Goal: Task Accomplishment & Management: Use online tool/utility

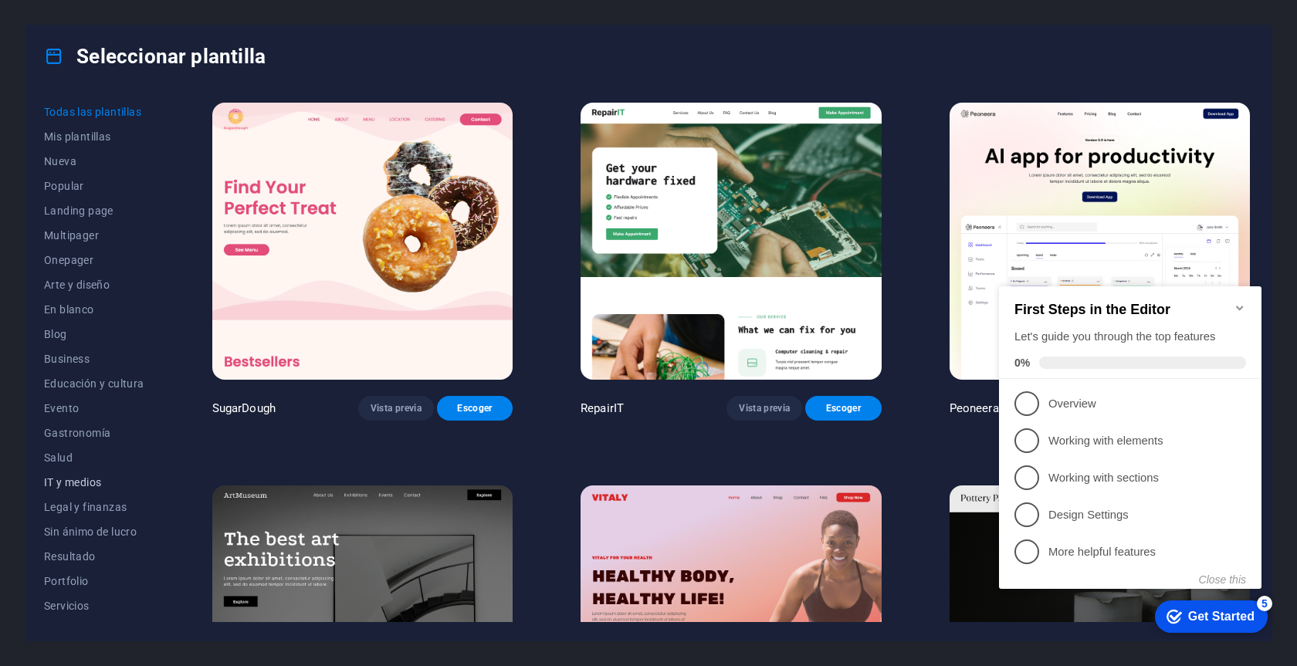
click at [68, 479] on span "IT y medios" at bounding box center [94, 482] width 100 height 12
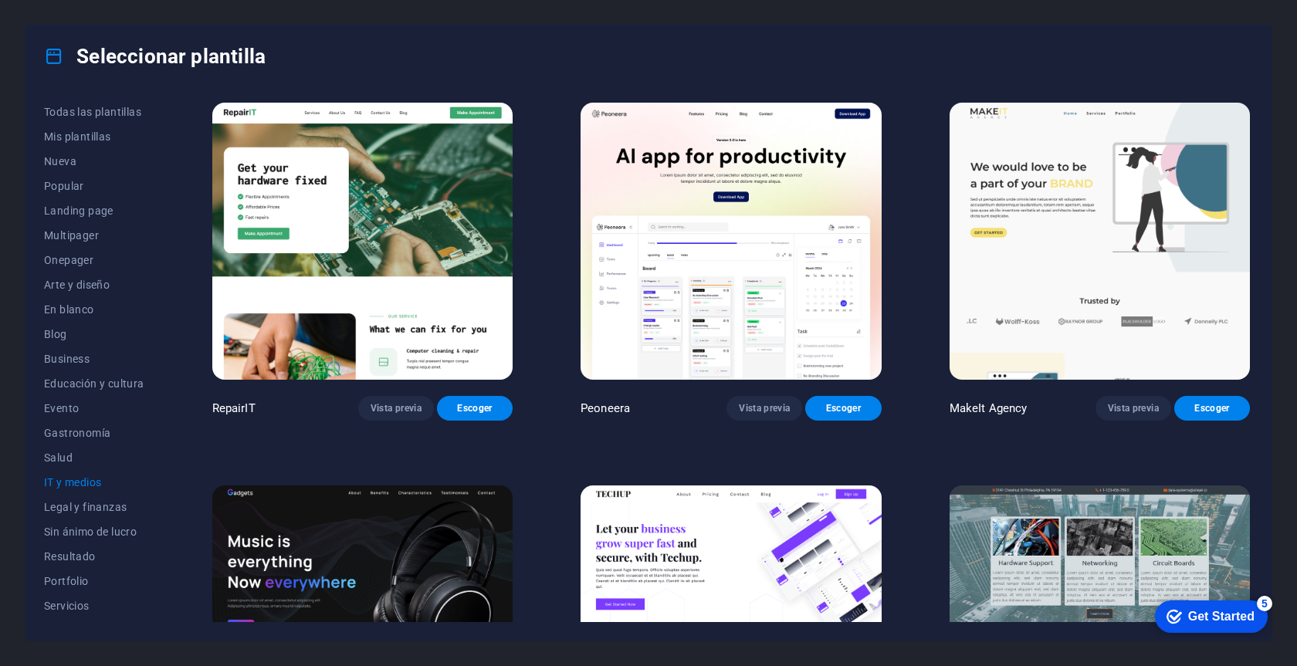
click at [68, 479] on span "IT y medios" at bounding box center [94, 482] width 100 height 12
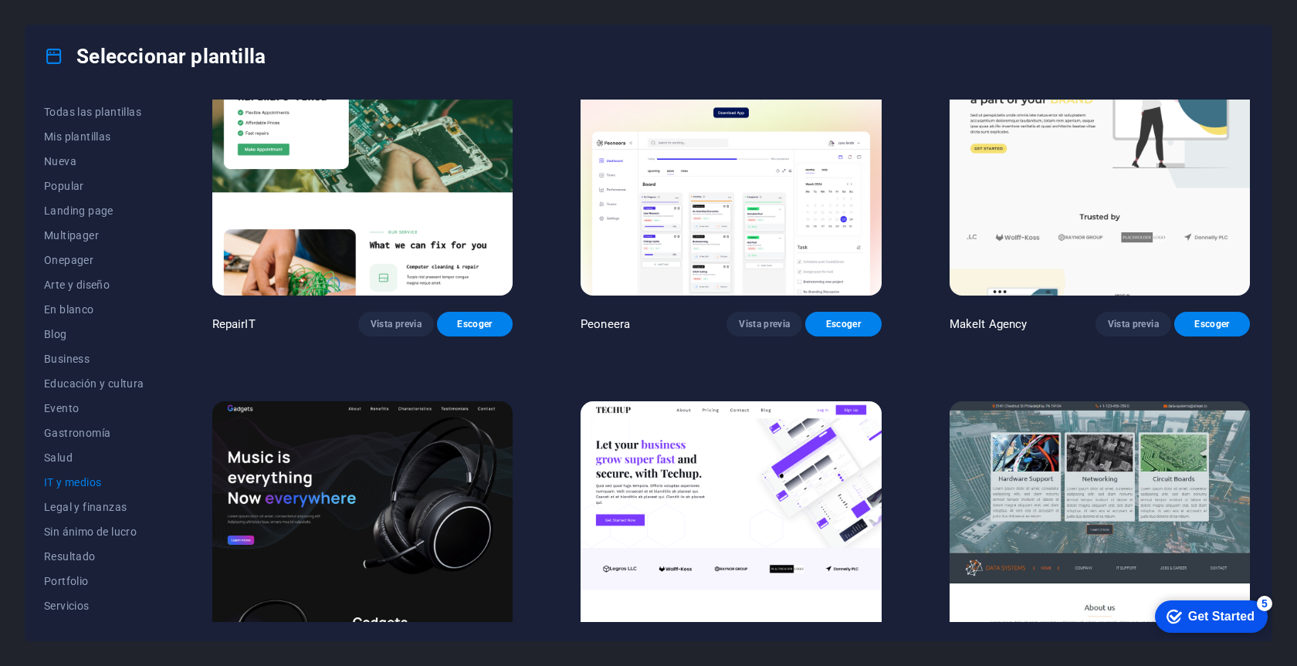
scroll to position [88, 0]
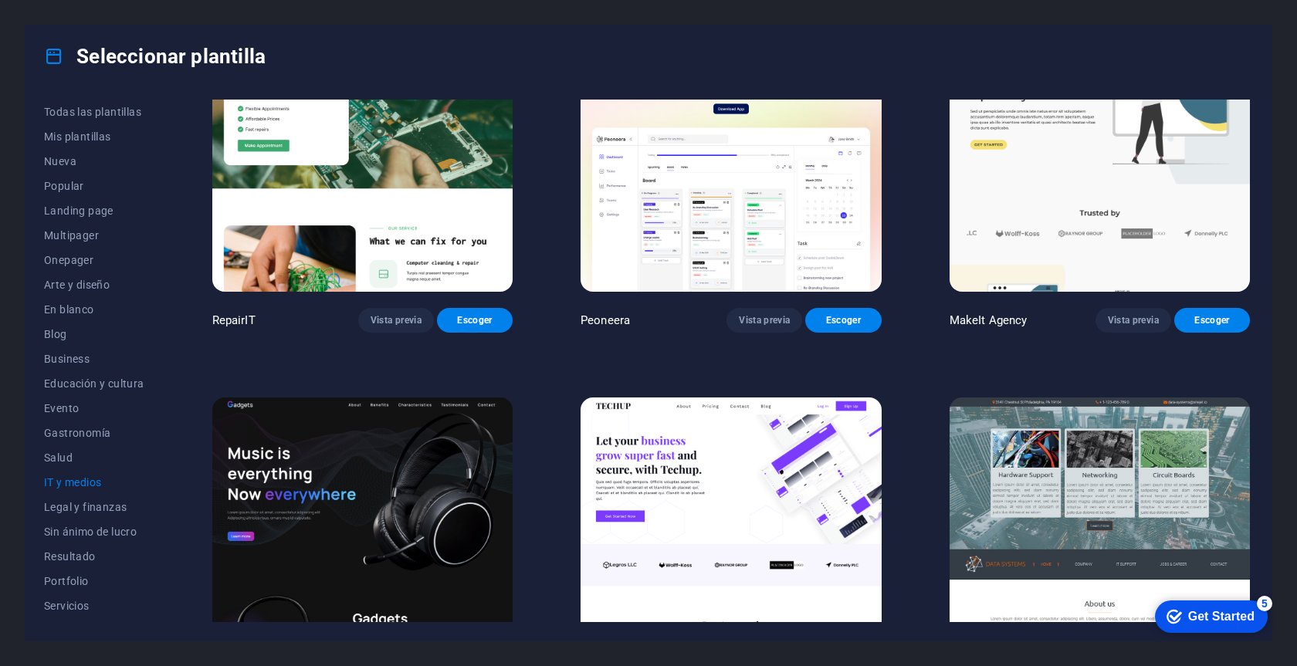
click at [394, 489] on img at bounding box center [362, 536] width 300 height 277
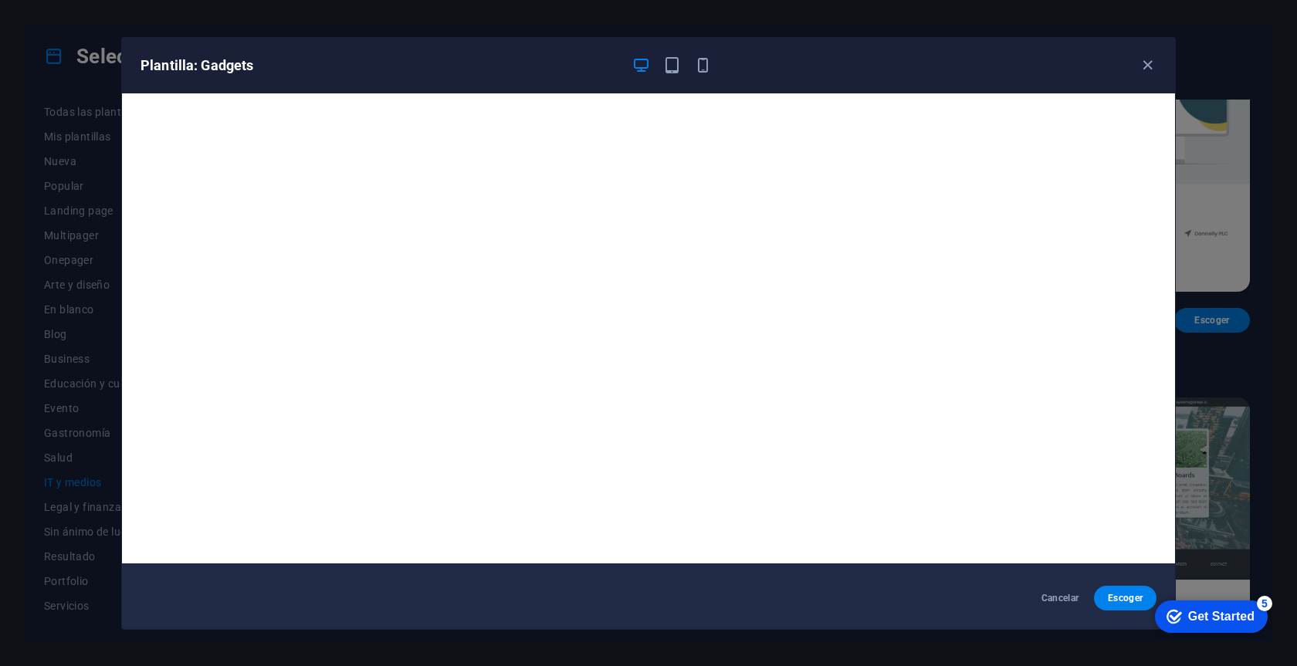
scroll to position [4, 0]
click at [1148, 72] on icon "button" at bounding box center [1148, 65] width 18 height 18
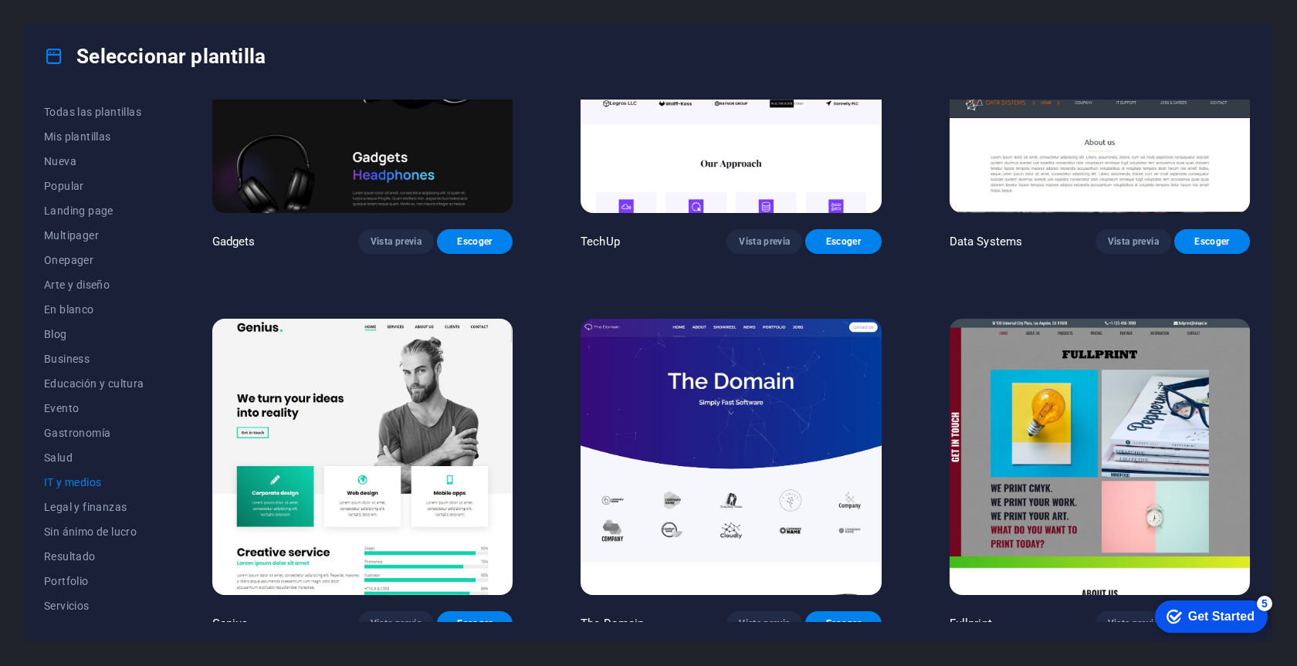
scroll to position [553, 0]
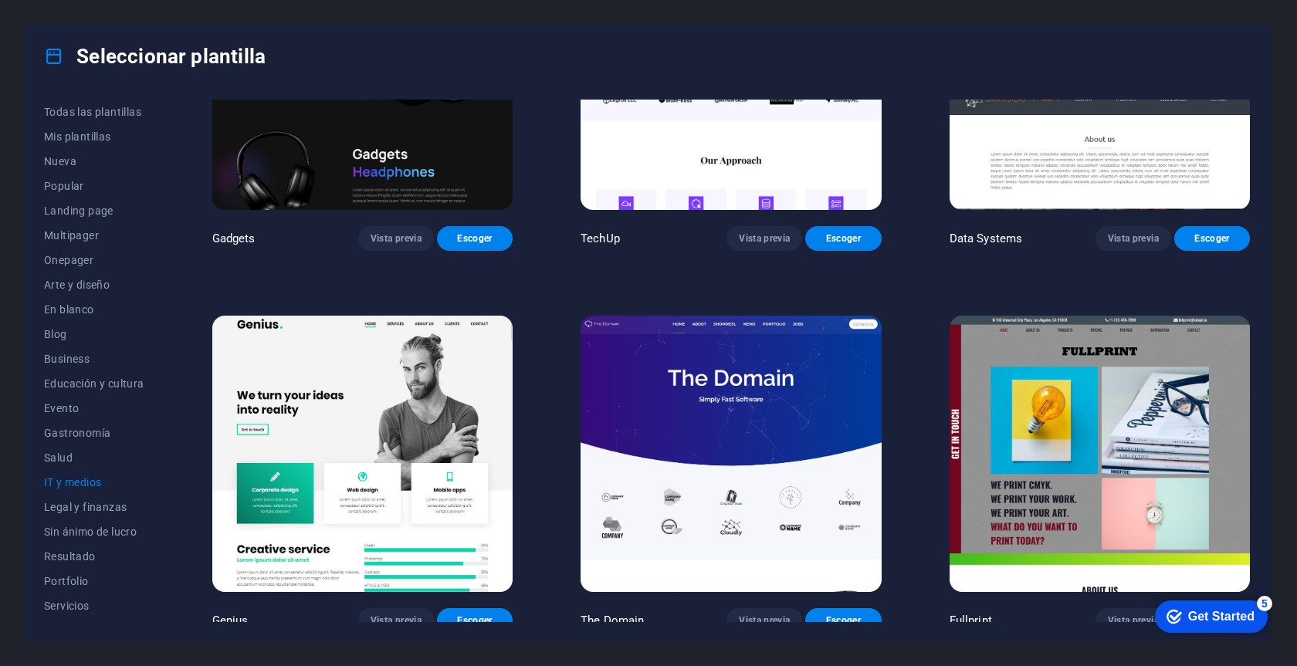
click at [721, 445] on img at bounding box center [731, 454] width 300 height 277
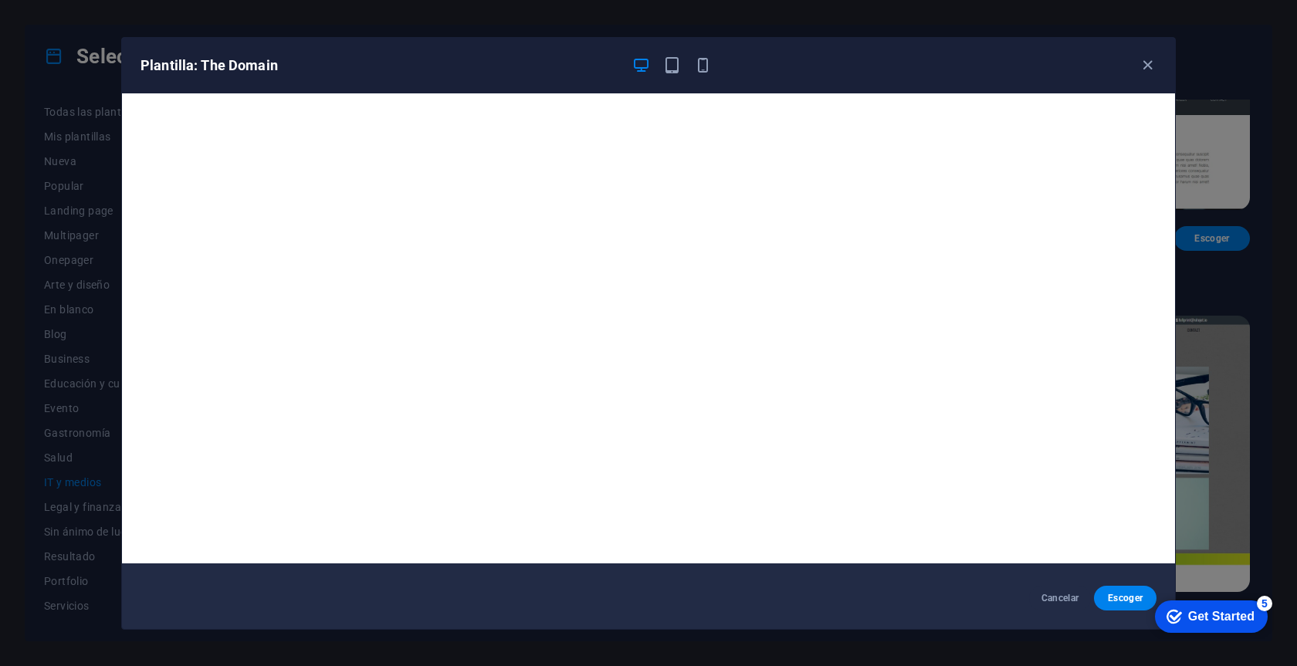
scroll to position [0, 0]
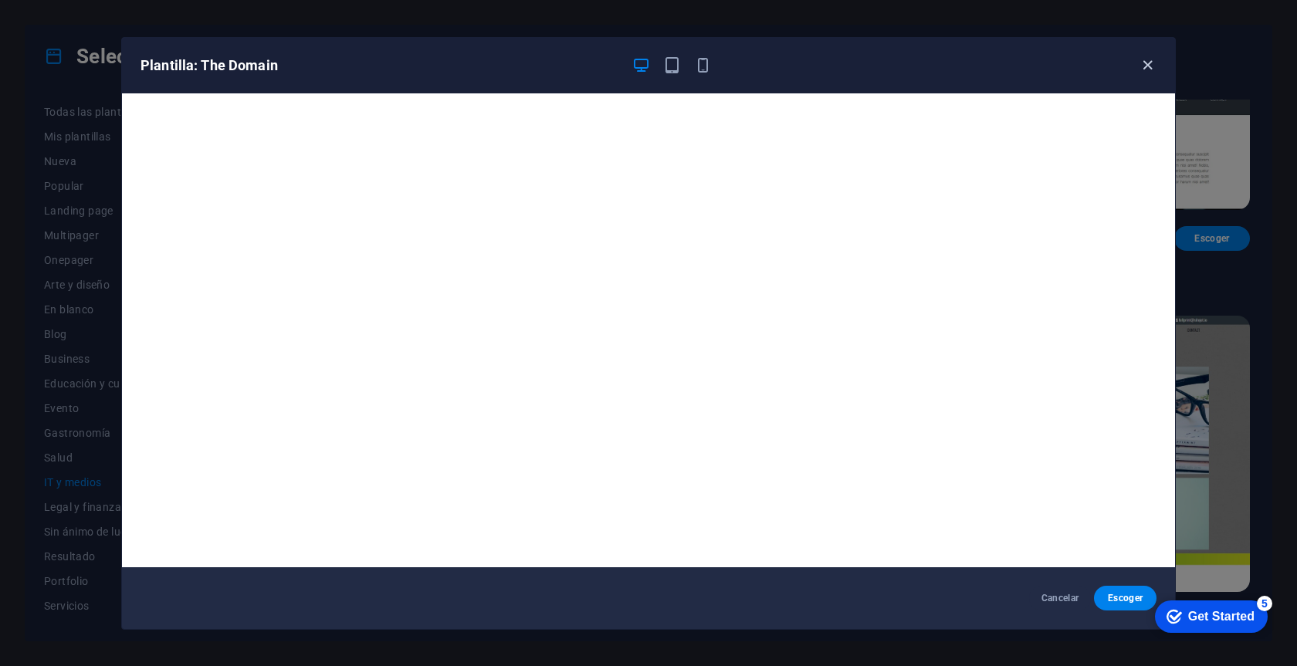
click at [1143, 66] on icon "button" at bounding box center [1148, 65] width 18 height 18
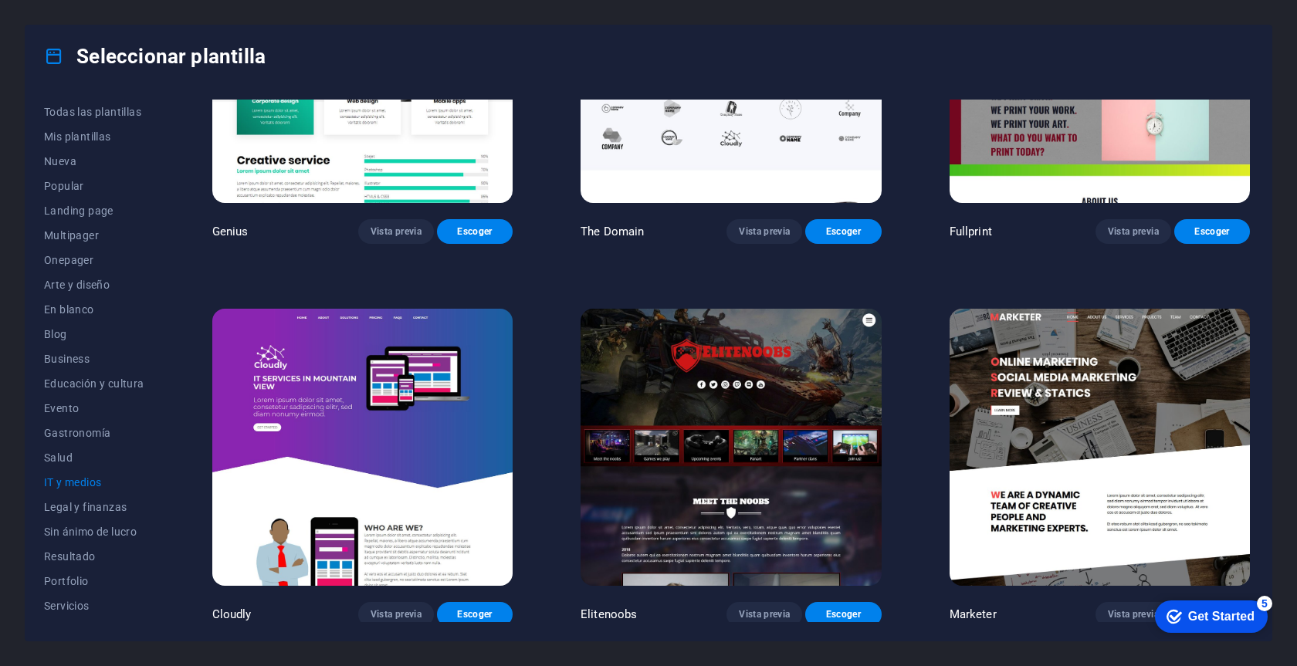
scroll to position [941, 0]
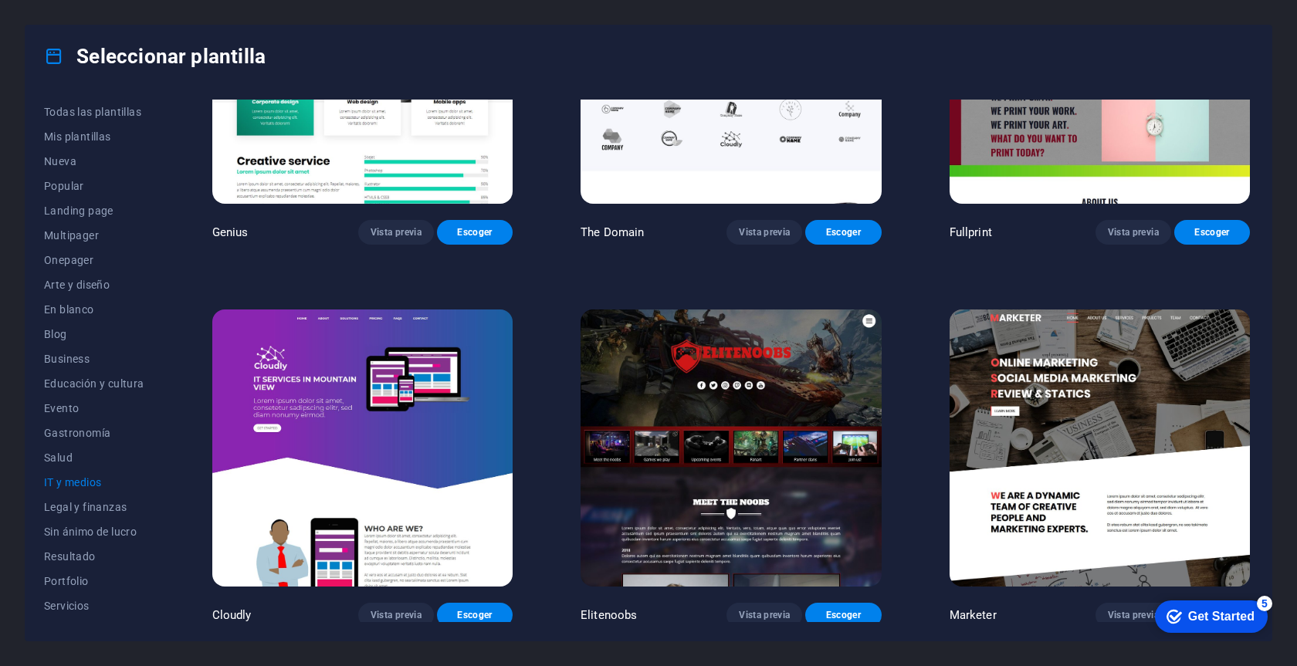
click at [1126, 400] on img at bounding box center [1100, 448] width 300 height 277
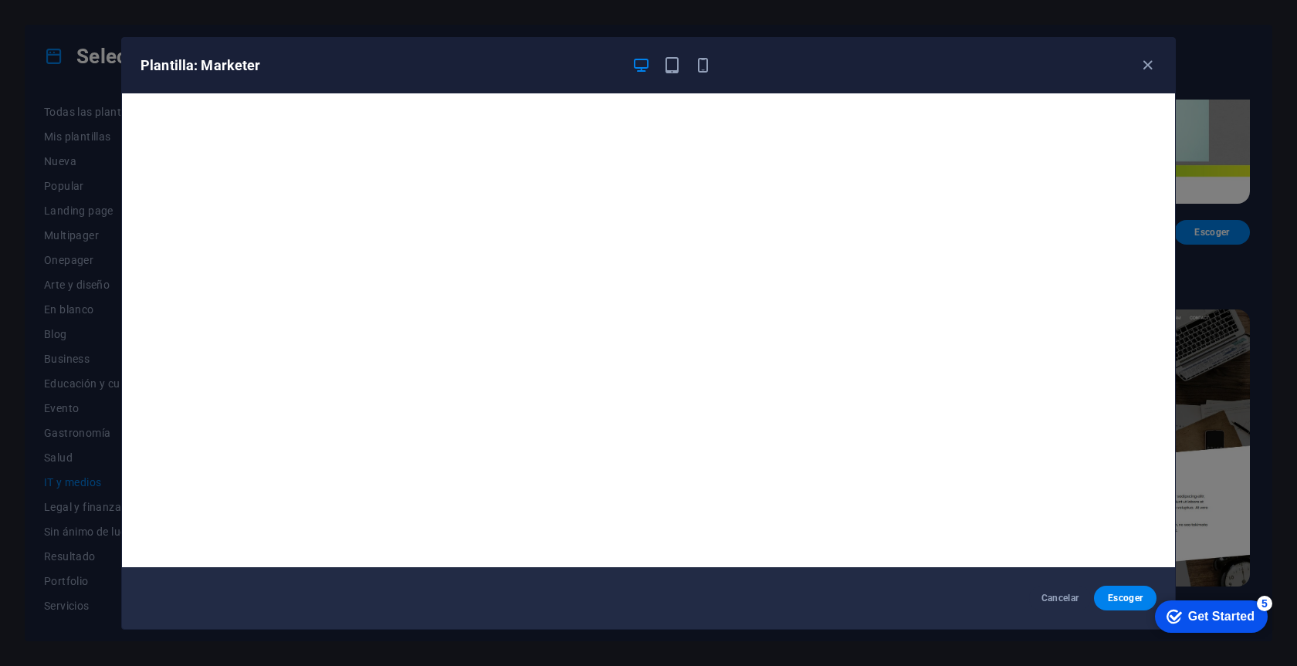
scroll to position [4, 0]
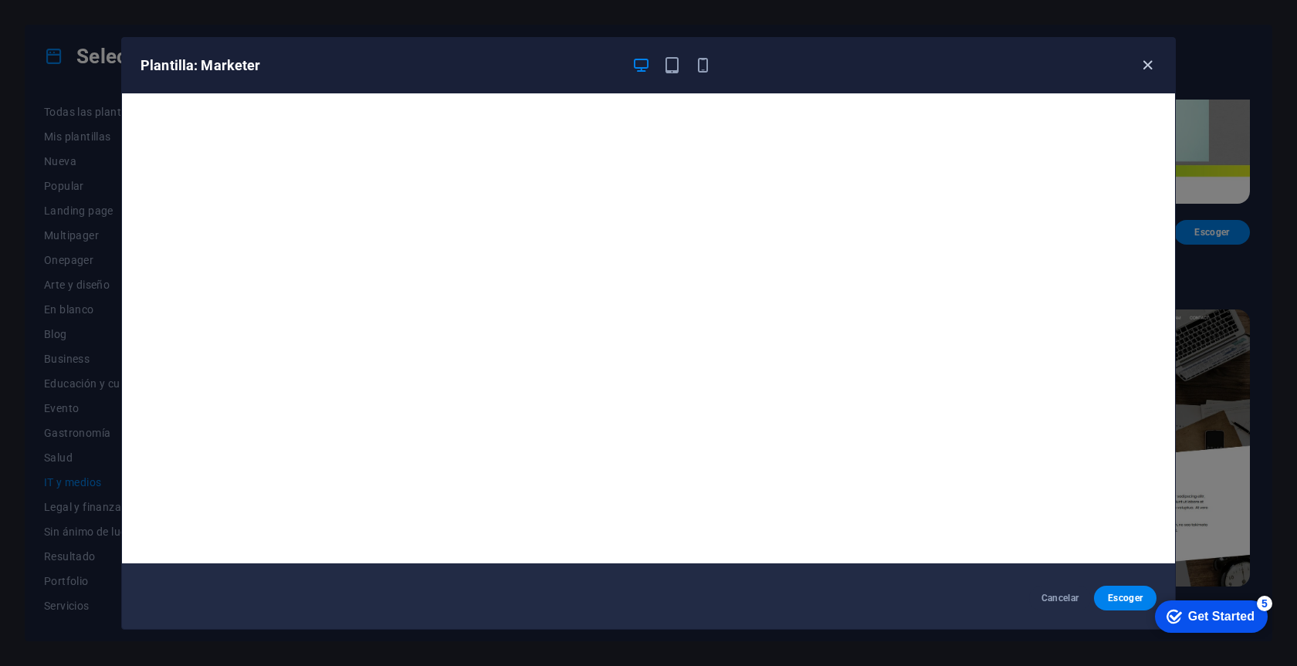
click at [1144, 63] on icon "button" at bounding box center [1148, 65] width 18 height 18
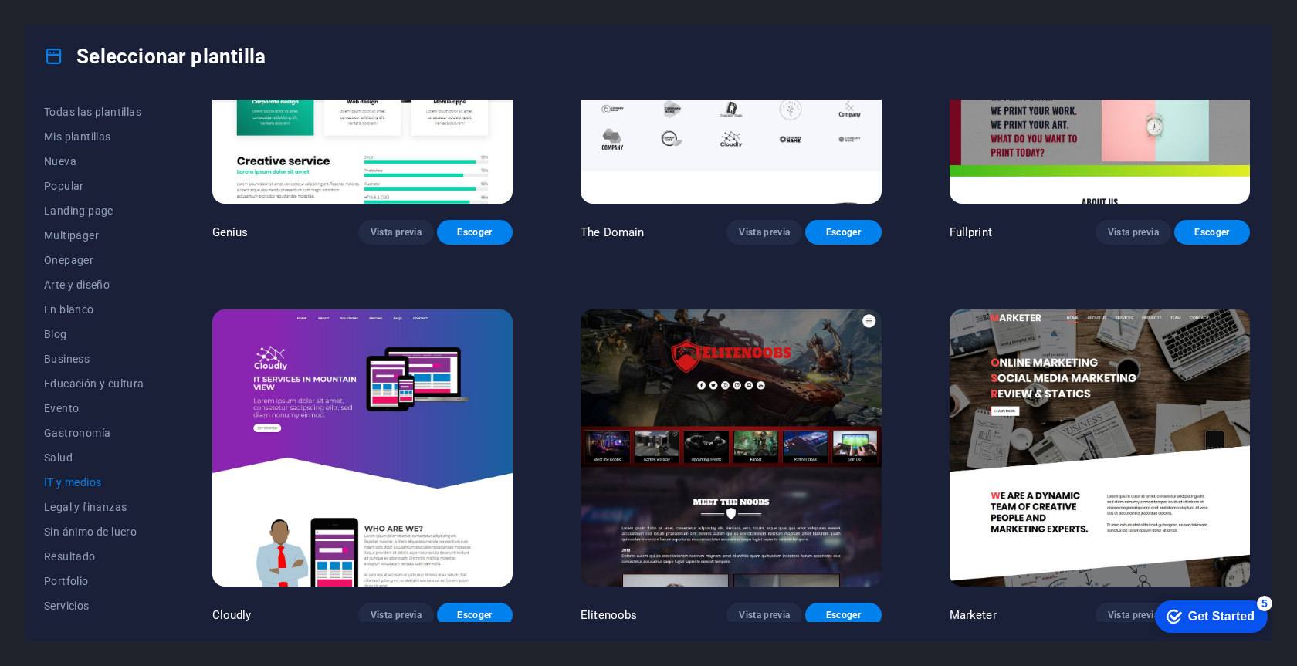
click at [689, 355] on img at bounding box center [731, 448] width 300 height 277
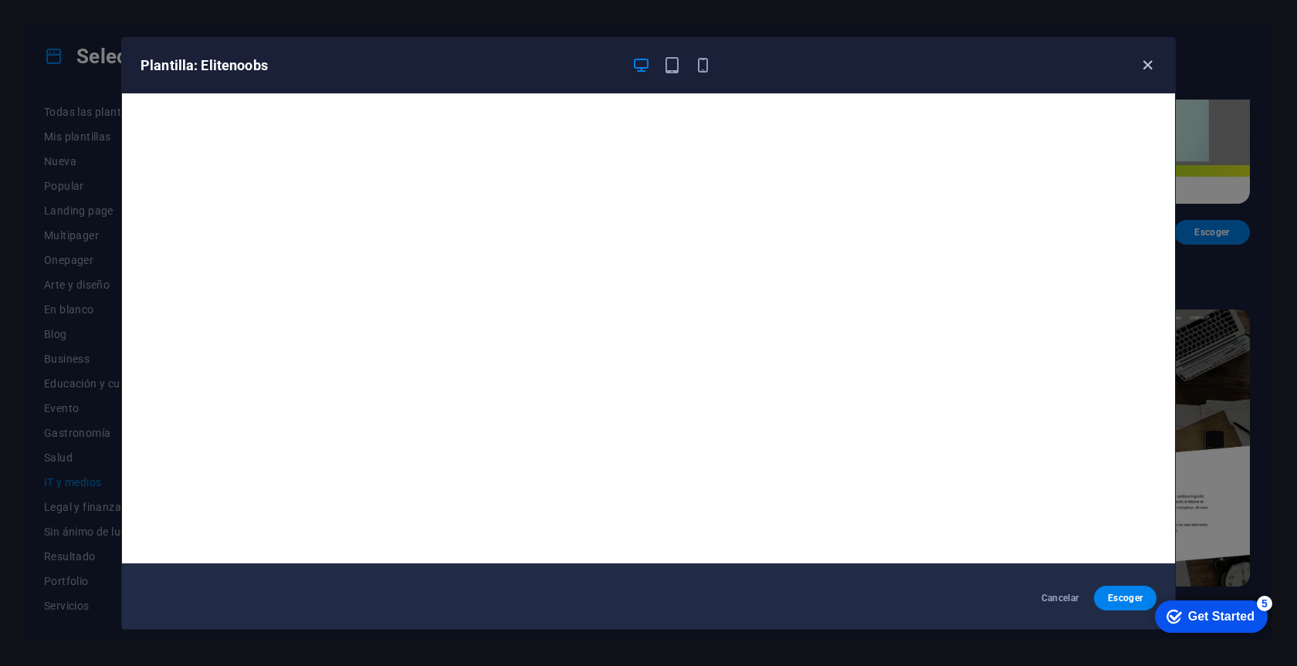
click at [1148, 72] on icon "button" at bounding box center [1148, 65] width 18 height 18
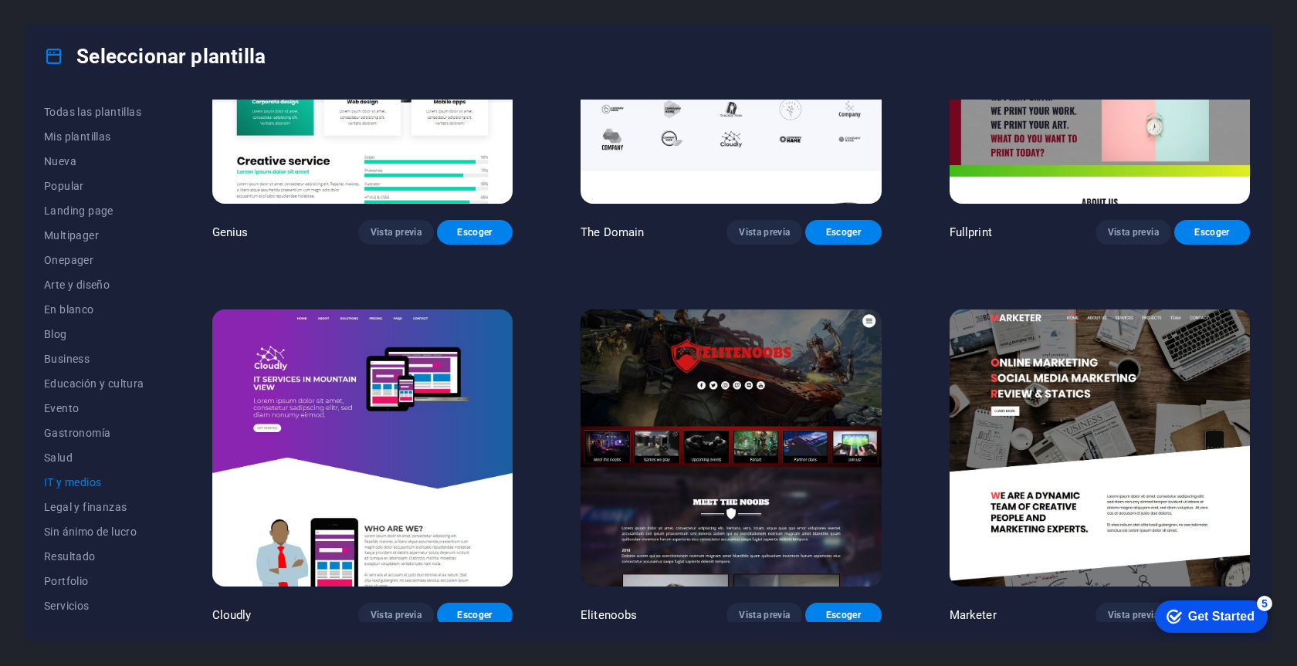
scroll to position [941, 0]
click at [266, 377] on img at bounding box center [362, 448] width 300 height 277
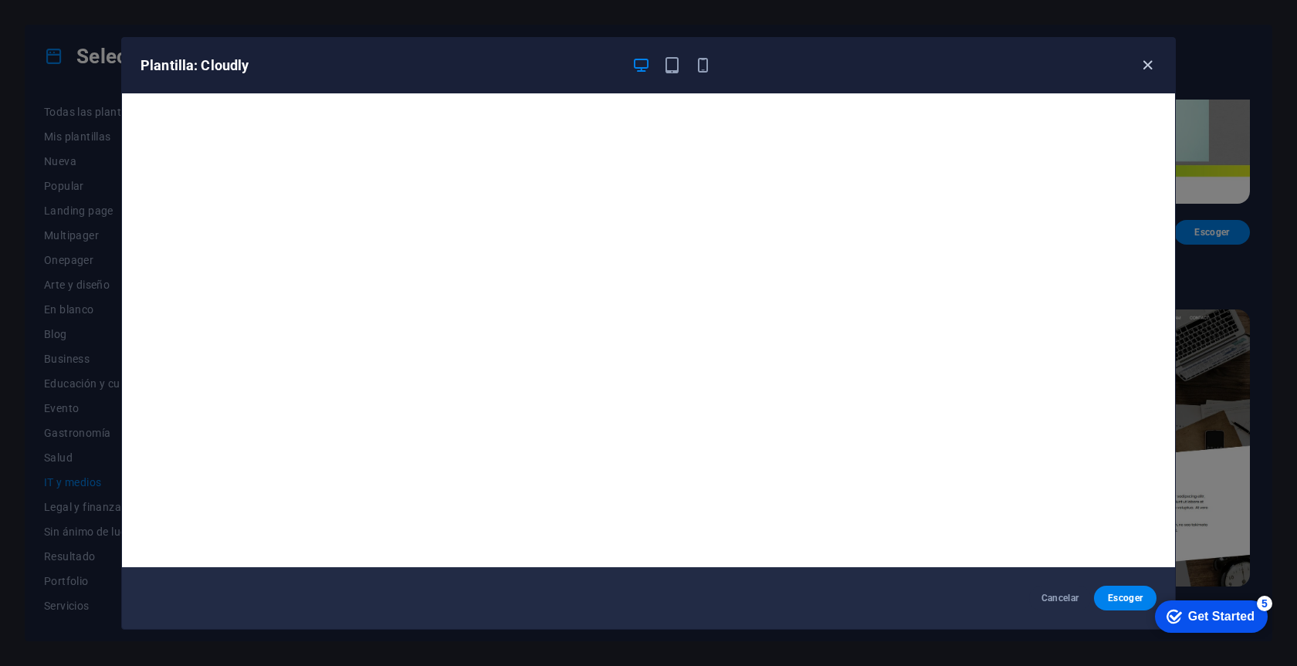
click at [1147, 63] on icon "button" at bounding box center [1148, 65] width 18 height 18
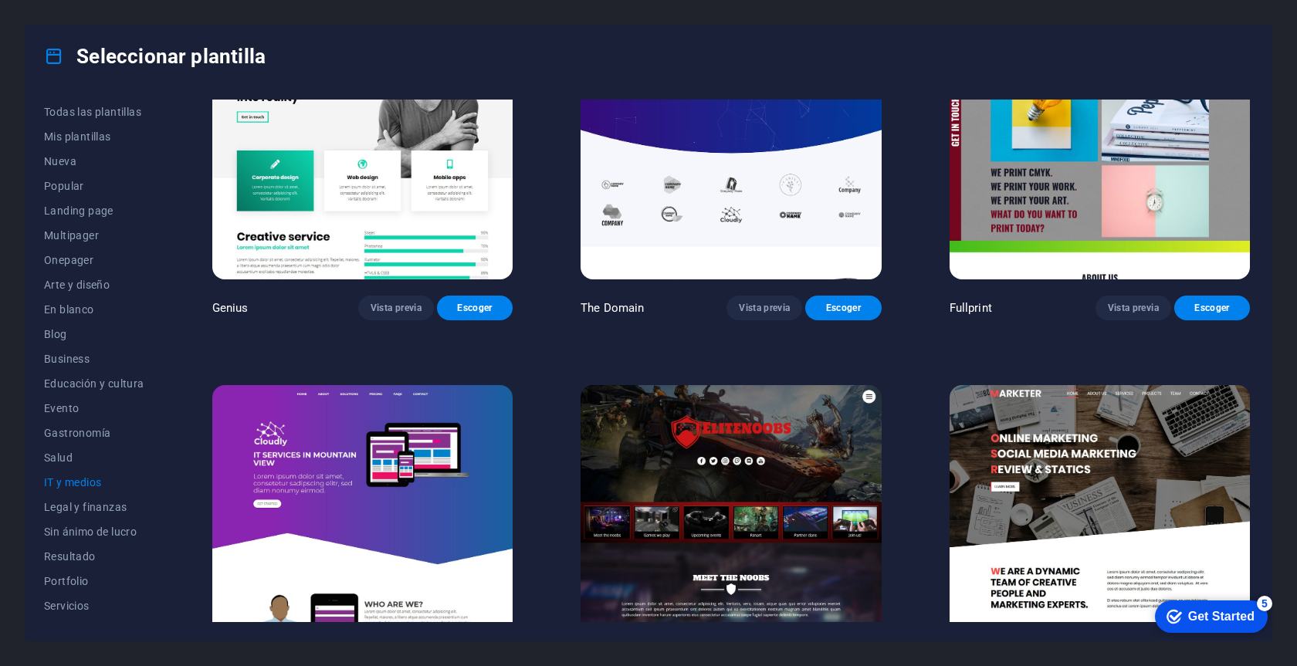
scroll to position [693, 0]
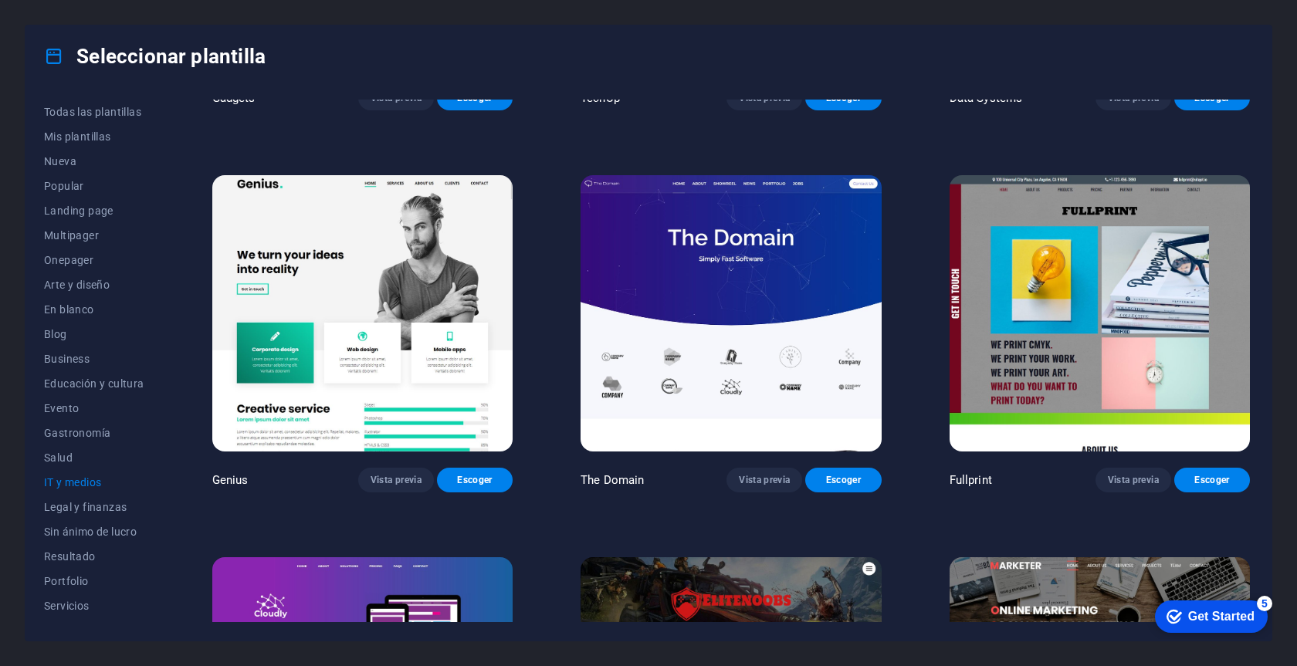
click at [1082, 388] on img at bounding box center [1100, 313] width 300 height 277
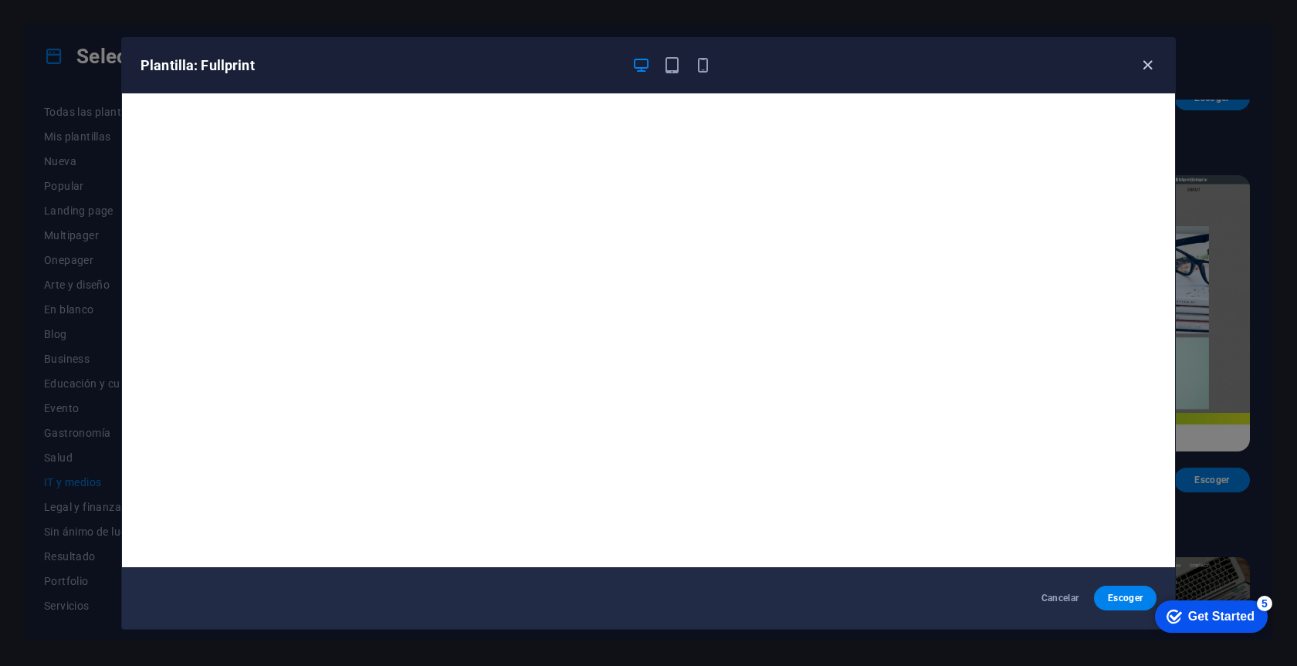
click at [1152, 64] on icon "button" at bounding box center [1148, 65] width 18 height 18
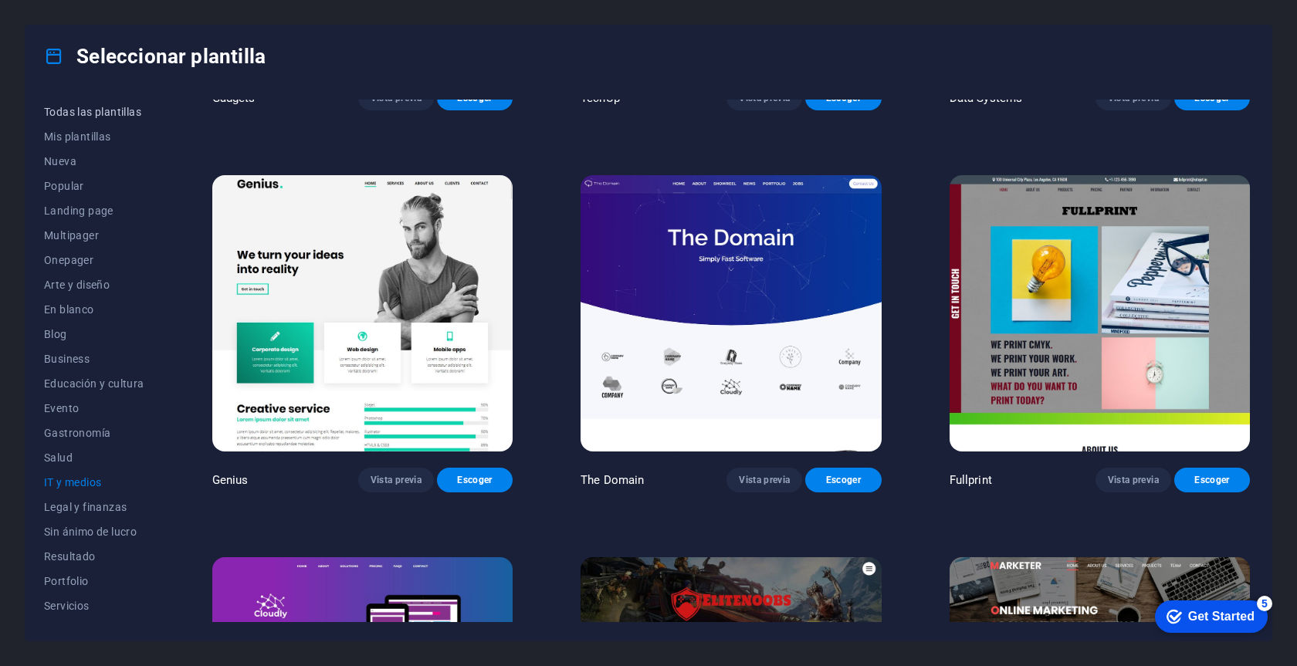
click at [72, 112] on span "Todas las plantillas" at bounding box center [94, 112] width 100 height 12
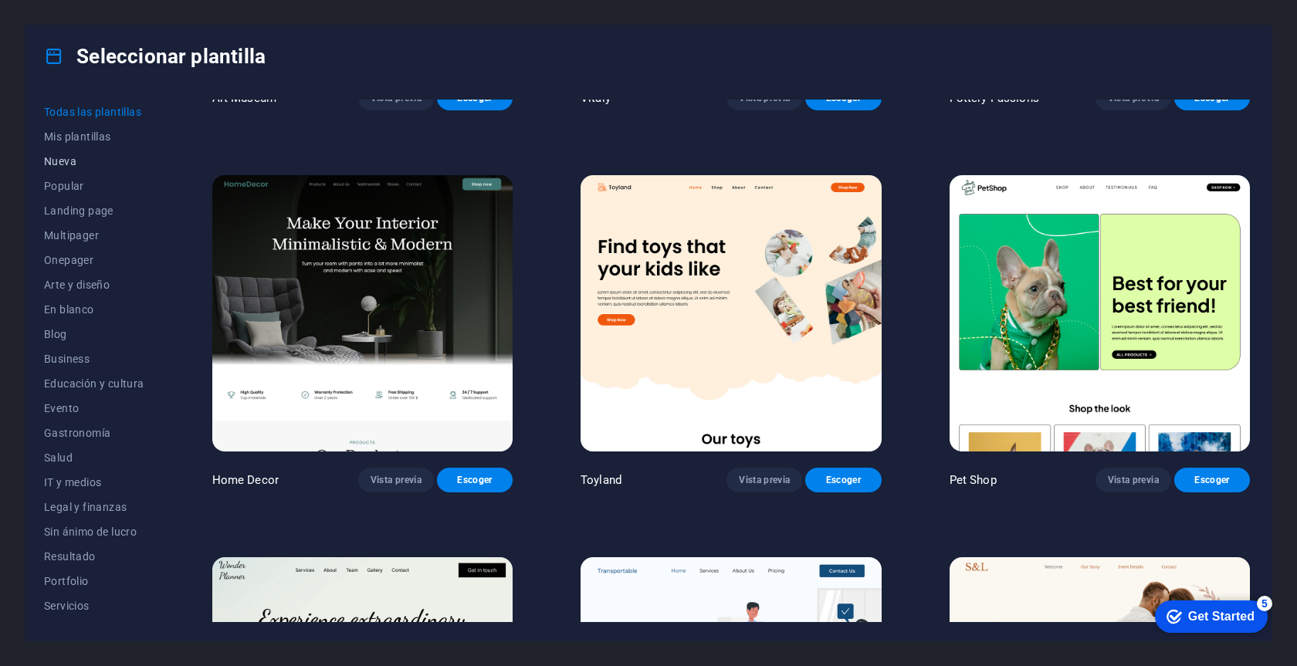
click at [56, 154] on button "Nueva" at bounding box center [94, 161] width 100 height 25
click at [56, 161] on span "Nueva" at bounding box center [94, 161] width 100 height 12
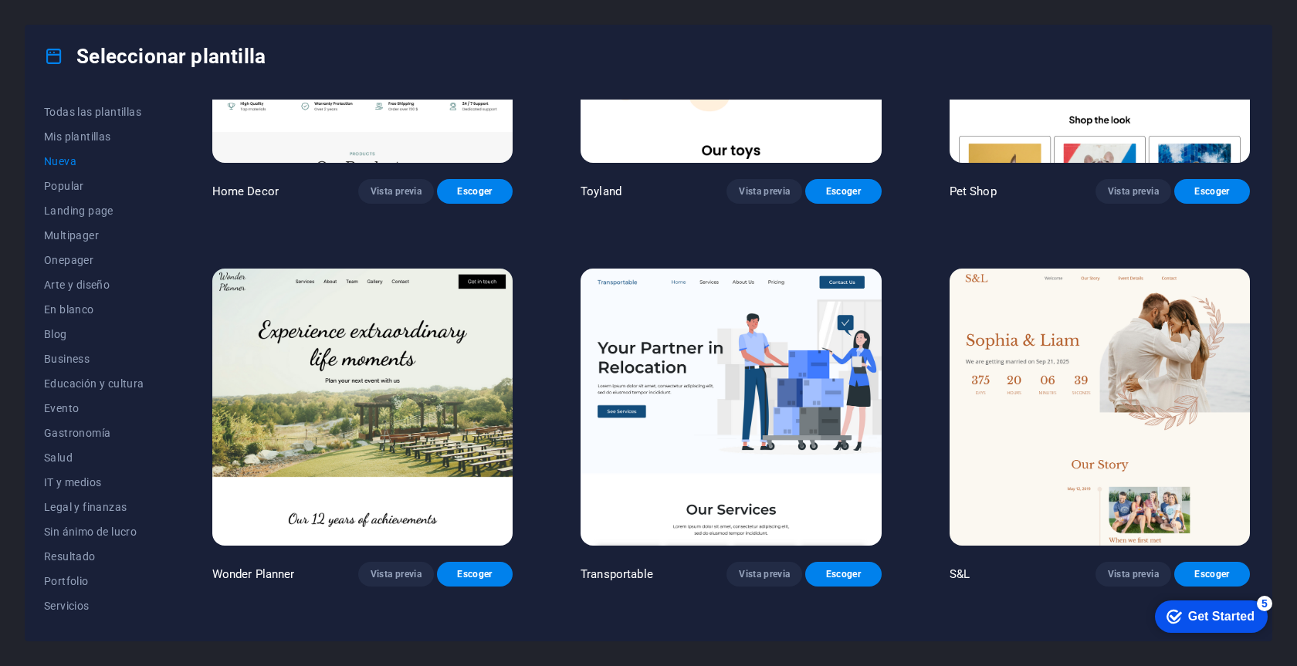
scroll to position [984, 0]
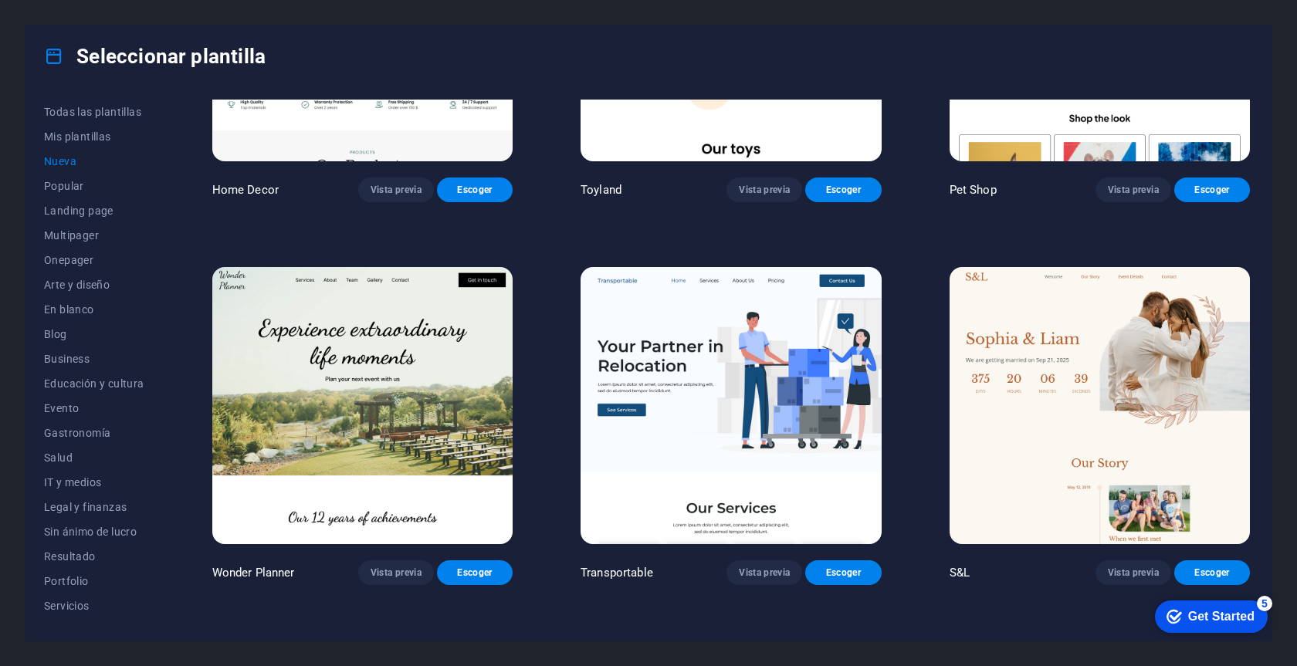
click at [394, 379] on img at bounding box center [362, 405] width 300 height 277
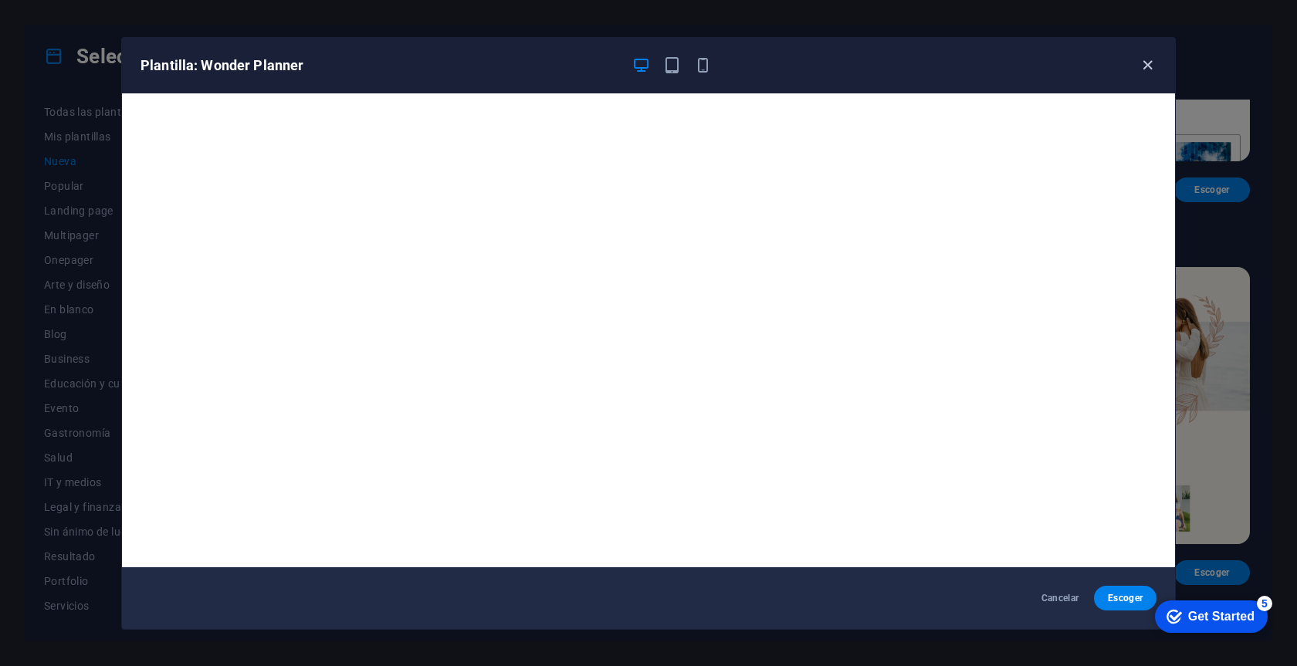
click at [1150, 70] on icon "button" at bounding box center [1148, 65] width 18 height 18
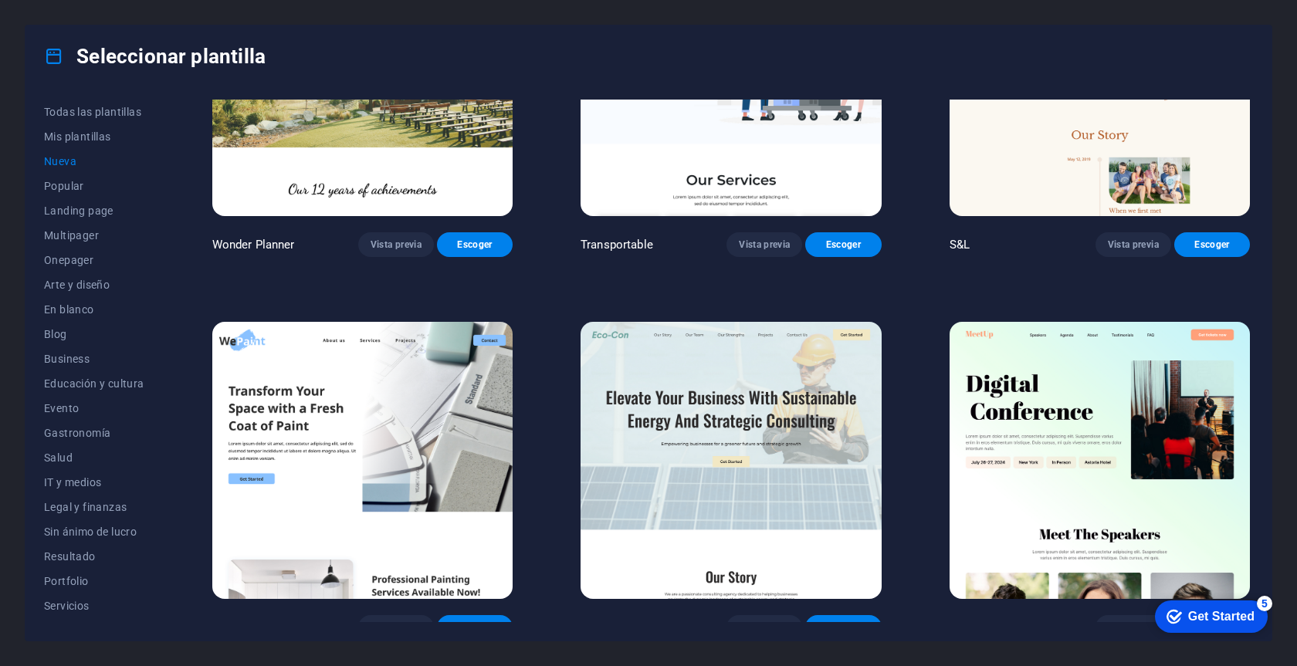
scroll to position [1403, 0]
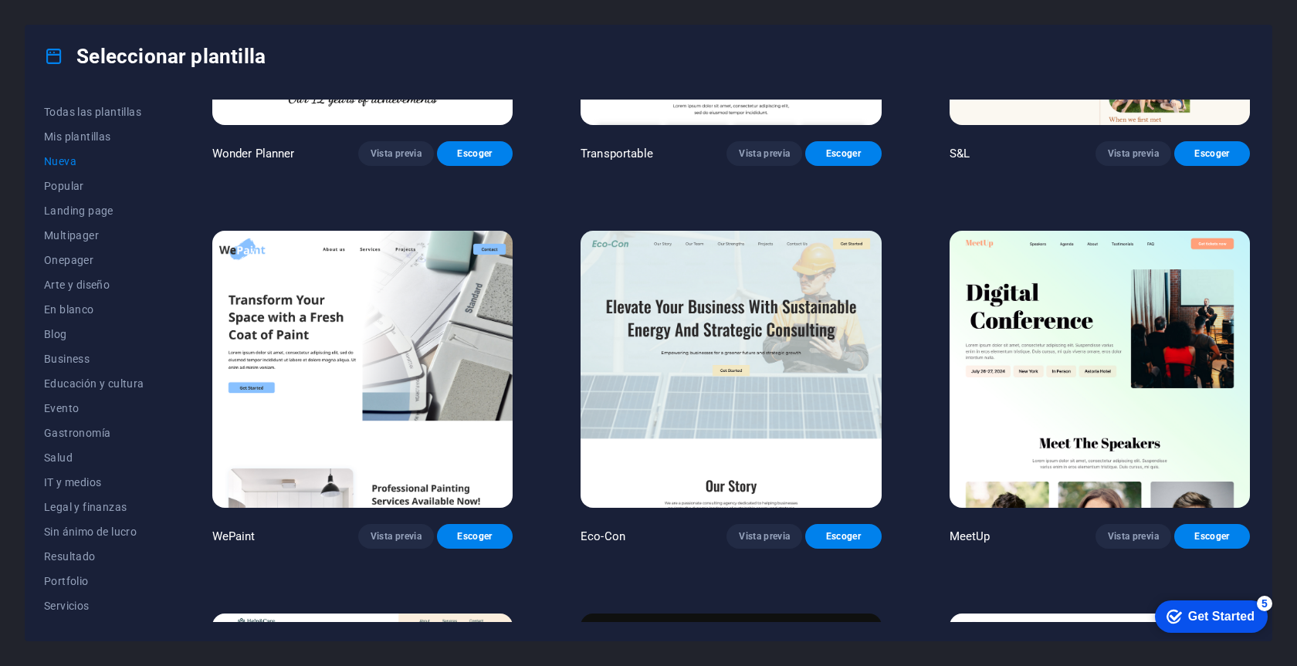
click at [398, 341] on img at bounding box center [362, 369] width 300 height 277
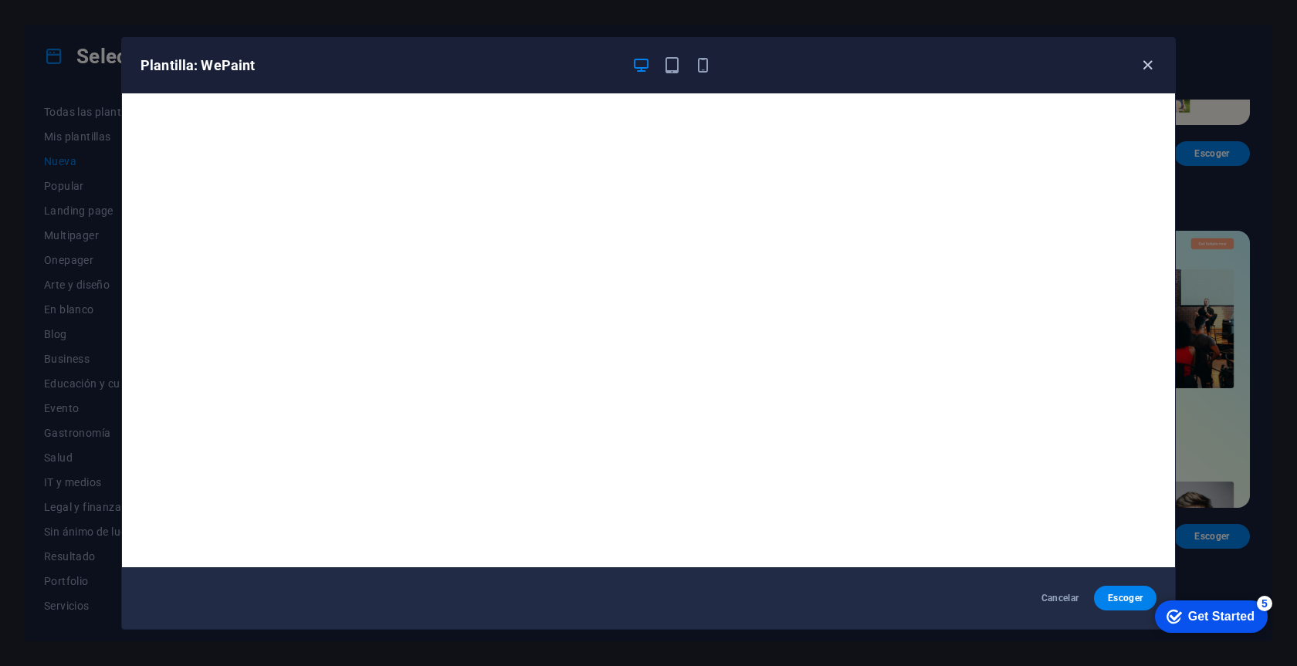
click at [1150, 72] on icon "button" at bounding box center [1148, 65] width 18 height 18
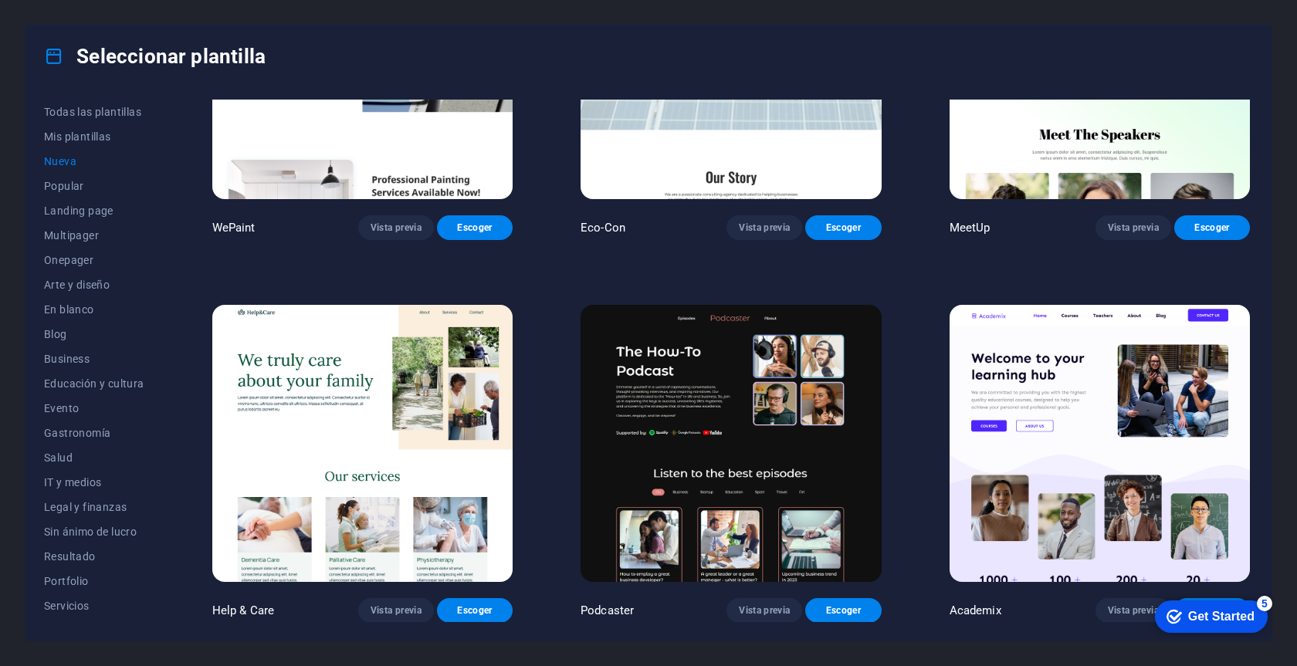
scroll to position [1704, 0]
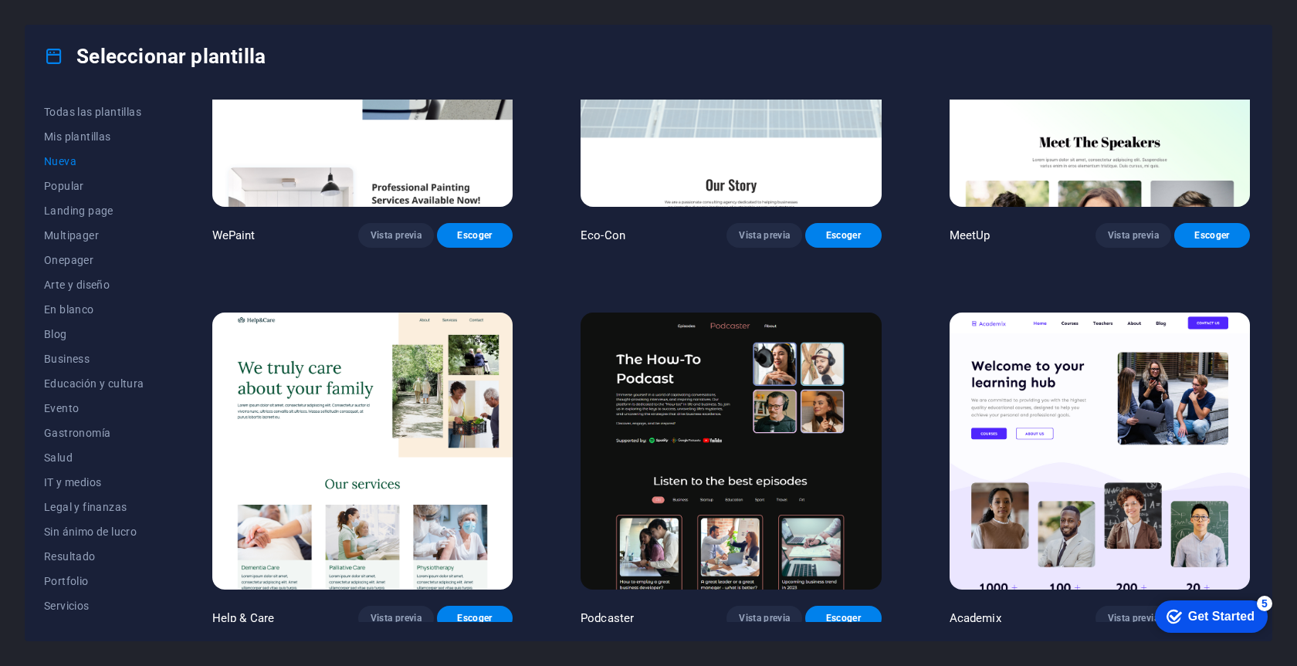
click at [1094, 466] on img at bounding box center [1100, 451] width 300 height 277
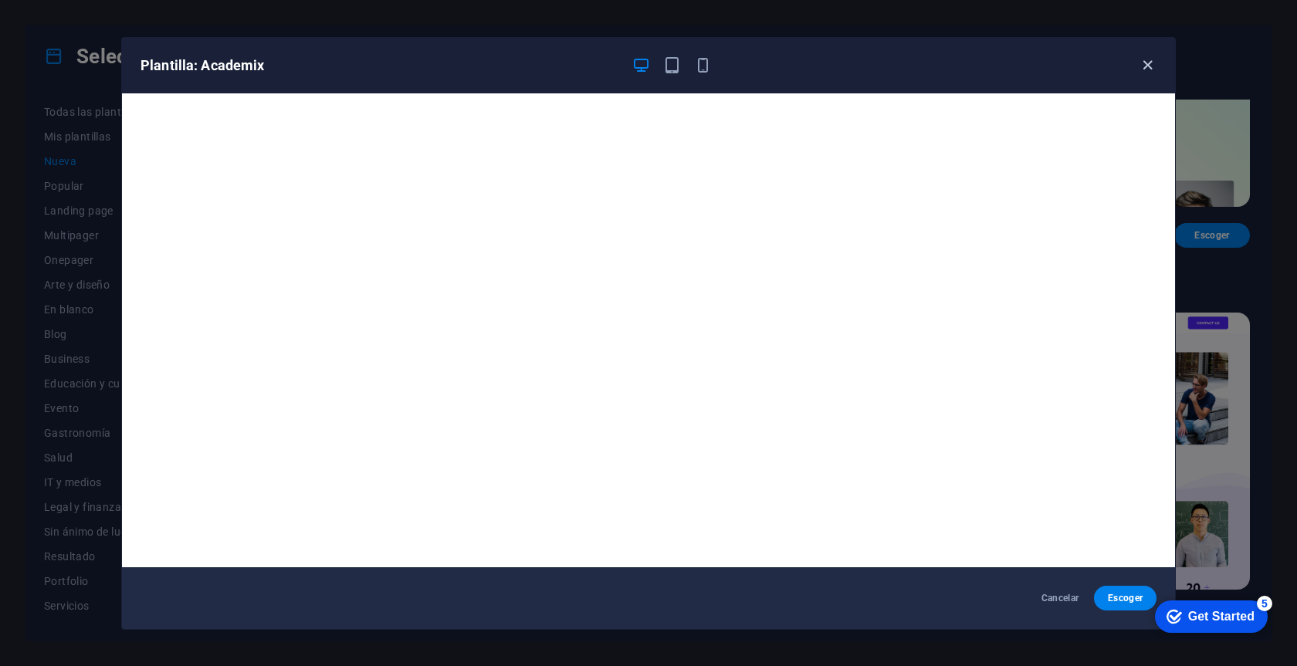
click at [1146, 59] on icon "button" at bounding box center [1148, 65] width 18 height 18
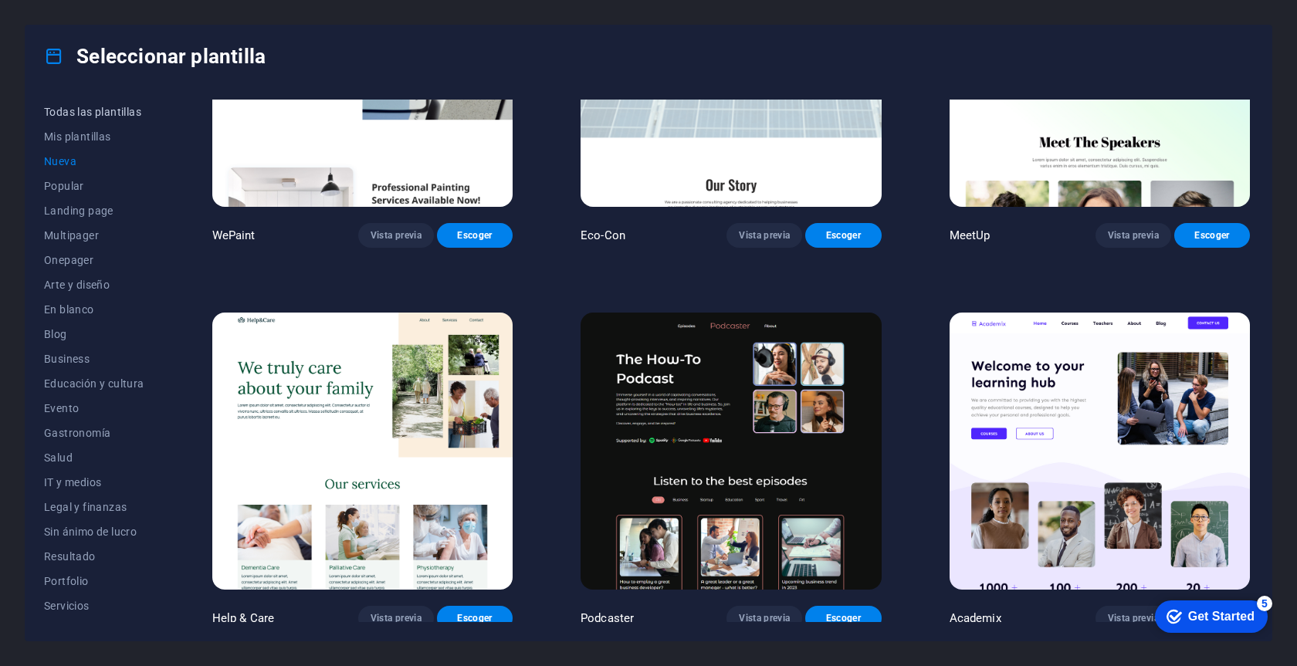
click at [110, 113] on span "Todas las plantillas" at bounding box center [94, 112] width 100 height 12
click at [121, 111] on span "Todas las plantillas" at bounding box center [94, 112] width 100 height 12
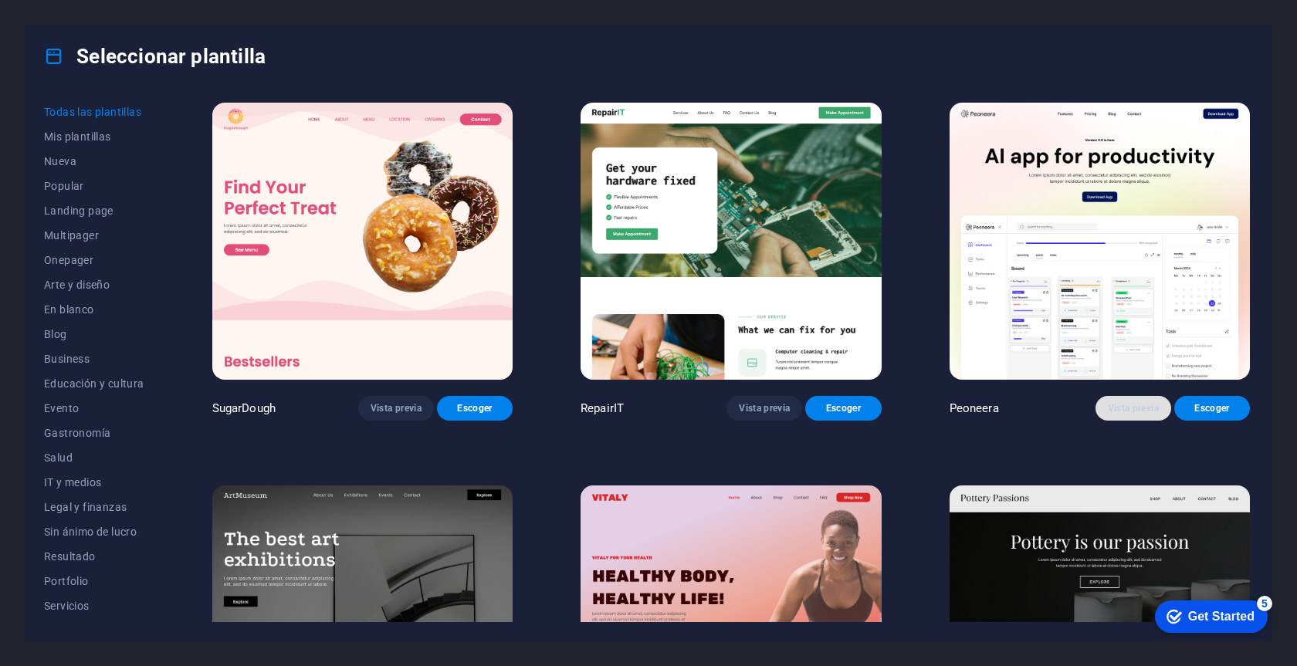
scroll to position [0, 0]
click at [1112, 327] on img at bounding box center [1100, 241] width 300 height 277
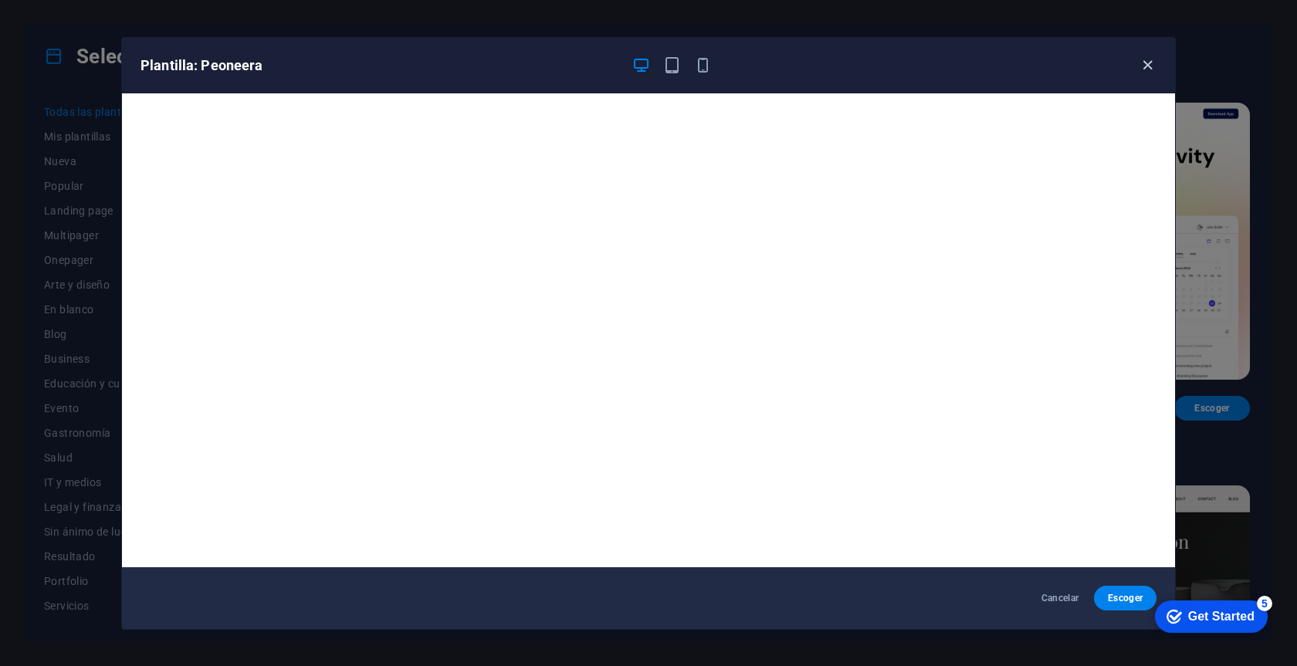
click at [1153, 66] on icon "button" at bounding box center [1148, 65] width 18 height 18
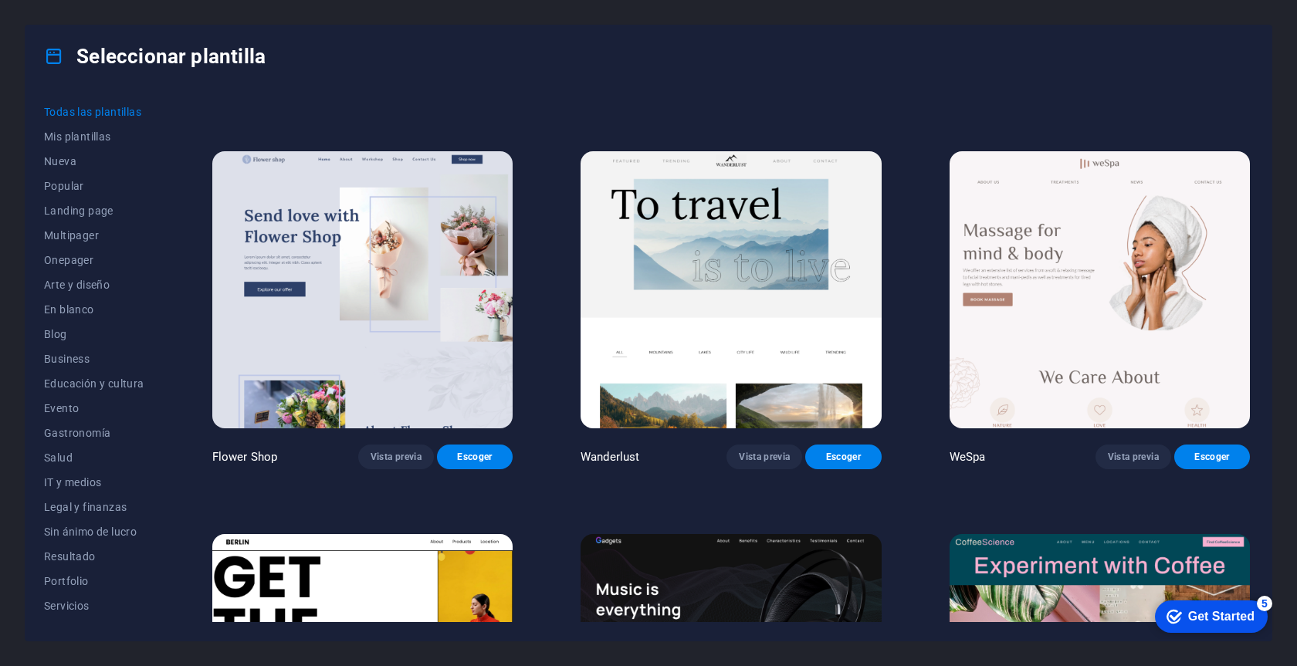
scroll to position [4556, 0]
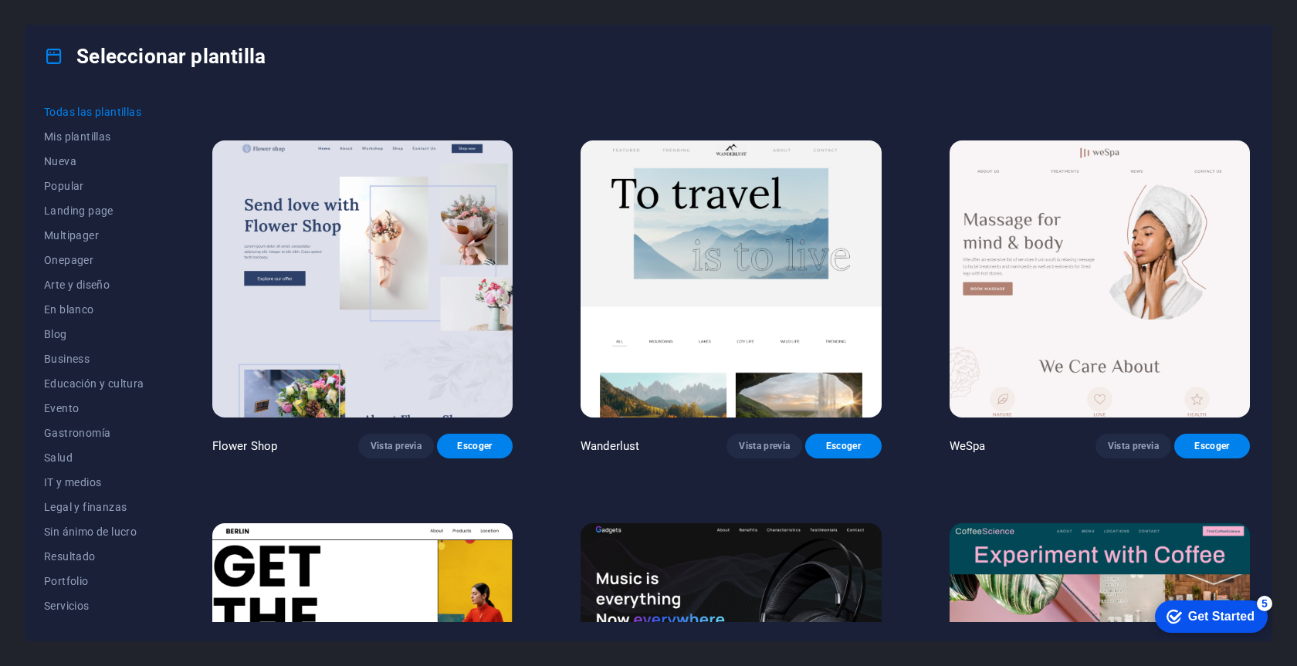
click at [758, 293] on img at bounding box center [731, 279] width 300 height 277
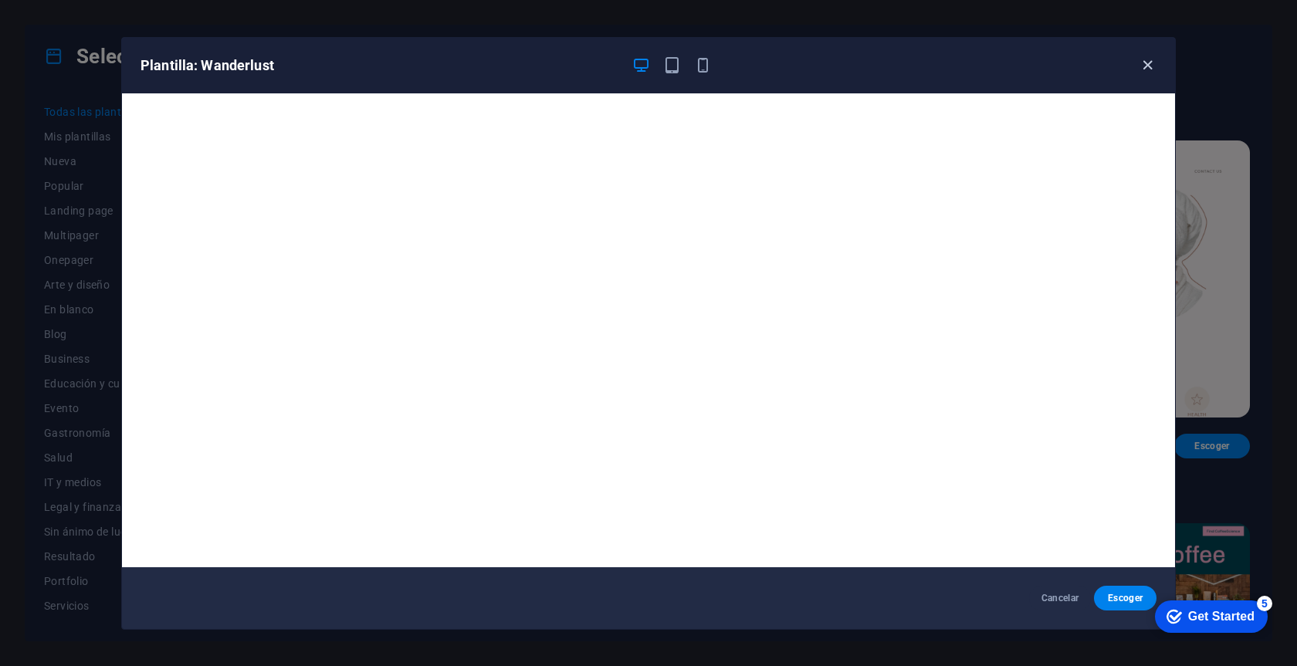
click at [1153, 62] on icon "button" at bounding box center [1148, 65] width 18 height 18
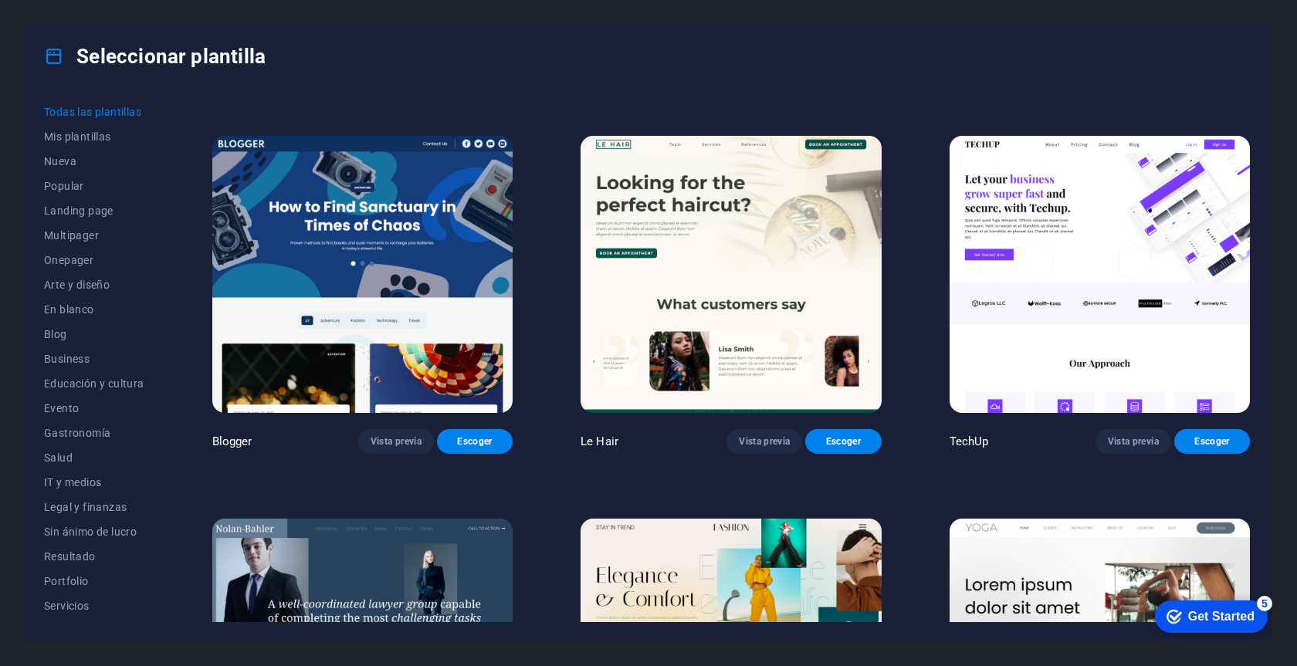
scroll to position [6091, 0]
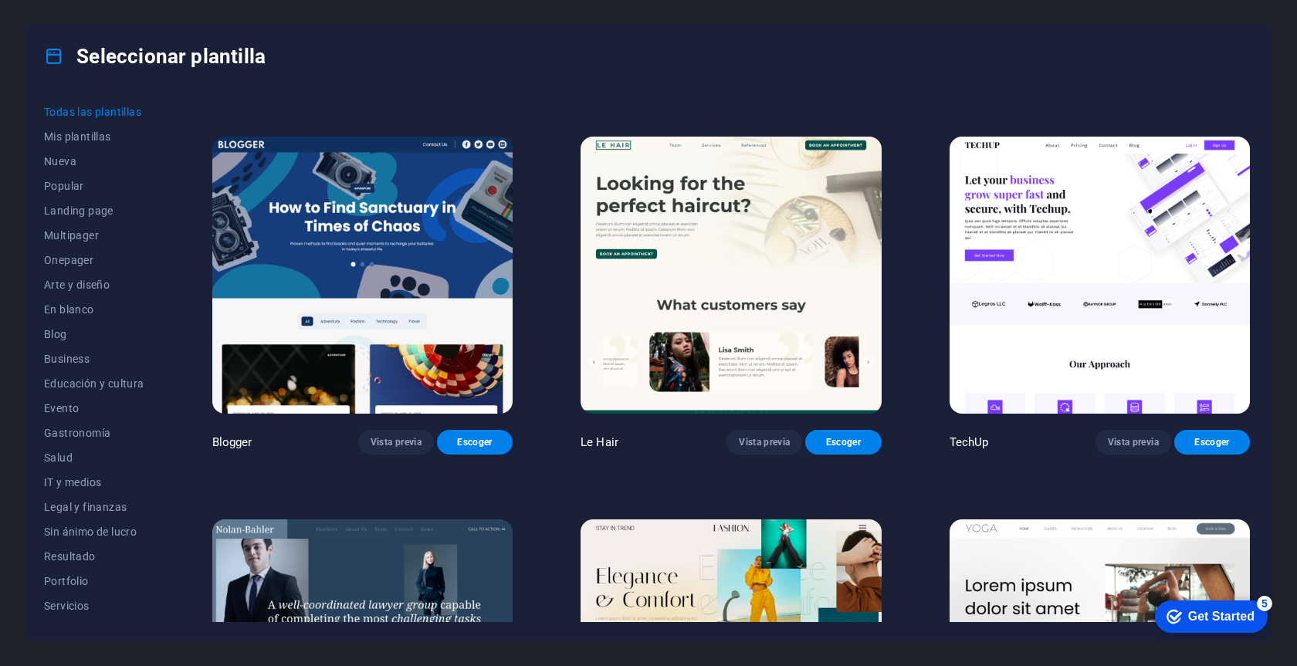
click at [1066, 205] on img at bounding box center [1100, 275] width 300 height 277
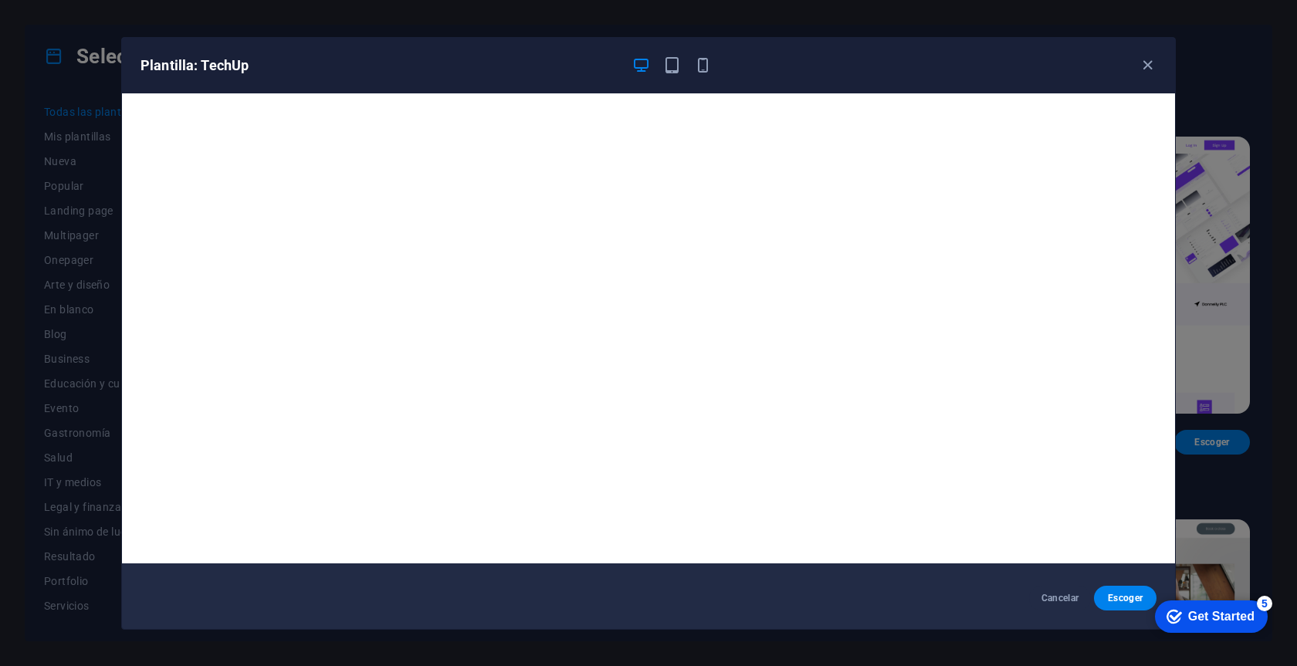
scroll to position [4, 0]
click at [1150, 66] on icon "button" at bounding box center [1148, 65] width 18 height 18
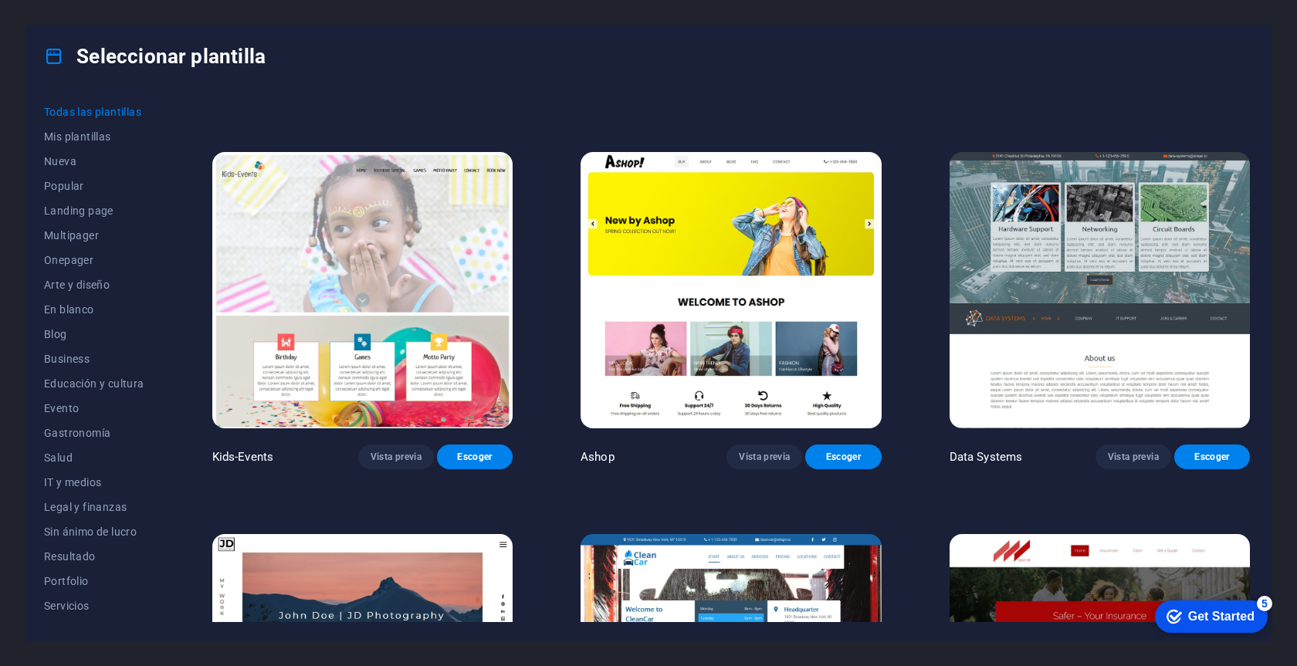
scroll to position [7609, 0]
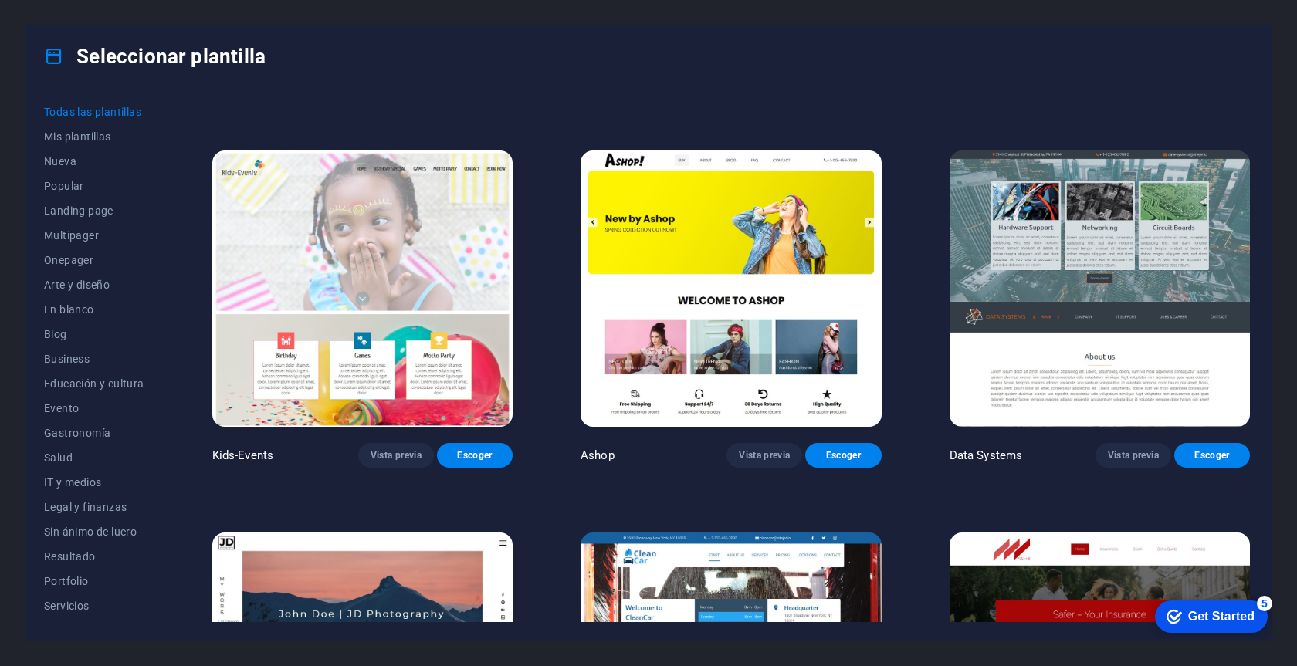
click at [336, 209] on img at bounding box center [362, 289] width 300 height 277
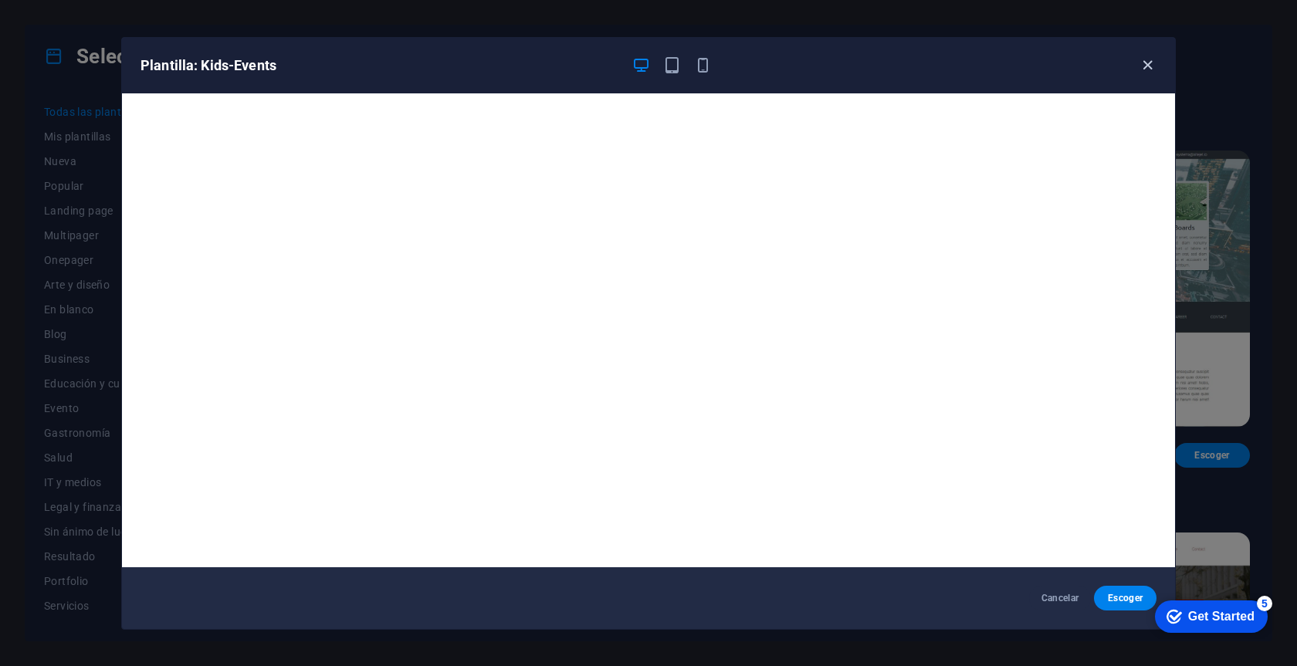
click at [1150, 71] on icon "button" at bounding box center [1148, 65] width 18 height 18
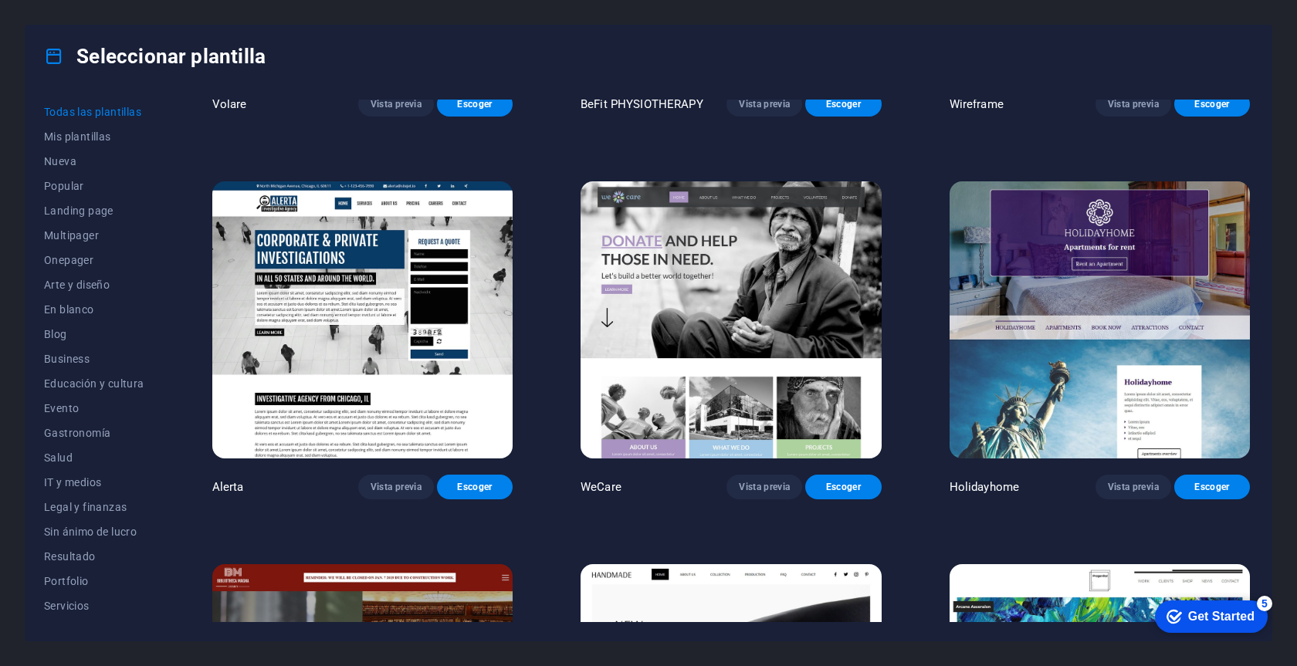
scroll to position [10628, 0]
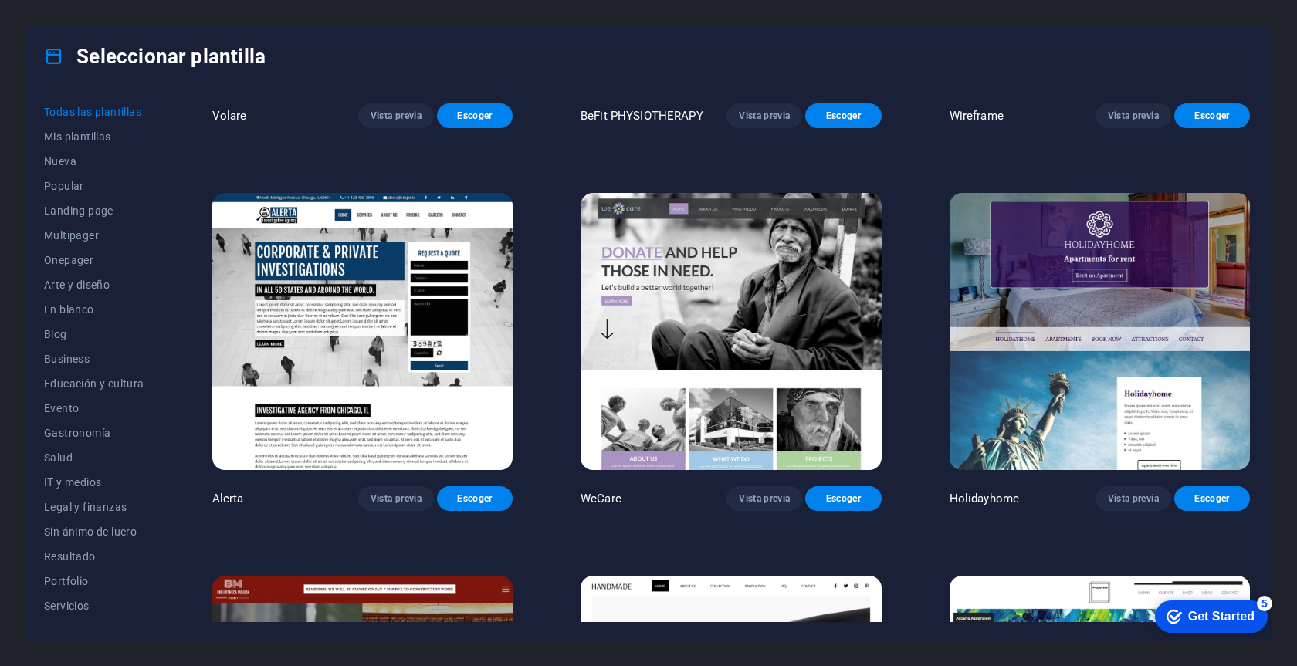
click at [354, 295] on img at bounding box center [362, 331] width 300 height 277
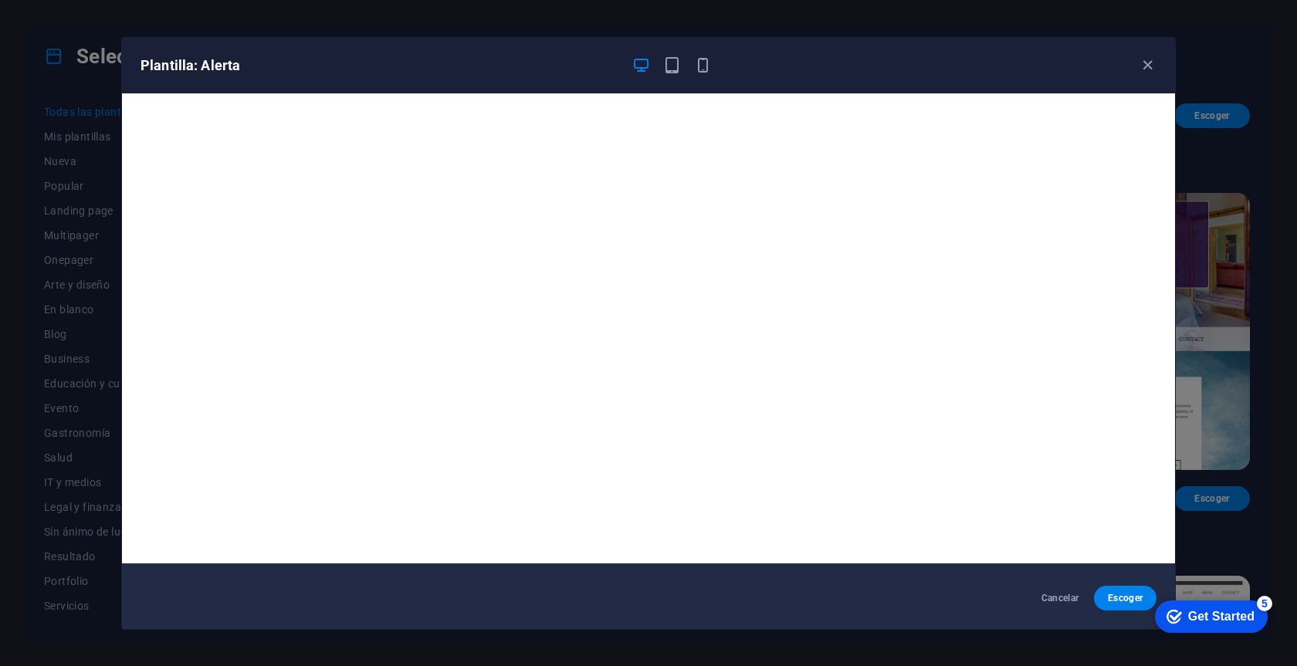
scroll to position [4, 0]
click at [1150, 60] on icon "button" at bounding box center [1148, 65] width 18 height 18
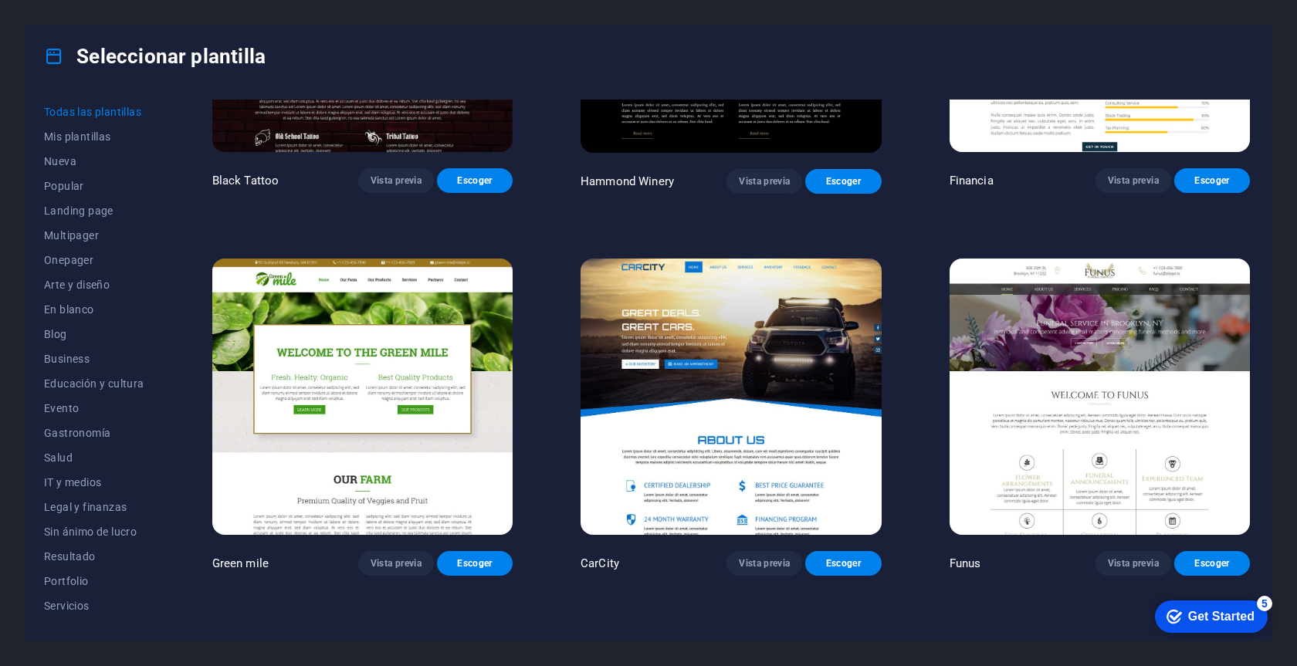
scroll to position [12099, 0]
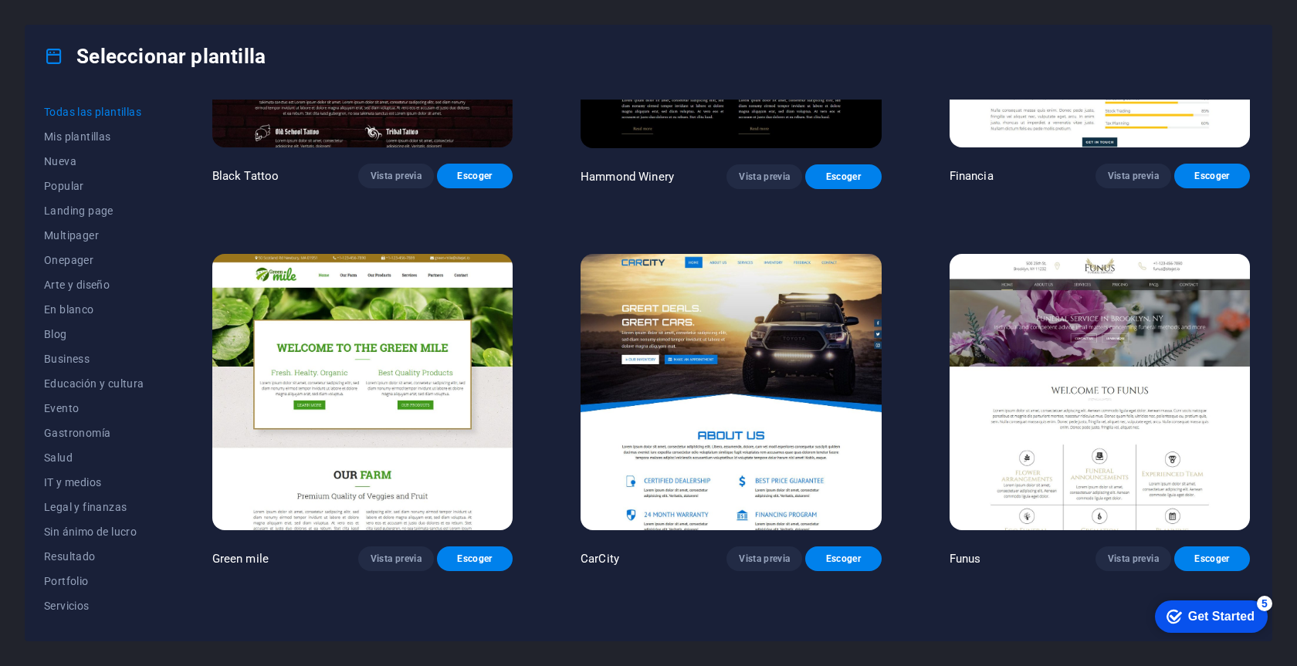
click at [770, 343] on img at bounding box center [731, 392] width 300 height 277
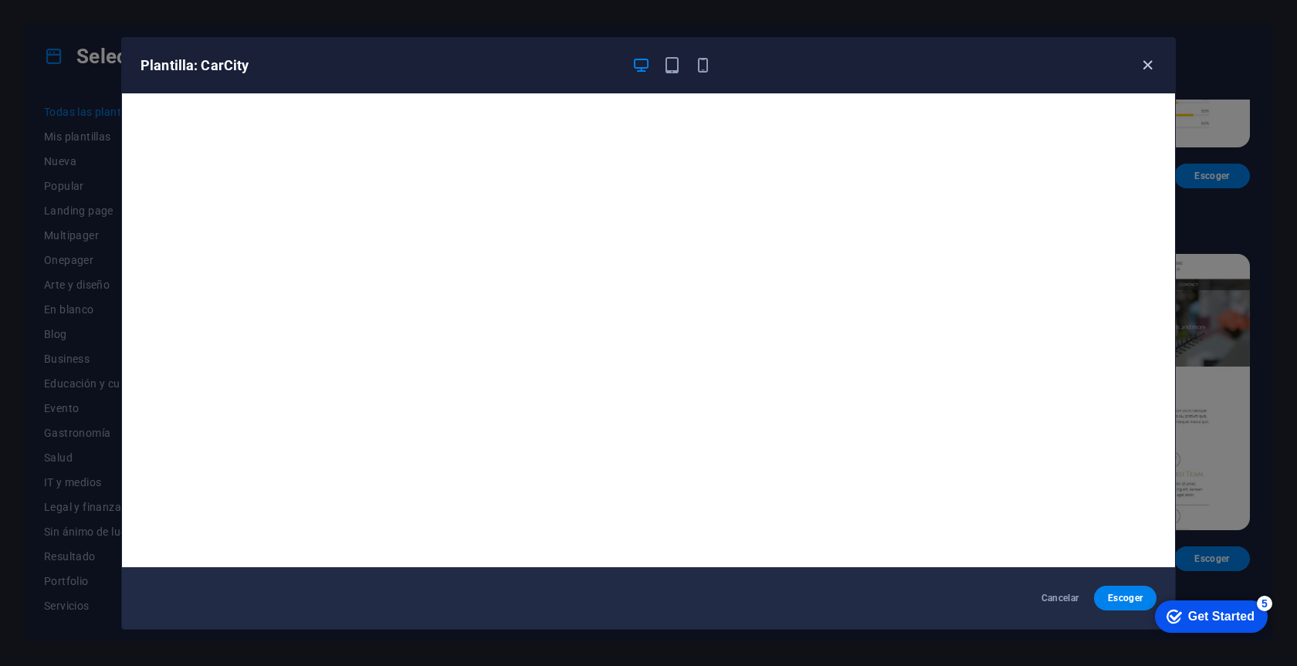
click at [1147, 60] on icon "button" at bounding box center [1148, 65] width 18 height 18
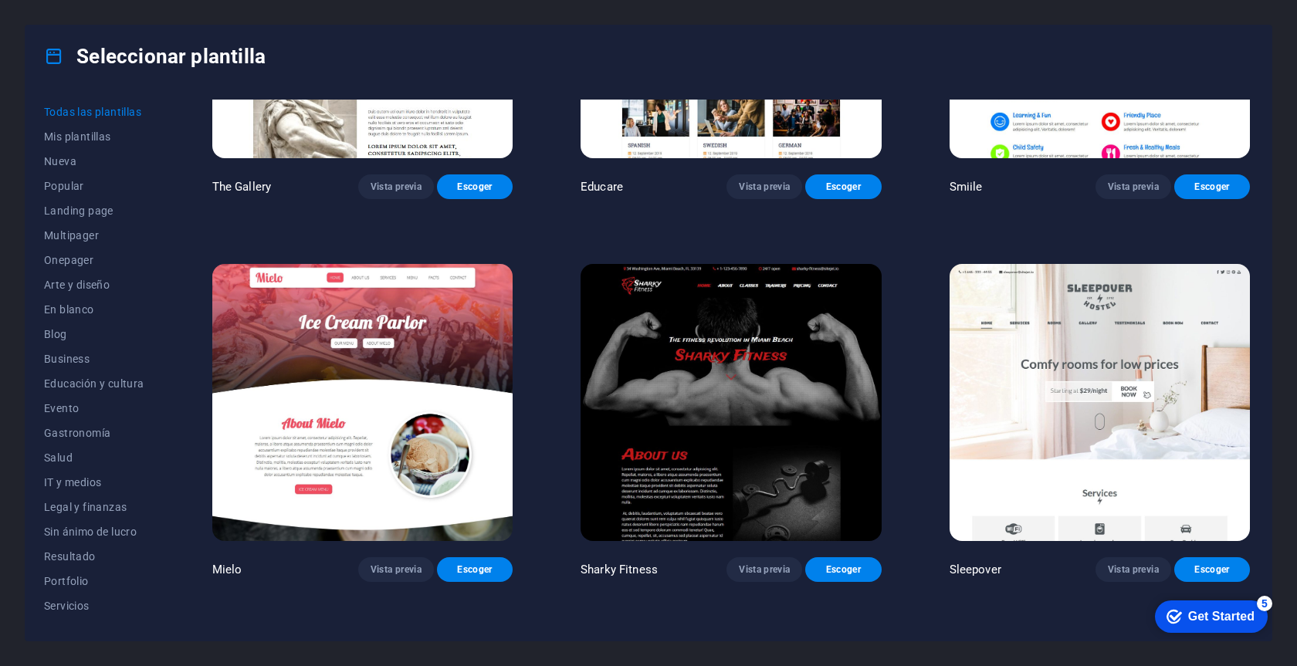
scroll to position [12877, 0]
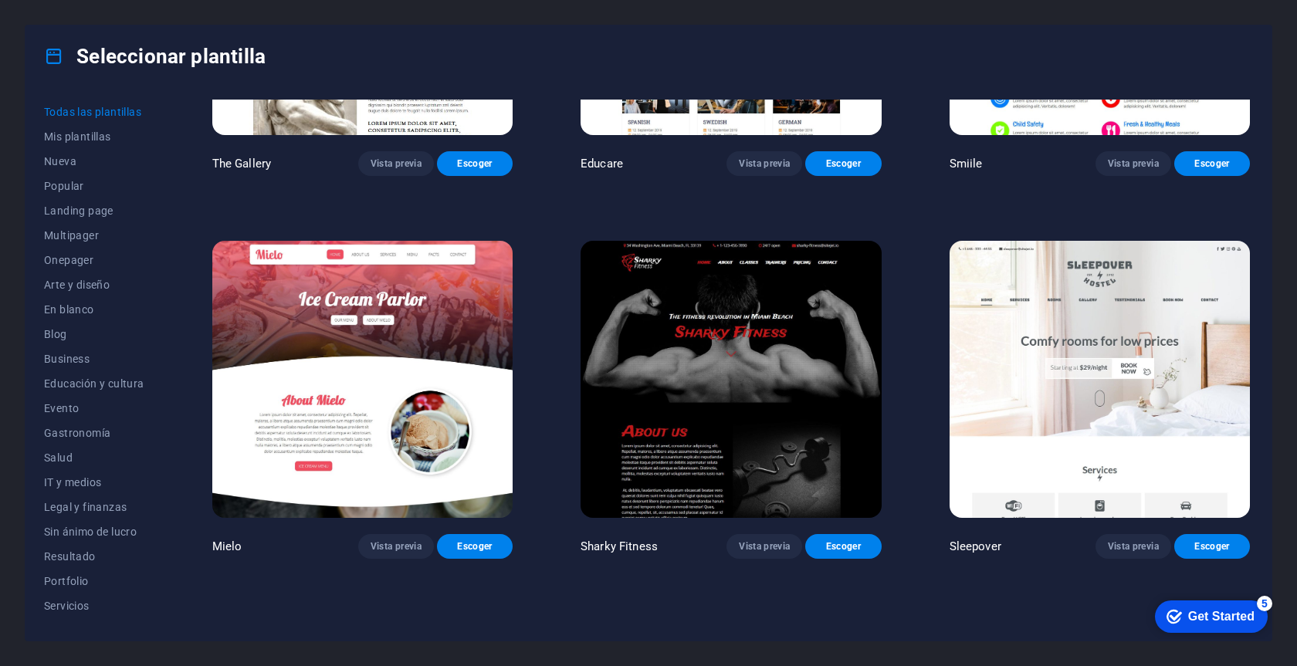
click at [1123, 369] on img at bounding box center [1100, 379] width 300 height 277
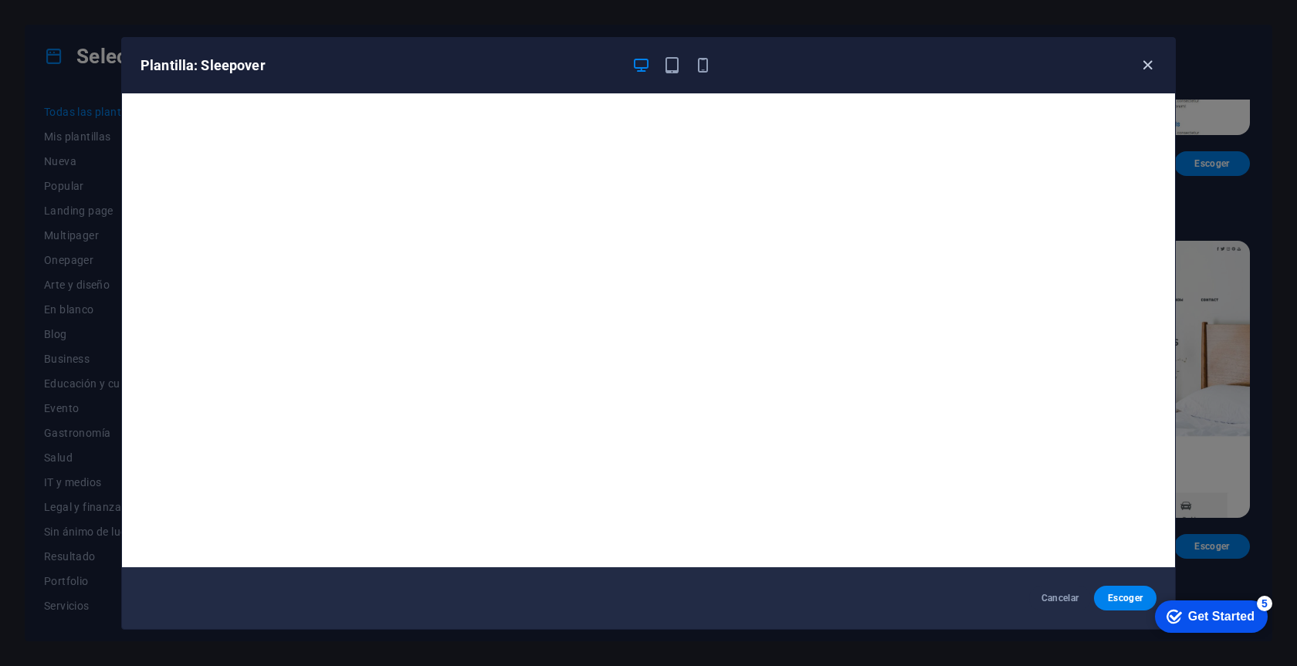
click at [1151, 73] on icon "button" at bounding box center [1148, 65] width 18 height 18
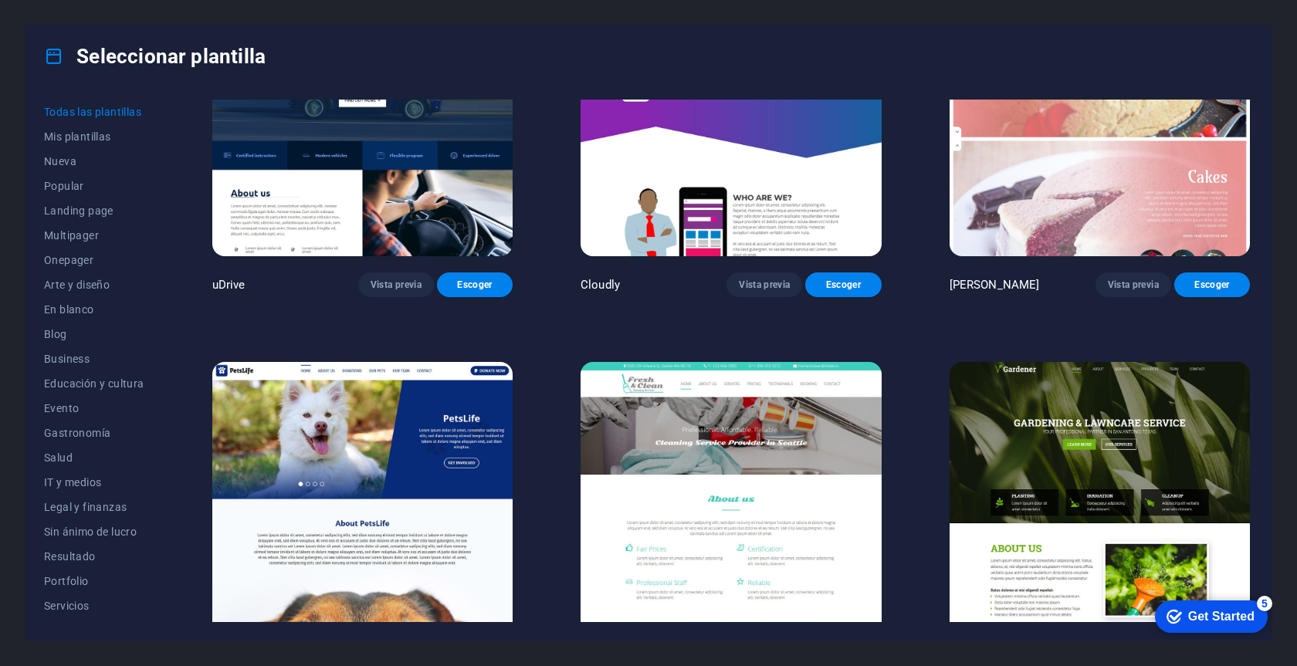
scroll to position [13906, 0]
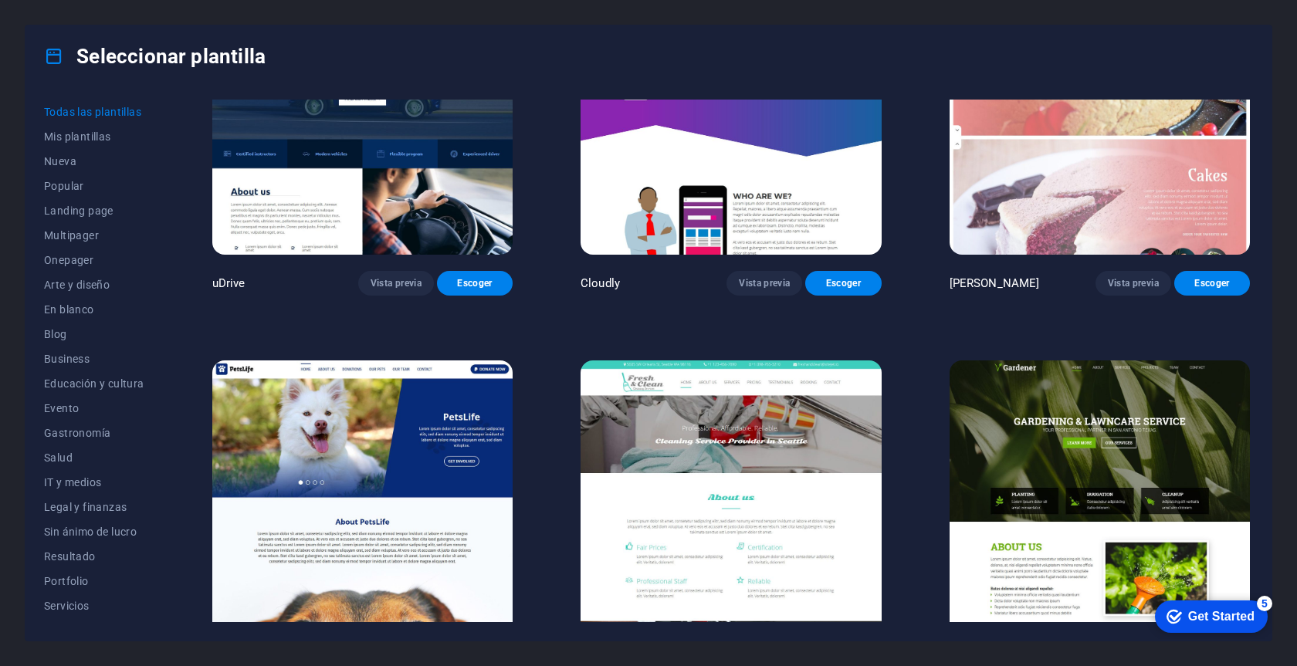
click at [744, 428] on img at bounding box center [731, 499] width 300 height 277
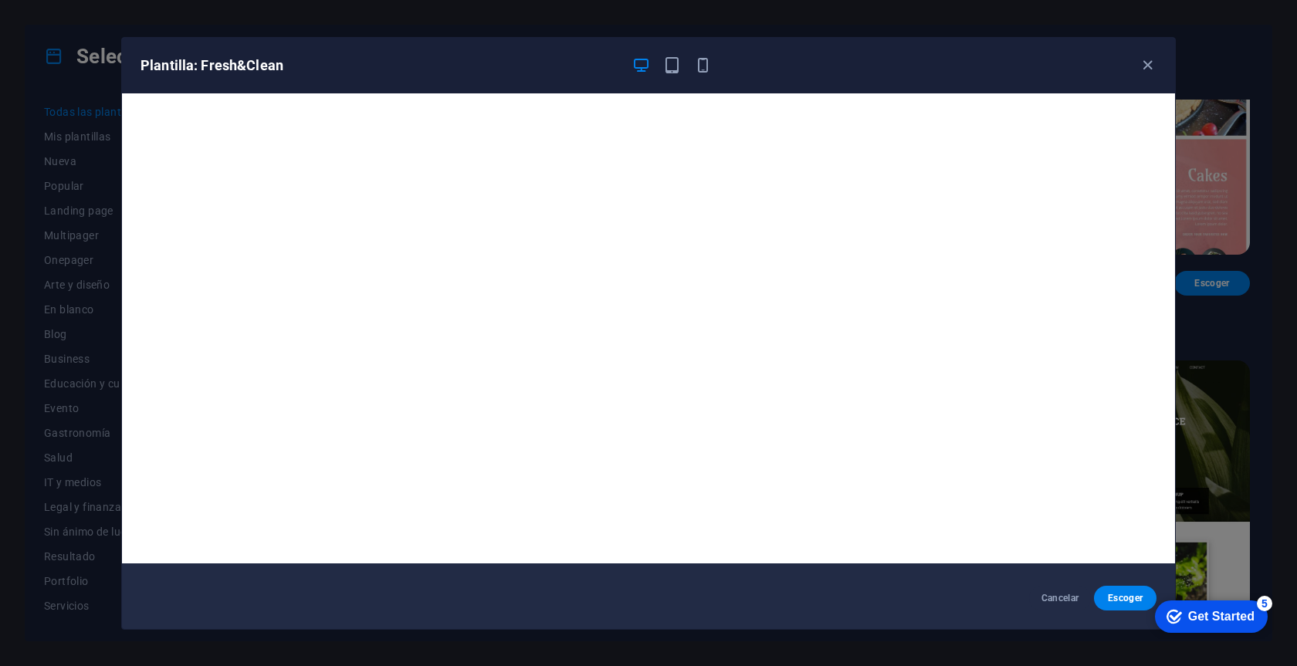
scroll to position [4, 0]
click at [1147, 56] on button "button" at bounding box center [1147, 65] width 19 height 19
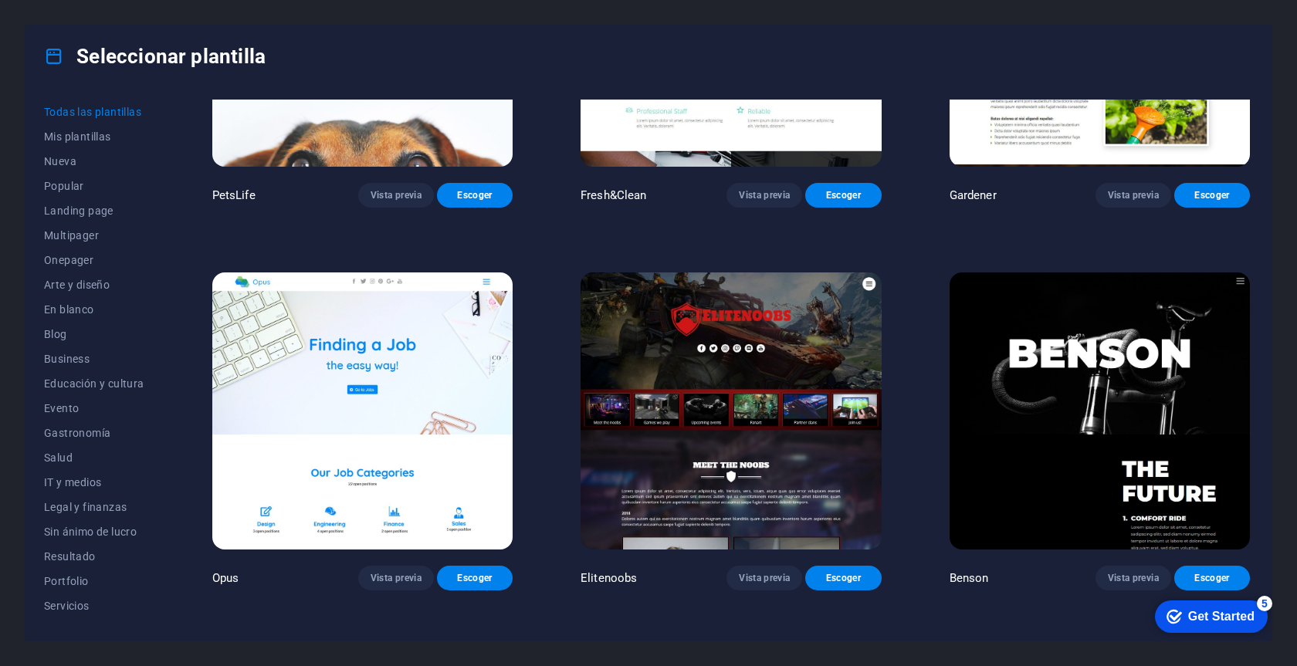
scroll to position [14382, 0]
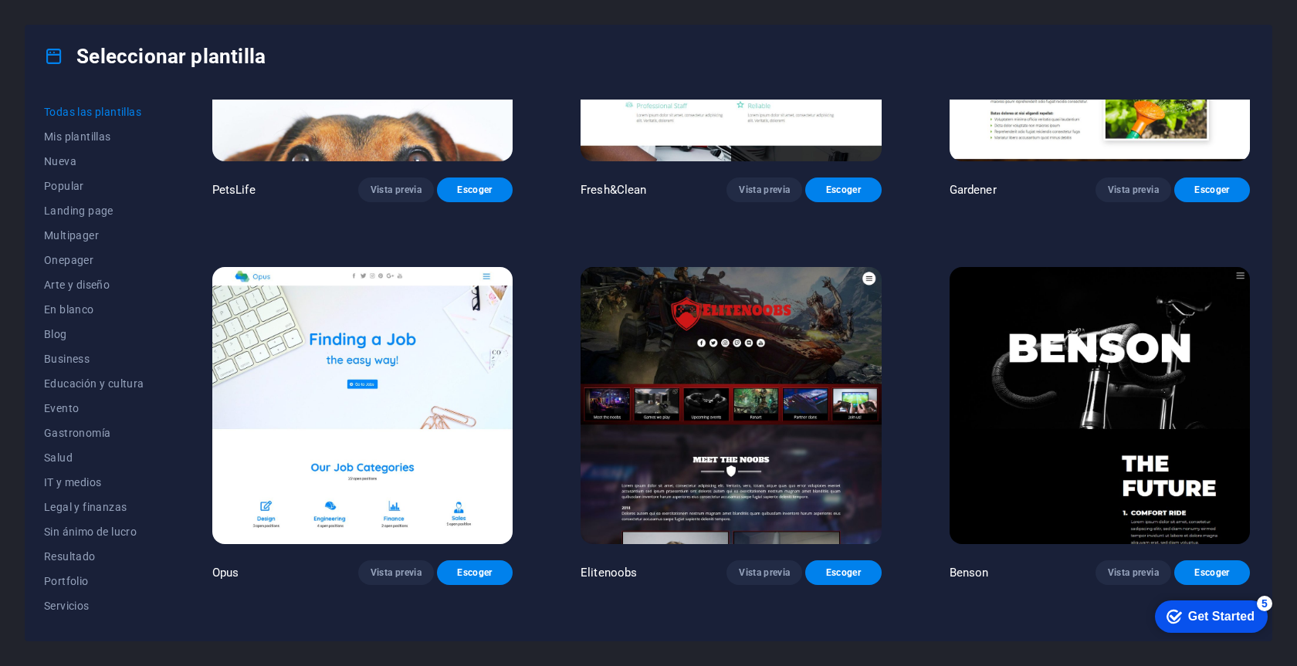
click at [1123, 296] on img at bounding box center [1100, 405] width 300 height 277
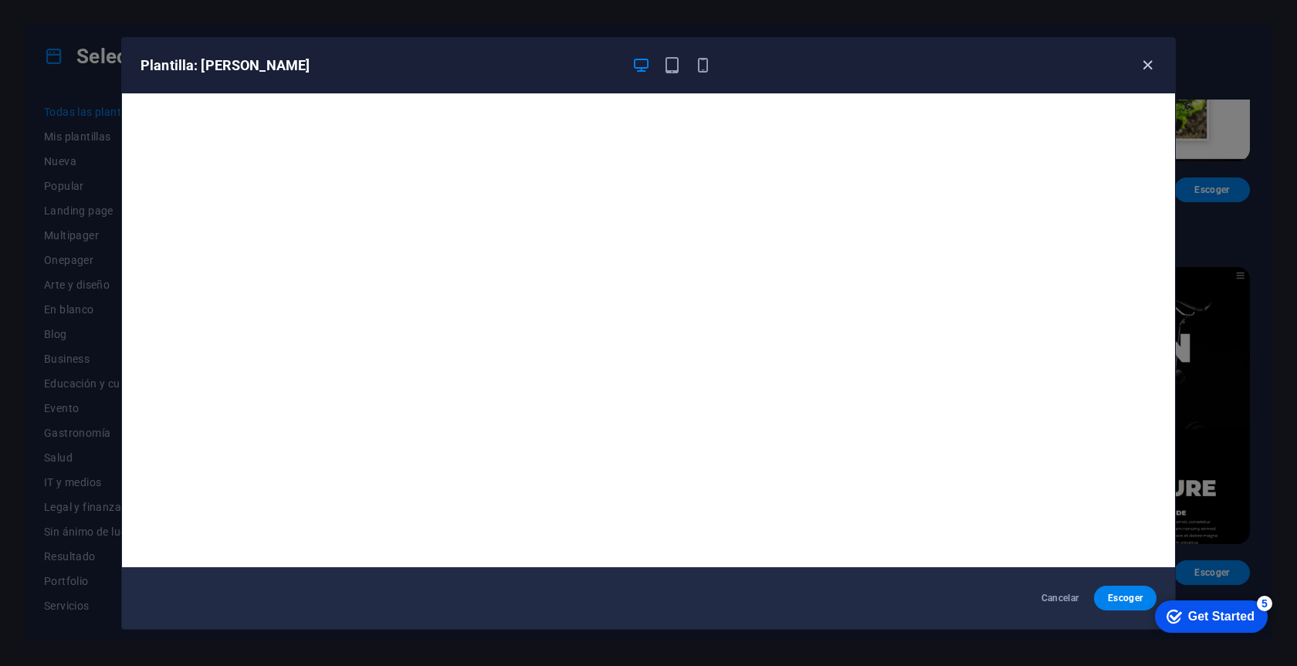
click at [1147, 60] on icon "button" at bounding box center [1148, 65] width 18 height 18
click at [1146, 66] on icon "button" at bounding box center [1148, 65] width 18 height 18
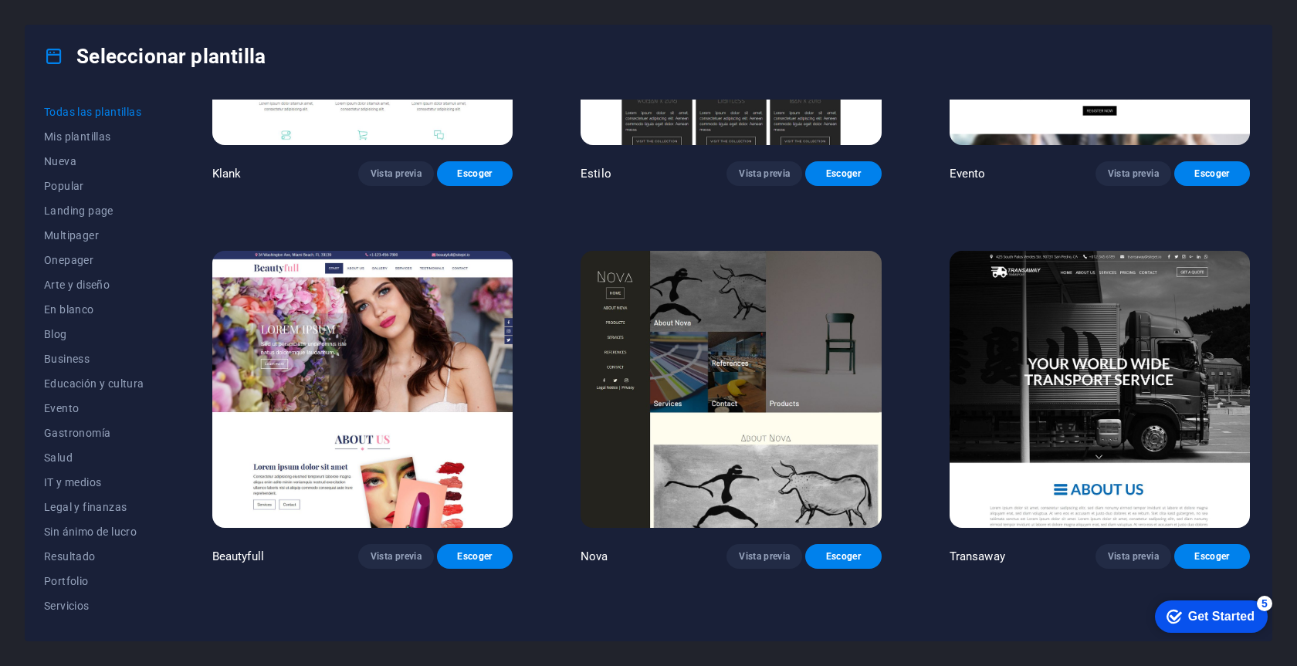
scroll to position [15931, 0]
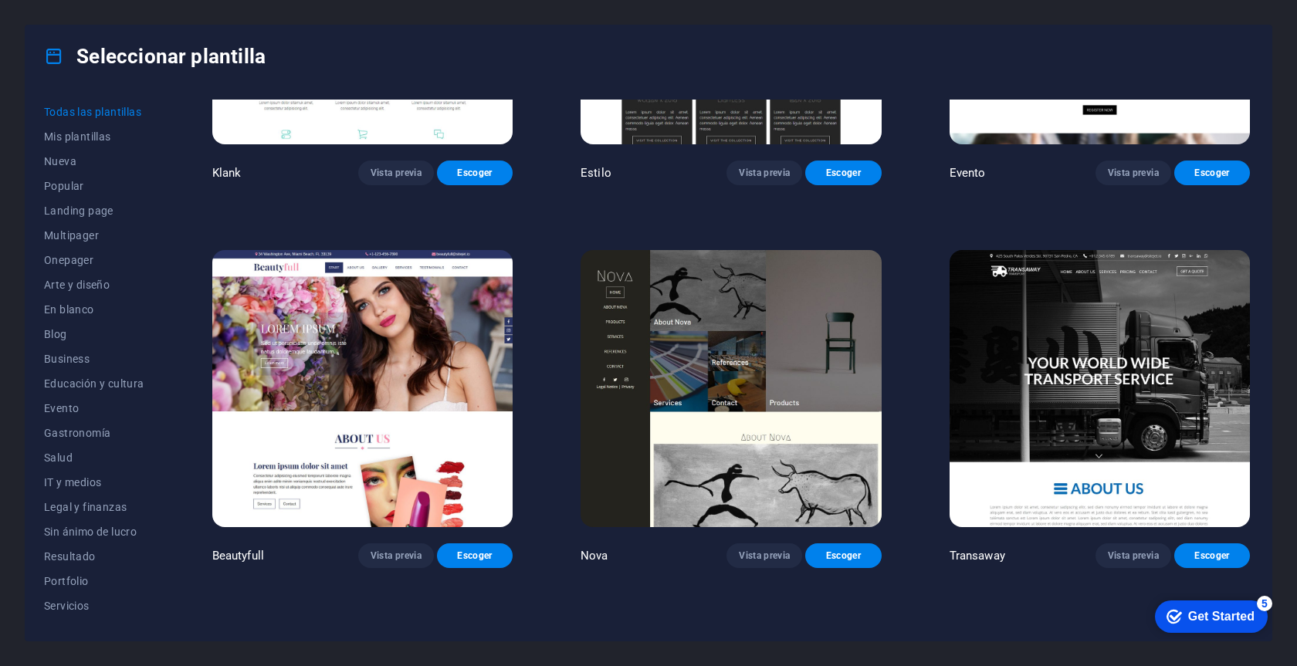
click at [1086, 347] on img at bounding box center [1100, 388] width 300 height 277
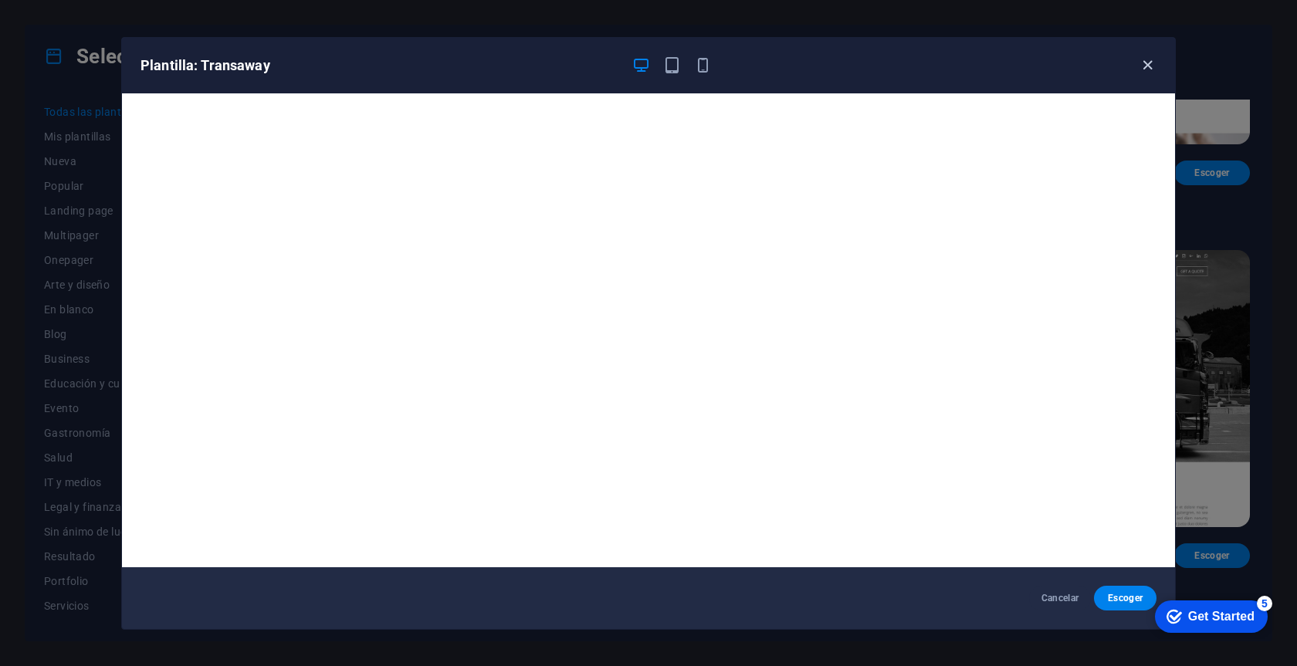
click at [1150, 59] on icon "button" at bounding box center [1148, 65] width 18 height 18
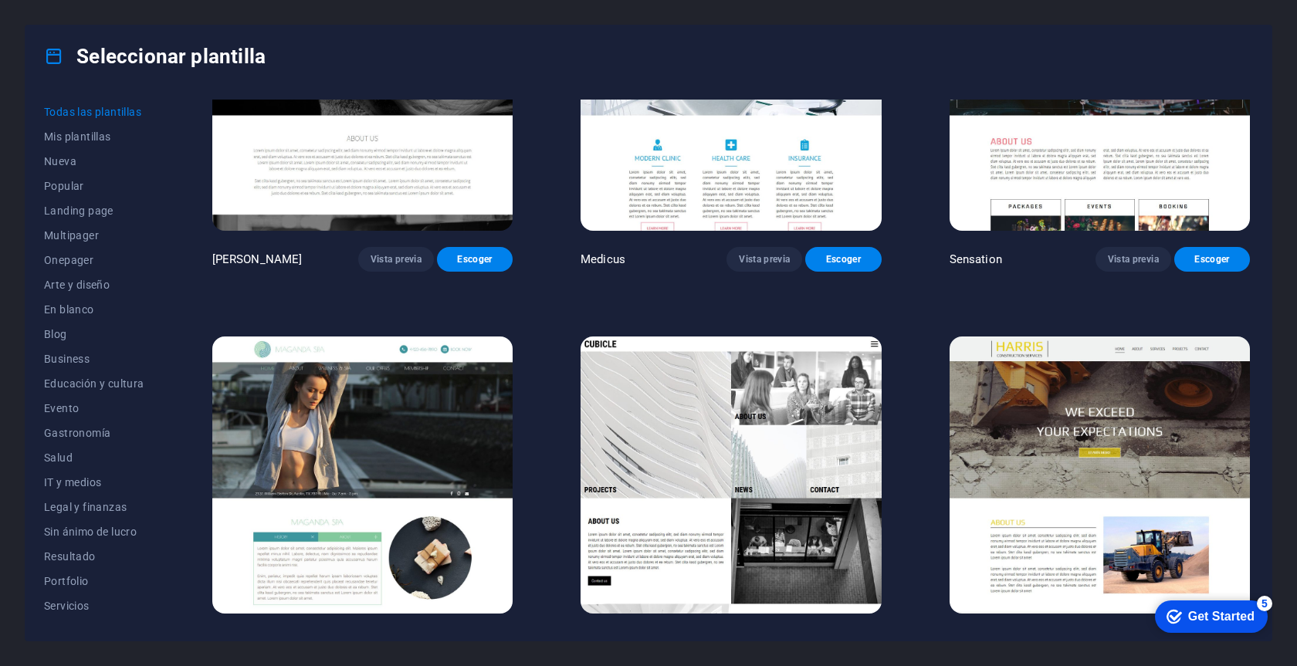
scroll to position [17768, 0]
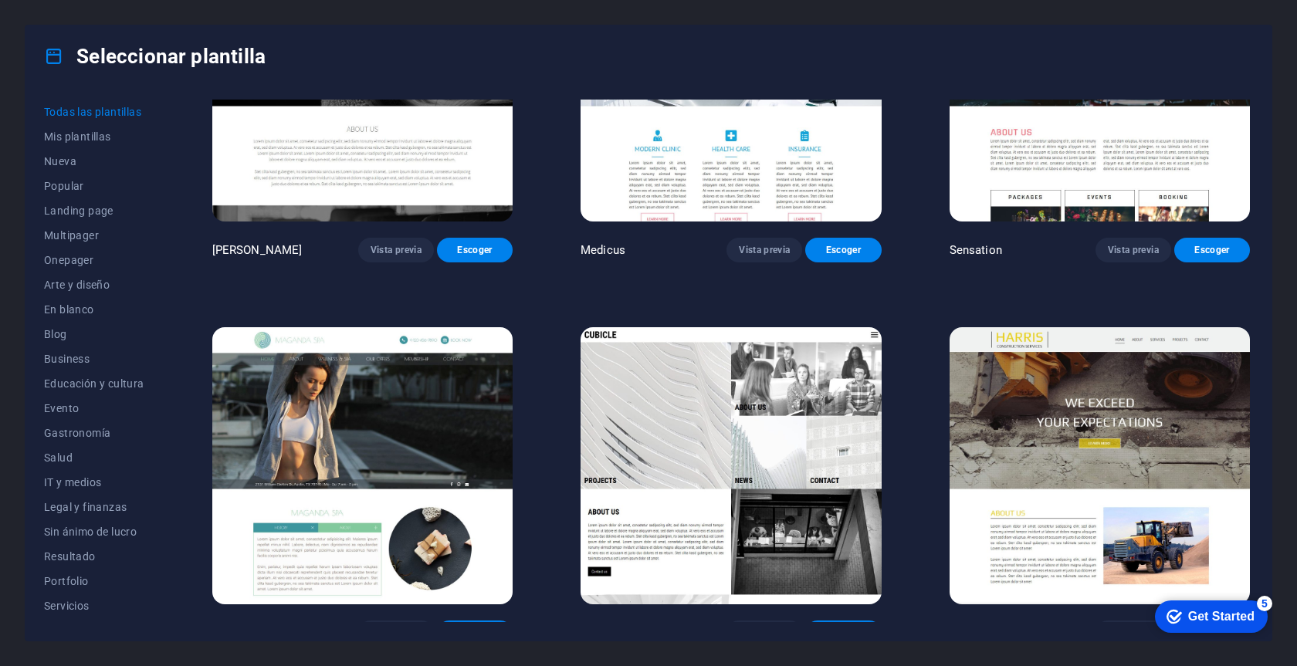
click at [415, 364] on img at bounding box center [362, 465] width 300 height 277
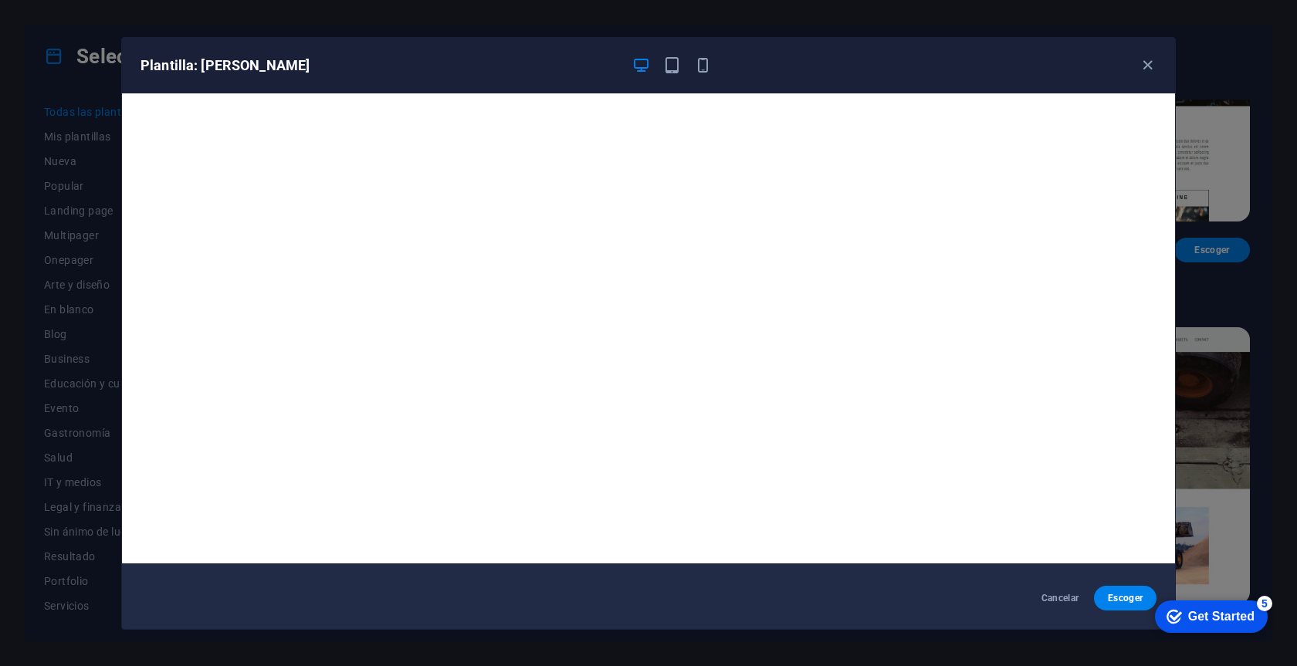
scroll to position [4, 0]
click at [1146, 59] on icon "button" at bounding box center [1148, 65] width 18 height 18
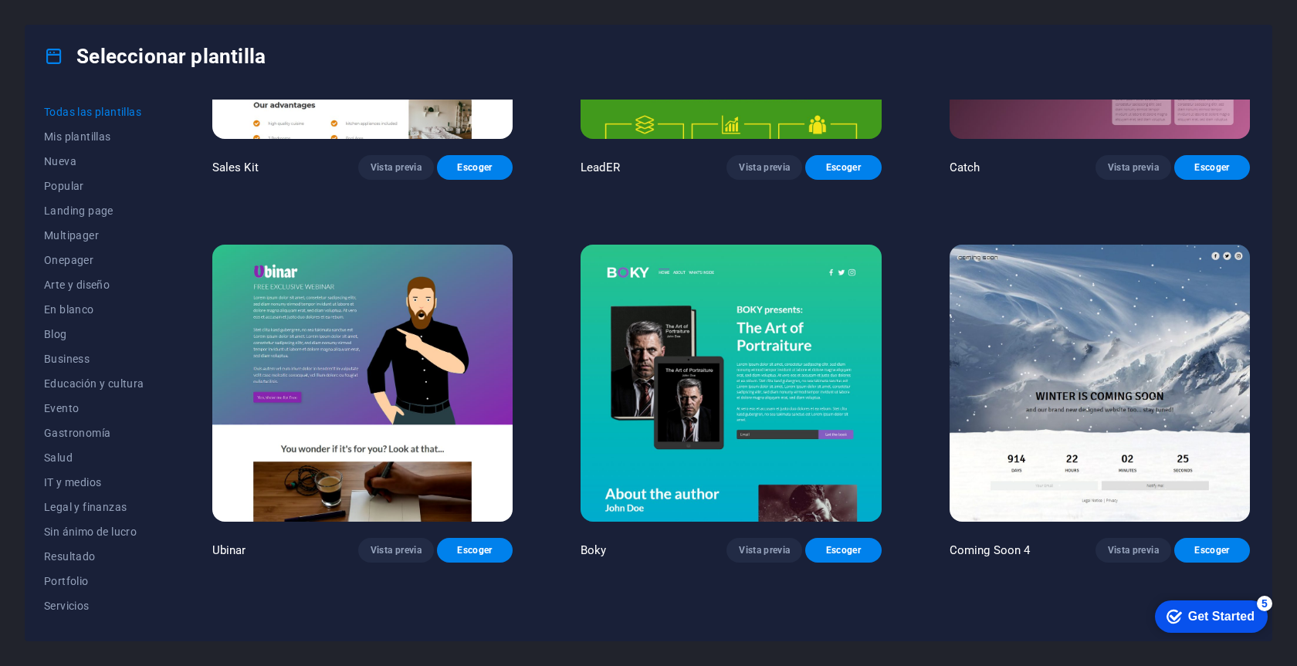
scroll to position [21298, 0]
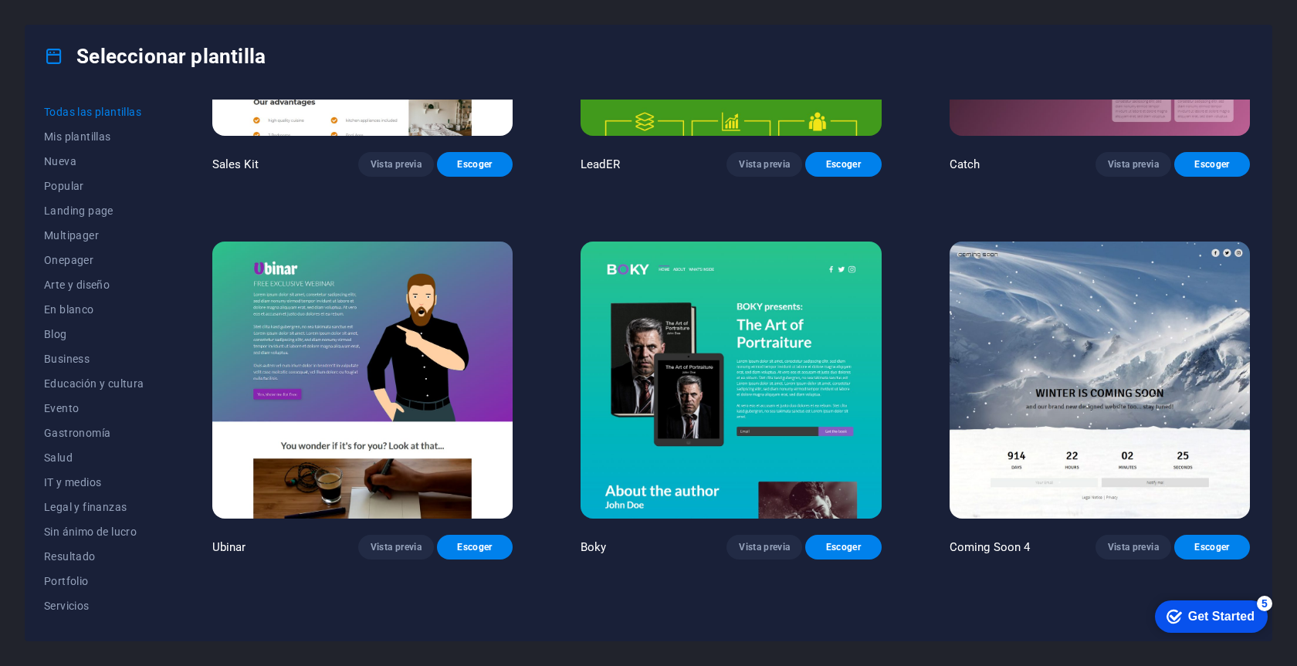
click at [1103, 310] on img at bounding box center [1100, 380] width 300 height 277
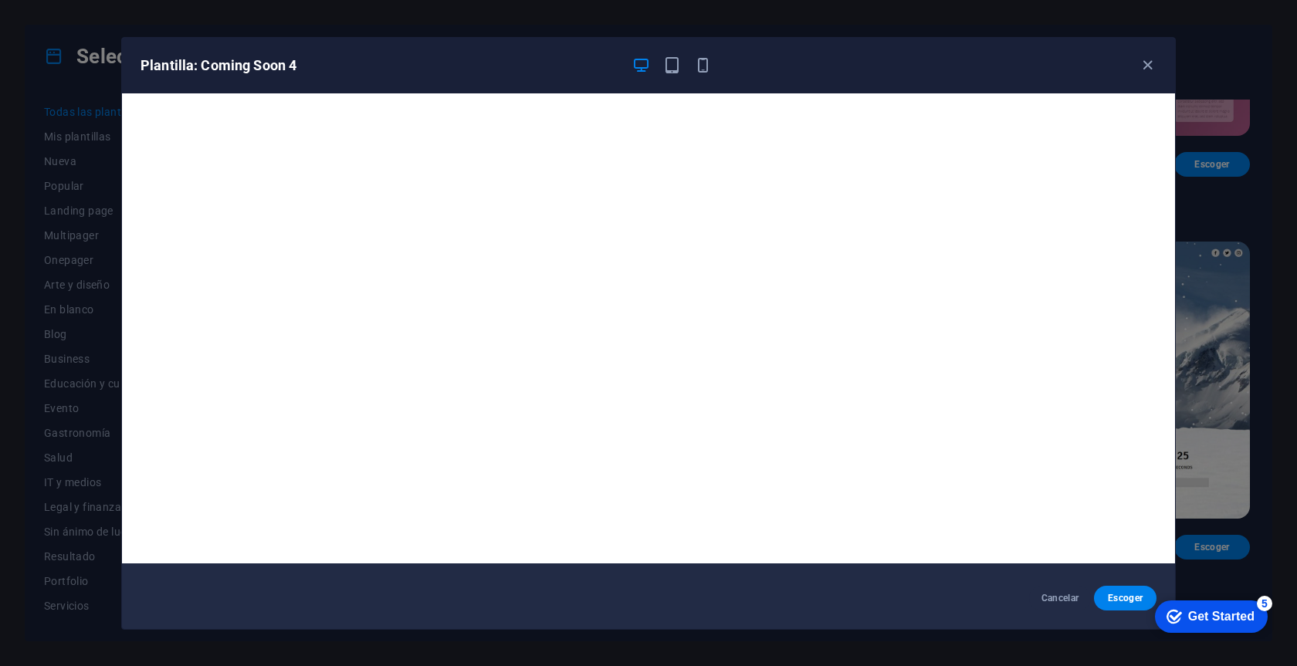
scroll to position [4, 0]
click at [1147, 63] on icon "button" at bounding box center [1148, 65] width 18 height 18
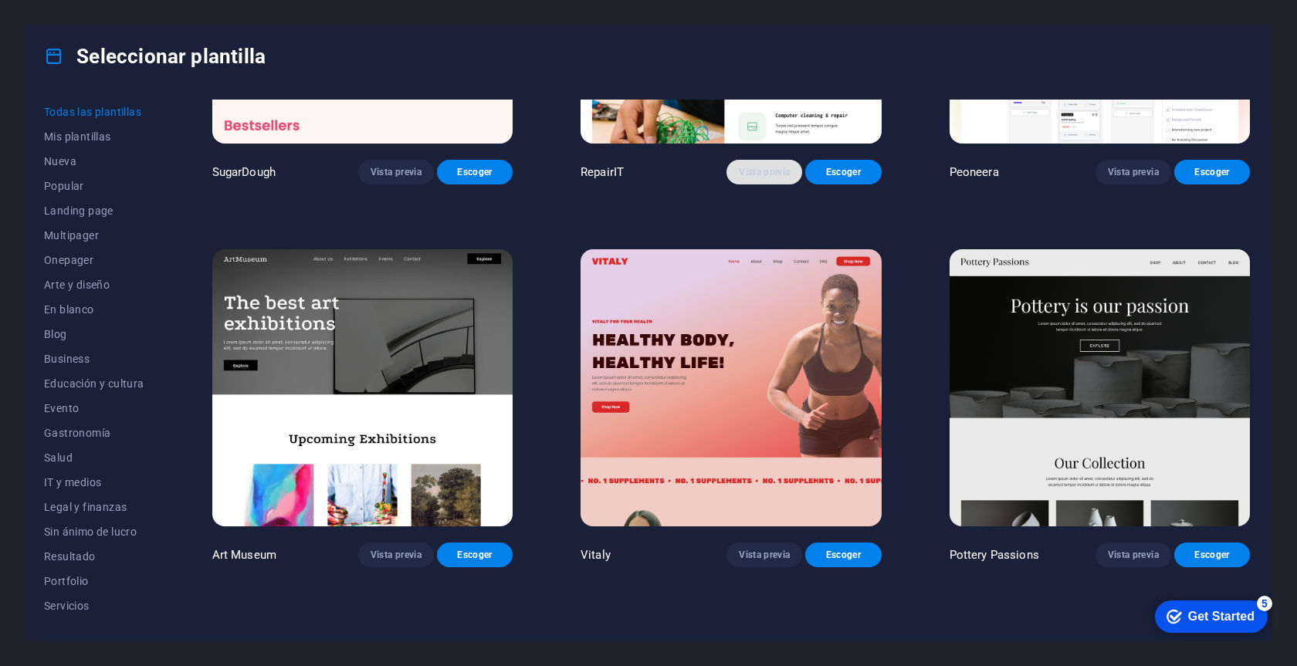
scroll to position [237, 0]
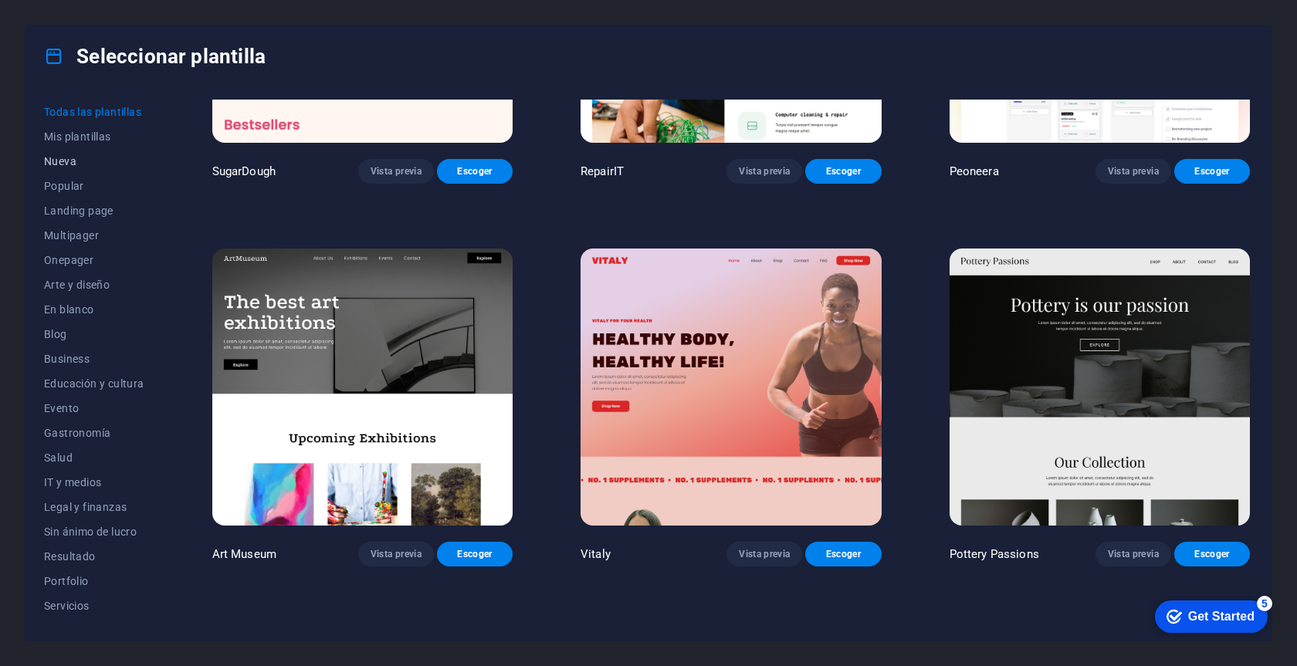
click at [66, 161] on span "Nueva" at bounding box center [94, 161] width 100 height 12
click at [73, 186] on span "Popular" at bounding box center [94, 186] width 100 height 12
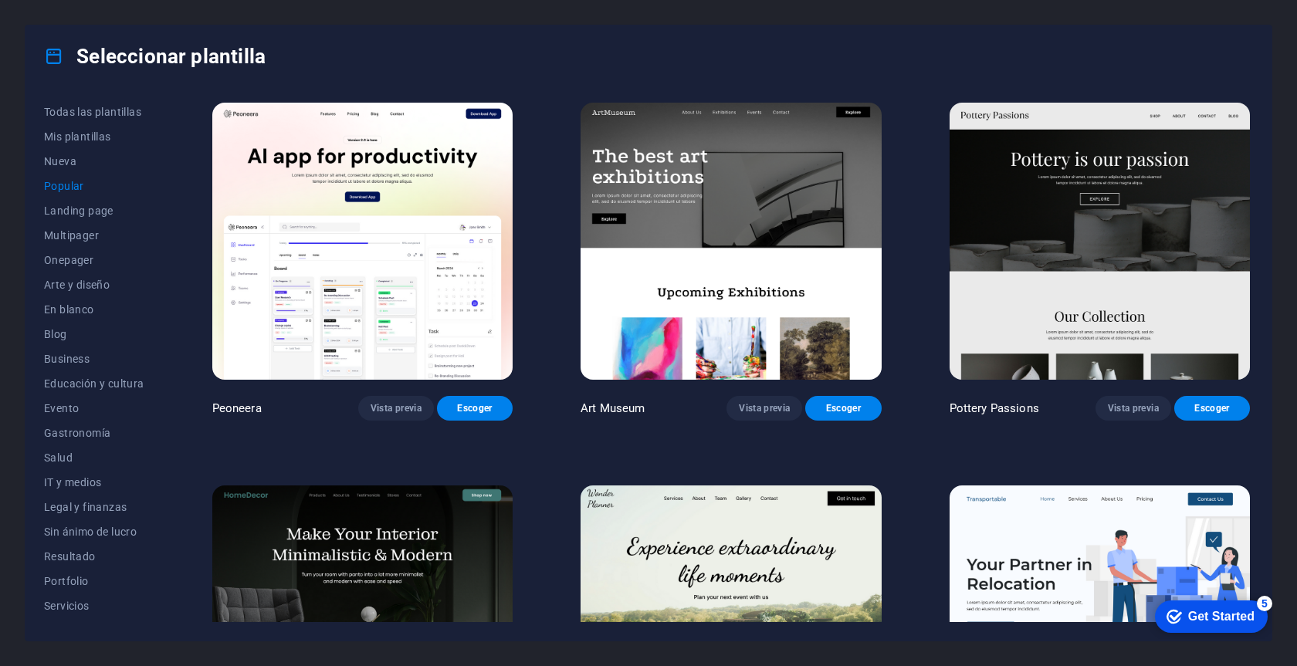
scroll to position [0, 0]
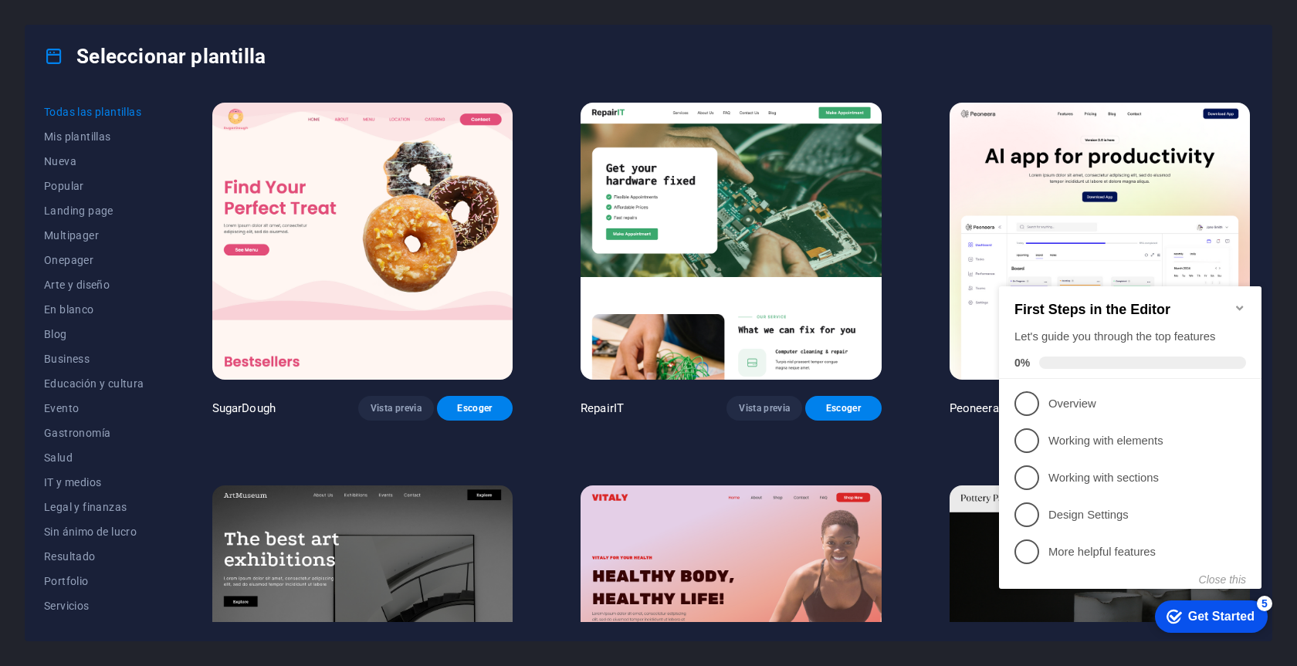
click at [1240, 302] on icon "Minimize checklist" at bounding box center [1240, 308] width 12 height 12
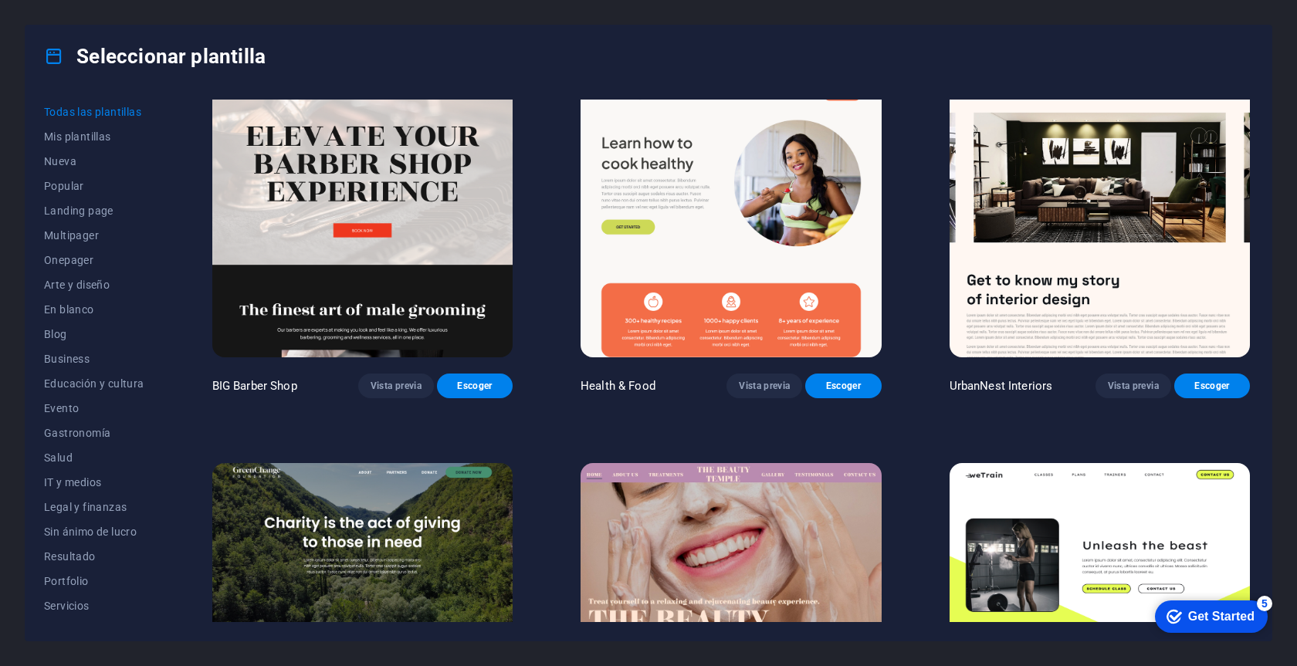
scroll to position [2604, 0]
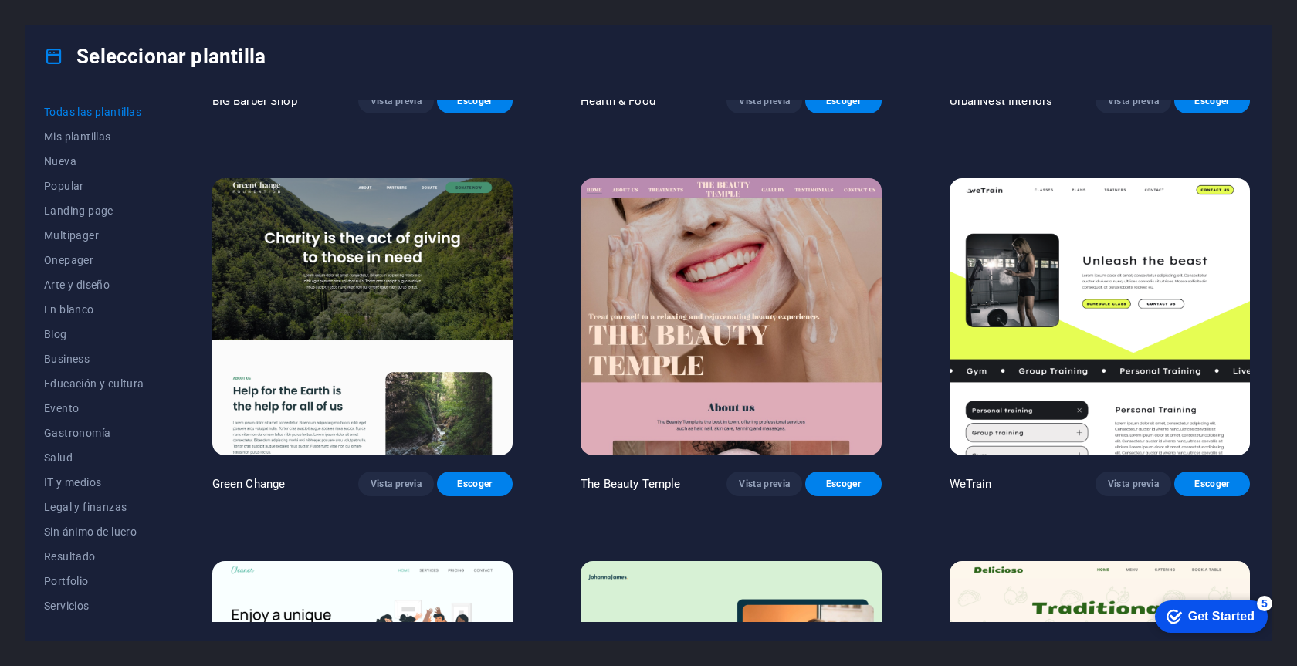
click at [1078, 258] on img at bounding box center [1100, 316] width 300 height 277
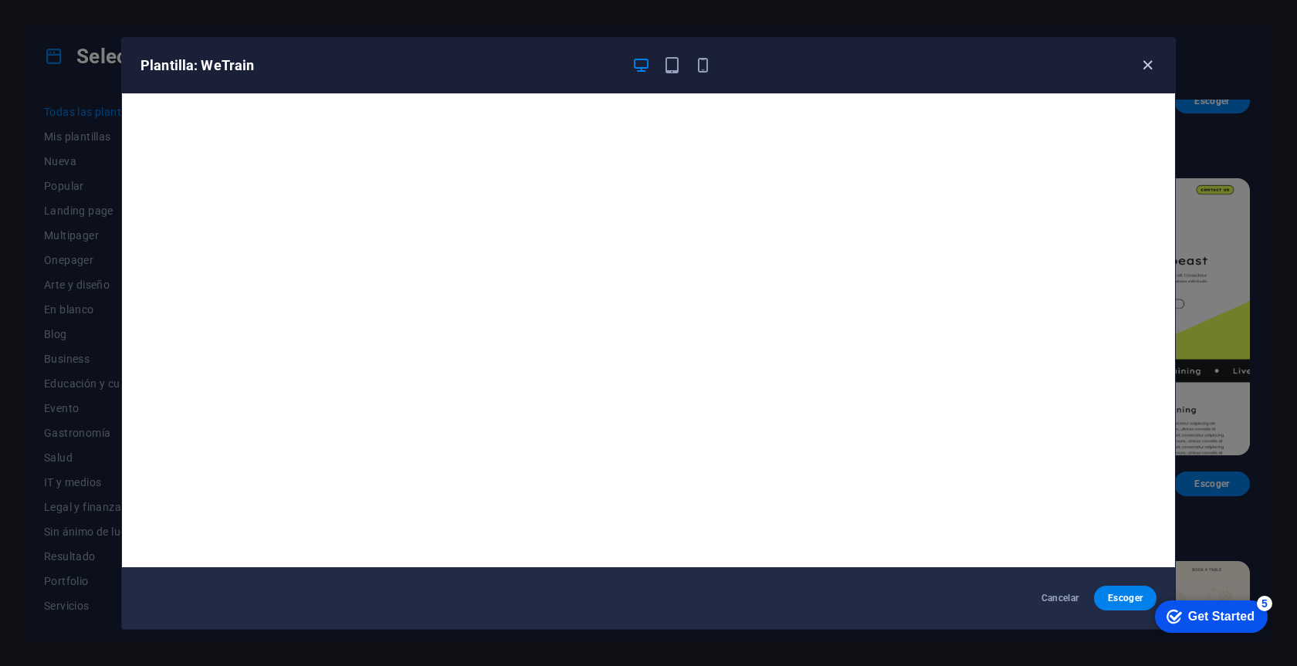
click at [1140, 69] on icon "button" at bounding box center [1148, 65] width 18 height 18
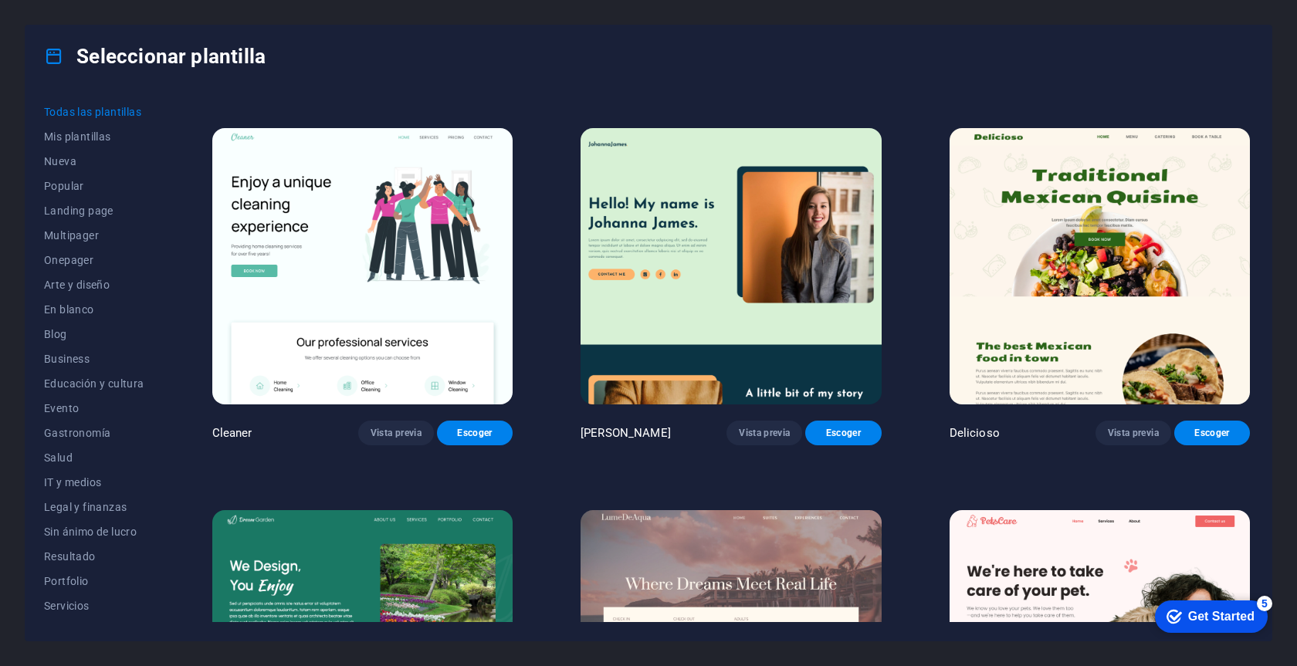
scroll to position [3039, 0]
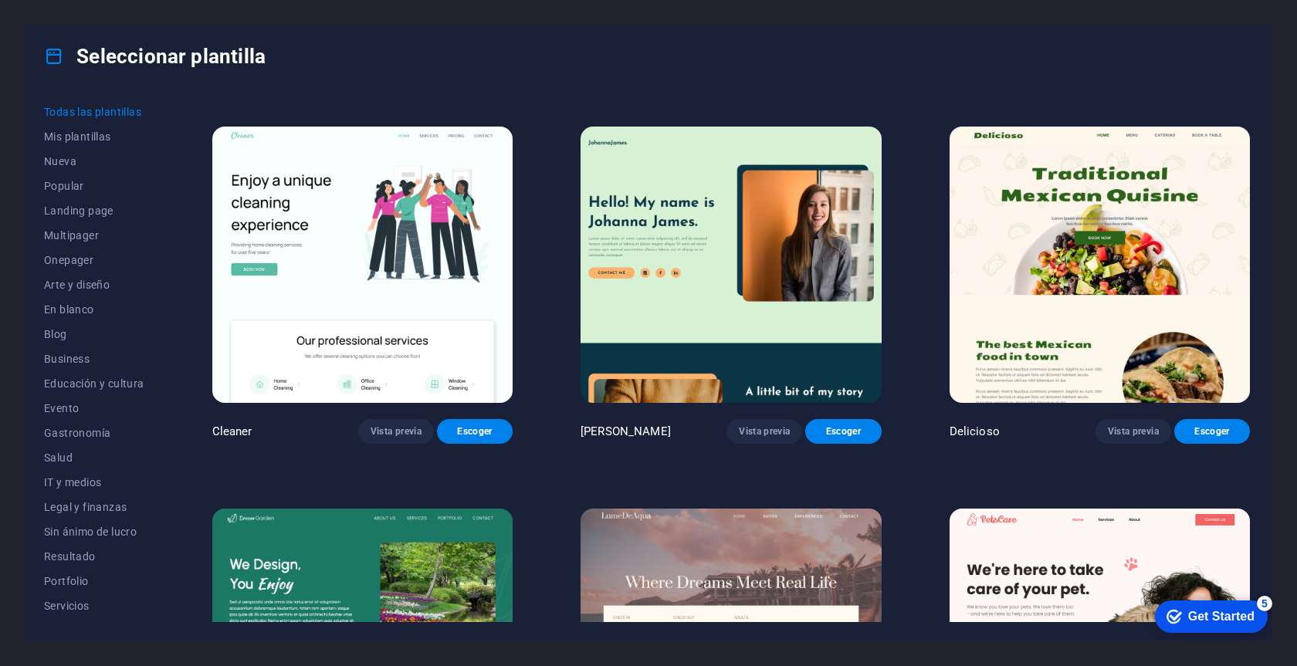
click at [364, 226] on img at bounding box center [362, 265] width 300 height 277
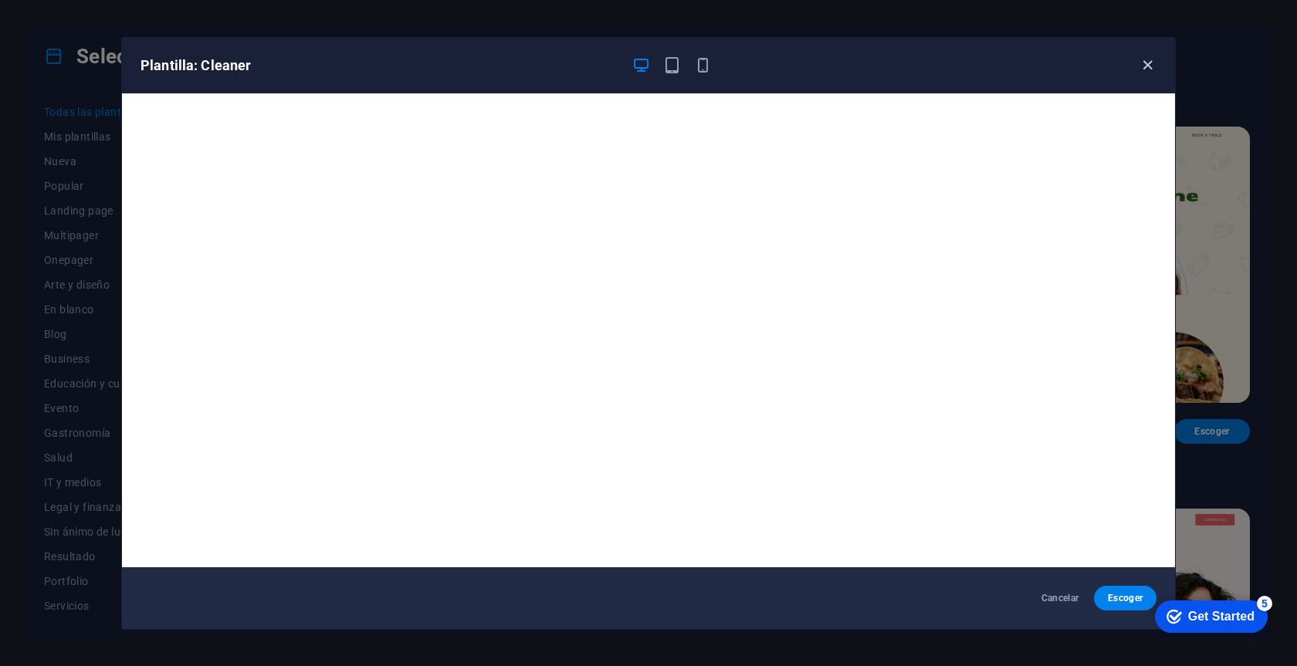
click at [1146, 69] on icon "button" at bounding box center [1148, 65] width 18 height 18
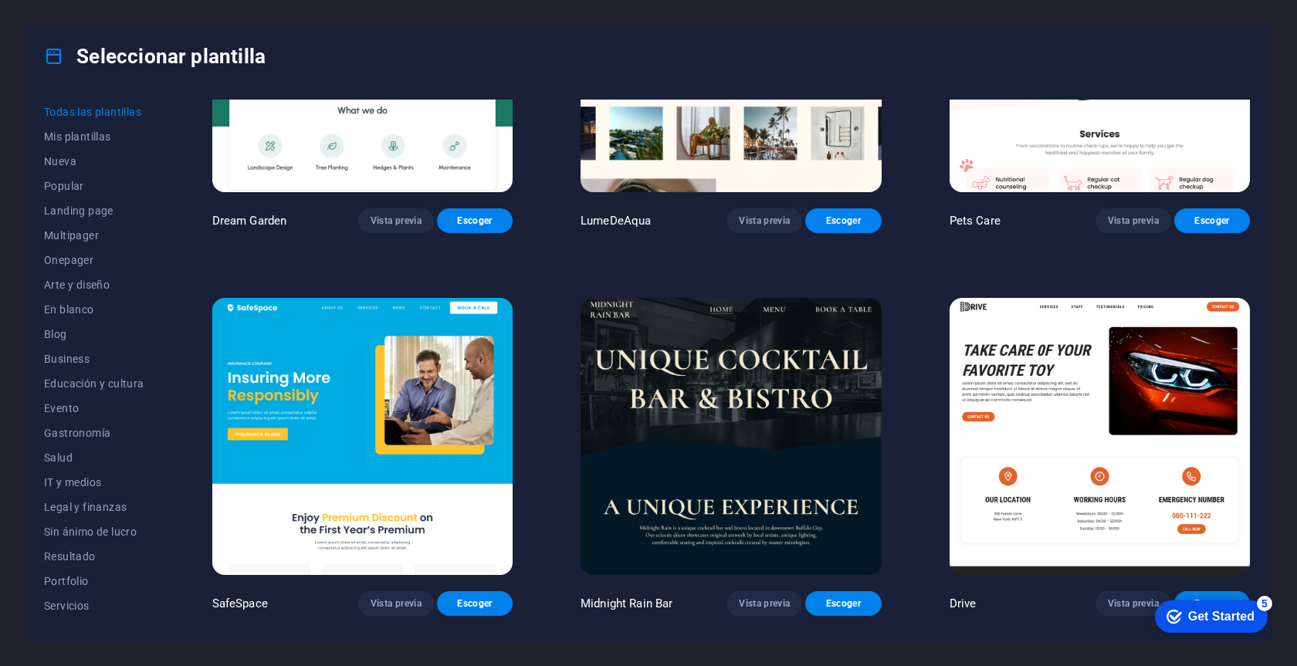
scroll to position [3636, 0]
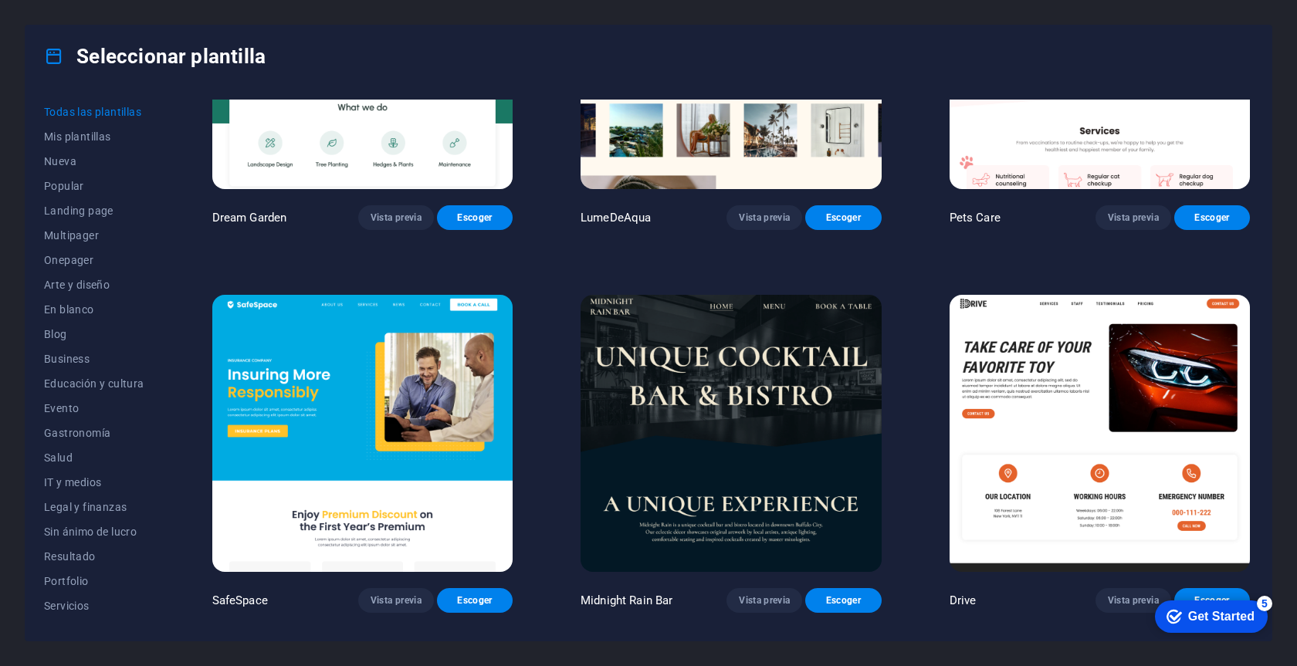
click at [1126, 317] on img at bounding box center [1100, 433] width 300 height 277
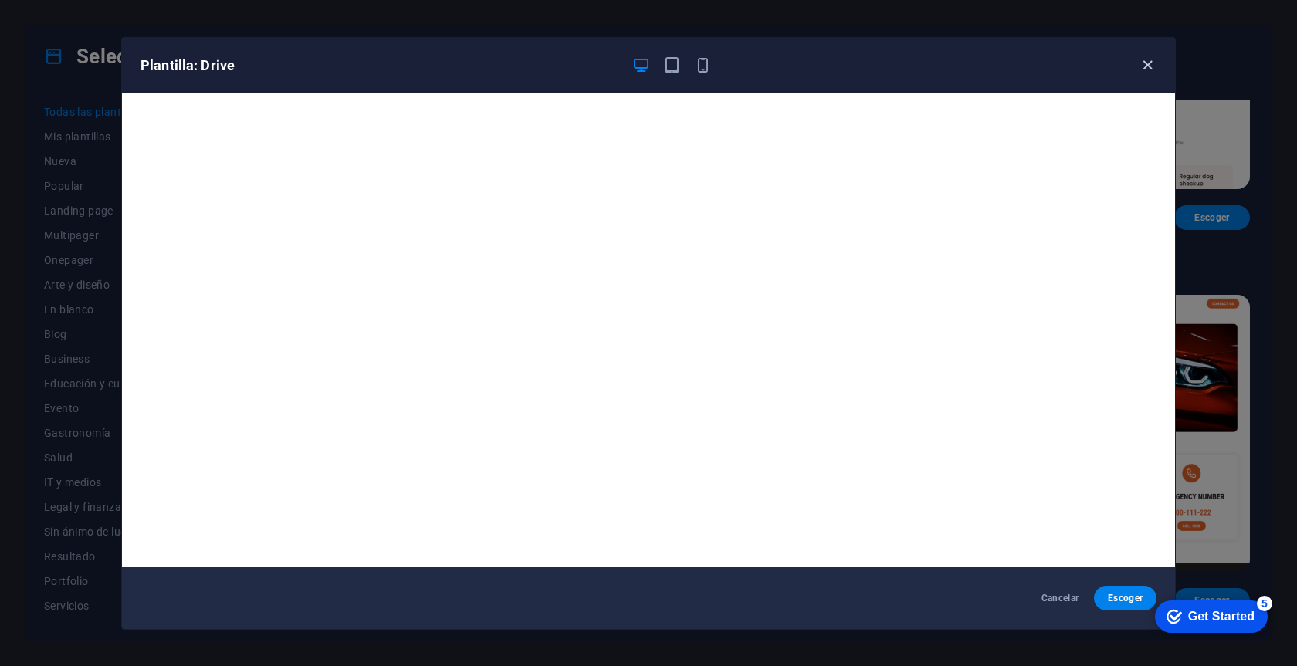
click at [1148, 65] on icon "button" at bounding box center [1148, 65] width 18 height 18
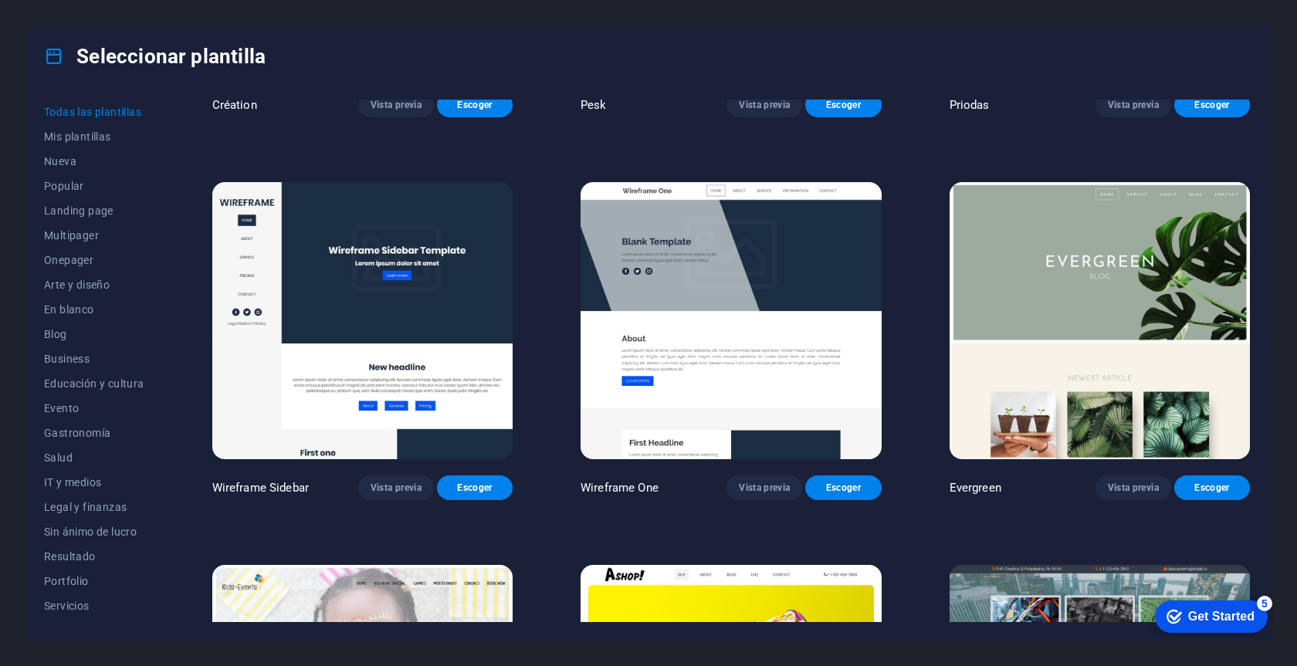
scroll to position [7196, 0]
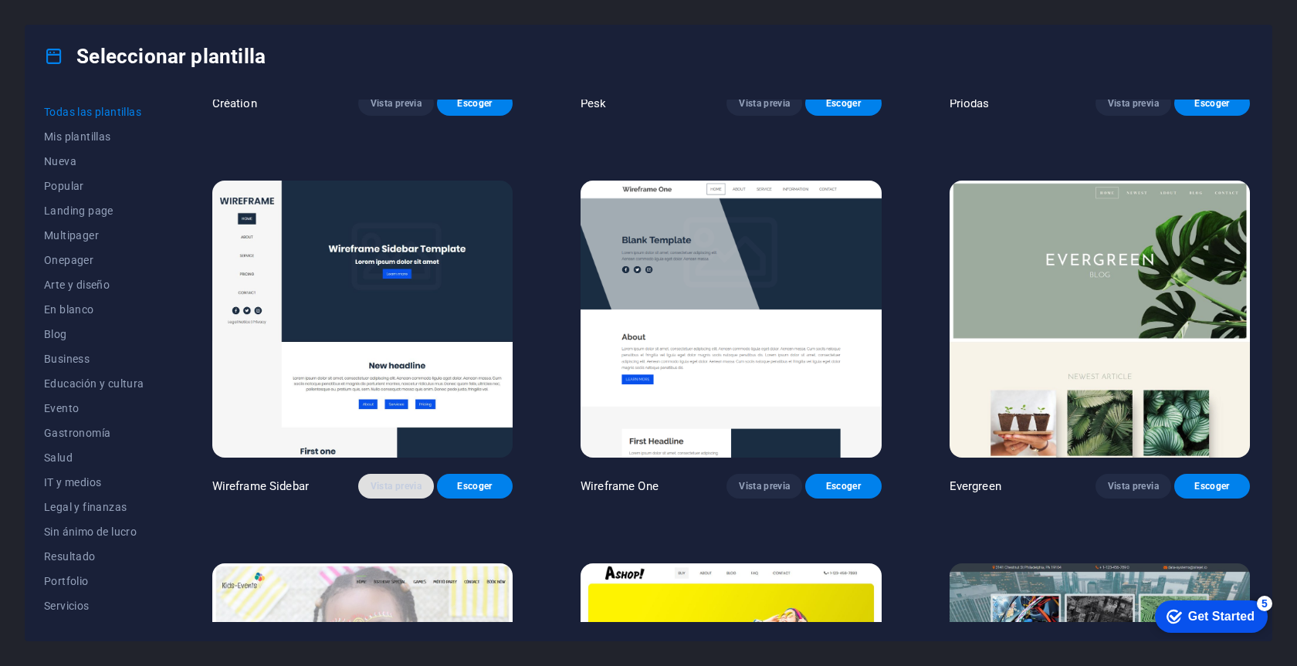
click at [397, 480] on span "Vista previa" at bounding box center [396, 486] width 51 height 12
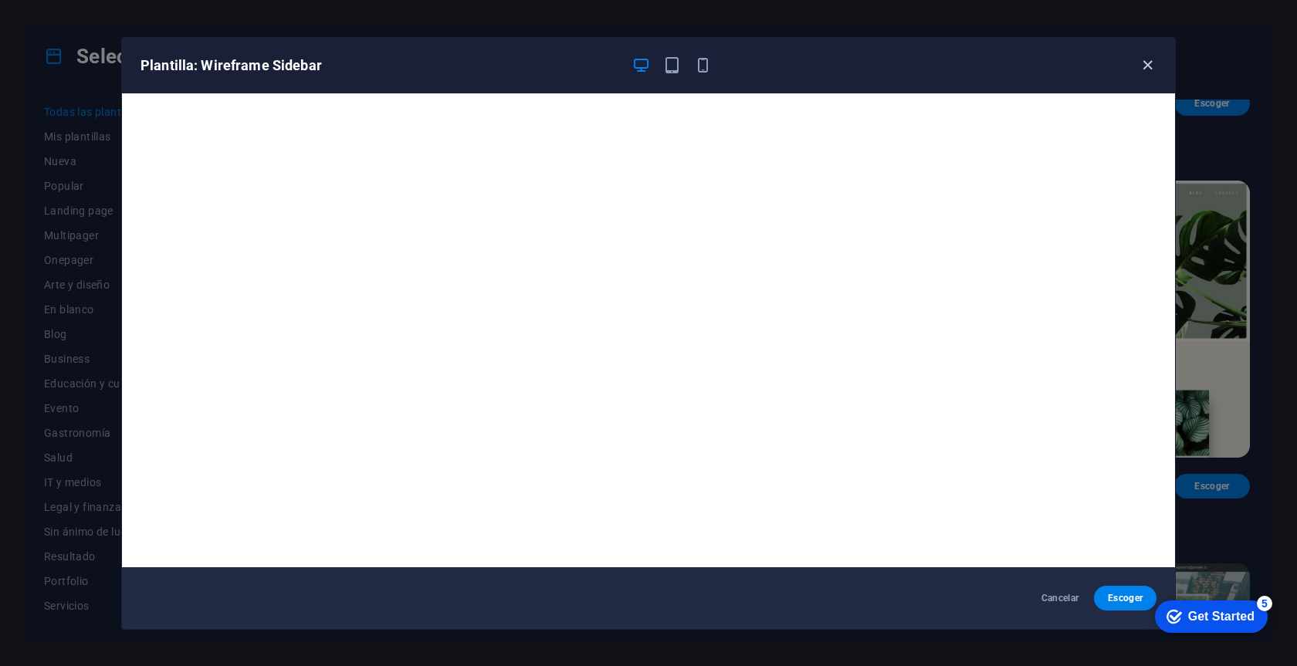
click at [1145, 67] on icon "button" at bounding box center [1148, 65] width 18 height 18
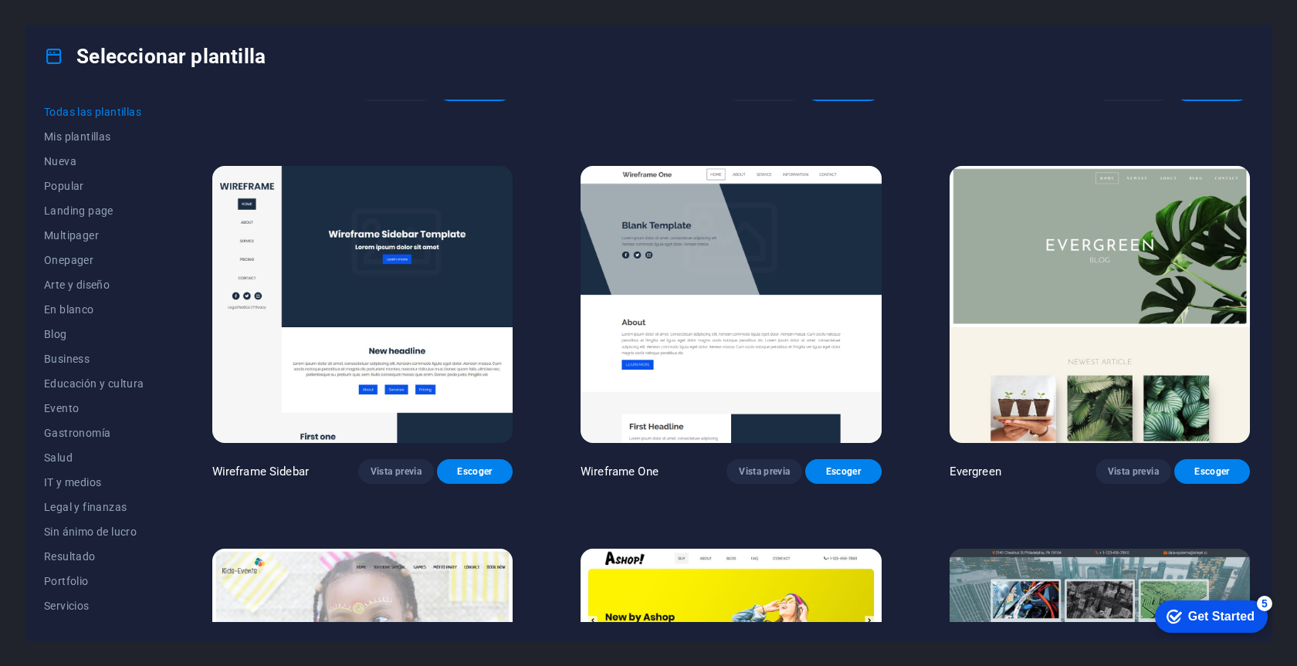
scroll to position [7211, 0]
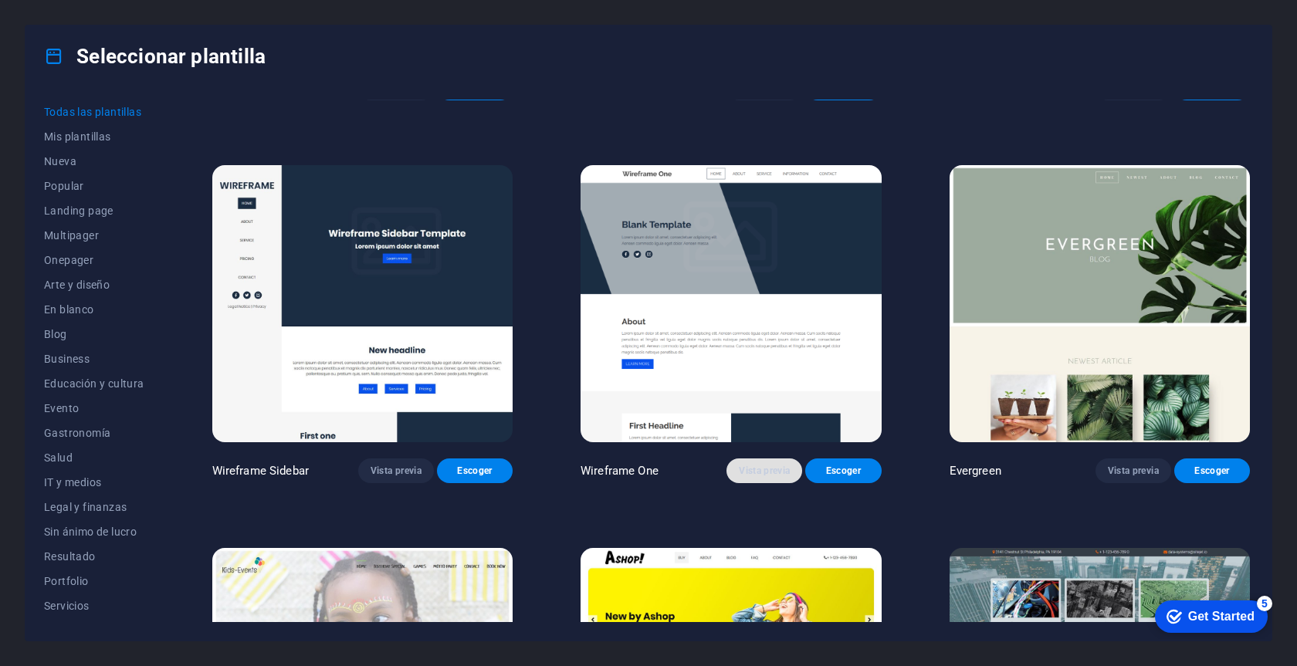
click at [775, 465] on span "Vista previa" at bounding box center [764, 471] width 51 height 12
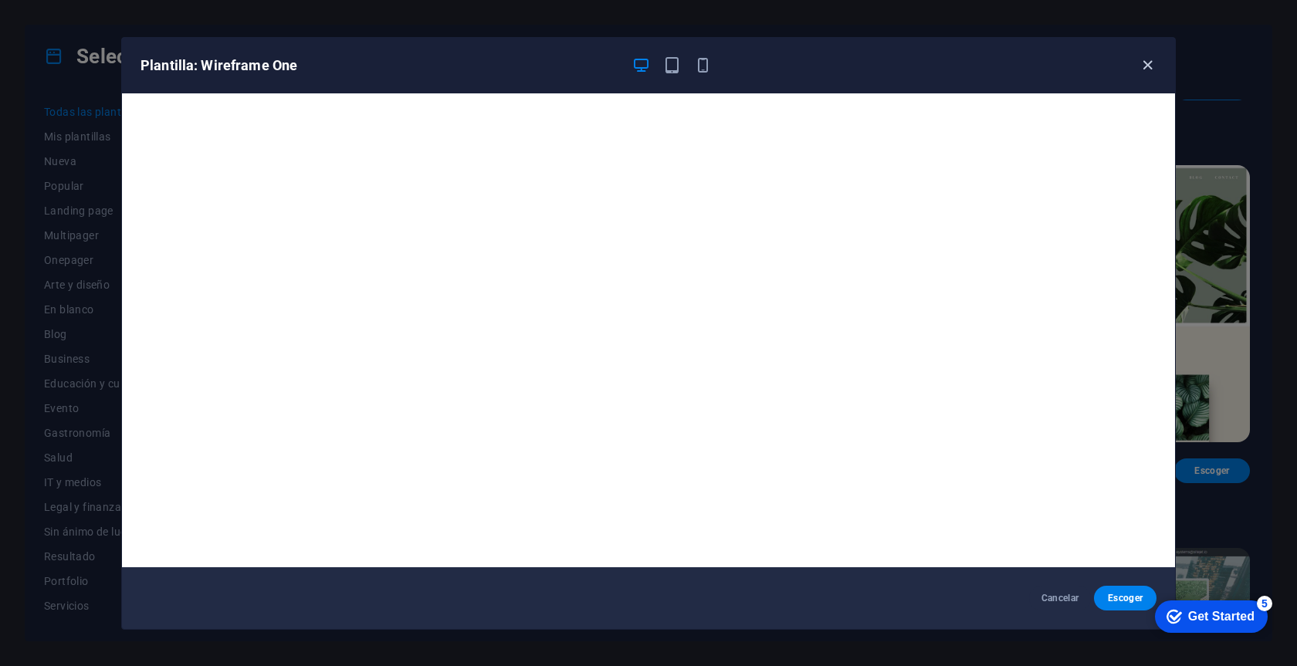
click at [1147, 59] on icon "button" at bounding box center [1148, 65] width 18 height 18
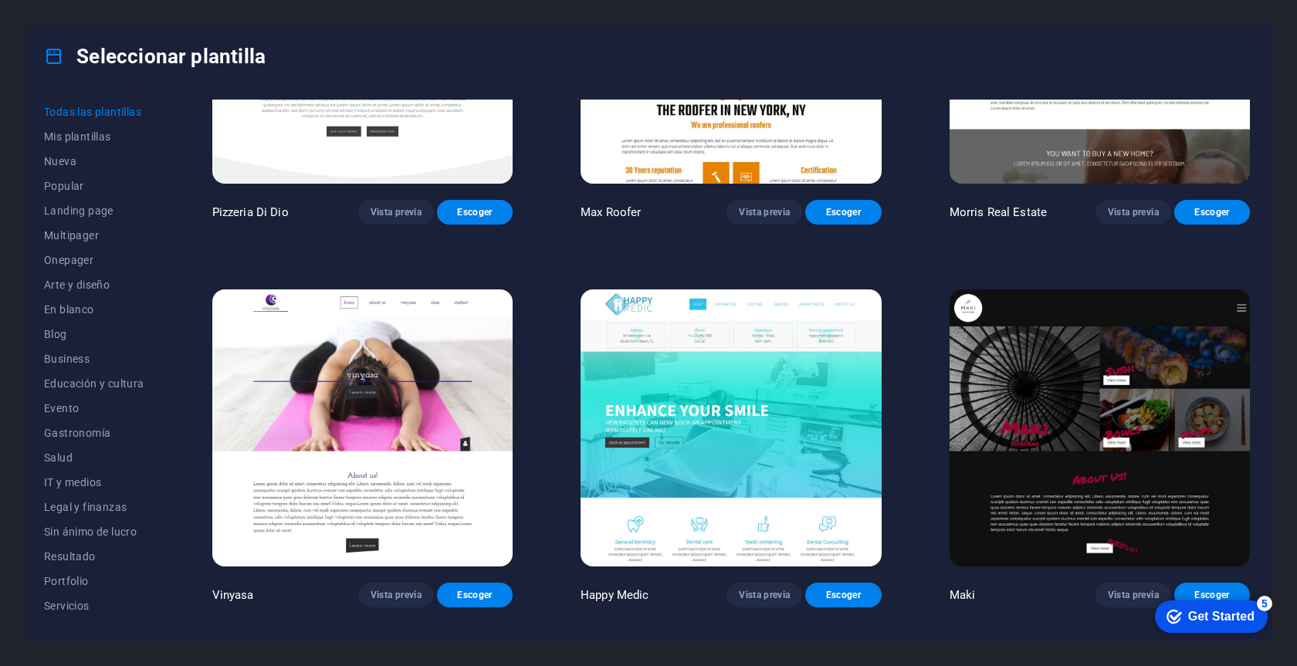
scroll to position [9029, 0]
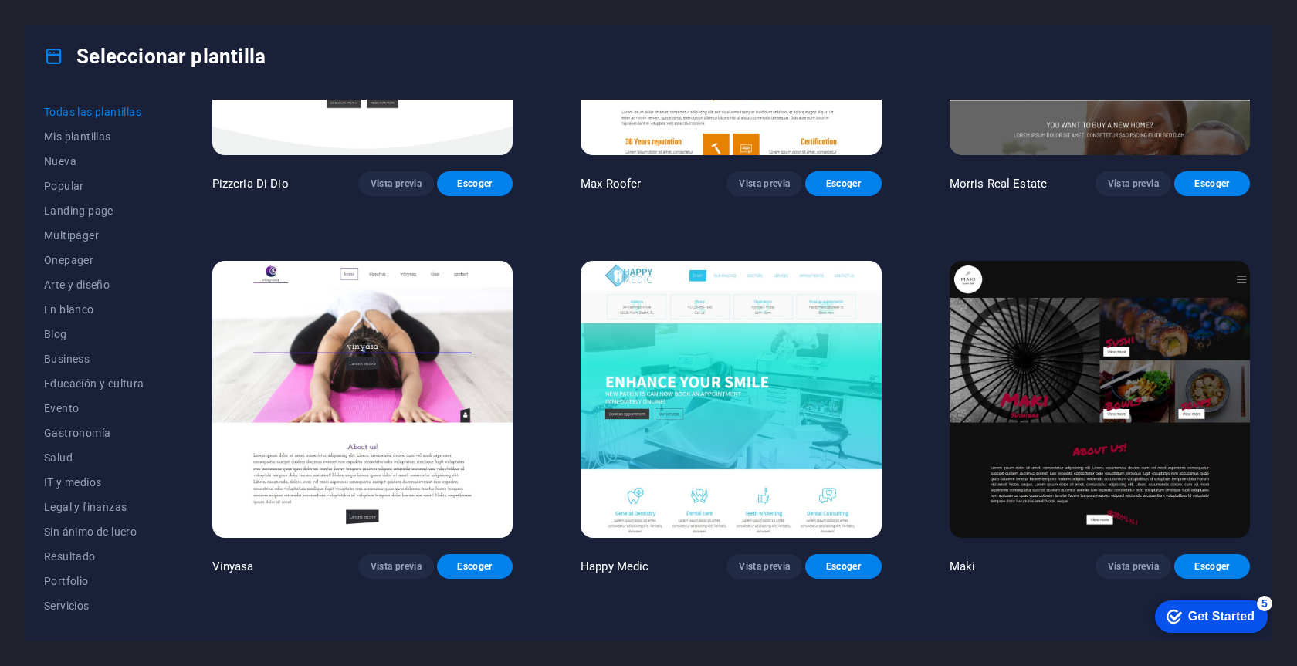
click at [791, 319] on img at bounding box center [731, 399] width 300 height 277
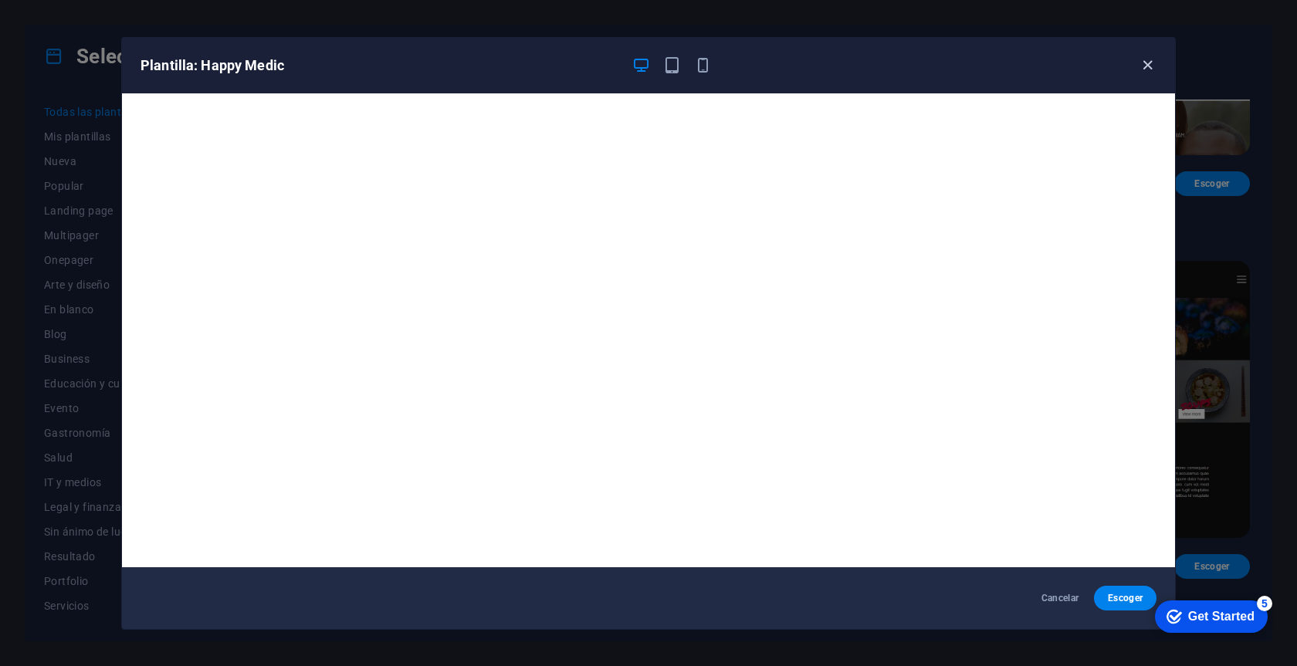
click at [1147, 64] on icon "button" at bounding box center [1148, 65] width 18 height 18
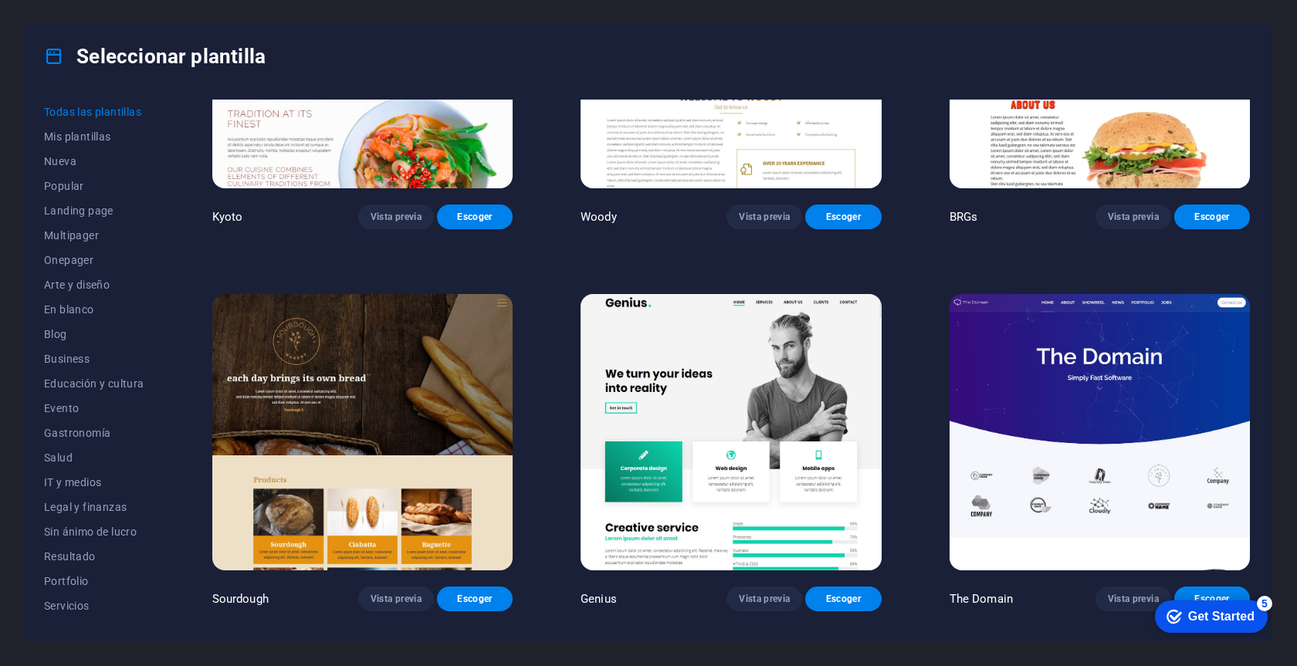
scroll to position [9778, 0]
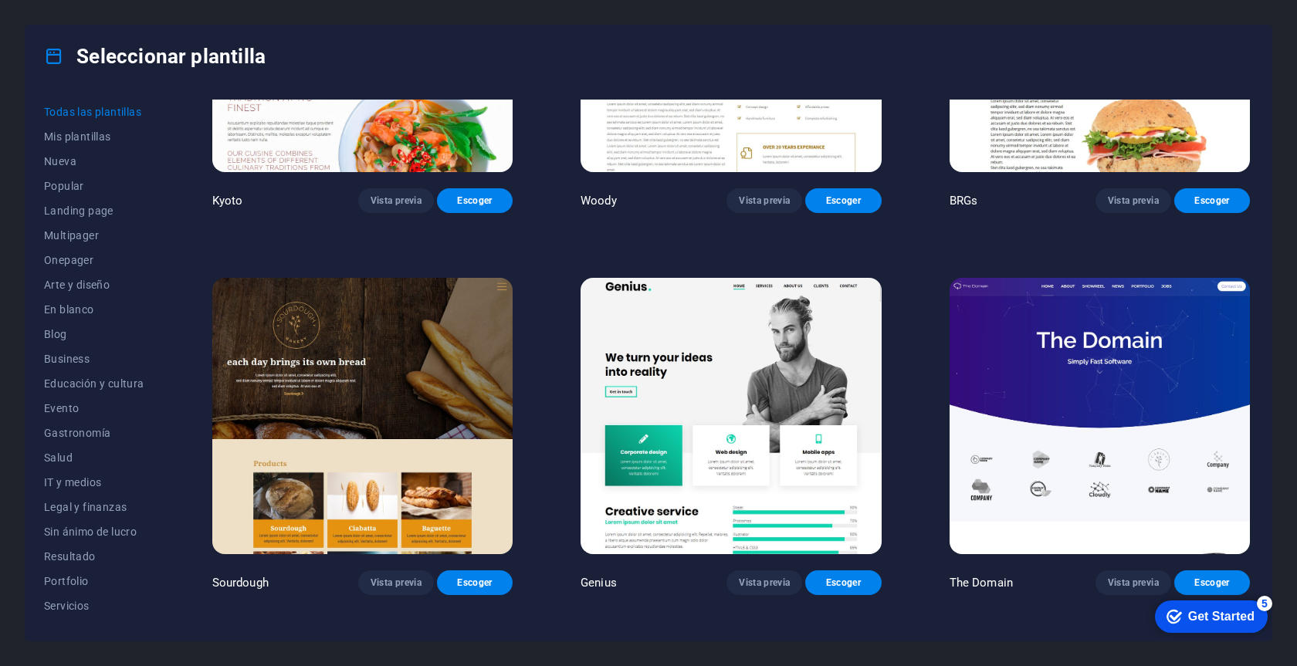
click at [1093, 344] on img at bounding box center [1100, 416] width 300 height 277
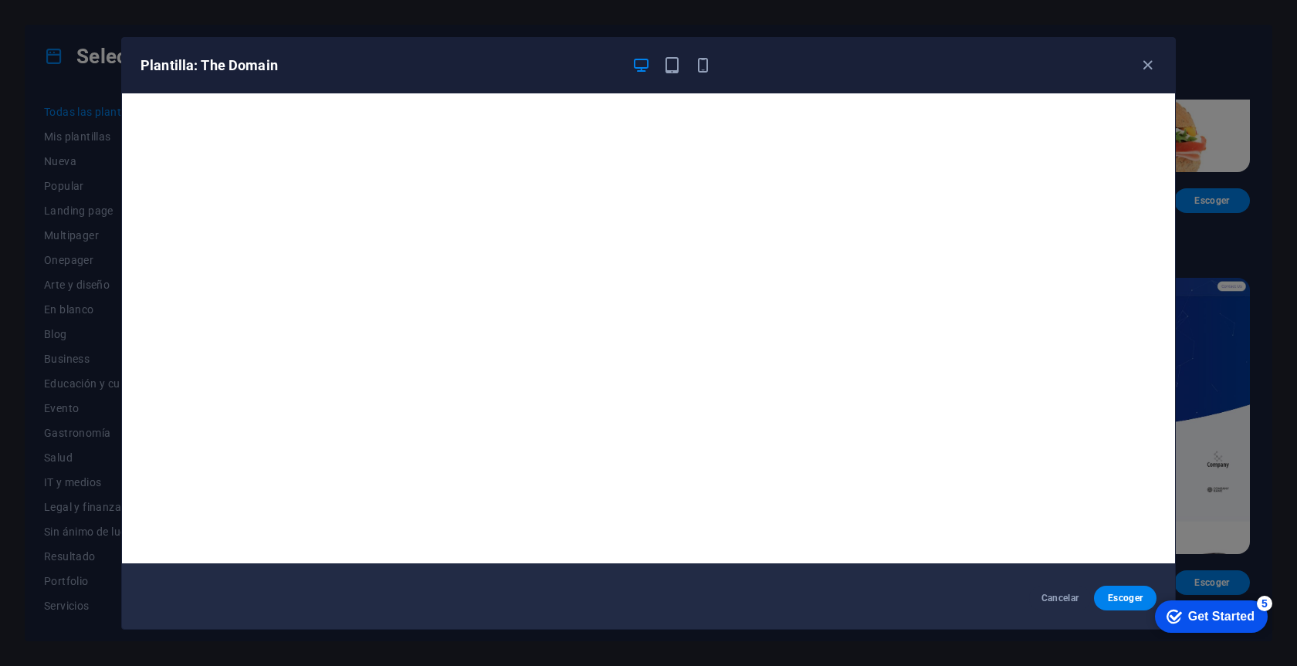
scroll to position [4, 0]
click at [673, 59] on icon "button" at bounding box center [672, 65] width 18 height 18
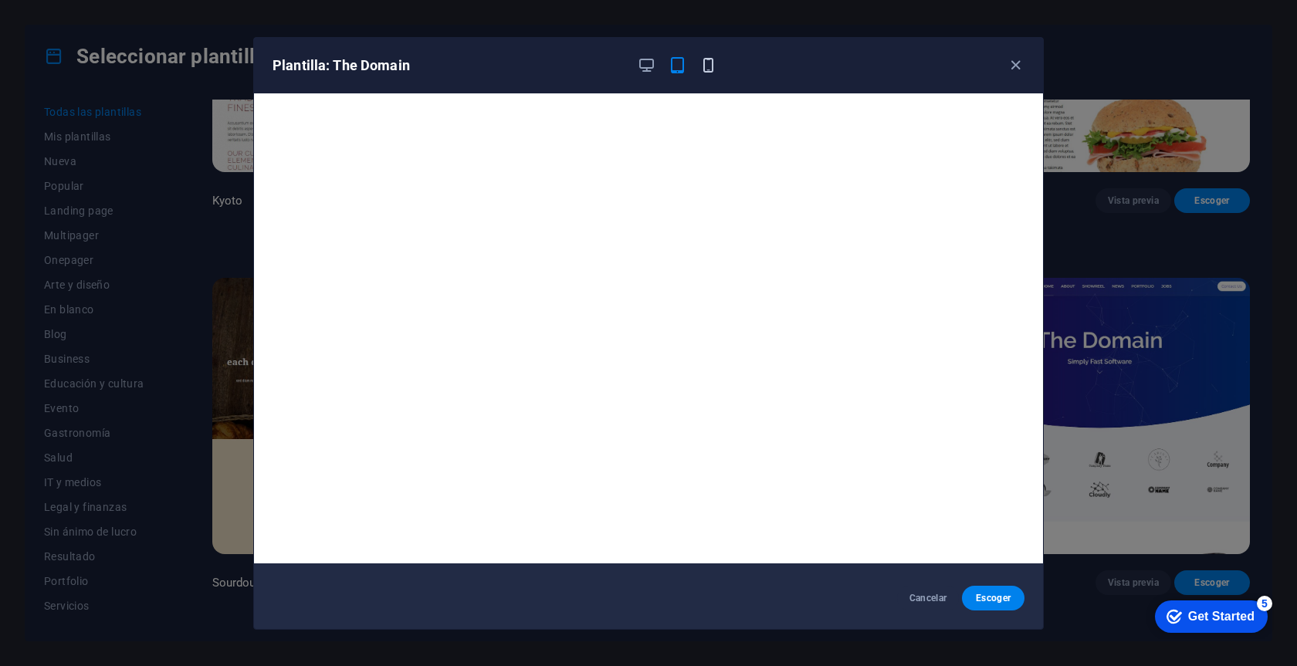
click at [708, 66] on icon "button" at bounding box center [708, 65] width 18 height 18
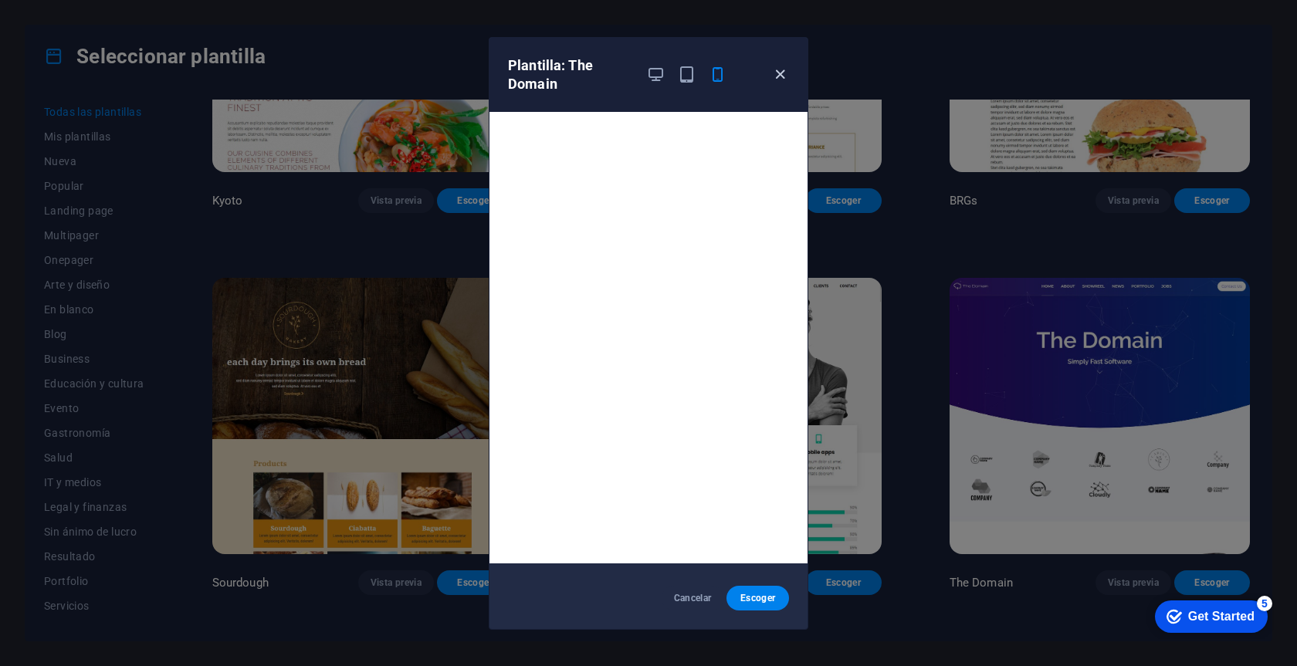
click at [781, 72] on icon "button" at bounding box center [780, 75] width 18 height 18
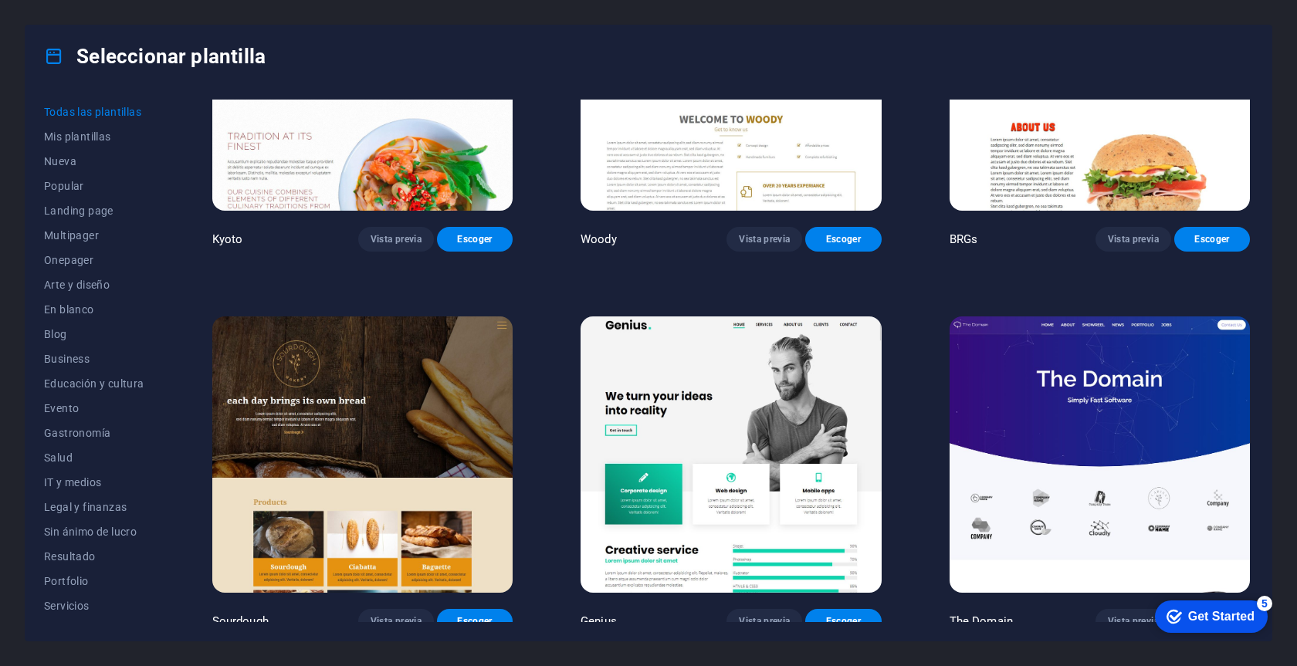
scroll to position [9707, 0]
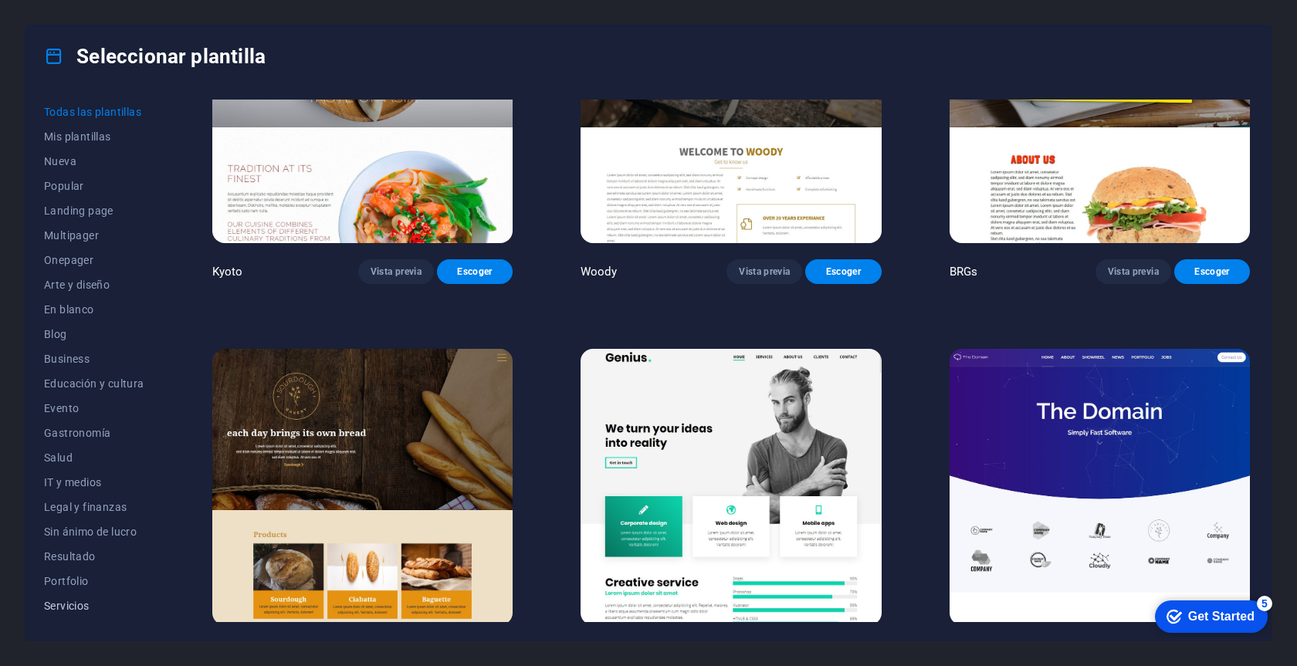
click at [74, 607] on span "Servicios" at bounding box center [94, 606] width 100 height 12
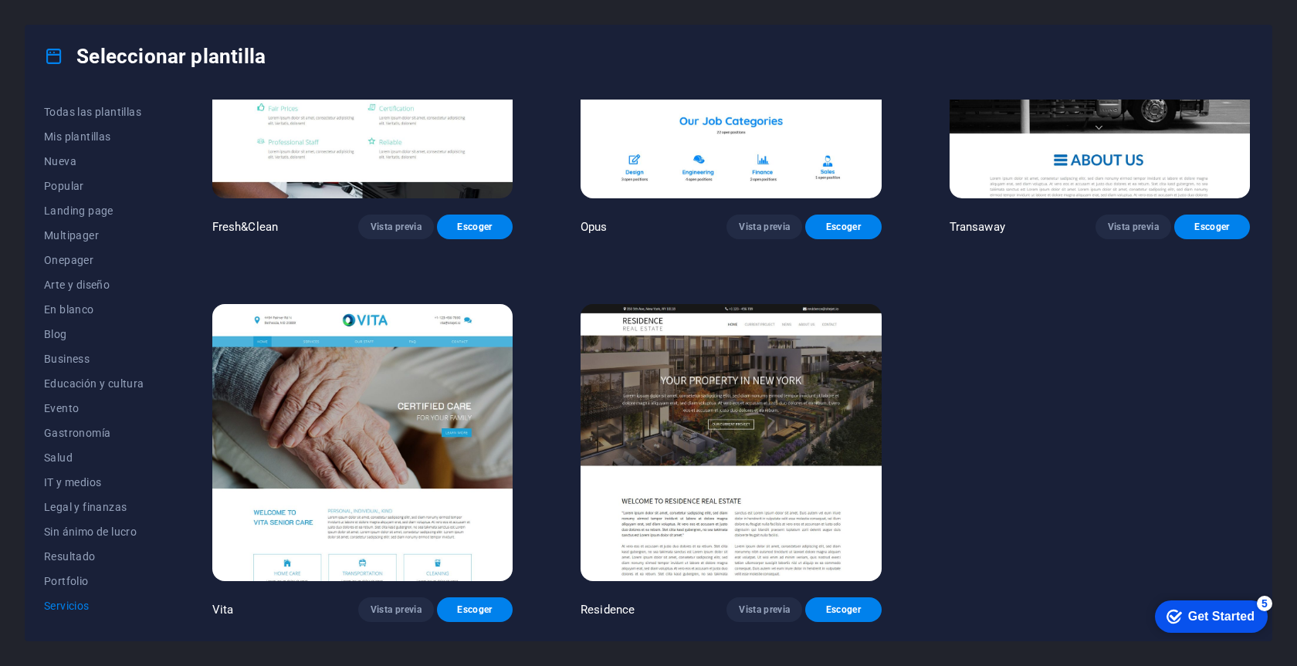
scroll to position [2085, 0]
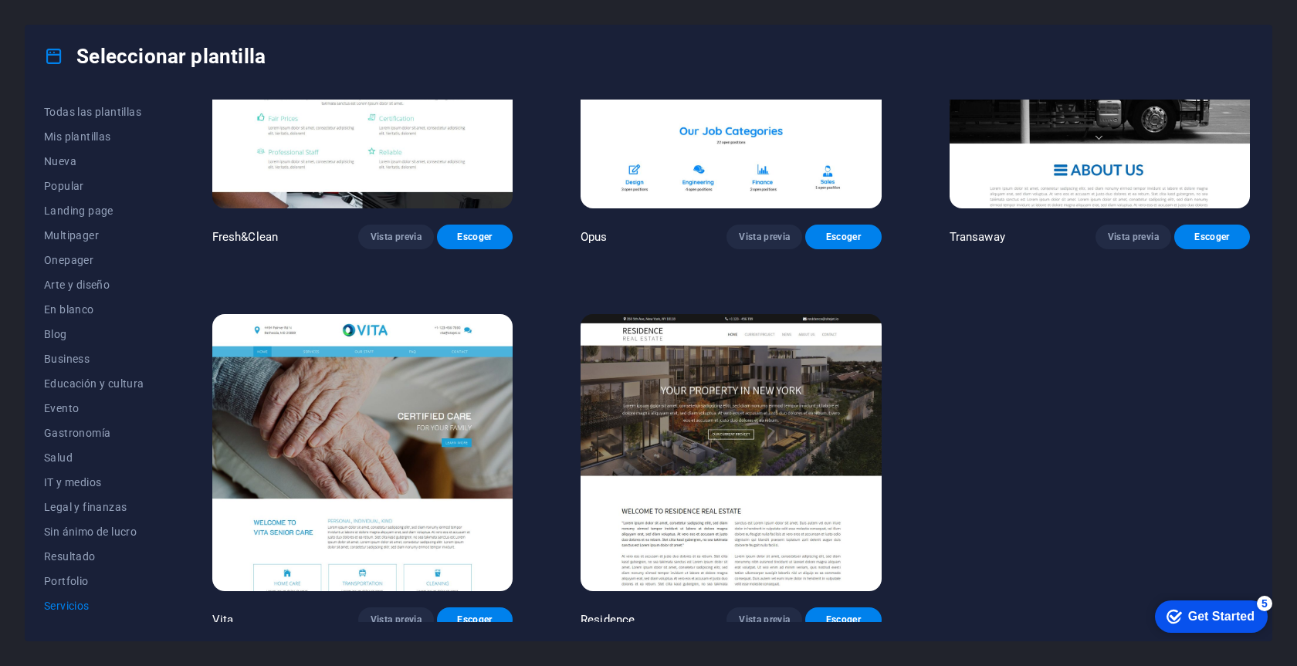
click at [409, 433] on img at bounding box center [362, 452] width 300 height 277
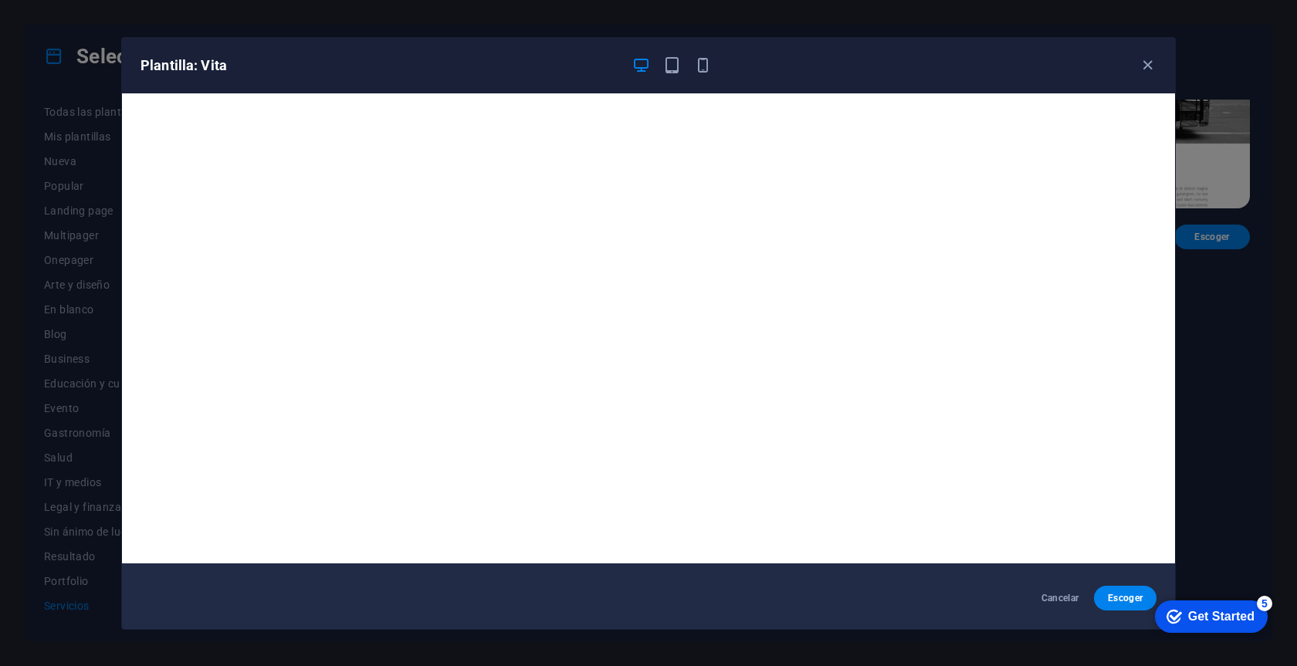
scroll to position [4, 0]
click at [1148, 67] on icon "button" at bounding box center [1148, 65] width 18 height 18
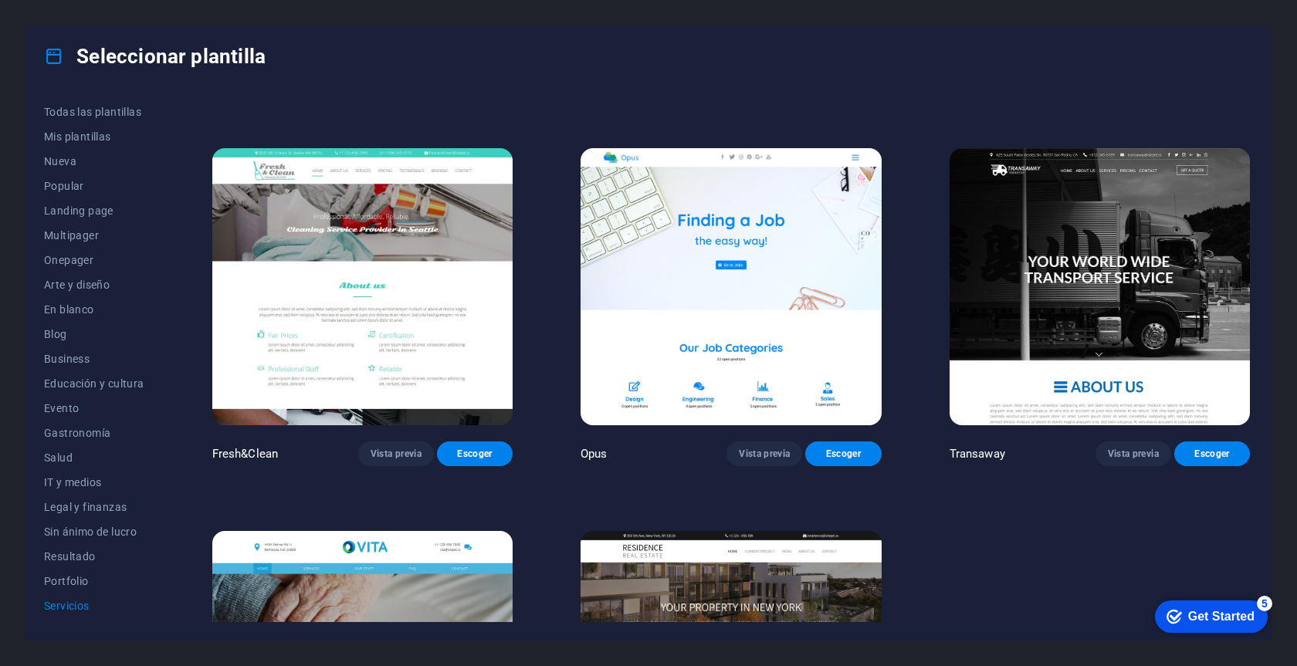
scroll to position [1866, 0]
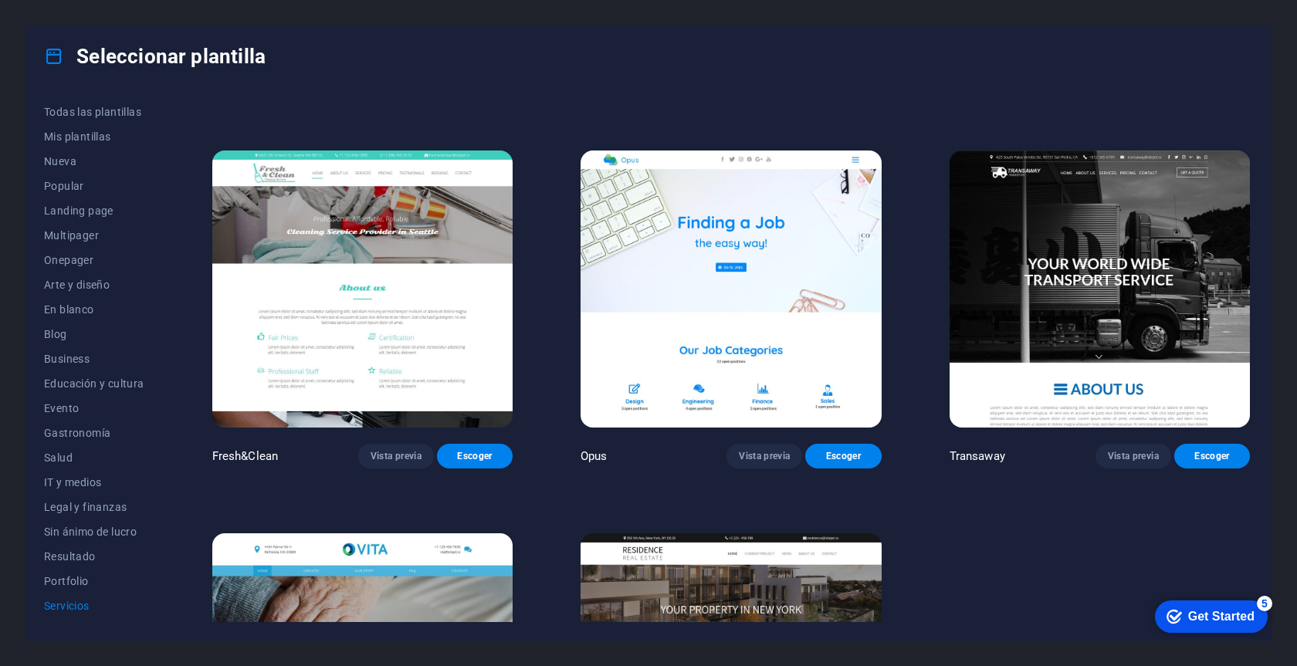
click at [696, 382] on img at bounding box center [731, 289] width 300 height 277
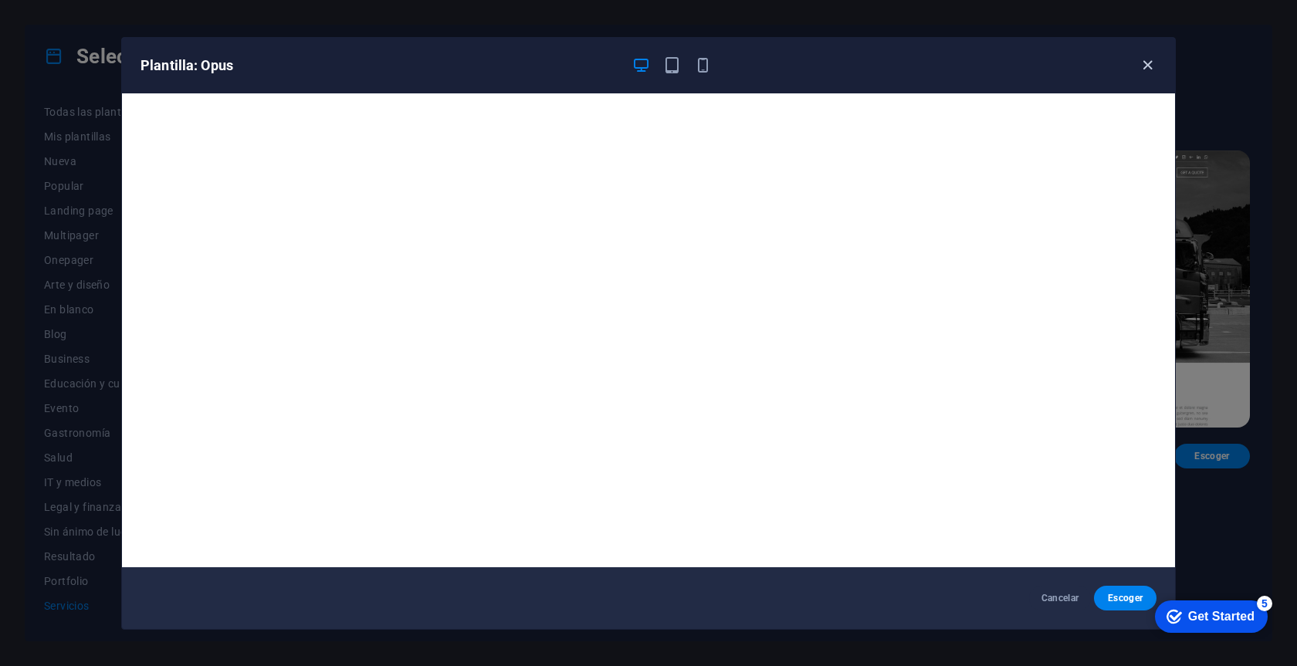
click at [1144, 64] on icon "button" at bounding box center [1148, 65] width 18 height 18
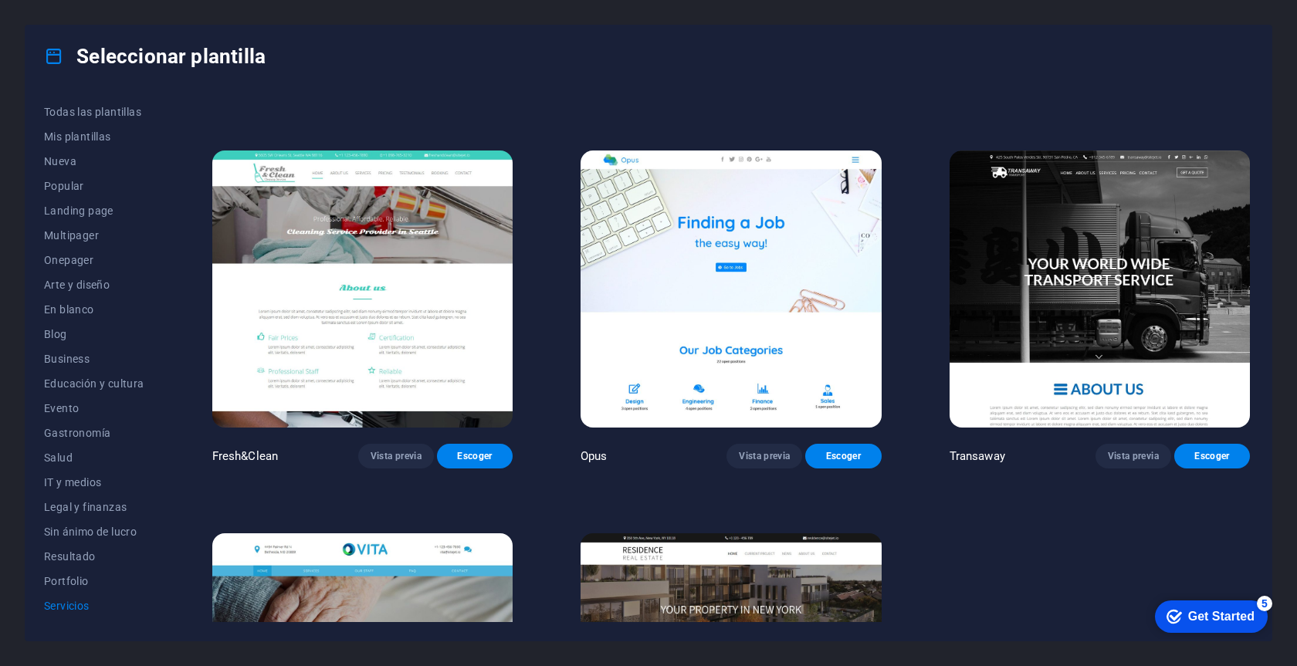
click at [1045, 266] on img at bounding box center [1100, 289] width 300 height 277
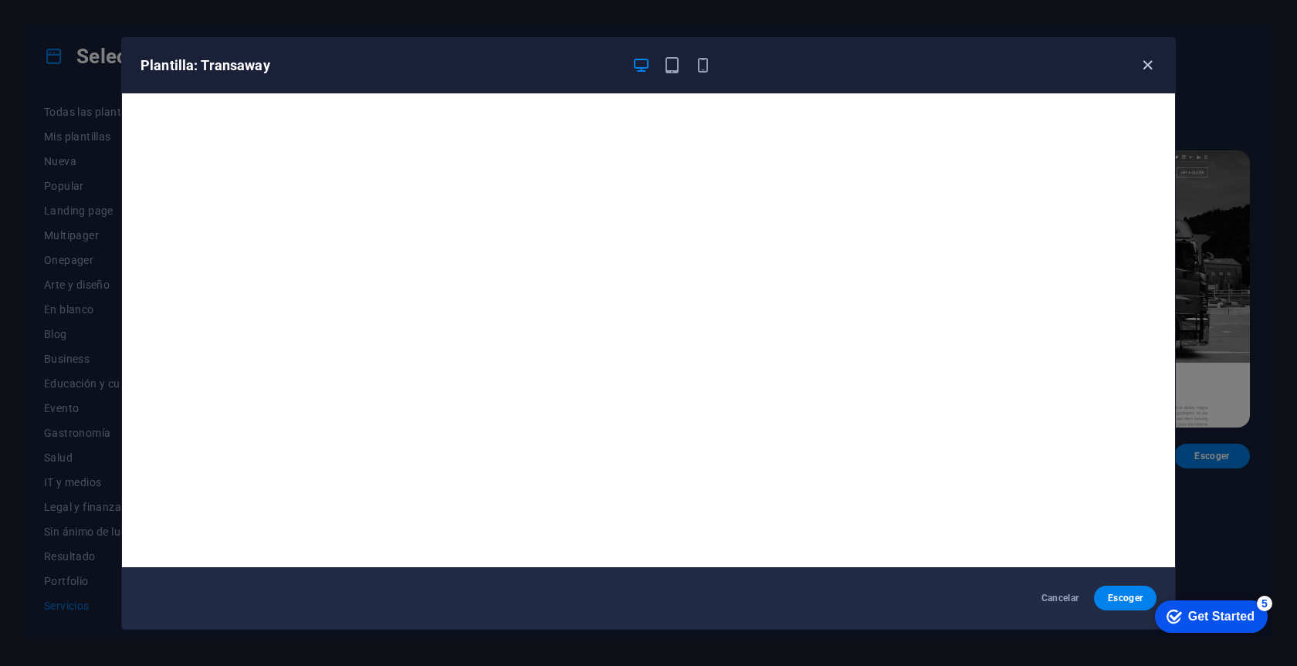
click at [1153, 67] on icon "button" at bounding box center [1148, 65] width 18 height 18
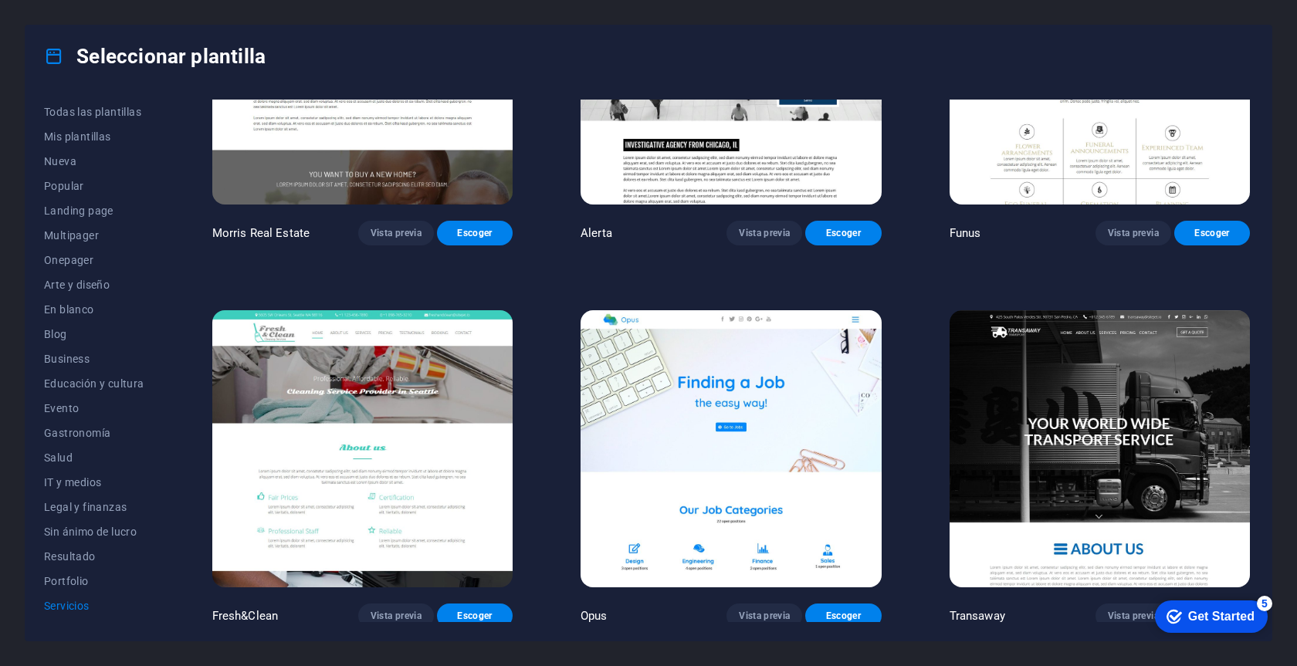
scroll to position [1496, 0]
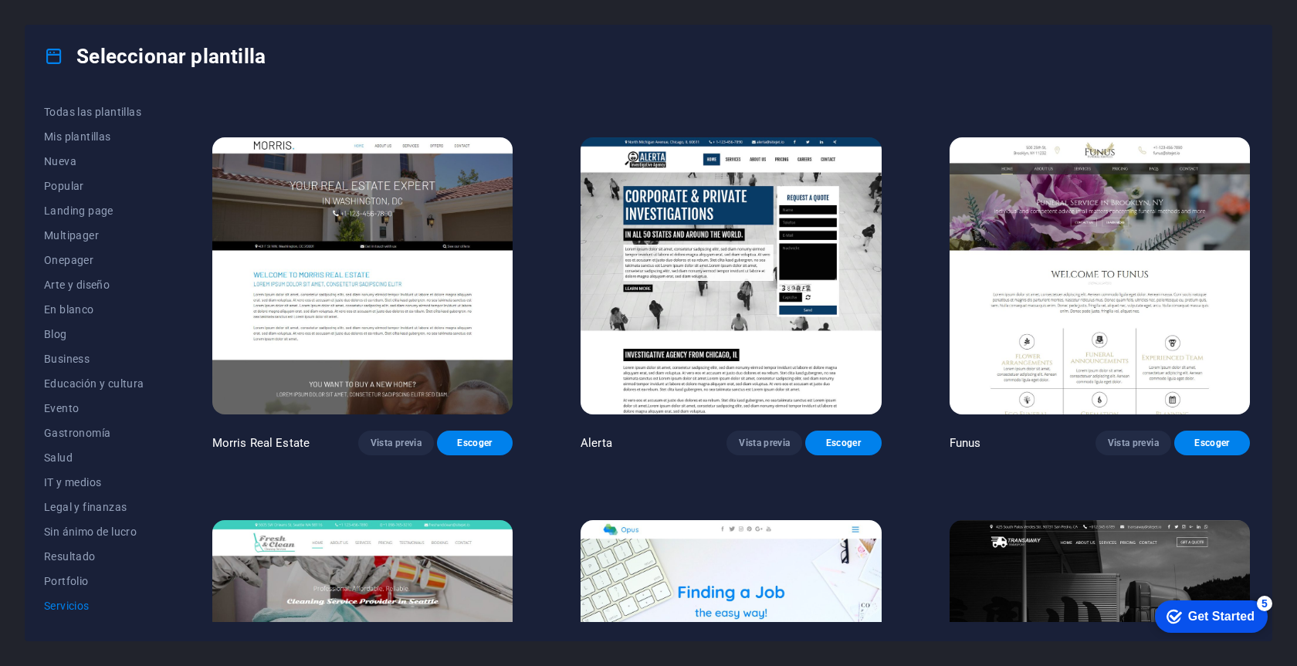
click at [1035, 215] on img at bounding box center [1100, 275] width 300 height 277
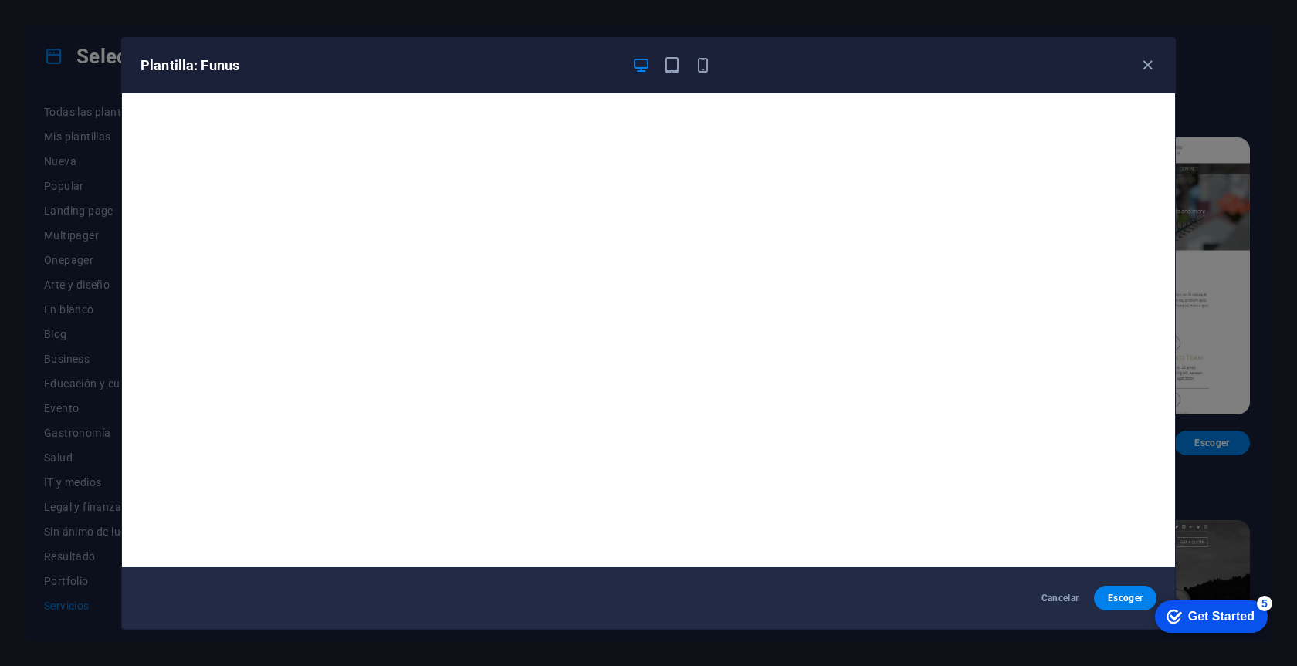
scroll to position [0, 0]
click at [1150, 67] on icon "button" at bounding box center [1148, 65] width 18 height 18
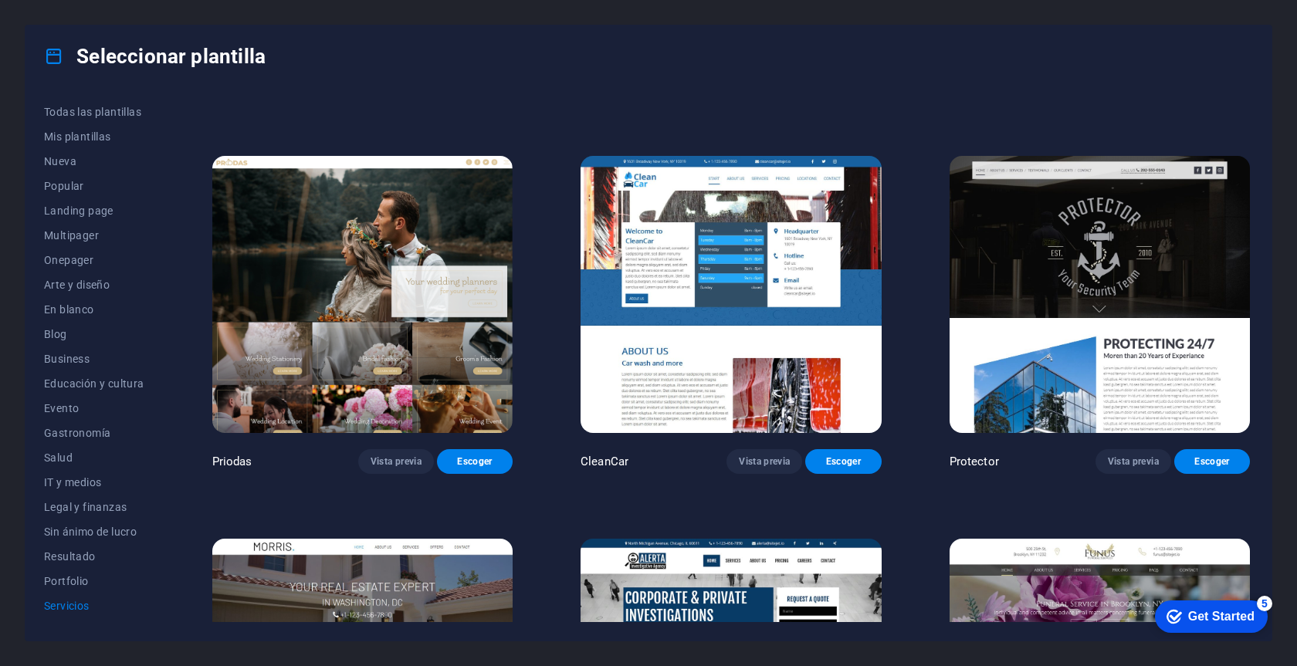
scroll to position [1093, 0]
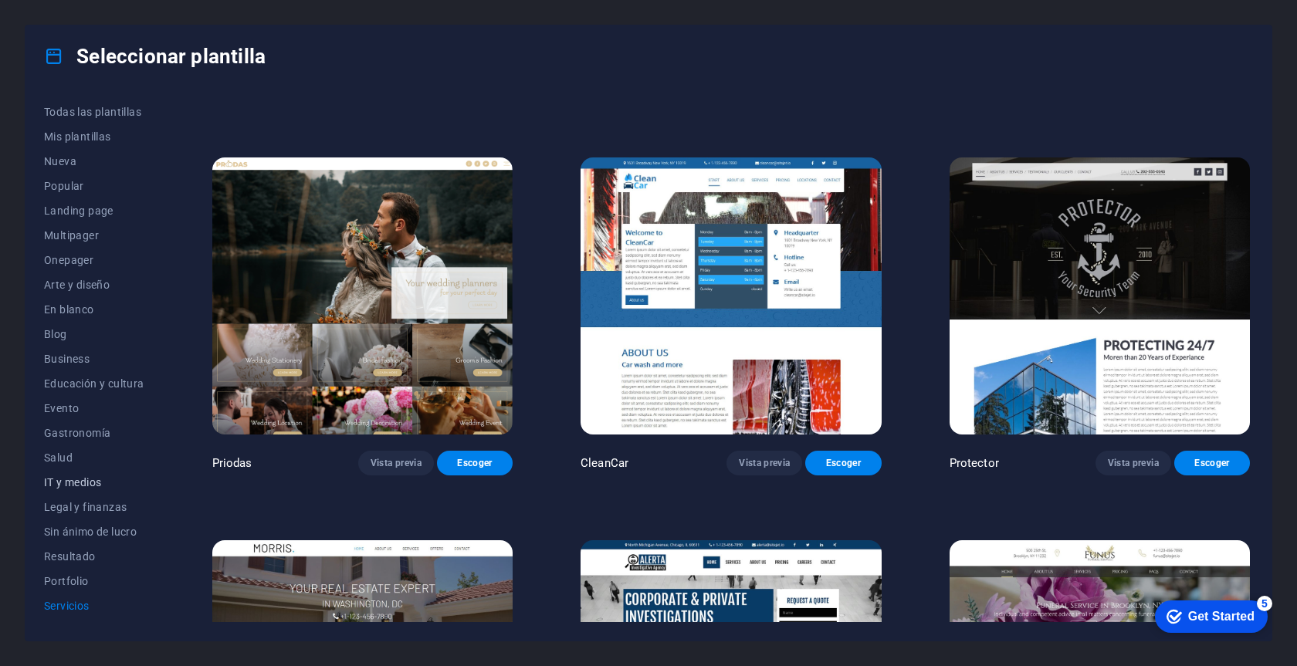
click at [86, 484] on span "IT y medios" at bounding box center [94, 482] width 100 height 12
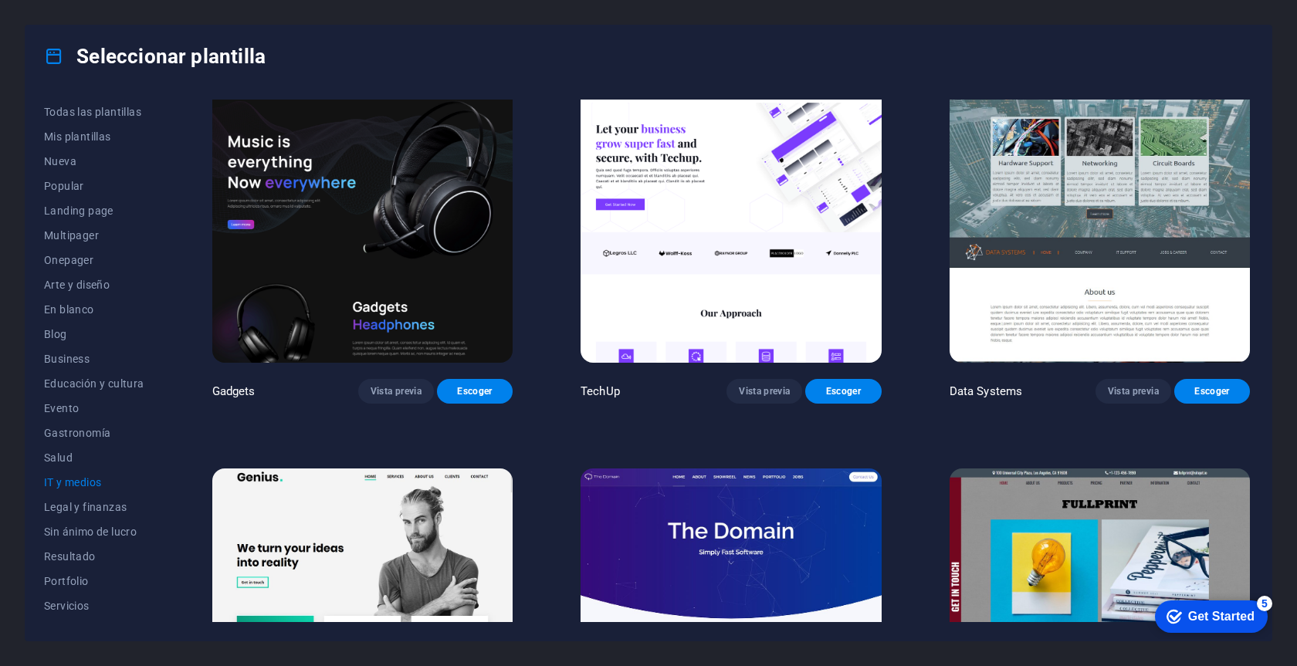
scroll to position [190, 0]
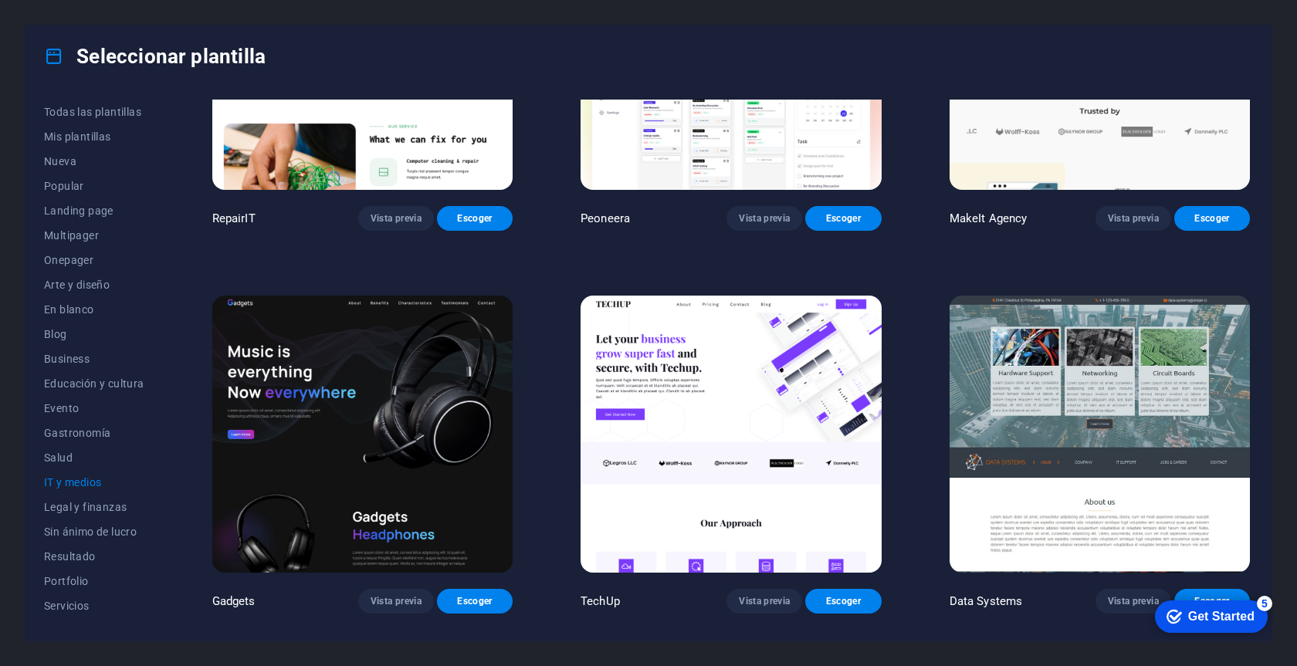
click at [770, 343] on img at bounding box center [731, 434] width 300 height 277
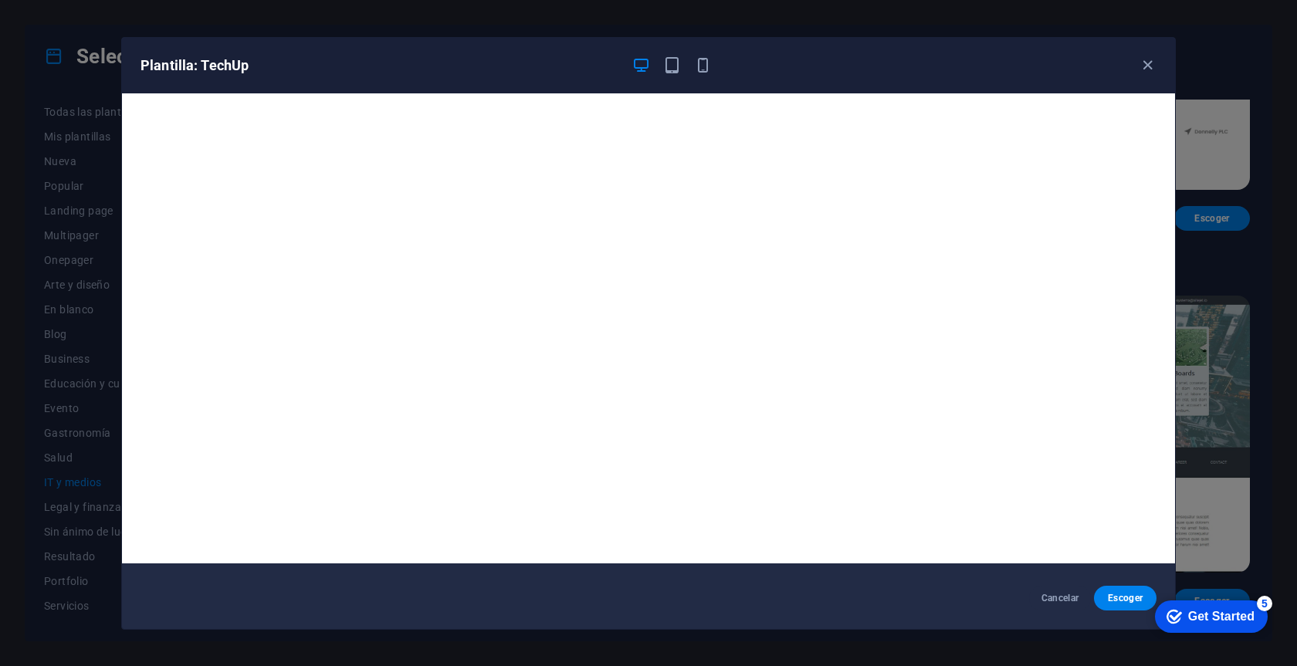
scroll to position [4, 0]
click at [1152, 66] on icon "button" at bounding box center [1148, 65] width 18 height 18
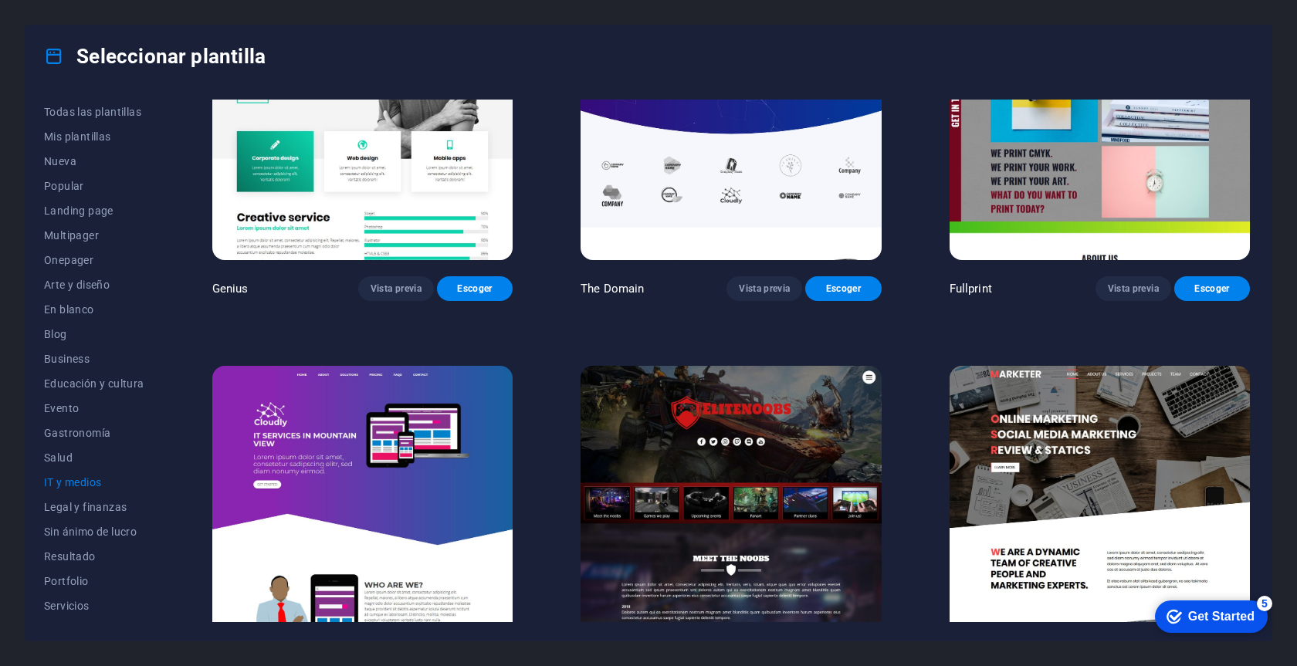
scroll to position [917, 0]
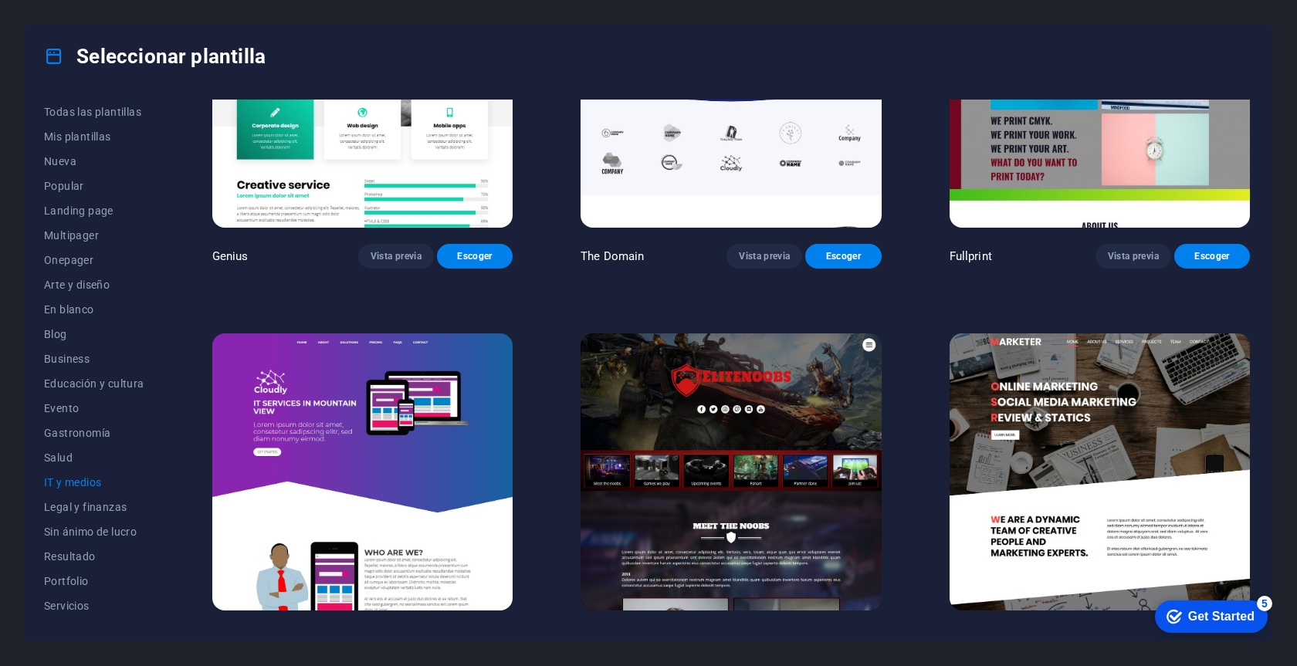
click at [488, 444] on img at bounding box center [362, 472] width 300 height 277
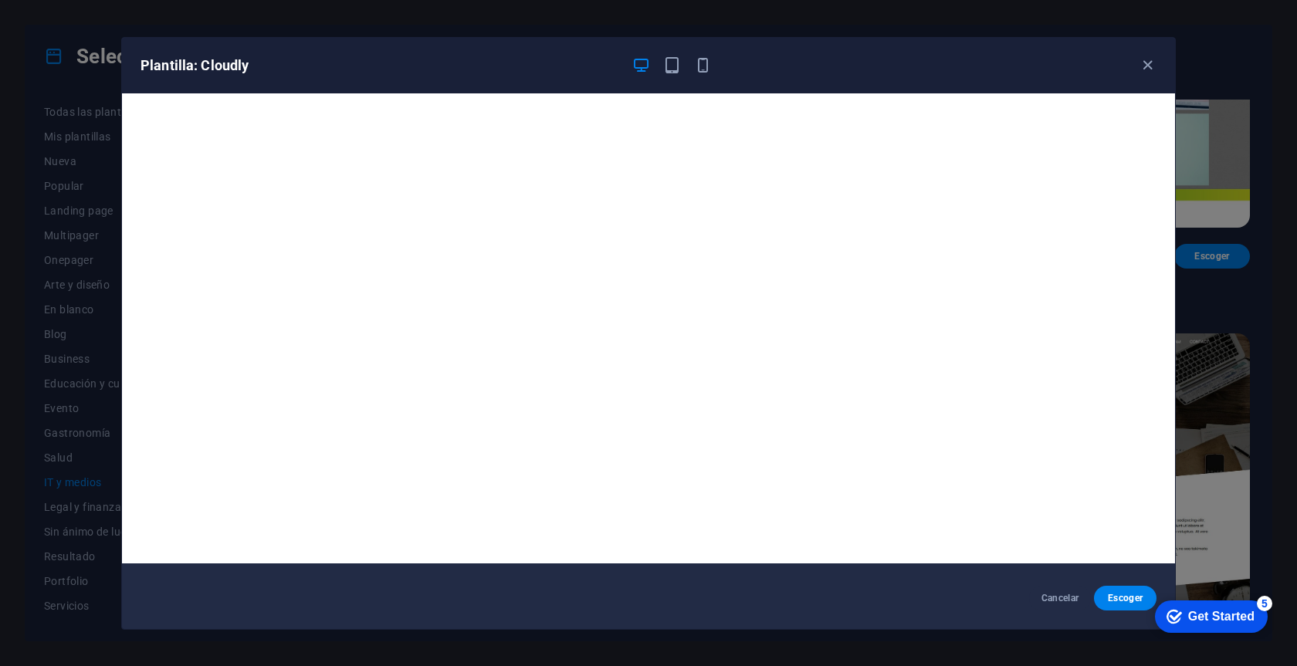
scroll to position [4, 0]
click at [1151, 62] on icon "button" at bounding box center [1148, 65] width 18 height 18
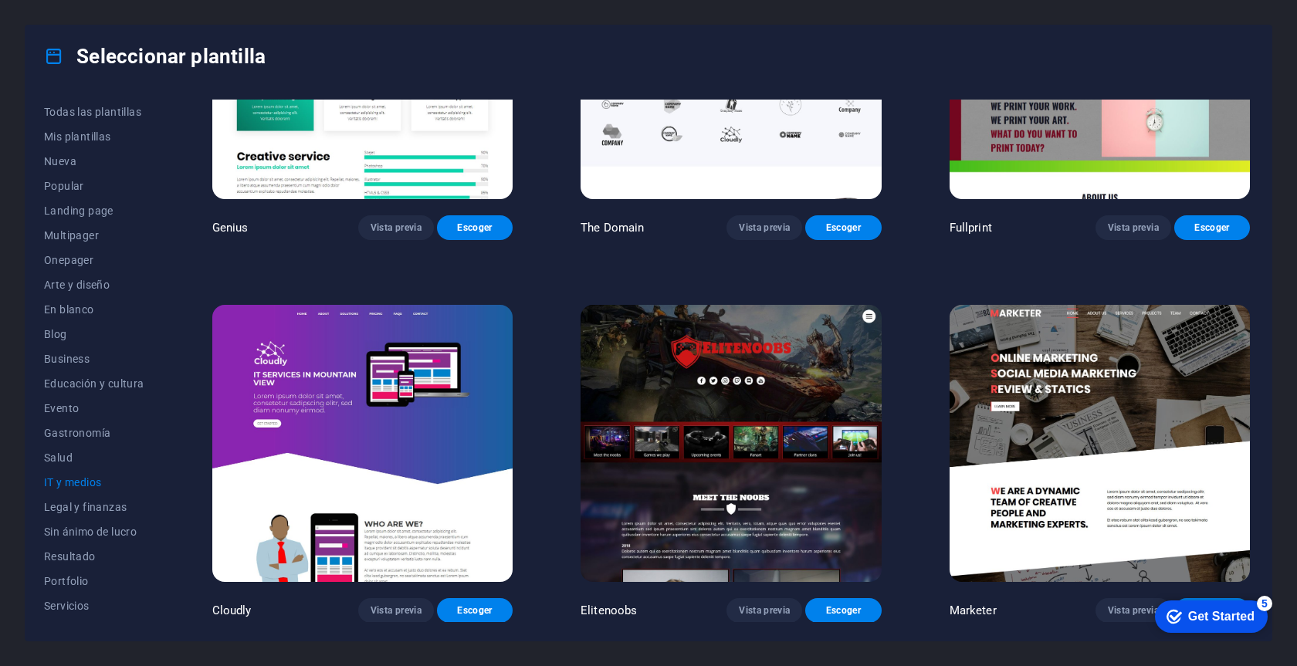
click at [1086, 384] on img at bounding box center [1100, 443] width 300 height 277
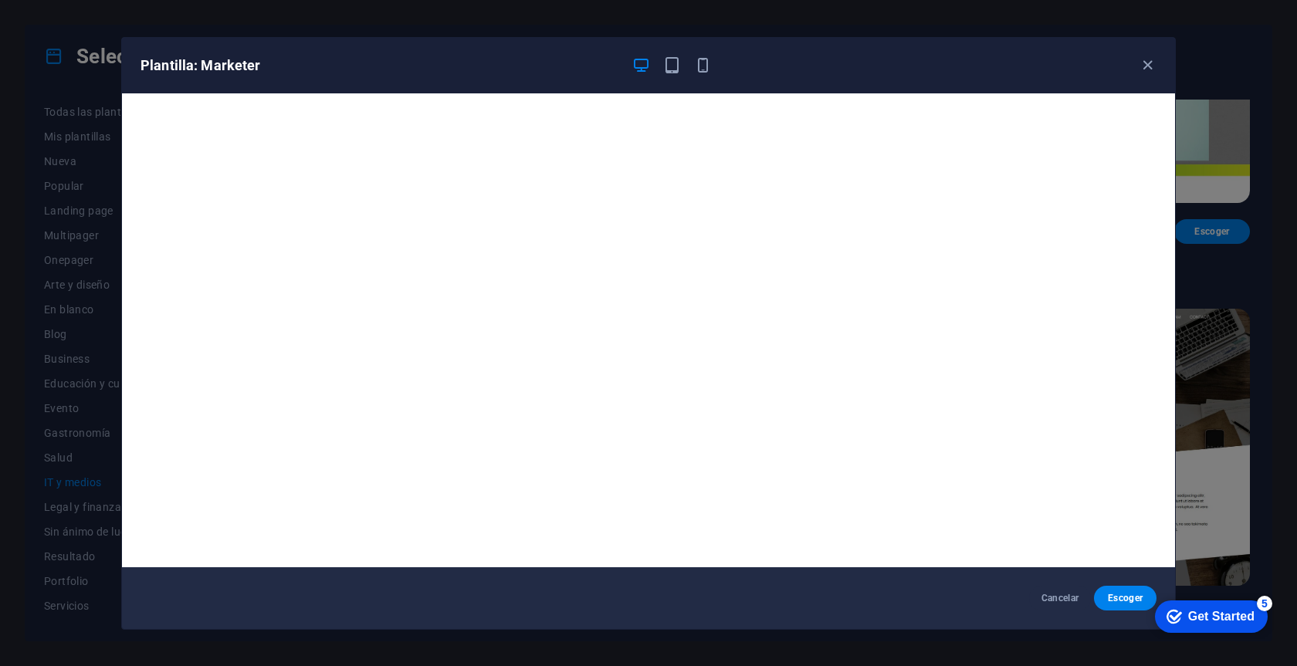
scroll to position [941, 0]
click at [1149, 67] on icon "button" at bounding box center [1148, 65] width 18 height 18
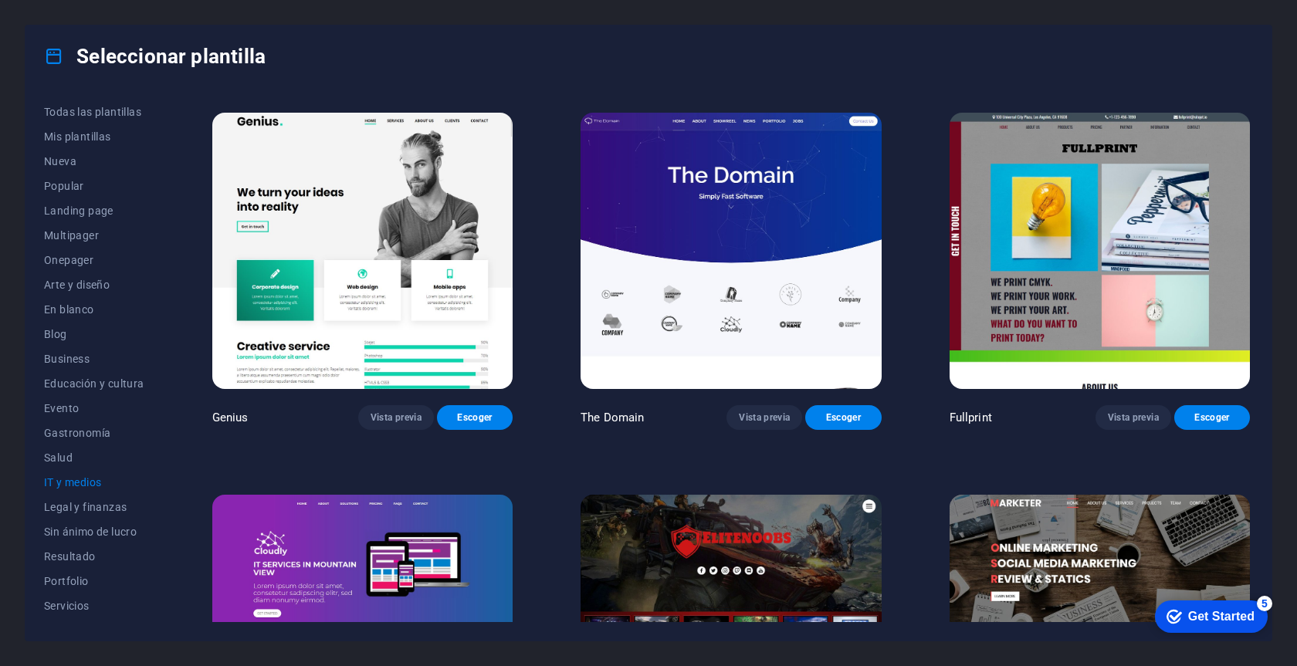
scroll to position [622, 0]
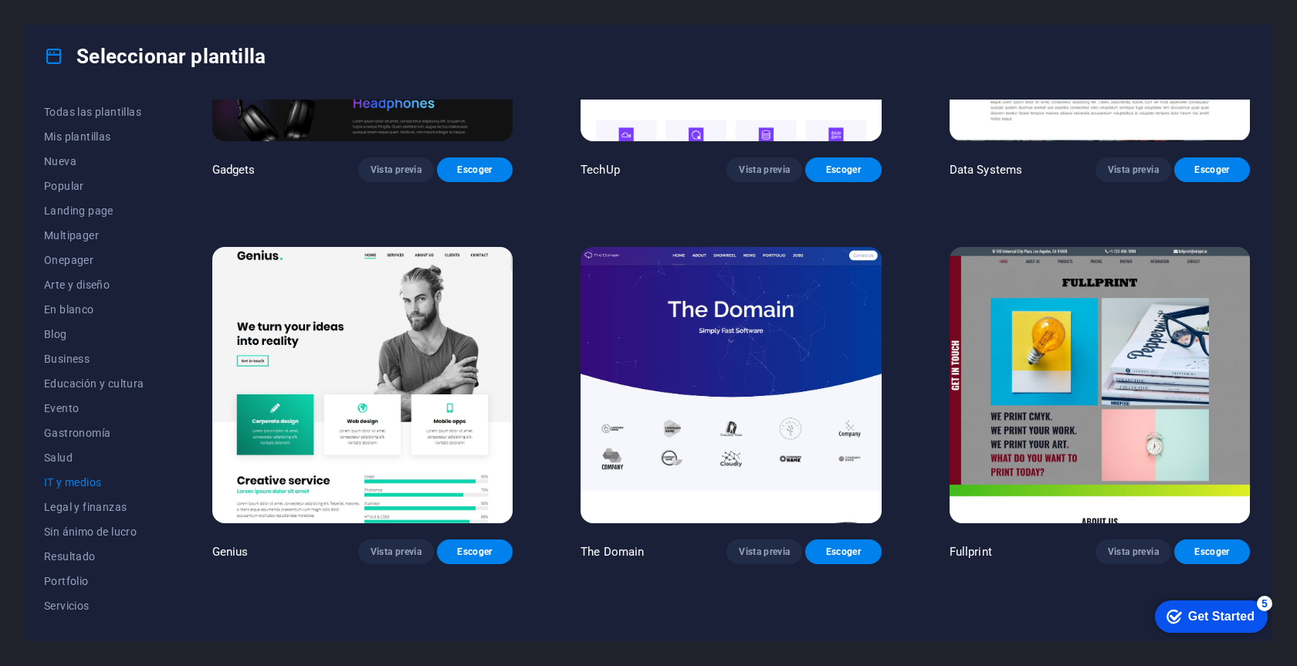
click at [369, 329] on img at bounding box center [362, 385] width 300 height 277
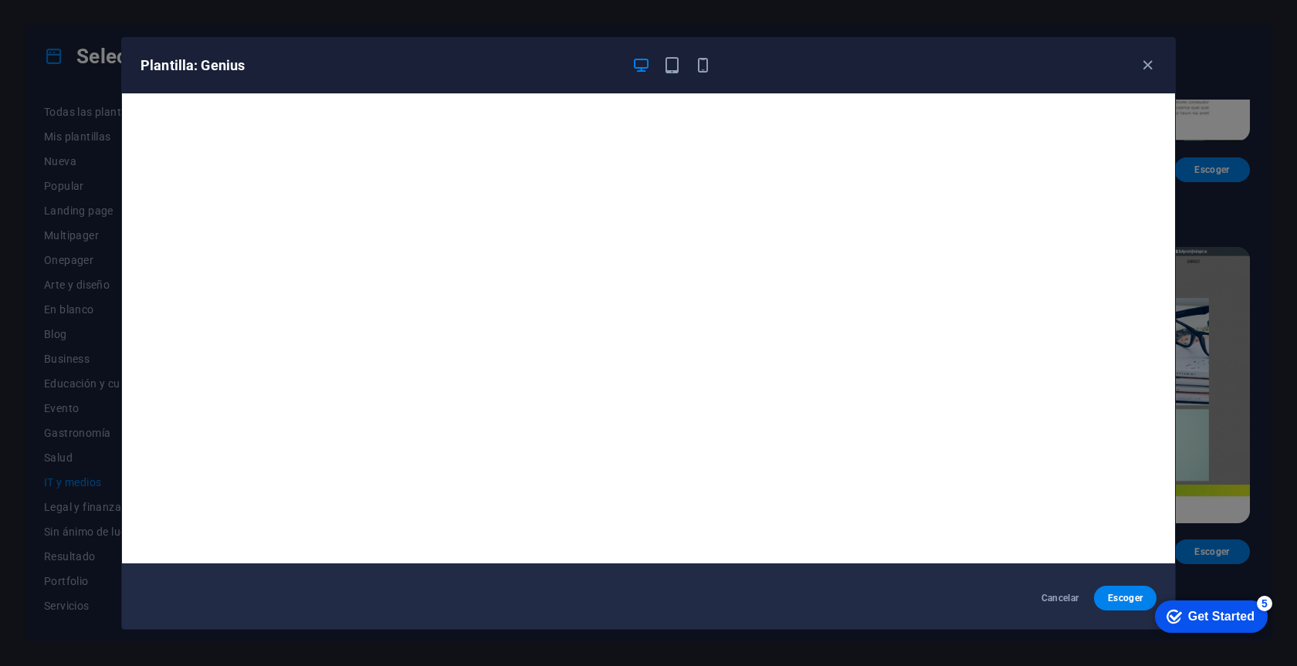
scroll to position [4, 0]
click at [1145, 64] on icon "button" at bounding box center [1148, 65] width 18 height 18
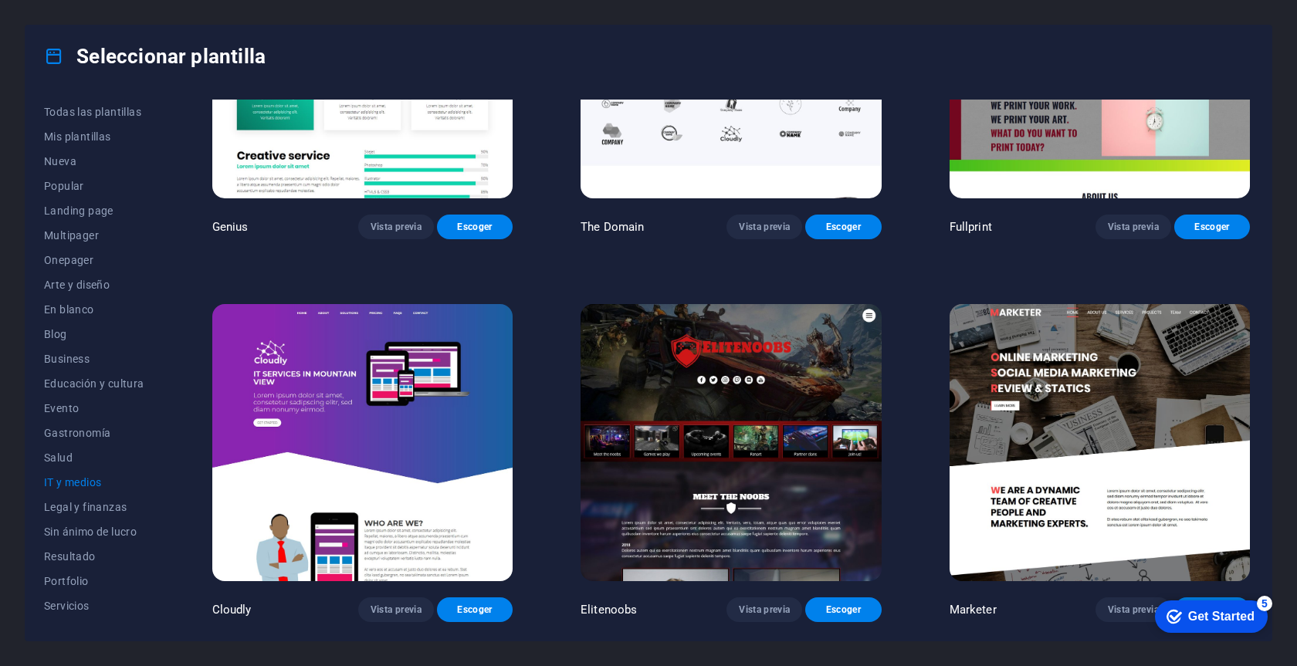
scroll to position [941, 0]
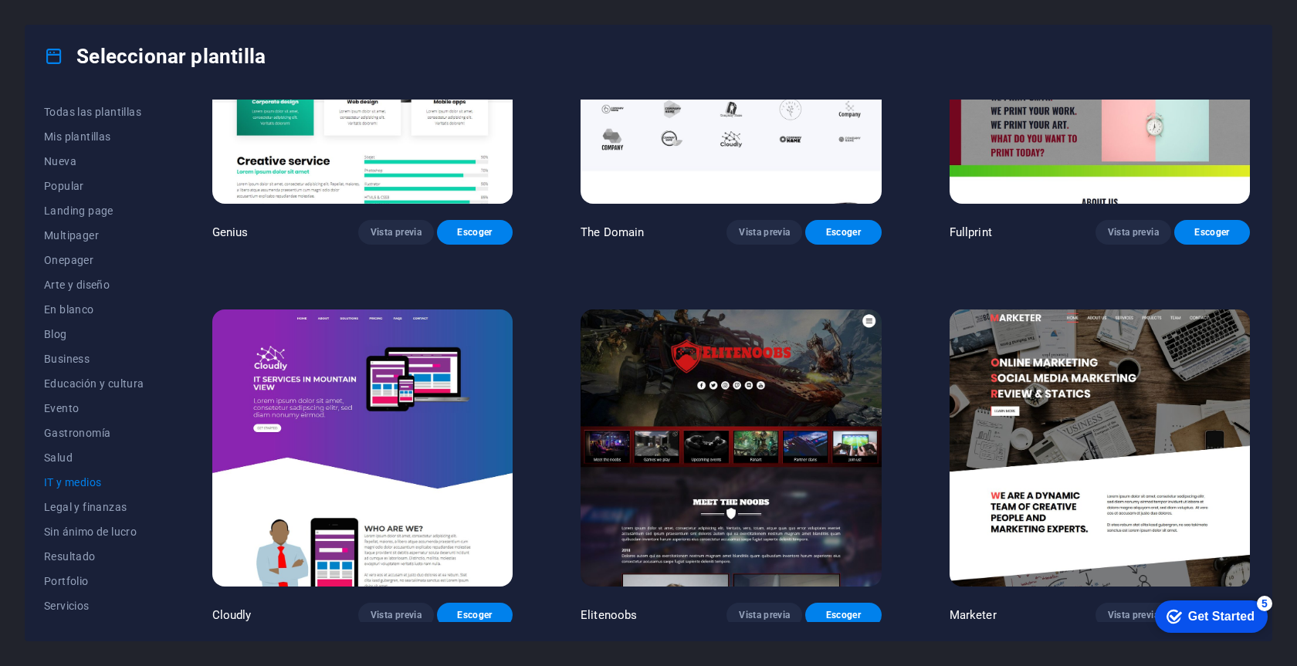
click at [855, 388] on img at bounding box center [731, 448] width 300 height 277
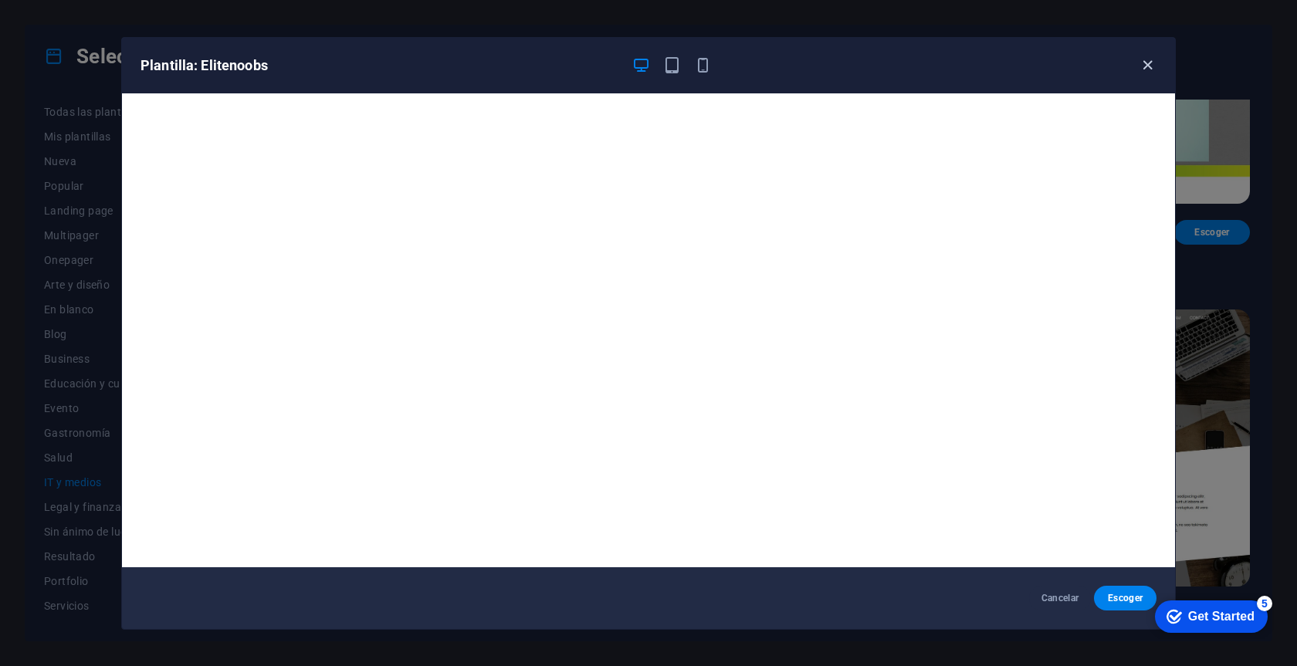
click at [1150, 64] on icon "button" at bounding box center [1148, 65] width 18 height 18
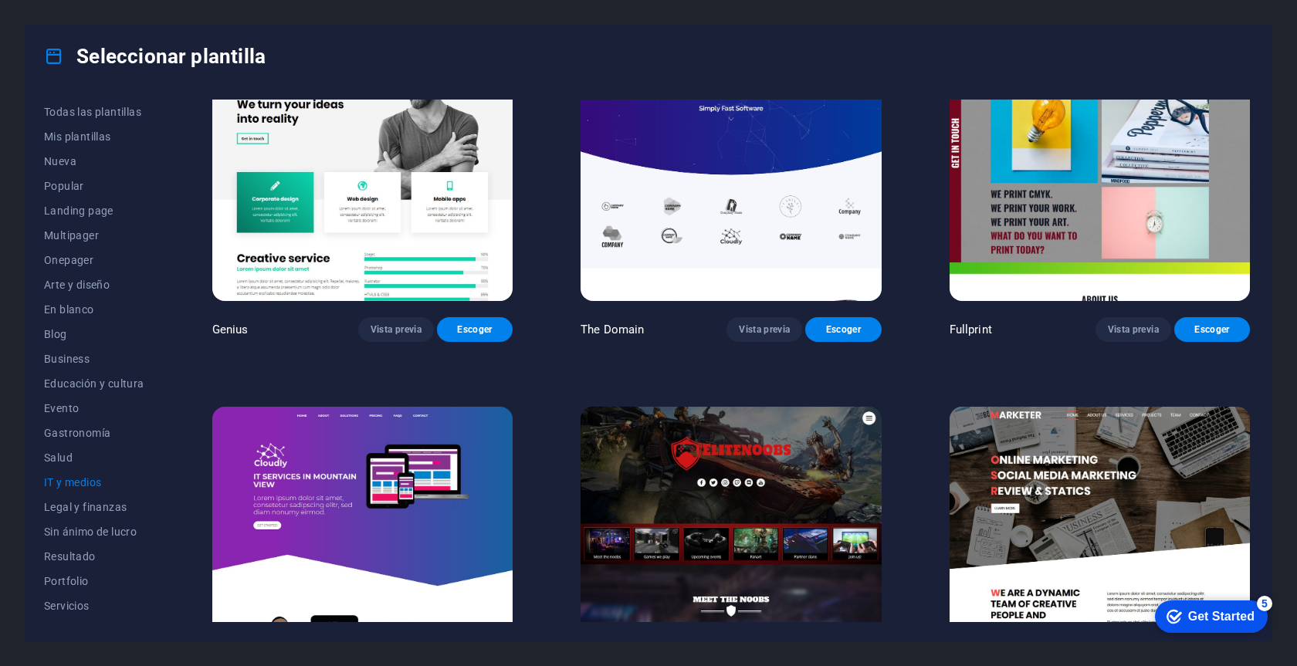
scroll to position [596, 0]
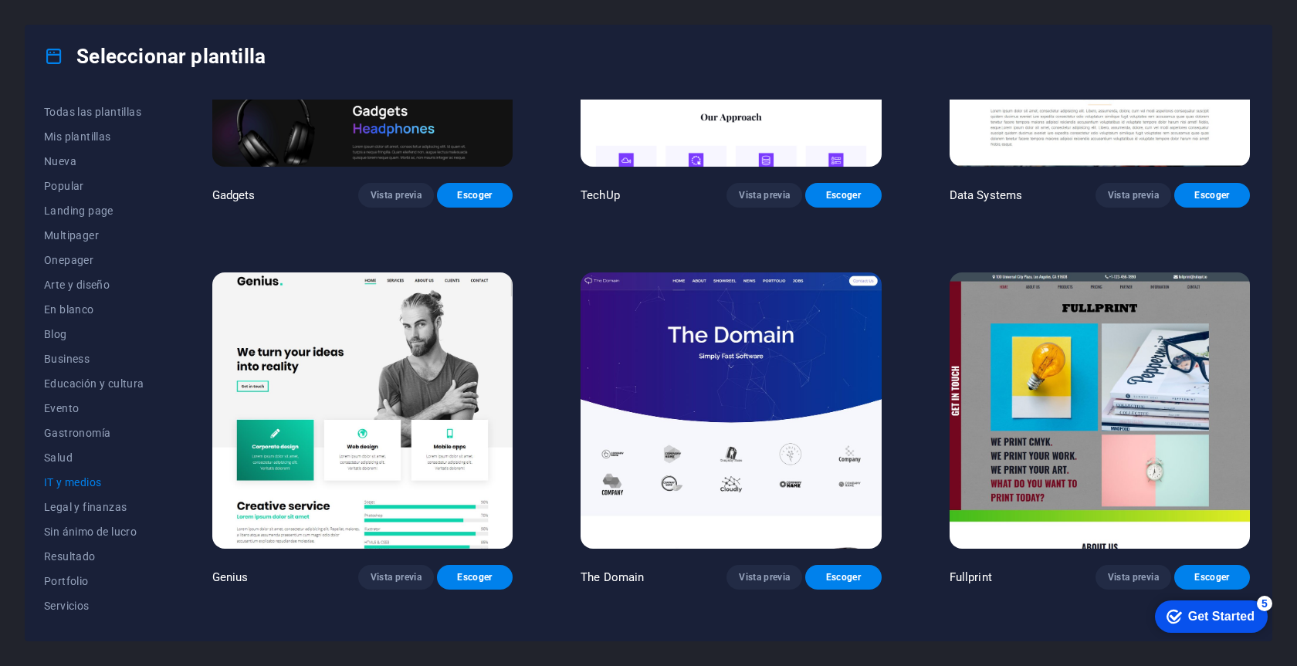
click at [828, 352] on img at bounding box center [731, 411] width 300 height 277
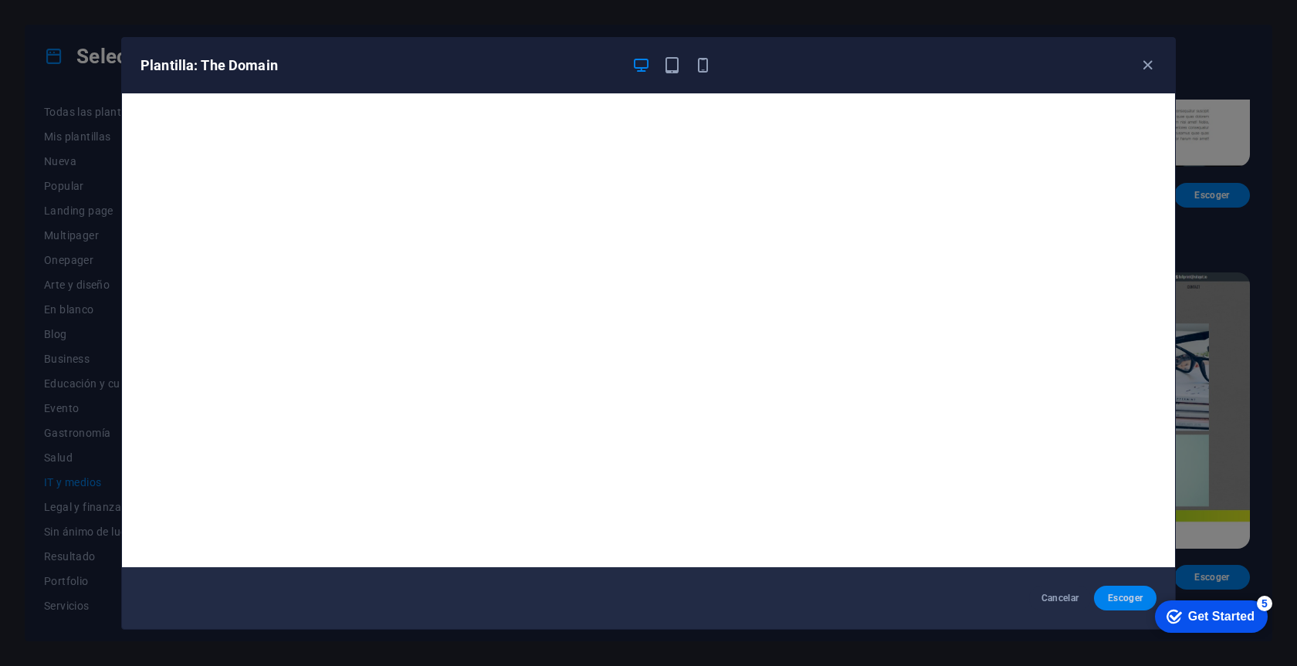
click at [1124, 593] on span "Escoger" at bounding box center [1125, 598] width 38 height 12
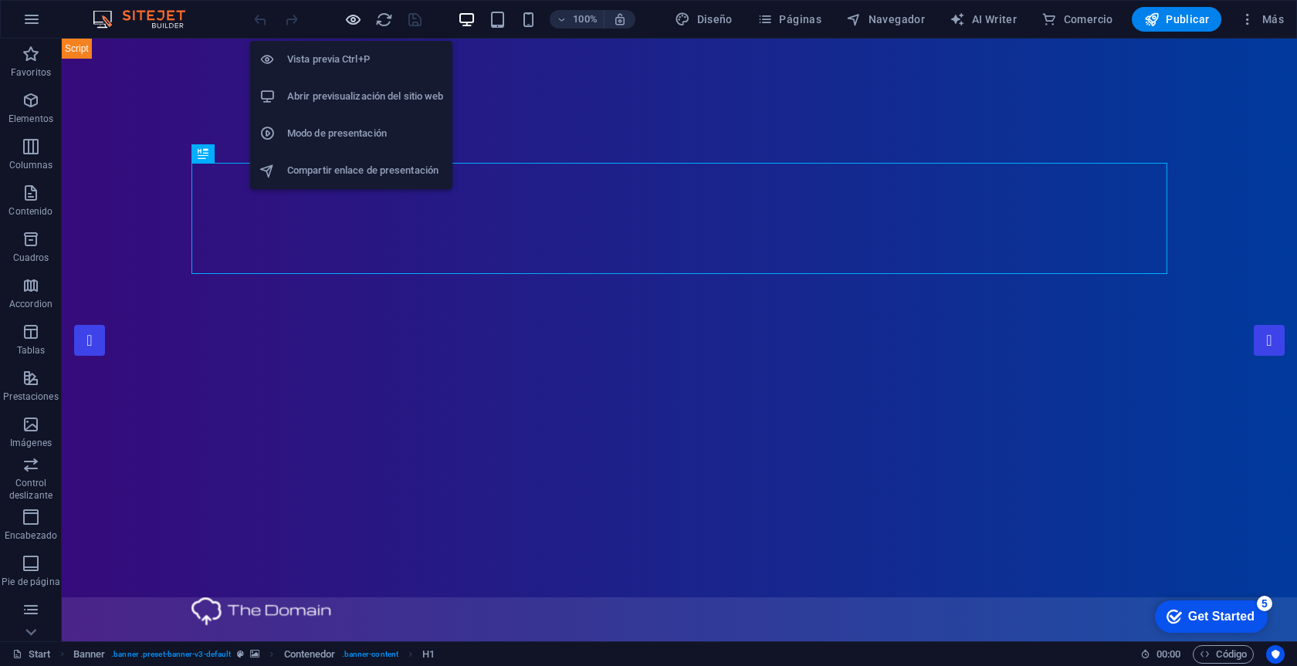
click at [0, 0] on icon "button" at bounding box center [0, 0] width 0 height 0
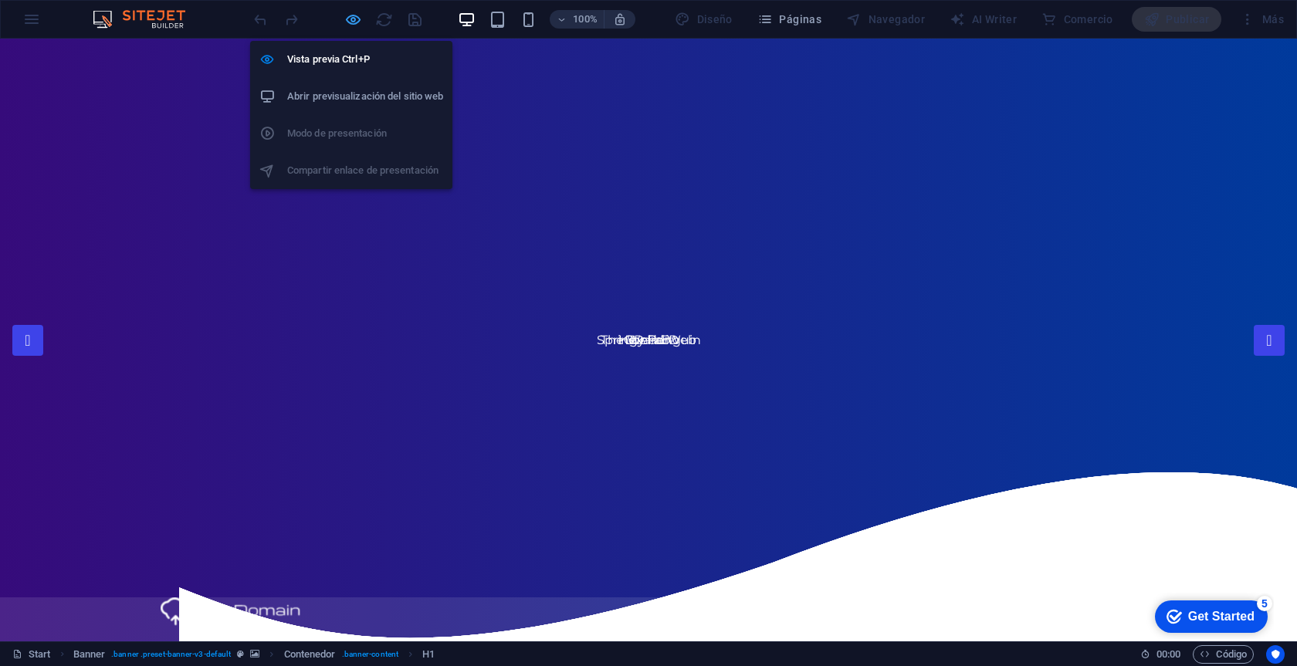
click at [0, 0] on icon "button" at bounding box center [0, 0] width 0 height 0
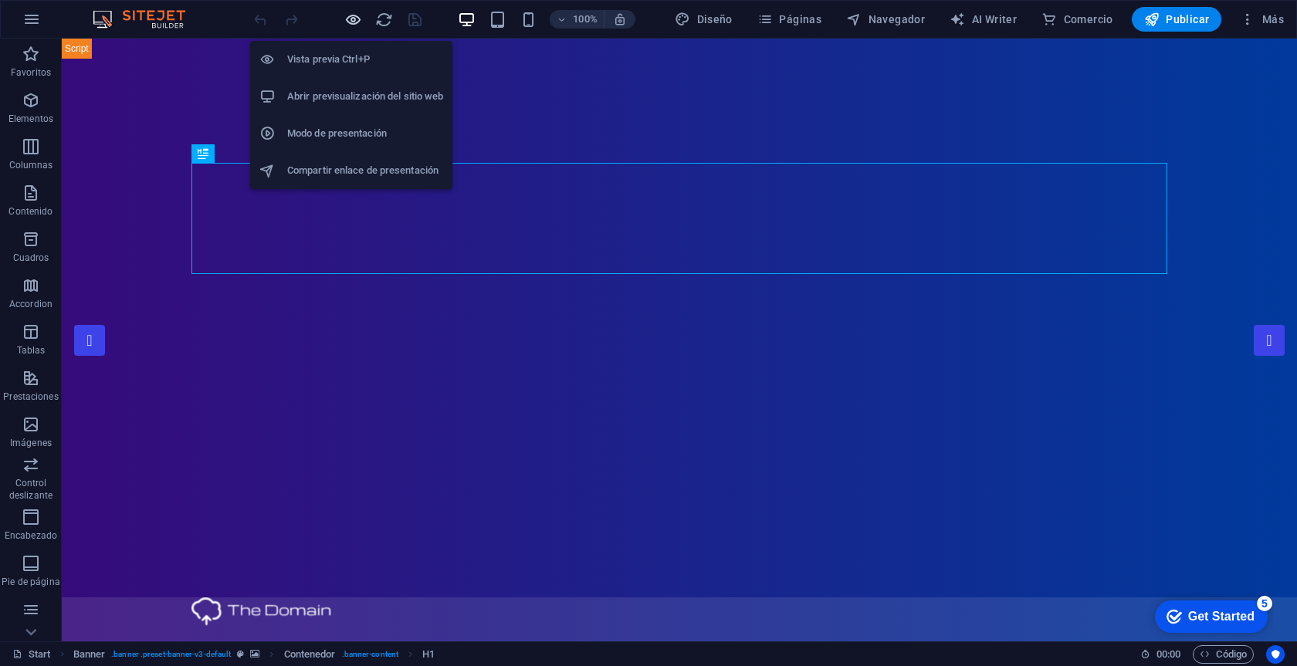
click at [0, 0] on icon "button" at bounding box center [0, 0] width 0 height 0
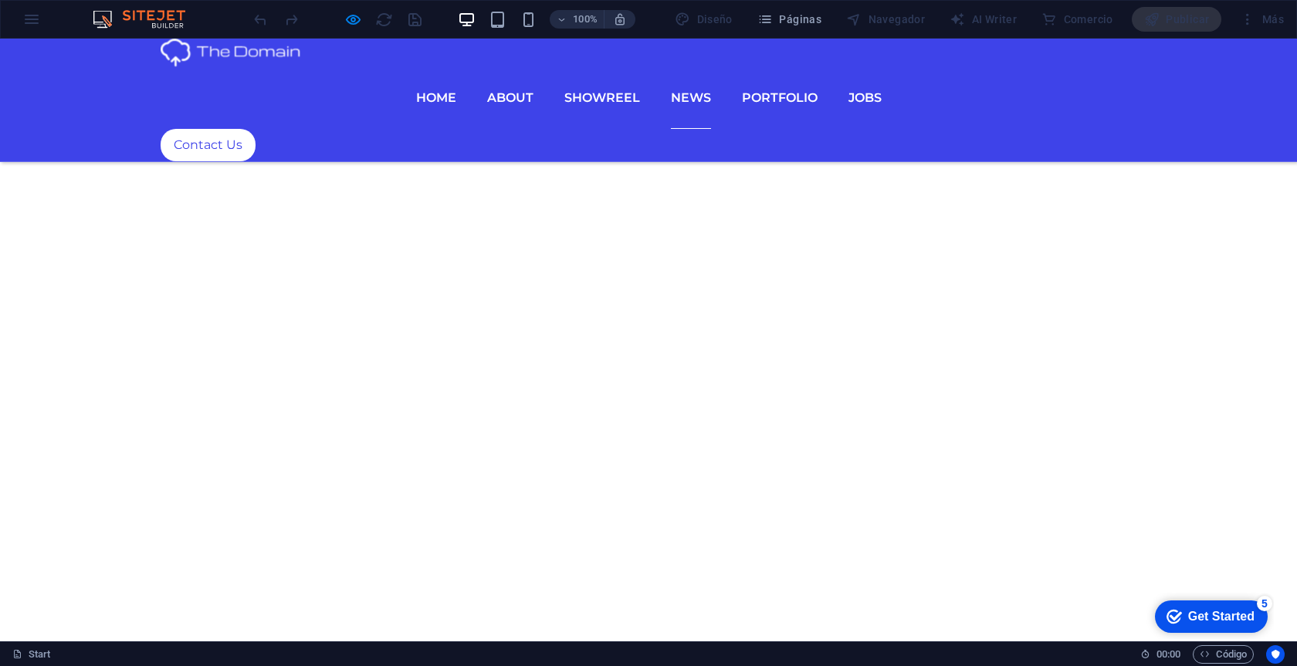
scroll to position [5705, 0]
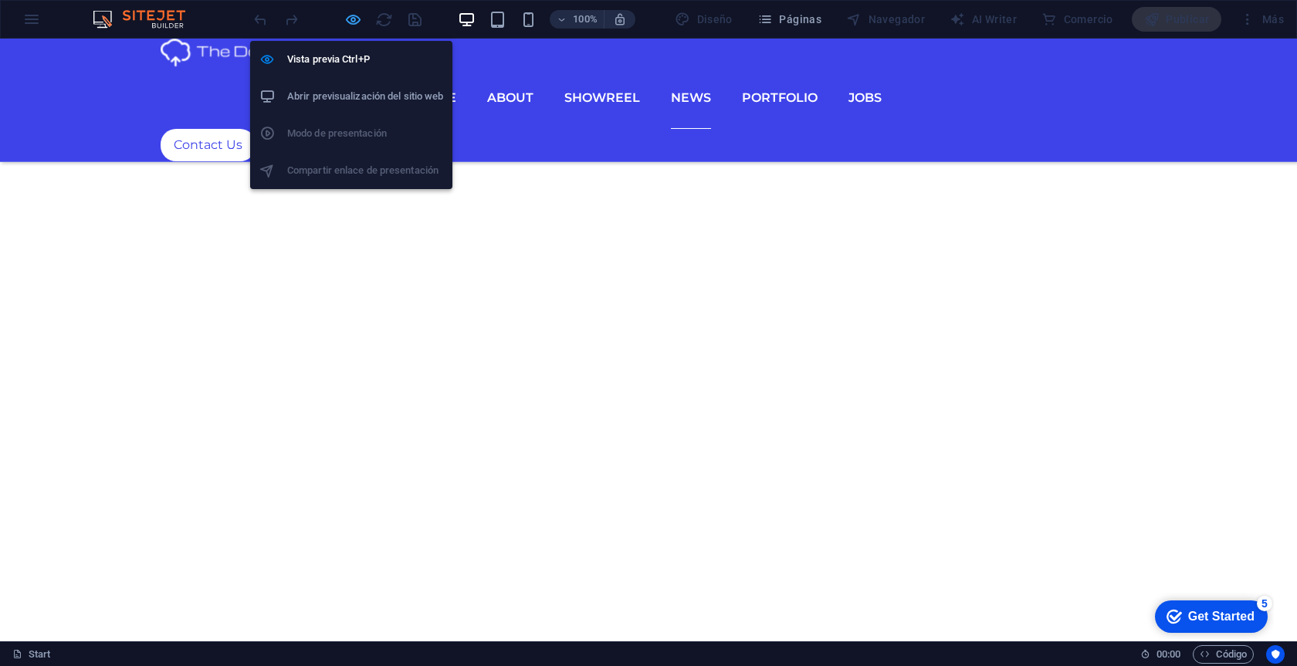
click at [0, 0] on icon "button" at bounding box center [0, 0] width 0 height 0
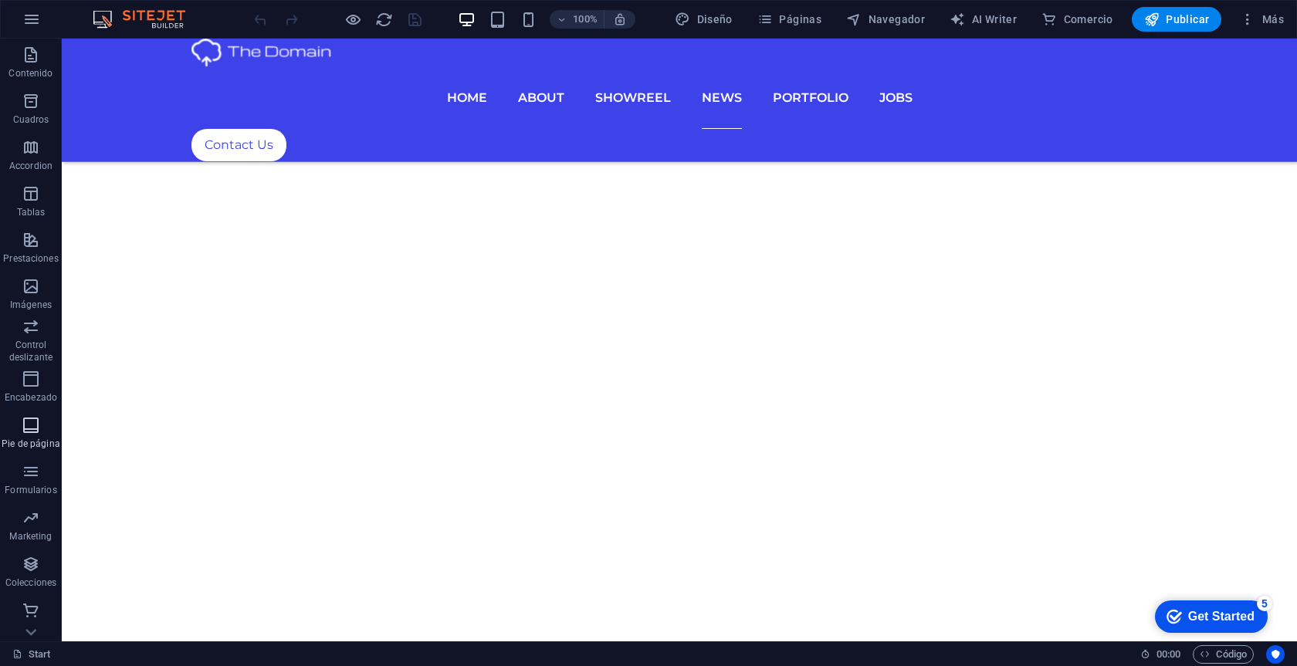
scroll to position [138, 0]
click at [39, 610] on icon "button" at bounding box center [31, 610] width 19 height 19
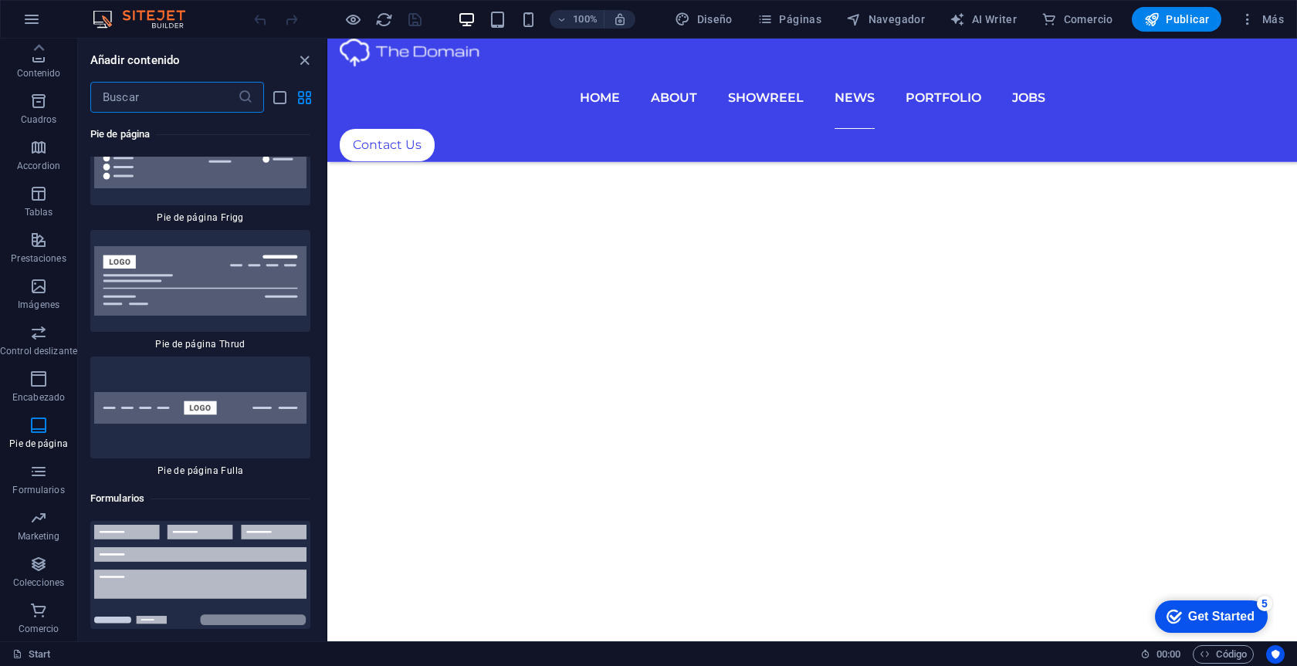
scroll to position [22351, 0]
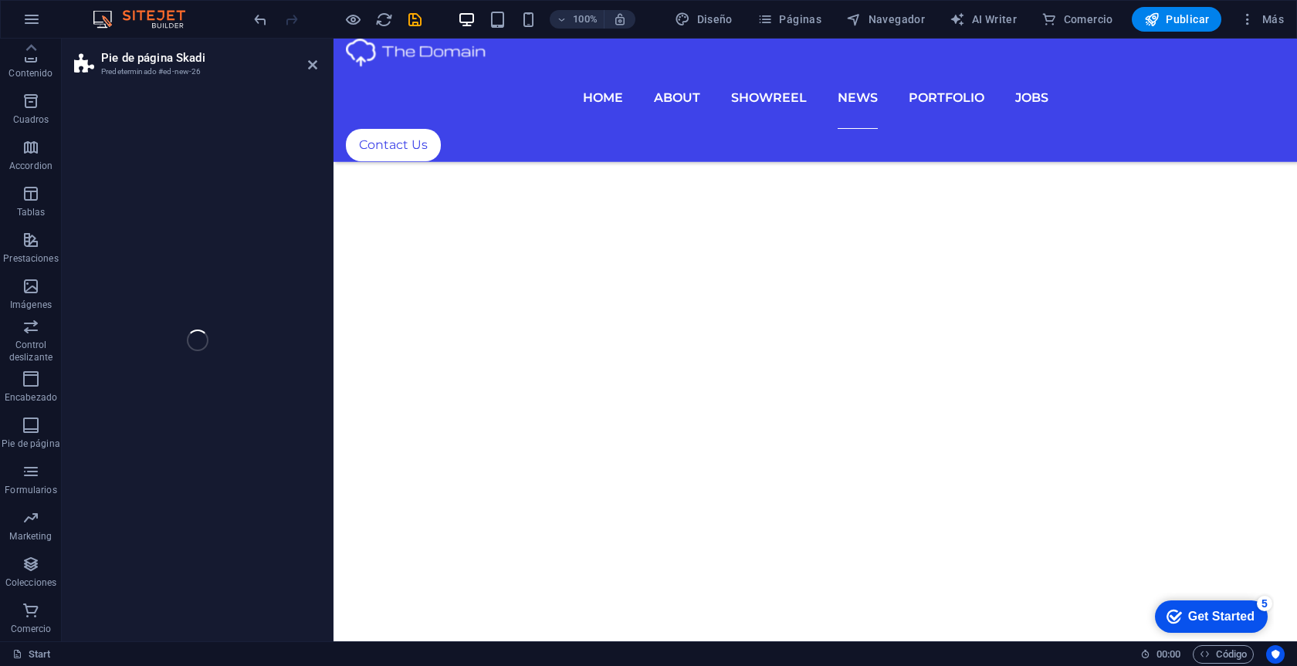
select select "rem"
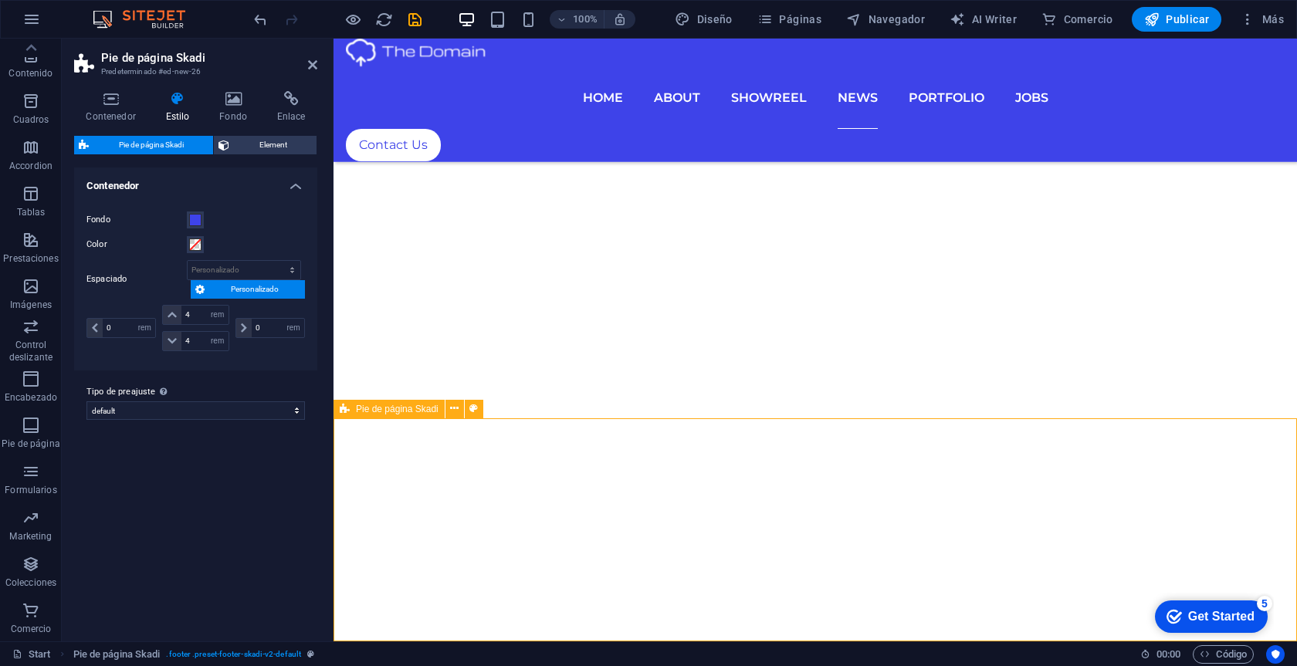
scroll to position [6357, 0]
click at [31, 522] on icon "button" at bounding box center [31, 518] width 19 height 19
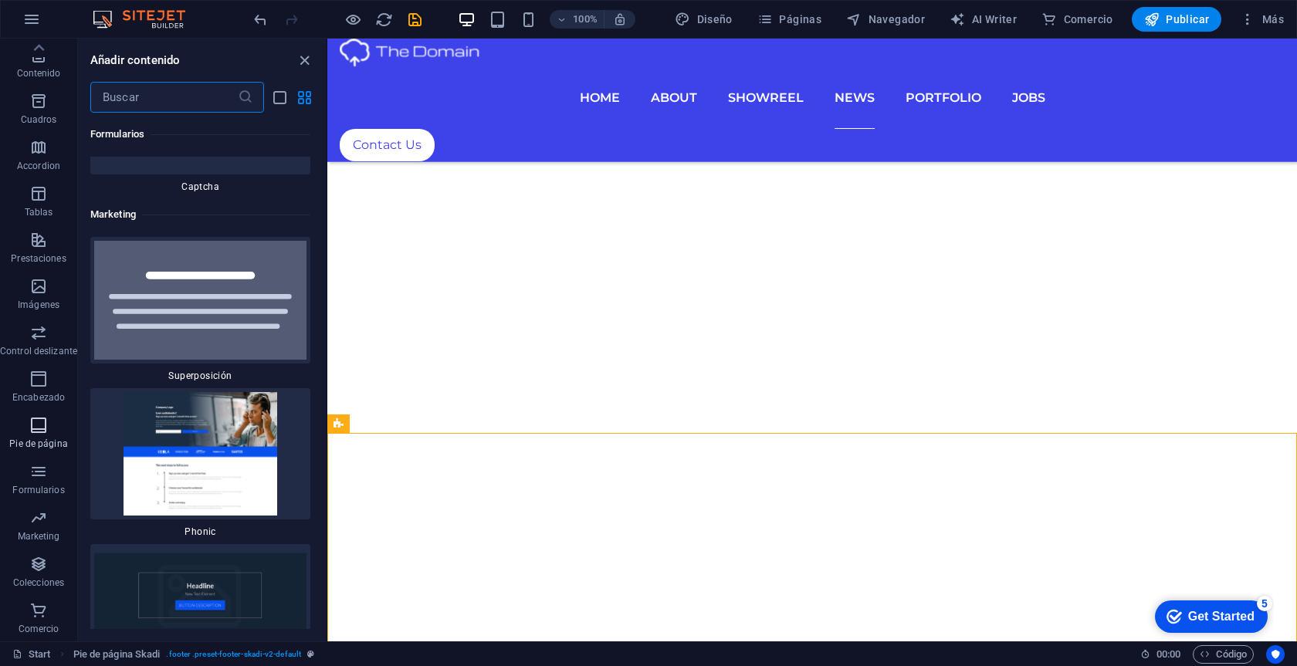
click at [38, 432] on icon "button" at bounding box center [38, 425] width 19 height 19
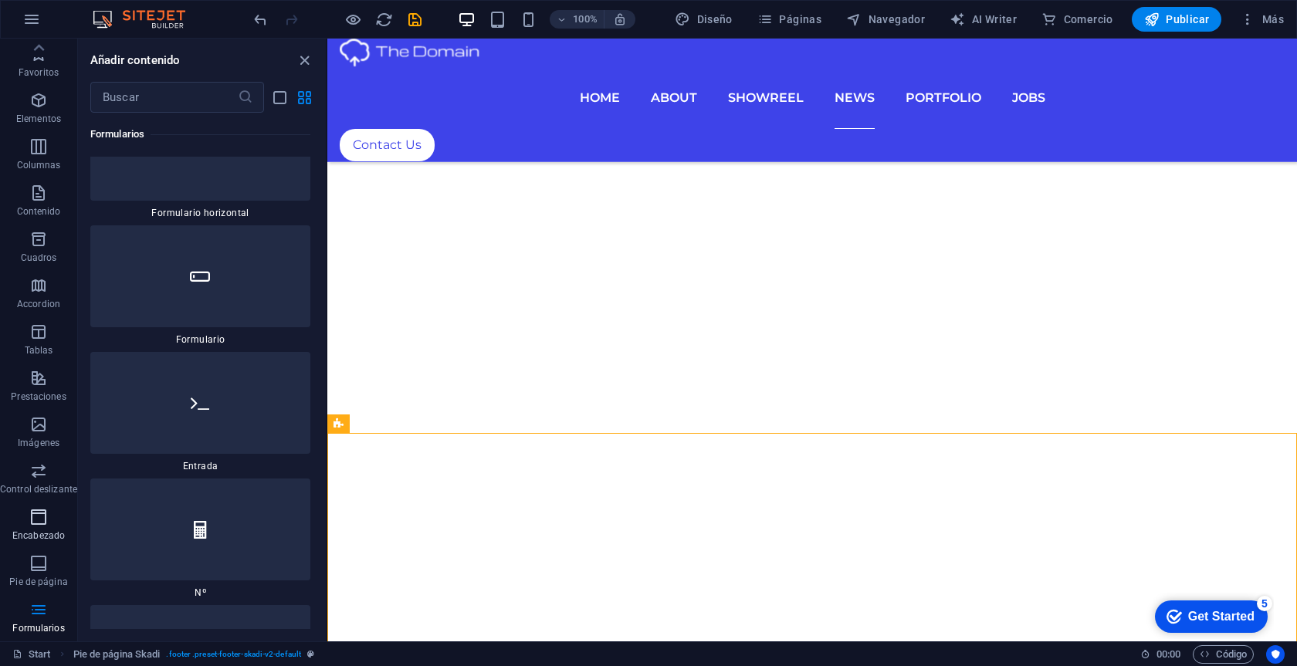
scroll to position [0, 0]
click at [47, 63] on icon "button" at bounding box center [38, 54] width 19 height 19
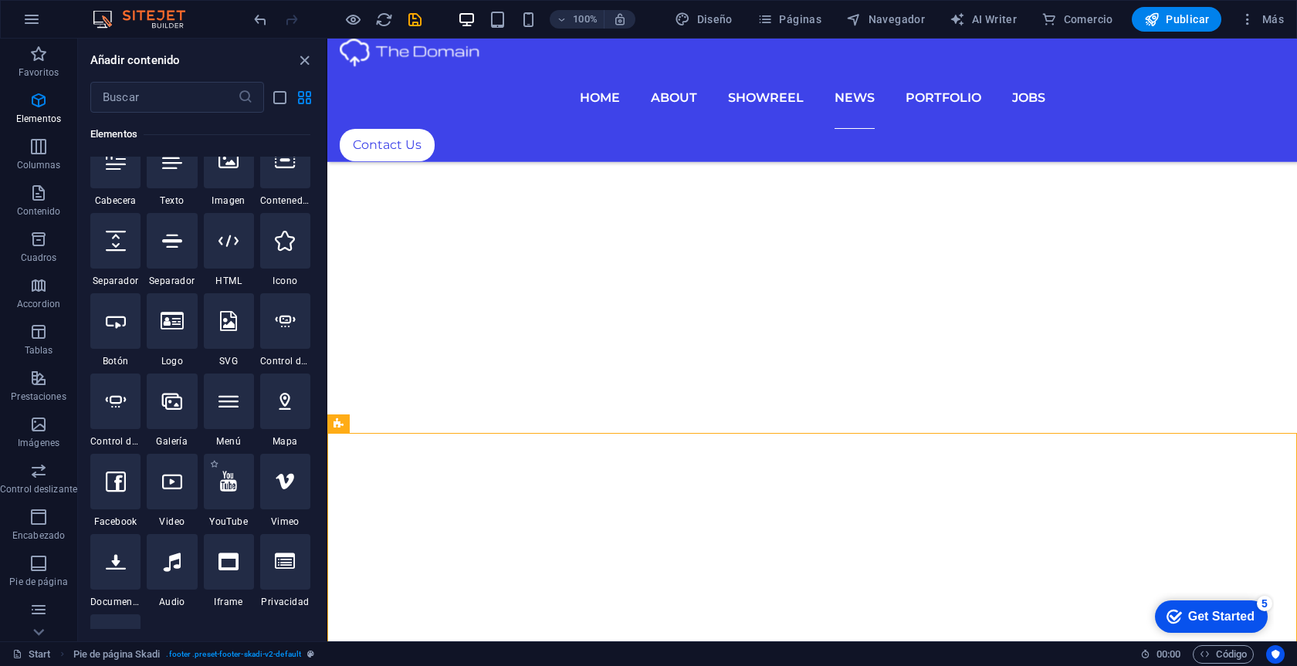
scroll to position [274, 0]
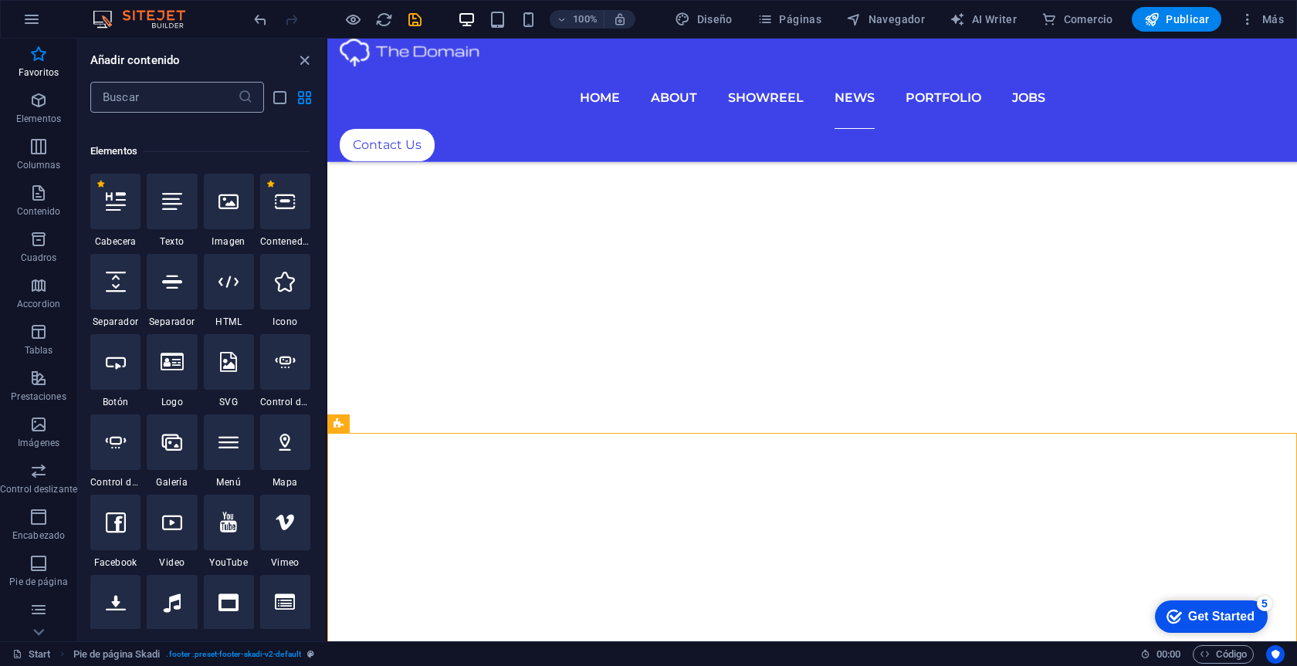
click at [180, 103] on input "text" at bounding box center [163, 97] width 147 height 31
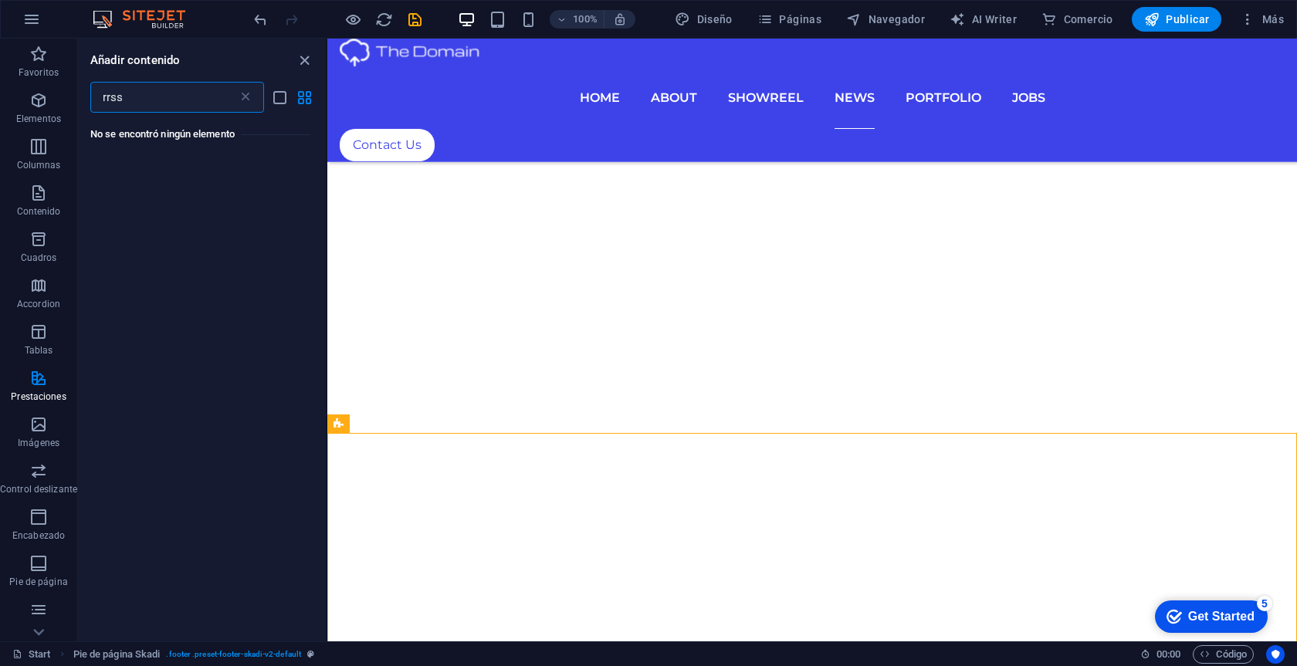
scroll to position [0, 0]
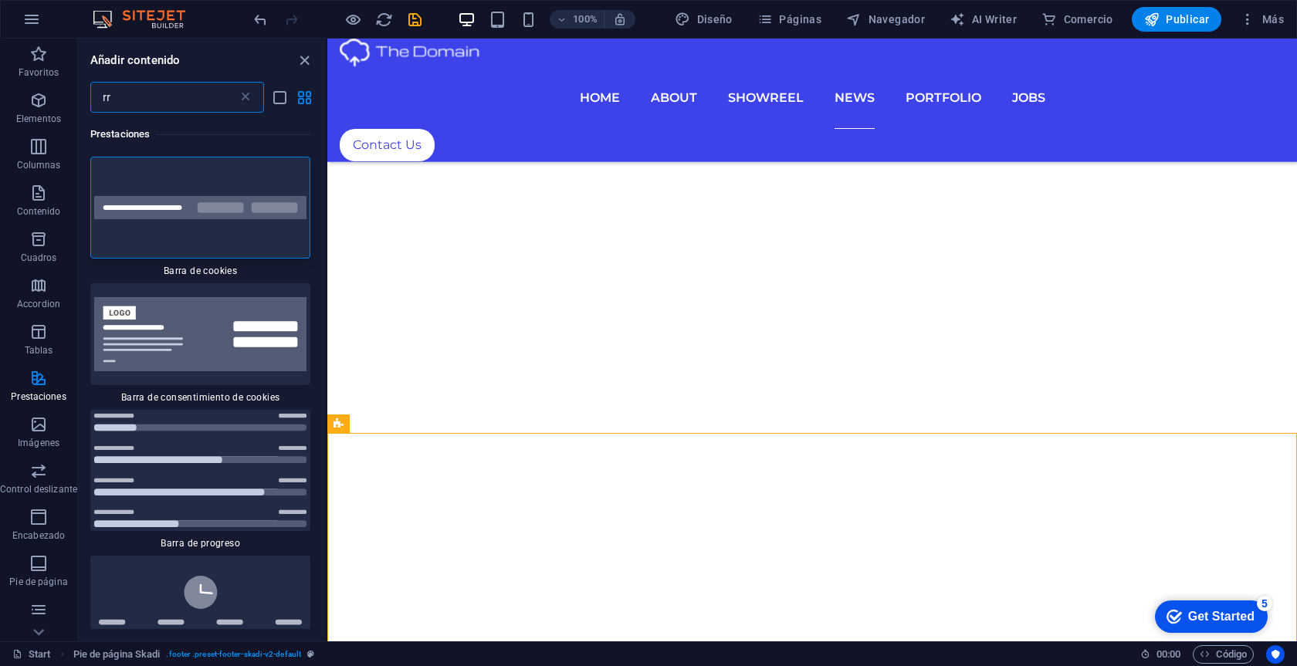
type input "r"
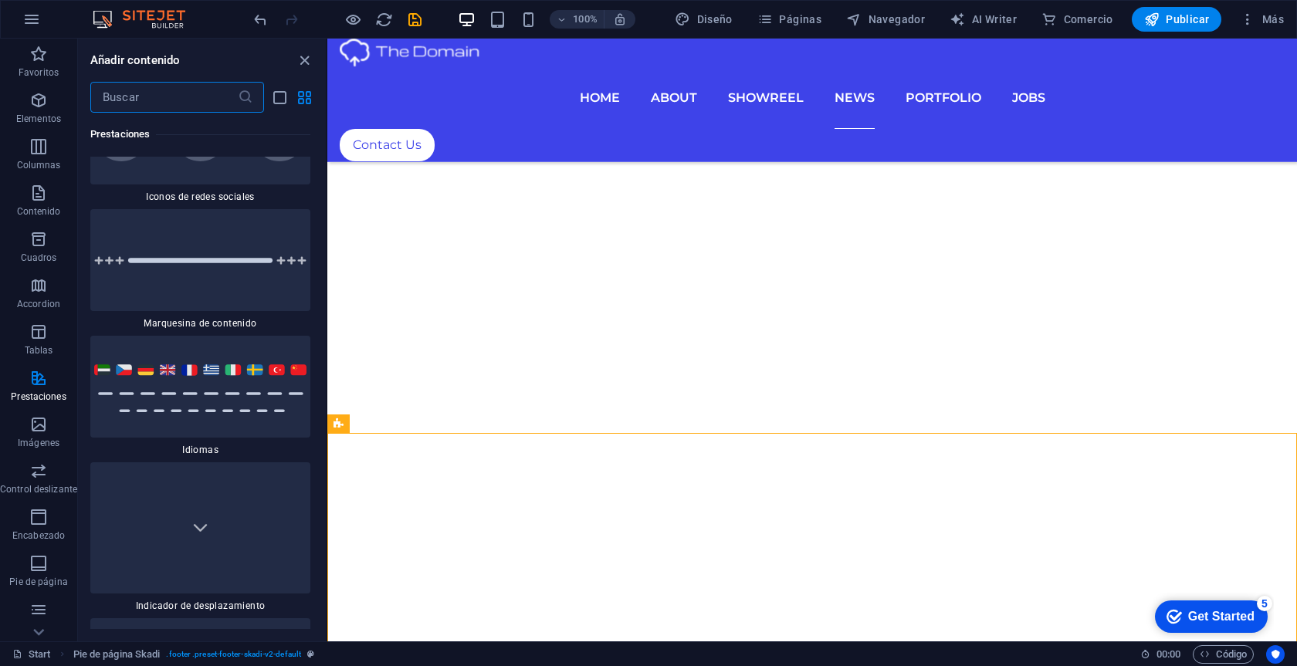
scroll to position [14127, 0]
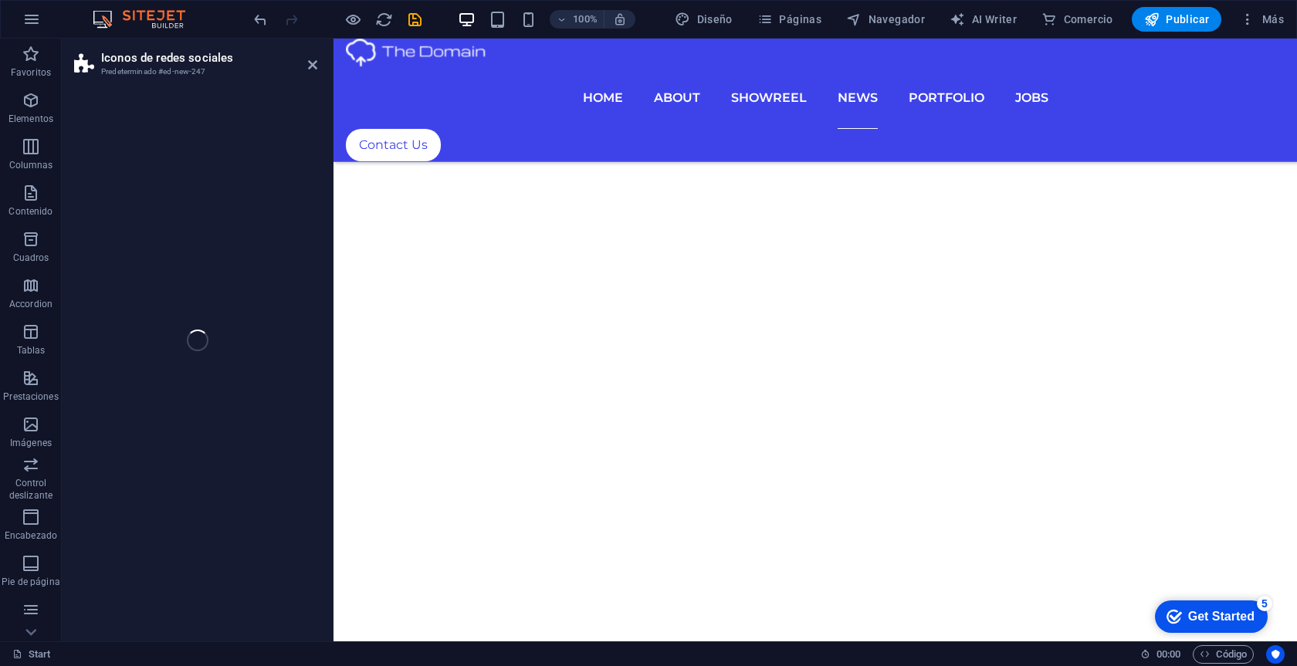
select select "rem"
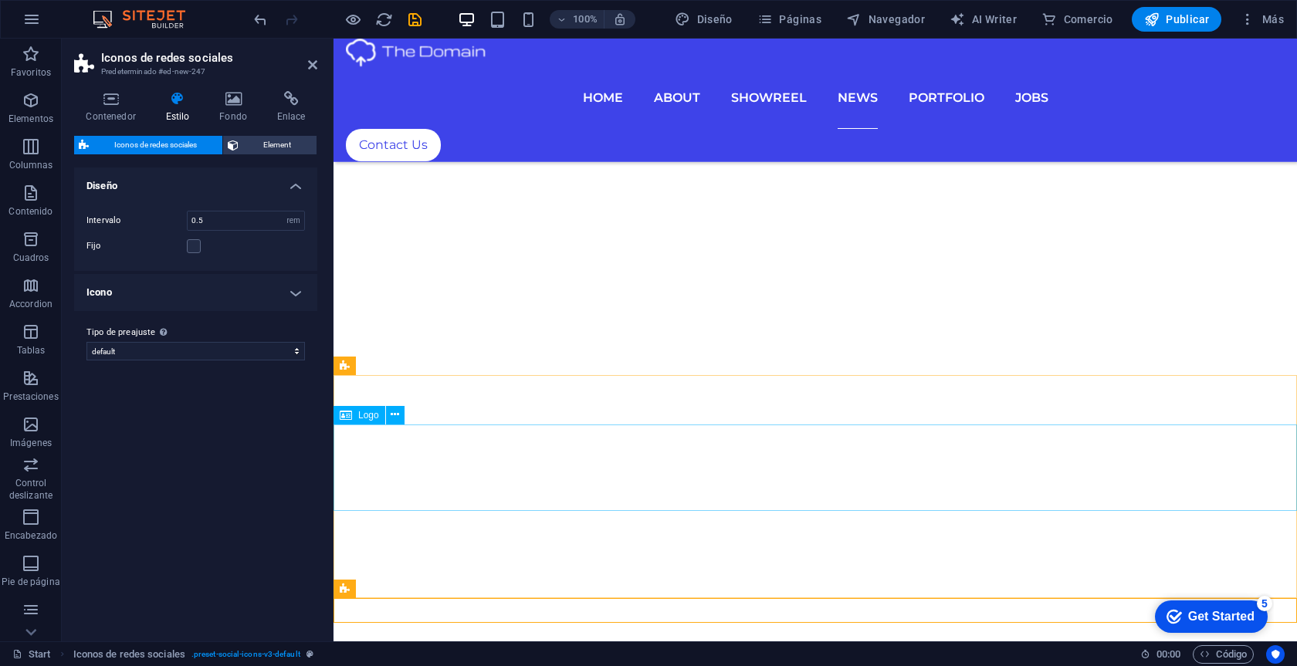
scroll to position [6400, 0]
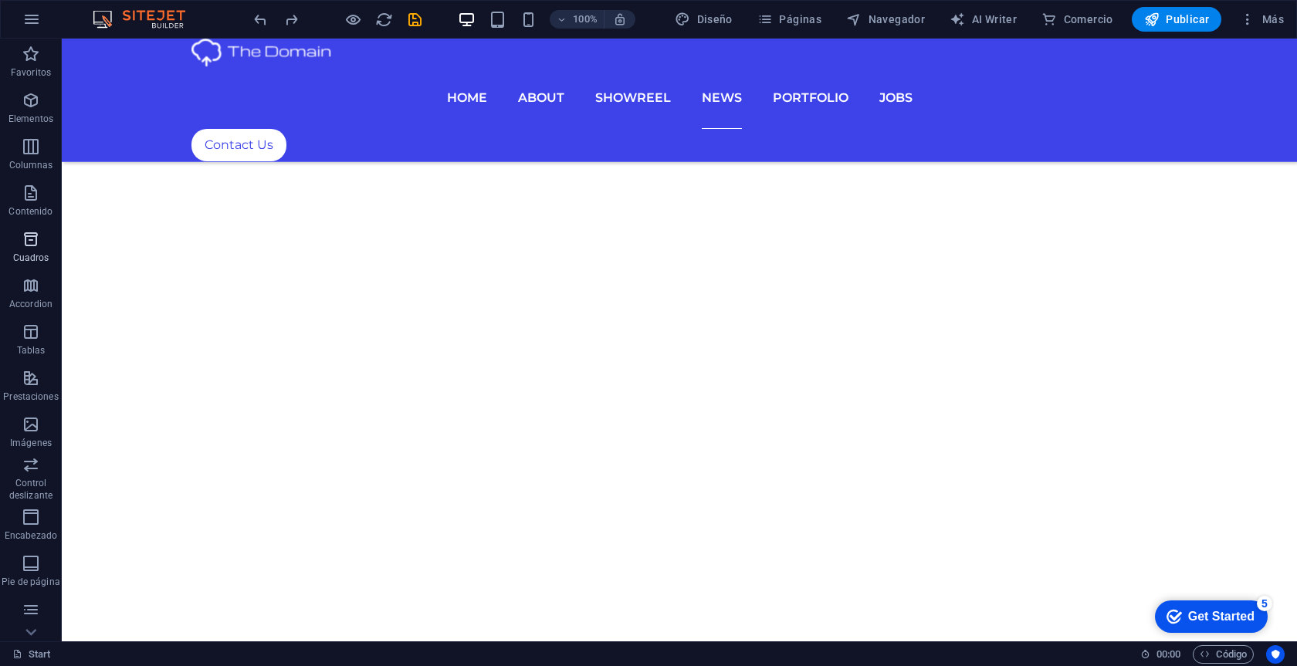
click at [32, 246] on icon "button" at bounding box center [31, 239] width 19 height 19
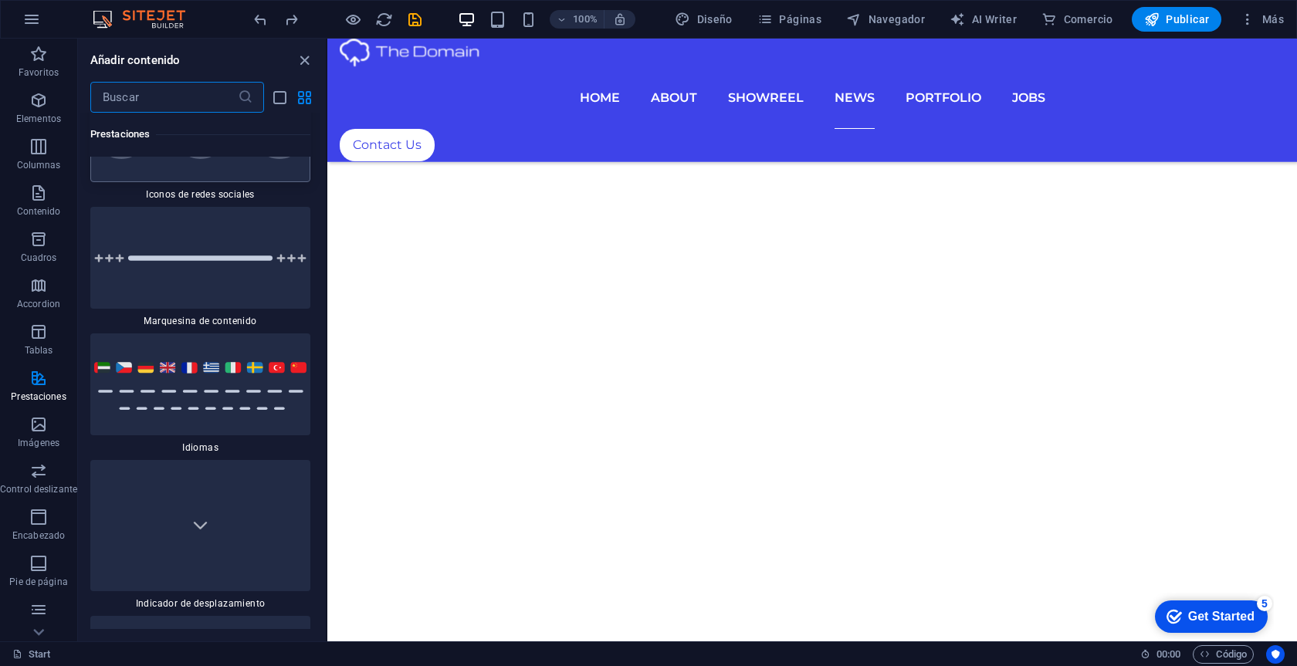
scroll to position [14116, 0]
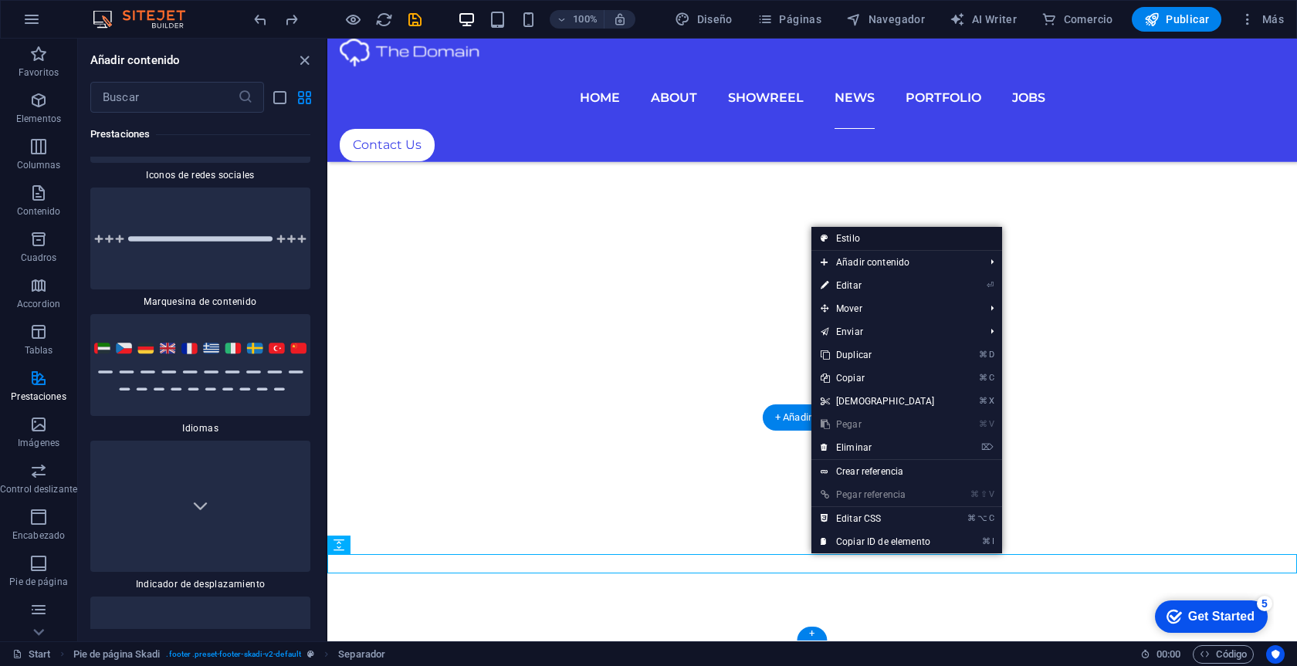
click at [890, 235] on link "Estilo" at bounding box center [906, 238] width 191 height 23
select select "rem"
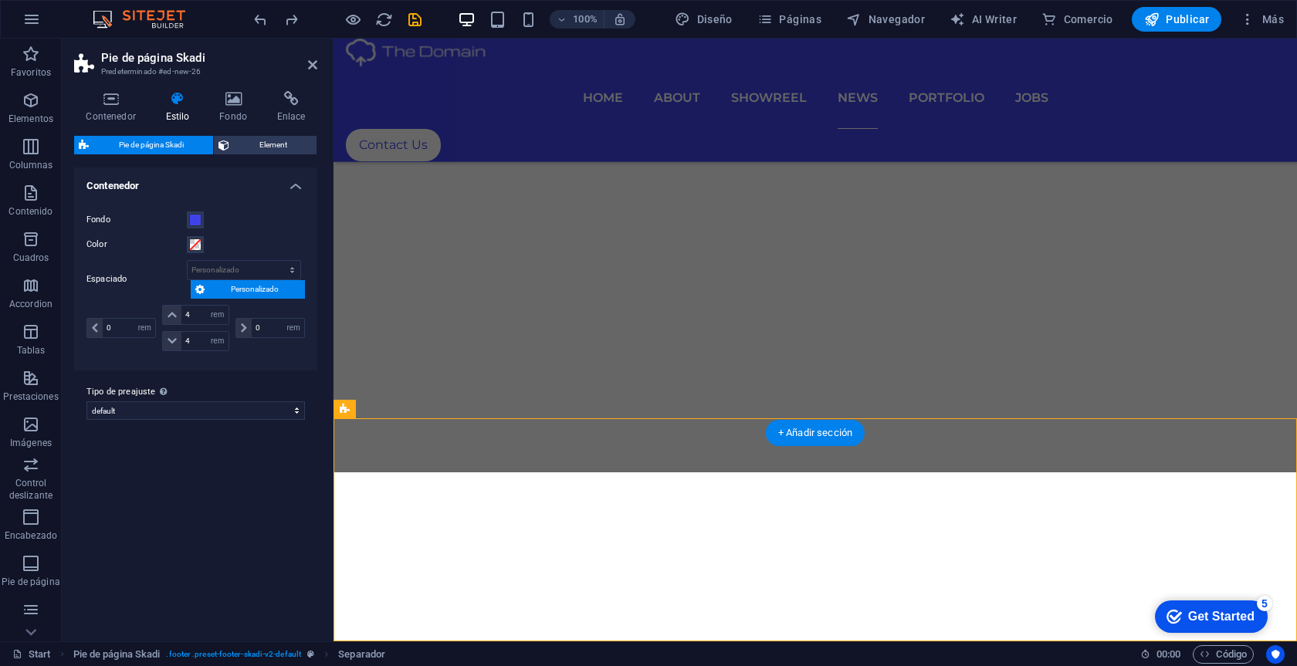
scroll to position [6357, 0]
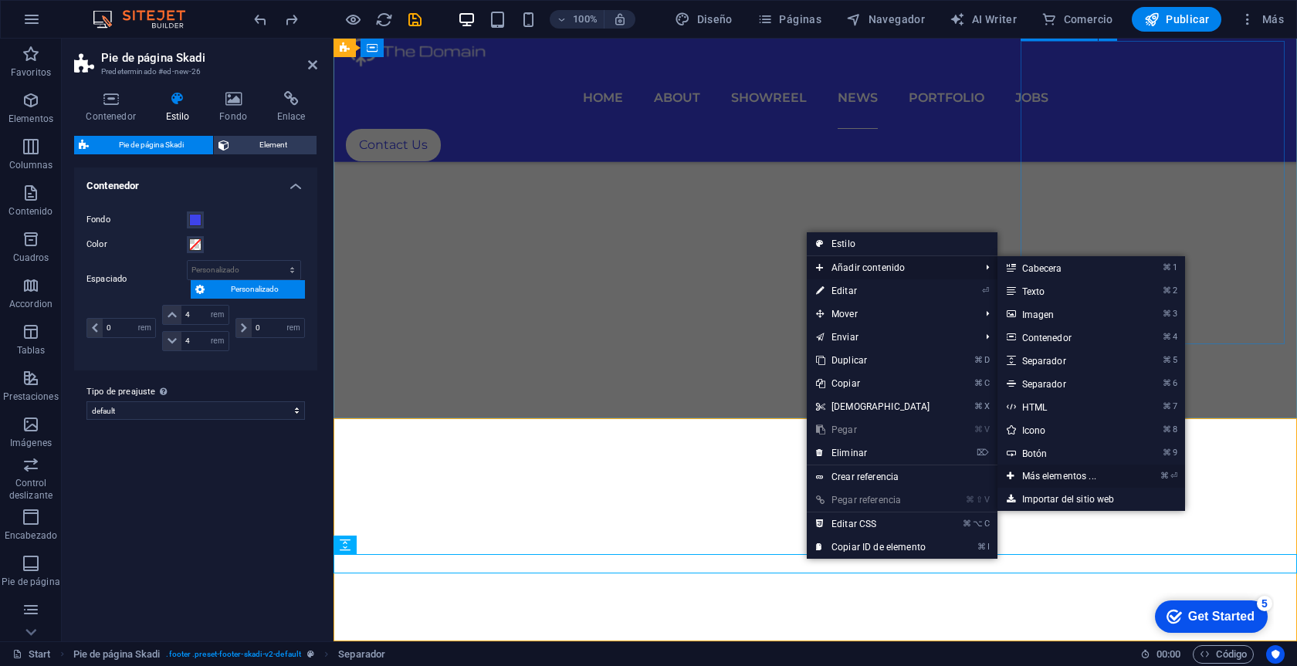
click at [1096, 479] on link "⌘ ⏎ Más elementos ..." at bounding box center [1063, 476] width 130 height 23
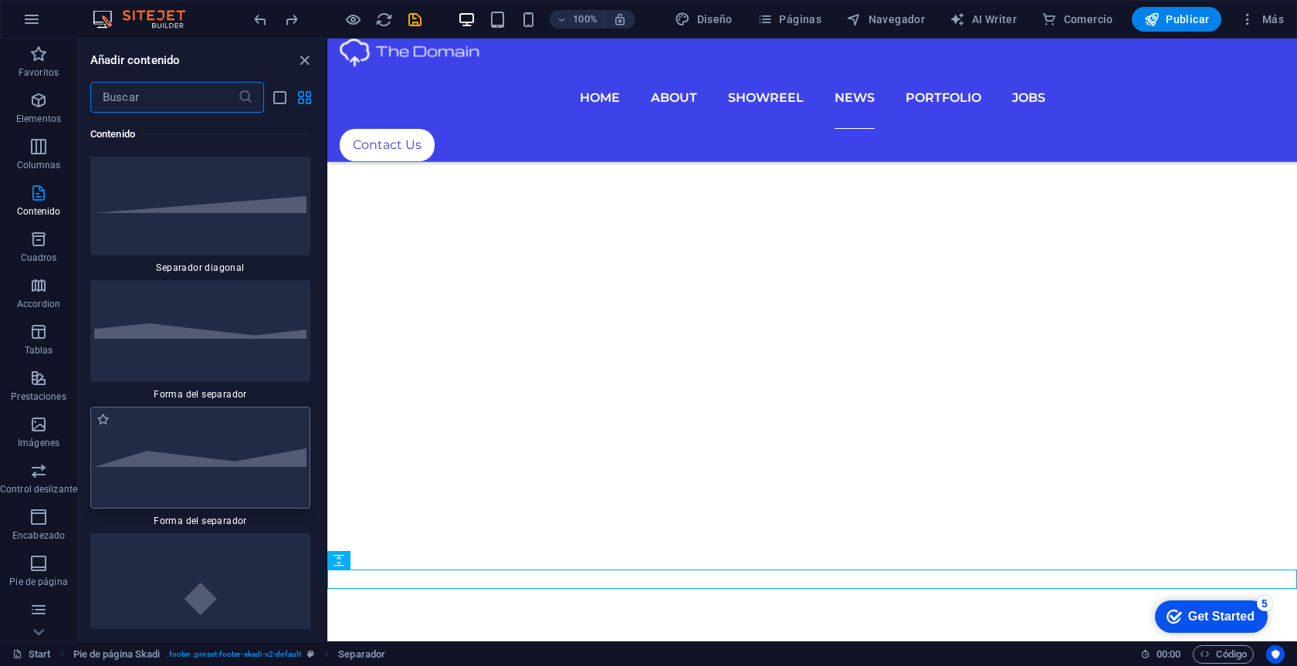
scroll to position [7806, 0]
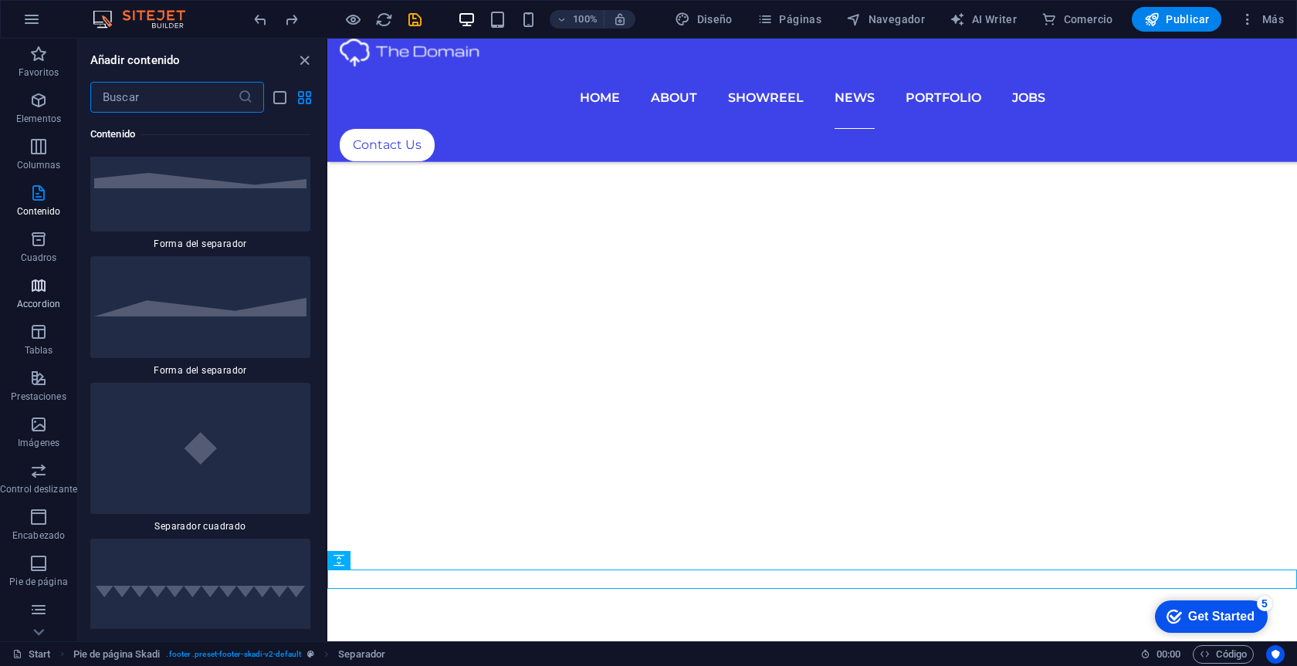
click at [34, 292] on icon "button" at bounding box center [38, 285] width 19 height 19
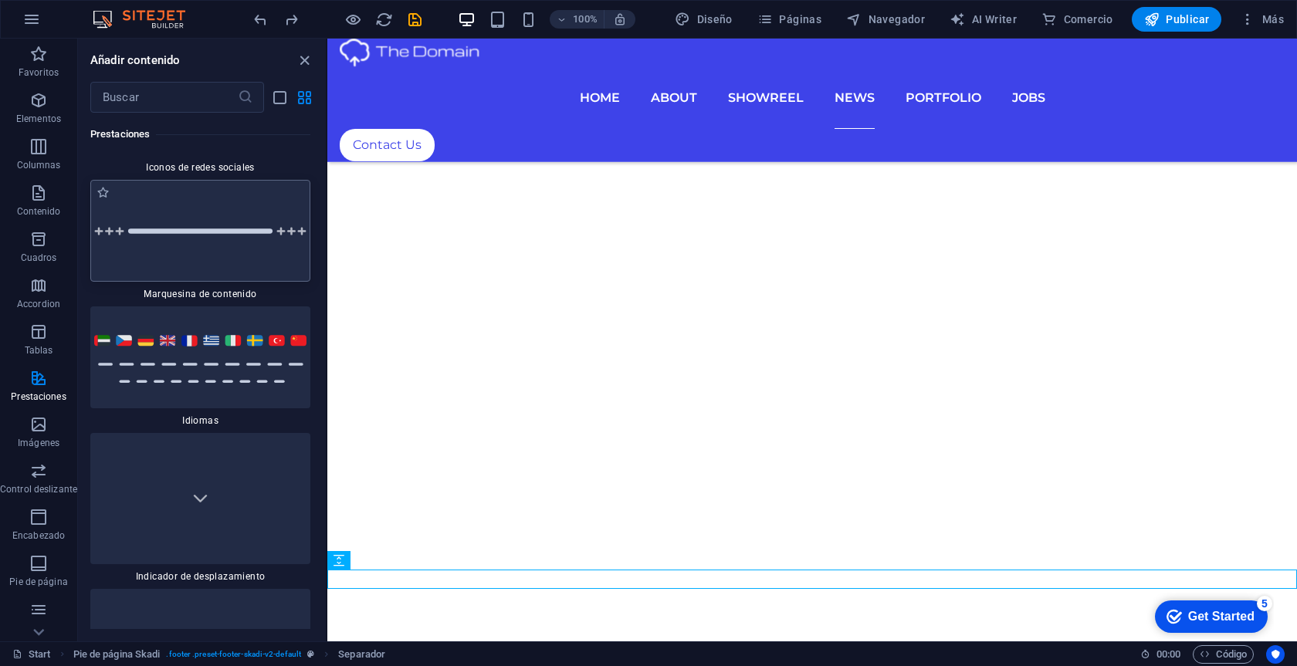
scroll to position [14118, 0]
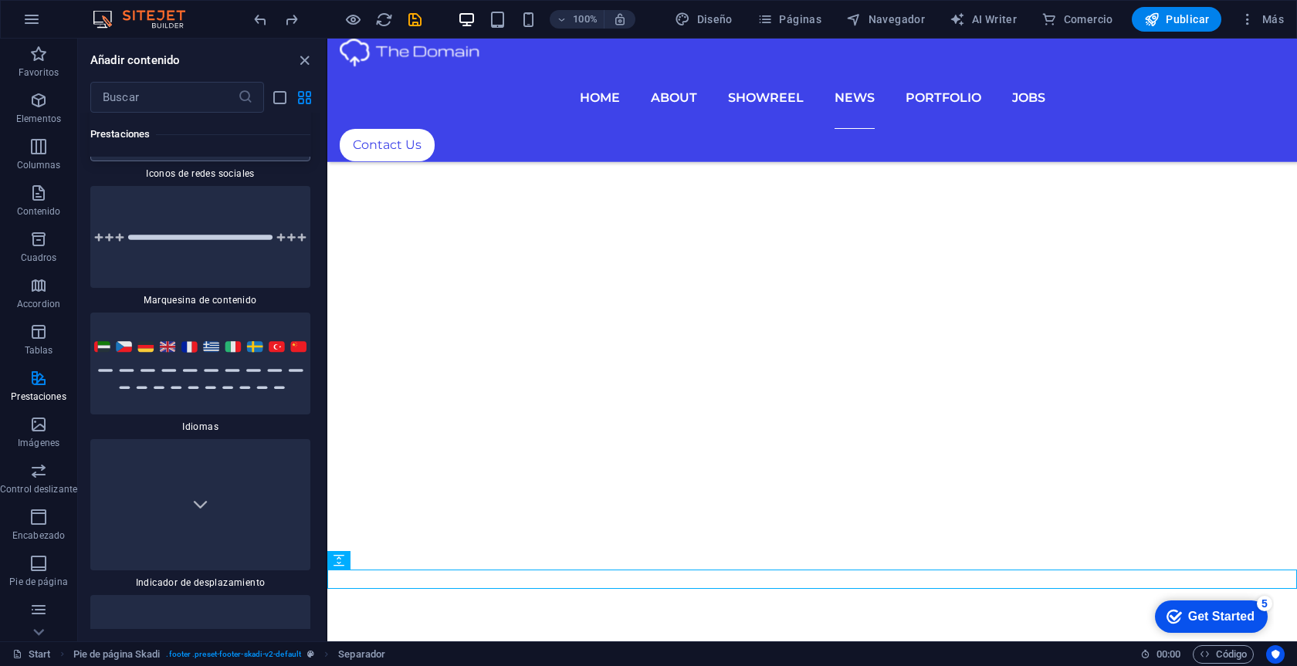
click at [224, 161] on div at bounding box center [200, 110] width 220 height 102
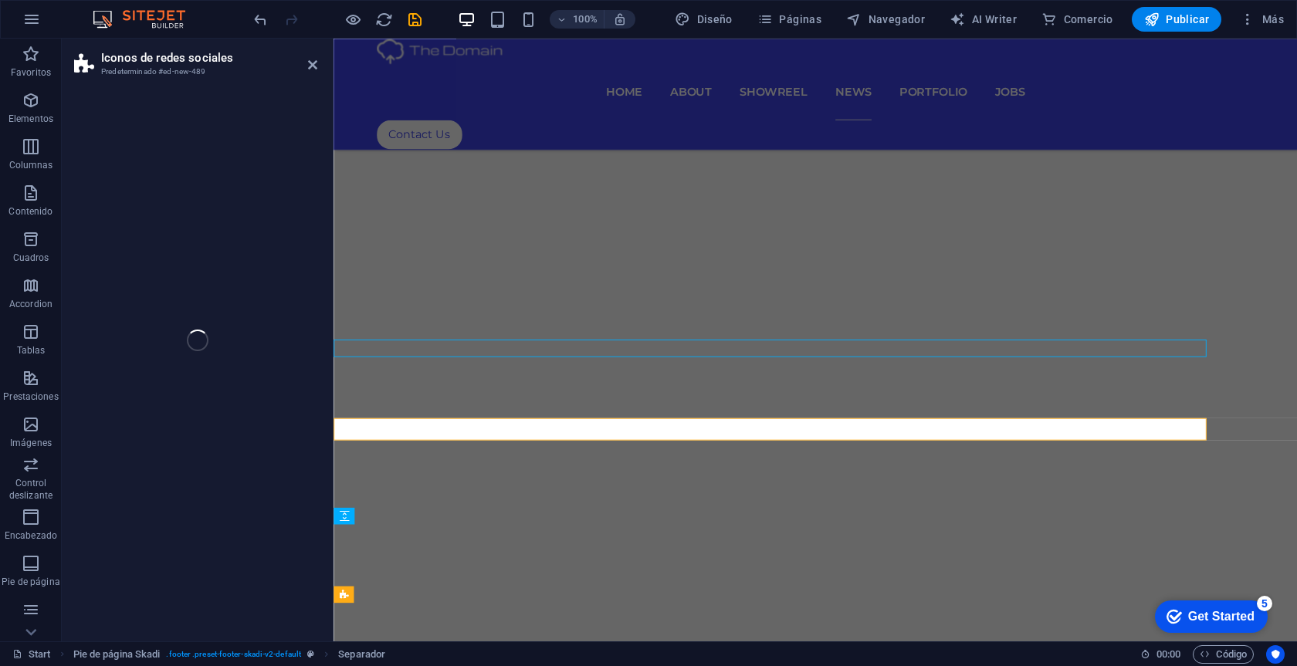
select select "rem"
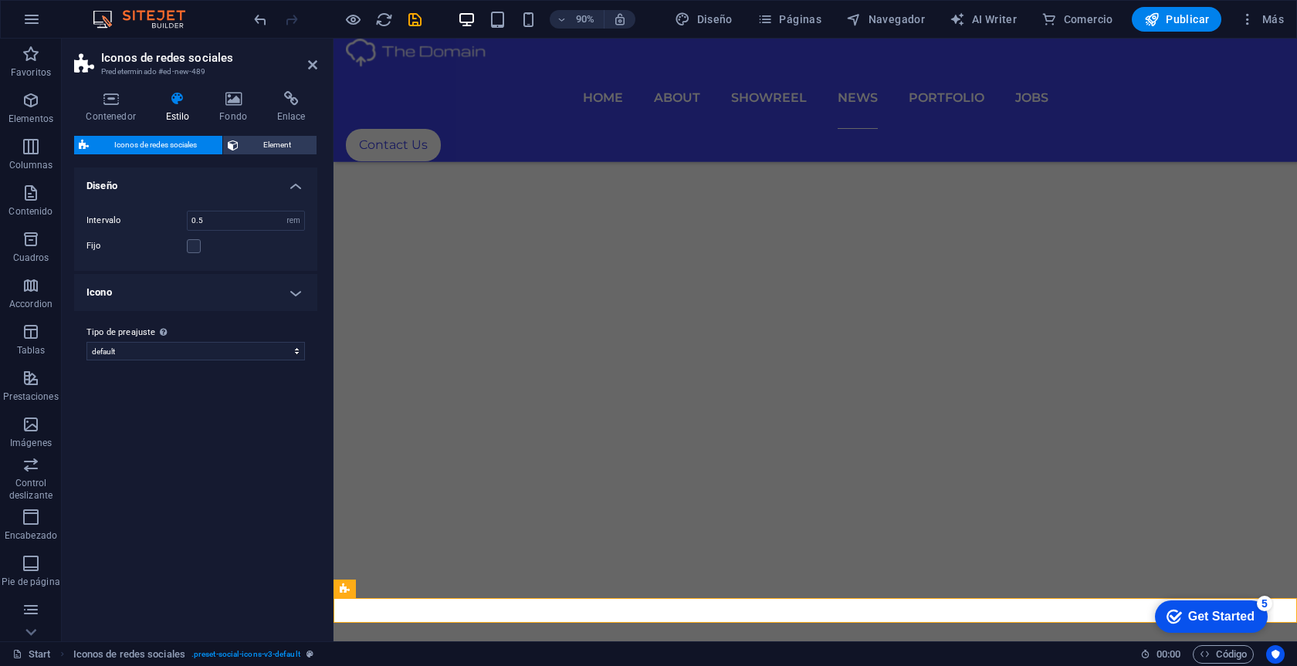
scroll to position [6400, 0]
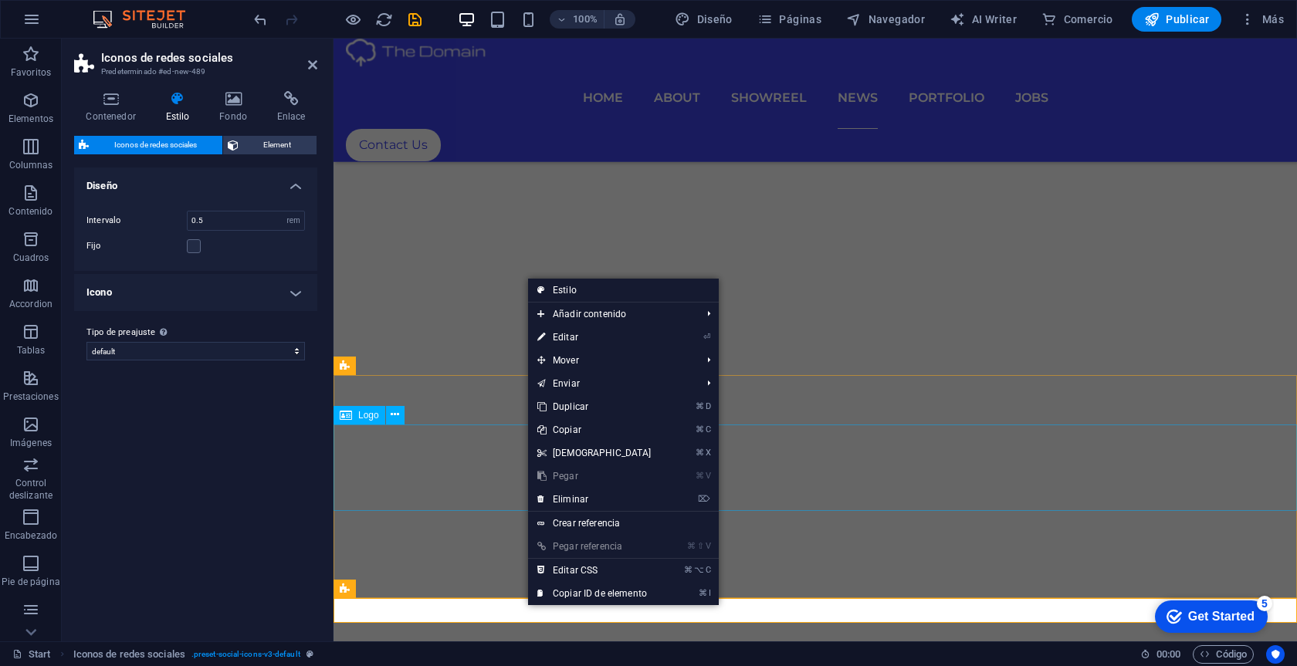
drag, startPoint x: 527, startPoint y: 607, endPoint x: 630, endPoint y: 469, distance: 172.6
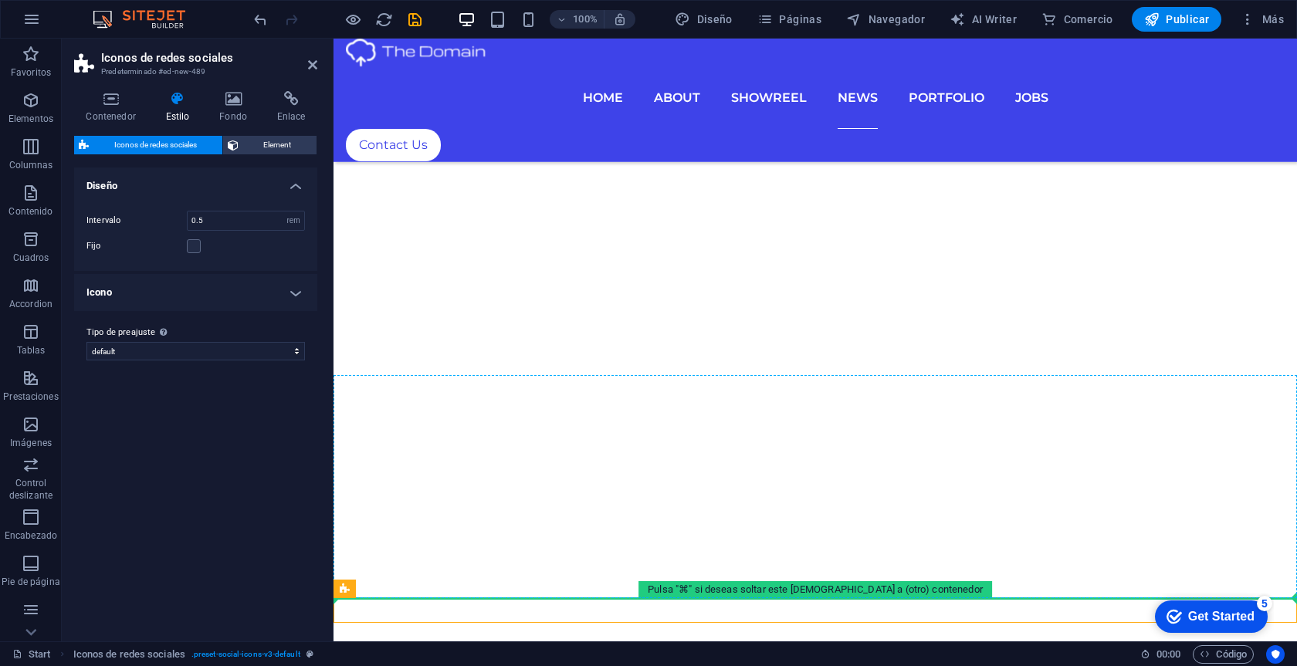
drag, startPoint x: 933, startPoint y: 605, endPoint x: 842, endPoint y: 517, distance: 127.2
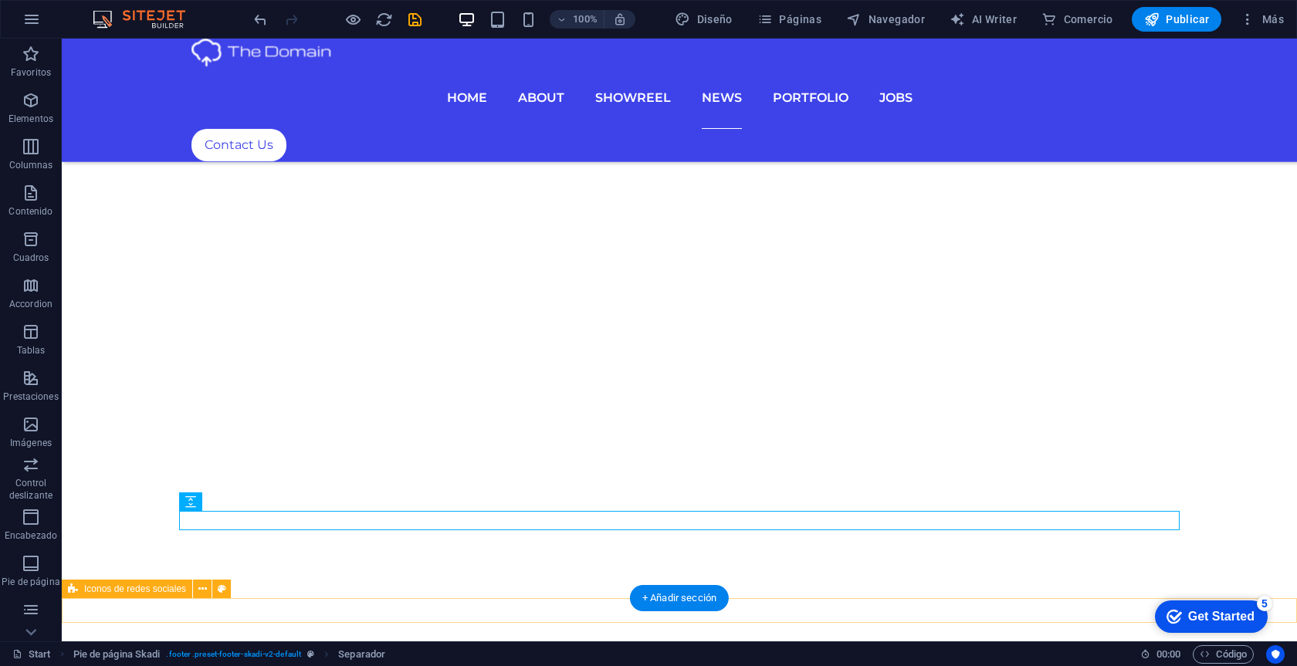
scroll to position [6454, 0]
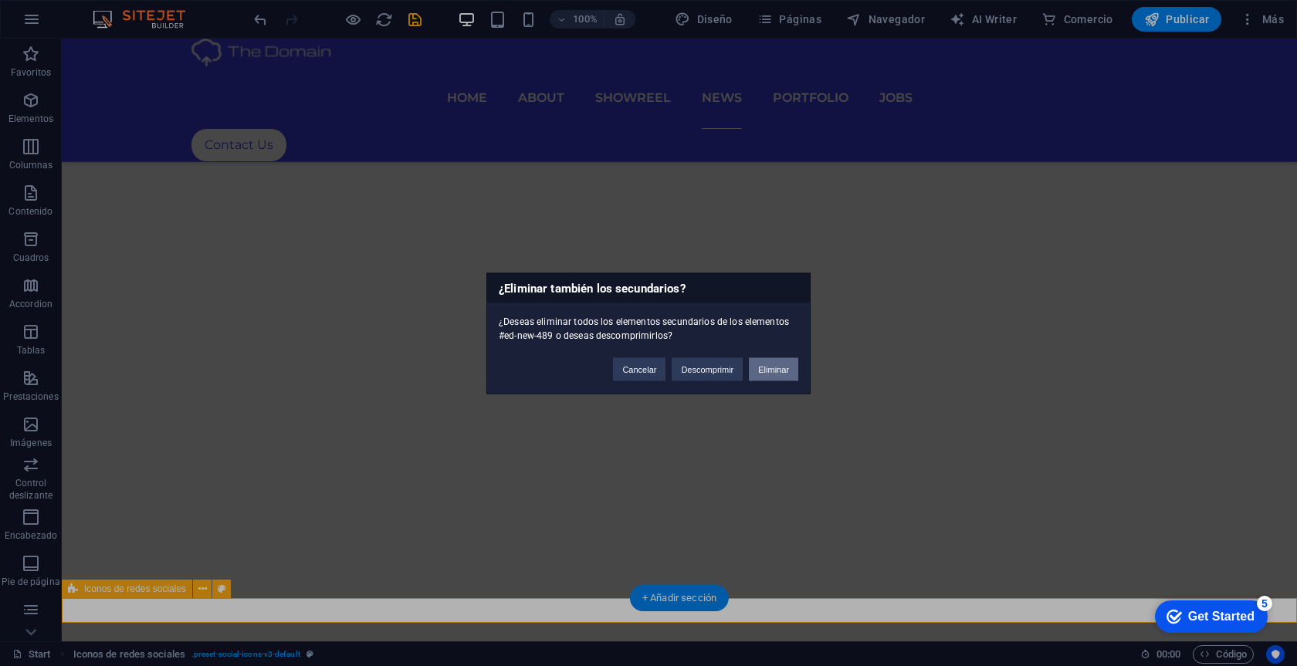
click at [776, 368] on button "Eliminar" at bounding box center [773, 368] width 49 height 23
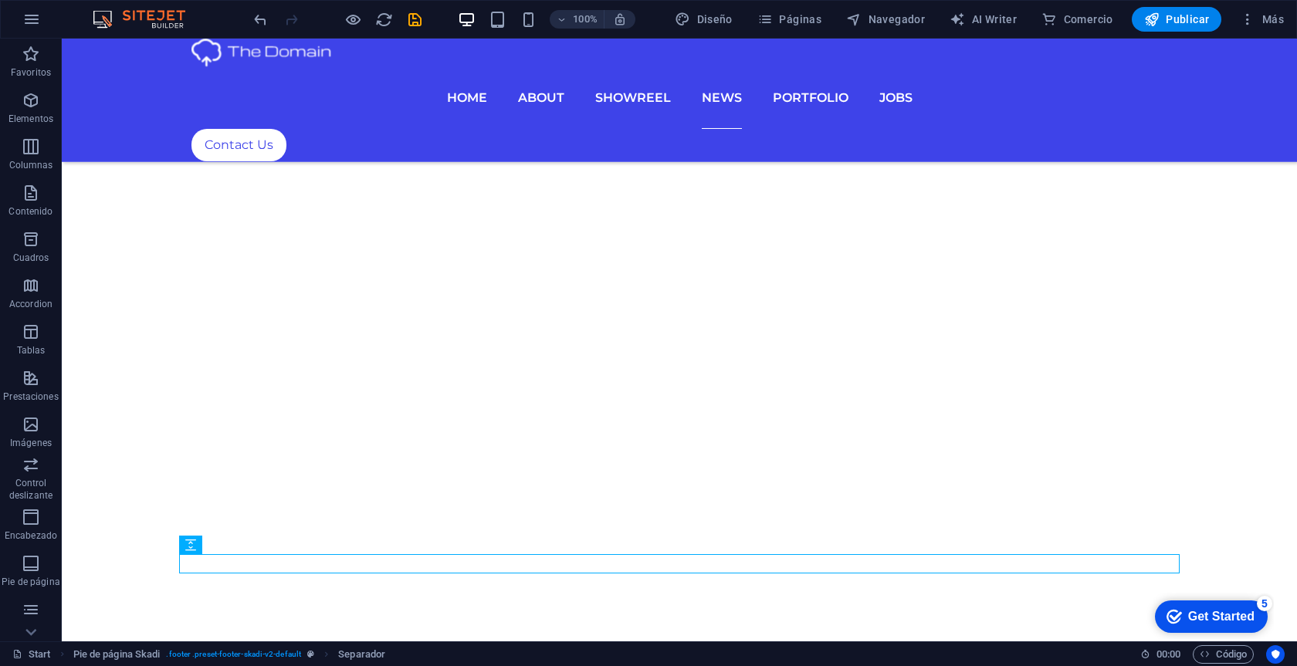
click at [269, 12] on div at bounding box center [337, 19] width 173 height 25
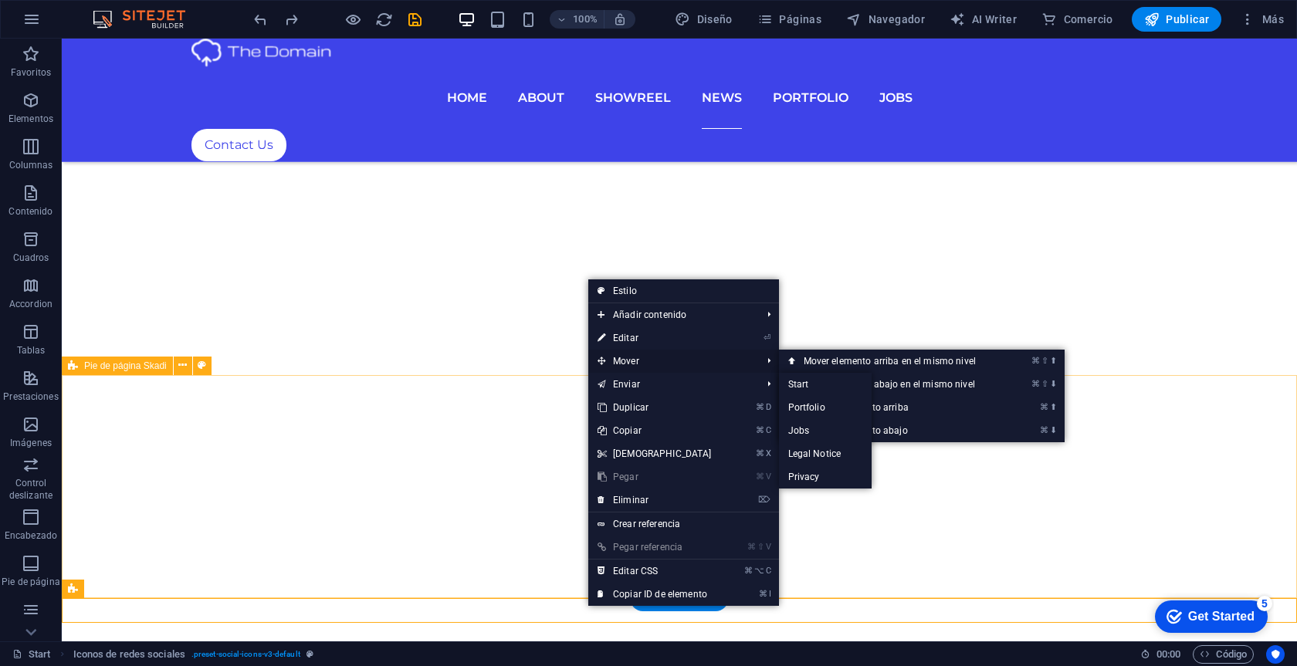
click at [641, 368] on span "Mover" at bounding box center [672, 361] width 168 height 23
click at [842, 358] on link "⌘ ⇧ ⬆ Mover elemento arriba en el mismo nivel" at bounding box center [893, 361] width 228 height 23
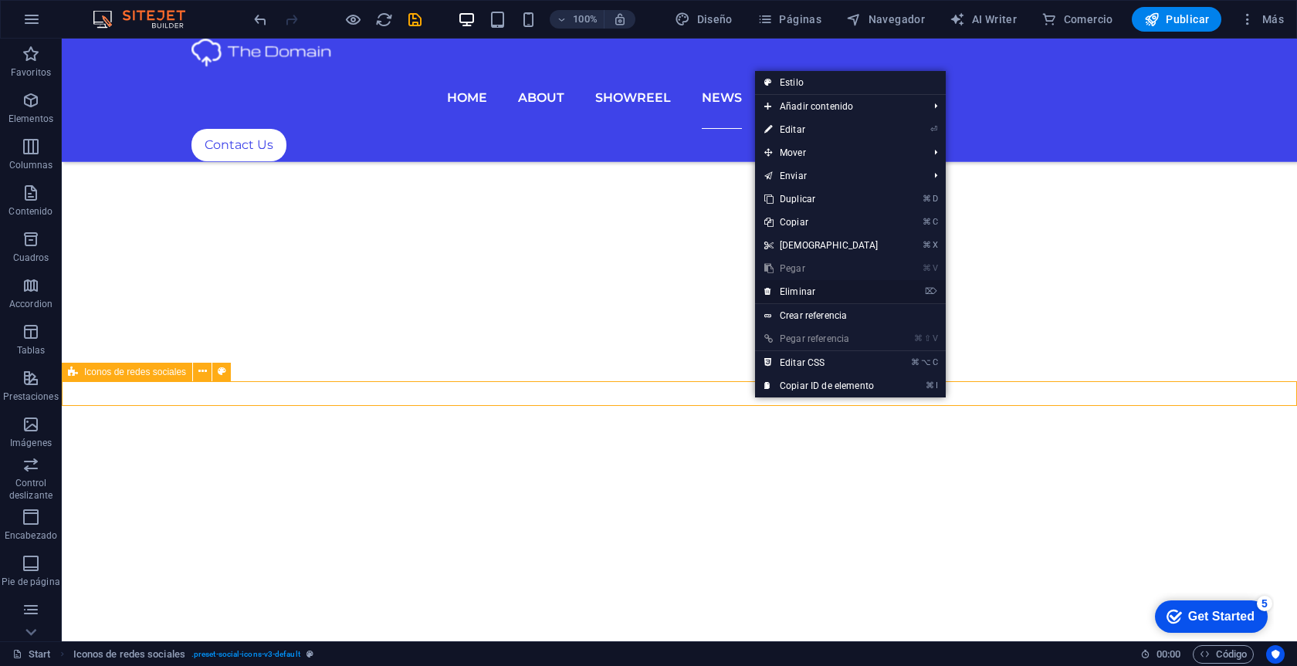
click at [839, 293] on link "⌦ Eliminar" at bounding box center [821, 291] width 133 height 23
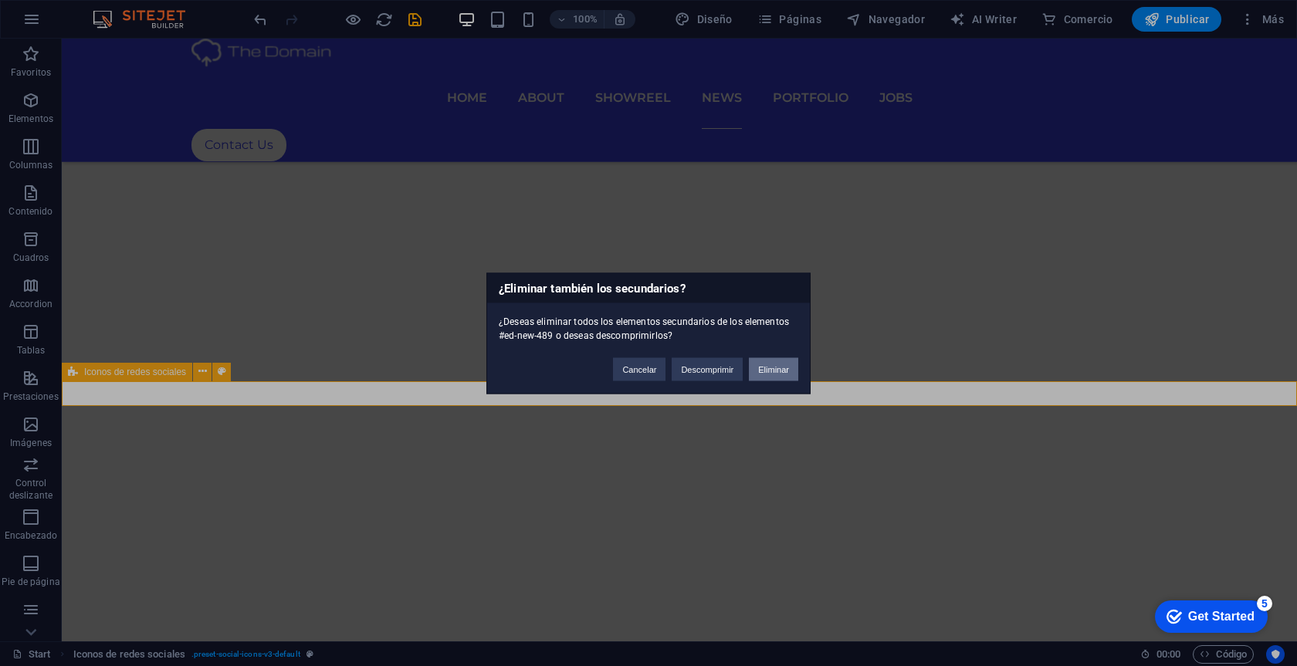
click at [773, 378] on button "Eliminar" at bounding box center [773, 368] width 49 height 23
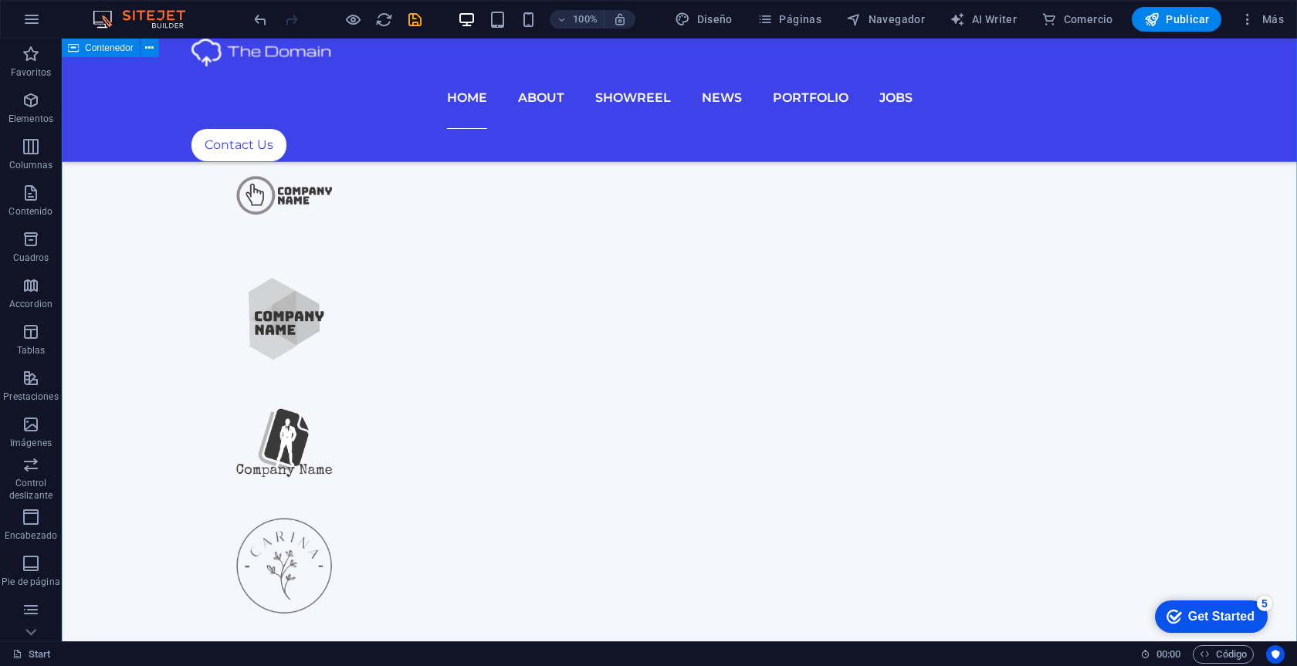
scroll to position [1105, 0]
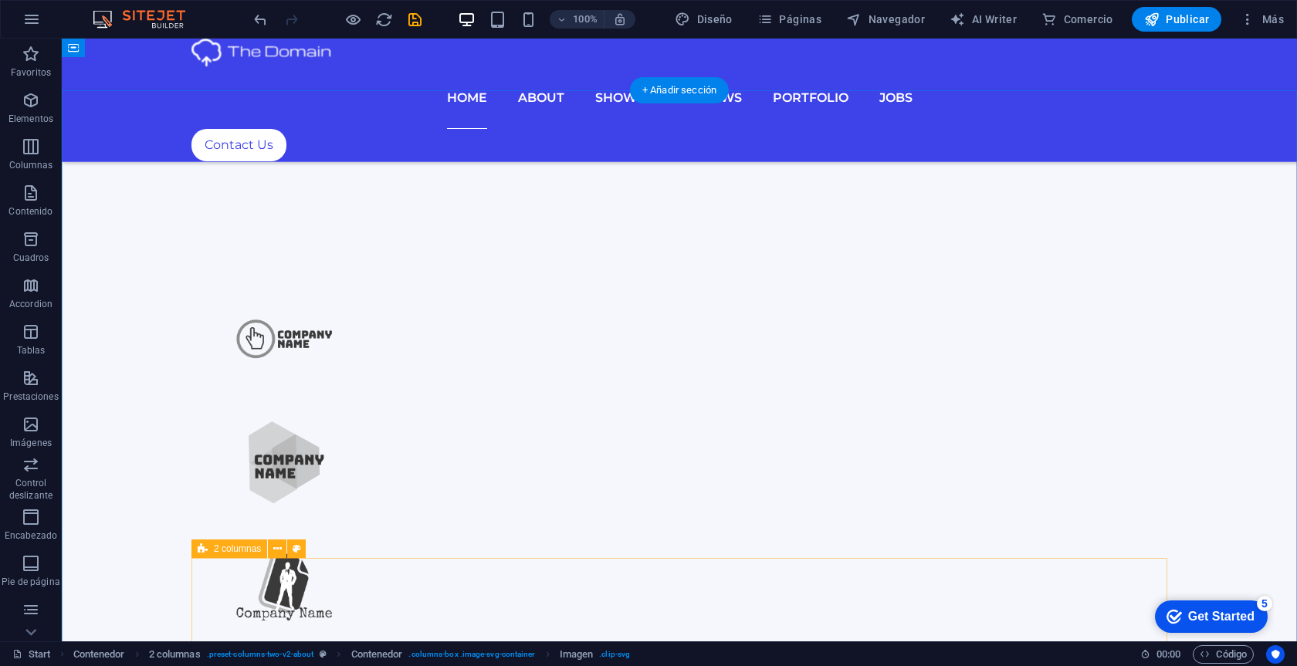
scroll to position [802, 0]
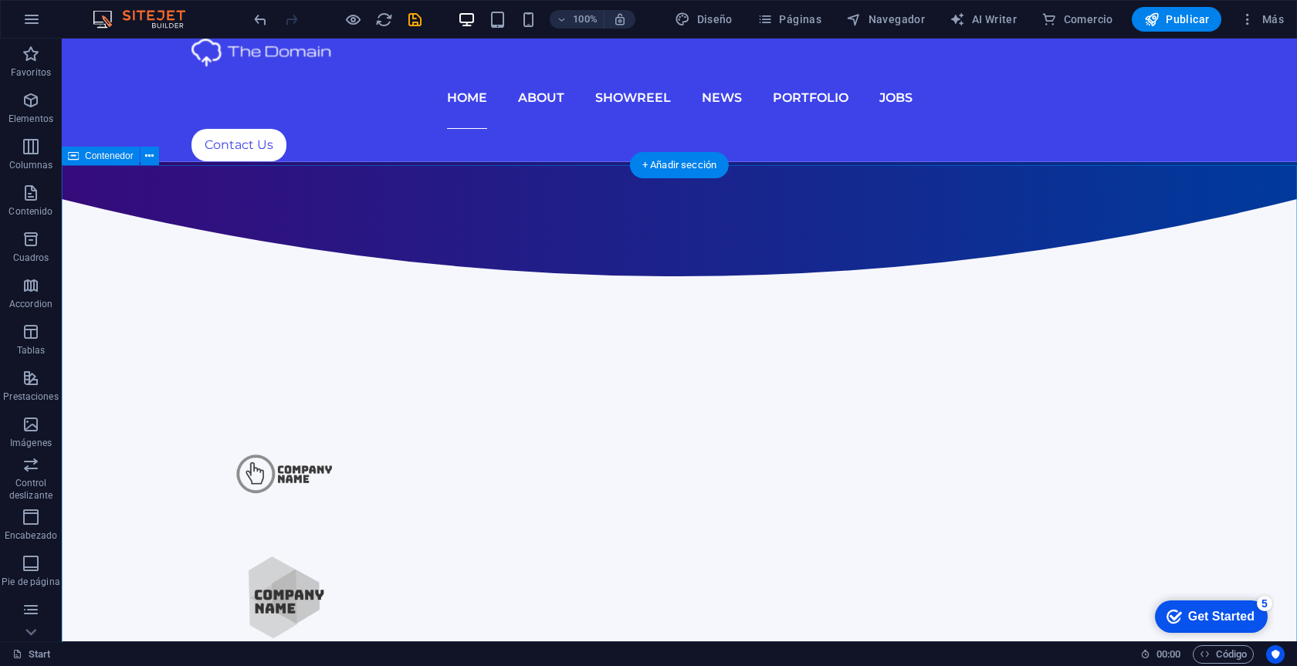
click at [107, 157] on span "Contenedor" at bounding box center [109, 155] width 49 height 9
click at [106, 151] on span "Contenedor" at bounding box center [109, 155] width 49 height 9
click at [145, 154] on icon at bounding box center [149, 156] width 8 height 16
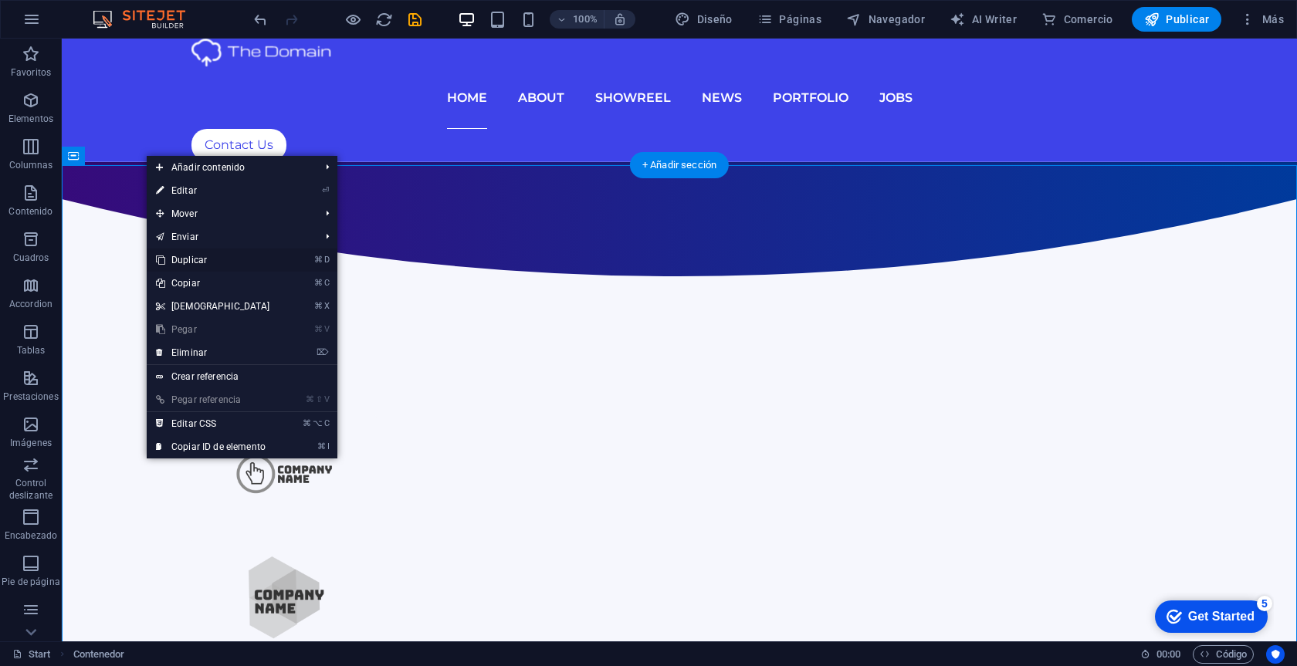
click at [215, 256] on link "⌘ D Duplicar" at bounding box center [213, 260] width 133 height 23
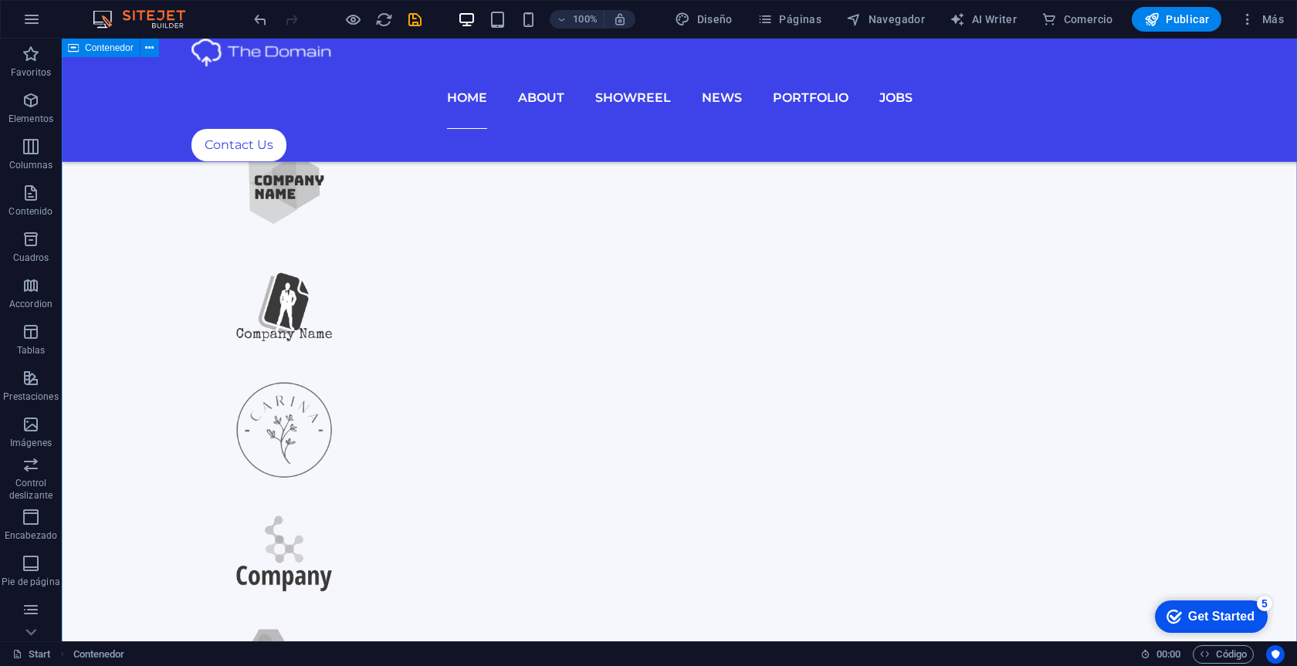
scroll to position [1216, 0]
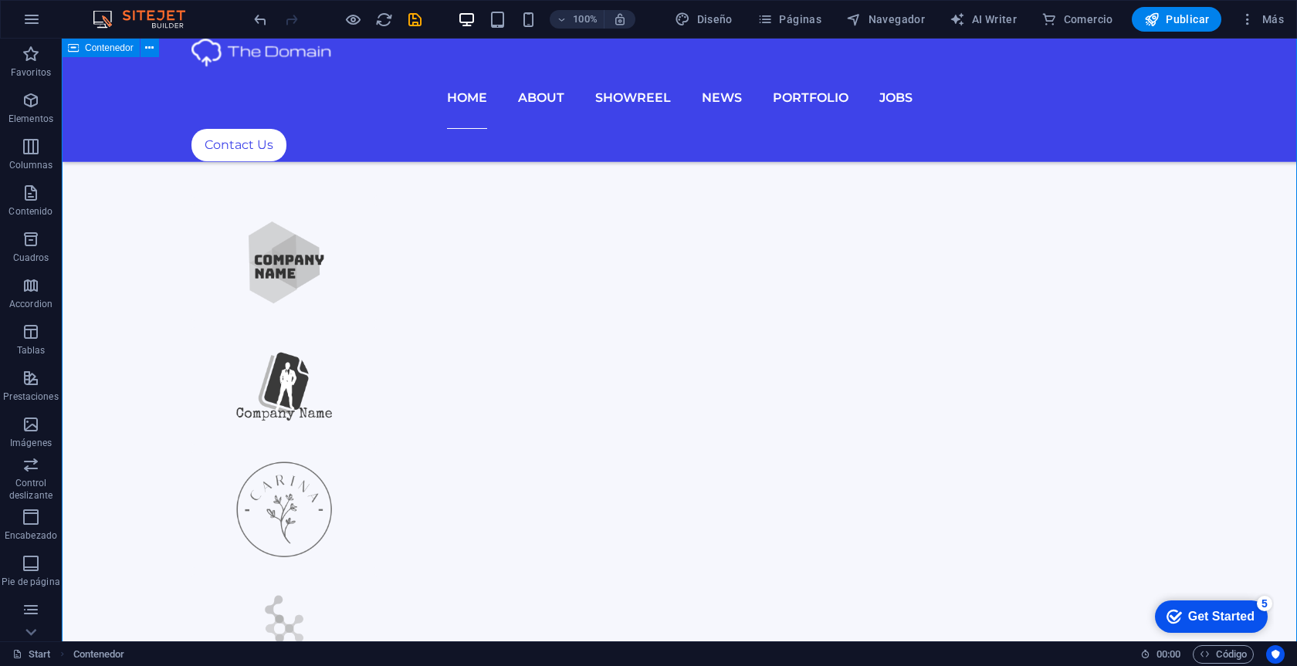
scroll to position [993, 0]
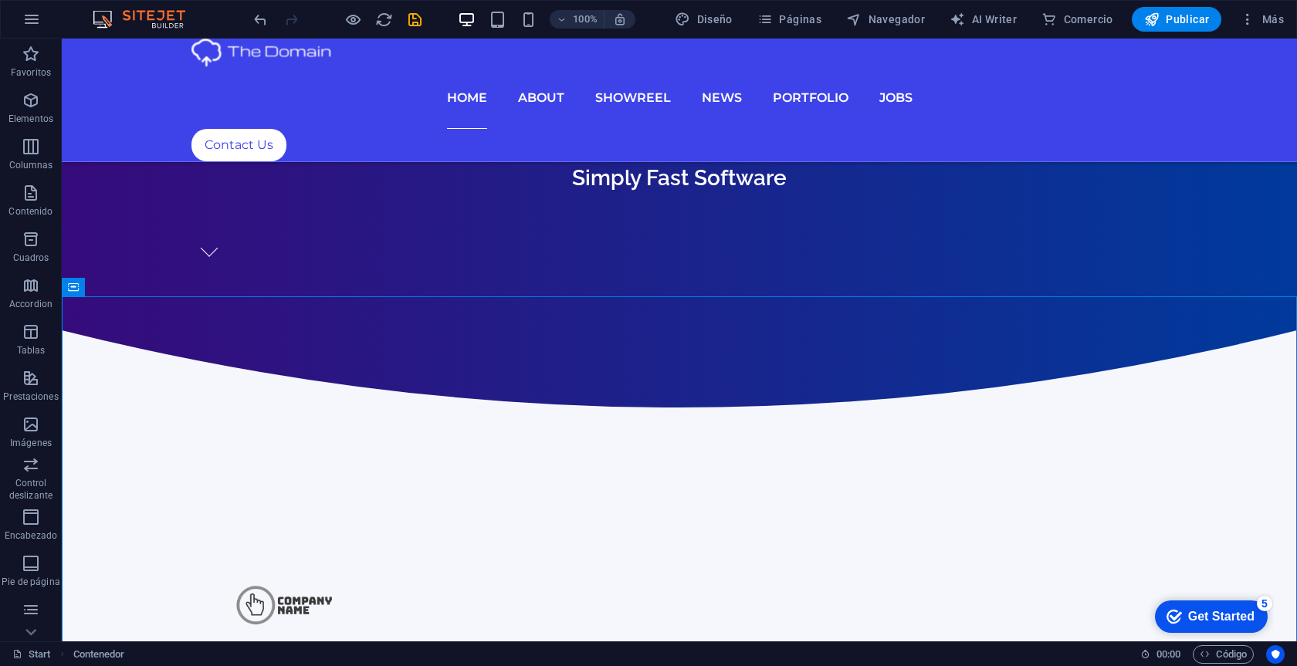
scroll to position [649, 0]
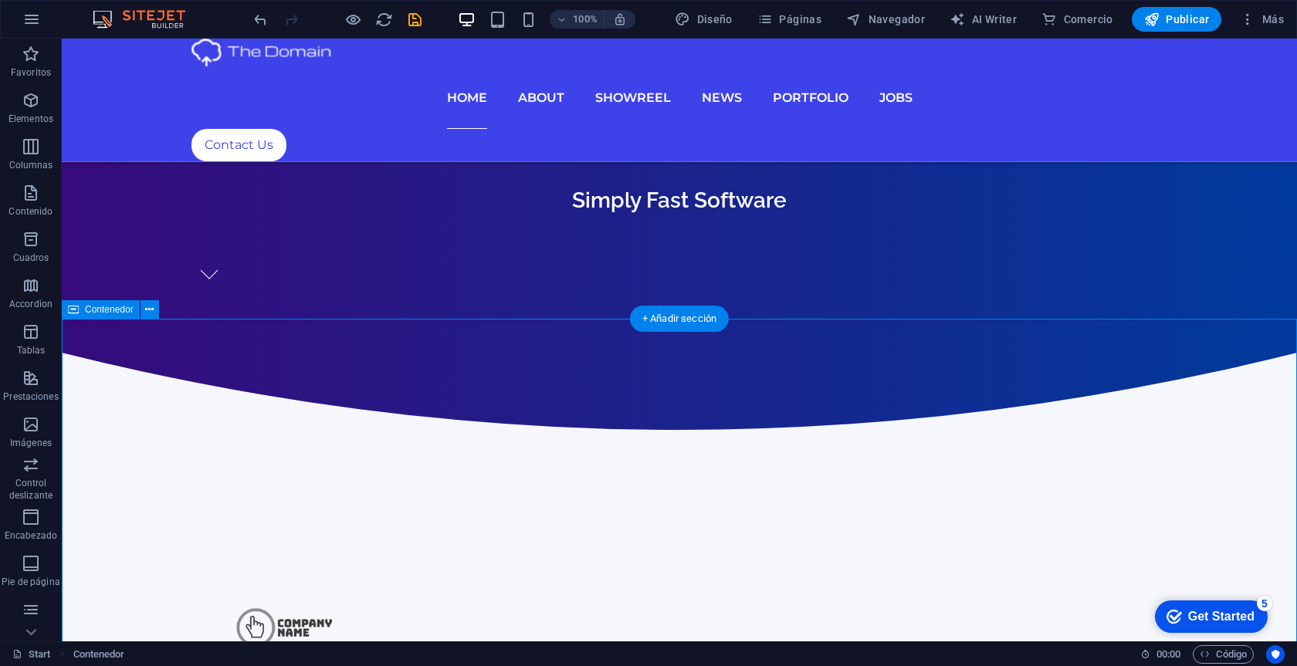
click at [97, 307] on span "Contenedor" at bounding box center [109, 309] width 49 height 9
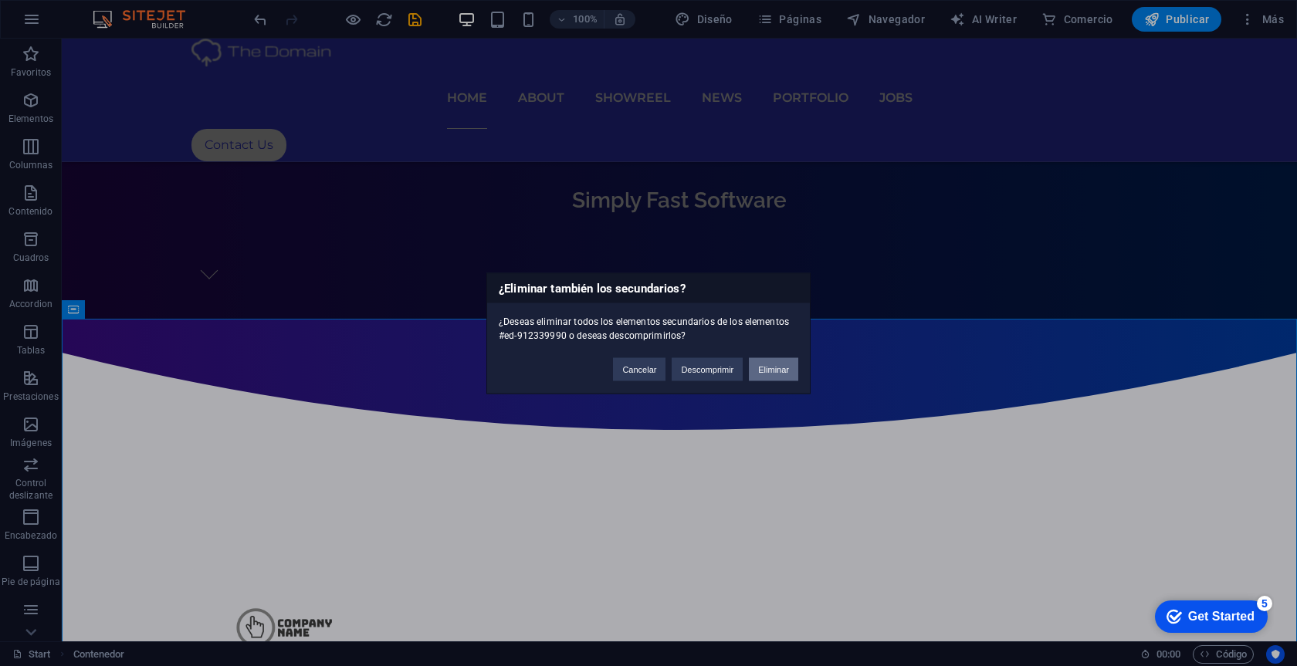
click at [772, 373] on button "Eliminar" at bounding box center [773, 368] width 49 height 23
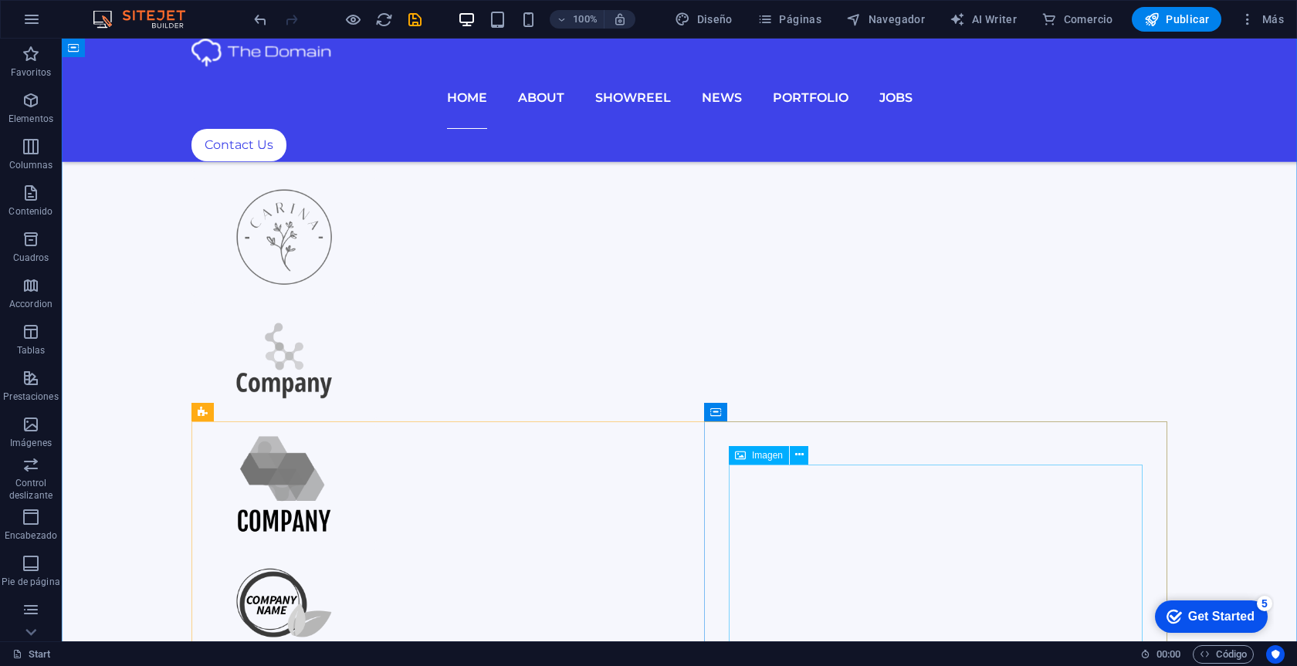
scroll to position [1431, 0]
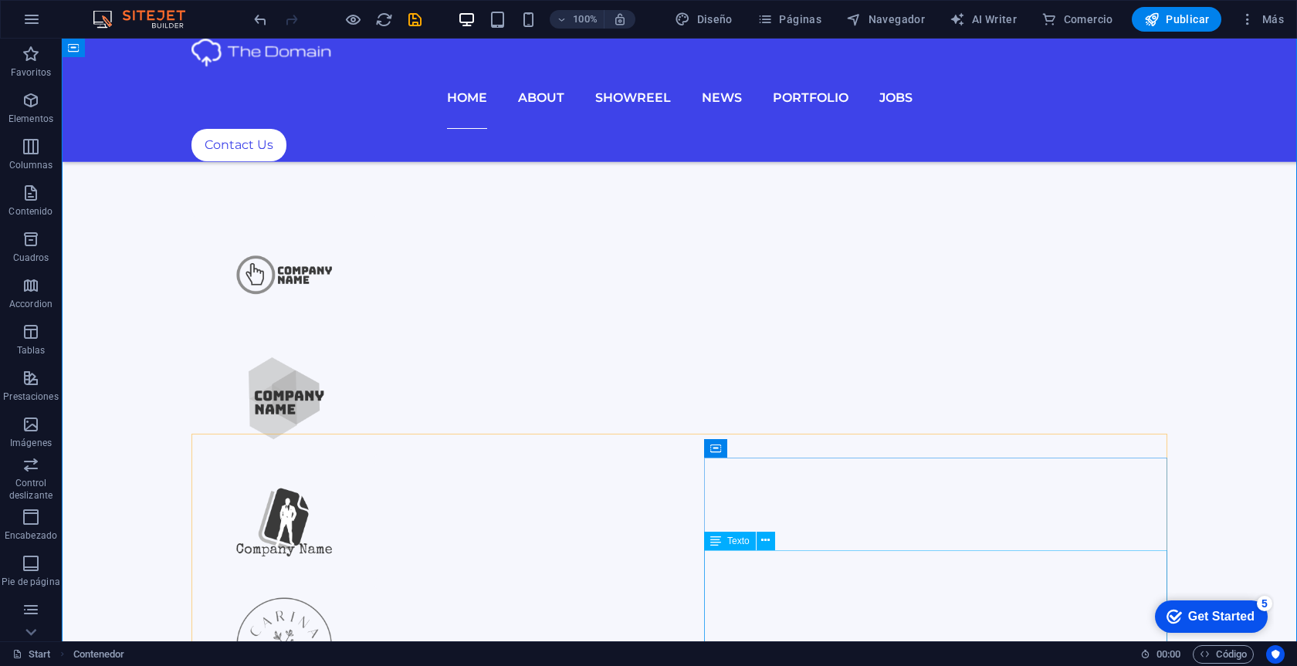
scroll to position [840, 0]
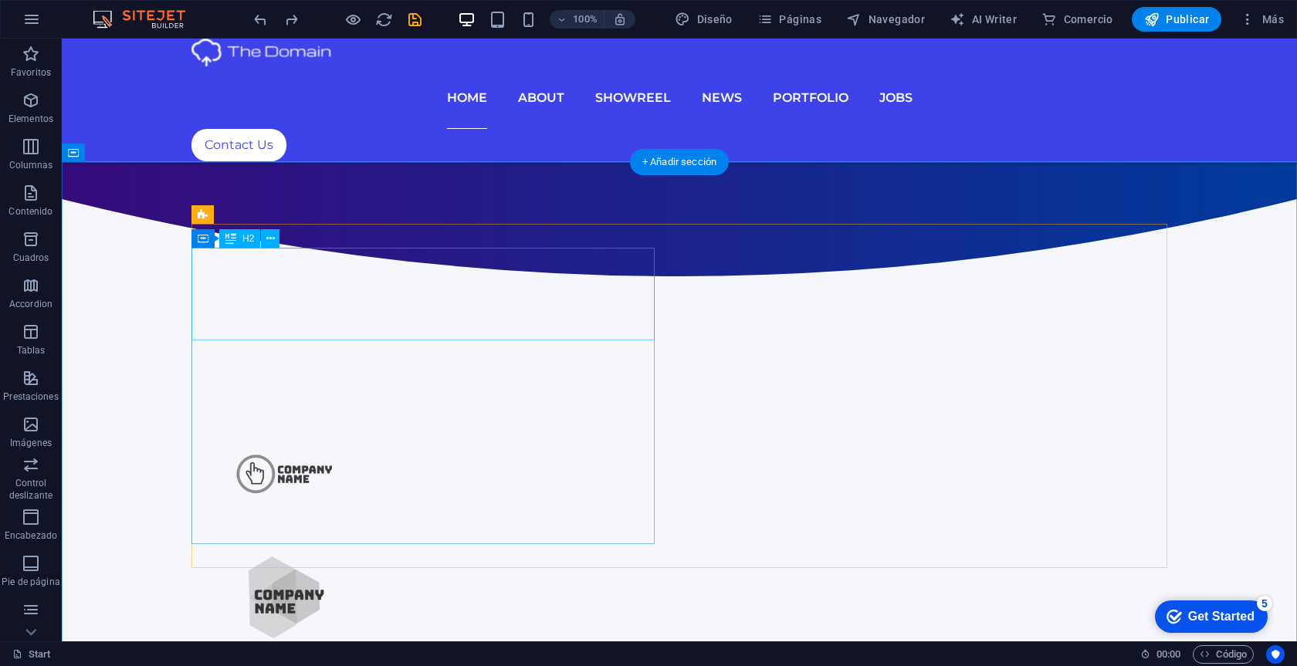
scroll to position [805, 0]
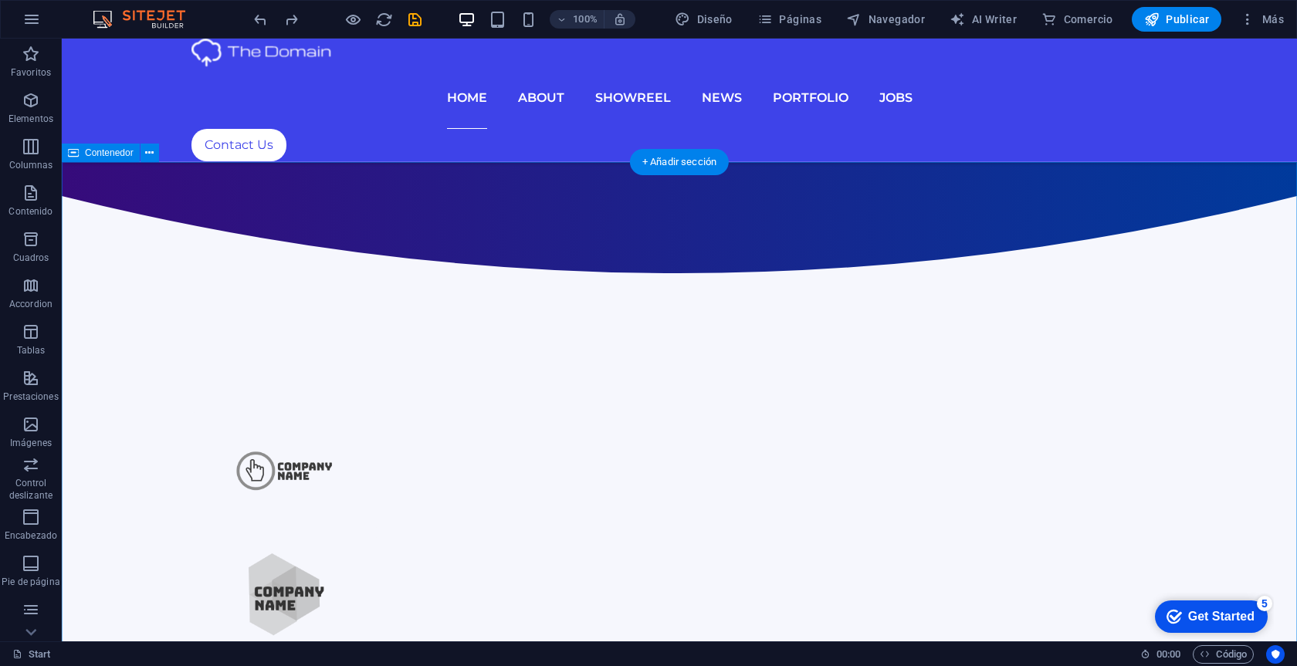
click at [116, 152] on span "Contenedor" at bounding box center [109, 152] width 49 height 9
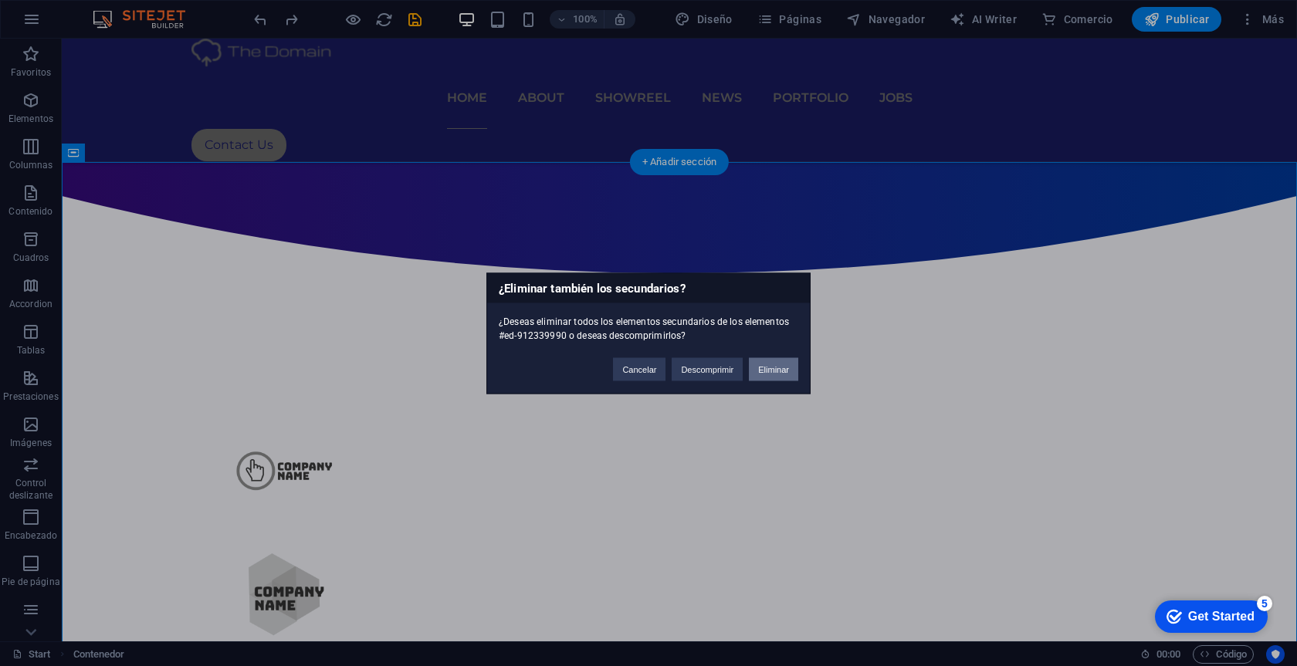
click at [758, 372] on button "Eliminar" at bounding box center [773, 368] width 49 height 23
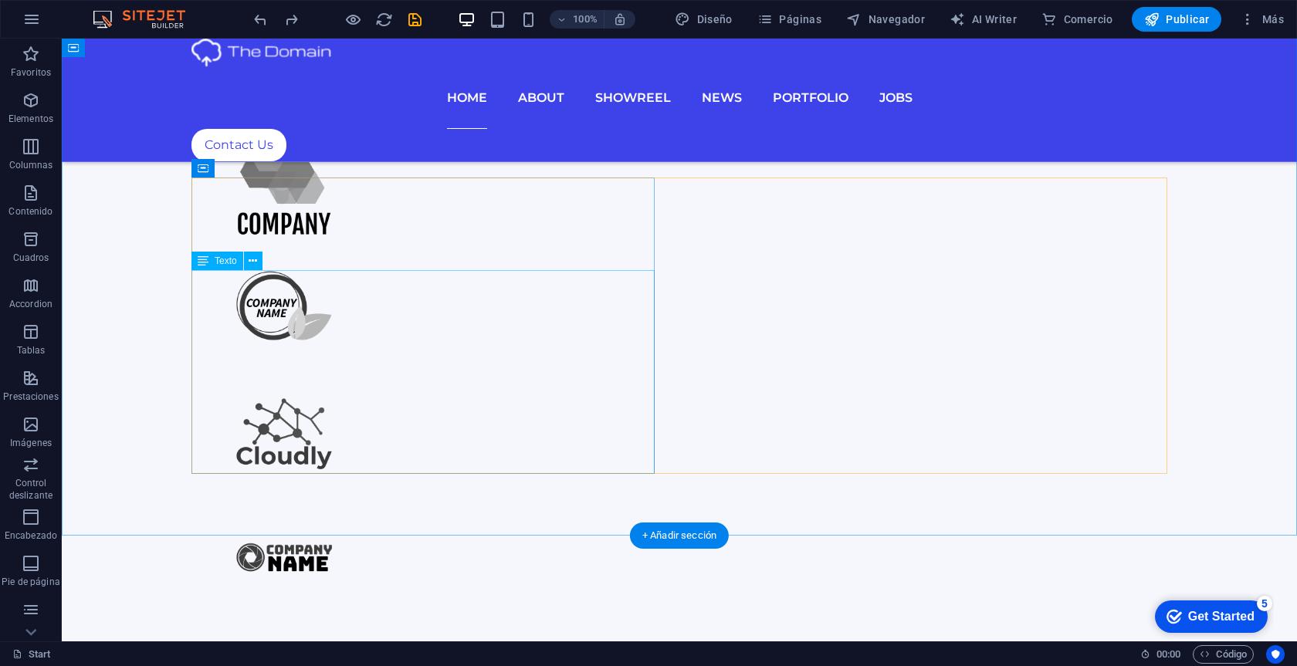
scroll to position [1783, 0]
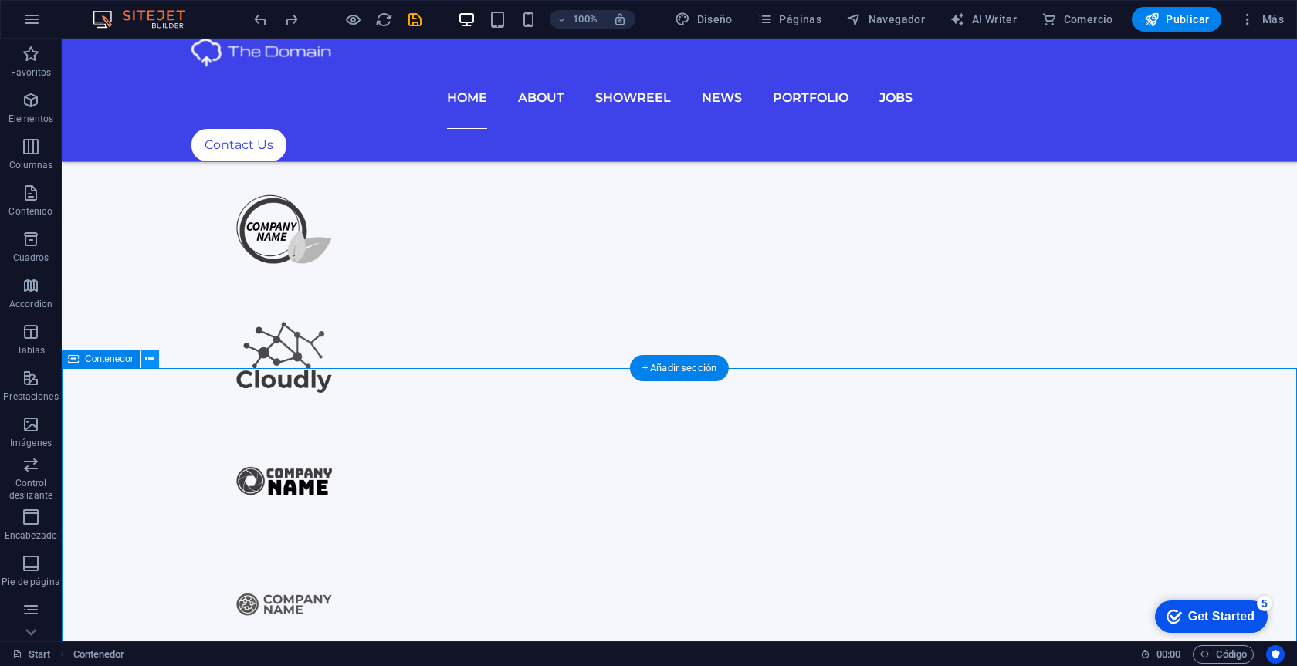
click at [144, 361] on button at bounding box center [150, 359] width 19 height 19
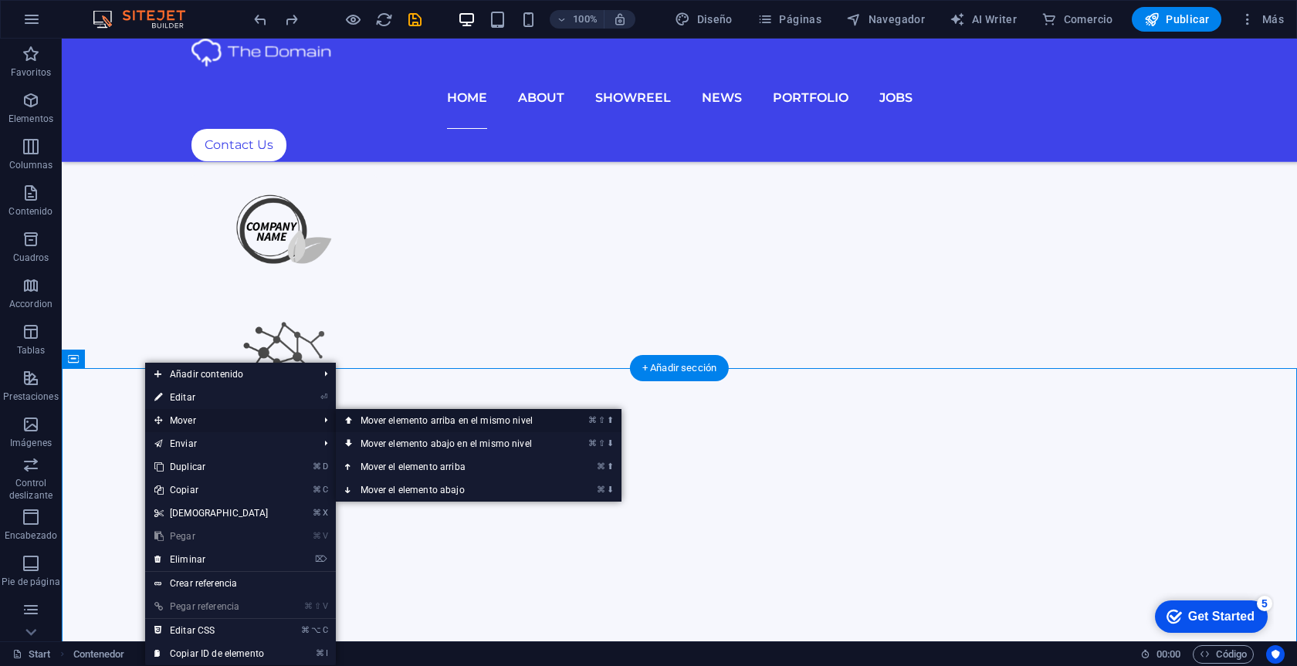
click at [406, 422] on link "⌘ ⇧ ⬆ Mover elemento arriba en el mismo nivel" at bounding box center [450, 420] width 228 height 23
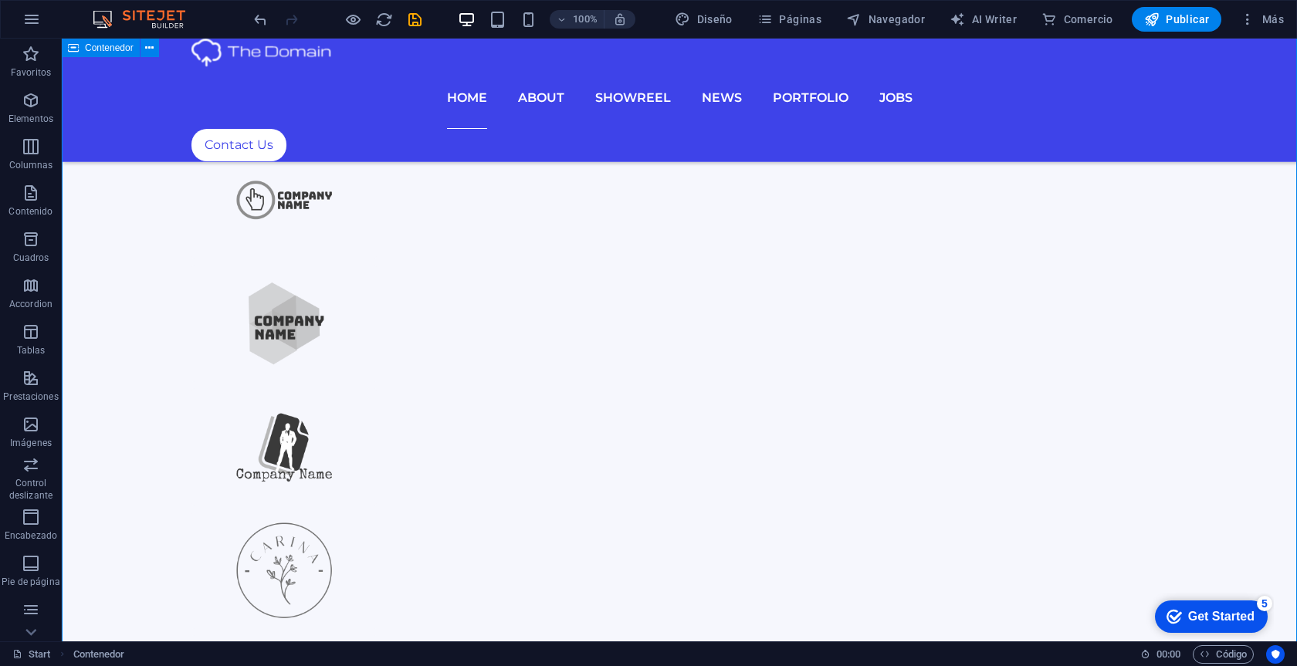
scroll to position [1340, 0]
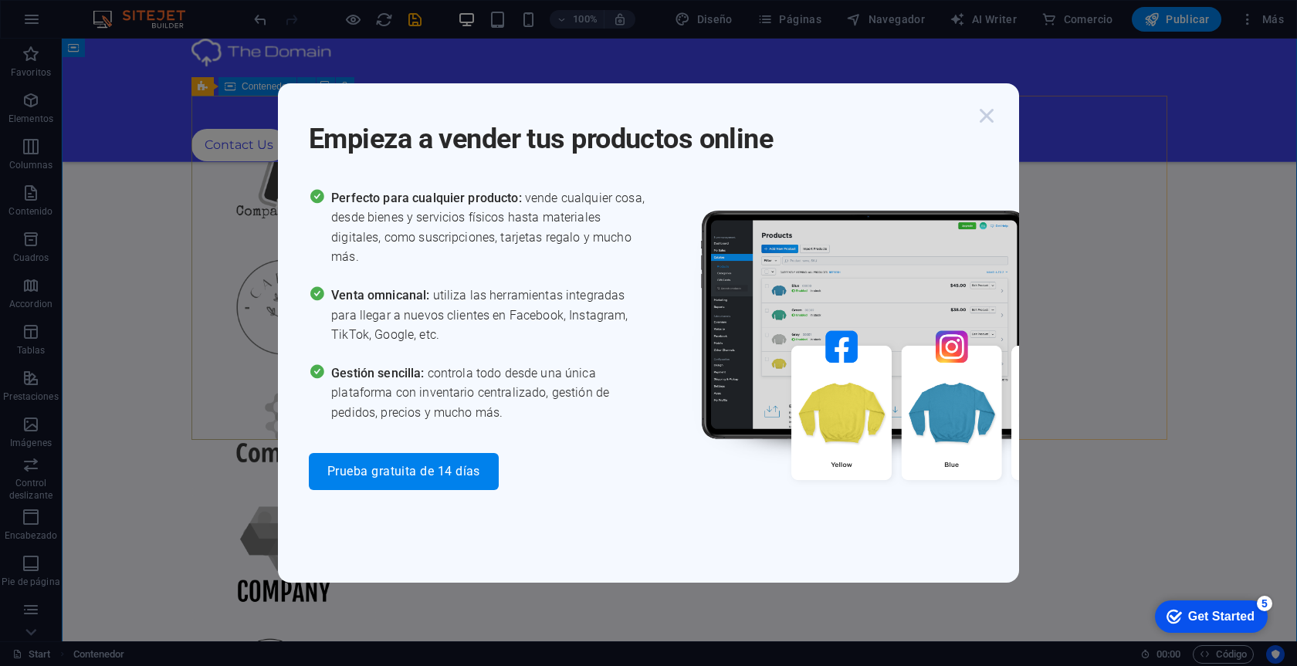
click at [987, 116] on icon "button" at bounding box center [987, 116] width 28 height 28
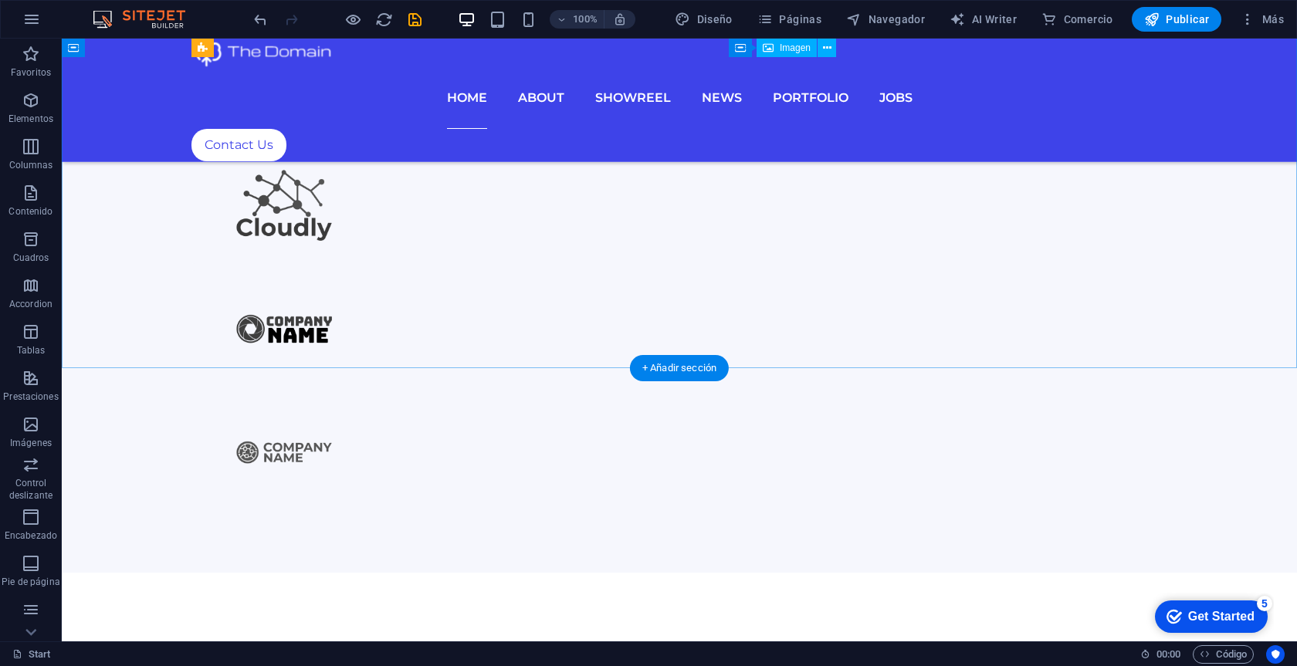
scroll to position [1958, 0]
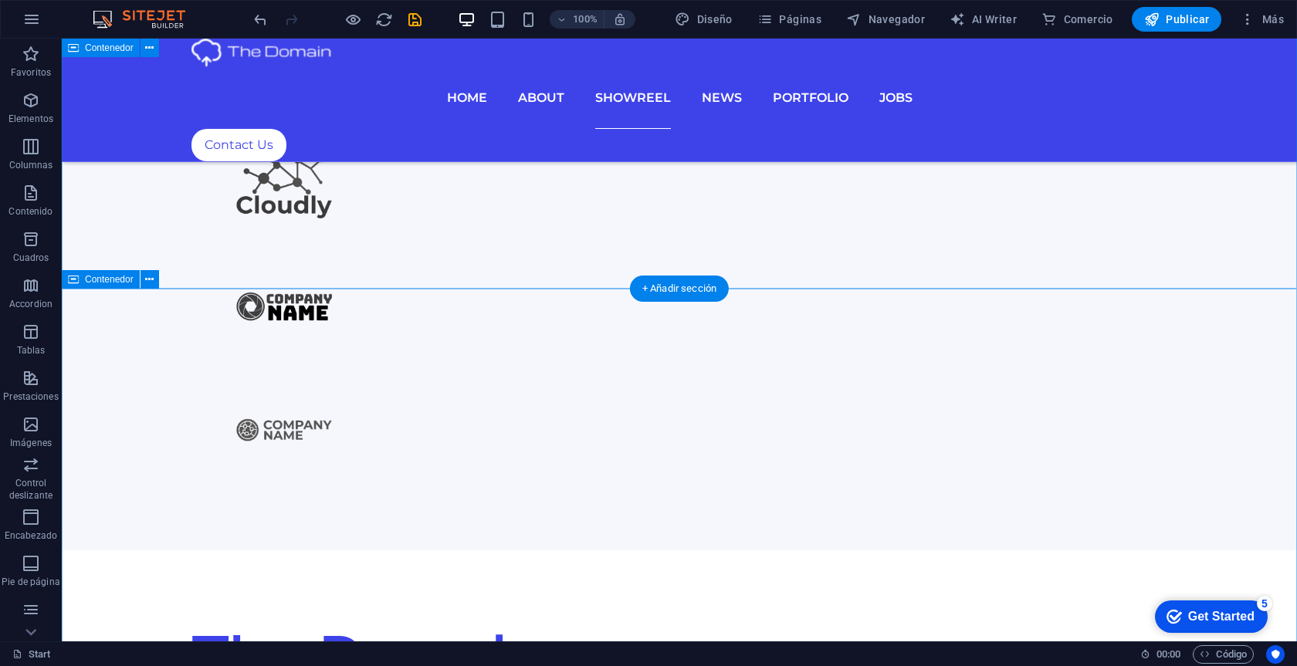
click at [104, 284] on span "Contenedor" at bounding box center [109, 279] width 49 height 9
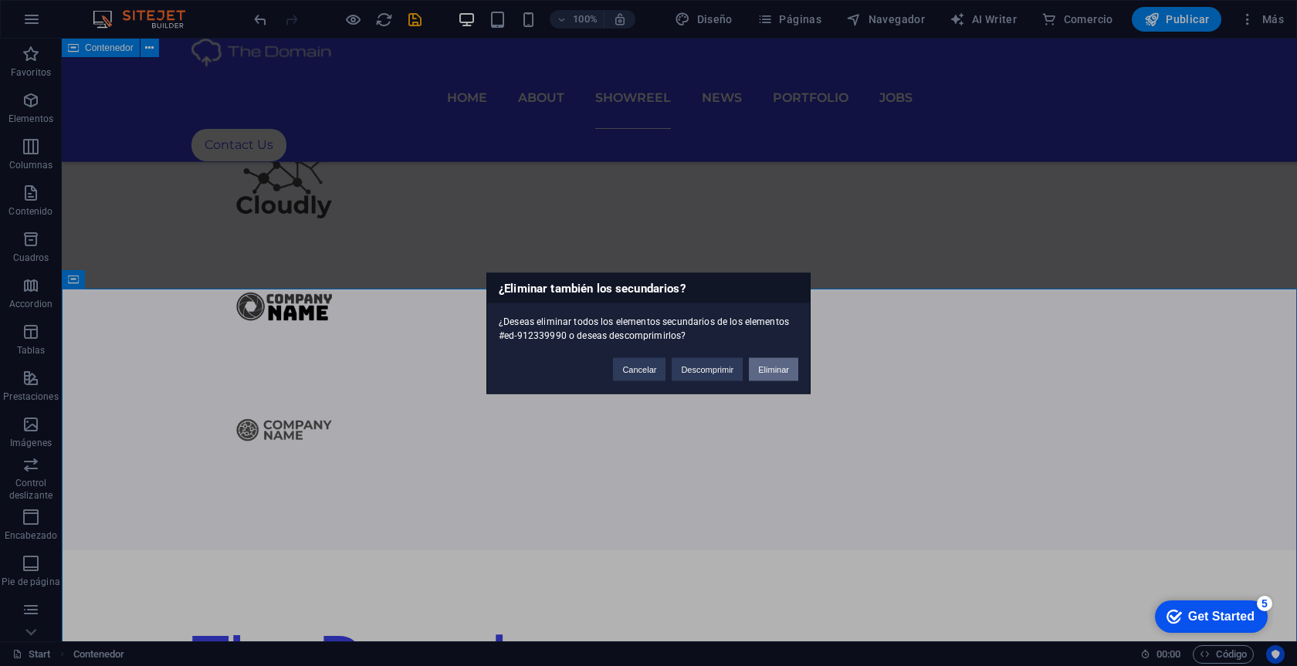
click at [780, 374] on button "Eliminar" at bounding box center [773, 368] width 49 height 23
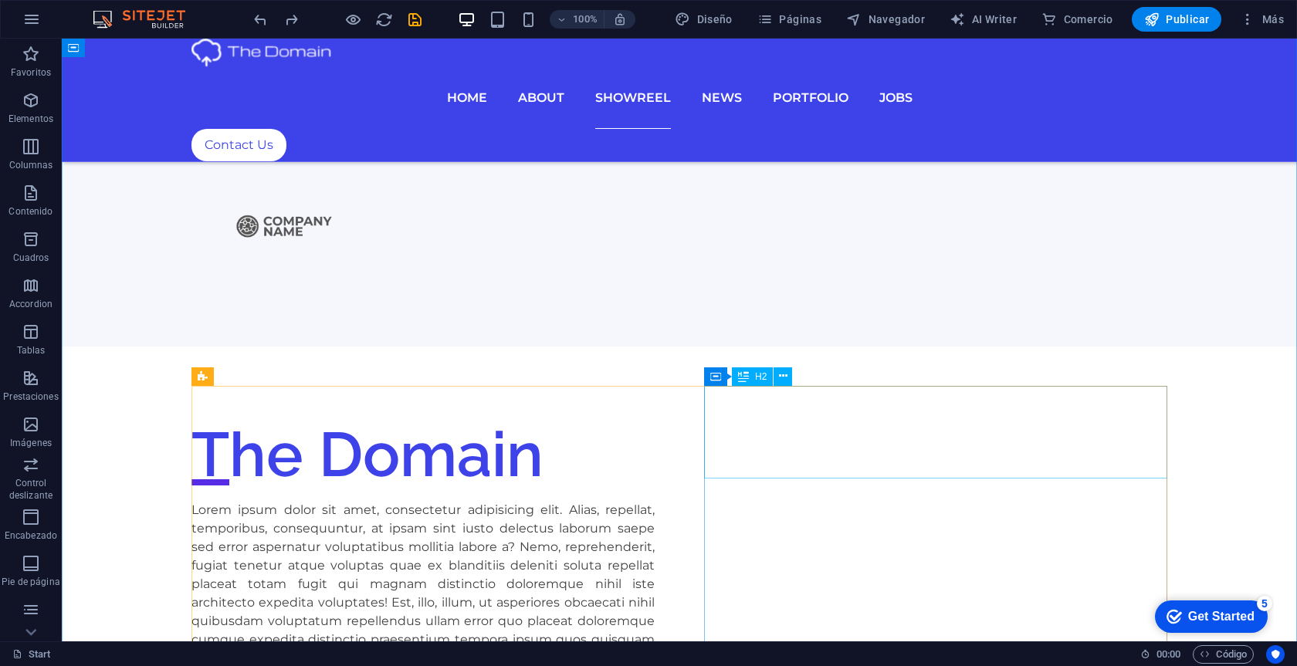
scroll to position [2122, 0]
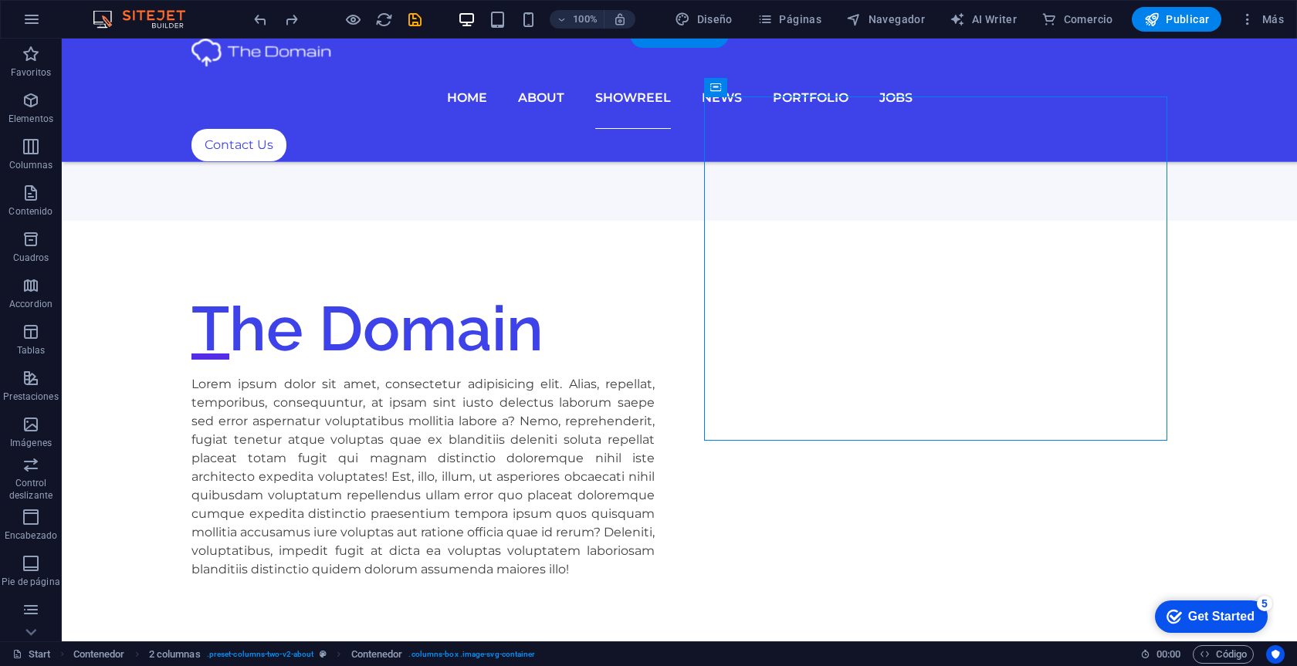
scroll to position [2506, 0]
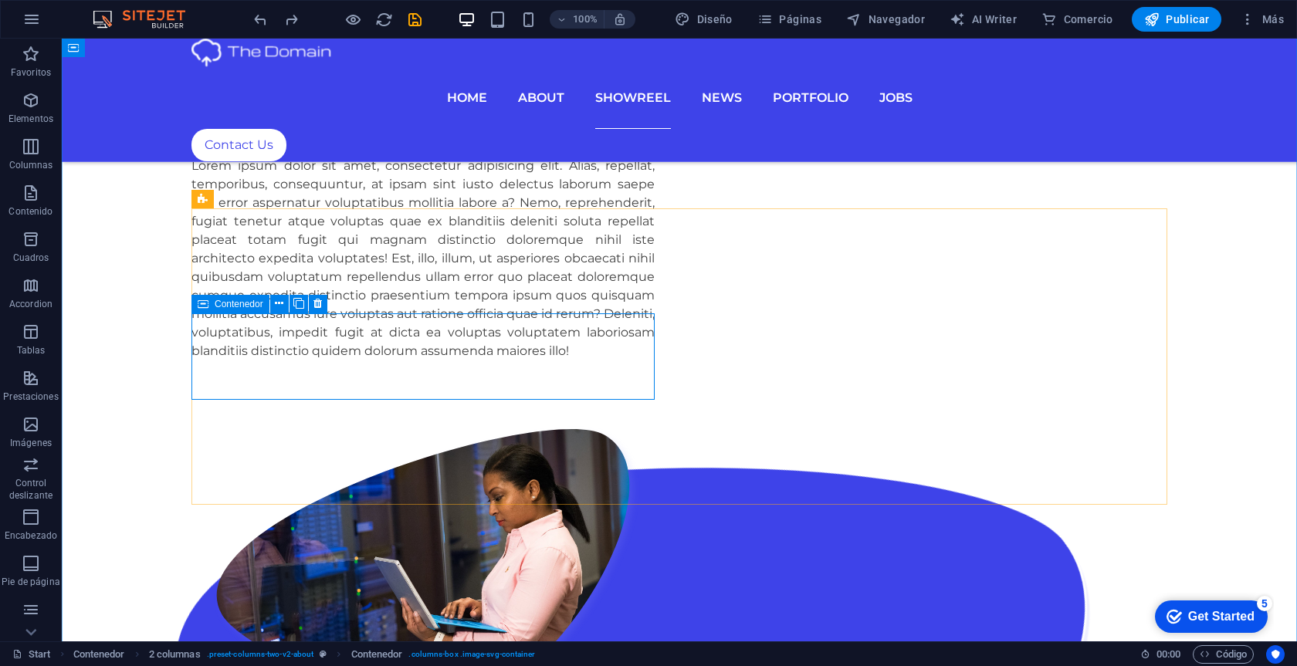
click at [227, 309] on span "Contenedor" at bounding box center [239, 304] width 49 height 9
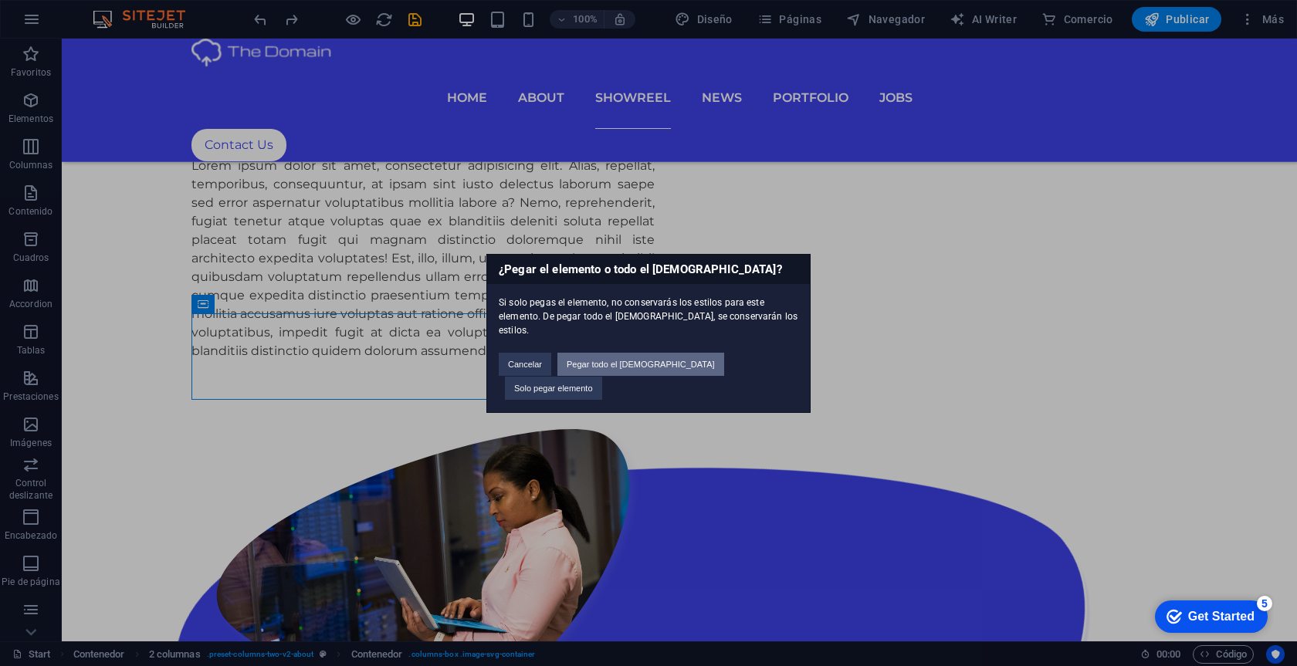
click at [672, 376] on button "Pegar todo el preajuste" at bounding box center [640, 364] width 167 height 23
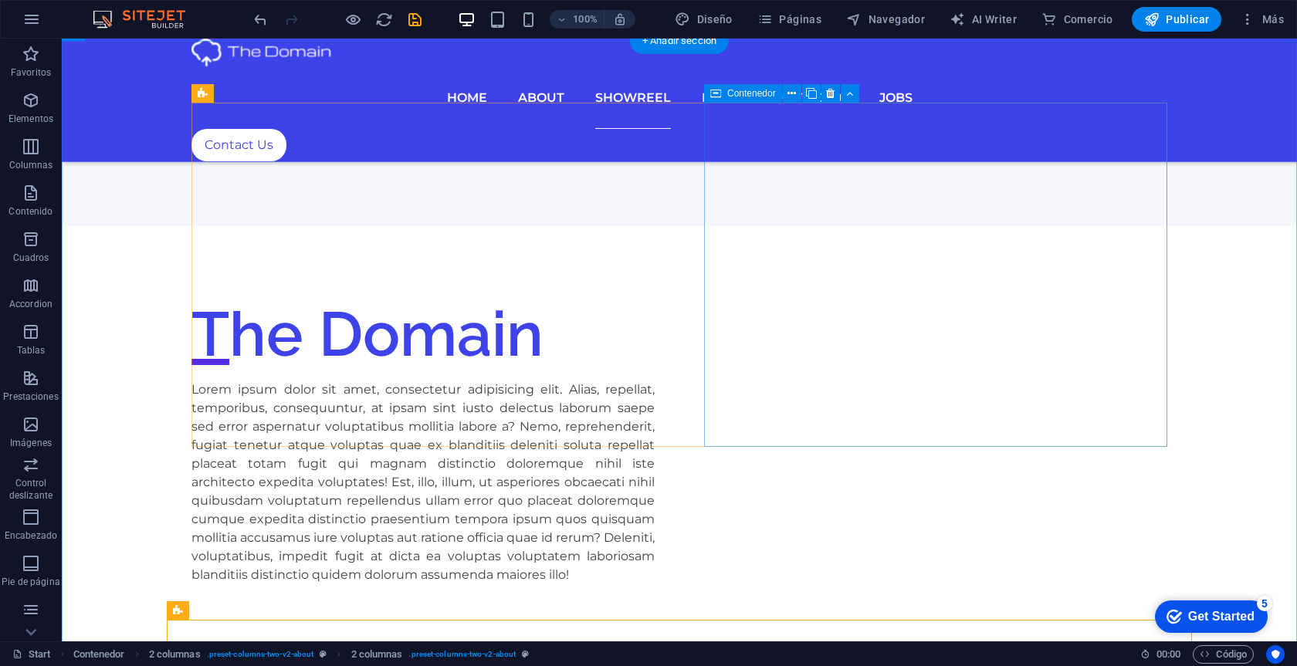
scroll to position [2463, 0]
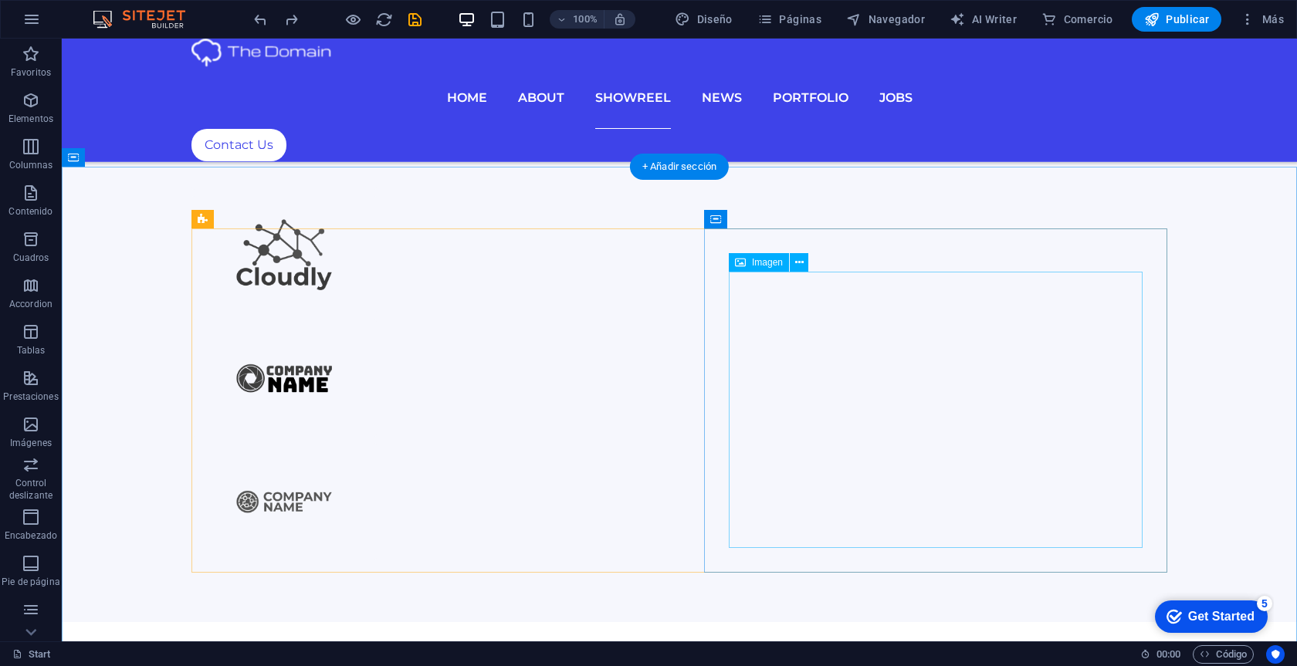
scroll to position [1600, 0]
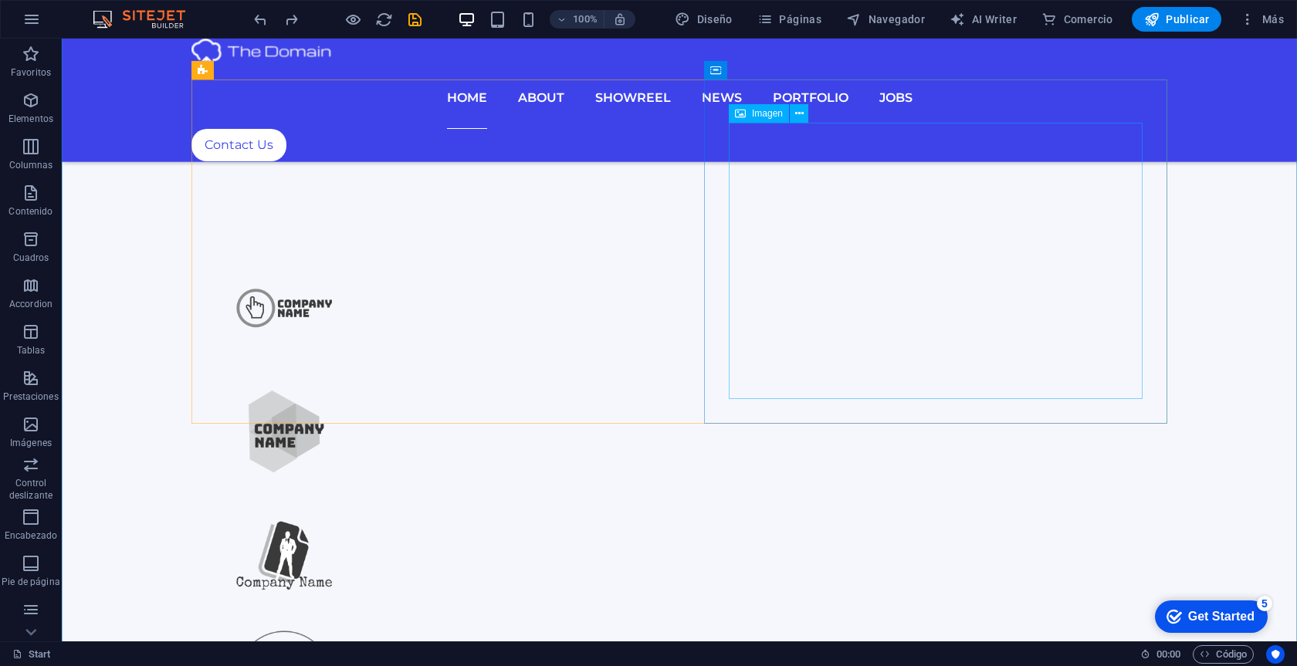
scroll to position [916, 0]
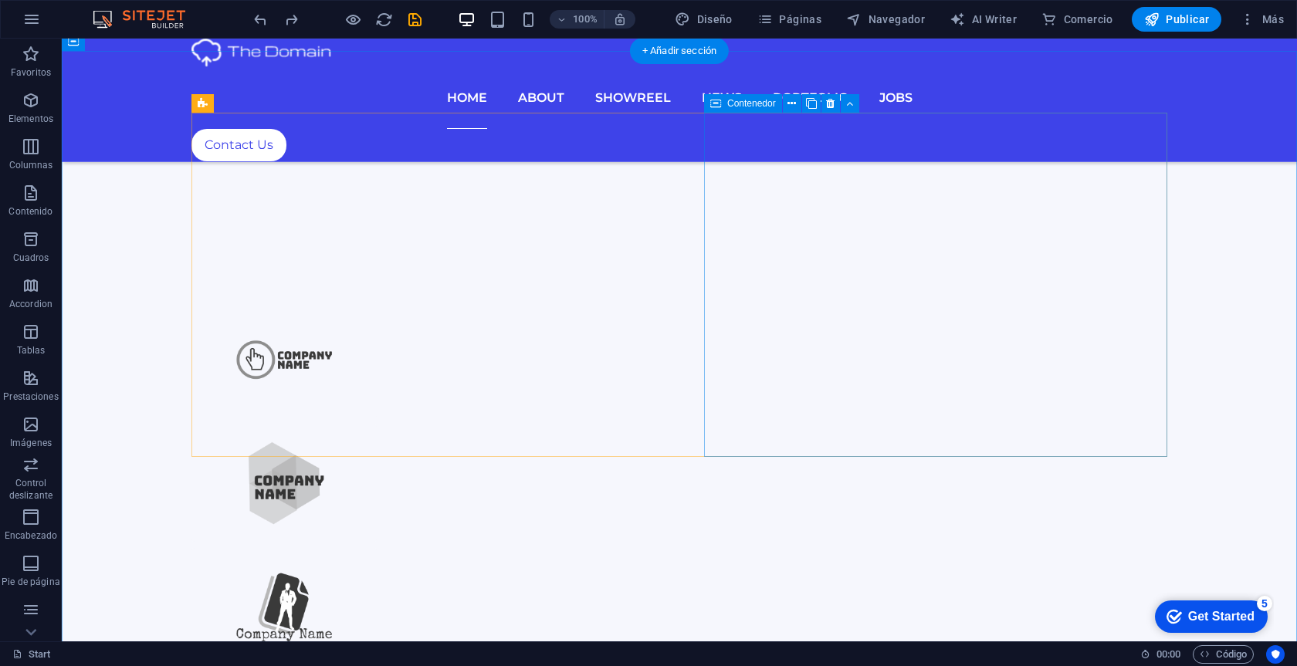
click at [723, 106] on div "Contenedor" at bounding box center [743, 103] width 78 height 19
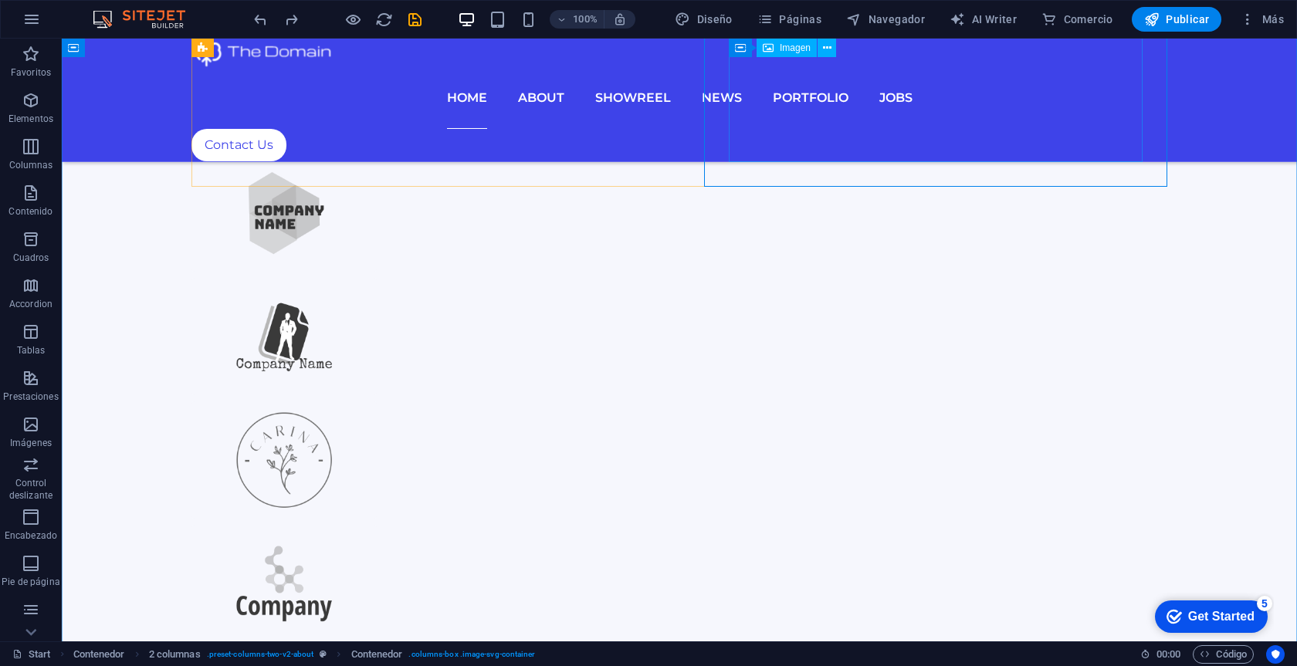
scroll to position [1212, 0]
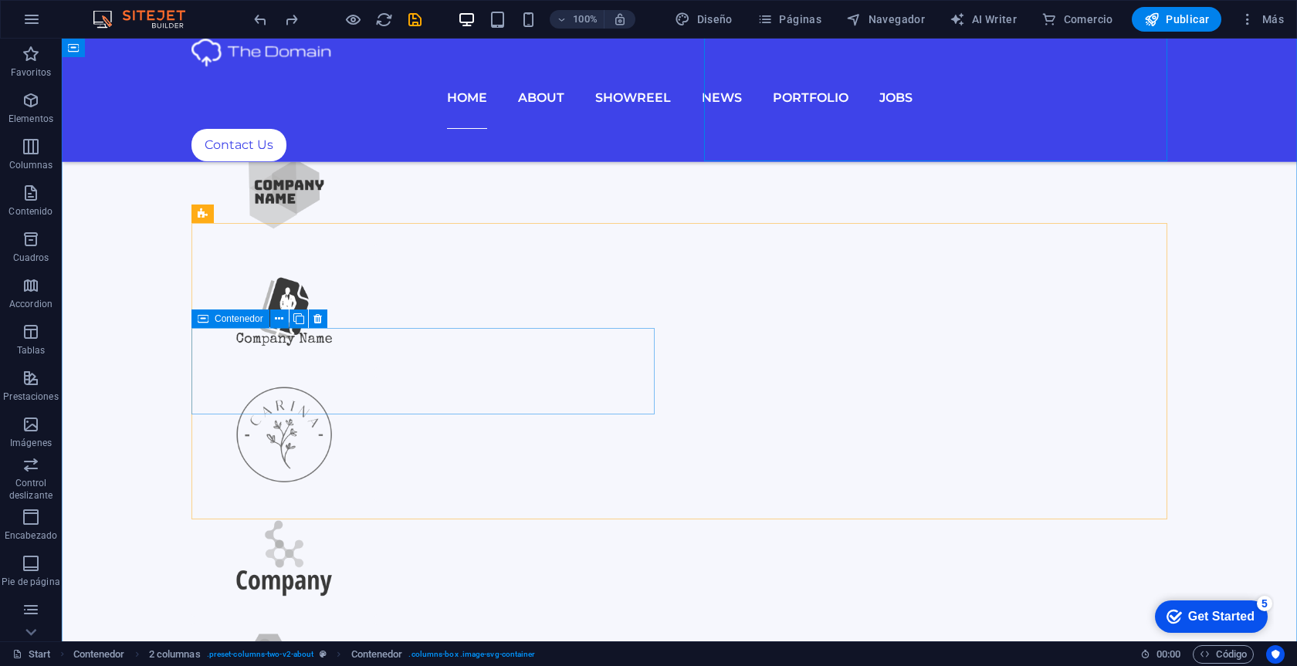
click at [234, 318] on span "Contenedor" at bounding box center [239, 318] width 49 height 9
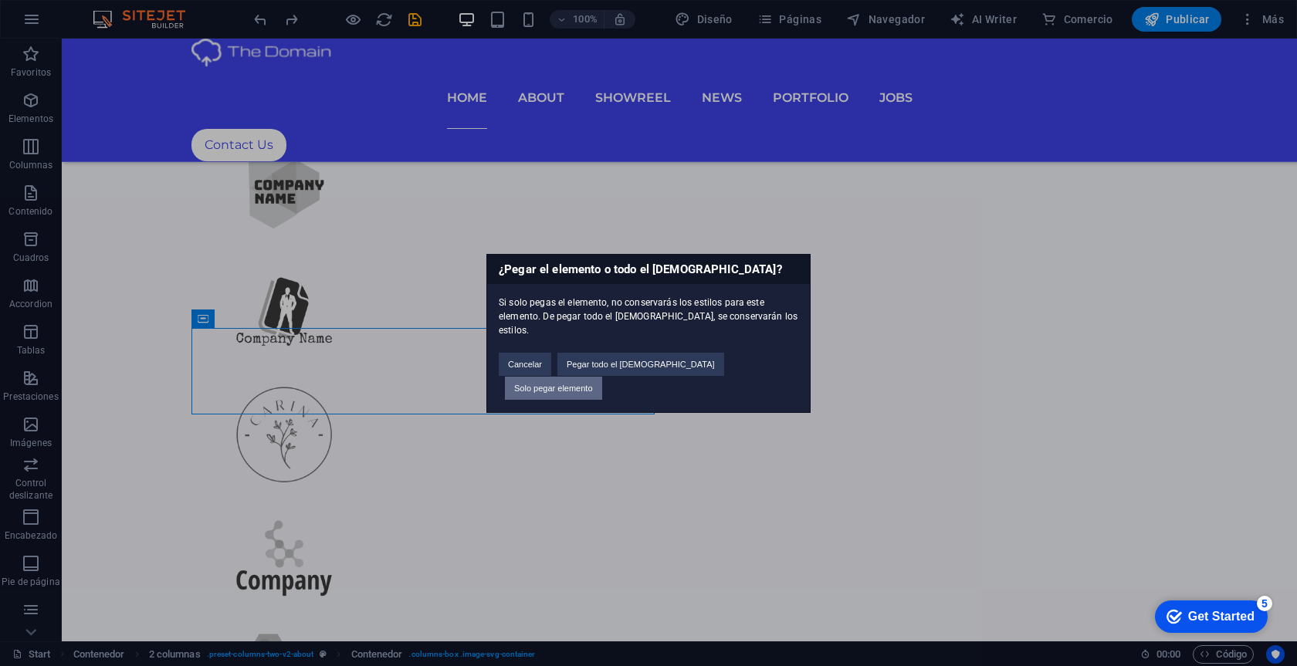
click at [602, 377] on button "Solo pegar elemento" at bounding box center [553, 388] width 97 height 23
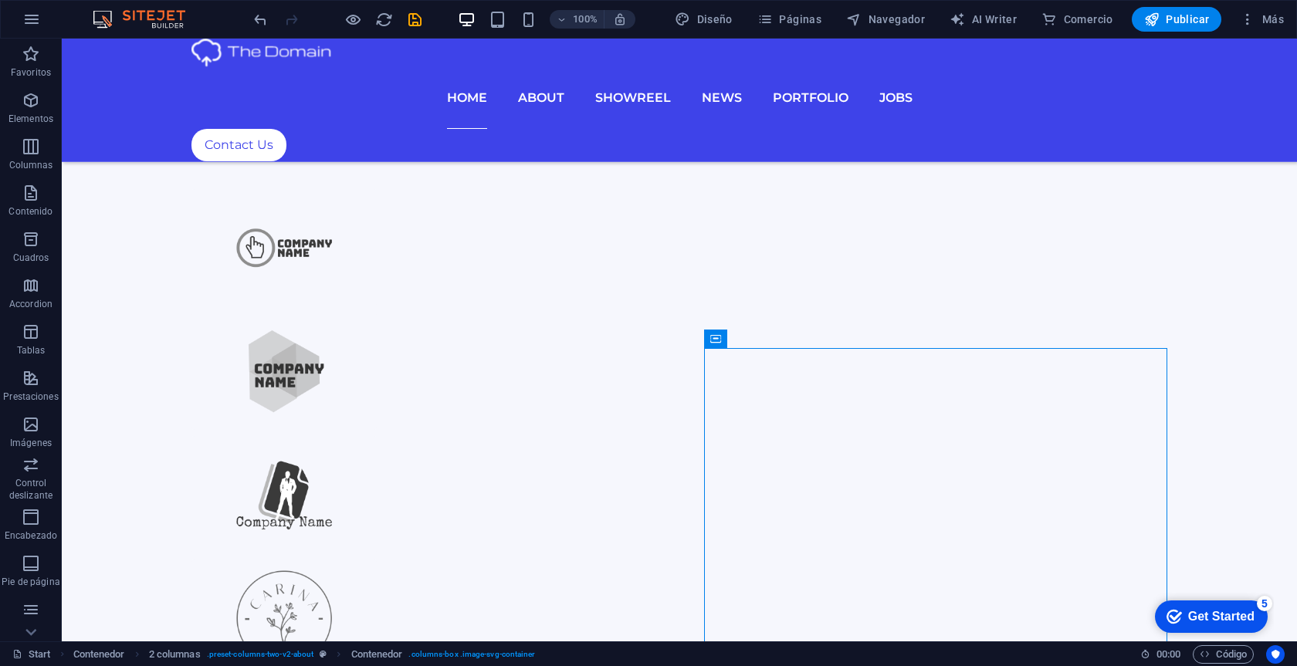
scroll to position [990, 0]
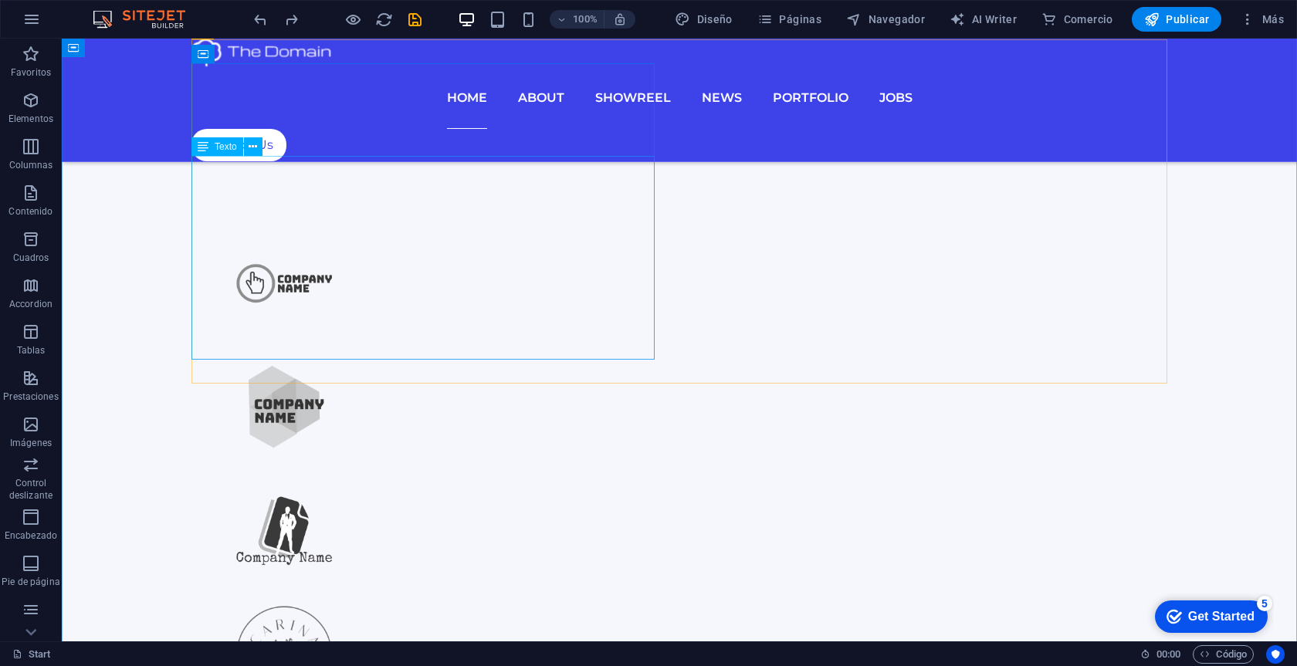
scroll to position [1001, 0]
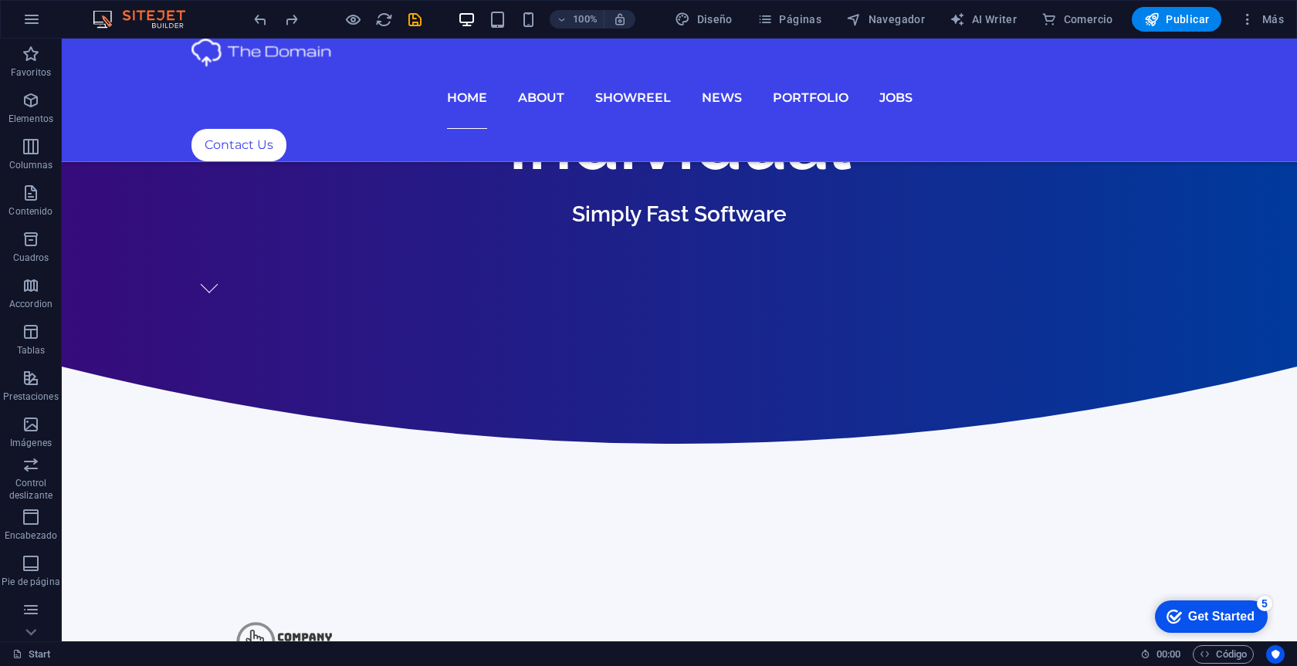
scroll to position [759, 0]
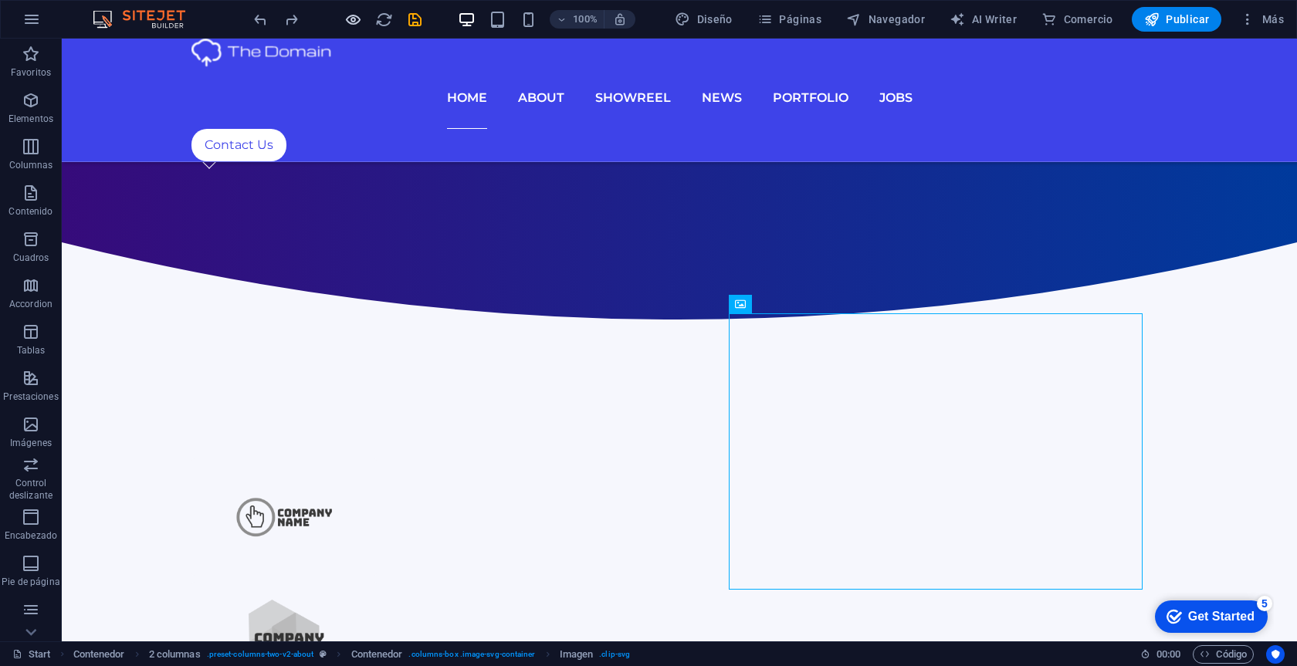
click at [361, 20] on div at bounding box center [337, 19] width 173 height 25
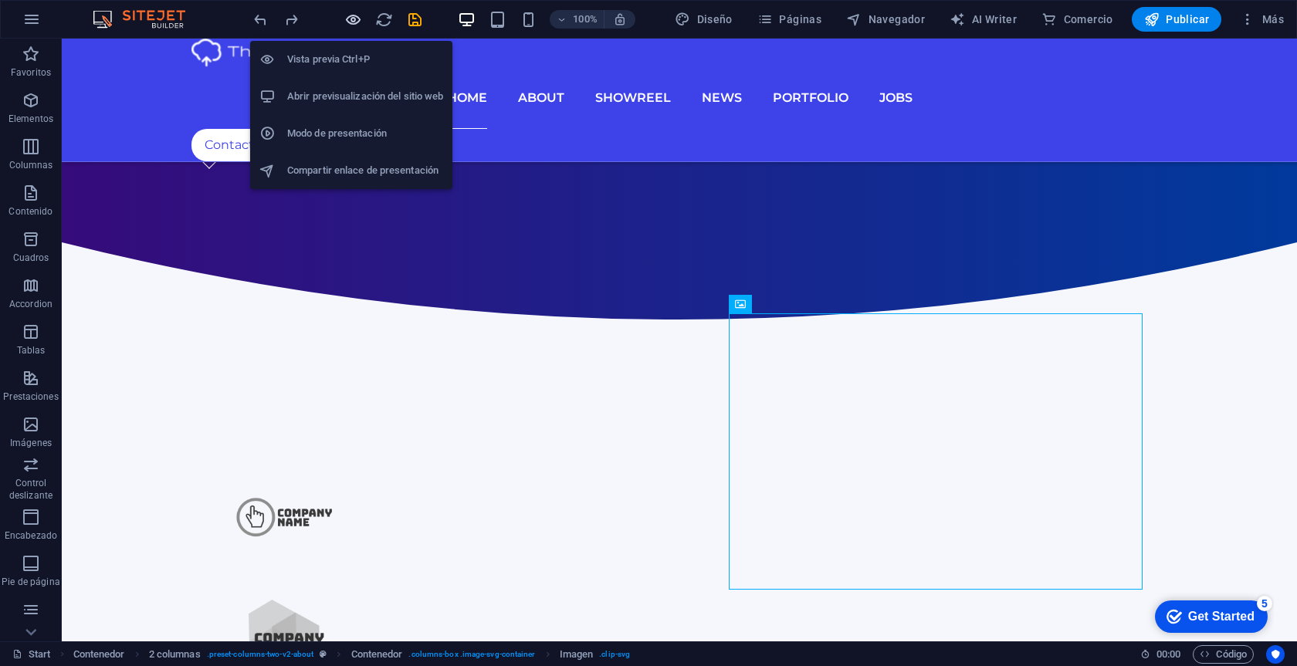
click at [0, 0] on icon "button" at bounding box center [0, 0] width 0 height 0
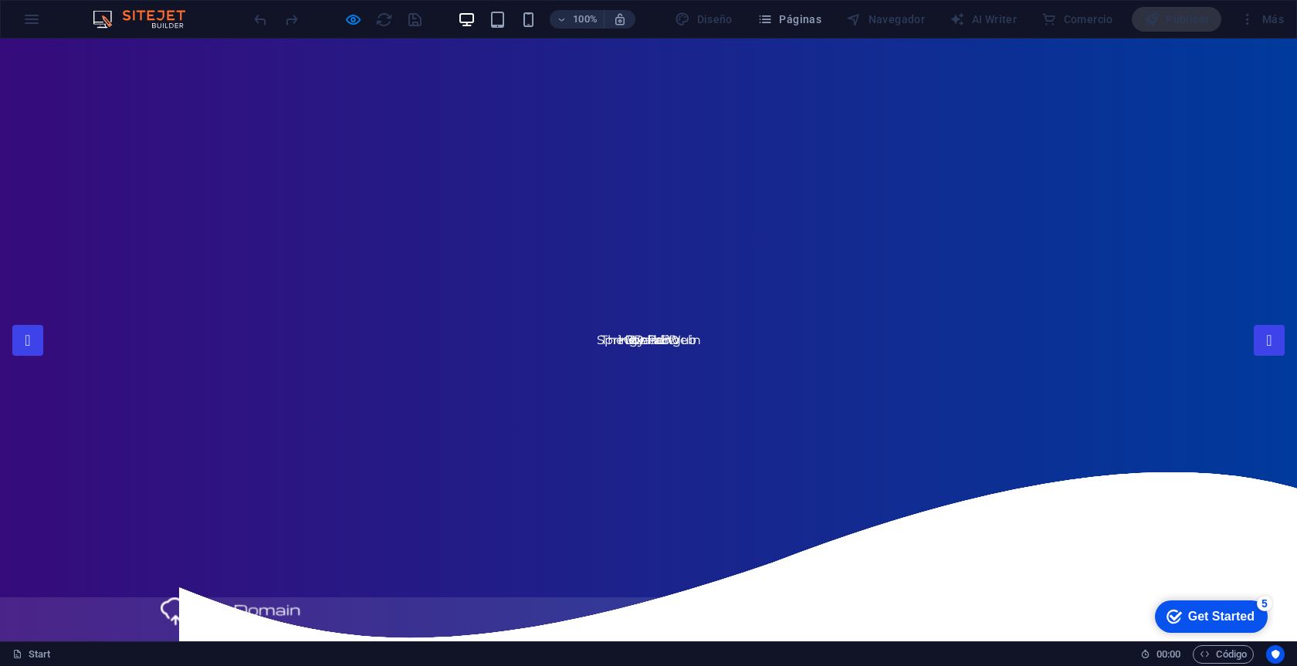
scroll to position [0, 0]
click at [0, 0] on icon "button" at bounding box center [0, 0] width 0 height 0
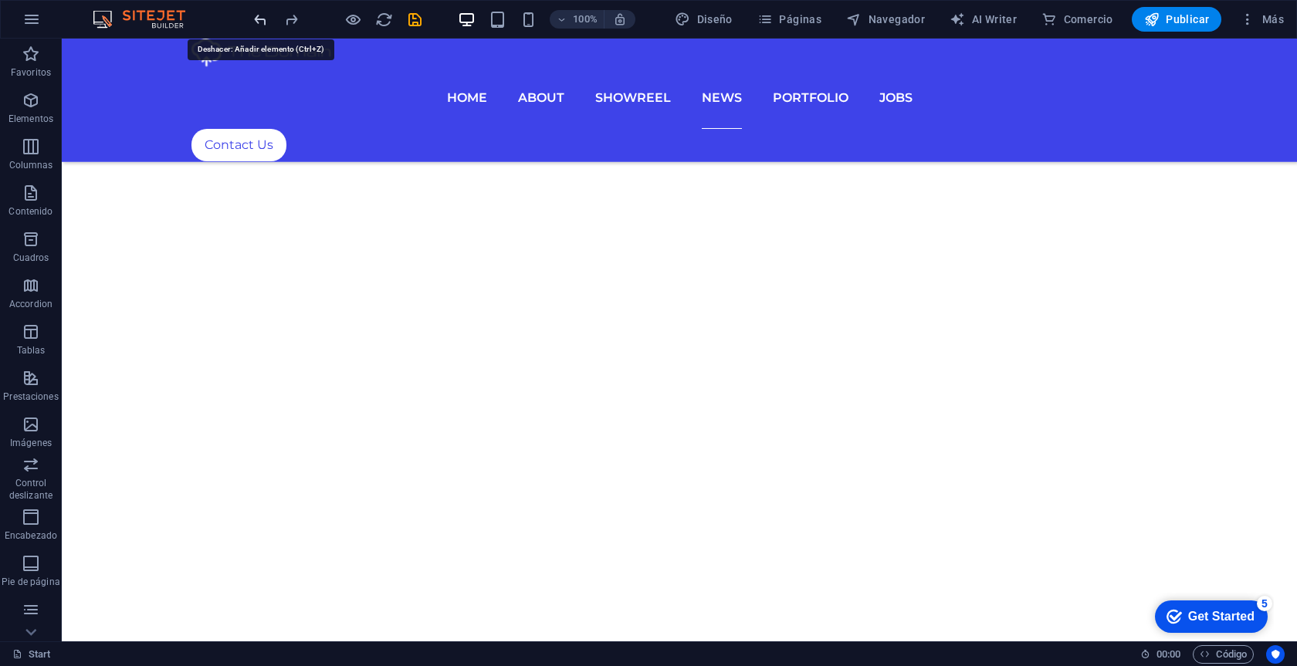
click at [263, 15] on div at bounding box center [337, 19] width 173 height 25
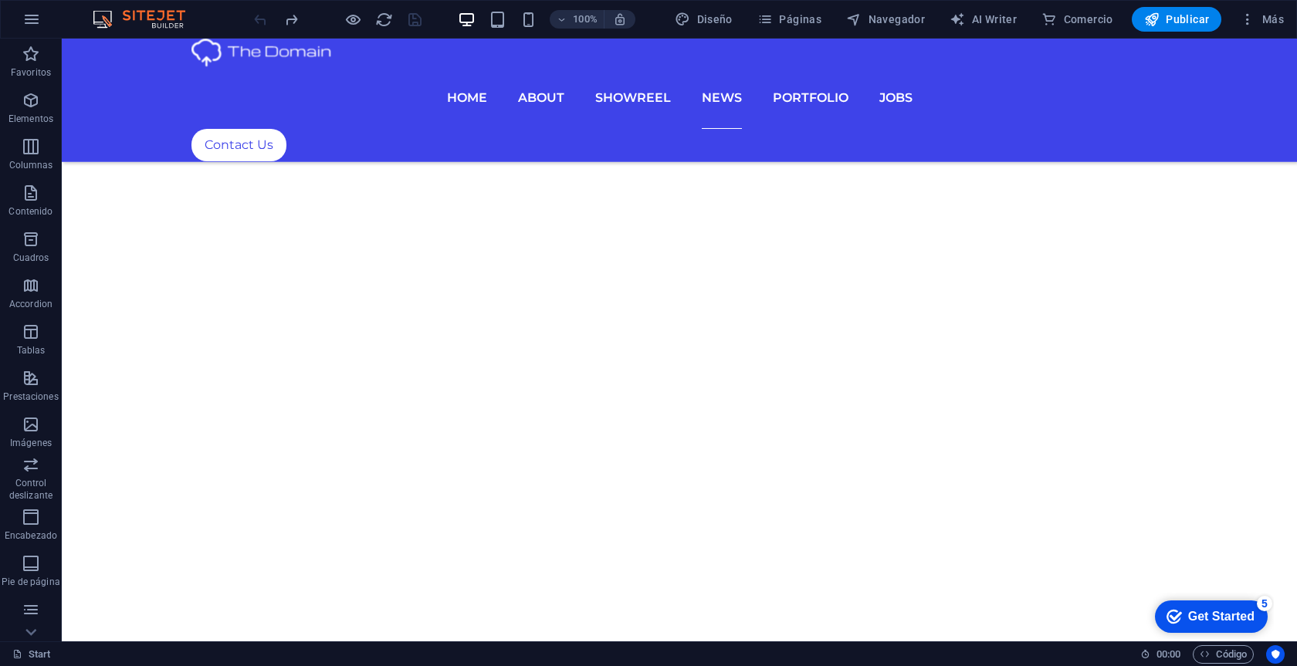
click at [263, 15] on div at bounding box center [337, 19] width 173 height 25
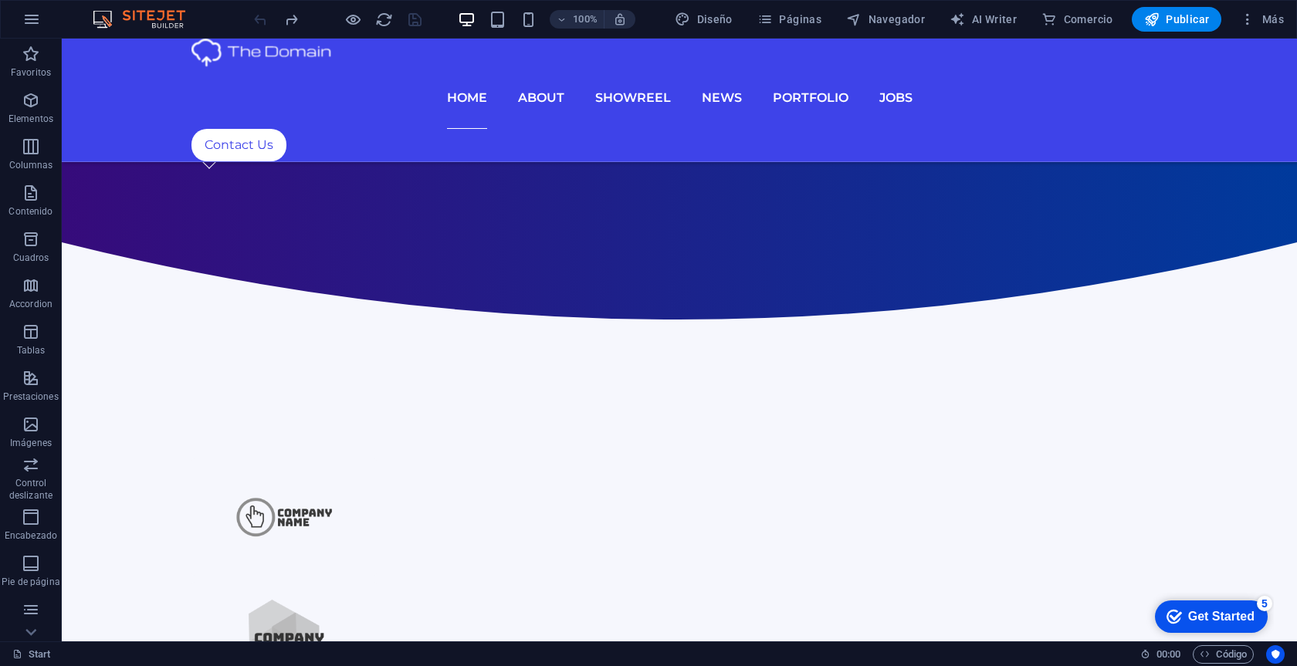
scroll to position [859, 0]
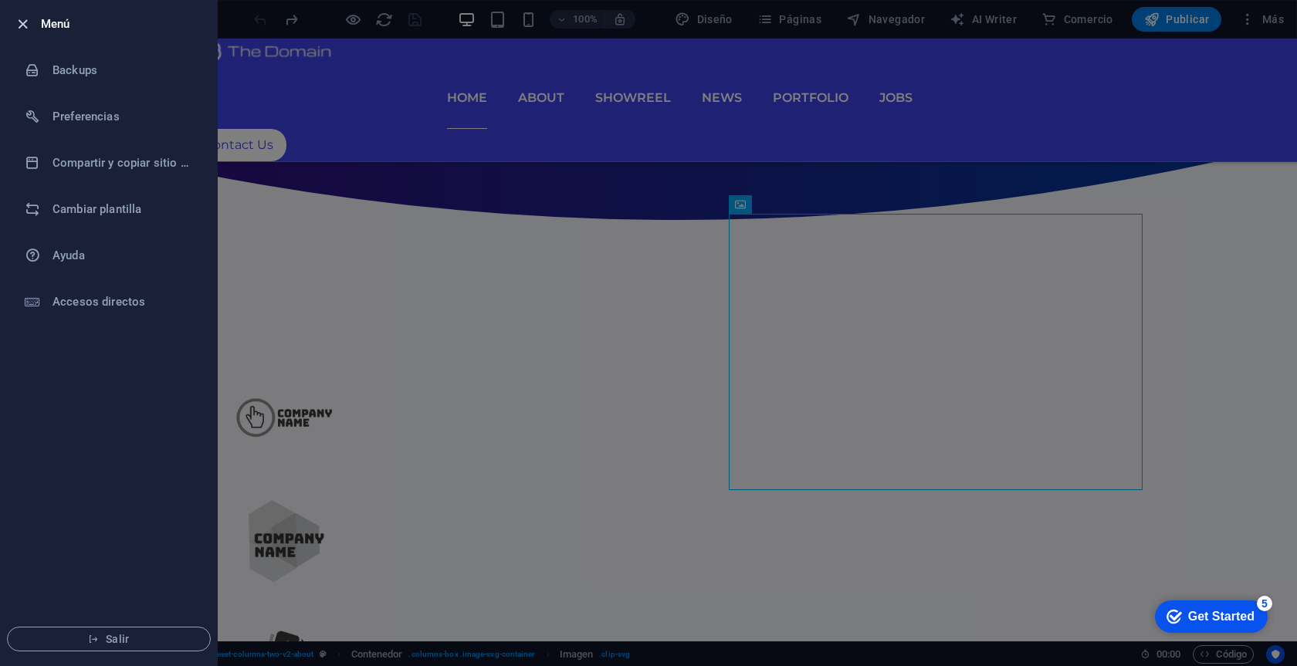
click at [27, 22] on icon "button" at bounding box center [23, 24] width 18 height 18
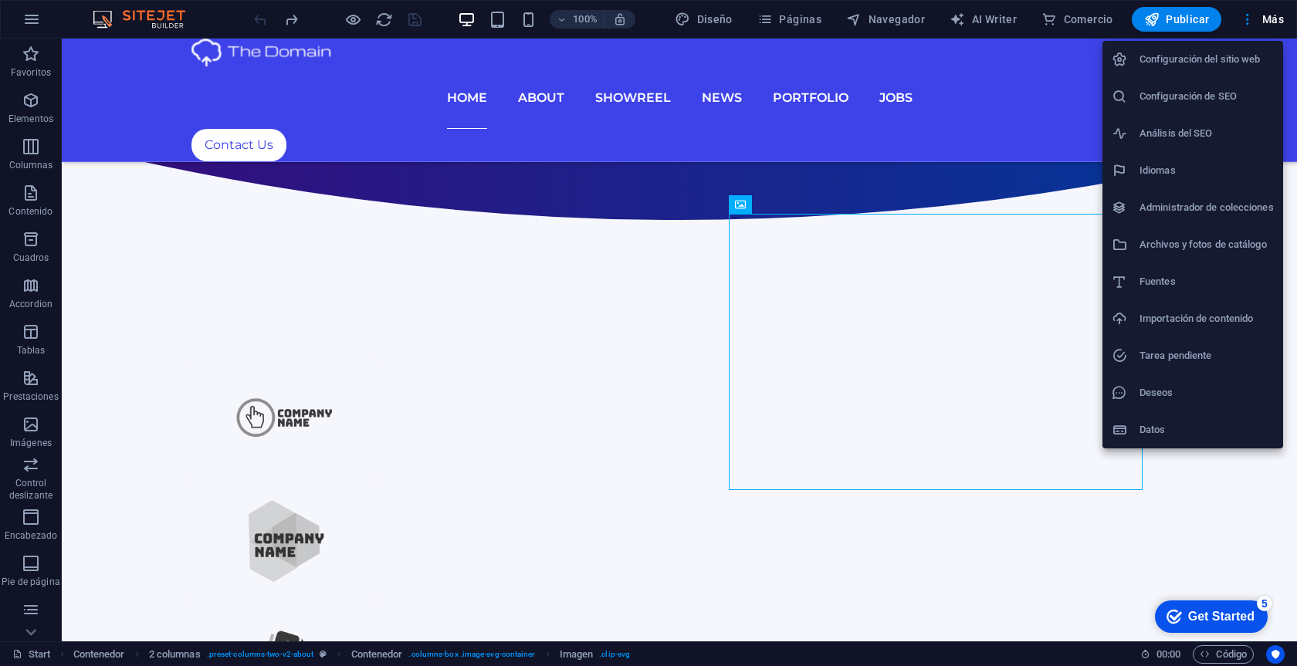
click at [976, 137] on div at bounding box center [648, 333] width 1297 height 666
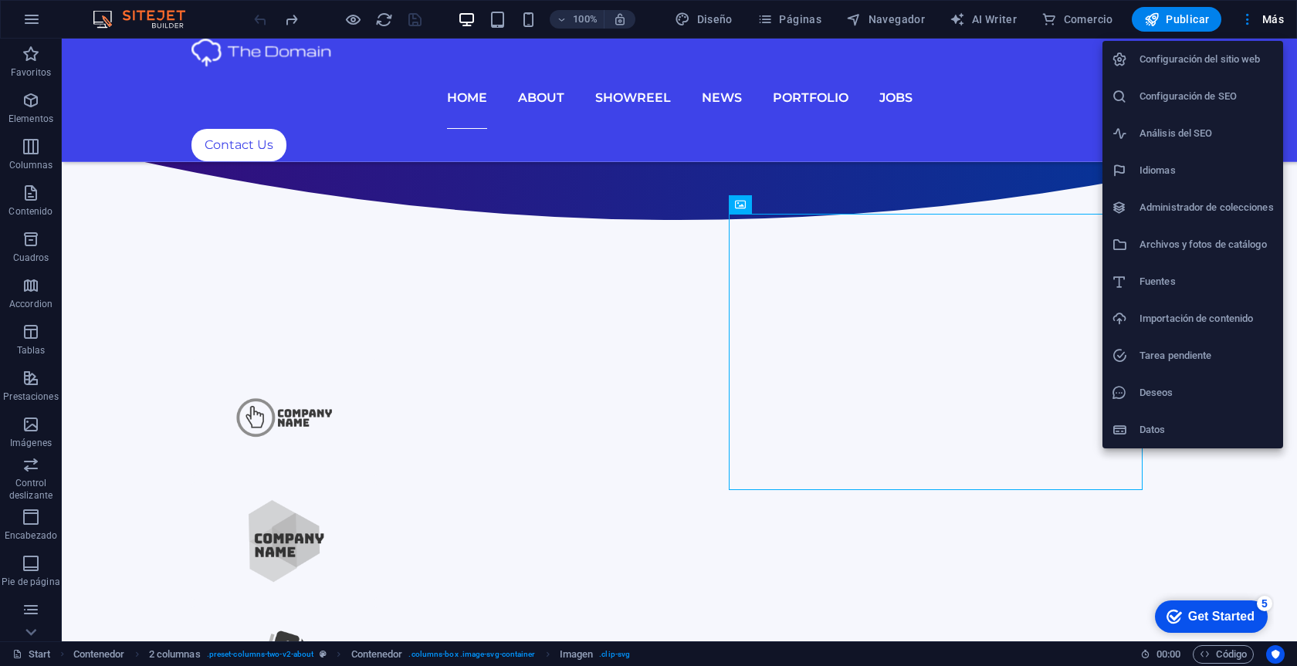
click at [922, 179] on div at bounding box center [648, 333] width 1297 height 666
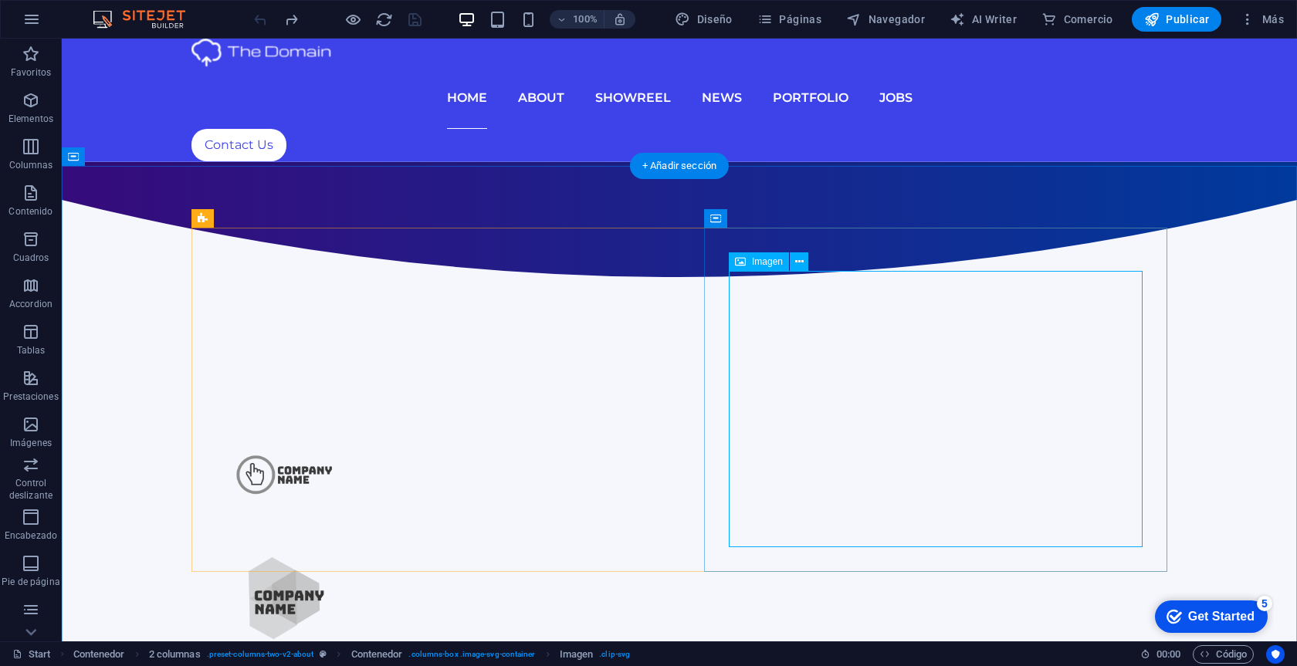
scroll to position [796, 0]
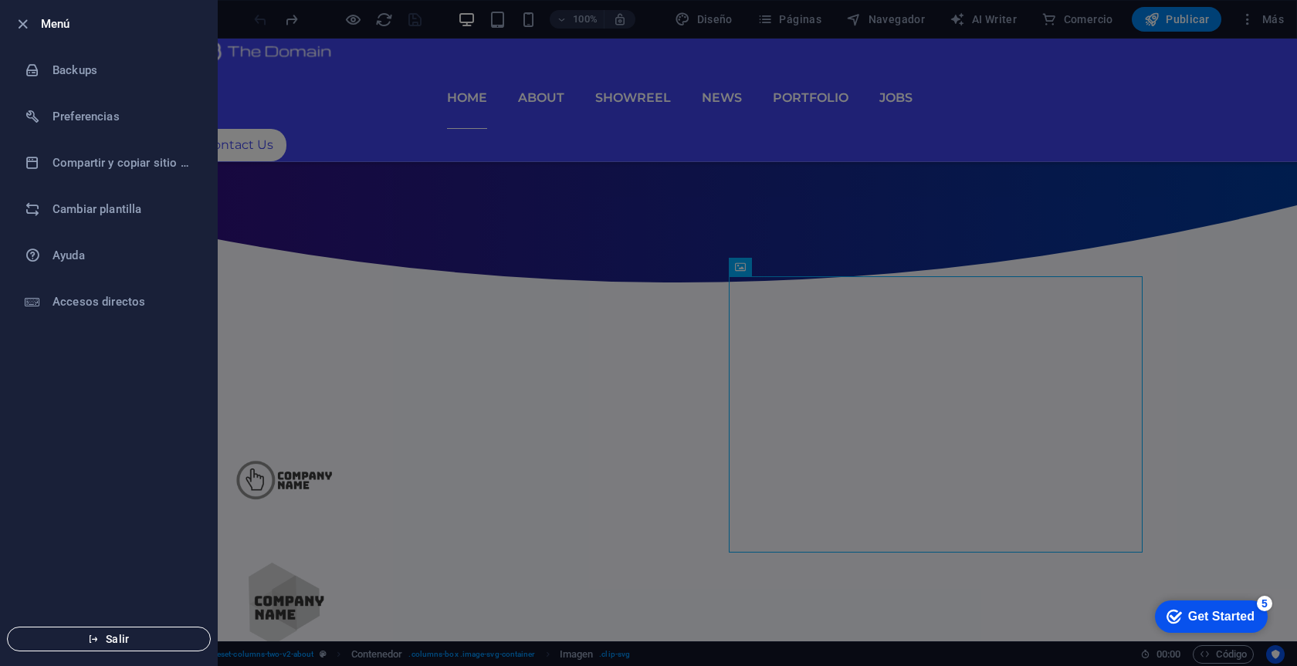
click at [137, 635] on span "Salir" at bounding box center [109, 639] width 178 height 12
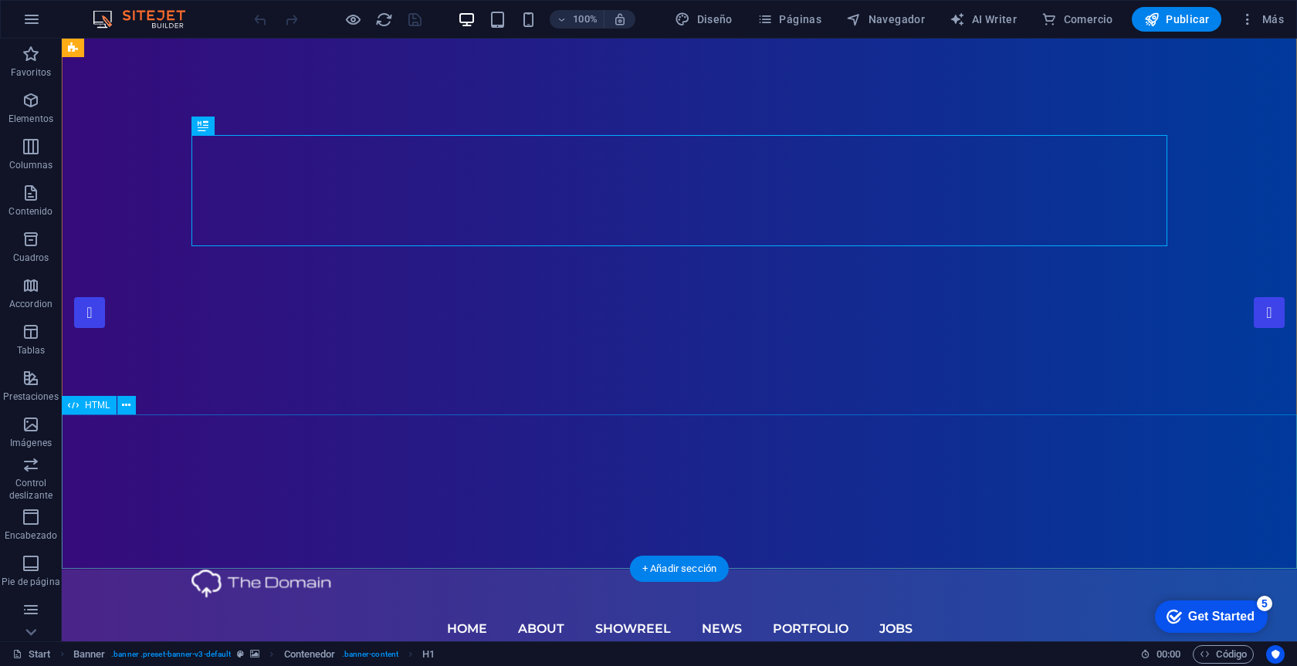
scroll to position [29, 0]
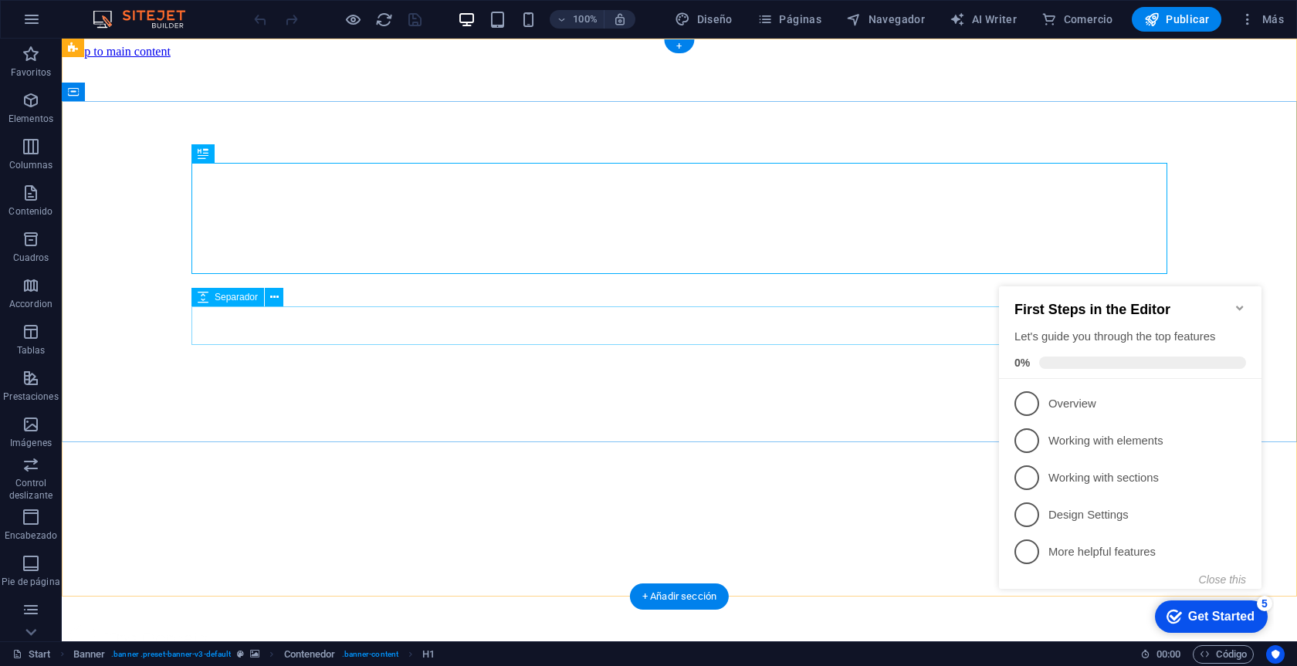
click at [1242, 302] on icon "Minimize checklist" at bounding box center [1240, 308] width 12 height 12
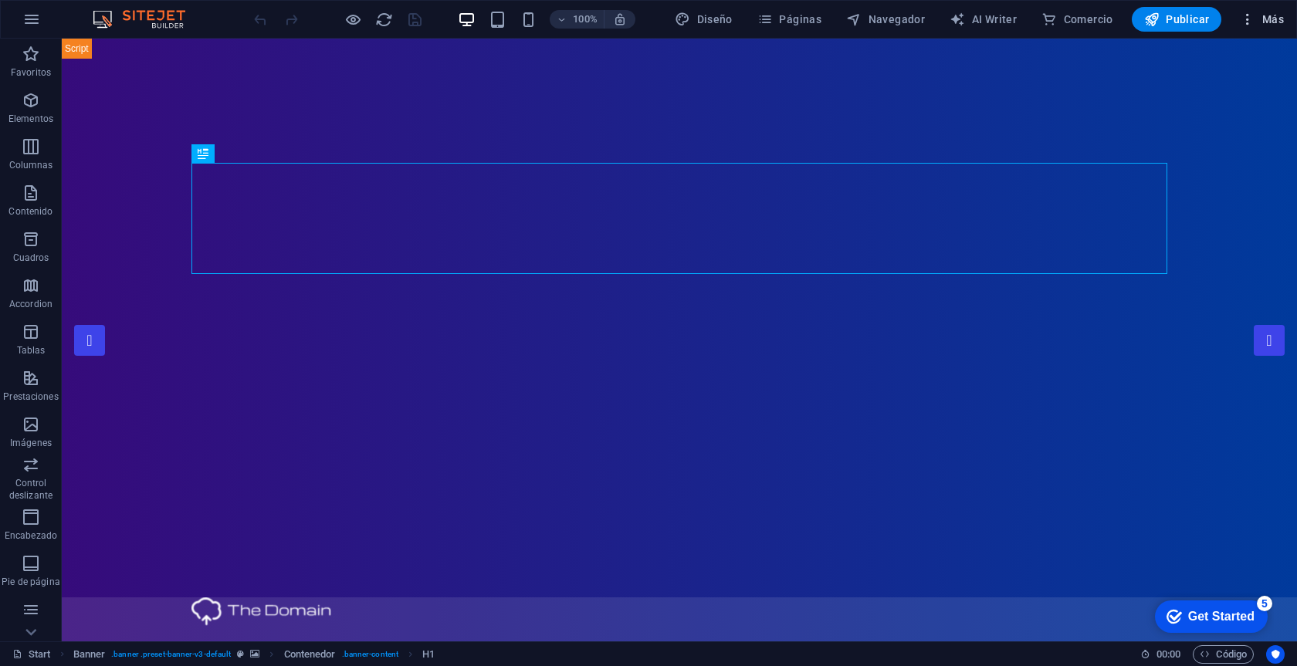
click at [1269, 22] on span "Más" at bounding box center [1262, 19] width 44 height 15
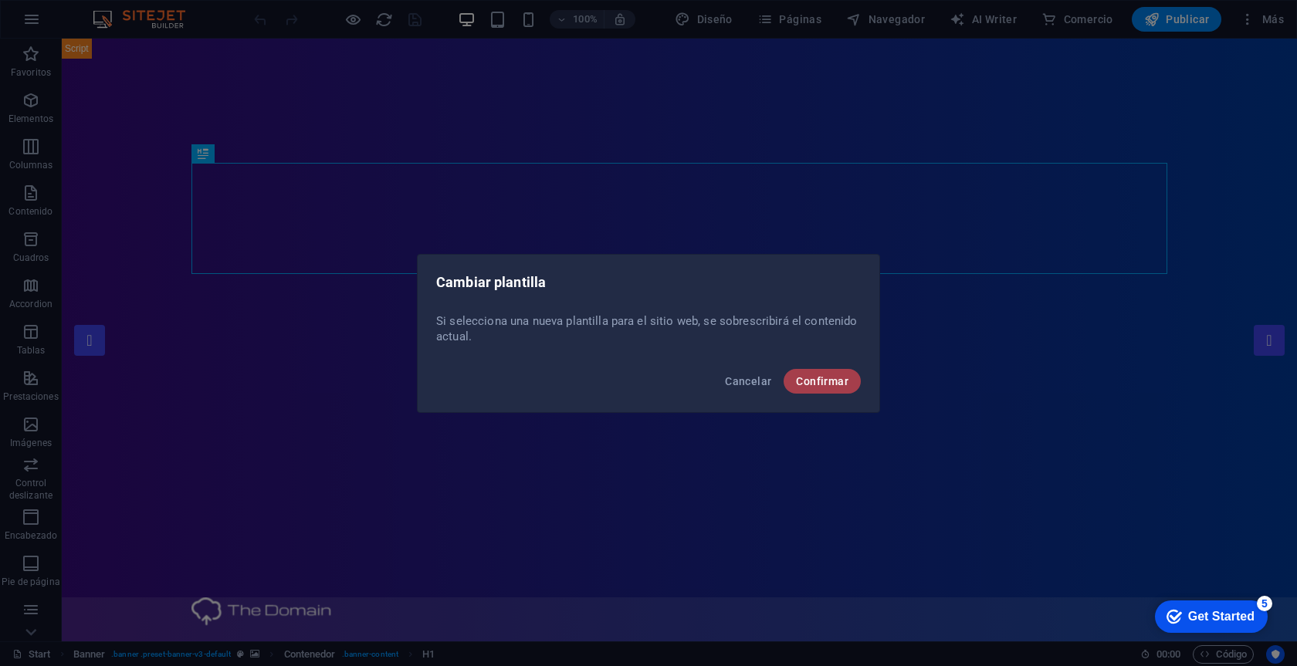
click at [813, 380] on span "Confirmar" at bounding box center [822, 381] width 53 height 12
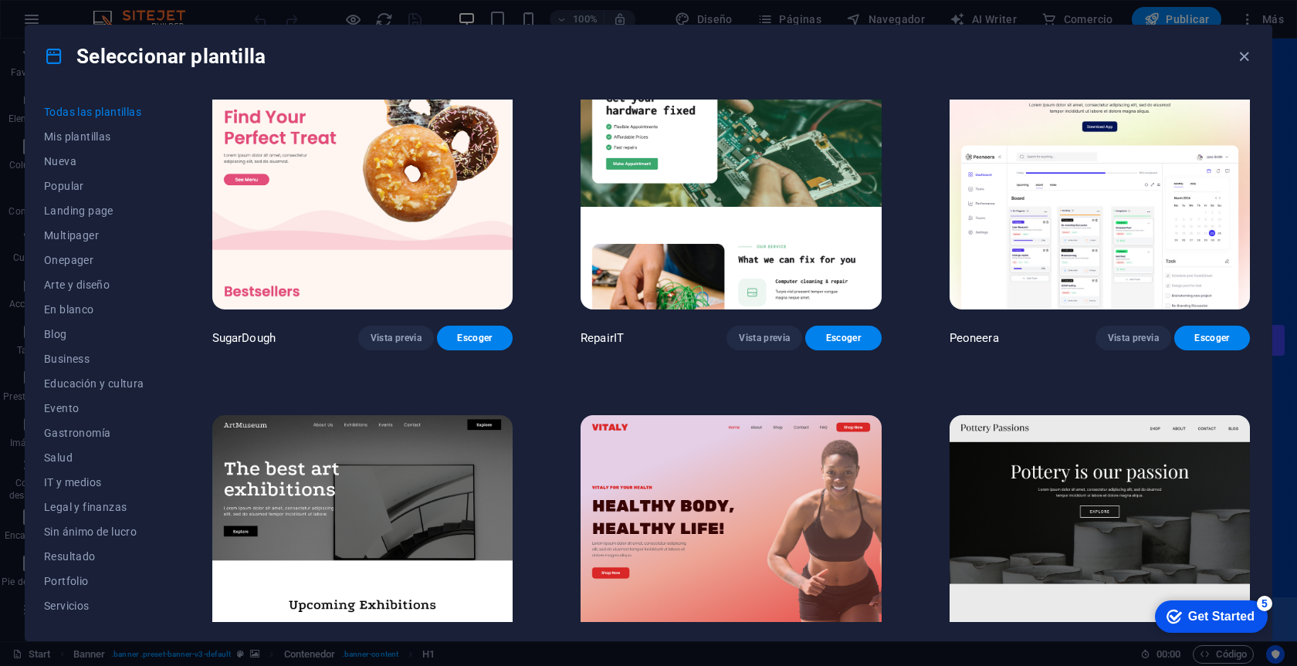
scroll to position [66, 0]
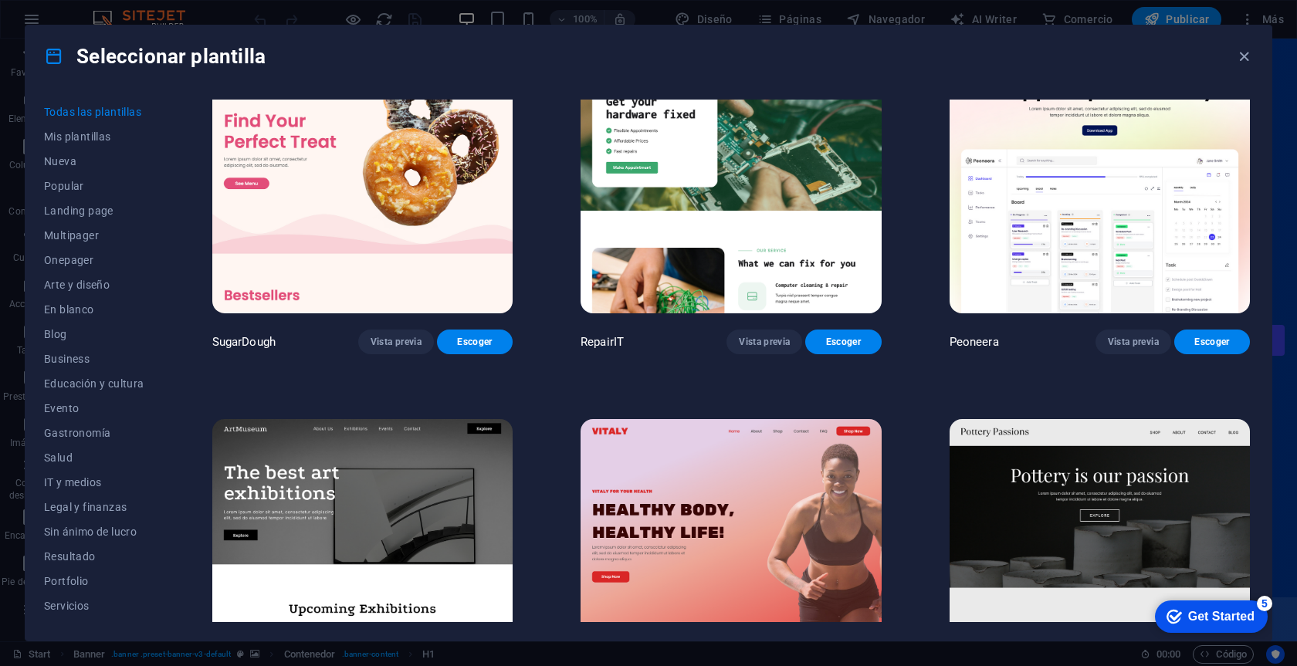
click at [437, 245] on img at bounding box center [362, 174] width 300 height 277
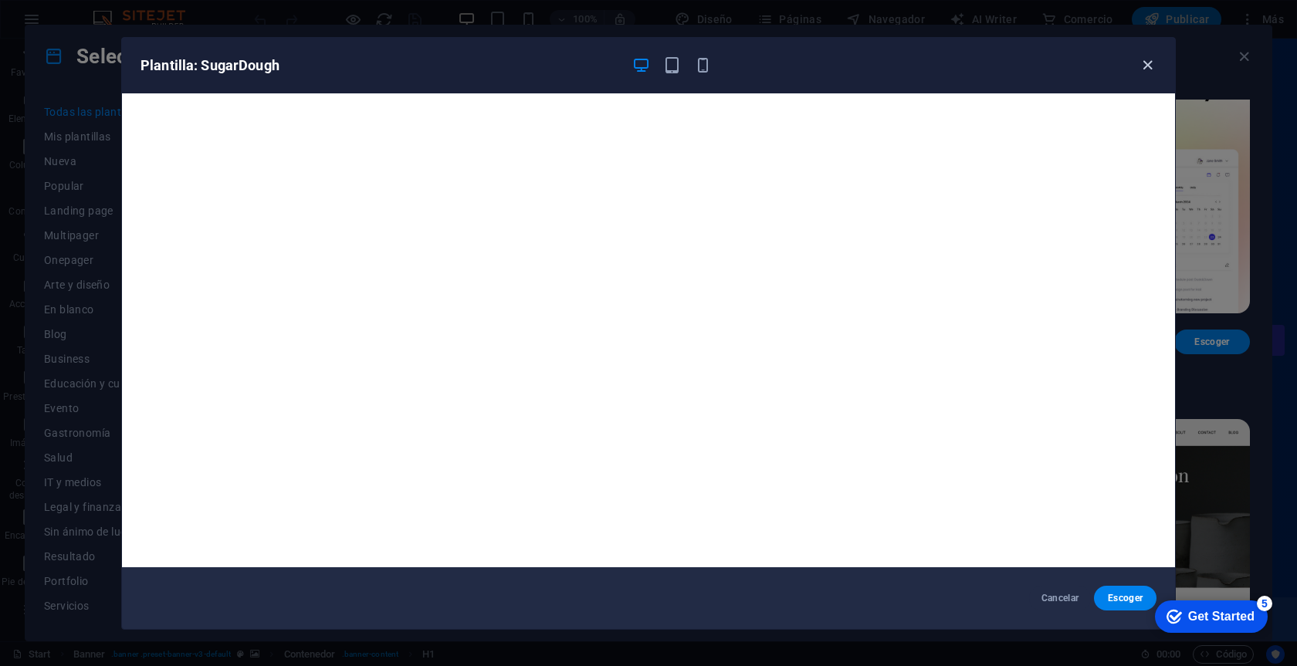
click at [1148, 66] on icon "button" at bounding box center [1148, 65] width 18 height 18
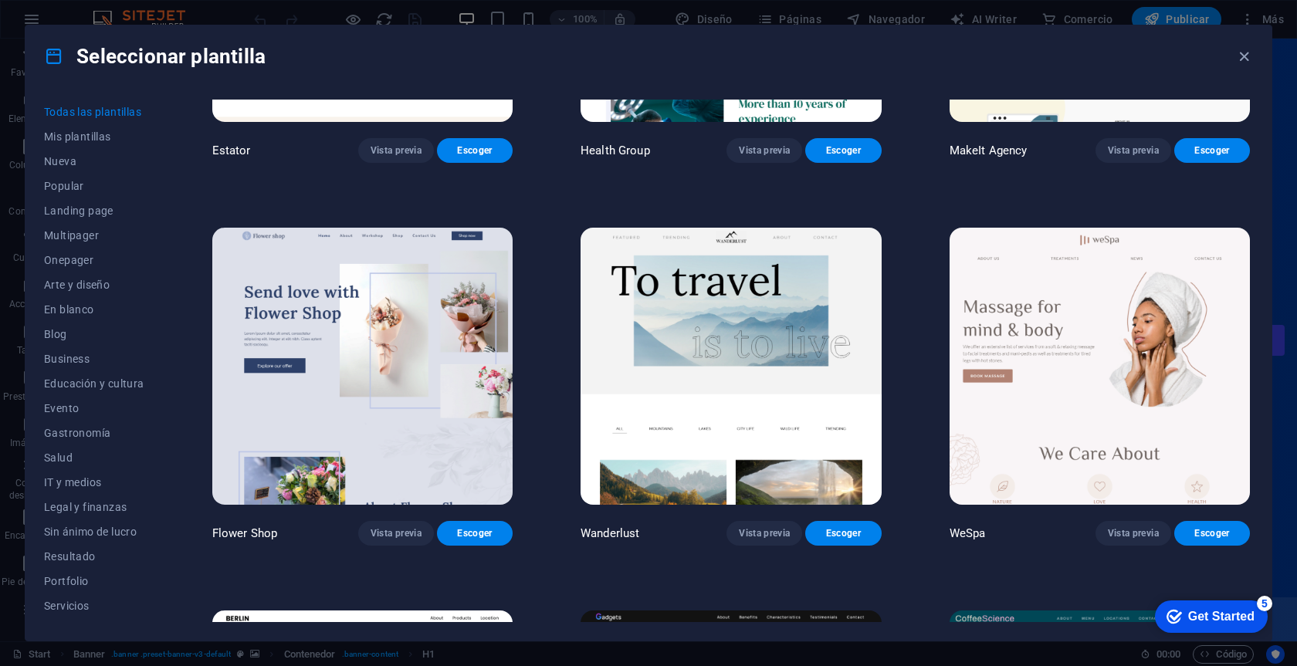
scroll to position [4470, 0]
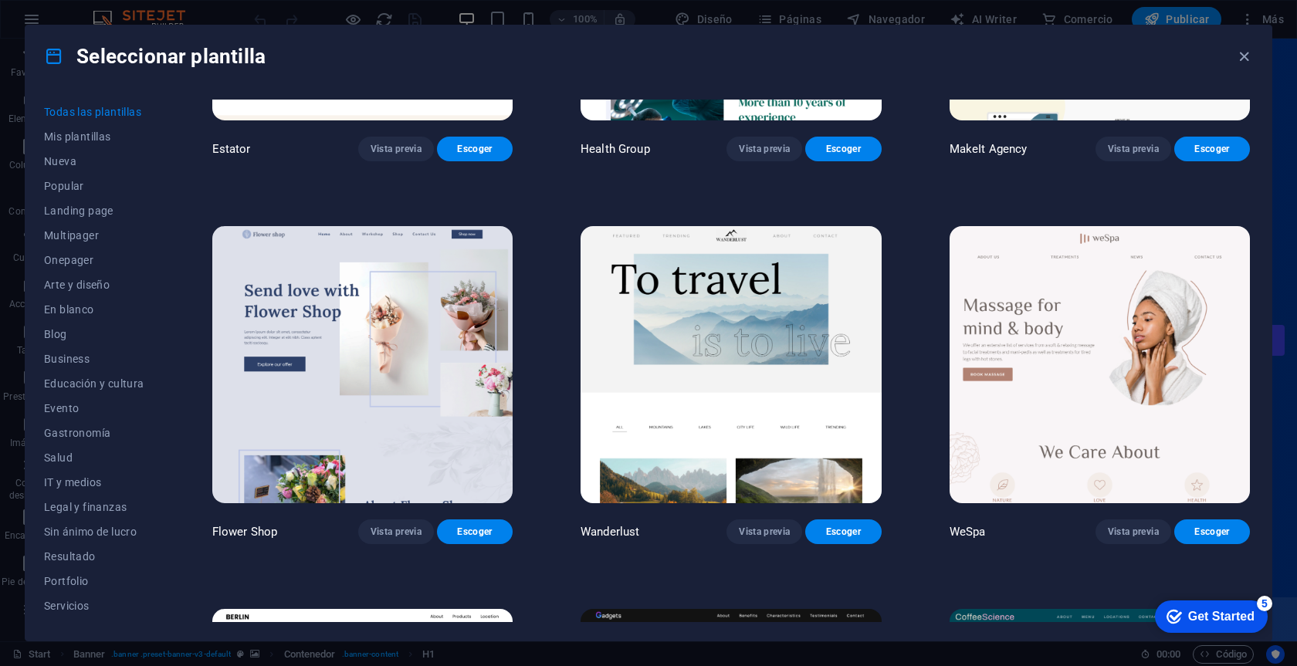
click at [1037, 381] on img at bounding box center [1100, 364] width 300 height 277
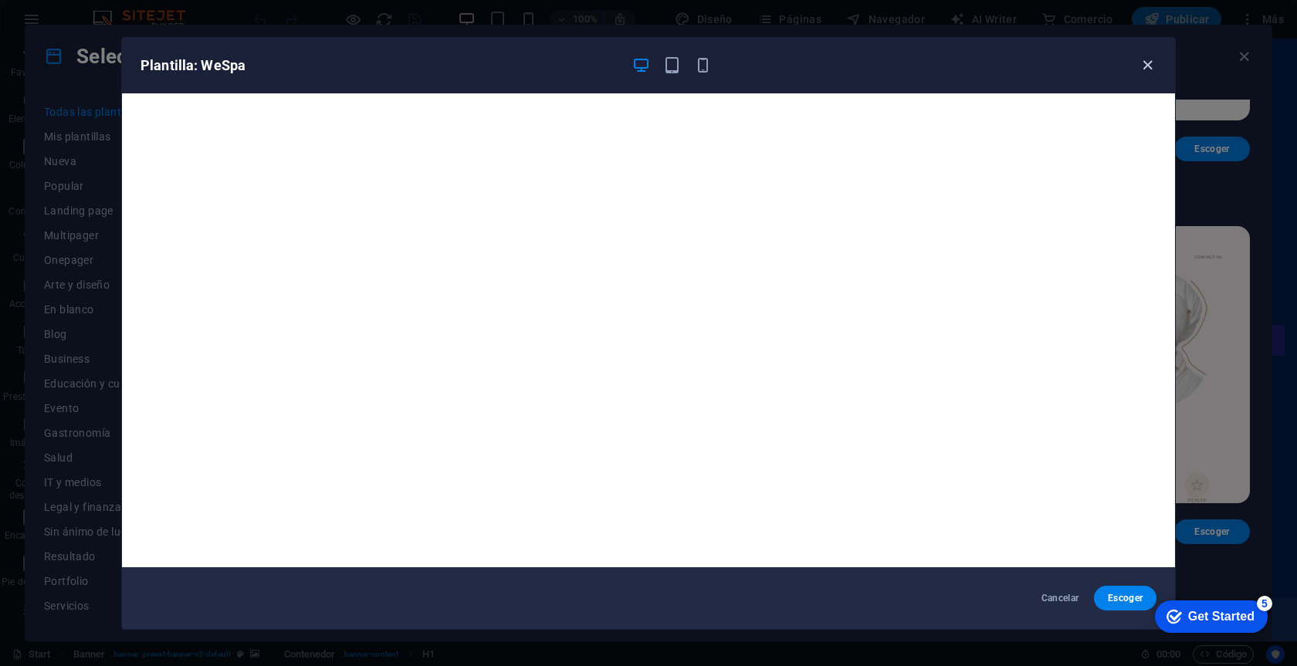
click at [1147, 64] on icon "button" at bounding box center [1148, 65] width 18 height 18
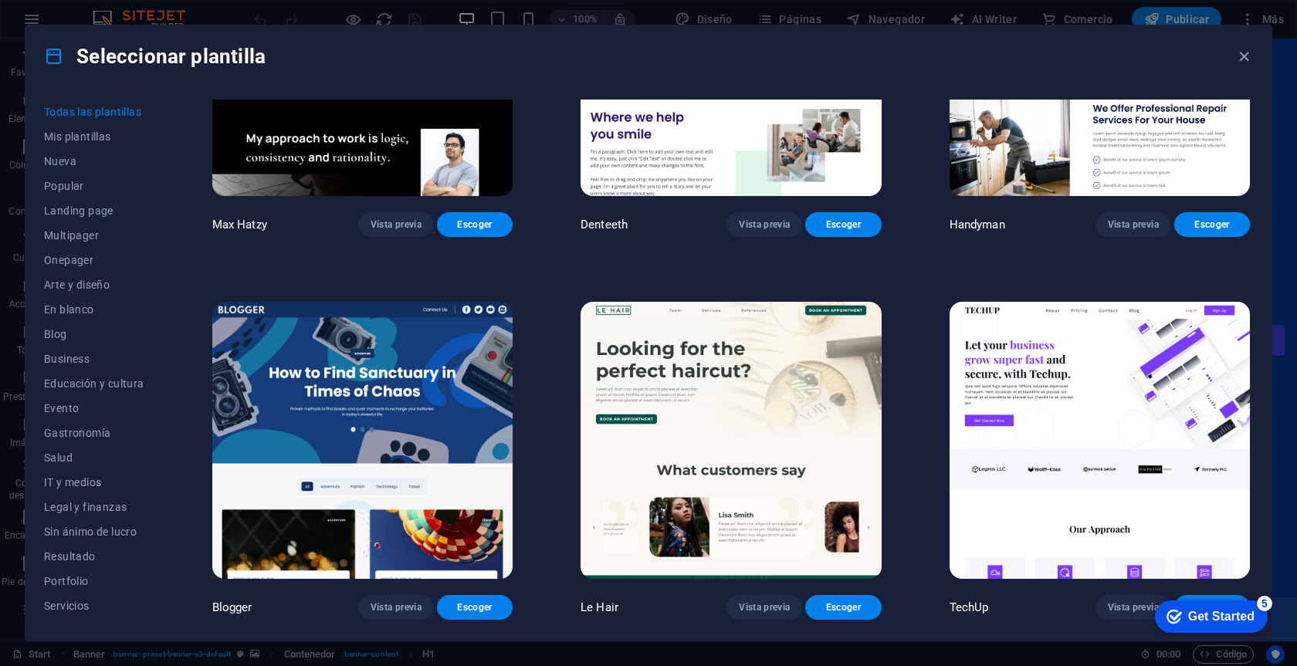
scroll to position [6008, 0]
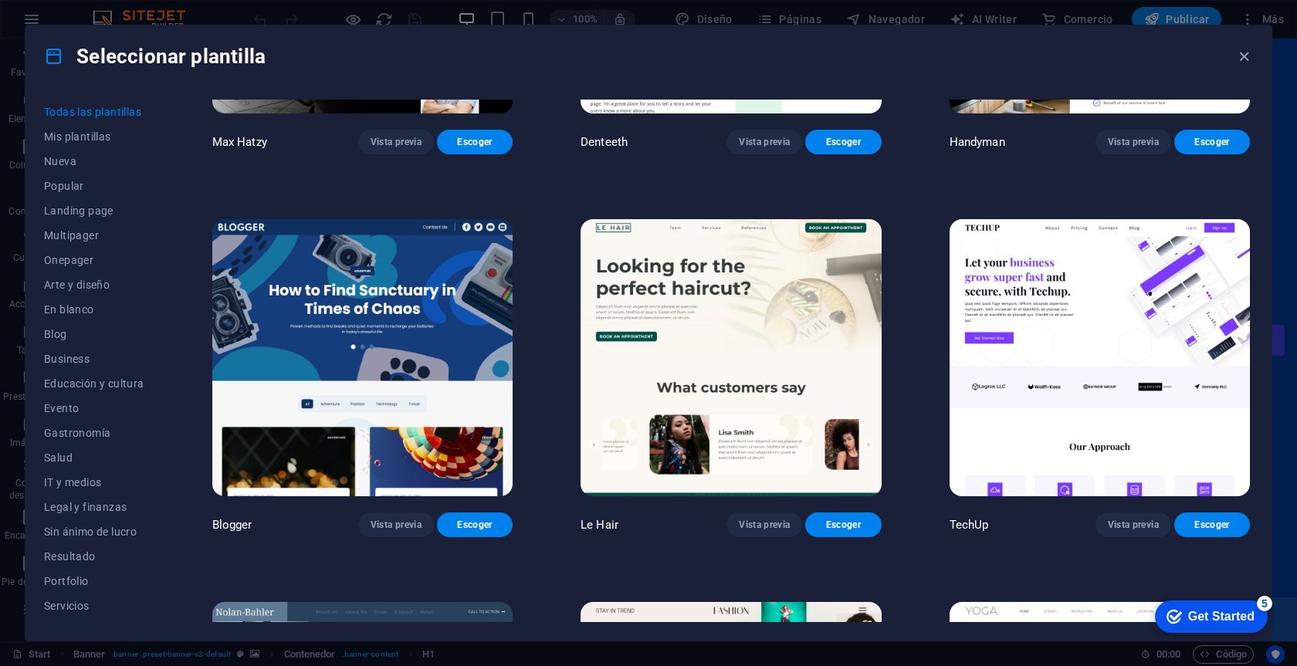
click at [1076, 350] on img at bounding box center [1100, 357] width 300 height 277
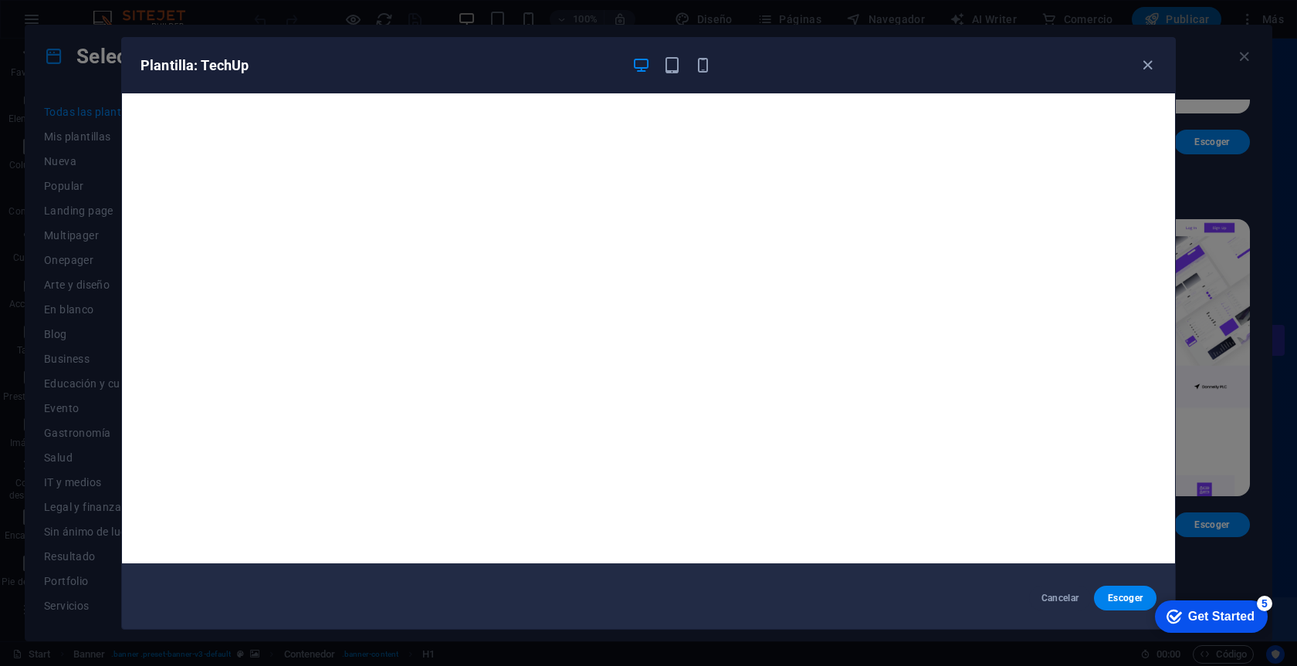
scroll to position [4, 0]
click at [1149, 68] on icon "button" at bounding box center [1148, 65] width 18 height 18
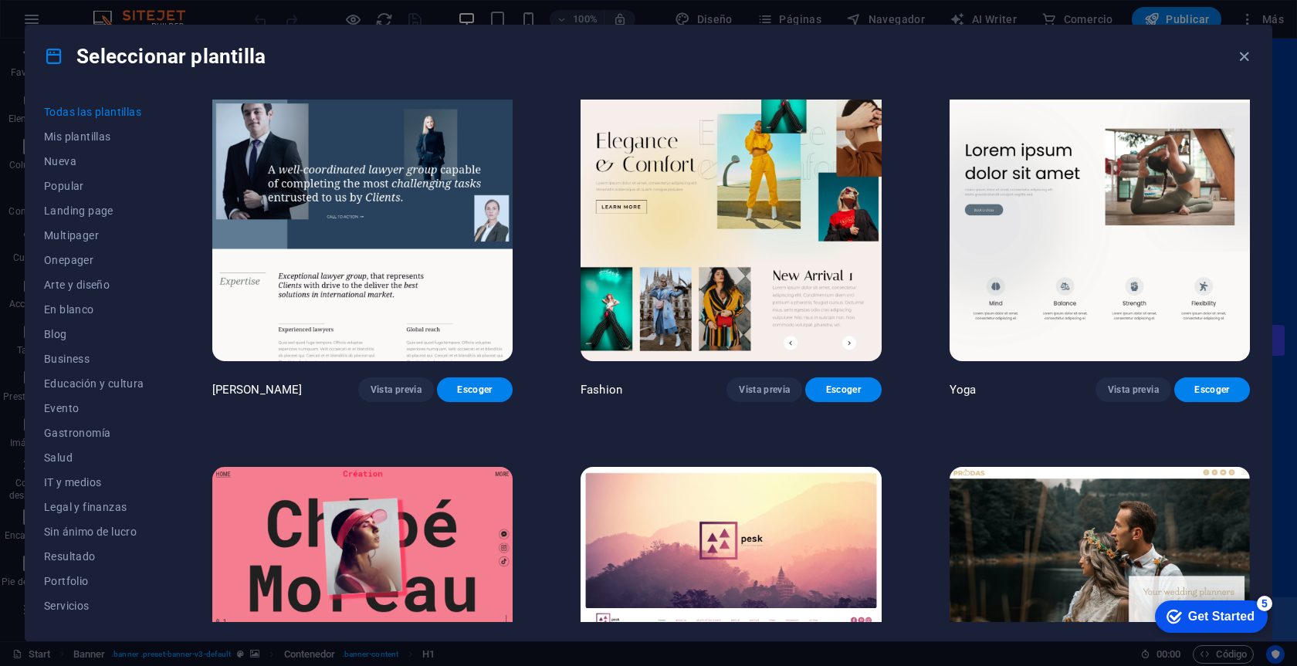
scroll to position [6527, 0]
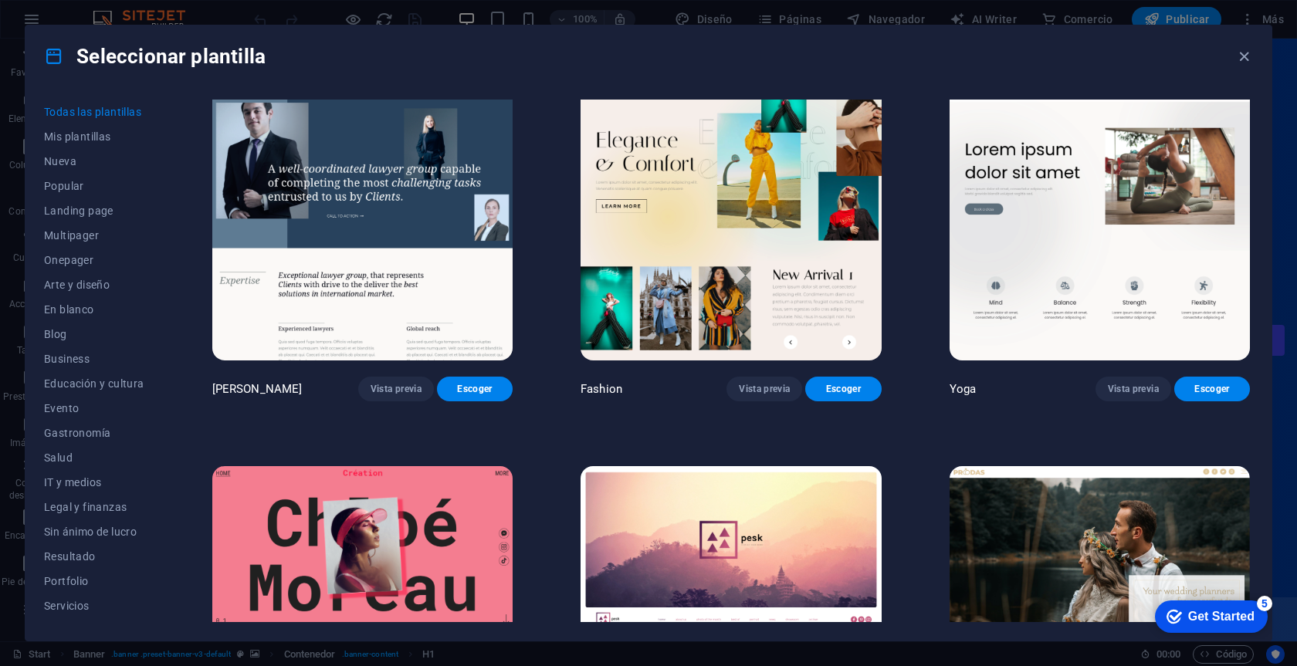
click at [1043, 235] on img at bounding box center [1100, 221] width 300 height 277
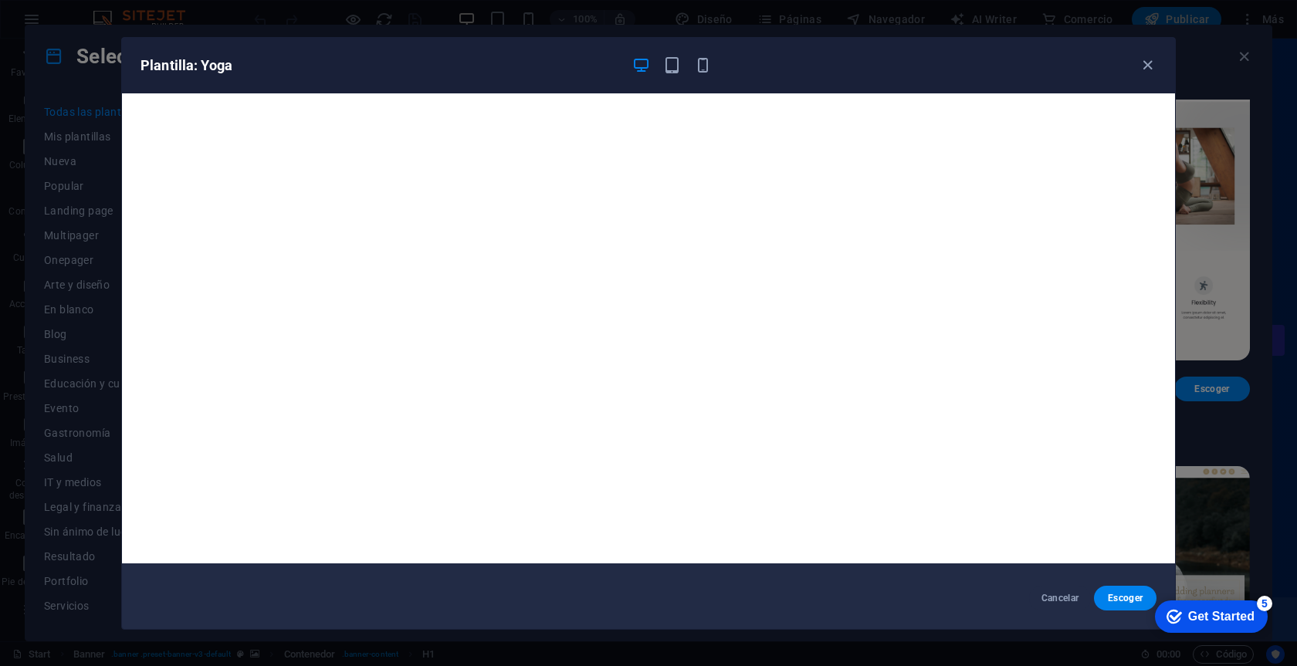
scroll to position [4, 0]
click at [1153, 65] on icon "button" at bounding box center [1148, 65] width 18 height 18
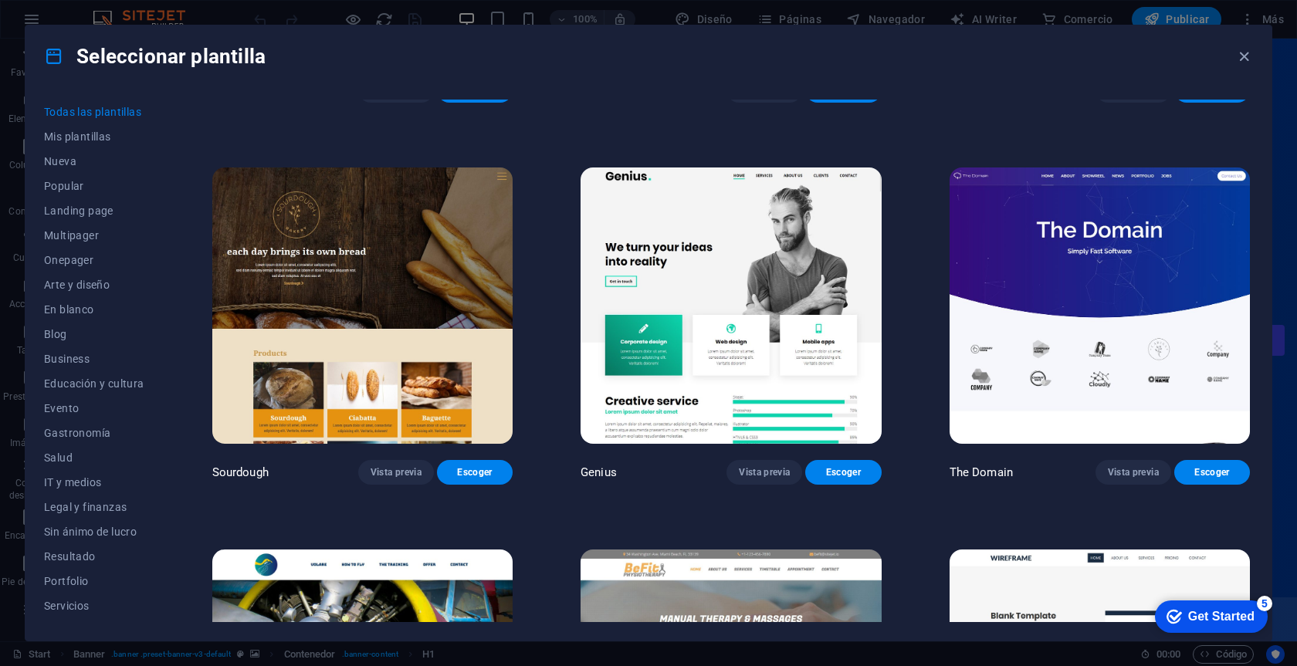
scroll to position [9787, 0]
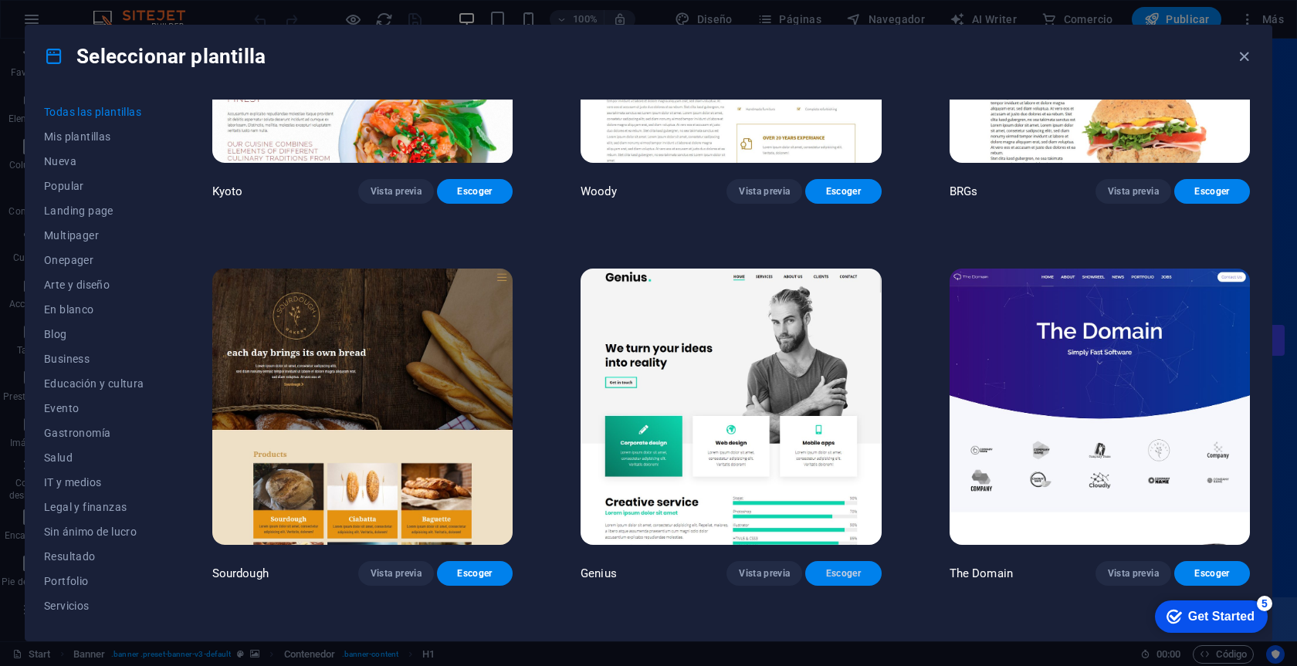
click at [825, 567] on span "Escoger" at bounding box center [843, 573] width 51 height 12
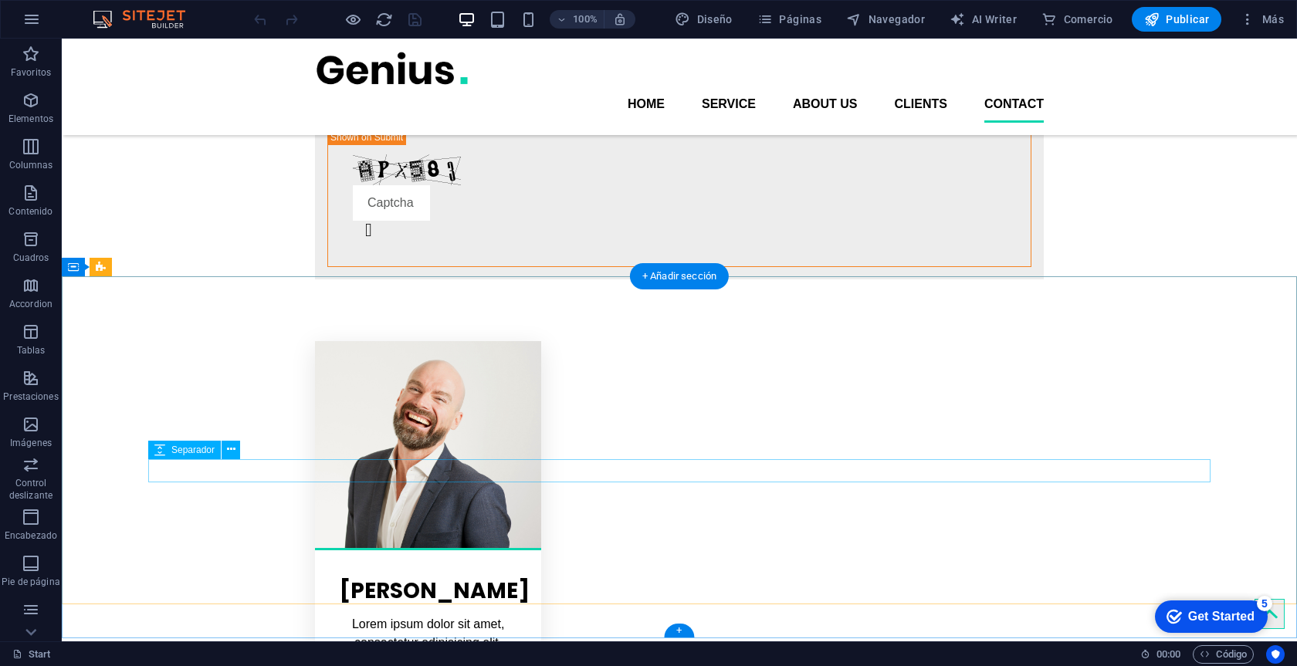
scroll to position [3197, 0]
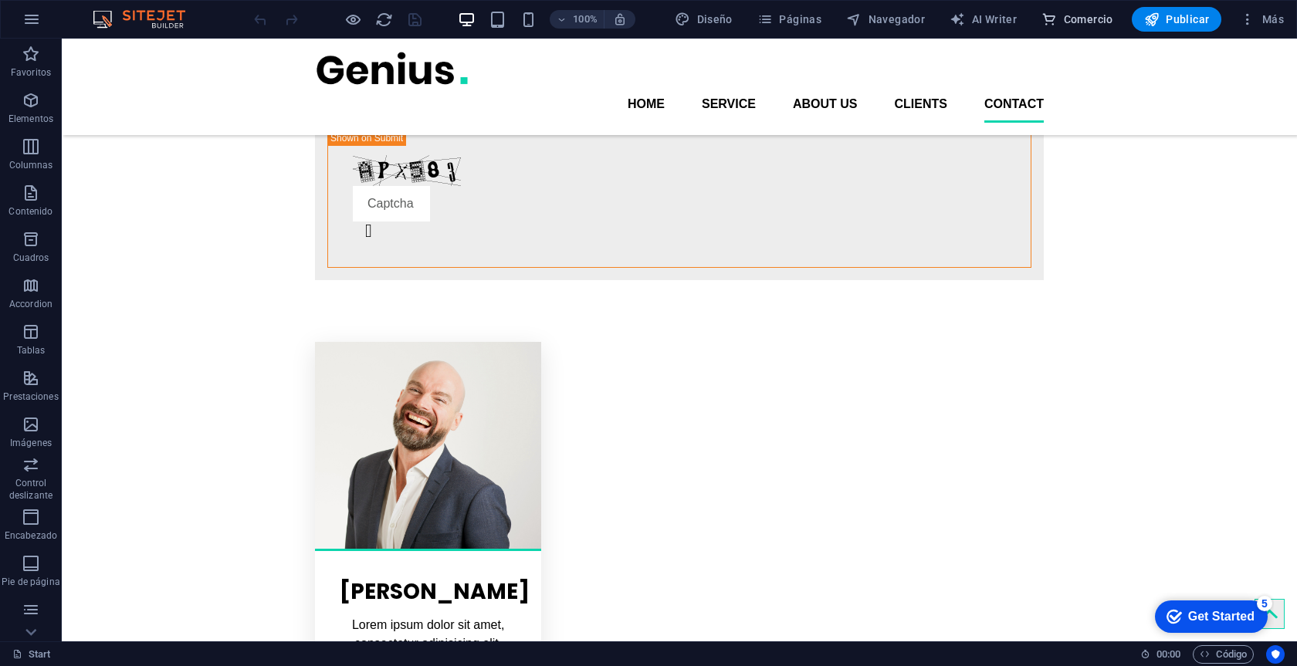
click at [455, 537] on span "Comercio" at bounding box center [366, 553] width 177 height 32
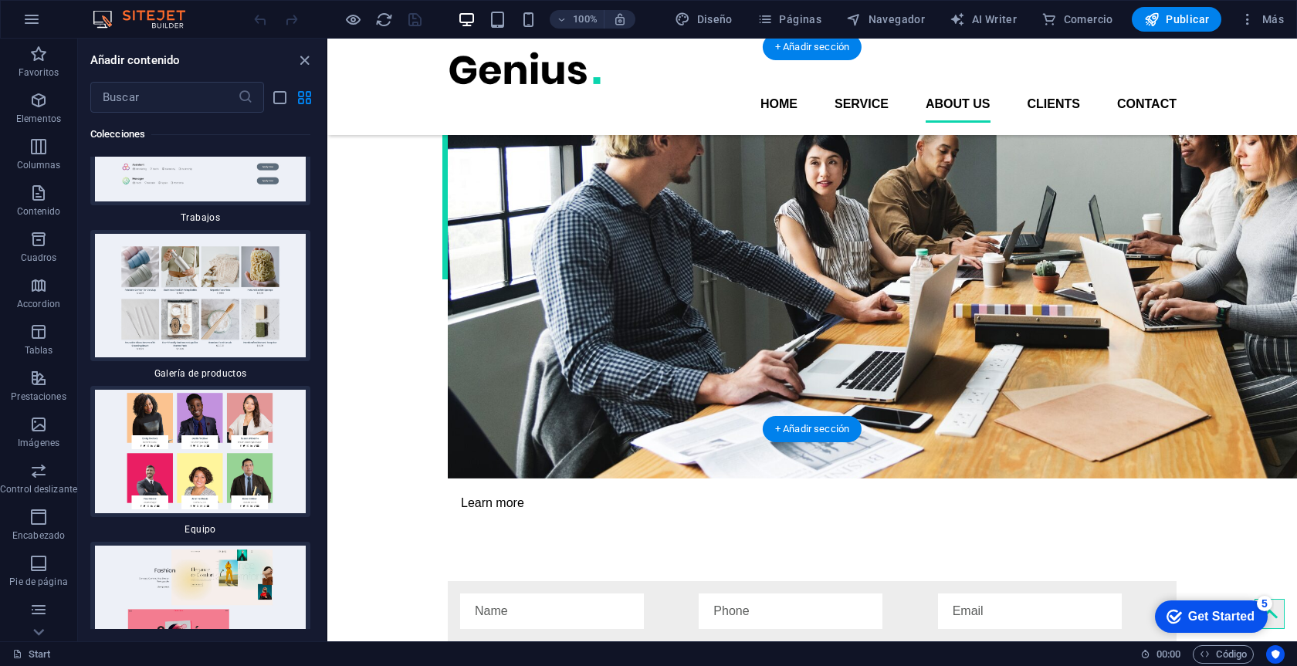
scroll to position [2471, 0]
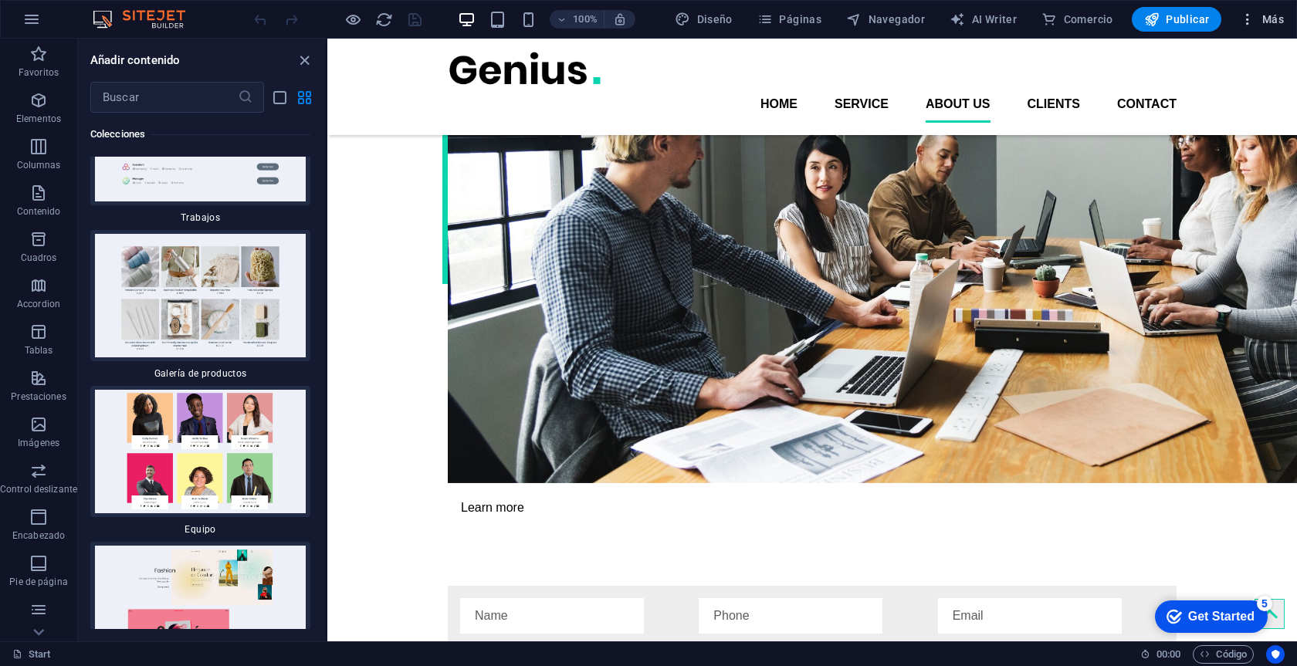
click at [0, 0] on span "Más" at bounding box center [0, 0] width 0 height 0
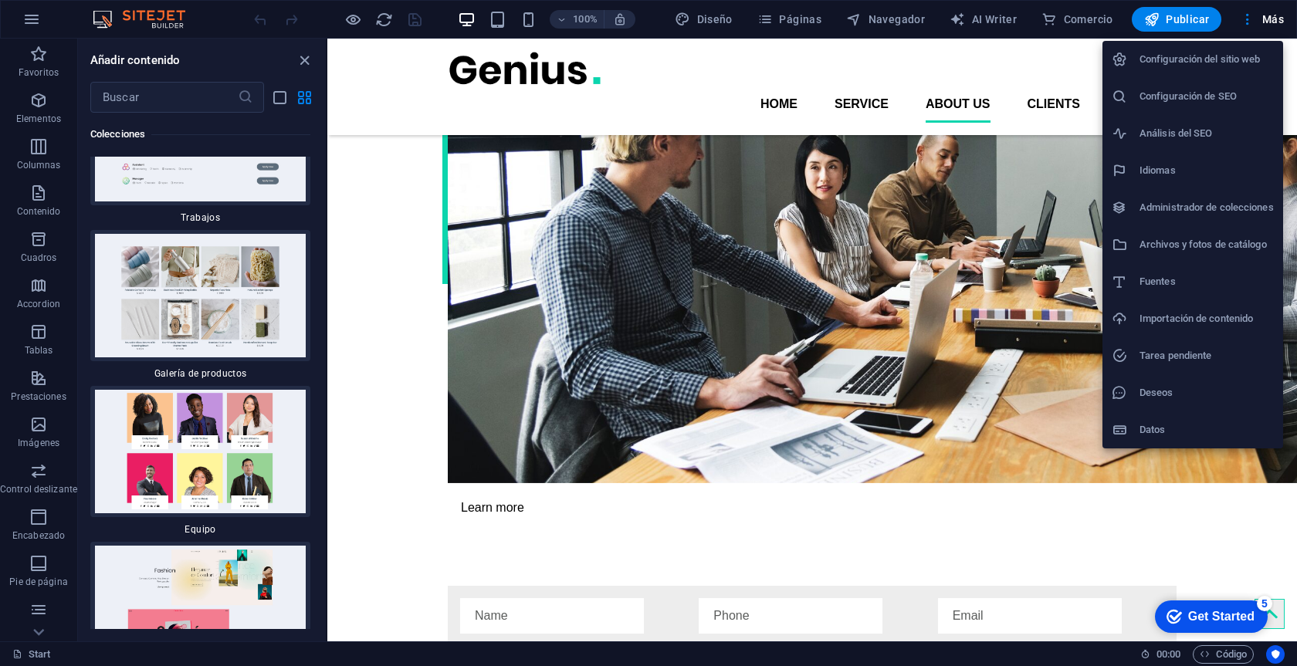
click at [1200, 62] on h6 "Configuración del sitio web" at bounding box center [1207, 59] width 134 height 19
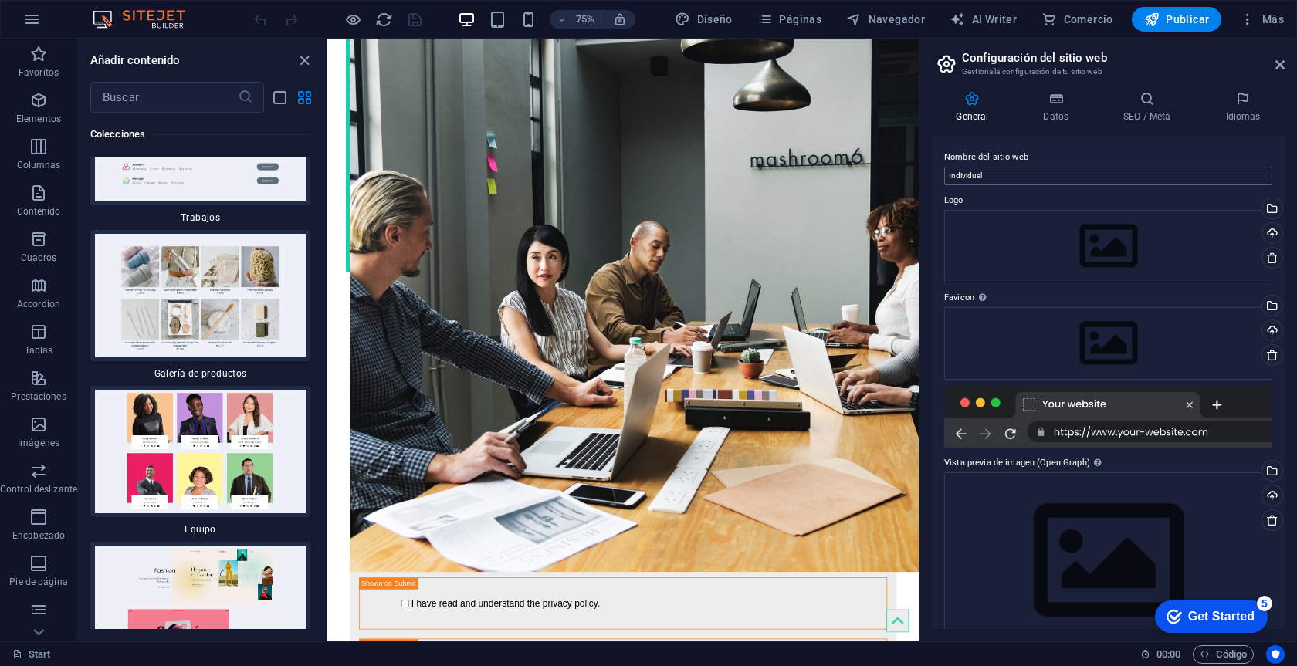
scroll to position [0, 0]
click at [0, 0] on span "Más" at bounding box center [0, 0] width 0 height 0
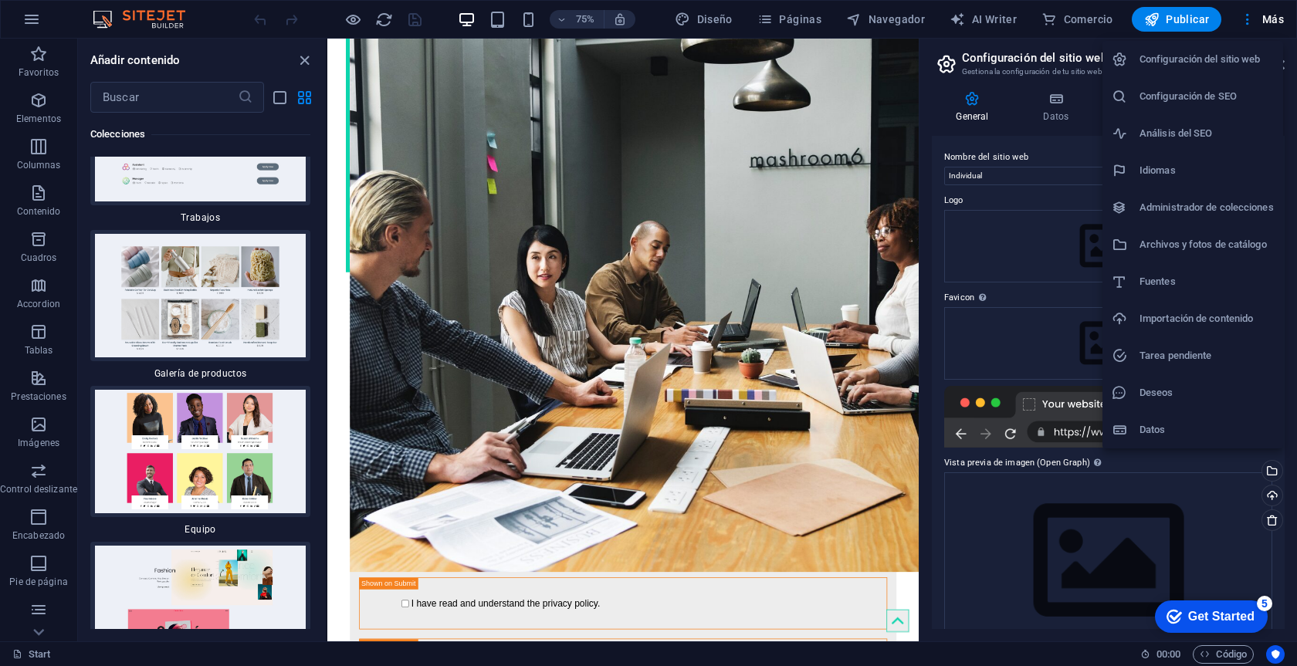
click at [1252, 218] on li "Administrador de colecciones" at bounding box center [1193, 207] width 181 height 37
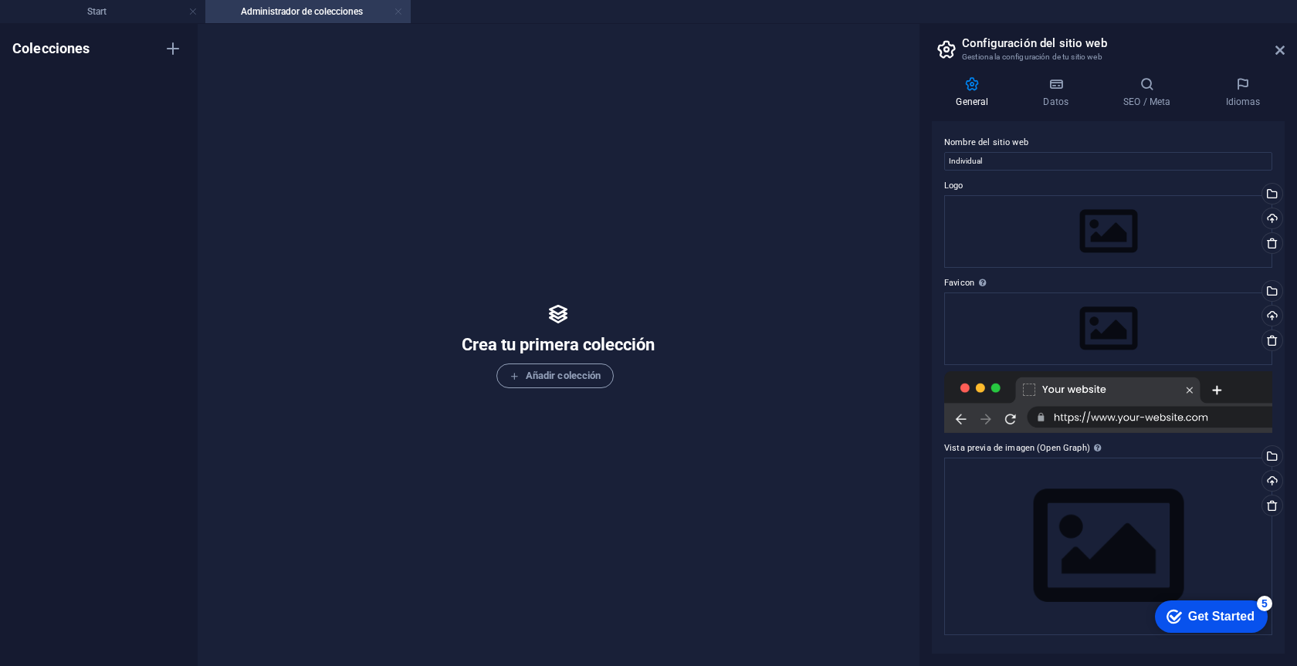
click at [399, 11] on link at bounding box center [398, 12] width 9 height 15
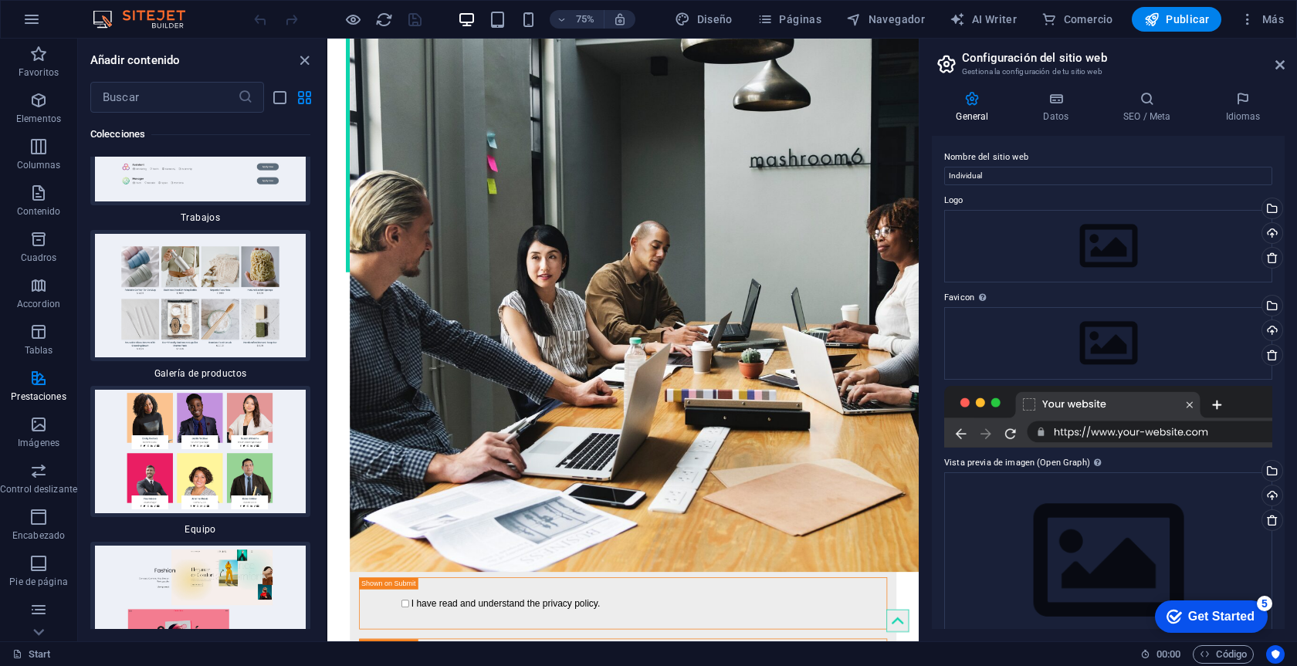
scroll to position [15163, 0]
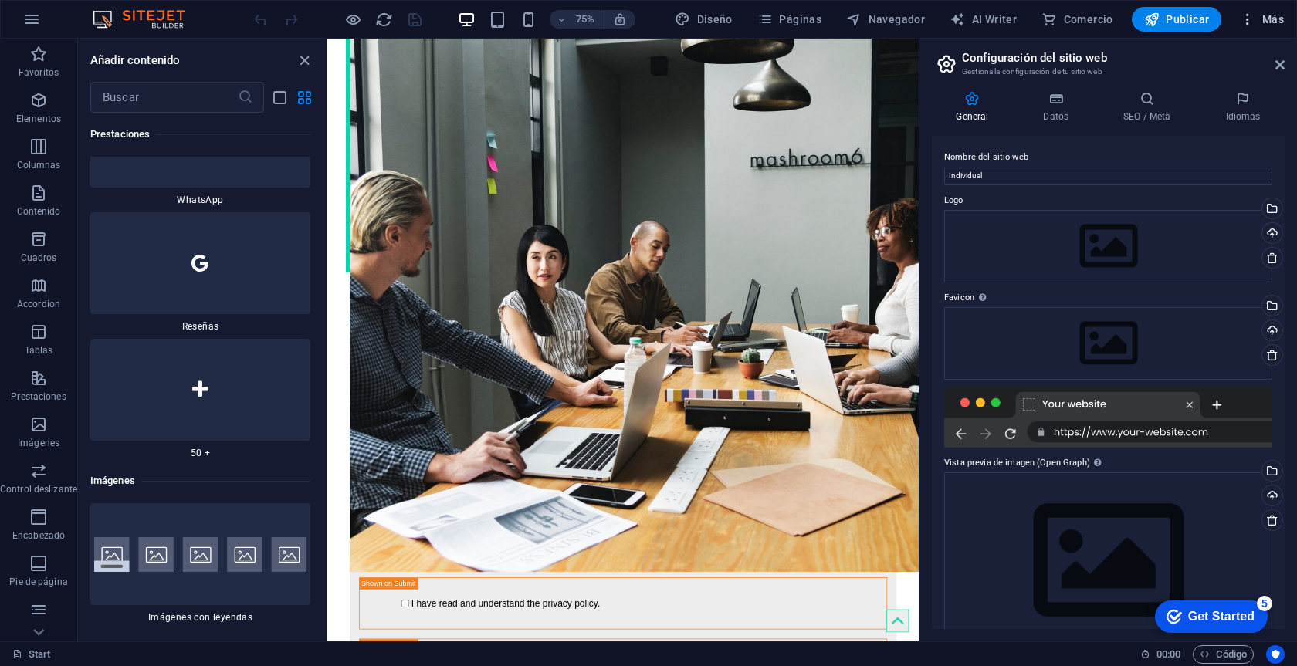
click at [0, 0] on span "Más" at bounding box center [0, 0] width 0 height 0
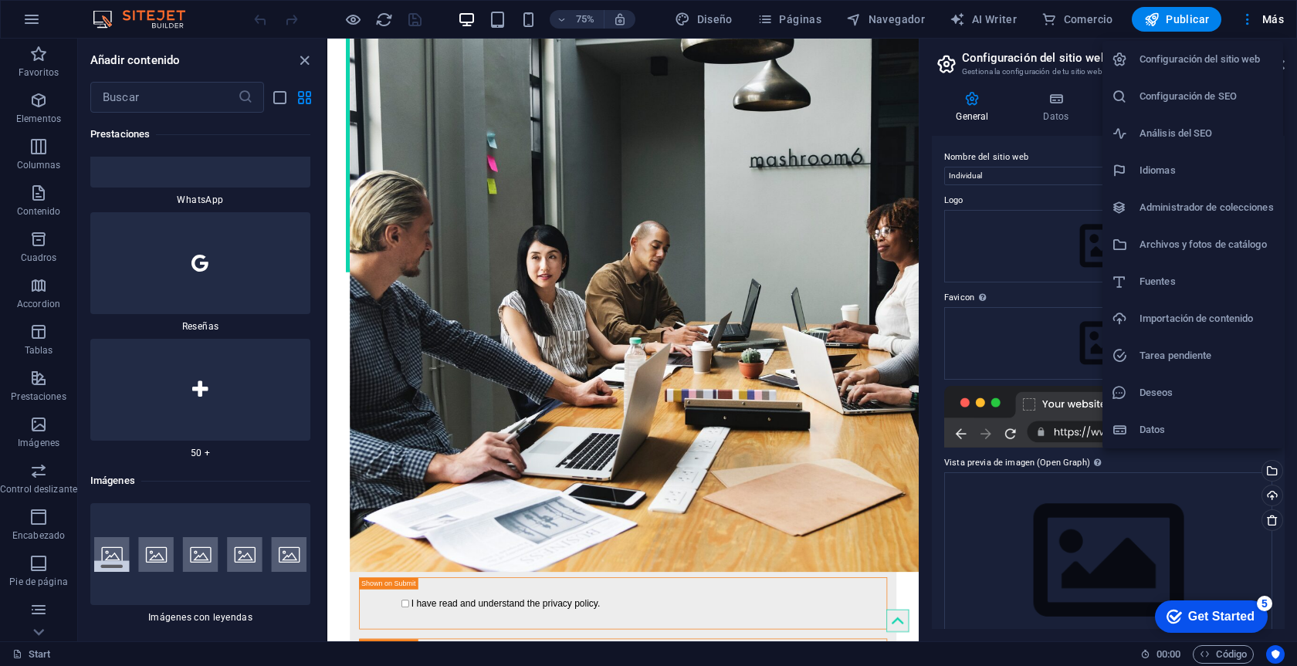
click at [1248, 283] on h6 "Fuentes" at bounding box center [1207, 282] width 134 height 19
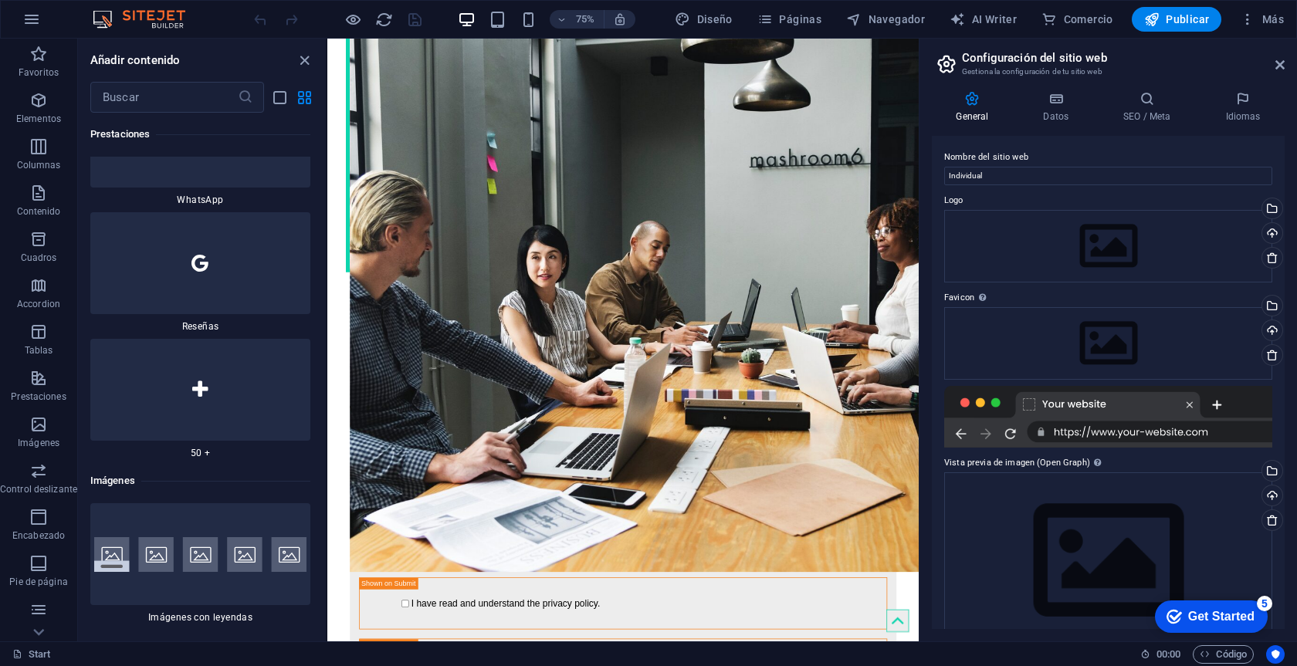
select select "popularity"
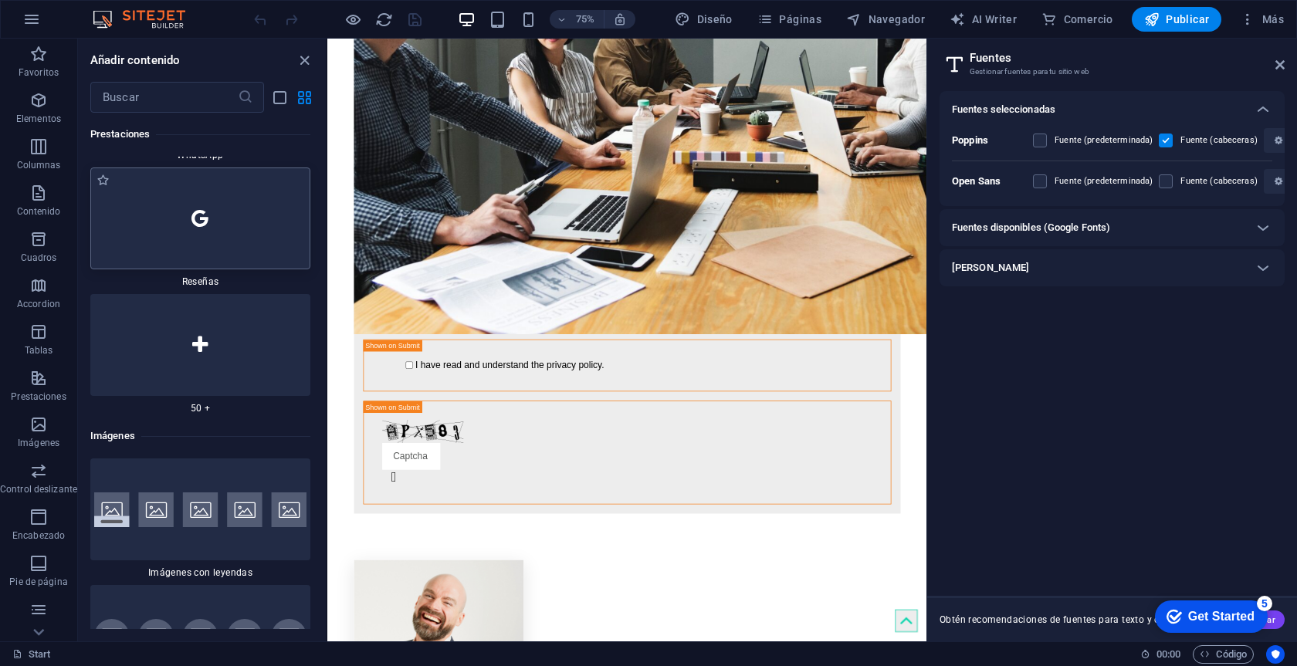
scroll to position [15634, 0]
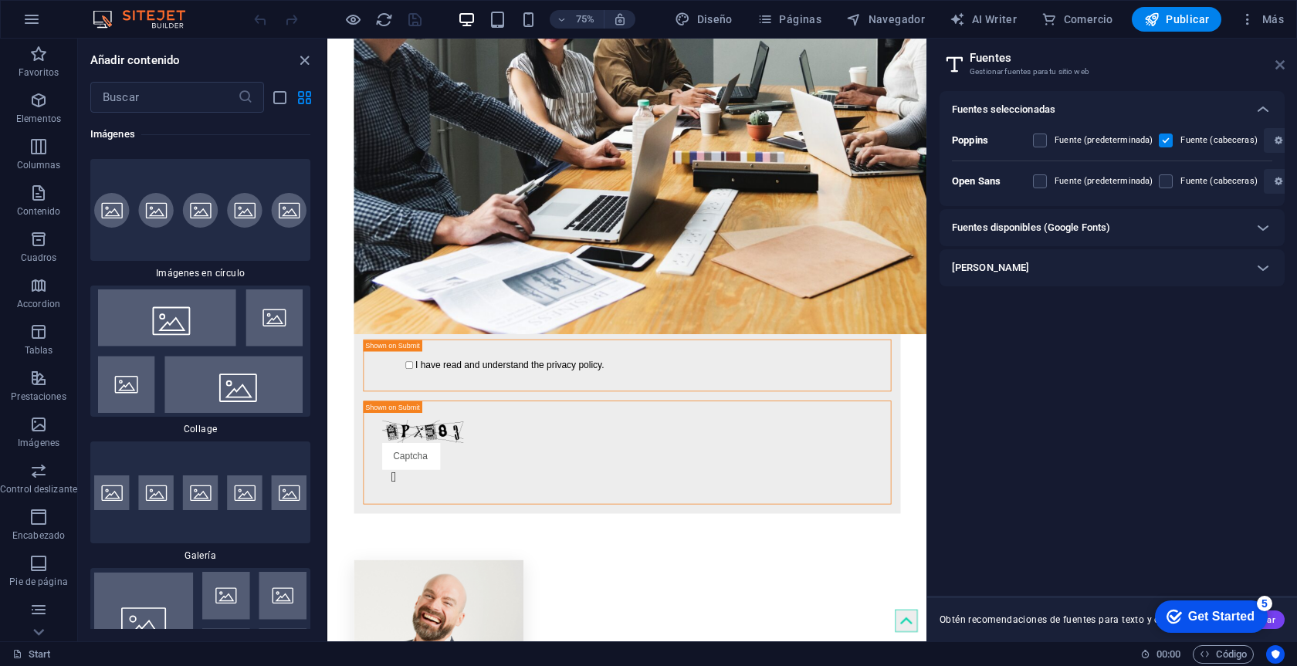
click at [1282, 67] on icon at bounding box center [1279, 65] width 9 height 12
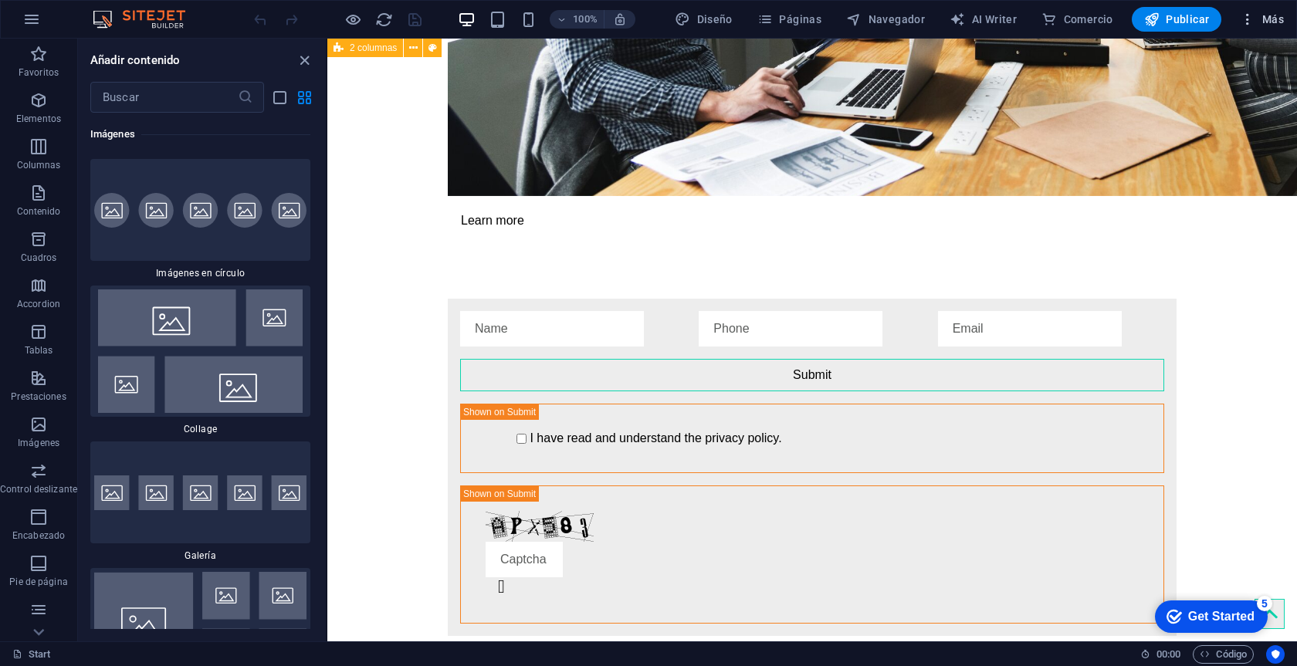
click at [0, 0] on span "Más" at bounding box center [0, 0] width 0 height 0
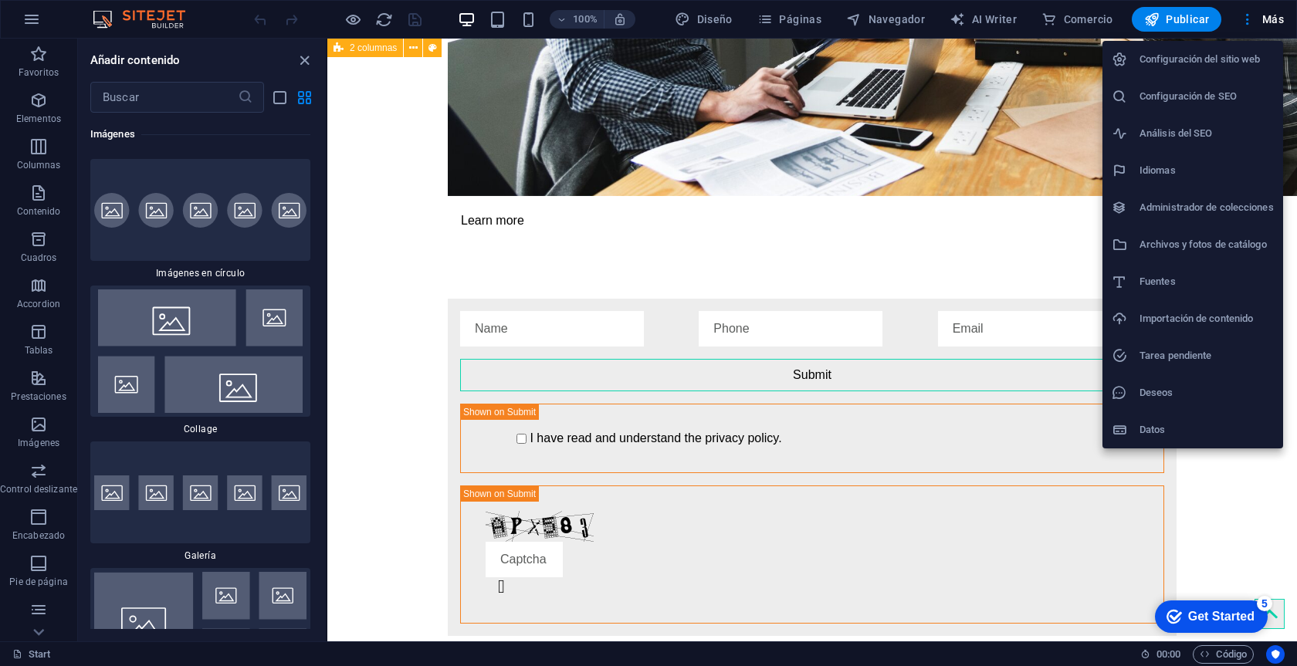
click at [707, 19] on div at bounding box center [648, 333] width 1297 height 666
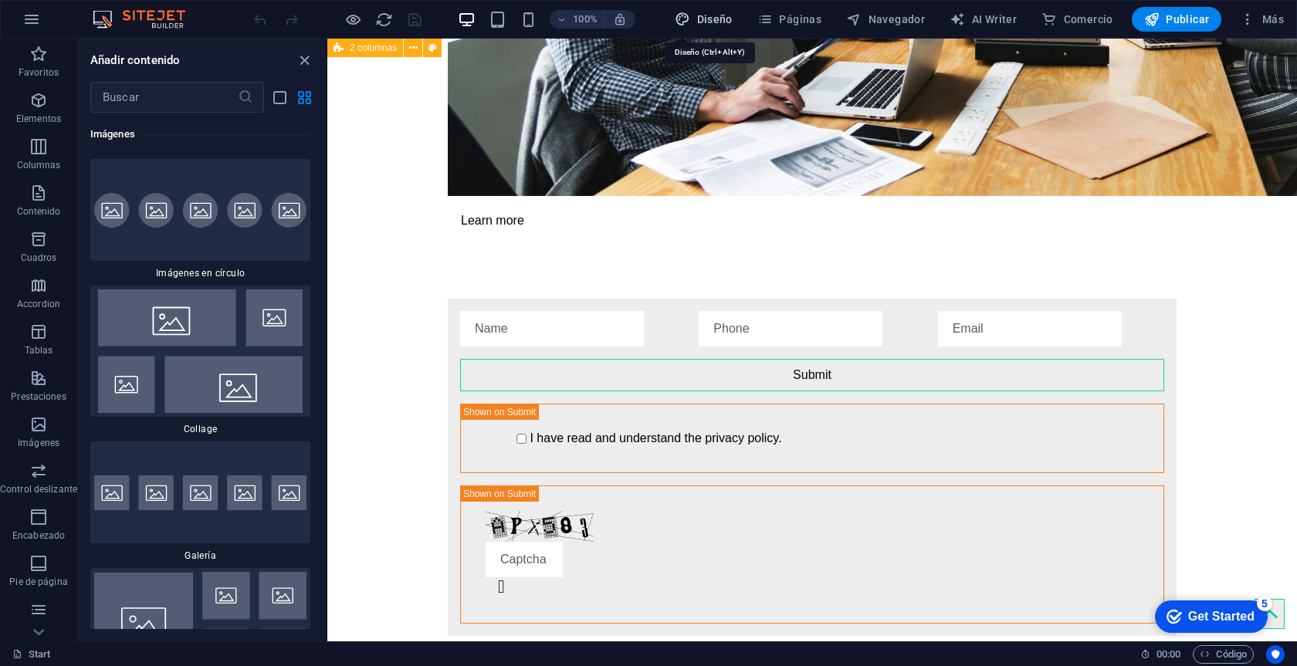
click at [708, 19] on span "Diseño" at bounding box center [704, 19] width 58 height 15
select select "px"
select select "400"
select select "px"
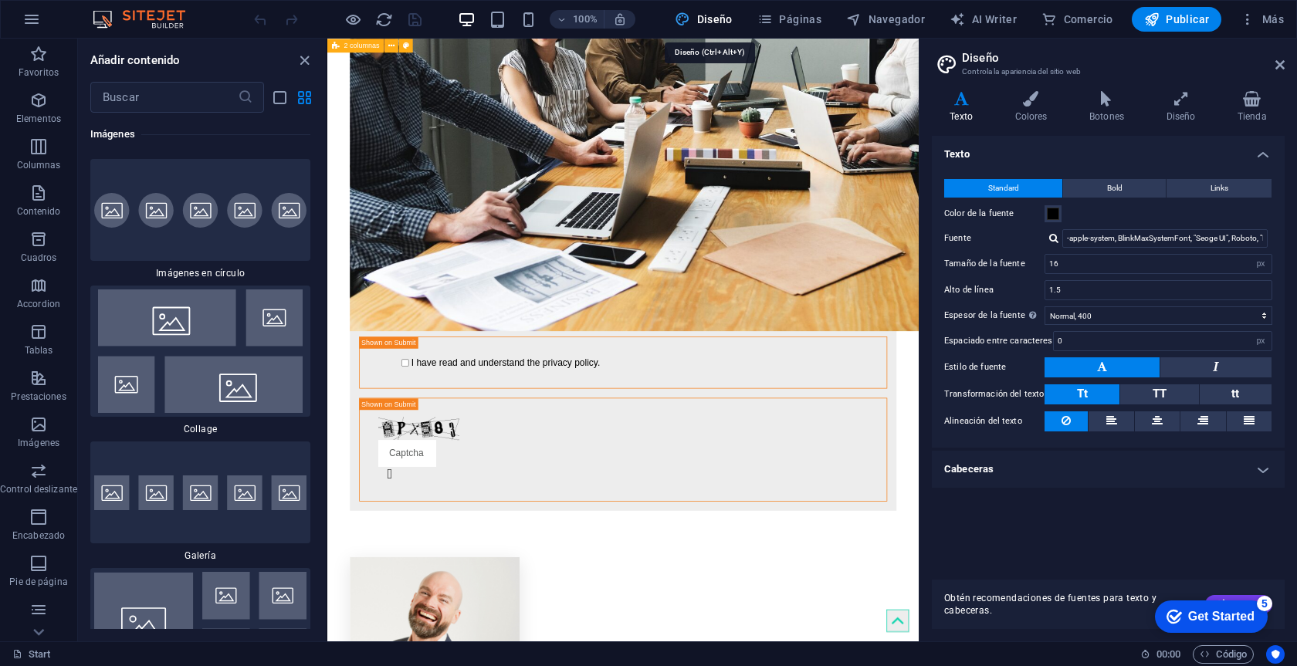
click at [708, 19] on span "Diseño" at bounding box center [704, 19] width 58 height 15
click at [1108, 185] on span "Bold" at bounding box center [1114, 188] width 15 height 19
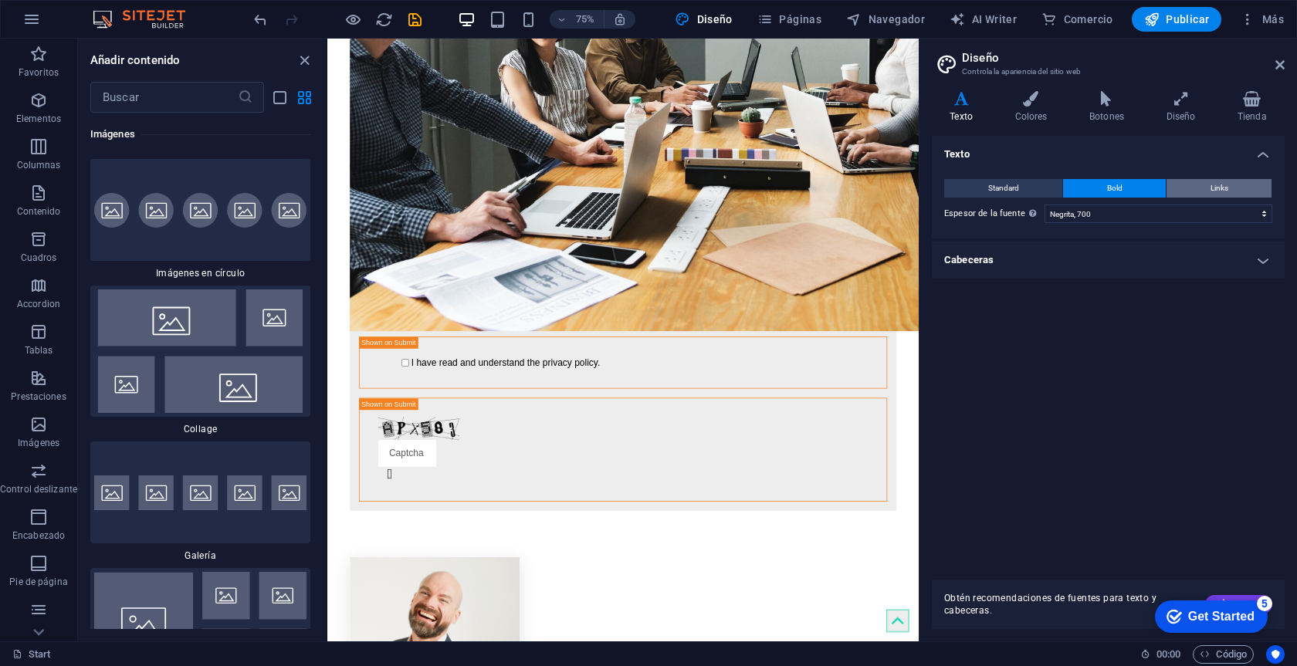
click at [1213, 182] on span "Links" at bounding box center [1220, 188] width 18 height 19
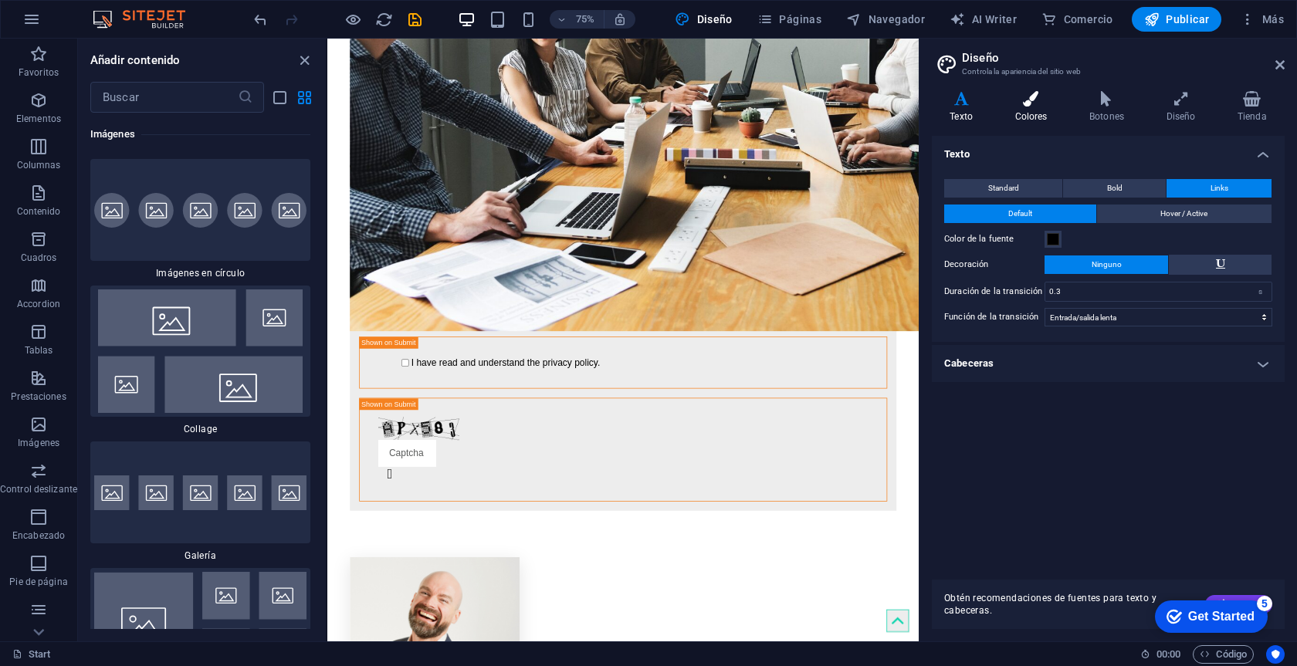
click at [1031, 106] on icon at bounding box center [1031, 98] width 69 height 15
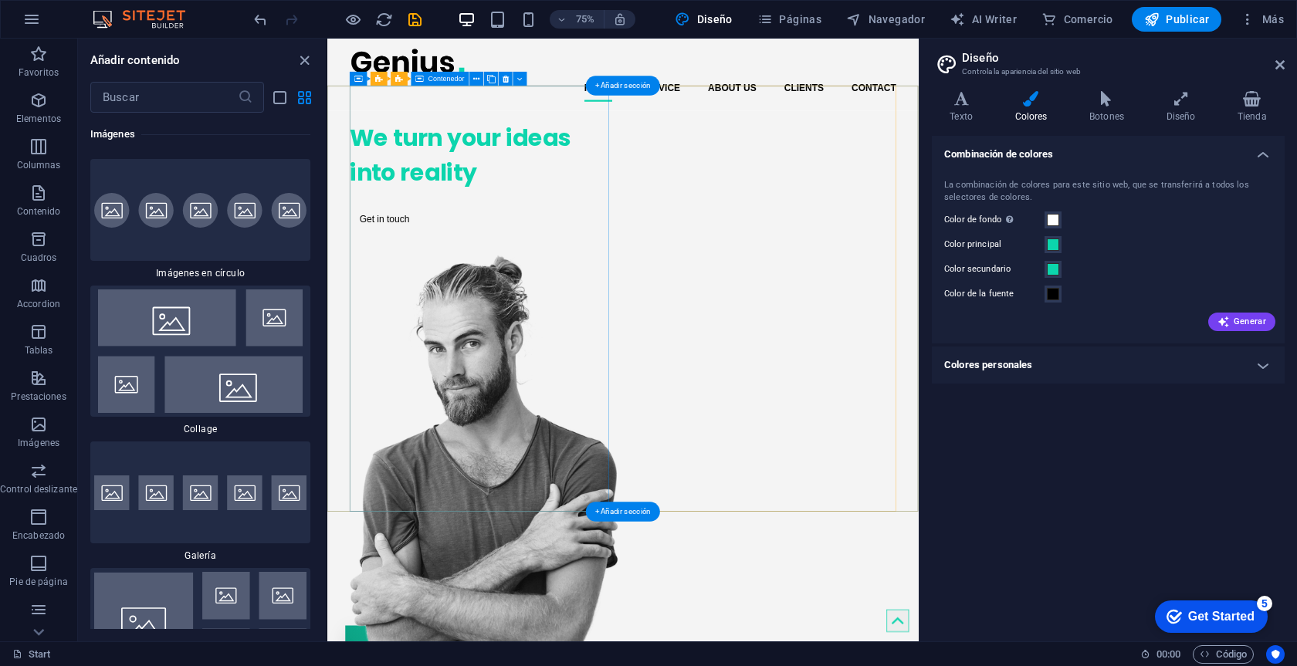
scroll to position [0, 0]
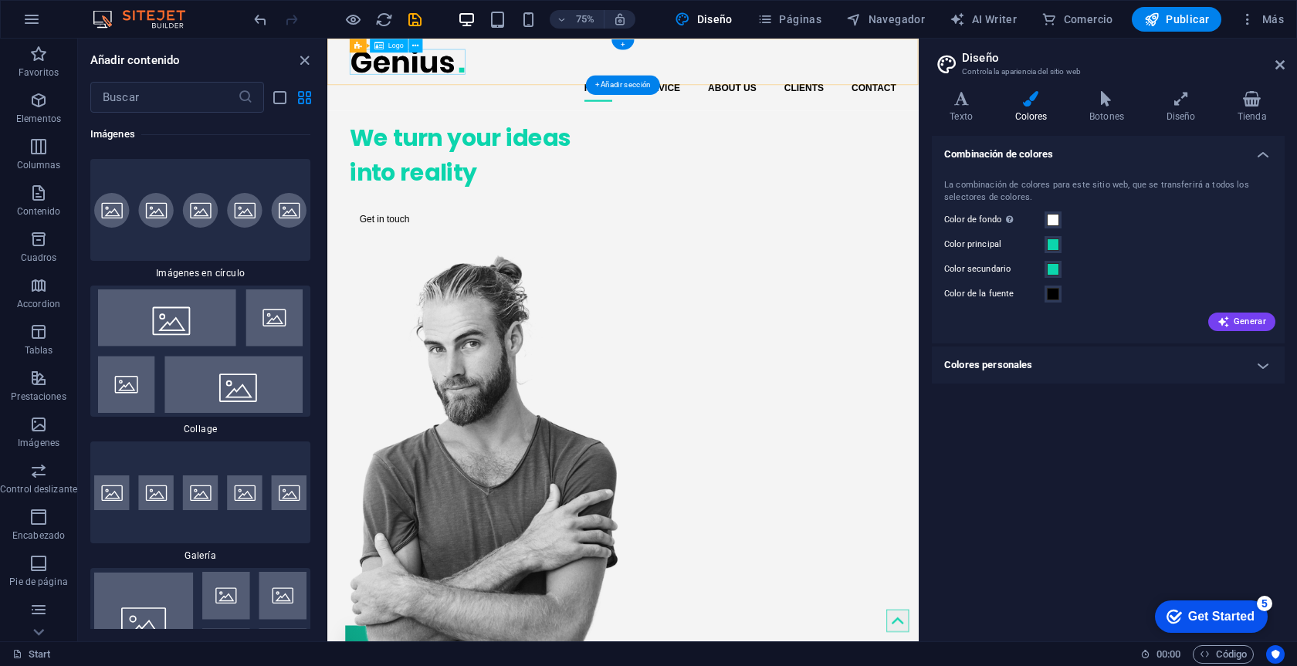
click at [428, 70] on div at bounding box center [721, 68] width 729 height 35
click at [412, 63] on div at bounding box center [721, 68] width 729 height 35
select select "px"
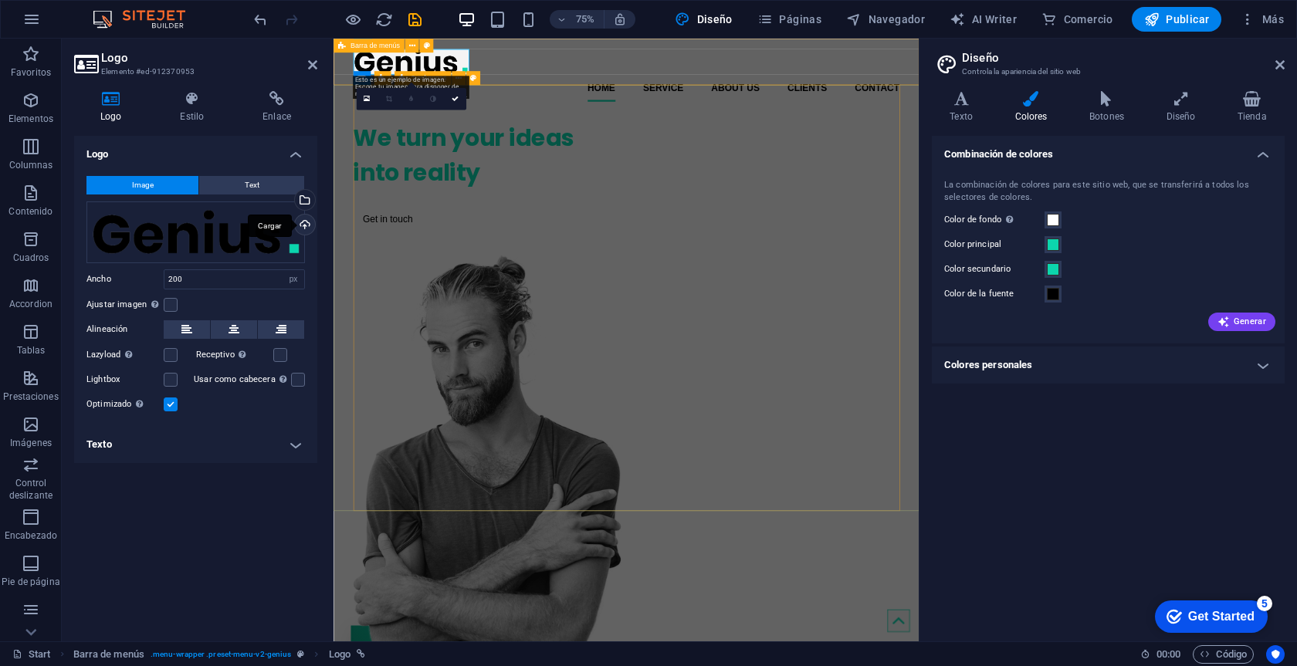
click at [308, 227] on div "Cargar" at bounding box center [303, 226] width 23 height 23
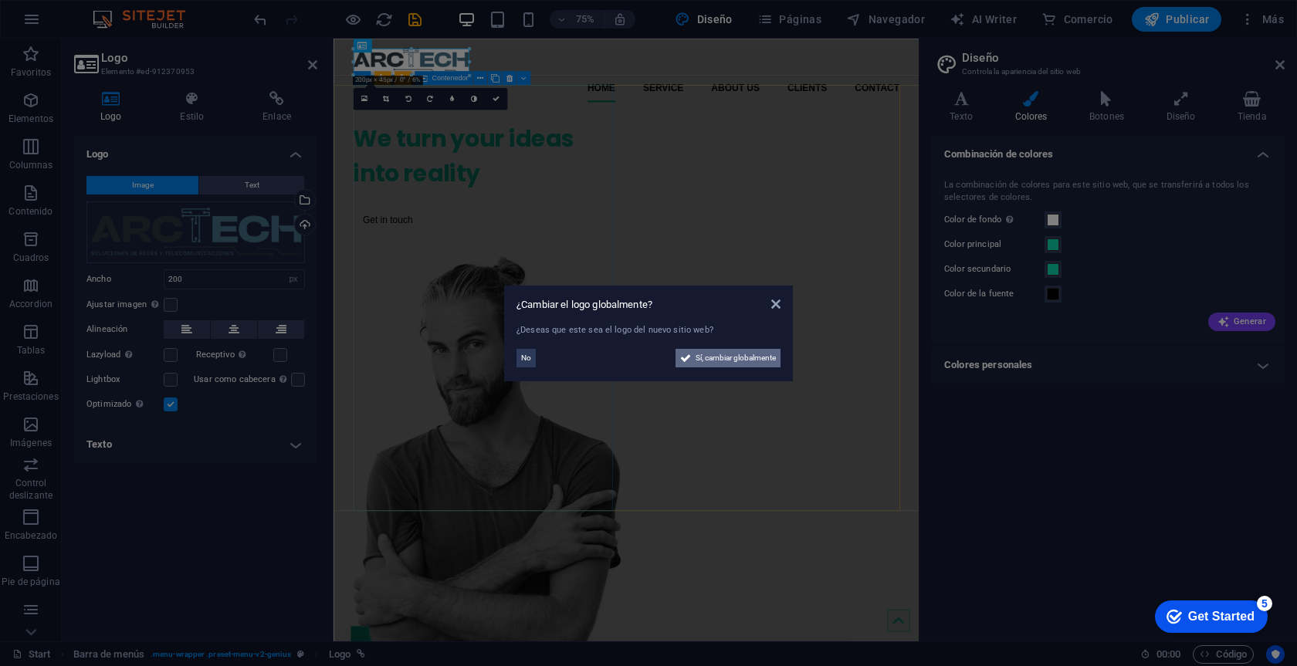
click at [735, 360] on span "Sí, cambiar globalmente" at bounding box center [736, 358] width 80 height 19
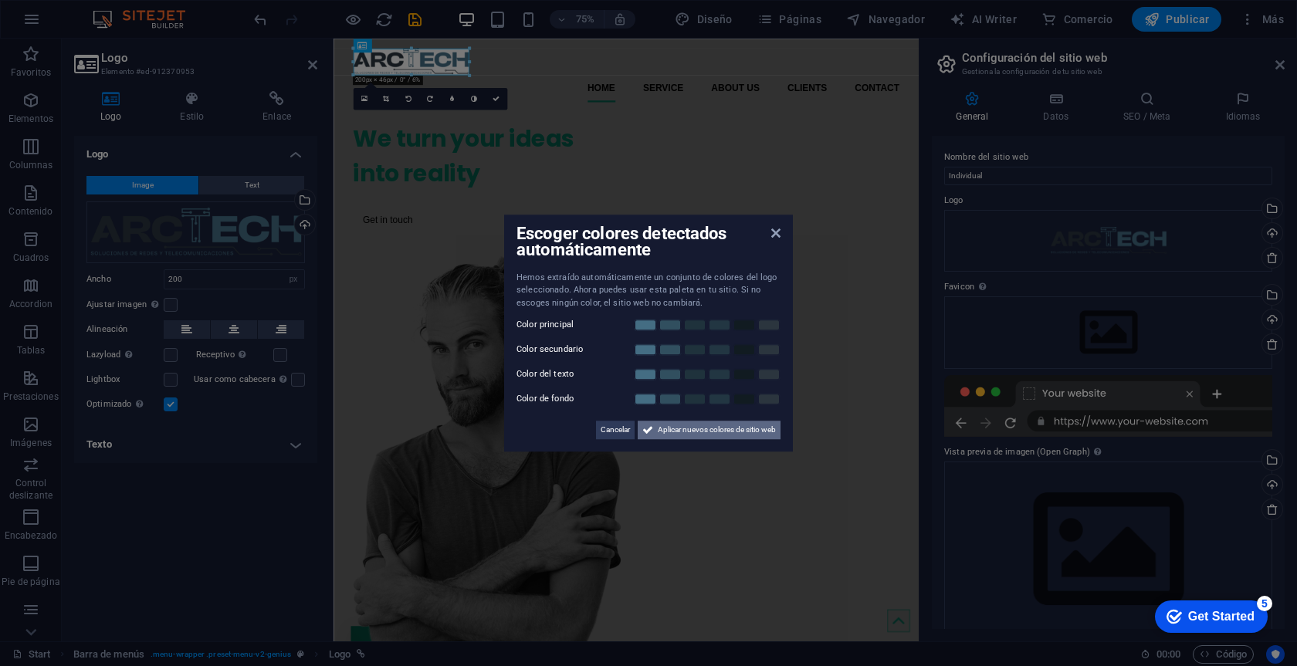
click at [674, 427] on span "Aplicar nuevos colores de sitio web" at bounding box center [717, 430] width 118 height 19
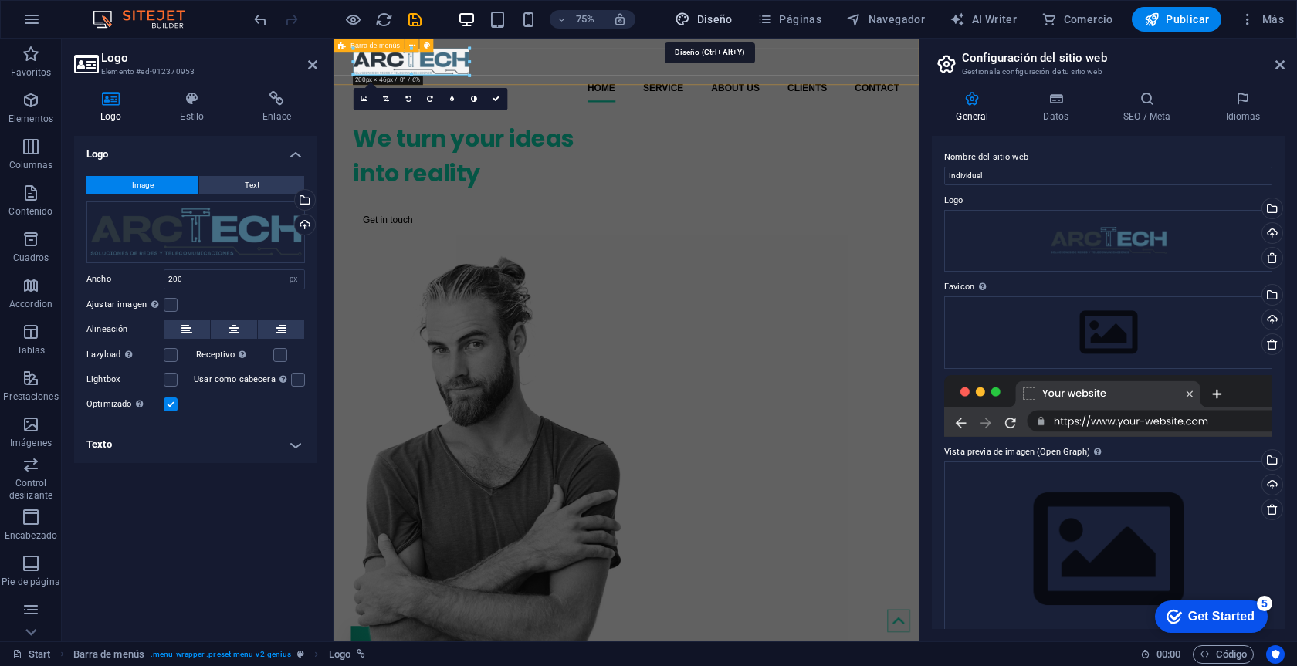
click at [719, 19] on span "Diseño" at bounding box center [704, 19] width 58 height 15
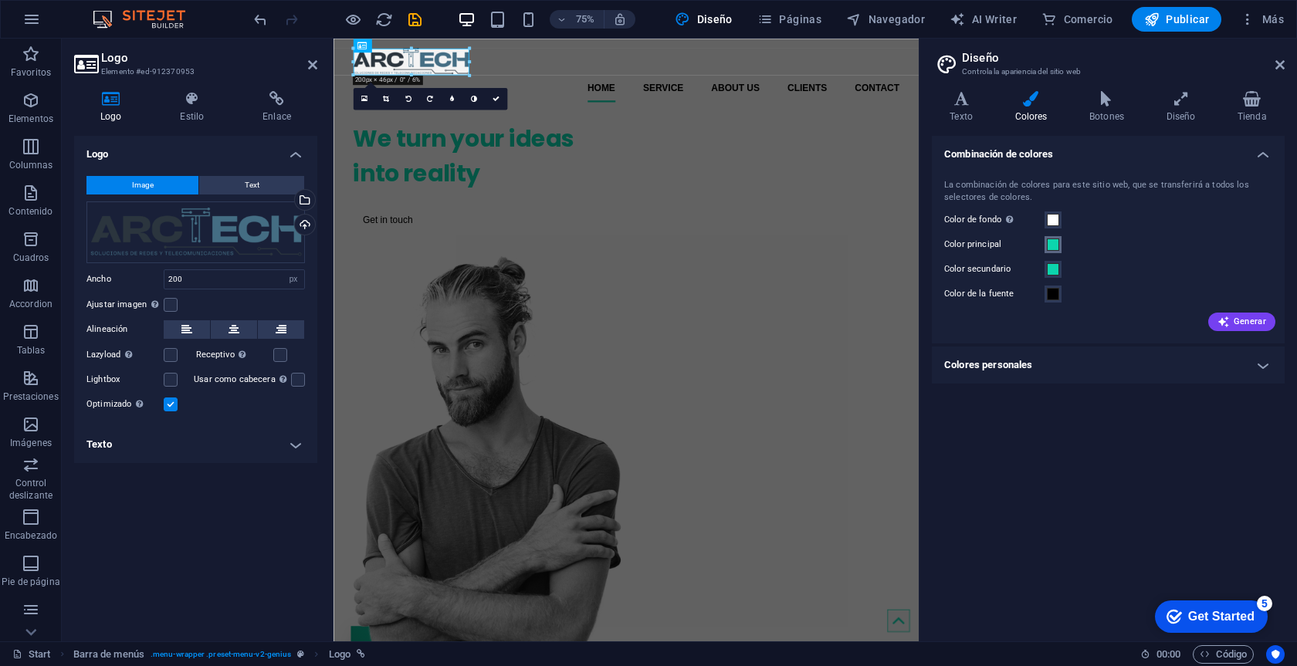
click at [1049, 241] on span at bounding box center [1053, 245] width 12 height 12
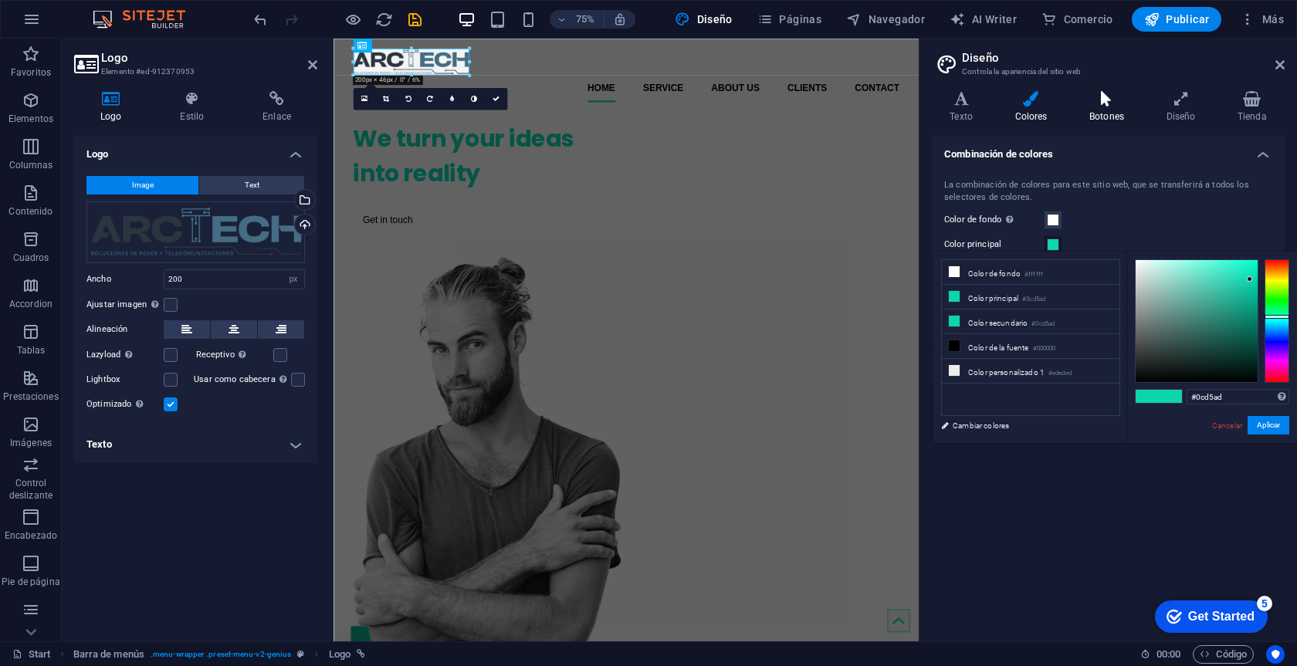
click at [1115, 101] on icon at bounding box center [1107, 98] width 71 height 15
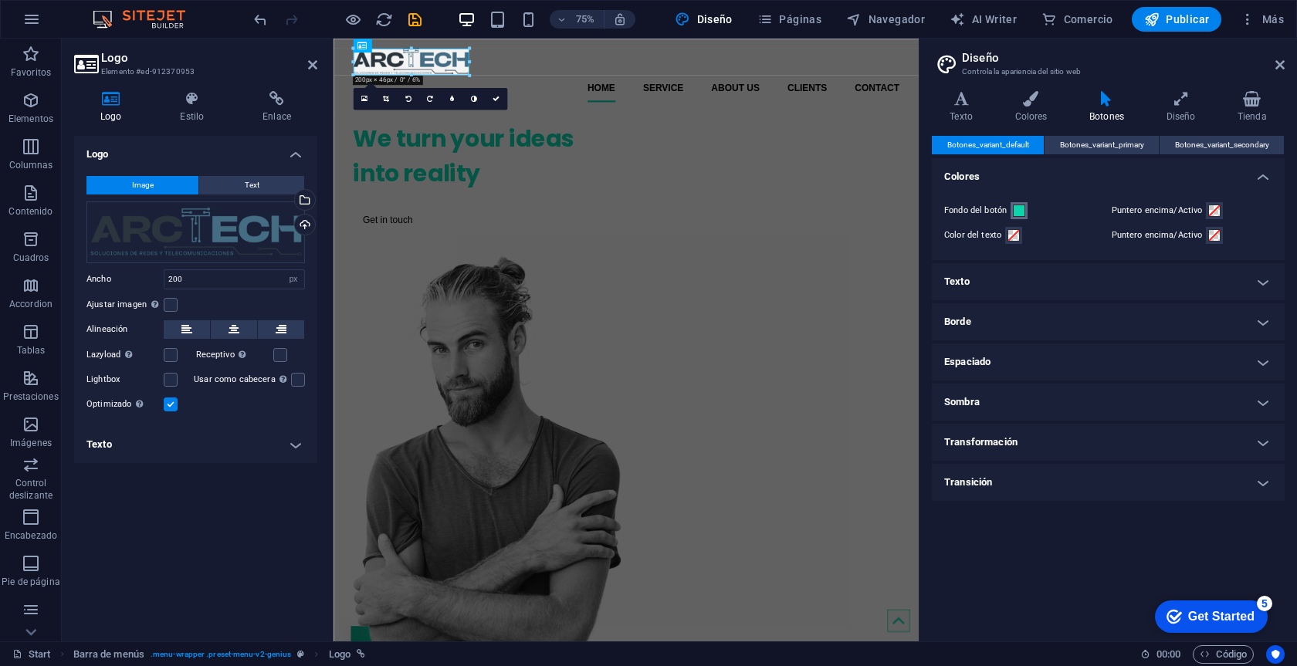
click at [1021, 216] on button "Fondo del botón" at bounding box center [1019, 210] width 17 height 17
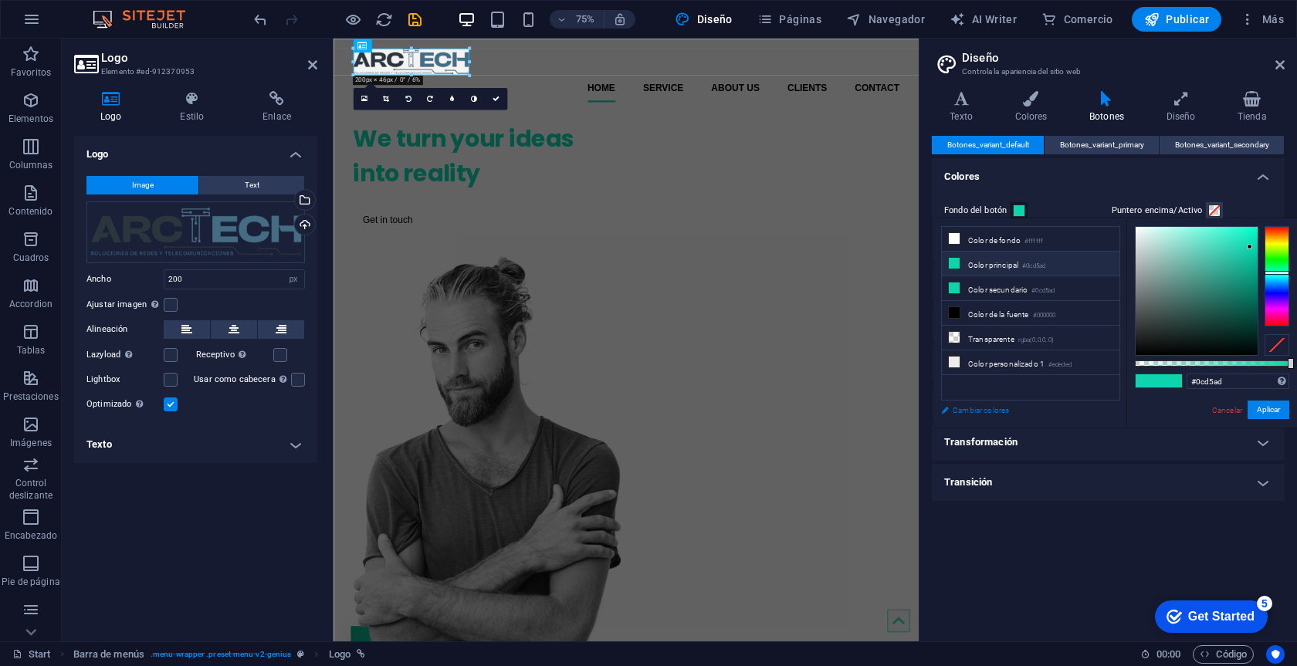
click at [1004, 414] on link "Cambiar colores" at bounding box center [1022, 410] width 179 height 19
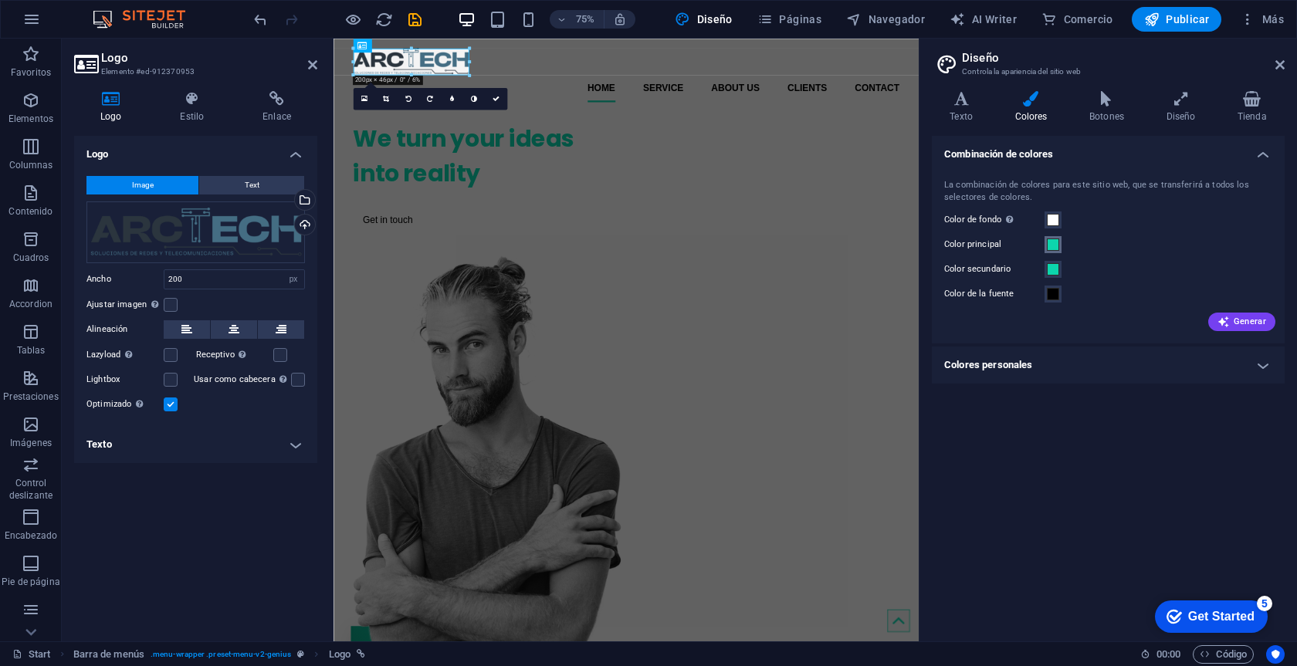
click at [1055, 244] on span at bounding box center [1053, 245] width 12 height 12
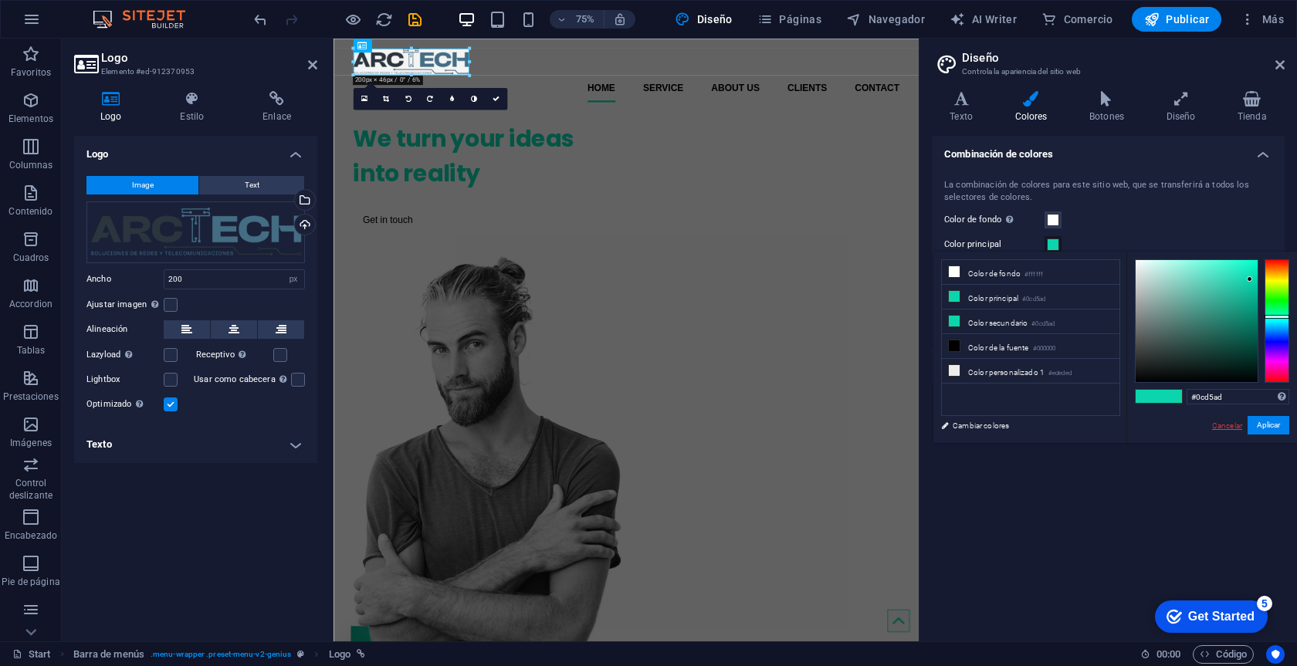
click at [1219, 422] on link "Cancelar" at bounding box center [1227, 426] width 33 height 12
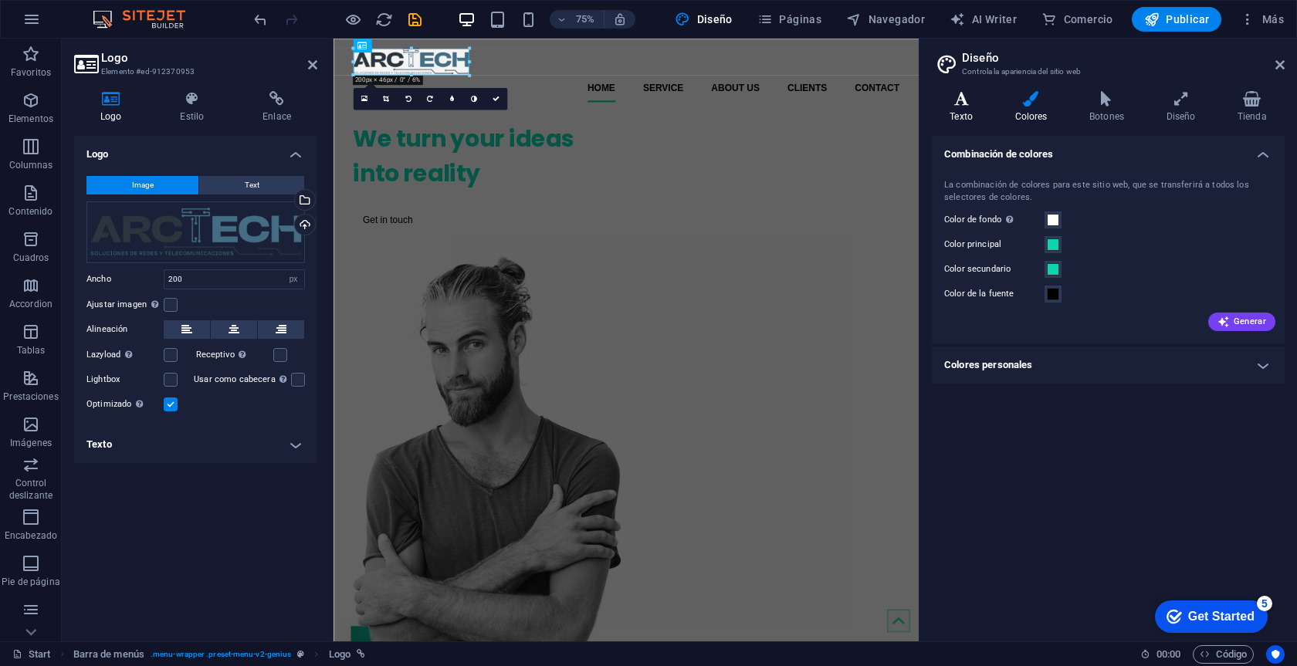
click at [960, 111] on h4 "Texto" at bounding box center [964, 107] width 65 height 32
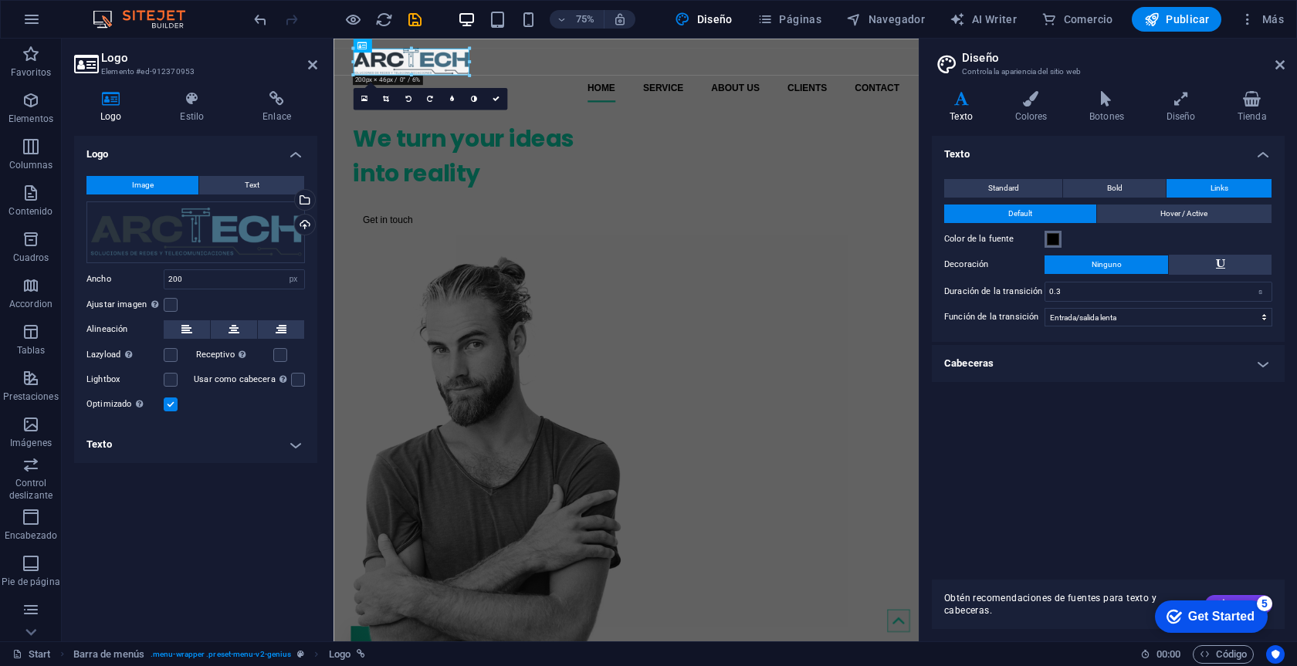
click at [1061, 241] on button "Color de la fuente" at bounding box center [1053, 239] width 17 height 17
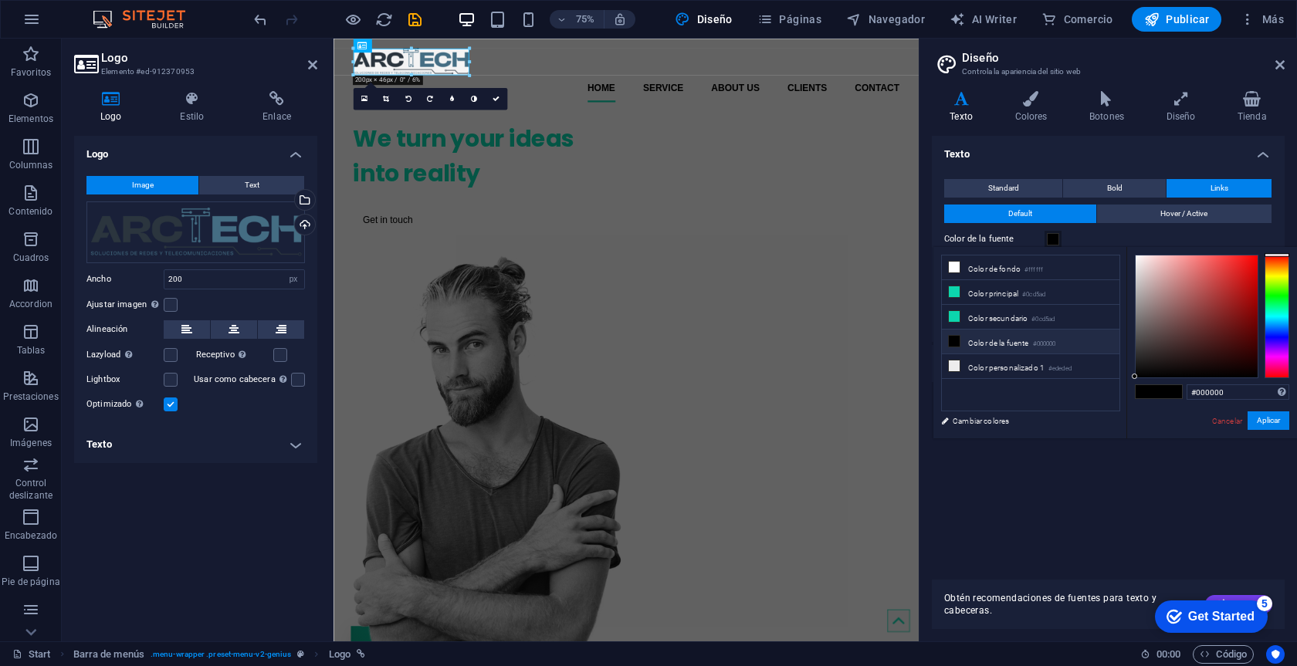
click at [1105, 233] on div "Color de la fuente" at bounding box center [1108, 239] width 328 height 19
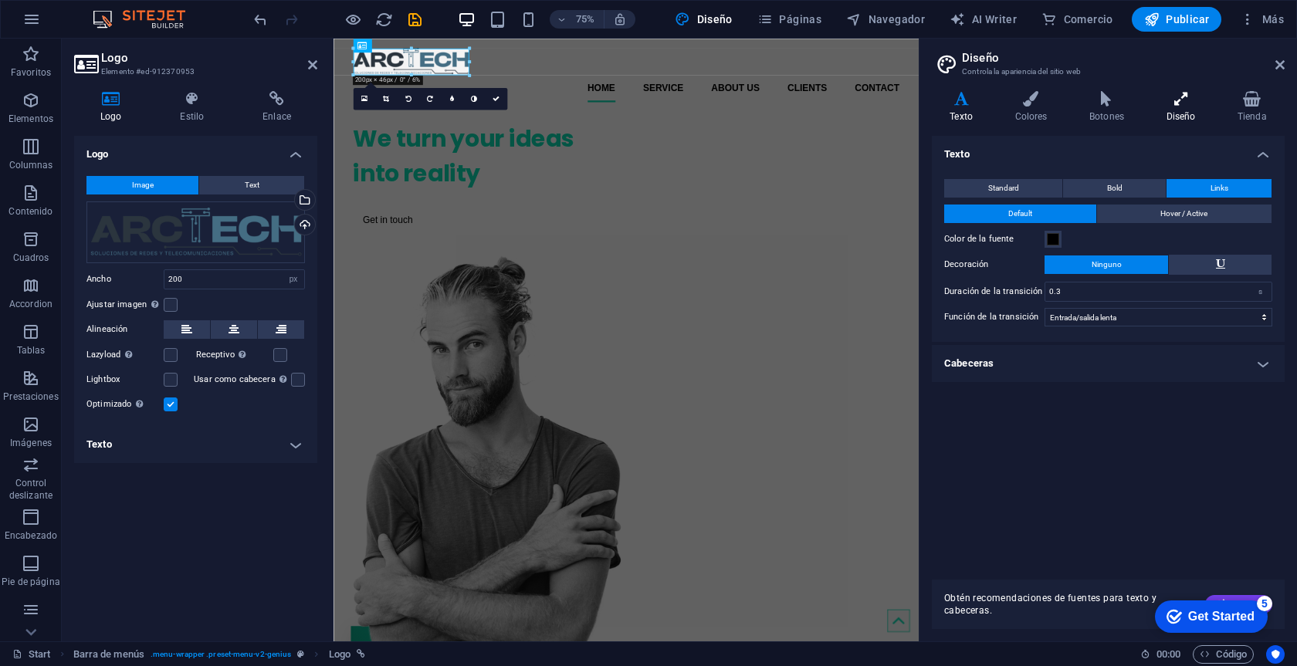
click at [1180, 102] on icon at bounding box center [1180, 98] width 65 height 15
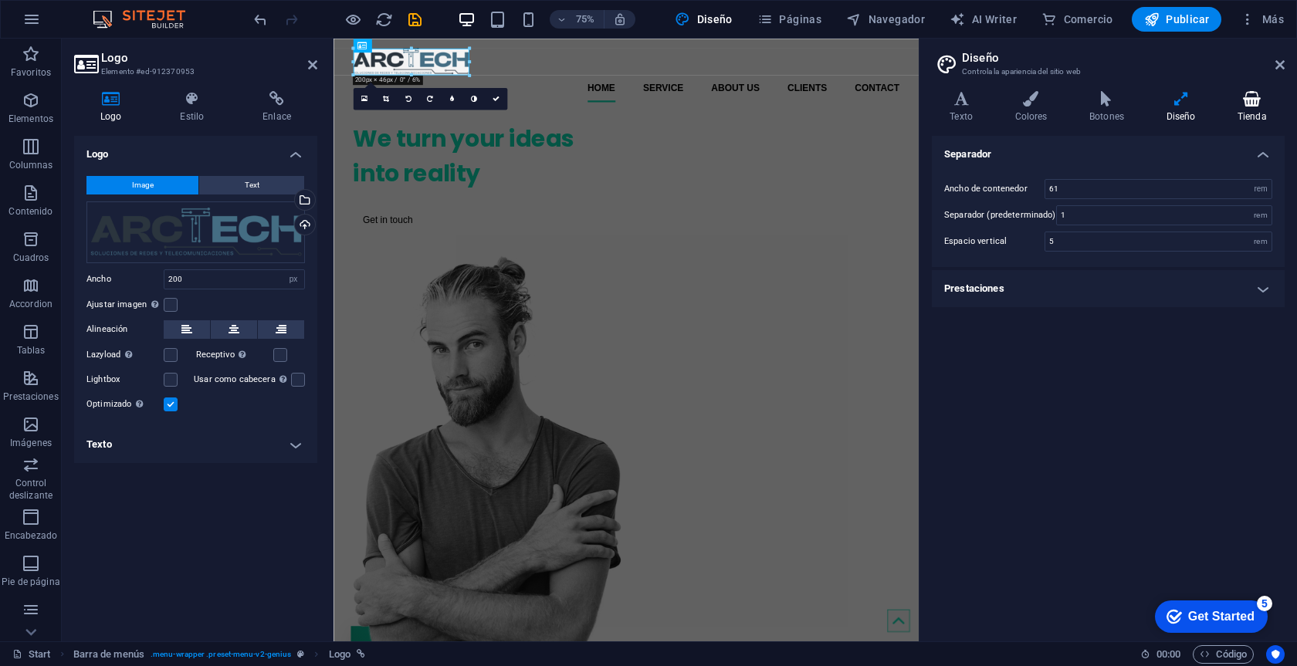
click at [1252, 99] on icon at bounding box center [1252, 98] width 65 height 15
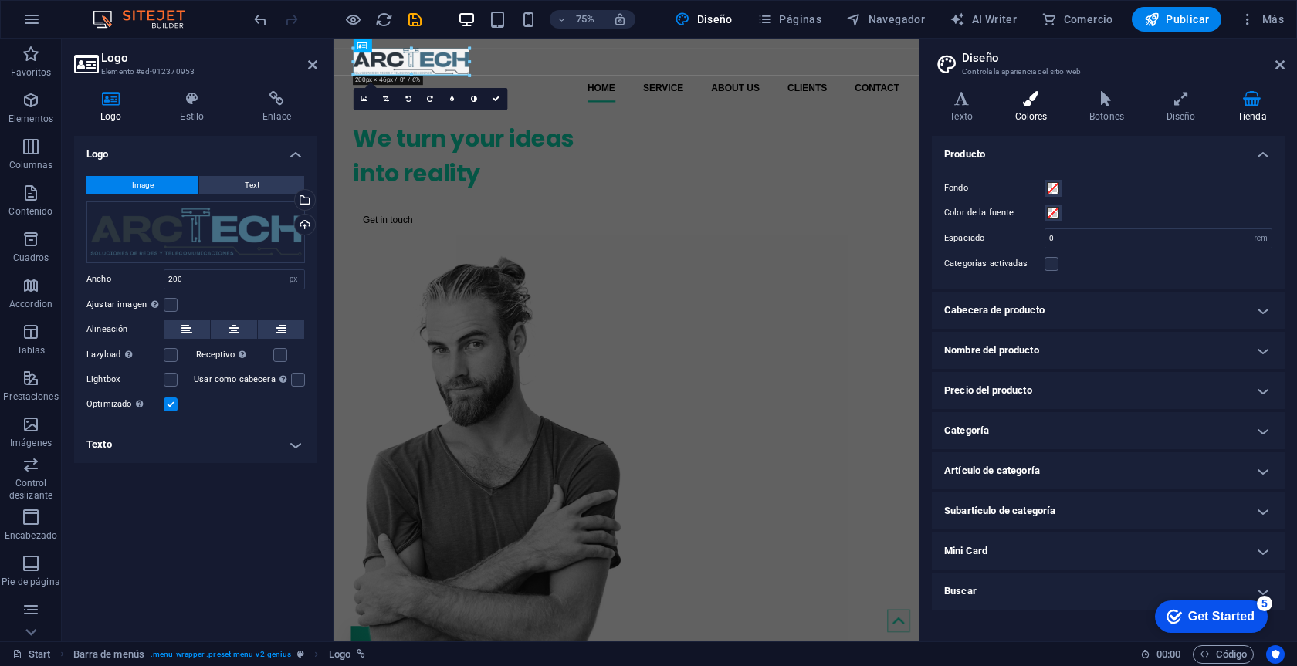
click at [1026, 100] on icon at bounding box center [1031, 98] width 69 height 15
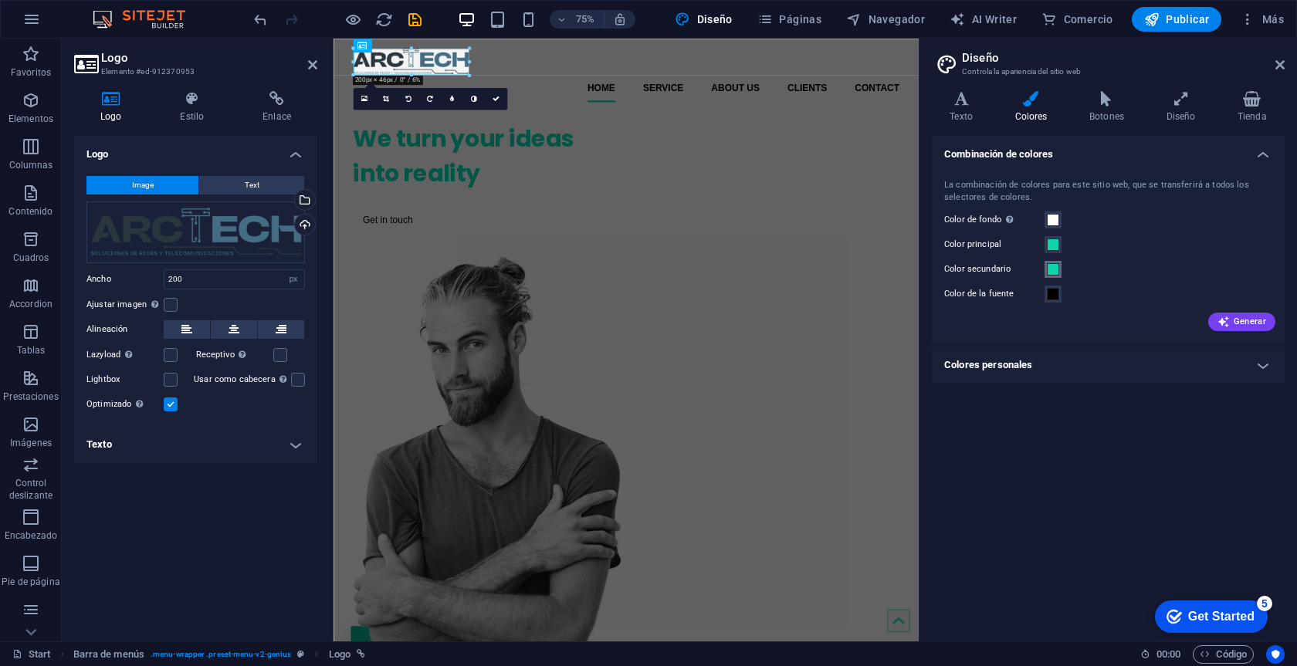
click at [1058, 268] on span at bounding box center [1053, 269] width 12 height 12
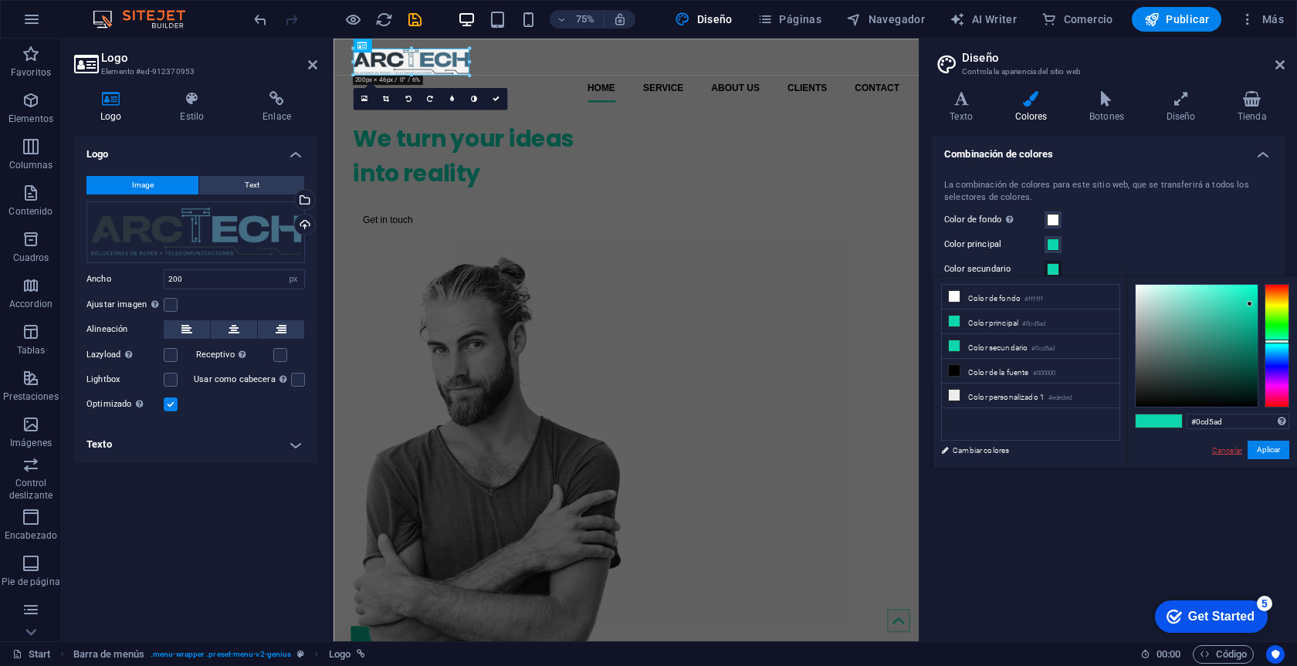
click at [1225, 451] on link "Cancelar" at bounding box center [1227, 451] width 33 height 12
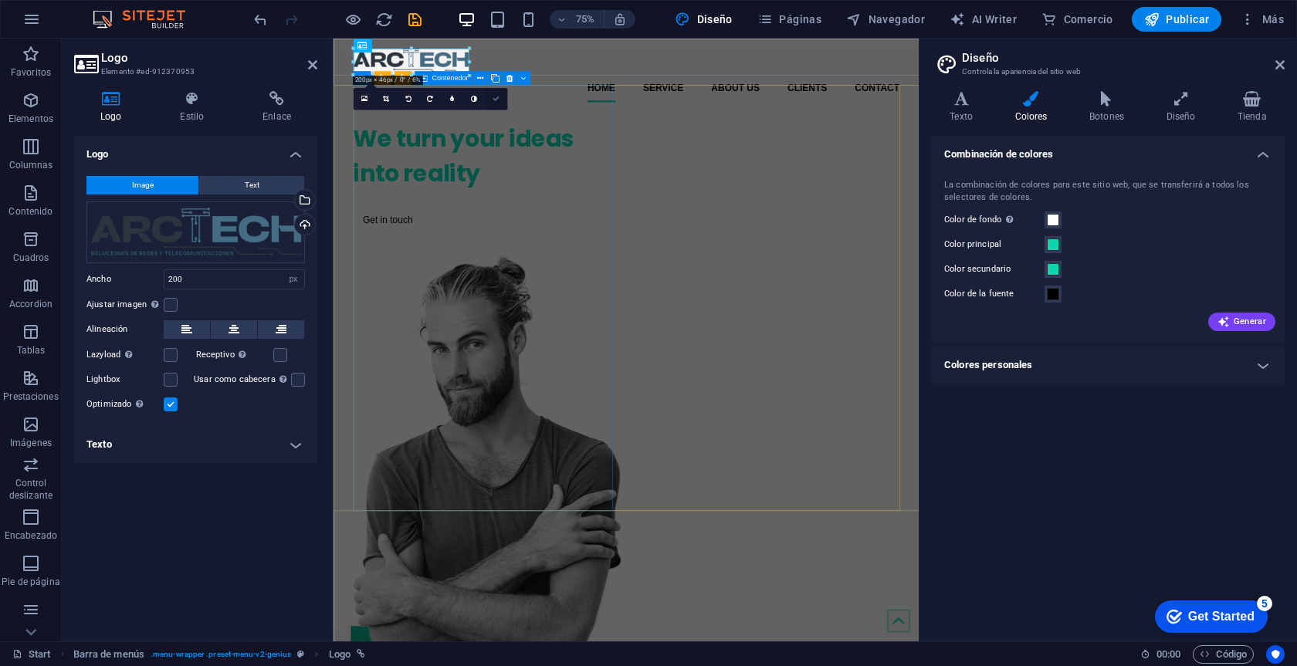
click at [497, 98] on icon at bounding box center [496, 99] width 7 height 7
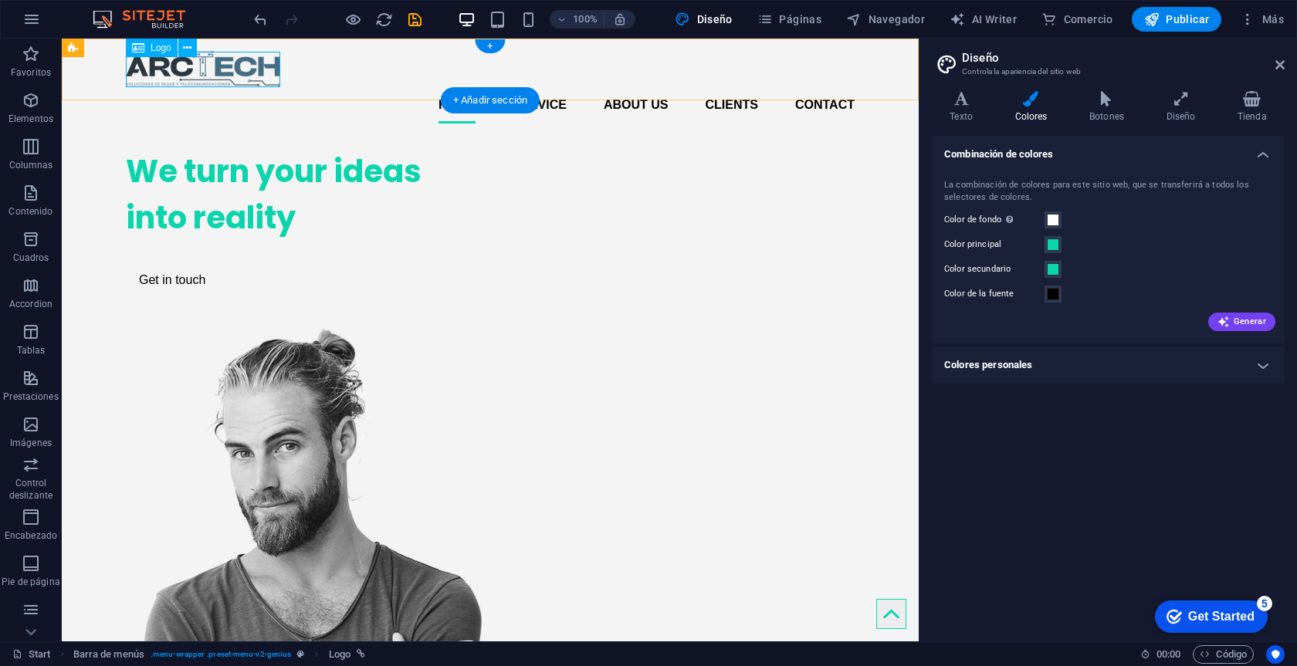
click at [230, 66] on div at bounding box center [490, 69] width 729 height 36
select select "px"
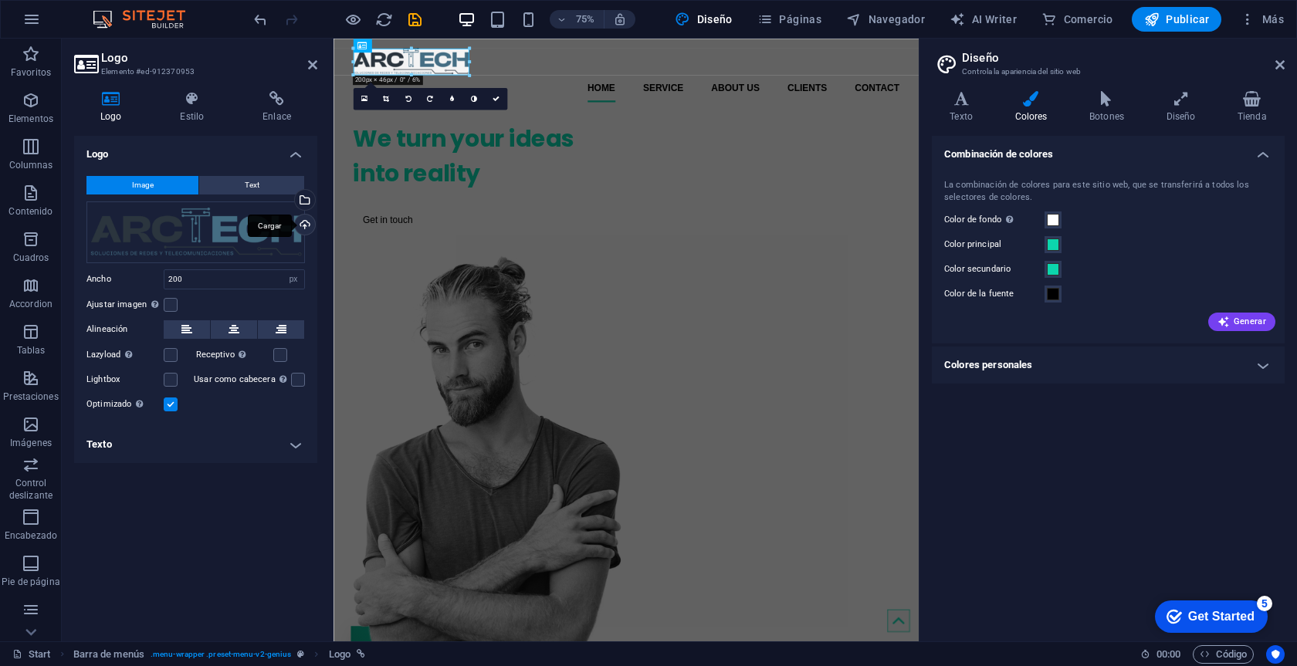
click at [303, 222] on div "Cargar" at bounding box center [303, 226] width 23 height 23
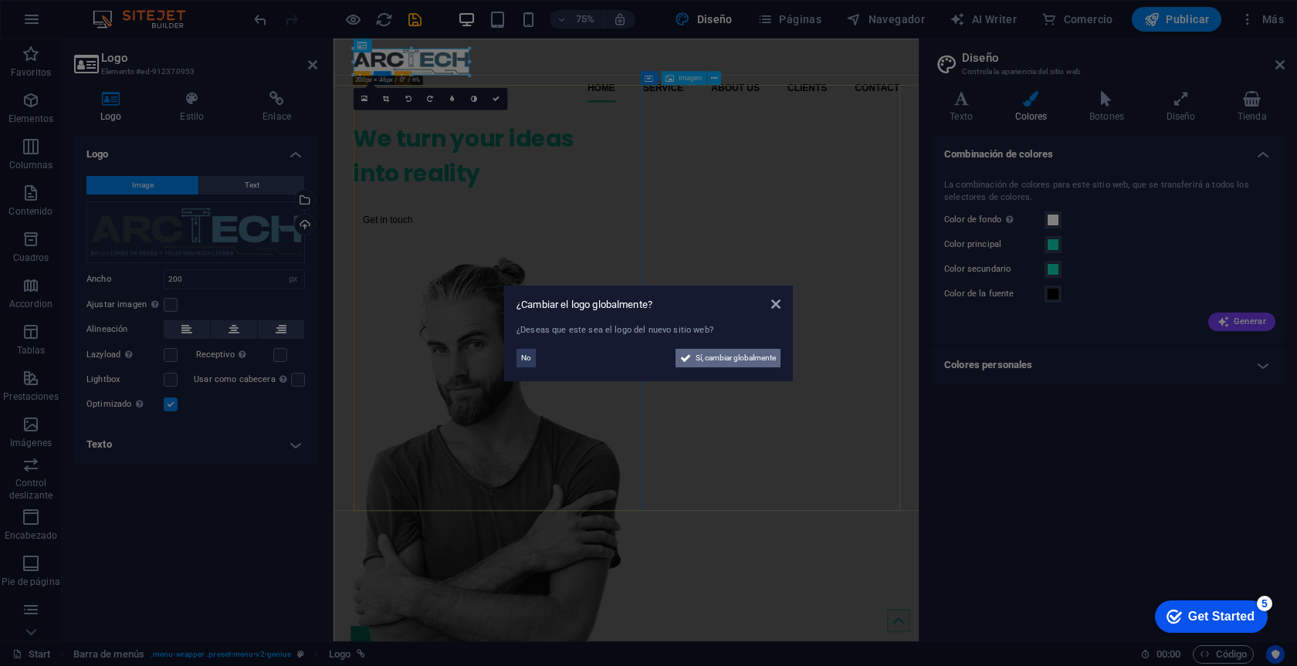
click at [741, 360] on span "Sí, cambiar globalmente" at bounding box center [736, 358] width 80 height 19
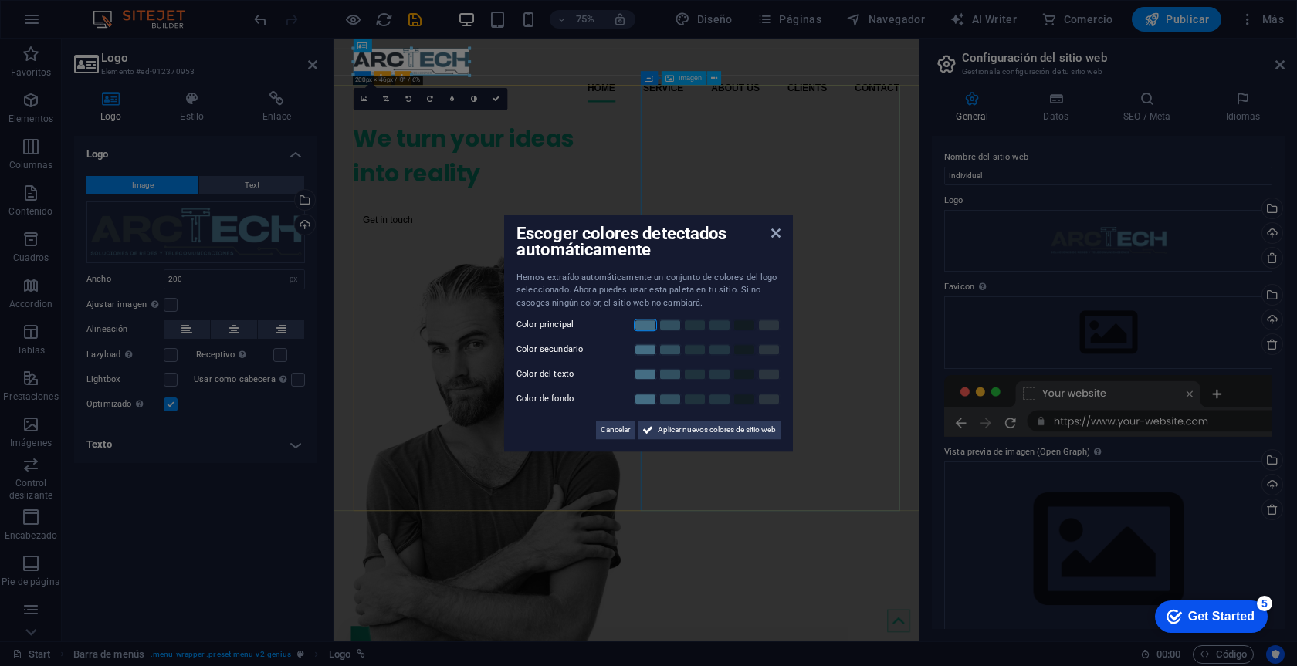
click at [649, 324] on link at bounding box center [645, 325] width 23 height 12
click at [715, 425] on span "Aplicar nuevos colores de sitio web" at bounding box center [717, 430] width 118 height 19
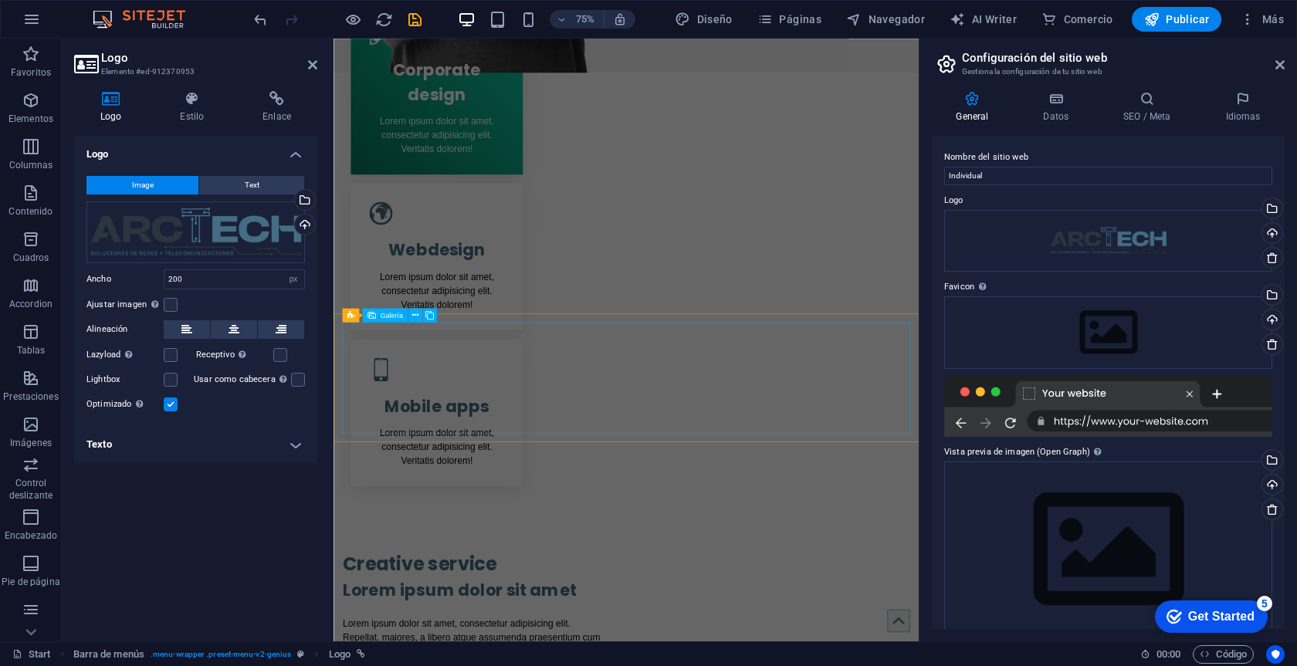
scroll to position [930, 0]
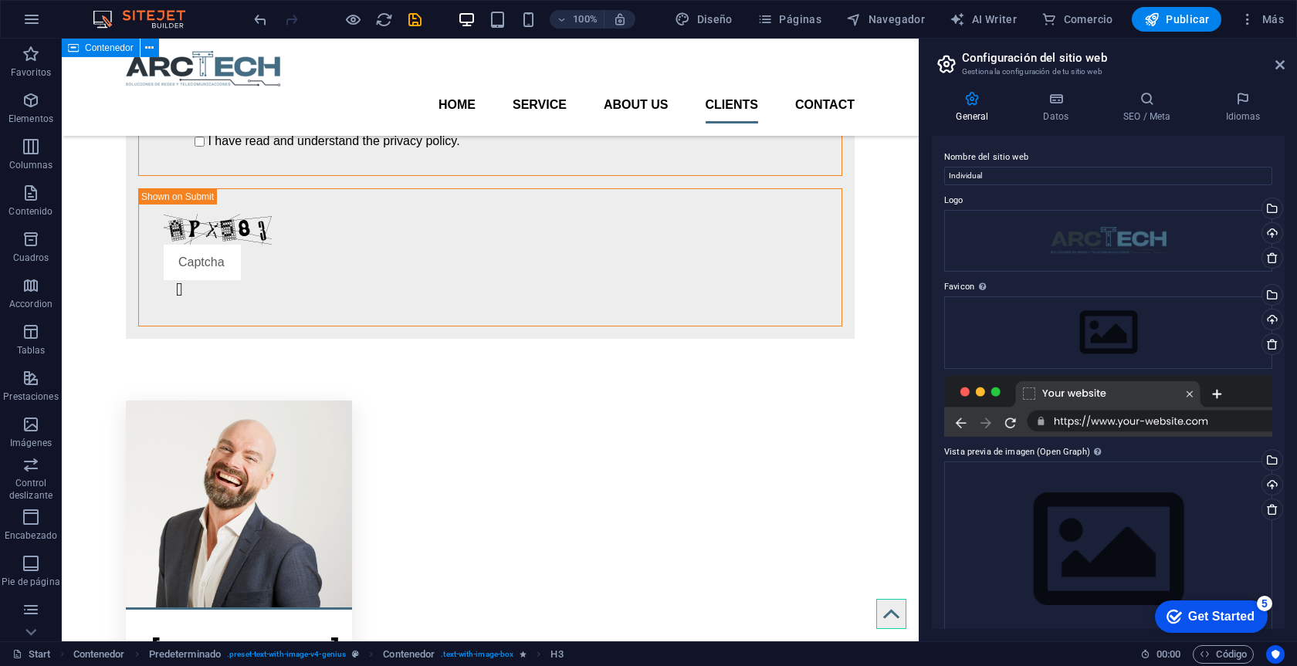
scroll to position [3076, 0]
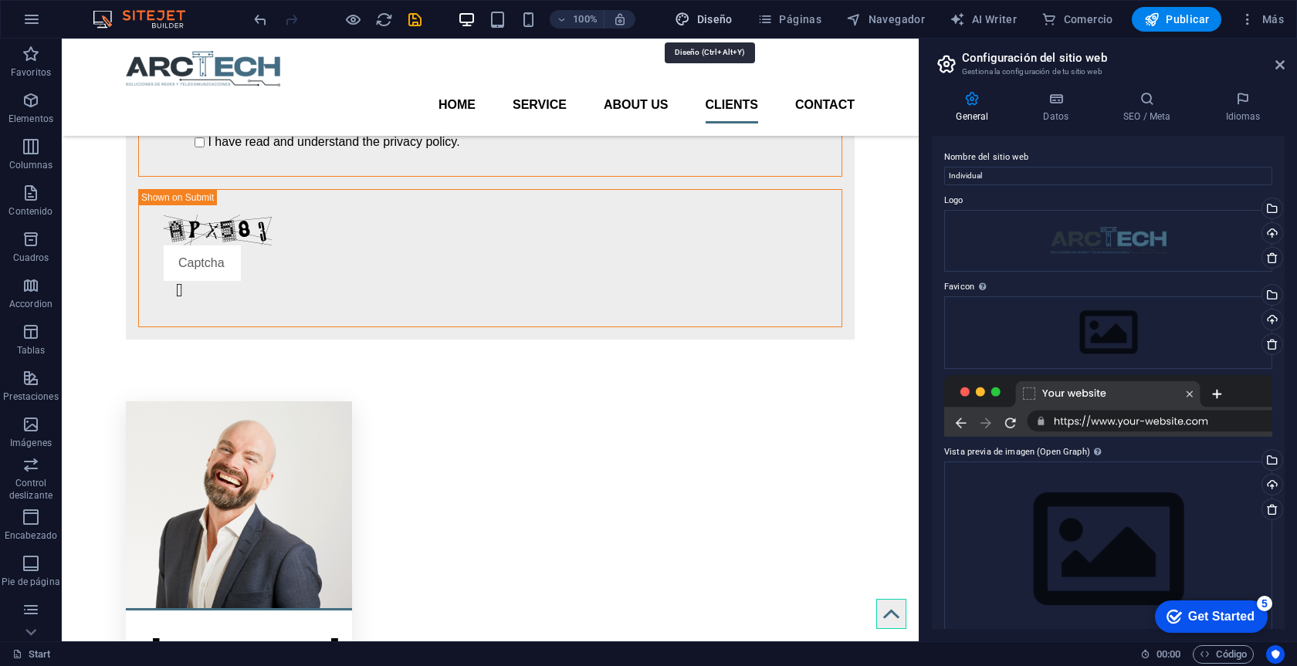
click at [698, 20] on span "Diseño" at bounding box center [704, 19] width 58 height 15
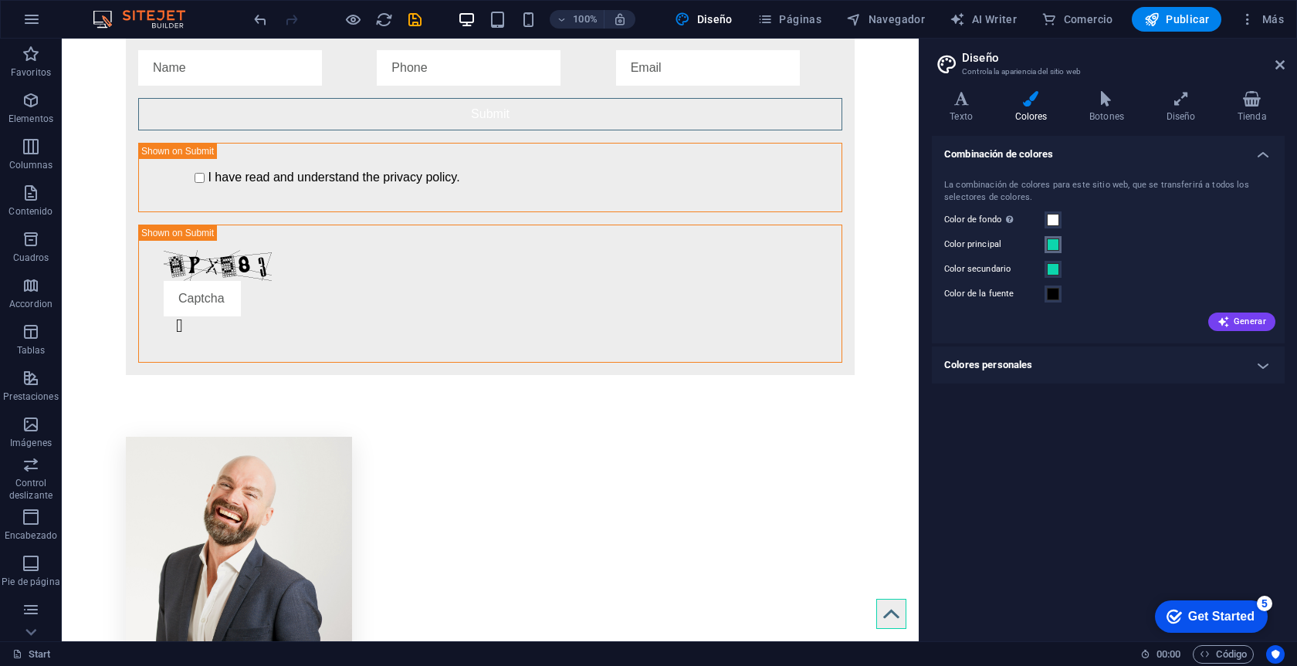
click at [1057, 246] on span at bounding box center [1053, 245] width 12 height 12
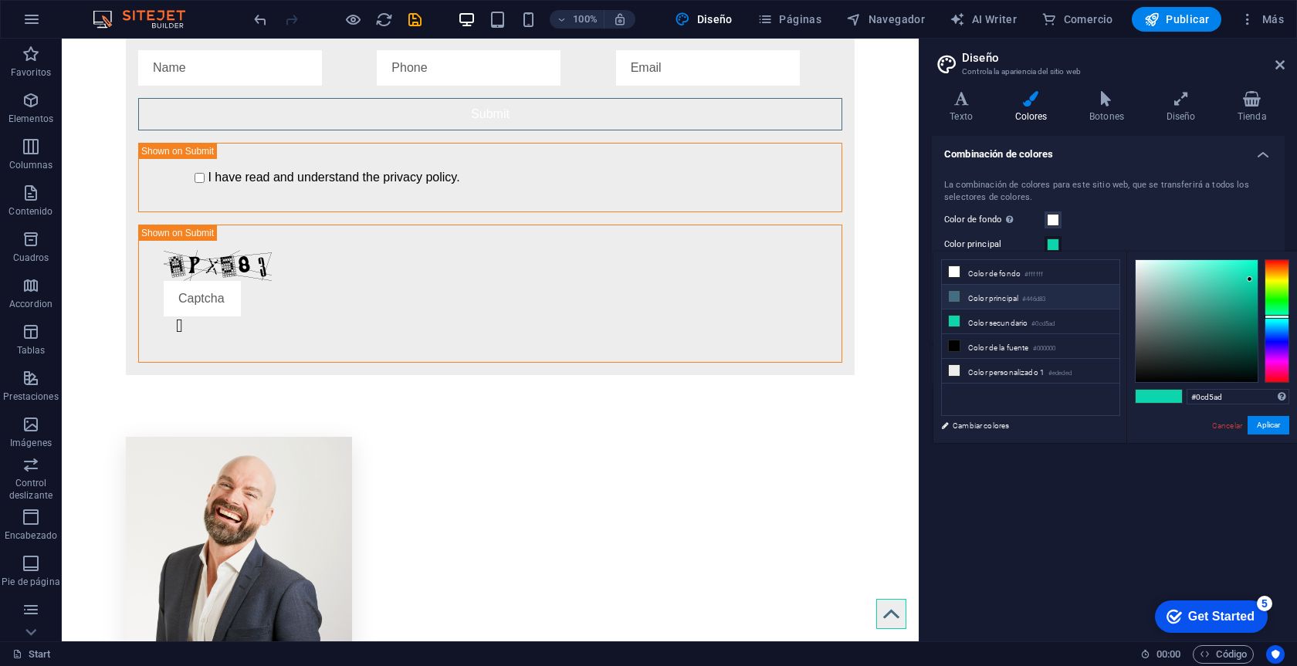
click at [984, 304] on li "Color principal #446d83" at bounding box center [1031, 297] width 178 height 25
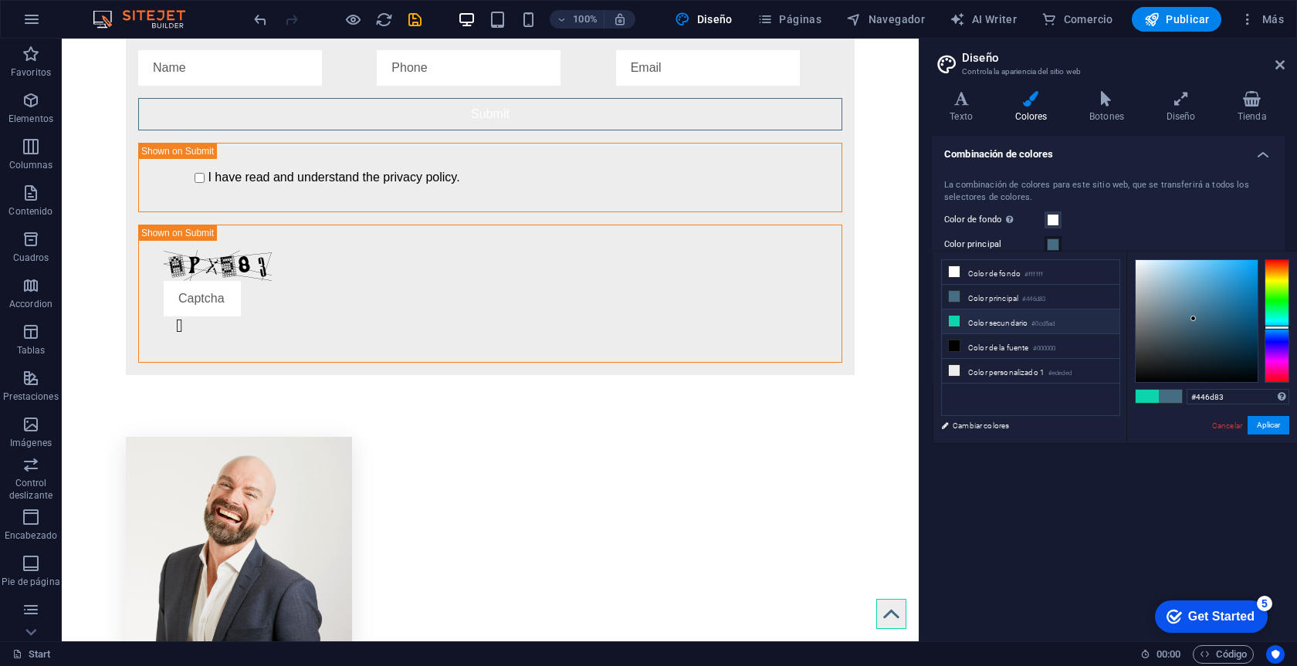
click at [1002, 327] on li "Color secundario #0cd5ad" at bounding box center [1031, 322] width 178 height 25
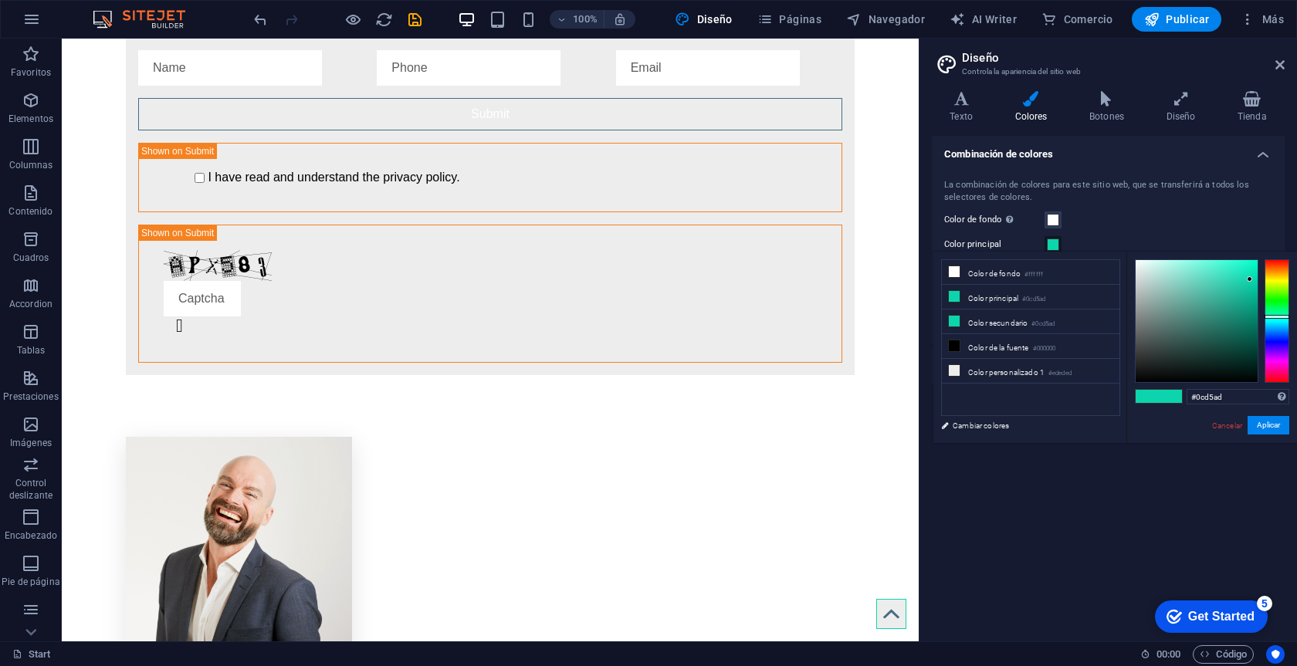
click at [1052, 239] on span at bounding box center [1053, 245] width 12 height 12
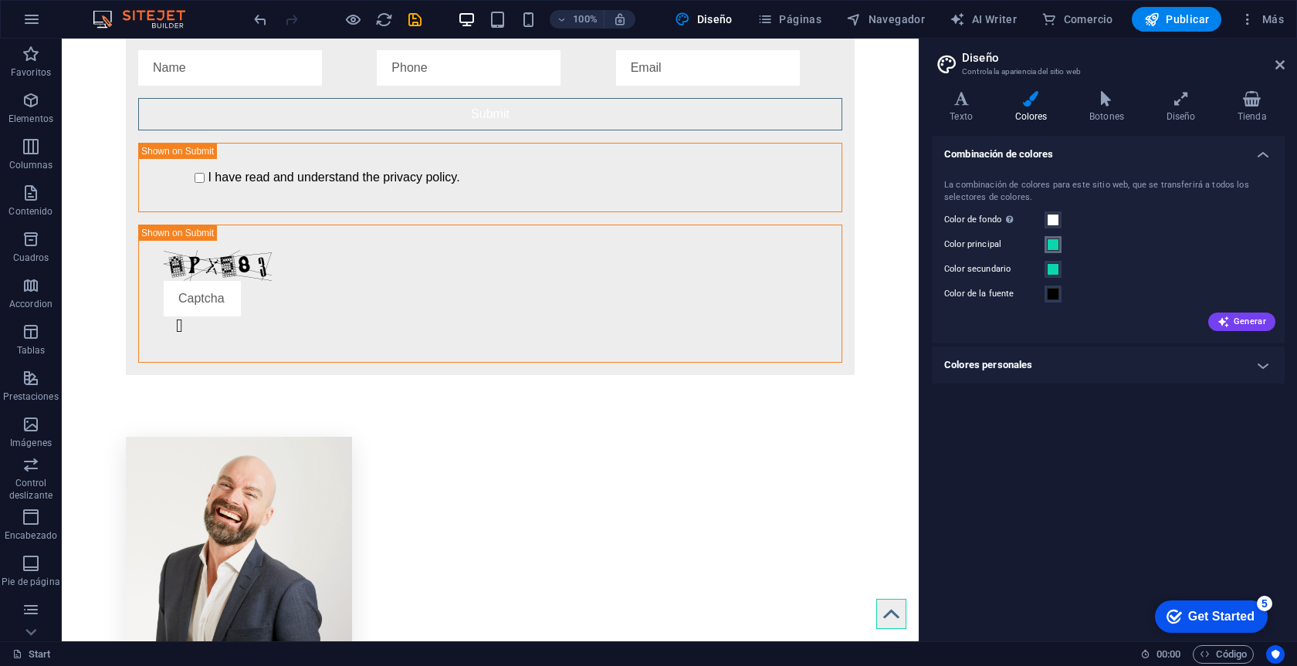
click at [1046, 250] on button "Color principal" at bounding box center [1053, 244] width 17 height 17
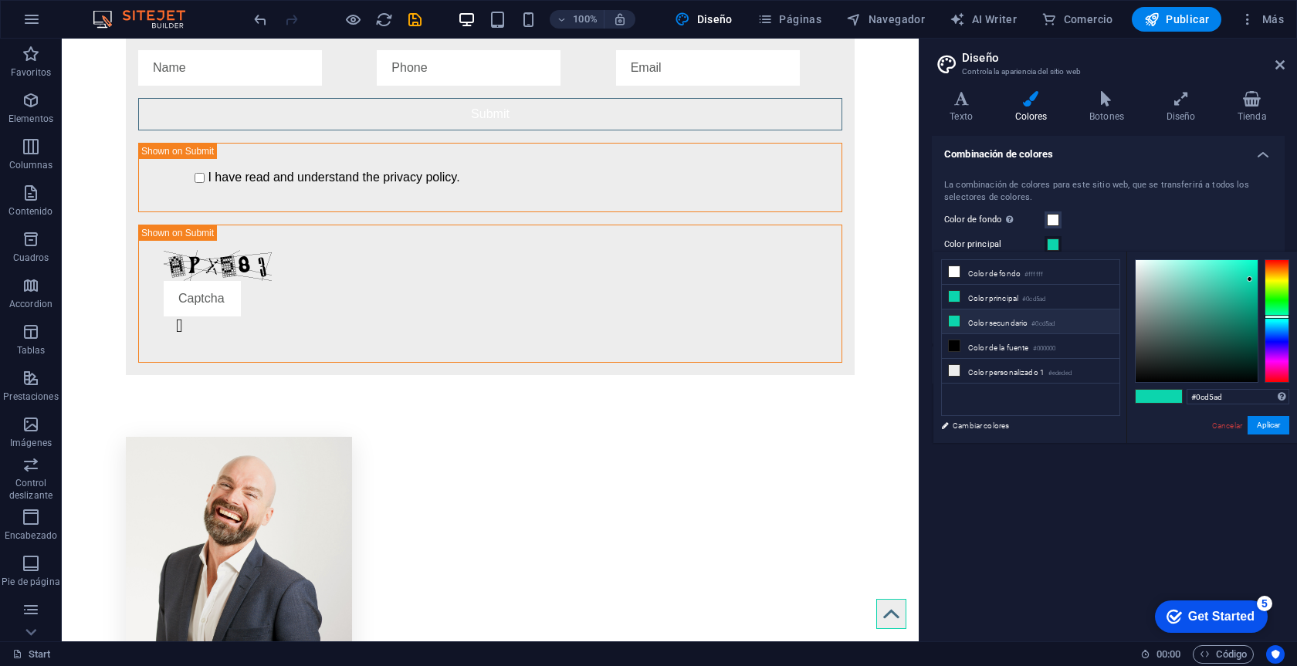
click at [973, 311] on li "Color secundario #0cd5ad" at bounding box center [1031, 322] width 178 height 25
click at [970, 300] on li "Color principal #0cd5ad" at bounding box center [1031, 297] width 178 height 25
click at [963, 300] on li "Color principal #0cd5ad" at bounding box center [1031, 297] width 178 height 25
click at [953, 296] on icon at bounding box center [954, 296] width 11 height 11
click at [1056, 242] on span at bounding box center [1053, 245] width 12 height 12
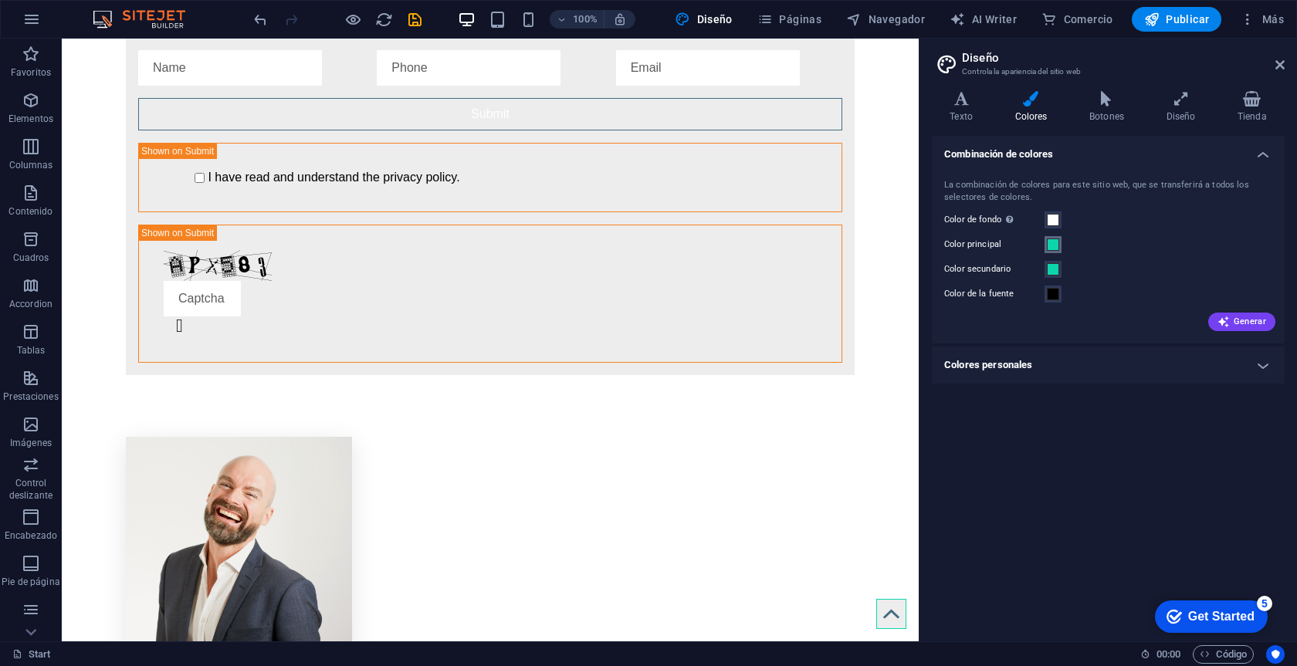
click at [1056, 242] on span at bounding box center [1053, 245] width 12 height 12
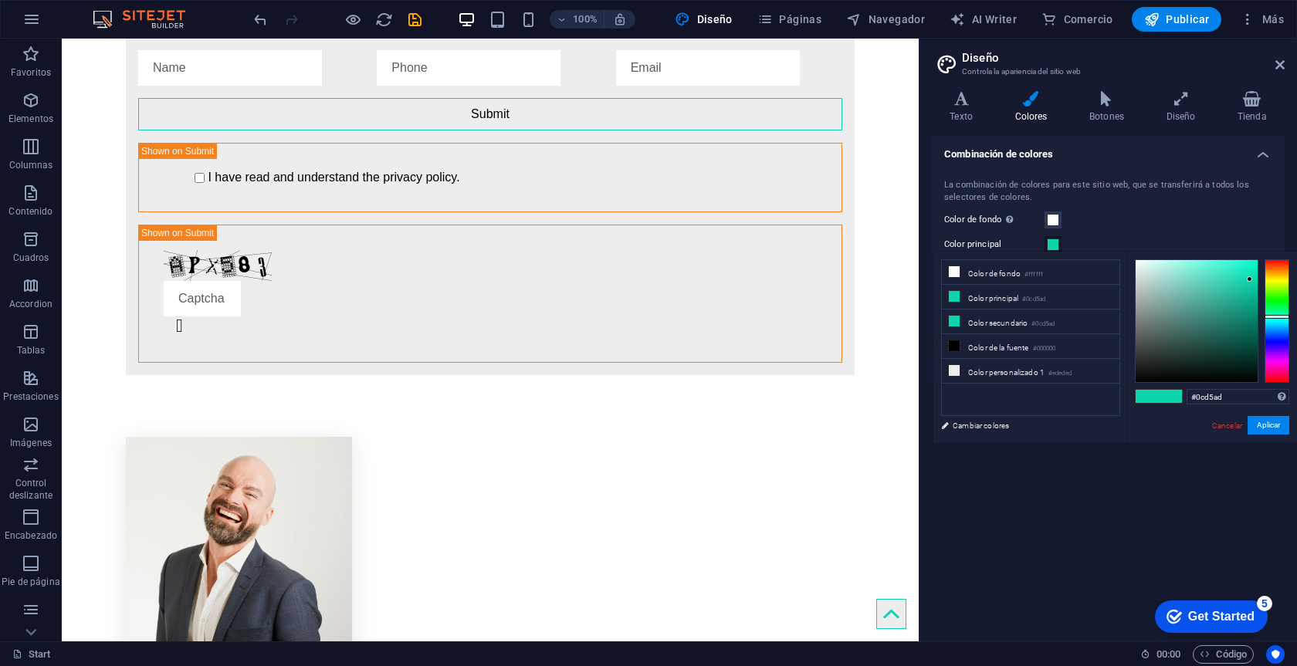
click at [1123, 230] on div "La combinación de colores para este sitio web, que se transferirá a todos los s…" at bounding box center [1108, 254] width 359 height 180
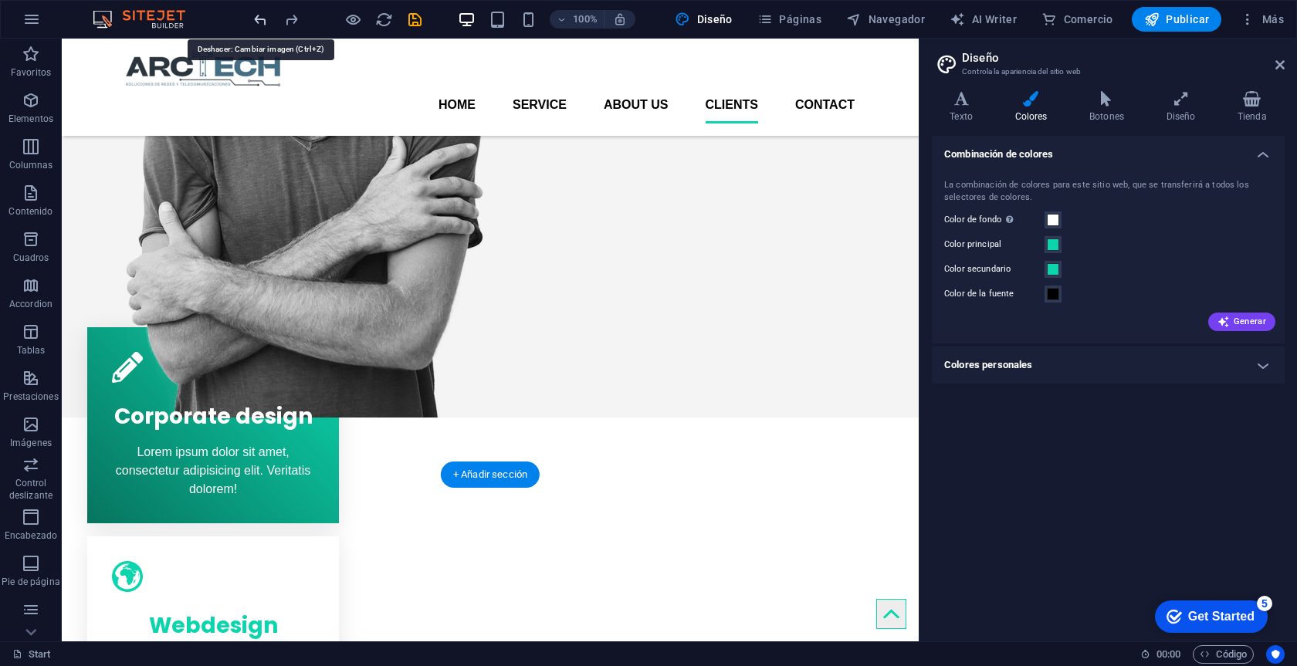
scroll to position [0, 0]
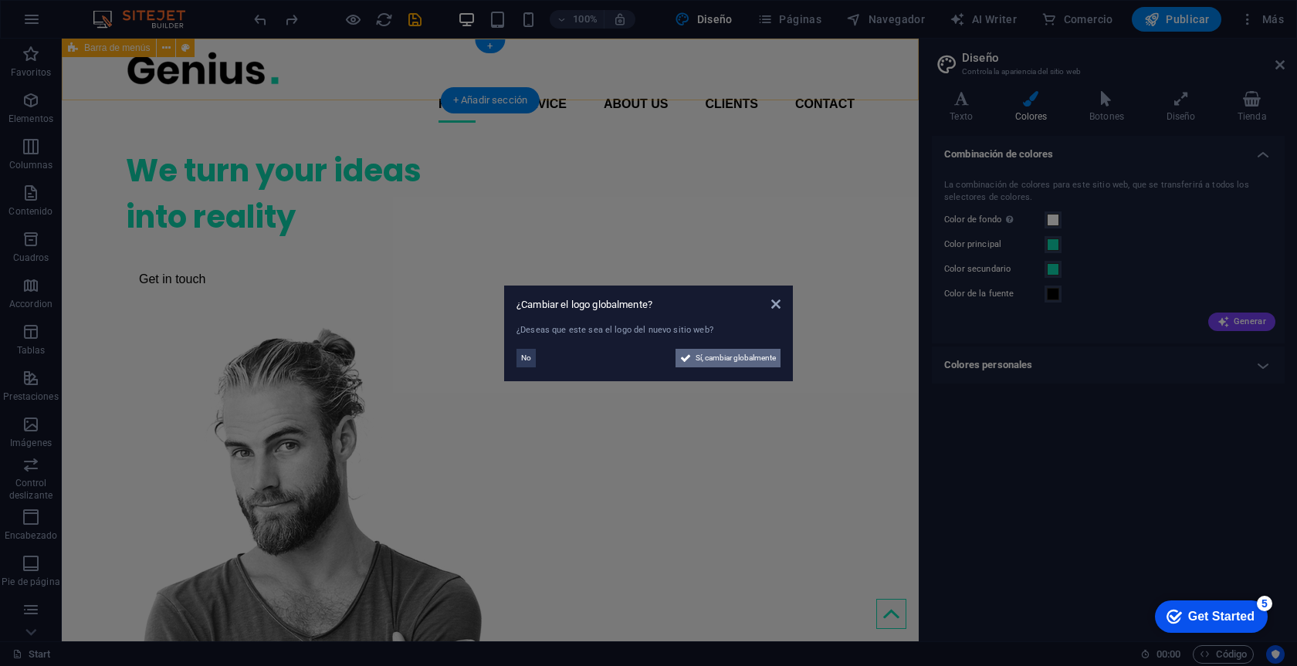
click at [744, 362] on span "Sí, cambiar globalmente" at bounding box center [736, 358] width 80 height 19
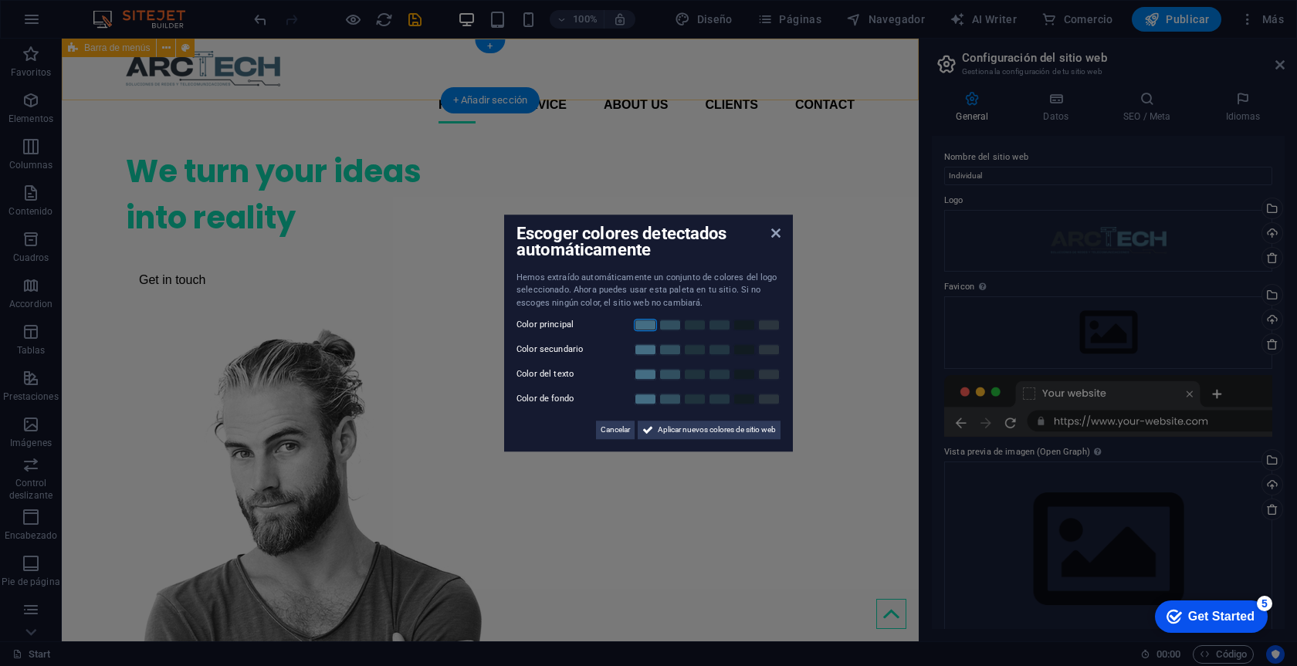
click at [645, 327] on link at bounding box center [645, 325] width 23 height 12
click at [645, 348] on link at bounding box center [645, 350] width 23 height 12
click at [745, 377] on link at bounding box center [744, 374] width 23 height 12
click at [742, 430] on span "Aplicar nuevos colores de sitio web" at bounding box center [717, 430] width 118 height 19
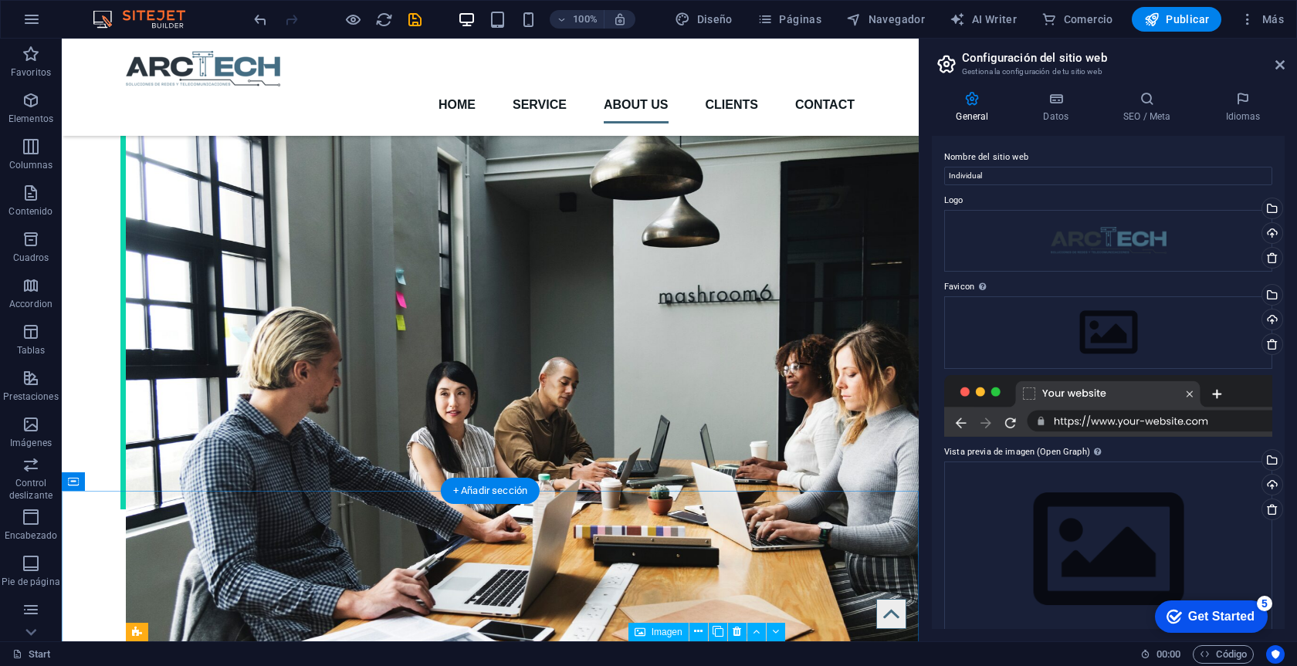
scroll to position [2219, 0]
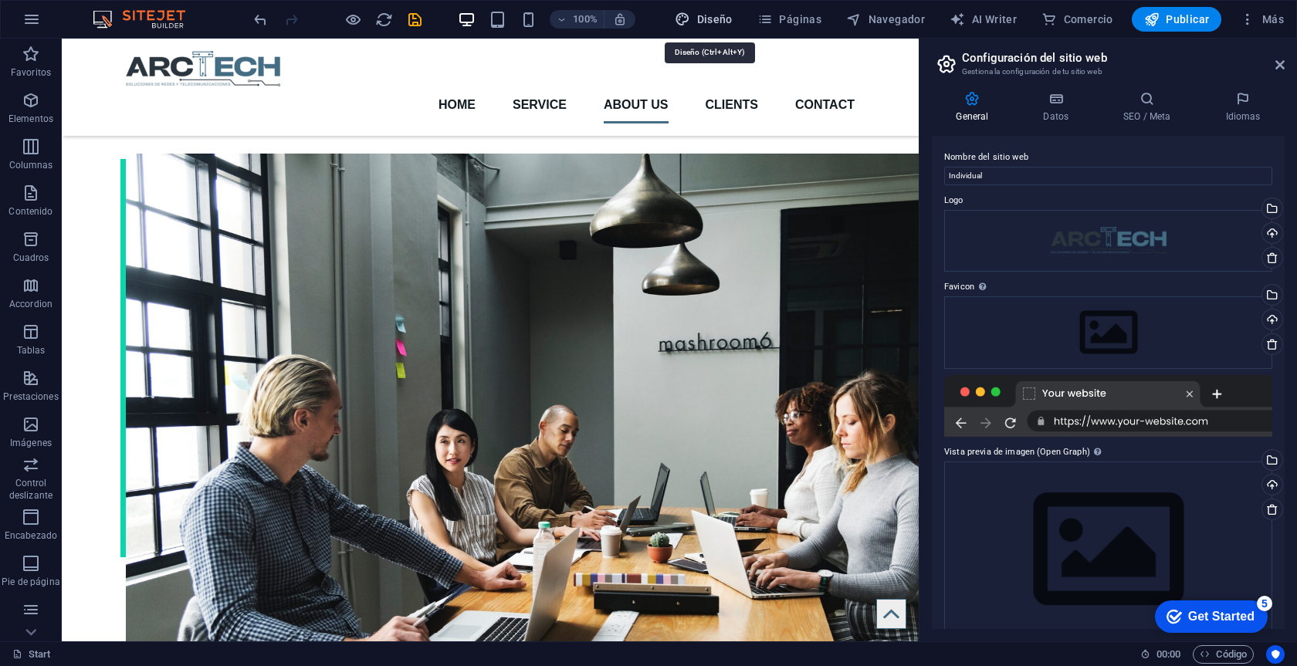
click at [690, 19] on icon "button" at bounding box center [682, 19] width 15 height 15
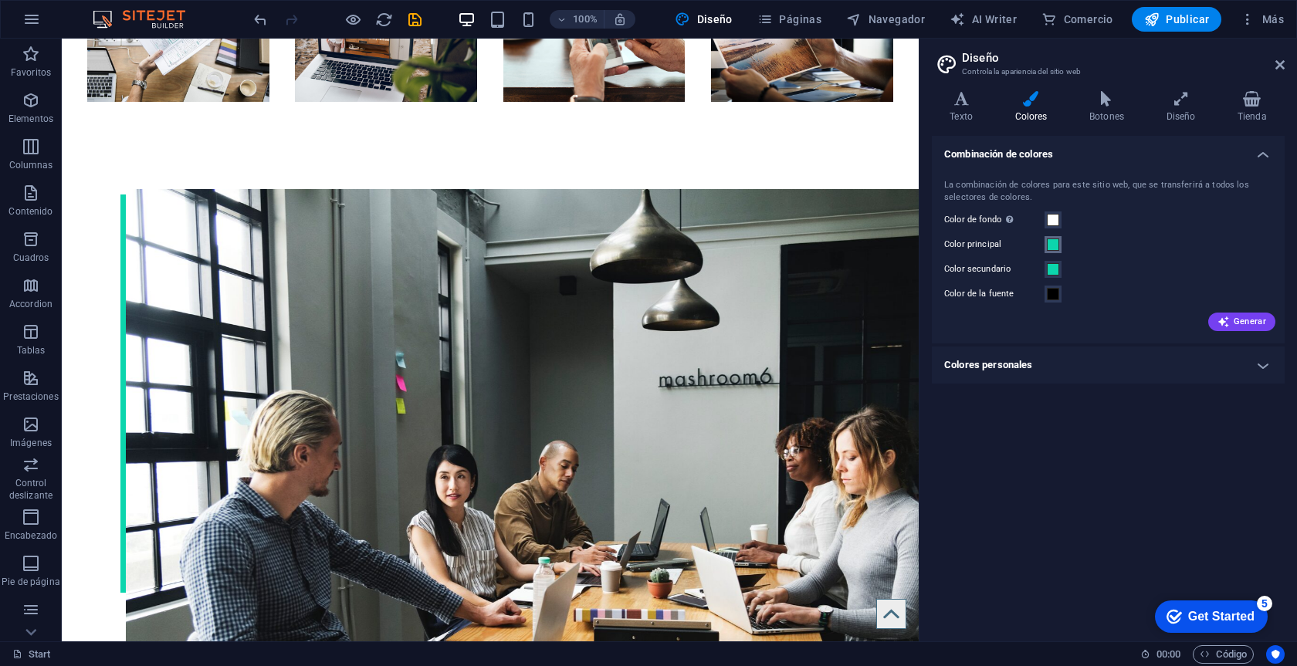
click at [1055, 242] on span at bounding box center [1053, 245] width 12 height 12
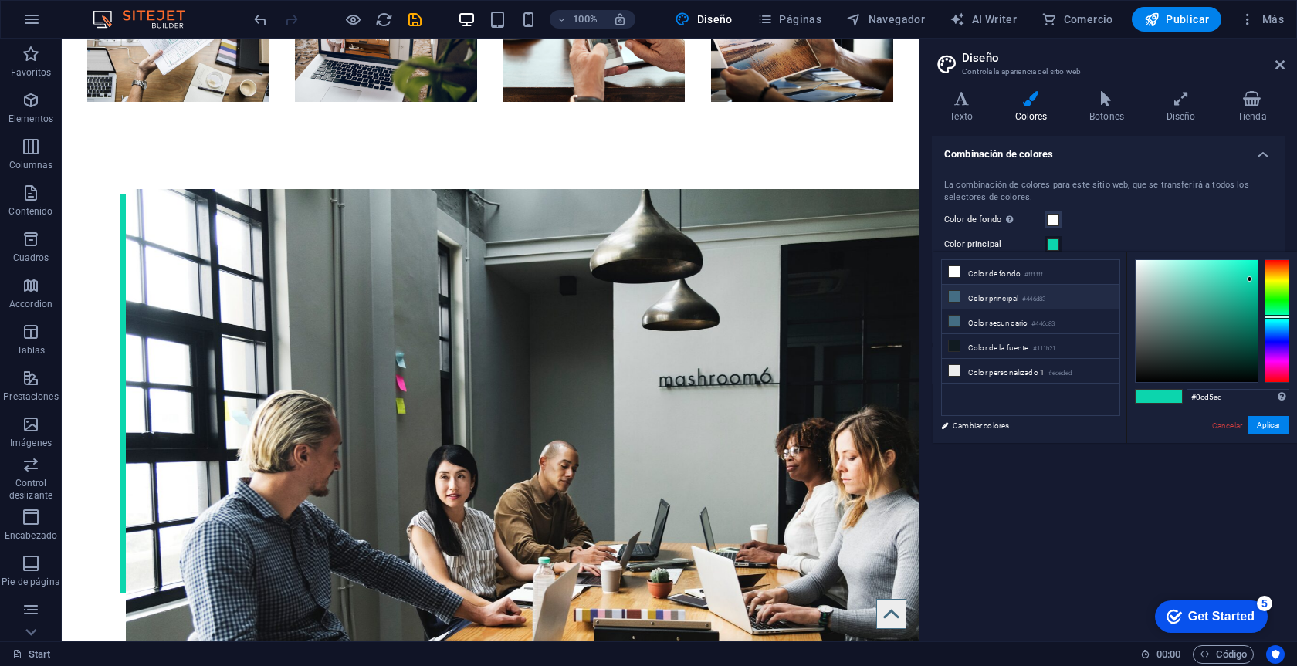
click at [954, 298] on icon at bounding box center [954, 296] width 11 height 11
type input "#446d83"
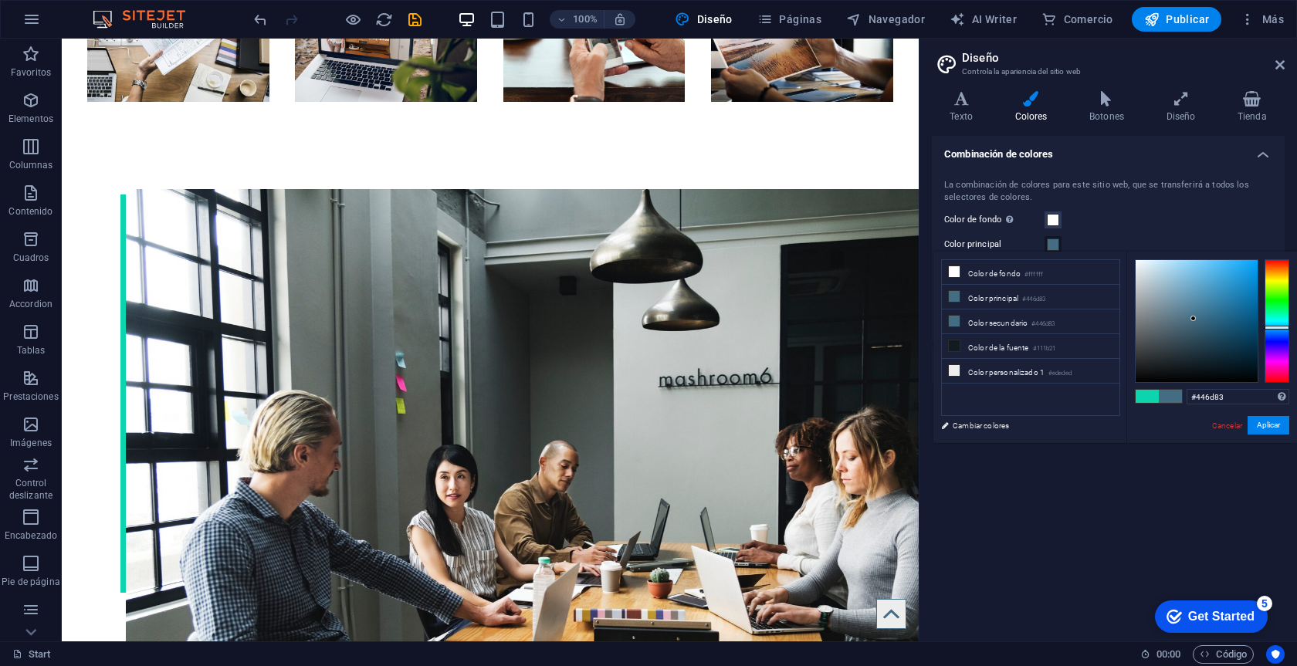
click at [1121, 223] on div "Color de fondo Solo visible si no se encuentra cubierto por otros fondos." at bounding box center [1108, 220] width 328 height 19
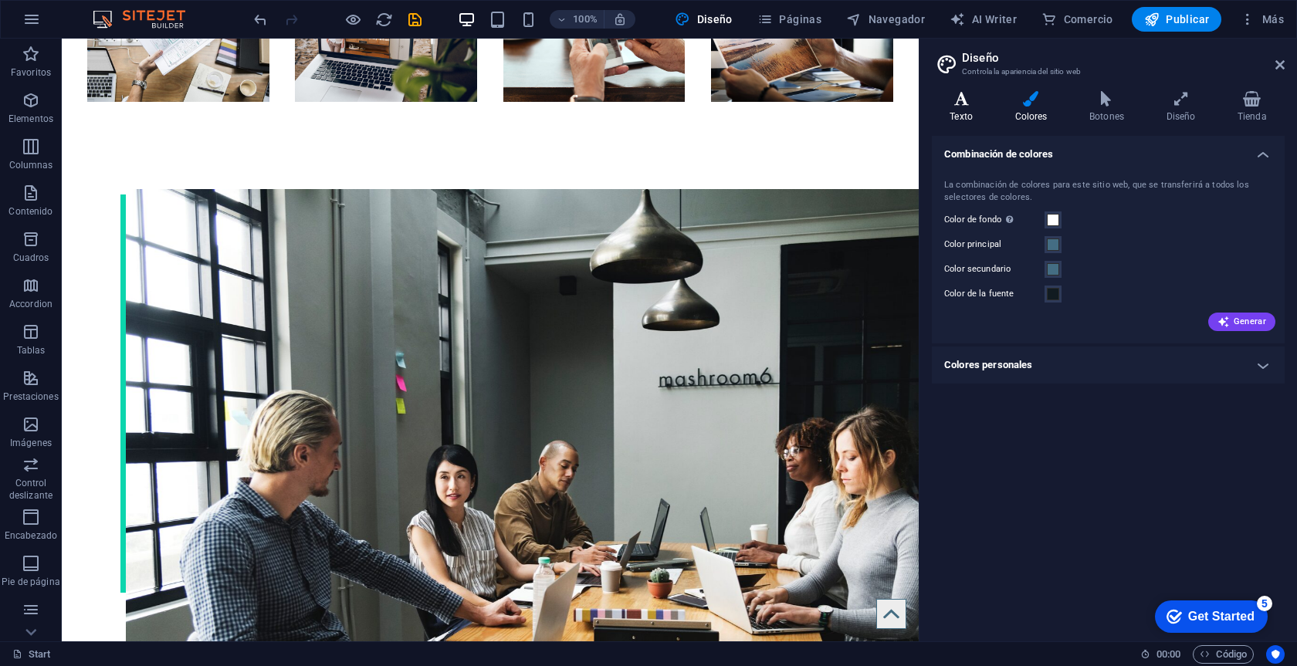
click at [965, 105] on icon at bounding box center [961, 98] width 59 height 15
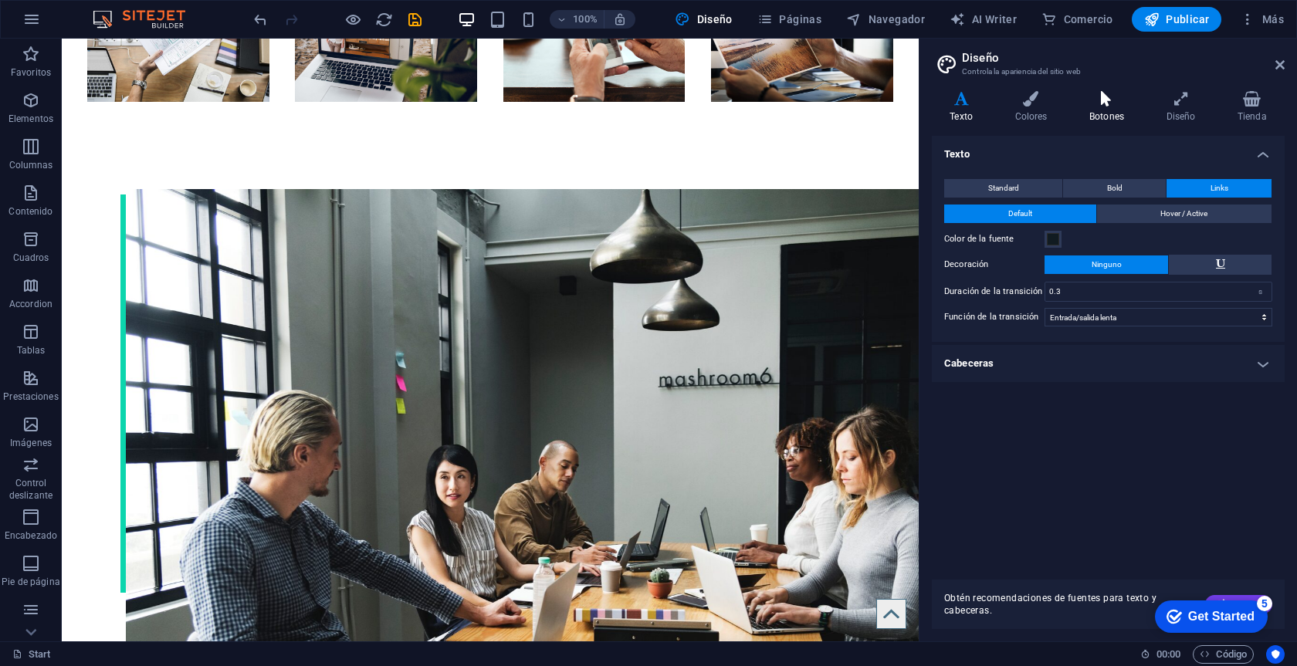
click at [1113, 111] on h4 "Botones" at bounding box center [1110, 107] width 77 height 32
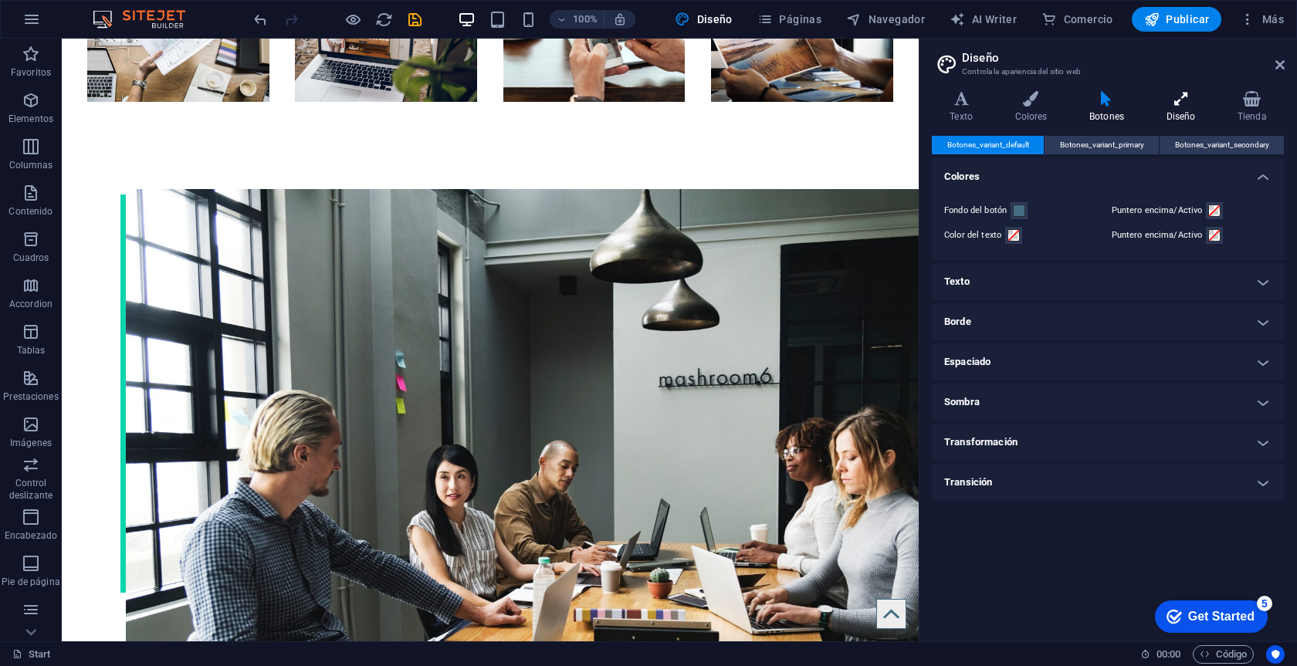
click at [1174, 111] on h4 "Diseño" at bounding box center [1183, 107] width 71 height 32
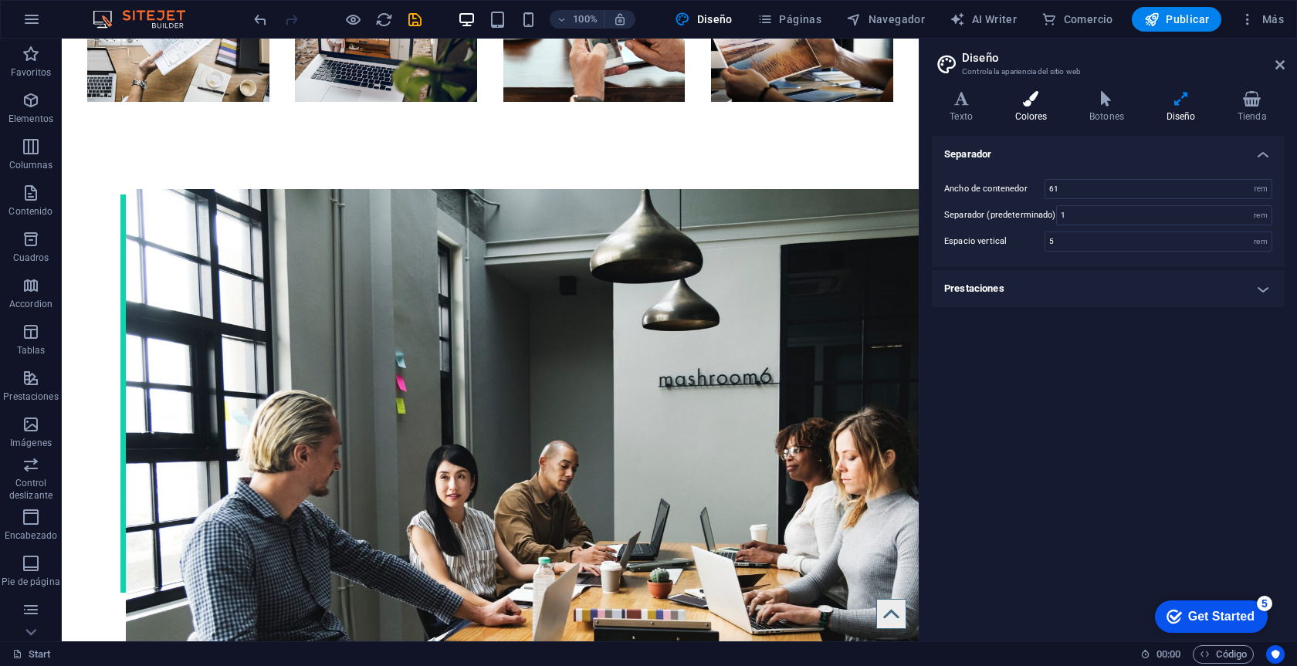
click at [1023, 92] on icon at bounding box center [1031, 98] width 69 height 15
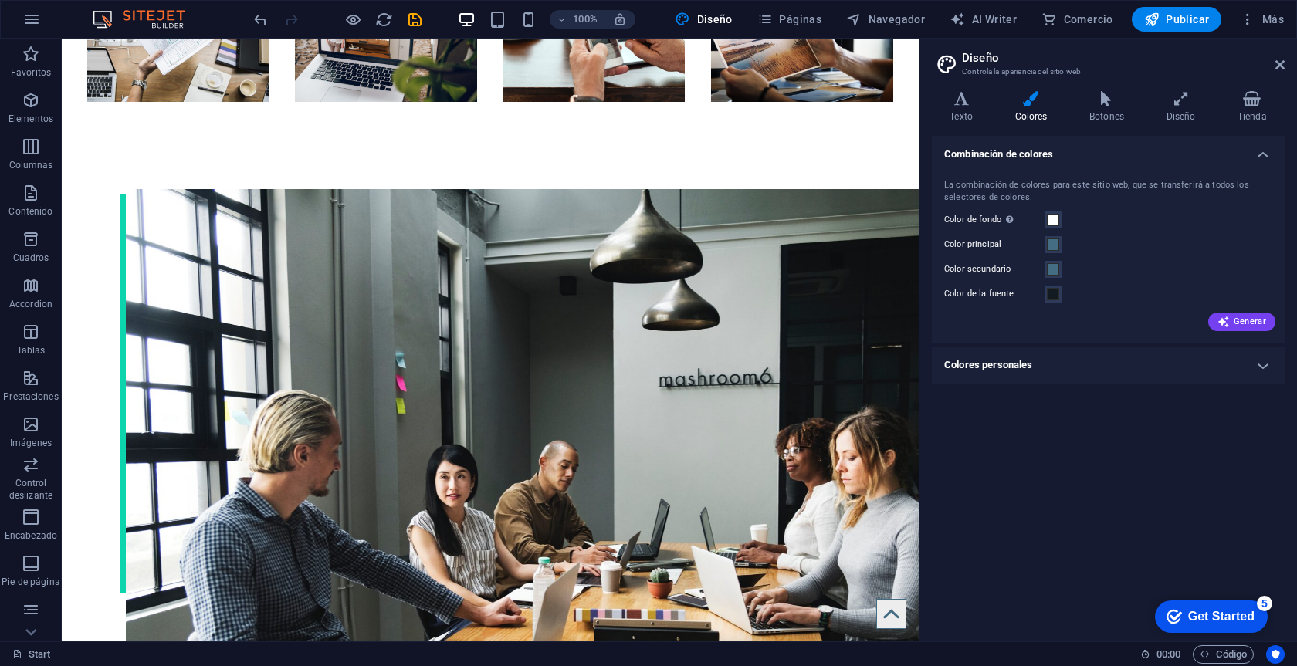
click at [1119, 511] on div "Combinación de colores La combinación de colores para este sitio web, que se tr…" at bounding box center [1108, 382] width 353 height 493
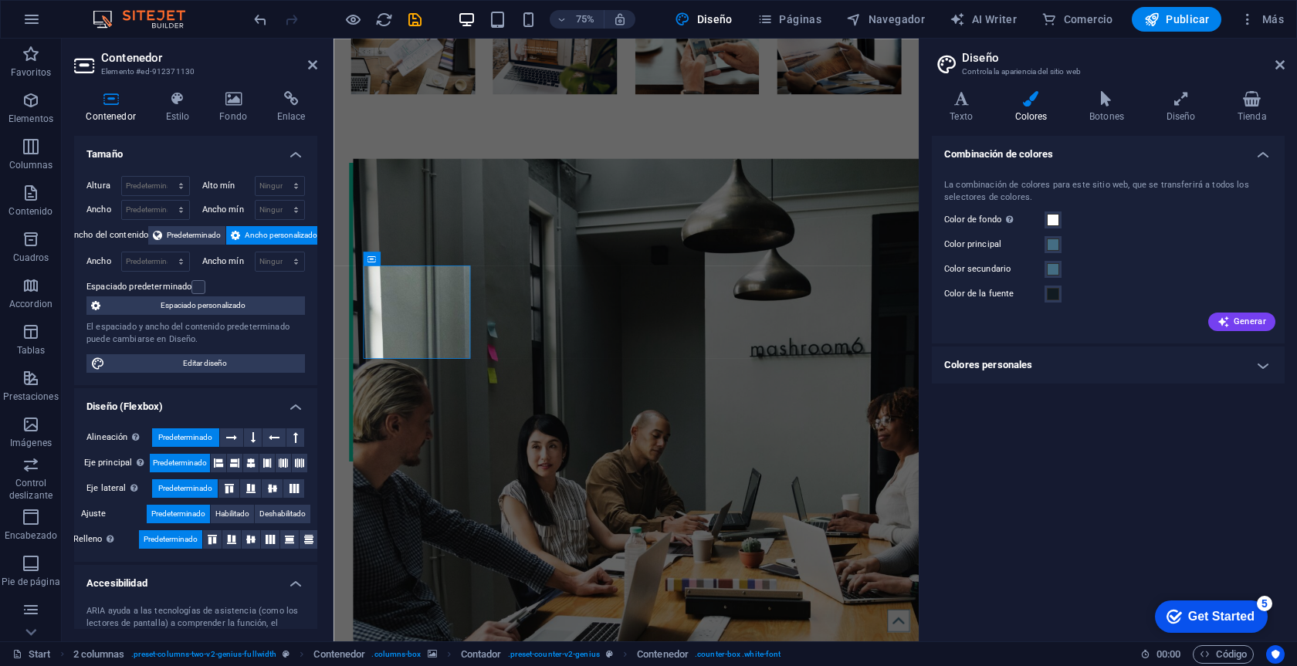
click at [1287, 65] on aside "Diseño Controla la apariencia del sitio web Variantes Texto Colores Botones Dis…" at bounding box center [1108, 340] width 378 height 603
click at [1281, 64] on icon at bounding box center [1279, 65] width 9 height 12
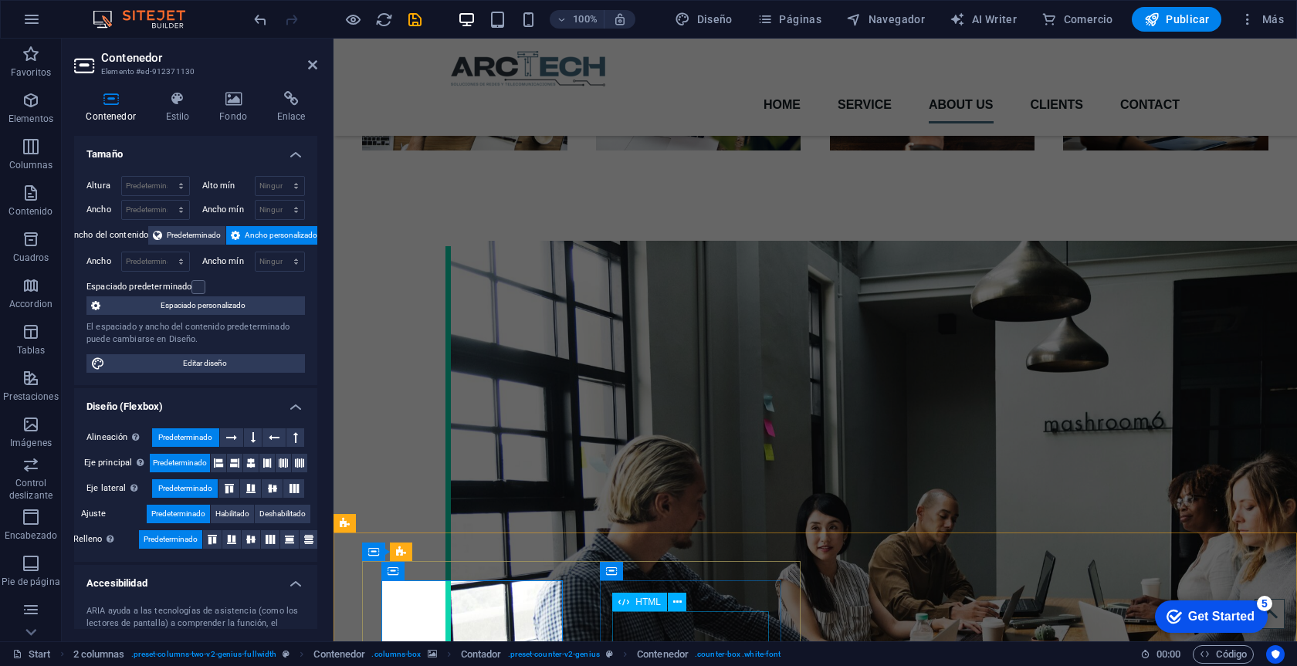
scroll to position [1989, 0]
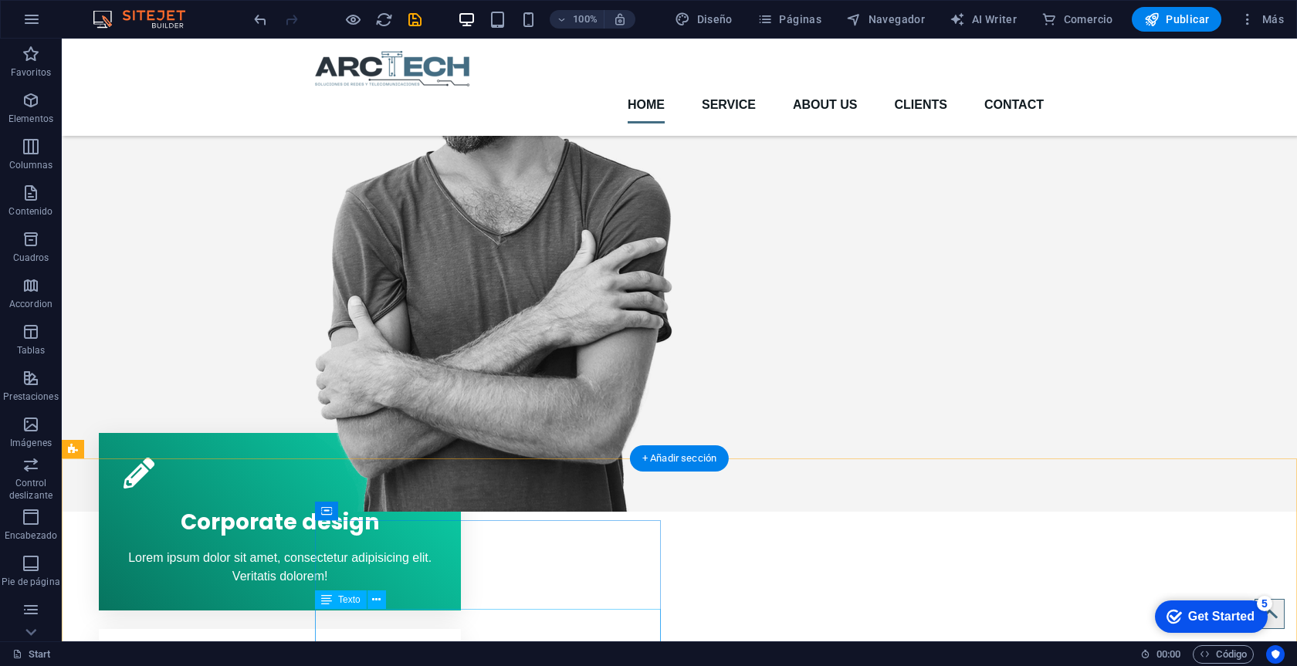
scroll to position [346, 0]
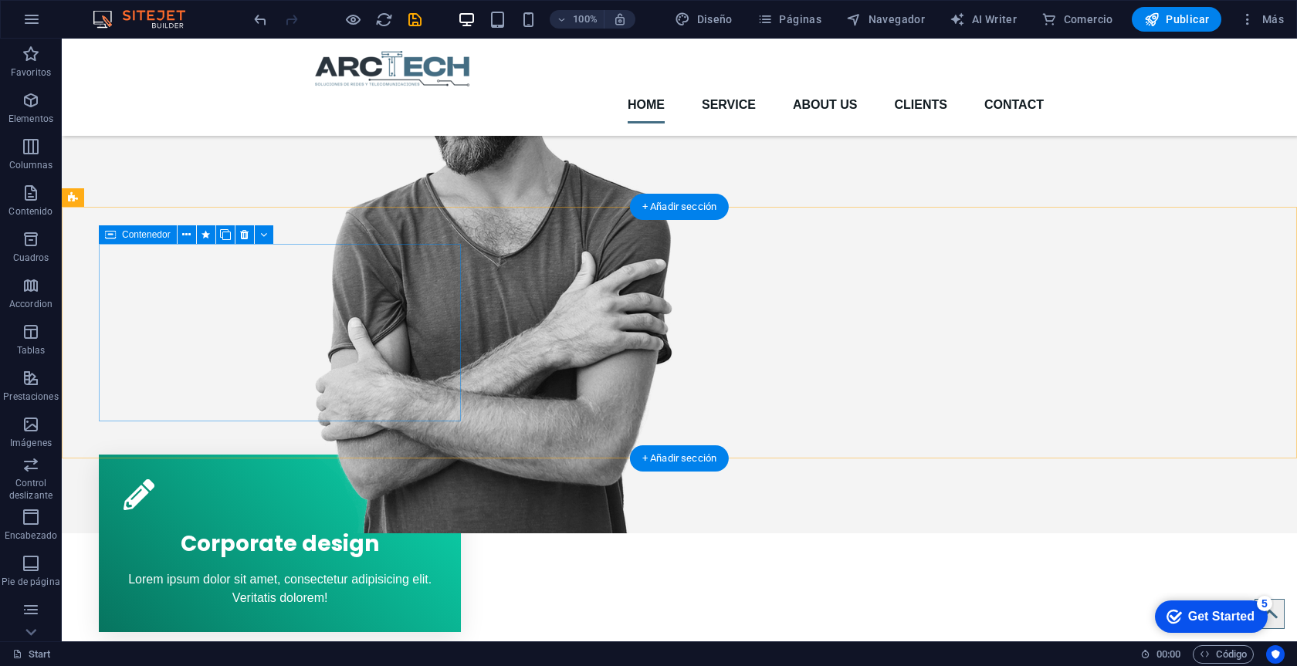
click at [396, 455] on div "Corporate design Lorem ipsum dolor sit amet, consectetur adipisicing elit. Veri…" at bounding box center [280, 544] width 362 height 178
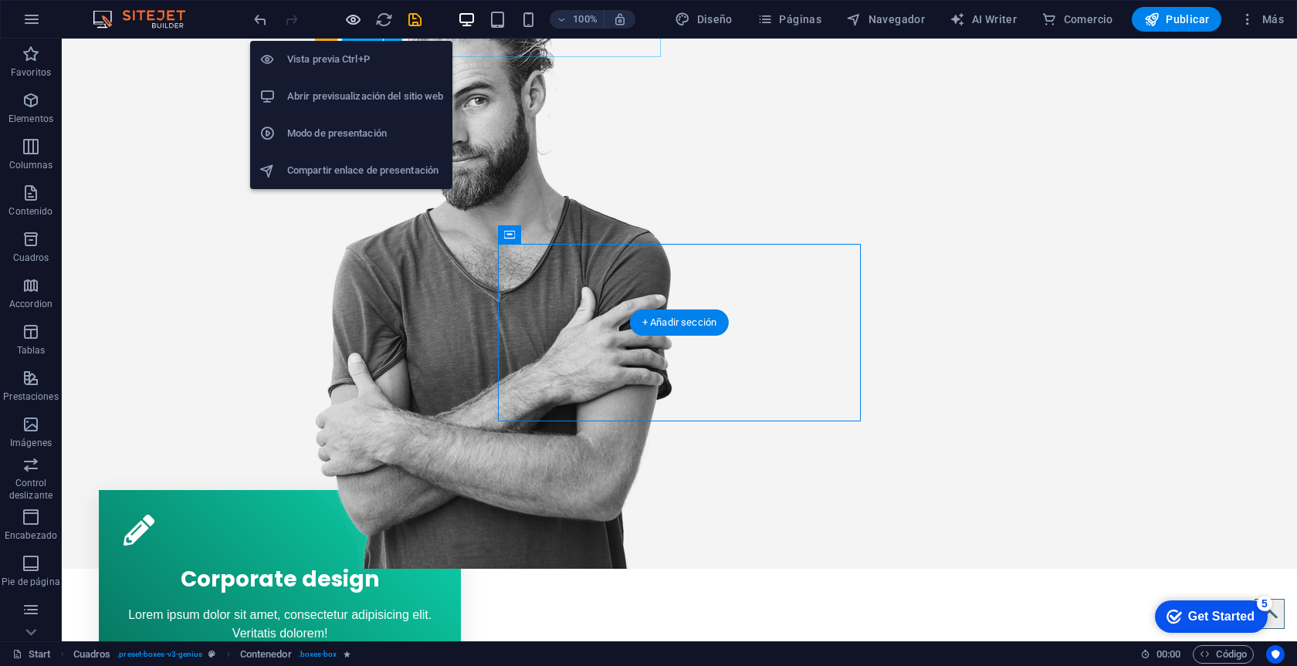
click at [346, 22] on icon "button" at bounding box center [353, 20] width 18 height 18
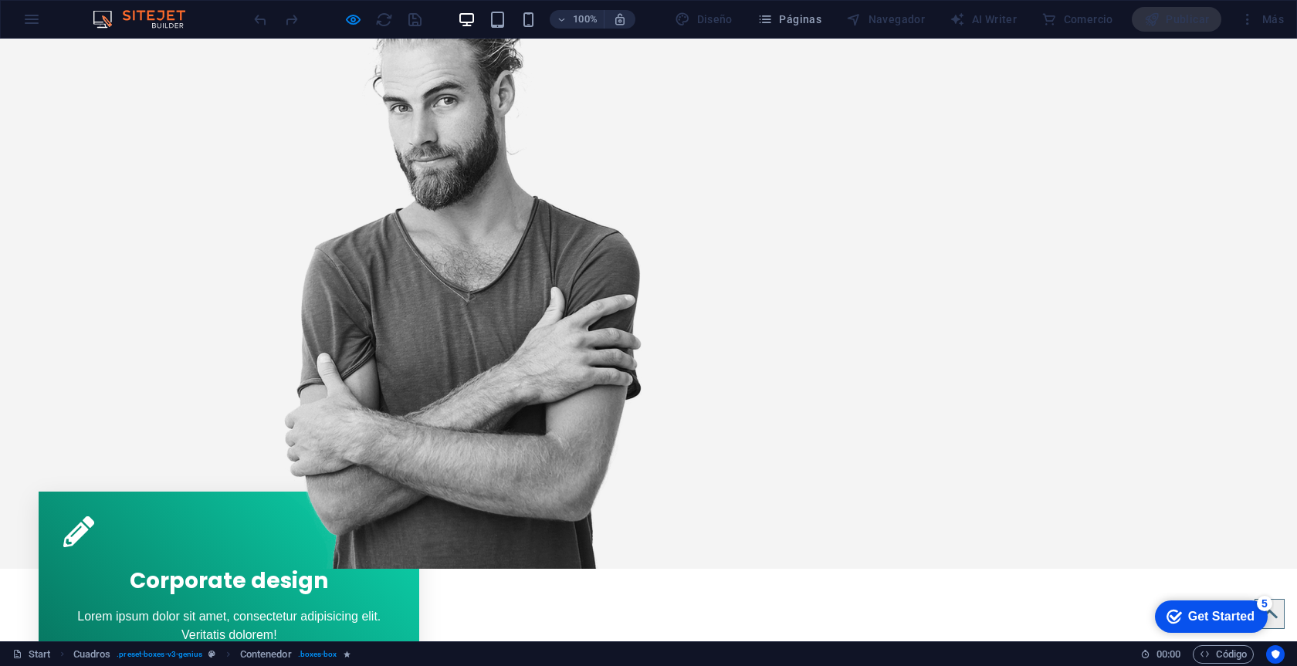
click at [295, 492] on div "Corporate design Lorem ipsum dolor sit amet, consectetur adipisicing elit. Veri…" at bounding box center [229, 581] width 381 height 178
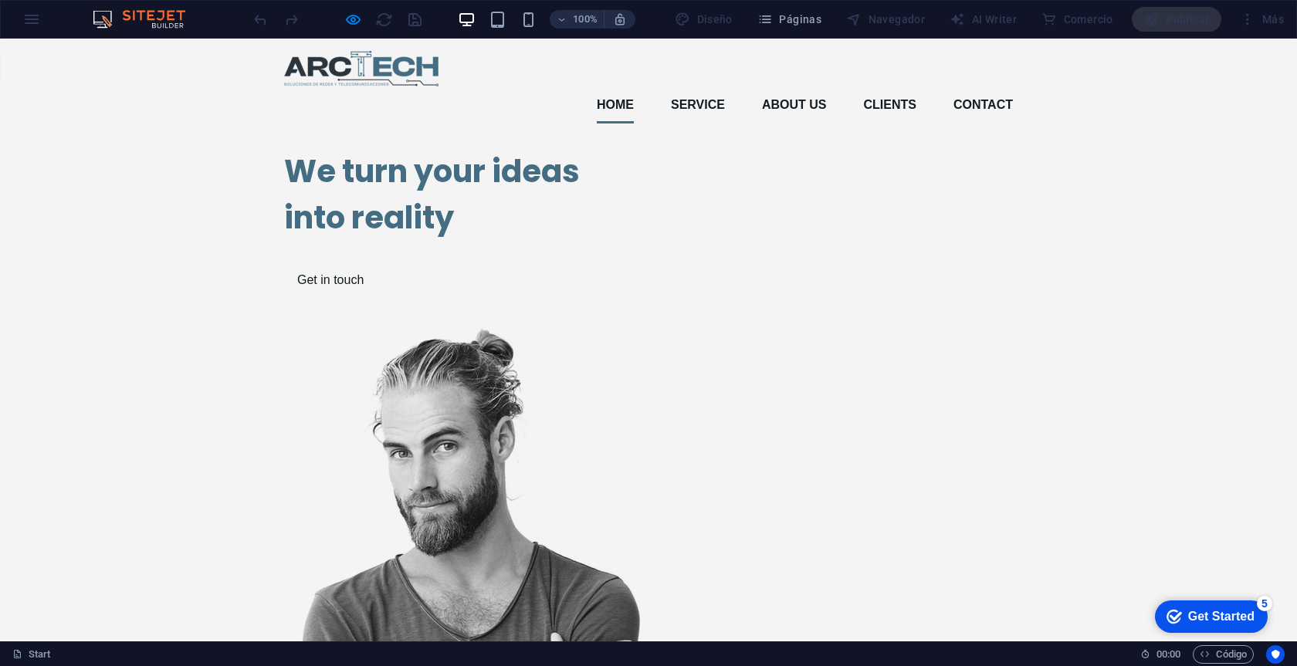
scroll to position [0, 0]
click at [642, 327] on img at bounding box center [462, 621] width 357 height 588
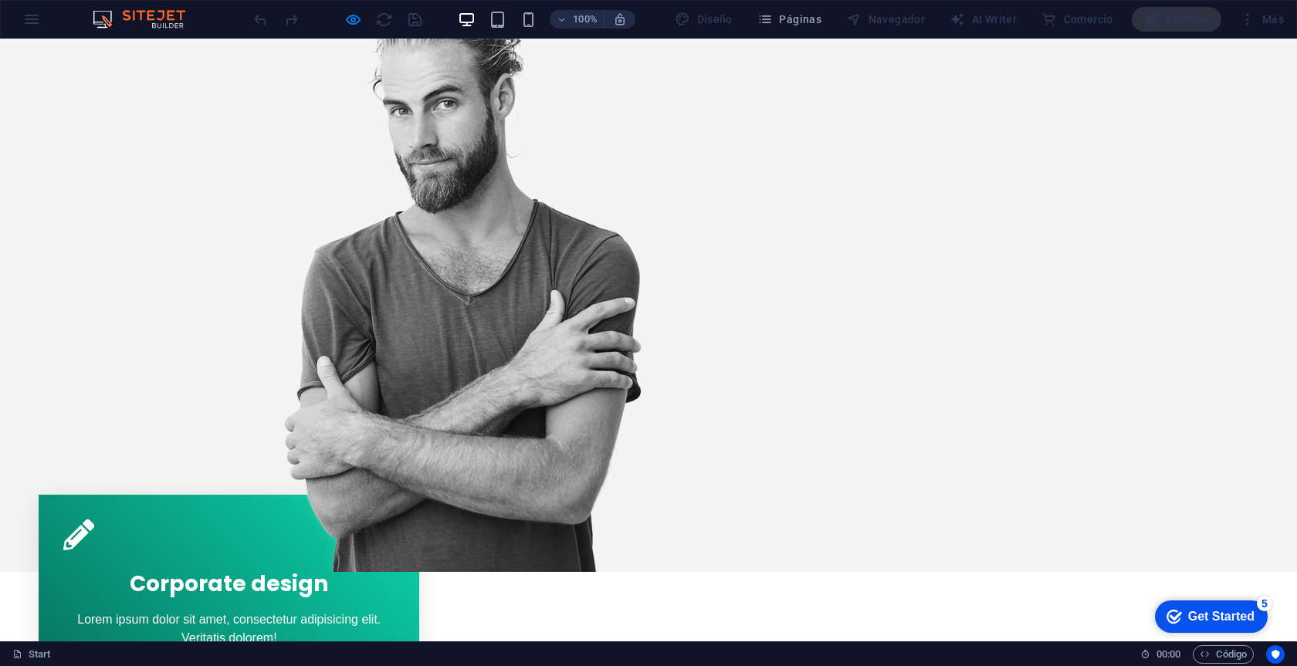
scroll to position [397, 0]
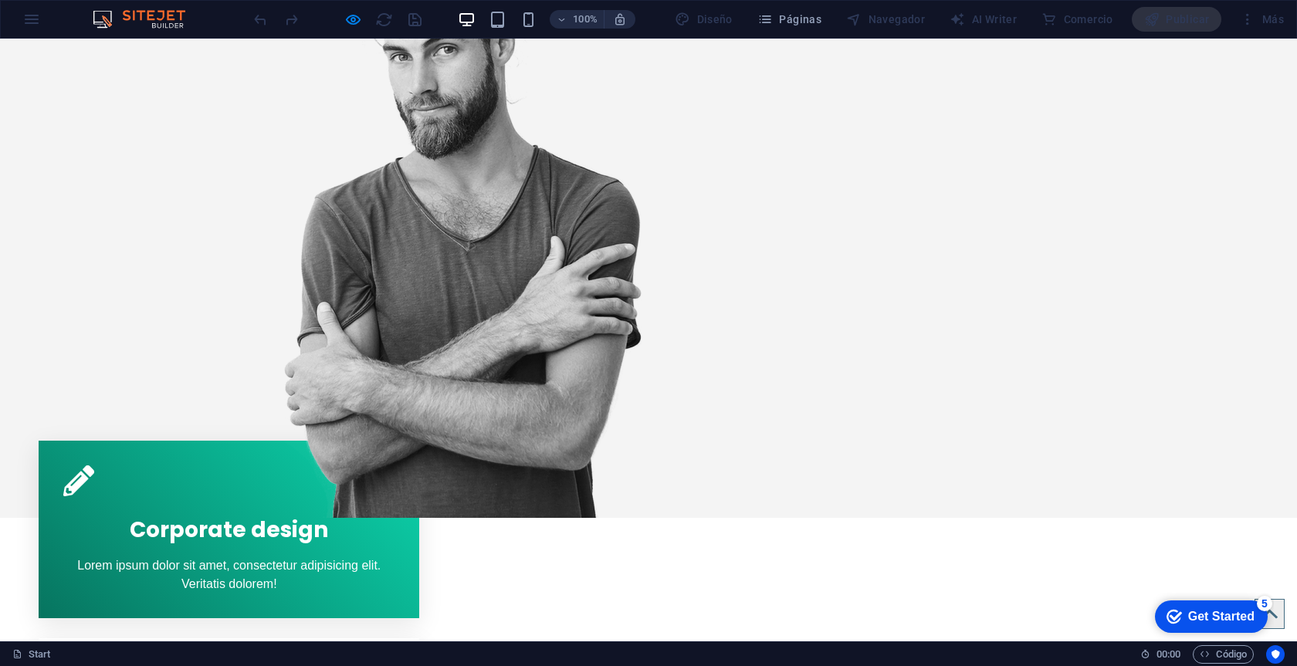
click at [356, 441] on div "Corporate design Lorem ipsum dolor sit amet, consectetur adipisicing elit. Veri…" at bounding box center [229, 530] width 381 height 178
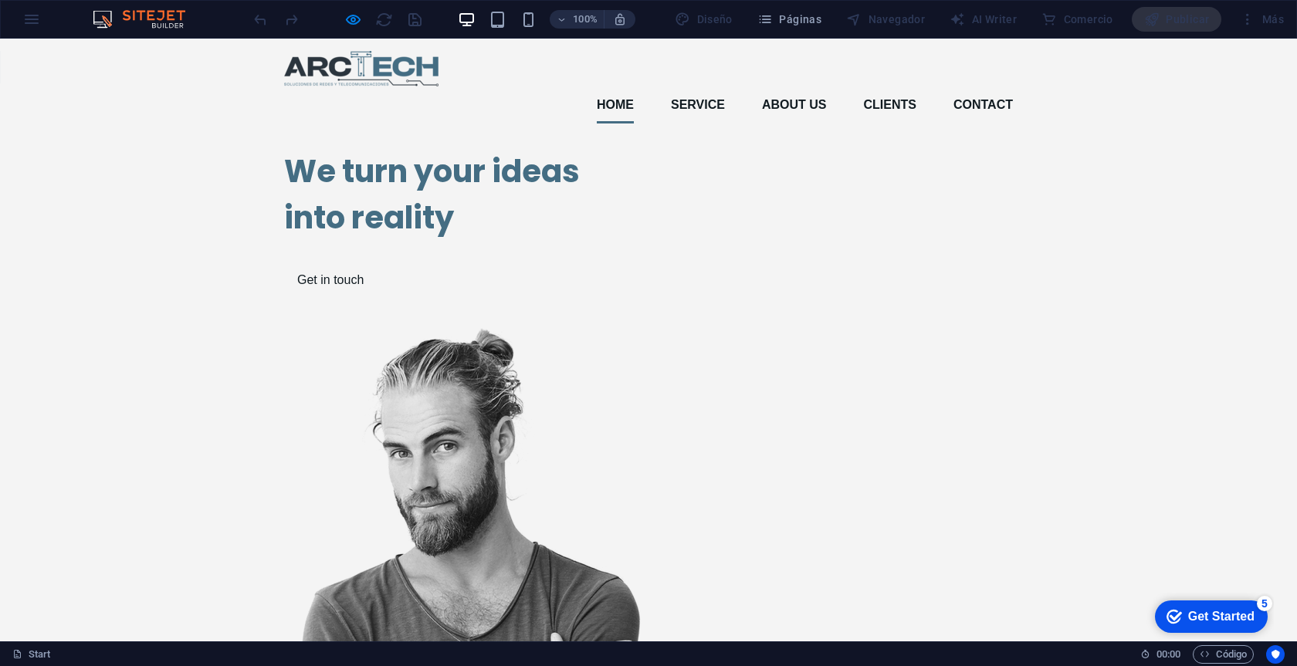
scroll to position [0, 0]
click at [710, 86] on link "Service" at bounding box center [698, 104] width 54 height 37
click at [892, 86] on link "Clients" at bounding box center [890, 104] width 53 height 37
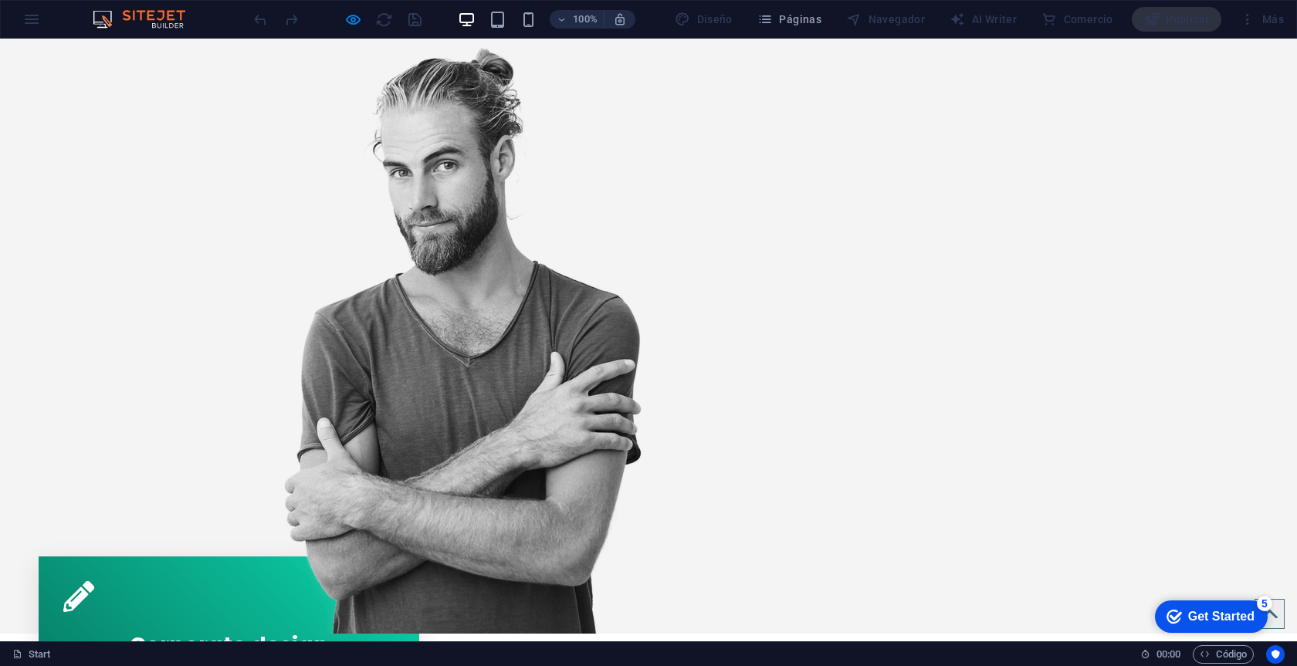
scroll to position [286, 0]
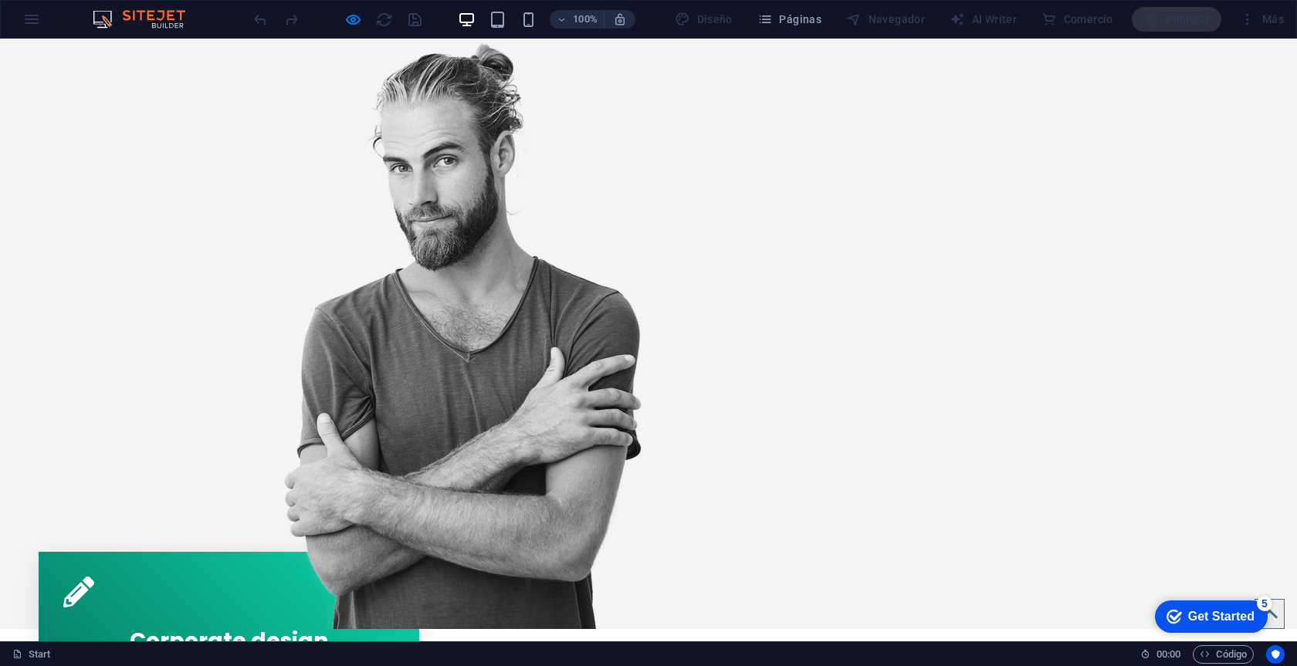
click at [344, 552] on div "Corporate design Lorem ipsum dolor sit amet, consectetur adipisicing elit. Veri…" at bounding box center [229, 641] width 381 height 178
click at [361, 18] on icon "button" at bounding box center [353, 20] width 18 height 18
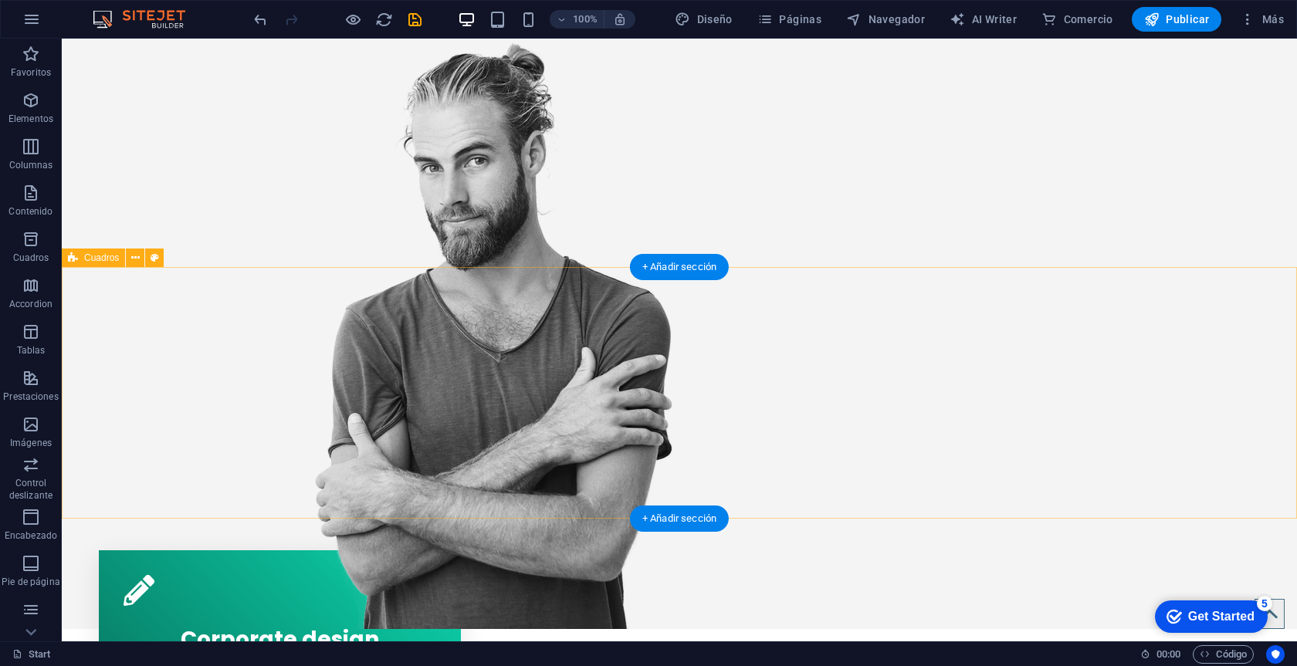
click at [437, 550] on div "Corporate design Lorem ipsum dolor sit amet, consectetur adipisicing elit. Veri…" at bounding box center [280, 639] width 362 height 178
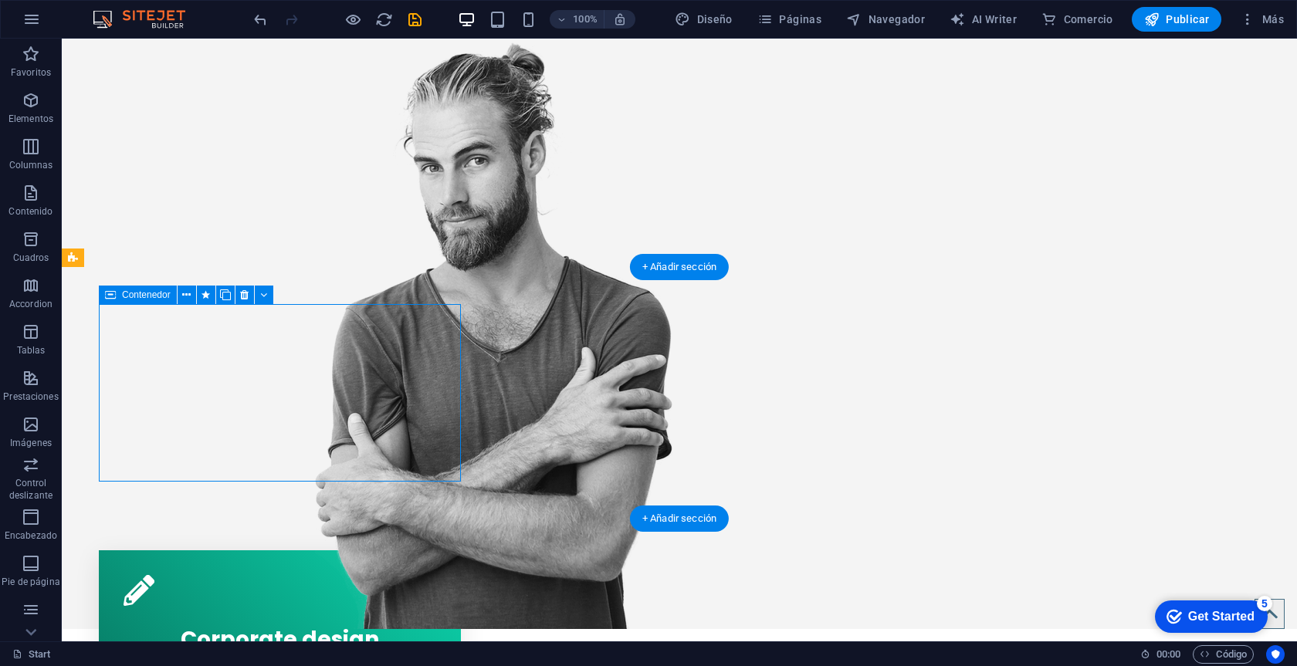
click at [437, 550] on div "Corporate design Lorem ipsum dolor sit amet, consectetur adipisicing elit. Veri…" at bounding box center [280, 639] width 362 height 178
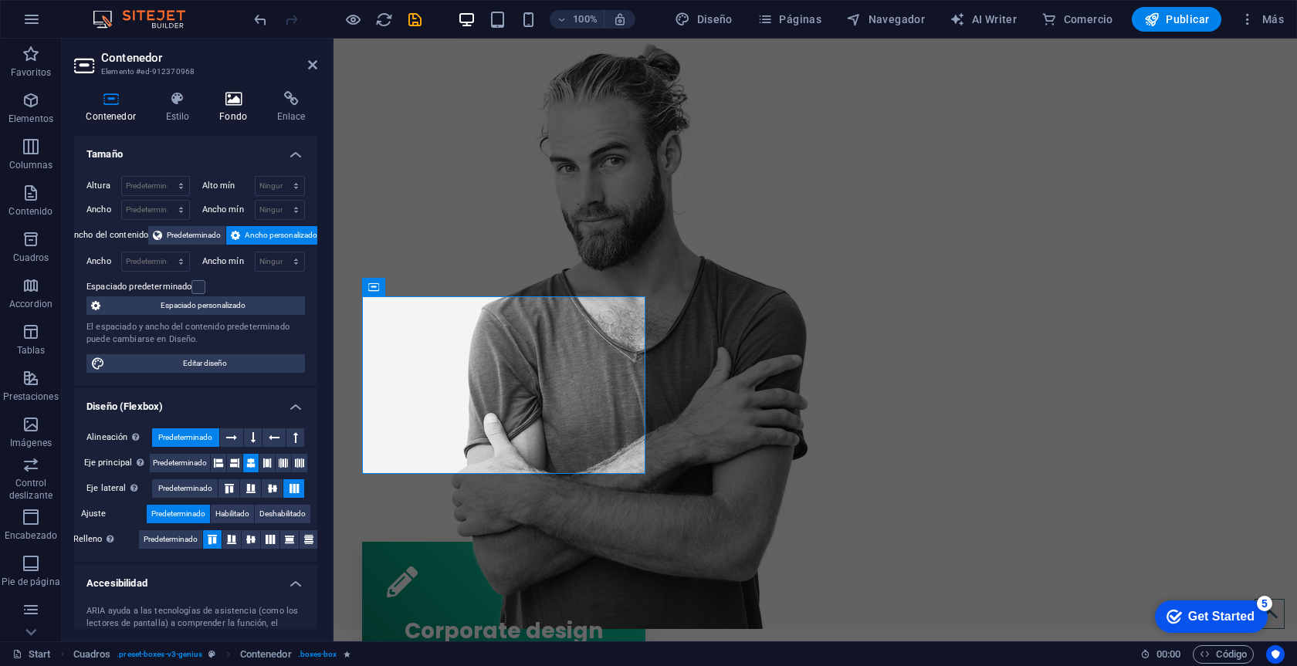
scroll to position [0, 0]
click at [237, 102] on icon at bounding box center [234, 98] width 52 height 15
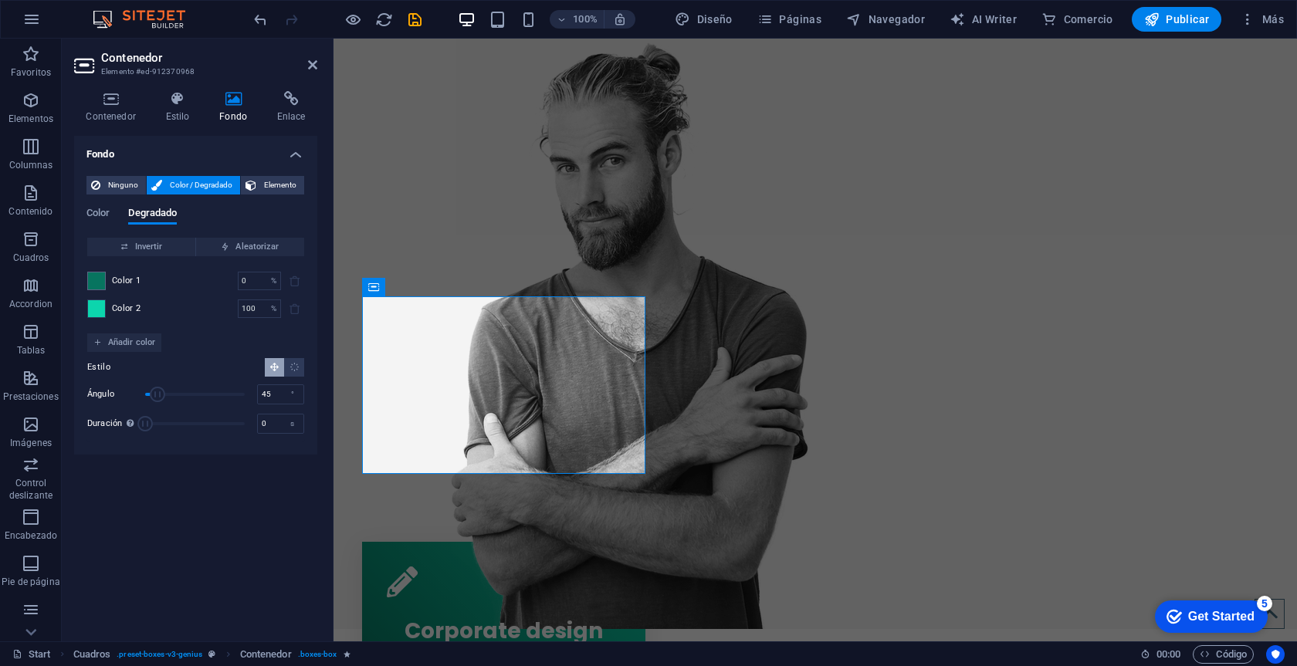
click at [104, 307] on span at bounding box center [96, 308] width 17 height 17
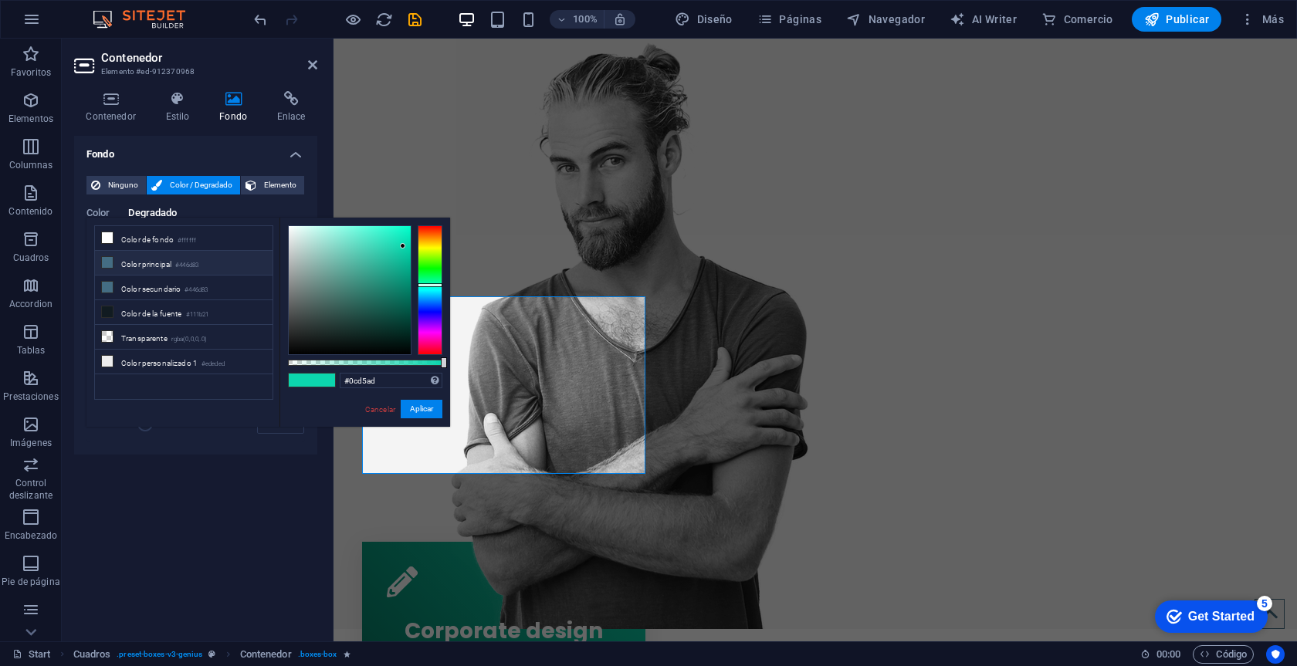
click at [135, 266] on li "Color principal #446d83" at bounding box center [184, 263] width 178 height 25
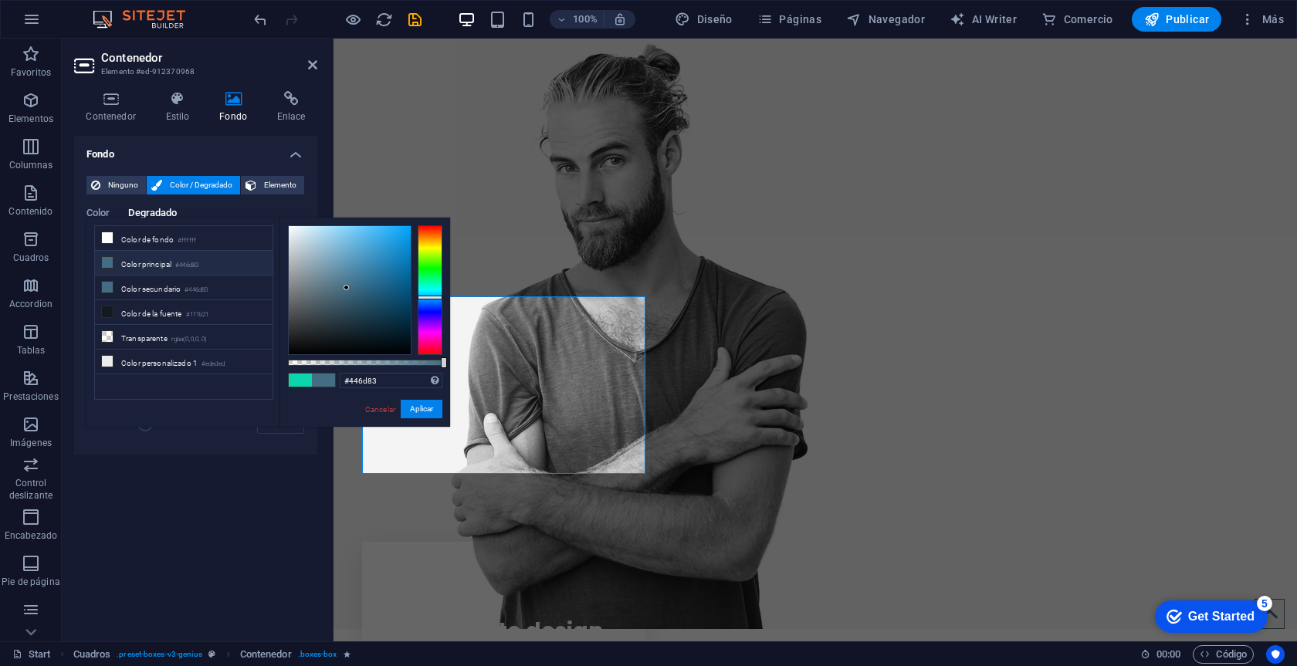
click at [108, 267] on icon at bounding box center [107, 262] width 11 height 11
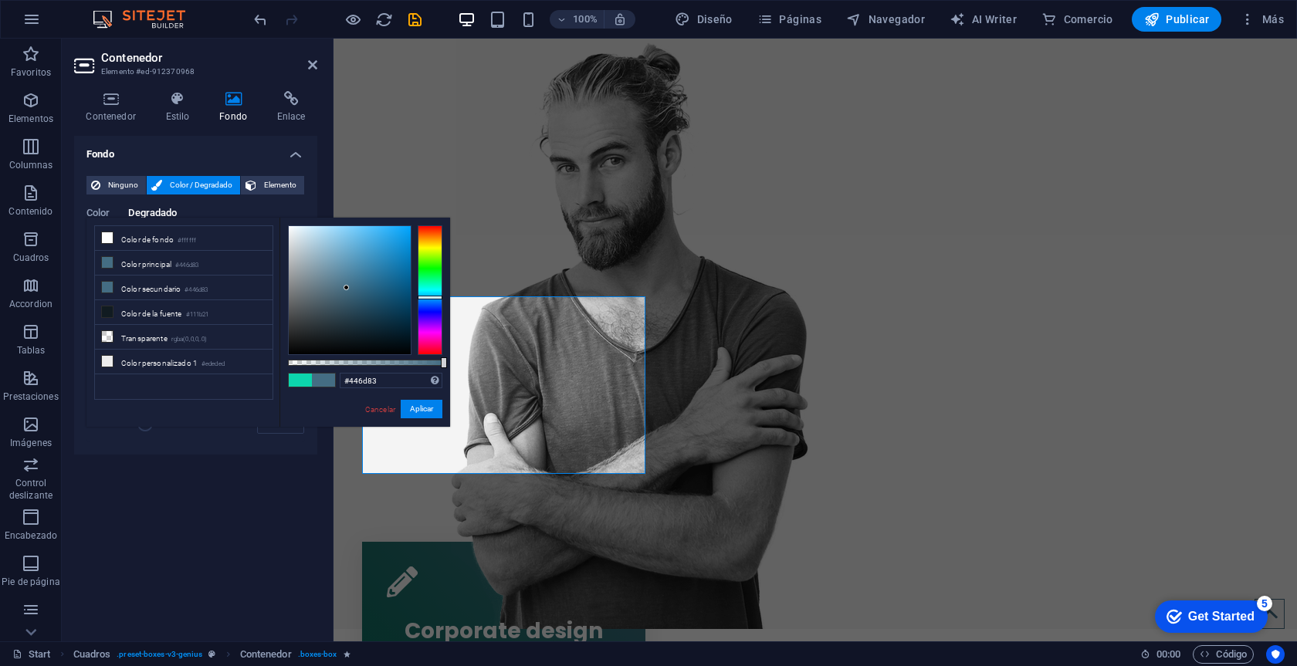
click at [254, 514] on div "Fondo Ninguno Color / Degradado Elemento Estirar fondo a ancho completo Superpo…" at bounding box center [195, 382] width 243 height 493
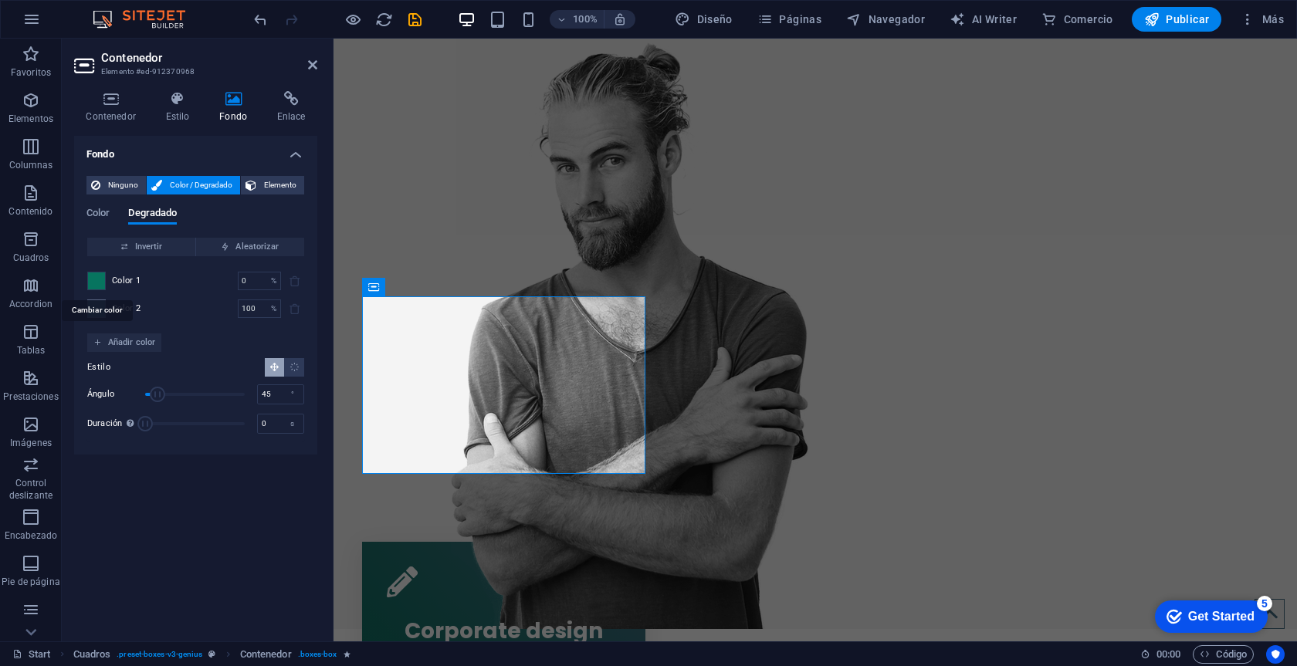
click at [94, 288] on span at bounding box center [96, 281] width 17 height 17
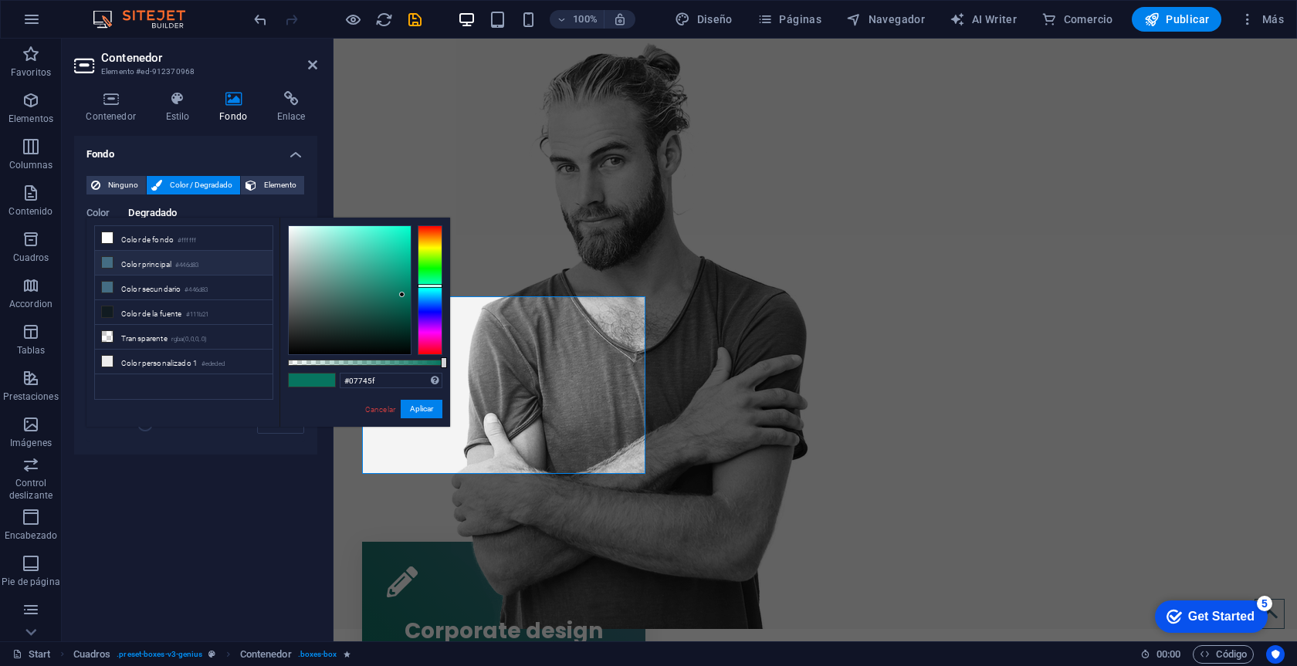
click at [143, 266] on li "Color principal #446d83" at bounding box center [184, 263] width 178 height 25
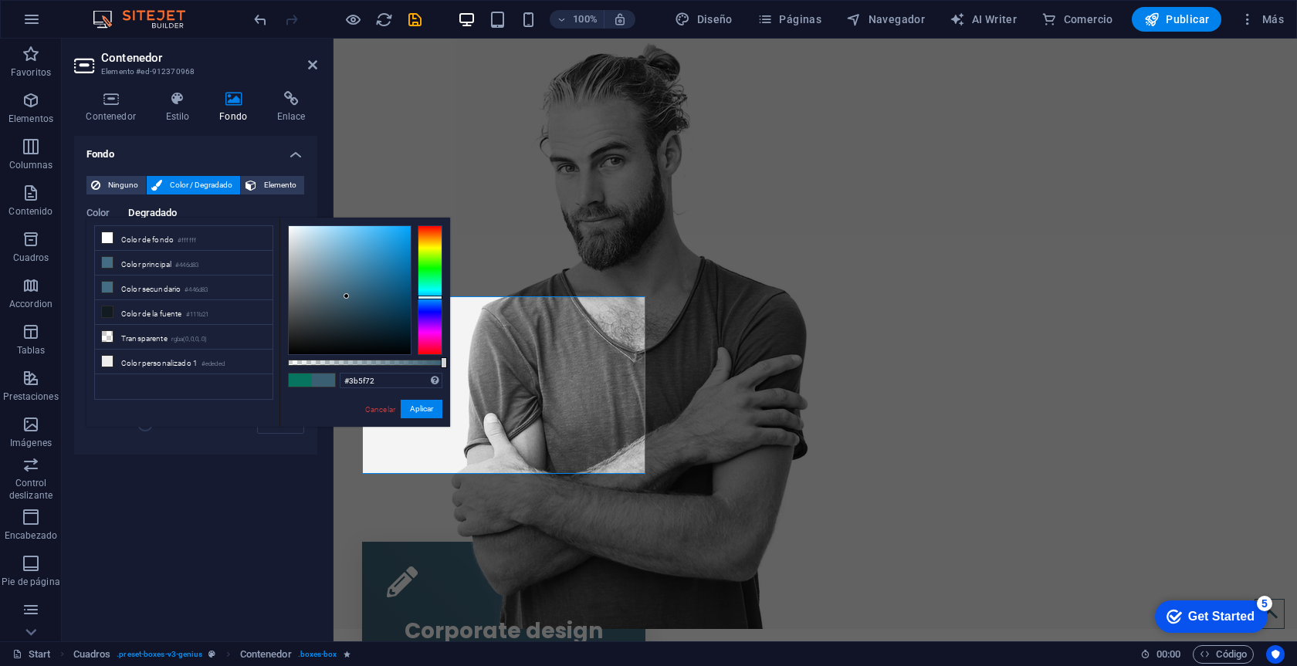
click at [347, 296] on div at bounding box center [346, 295] width 5 height 5
click at [411, 412] on button "Aplicar" at bounding box center [422, 409] width 42 height 19
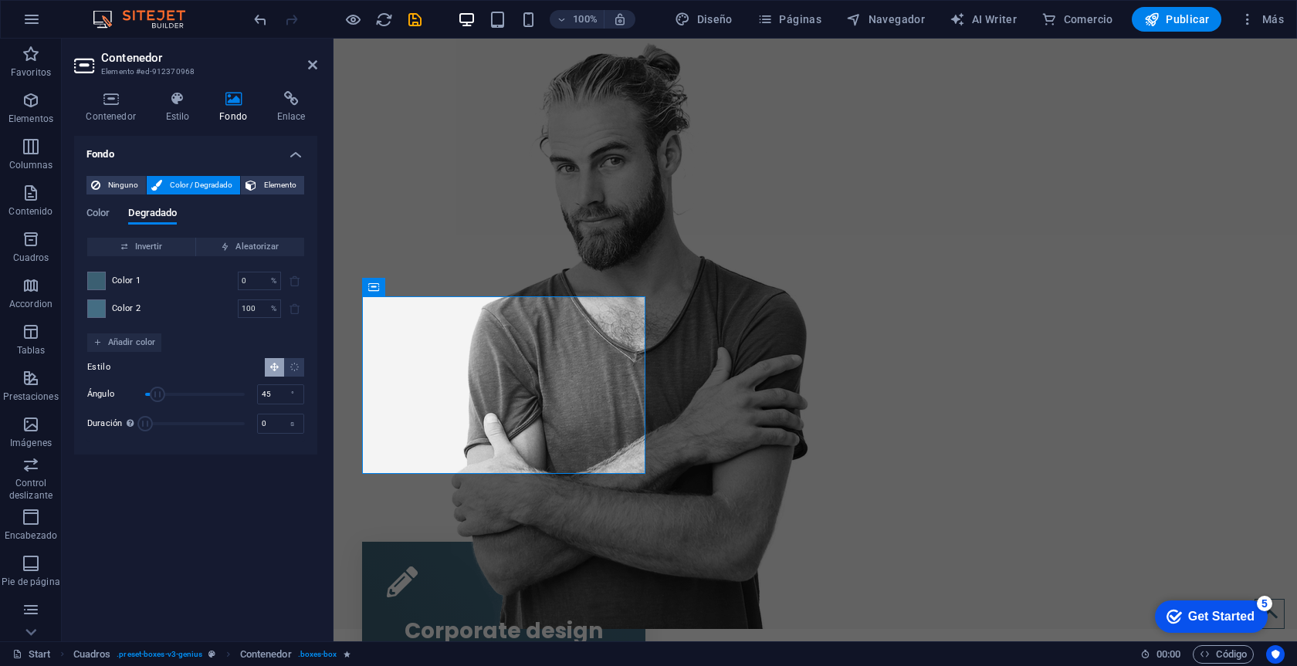
click at [296, 525] on div "Fondo Ninguno Color / Degradado Elemento Estirar fondo a ancho completo Superpo…" at bounding box center [195, 382] width 243 height 493
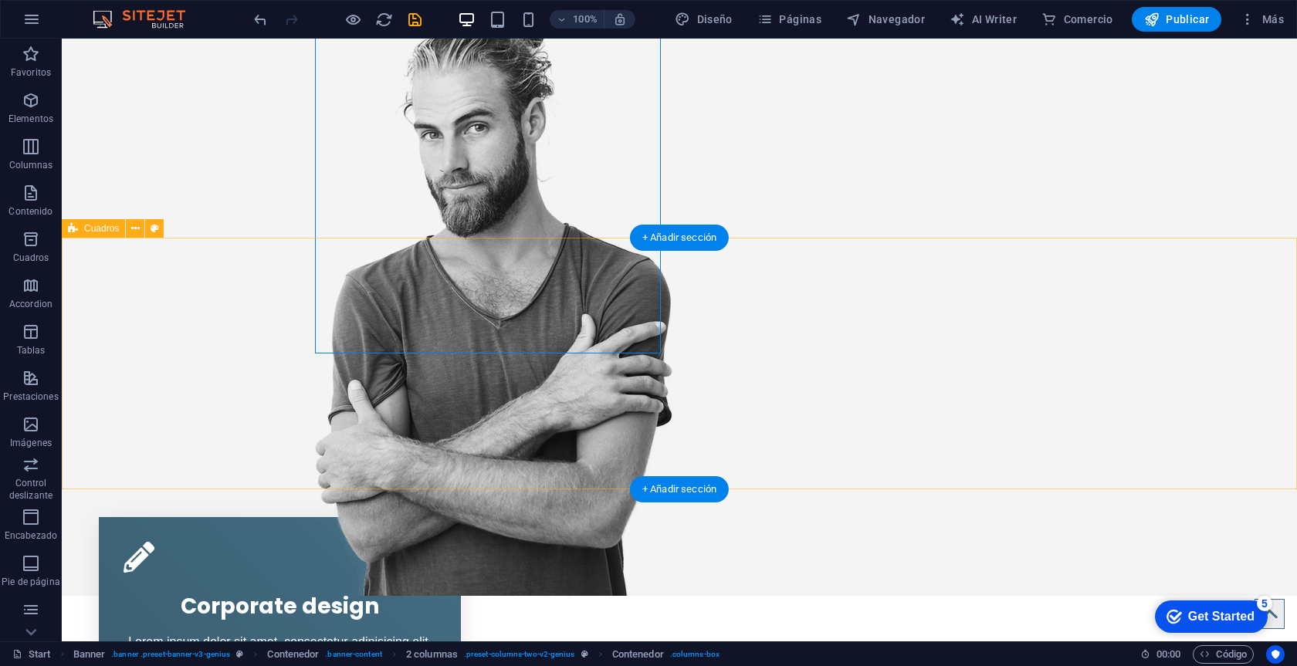
scroll to position [320, 0]
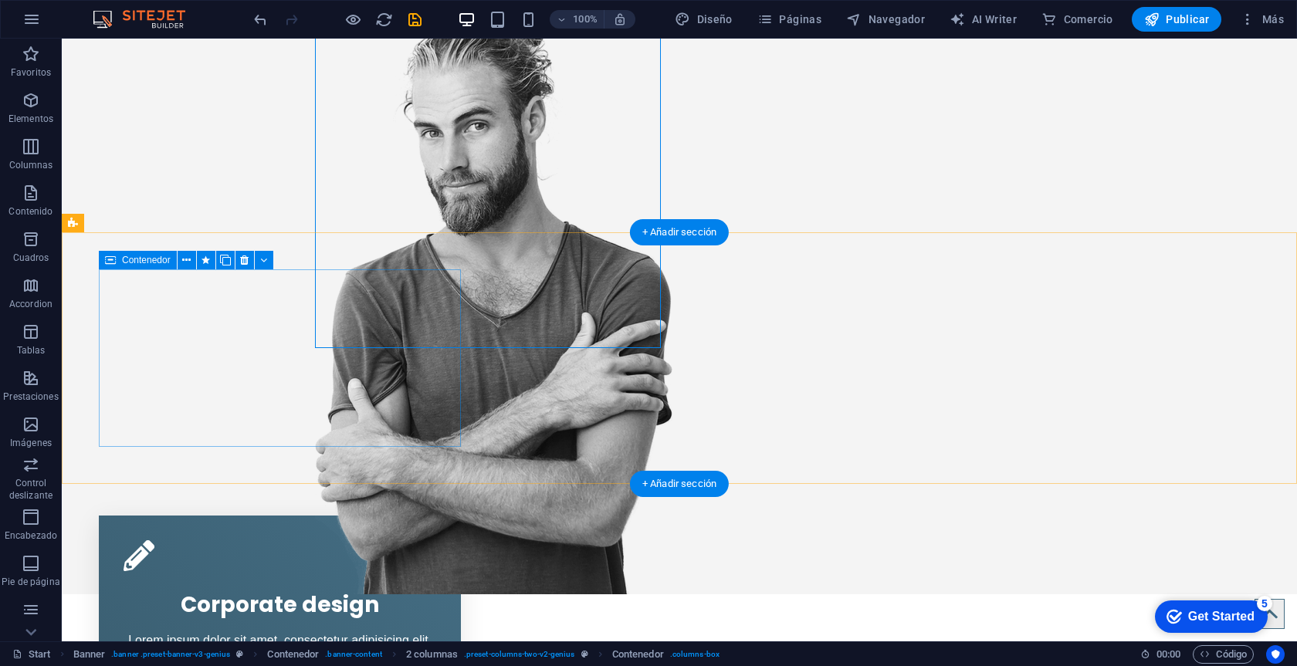
click at [141, 516] on div "Corporate design Lorem ipsum dolor sit amet, consectetur adipisicing elit. Veri…" at bounding box center [280, 605] width 362 height 178
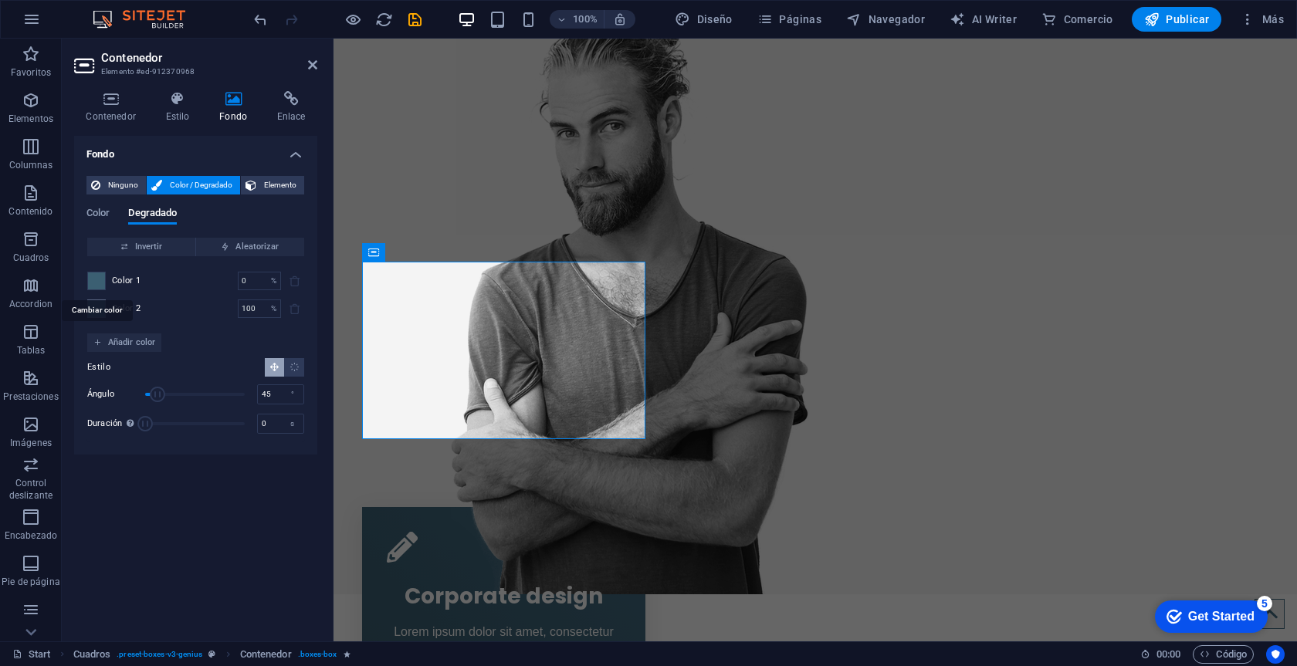
click at [96, 287] on span at bounding box center [96, 281] width 17 height 17
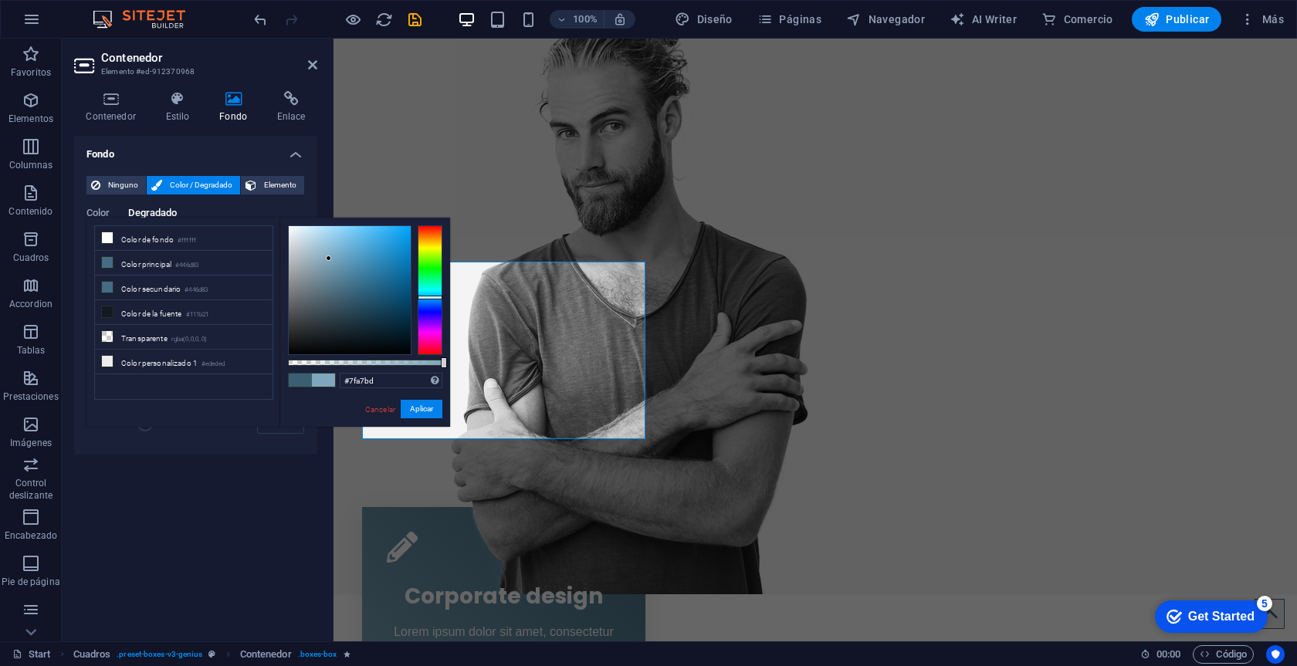
type input "#81a9be"
drag, startPoint x: 347, startPoint y: 295, endPoint x: 327, endPoint y: 258, distance: 41.8
click at [327, 258] on div at bounding box center [326, 257] width 5 height 5
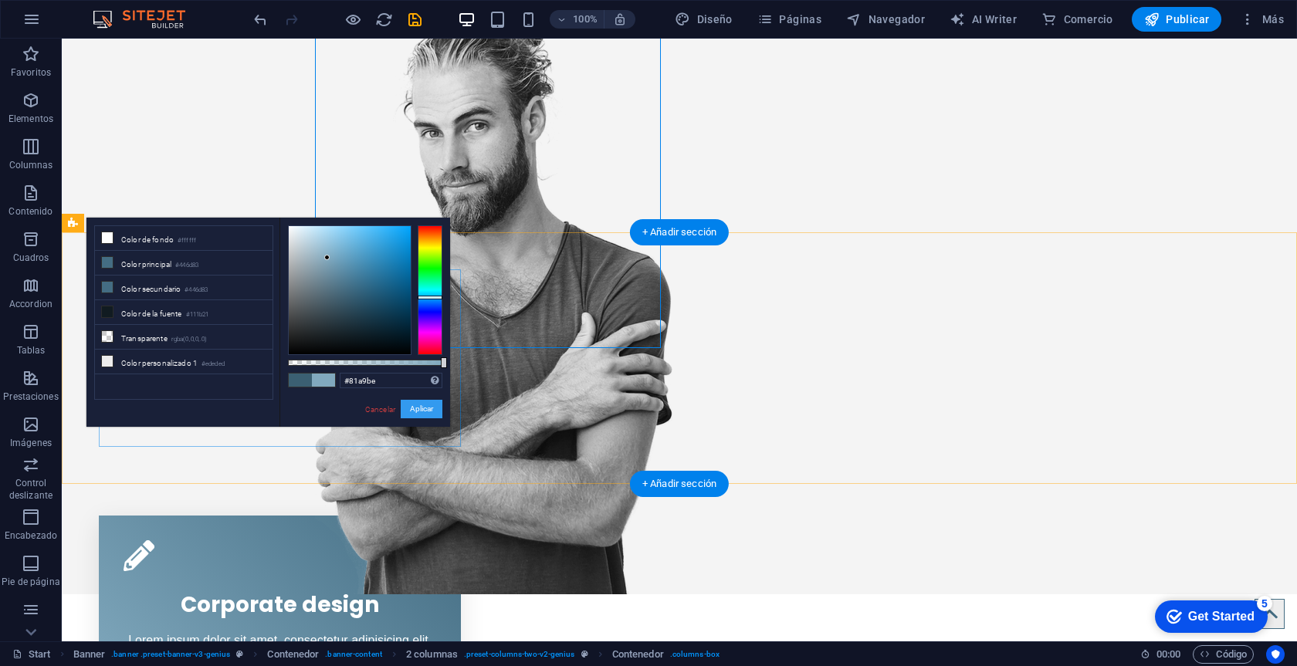
click at [425, 412] on button "Aplicar" at bounding box center [422, 409] width 42 height 19
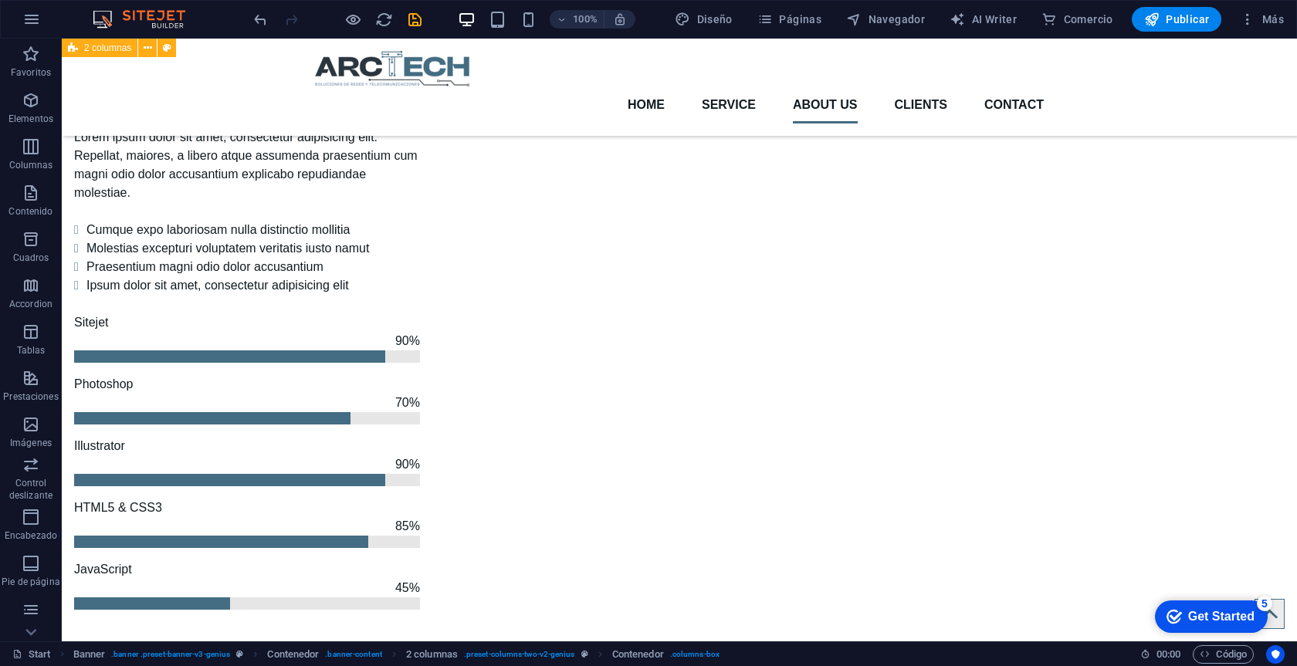
scroll to position [1426, 0]
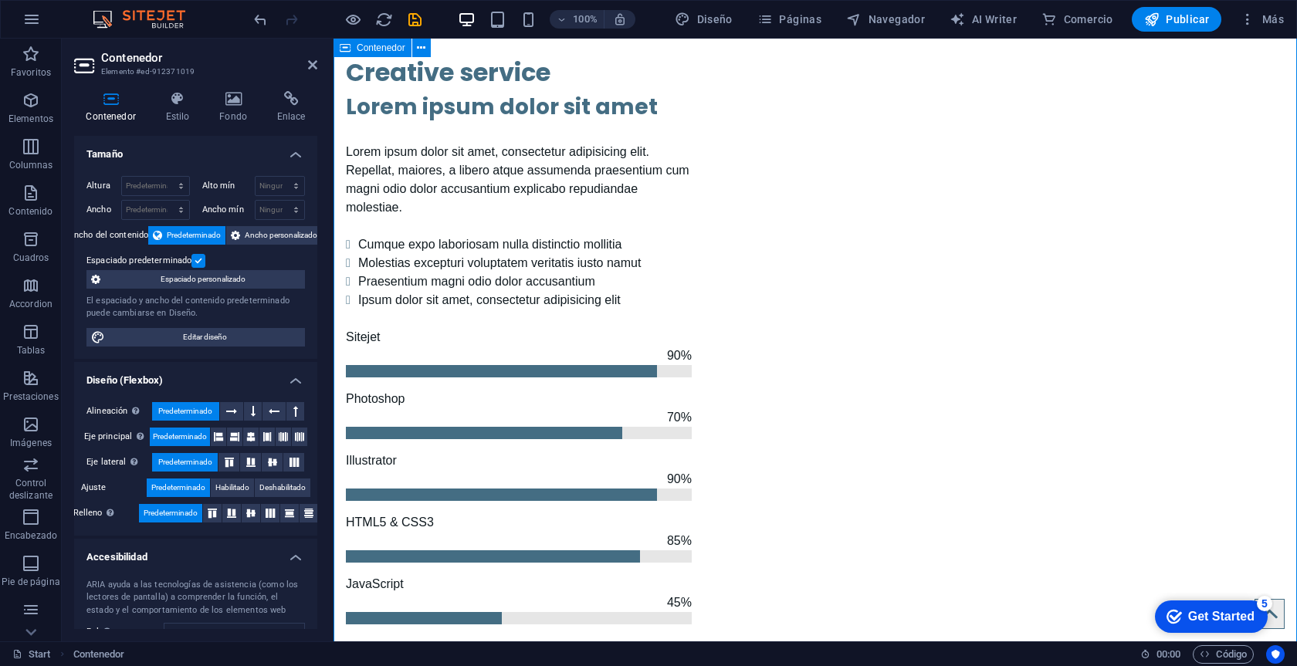
click at [233, 94] on icon at bounding box center [234, 98] width 52 height 15
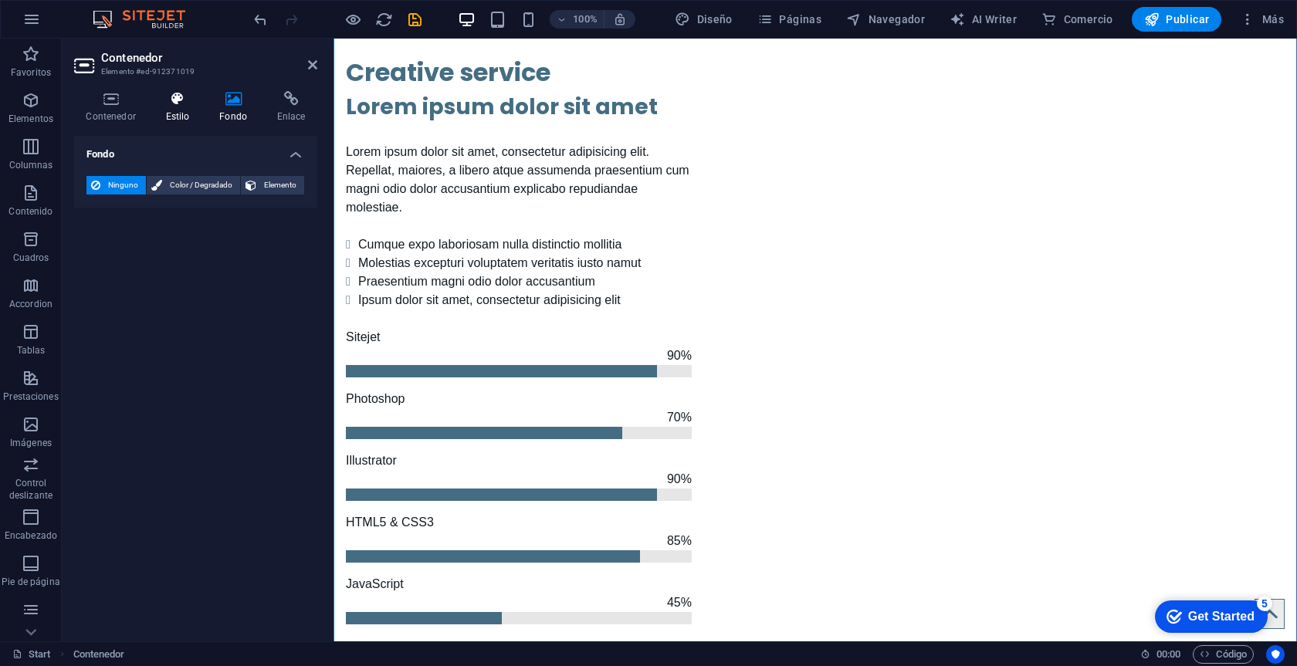
click at [184, 97] on icon at bounding box center [178, 98] width 48 height 15
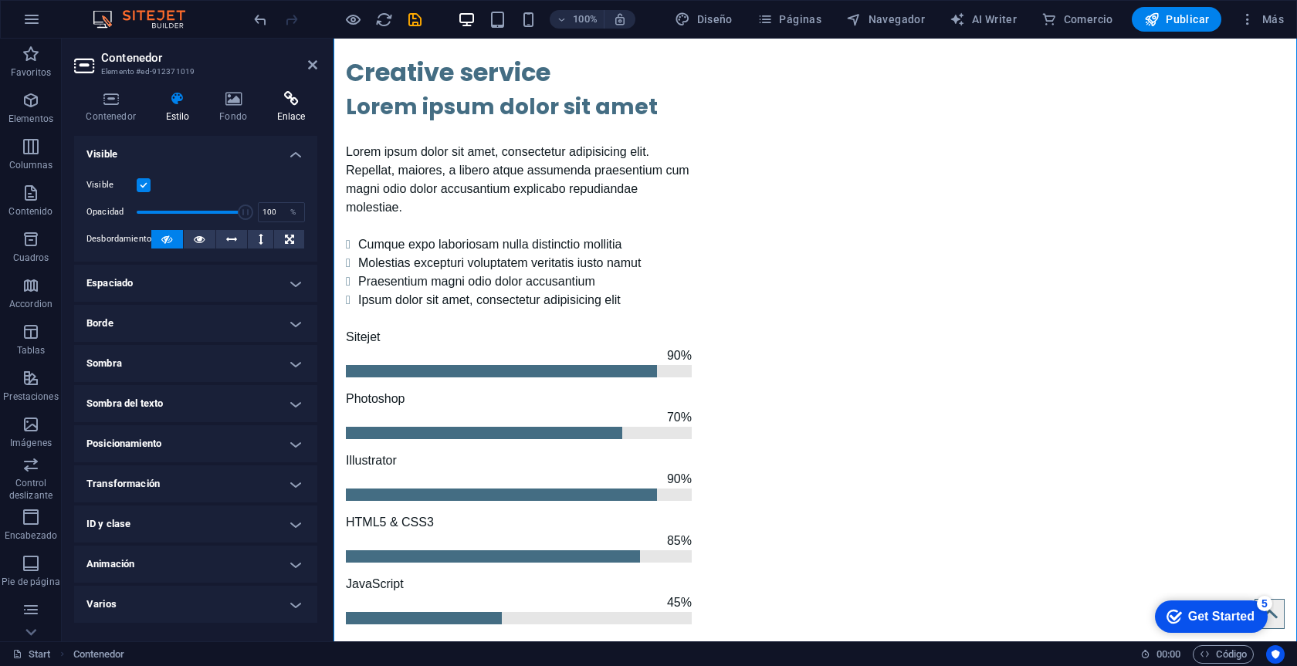
click at [271, 108] on h4 "Enlace" at bounding box center [291, 107] width 53 height 32
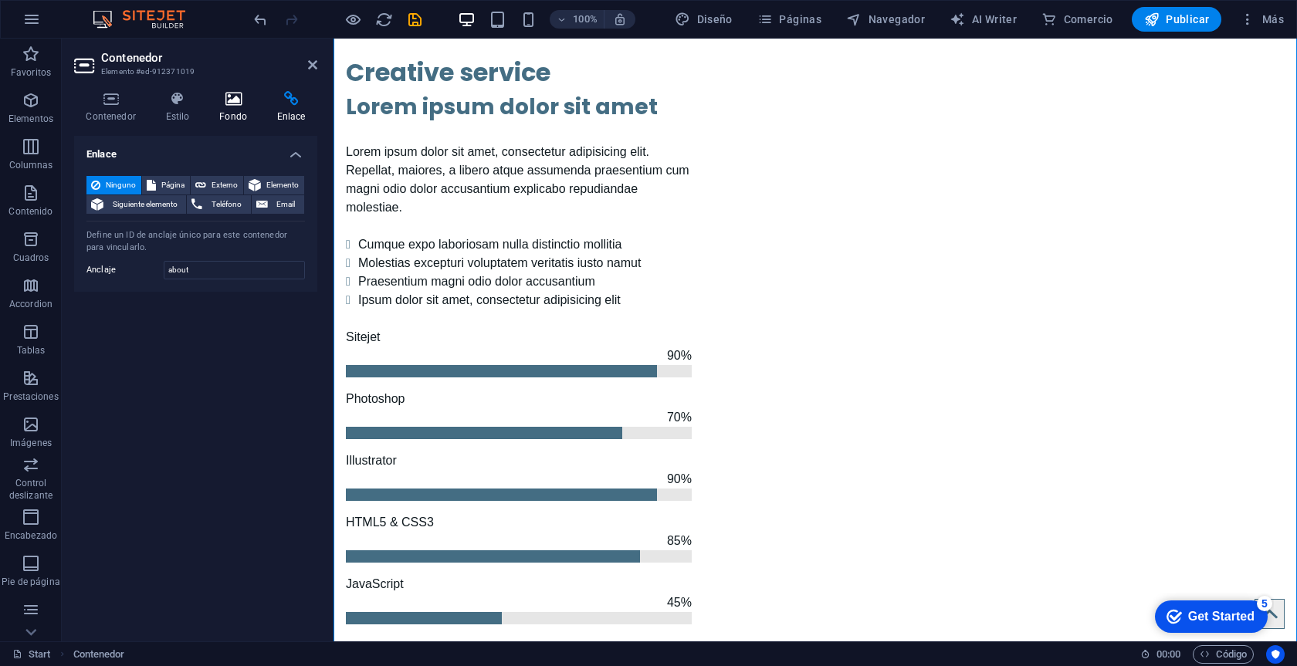
click at [236, 103] on icon at bounding box center [234, 98] width 52 height 15
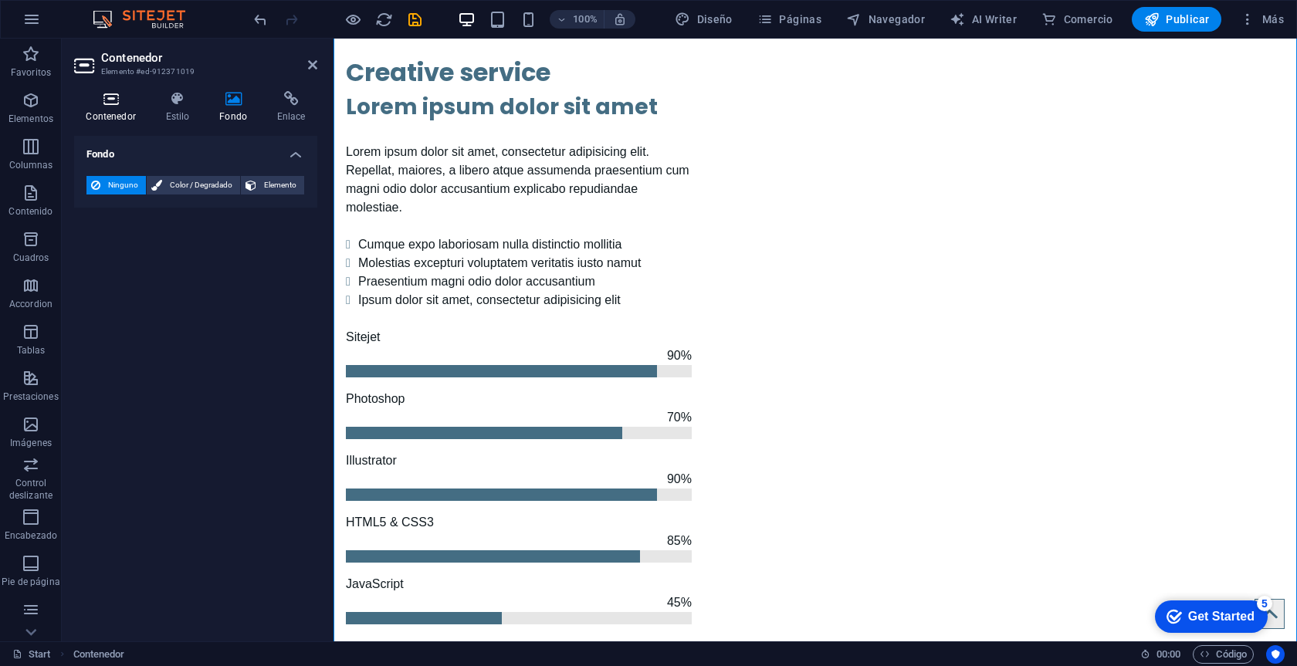
click at [123, 103] on icon at bounding box center [110, 98] width 73 height 15
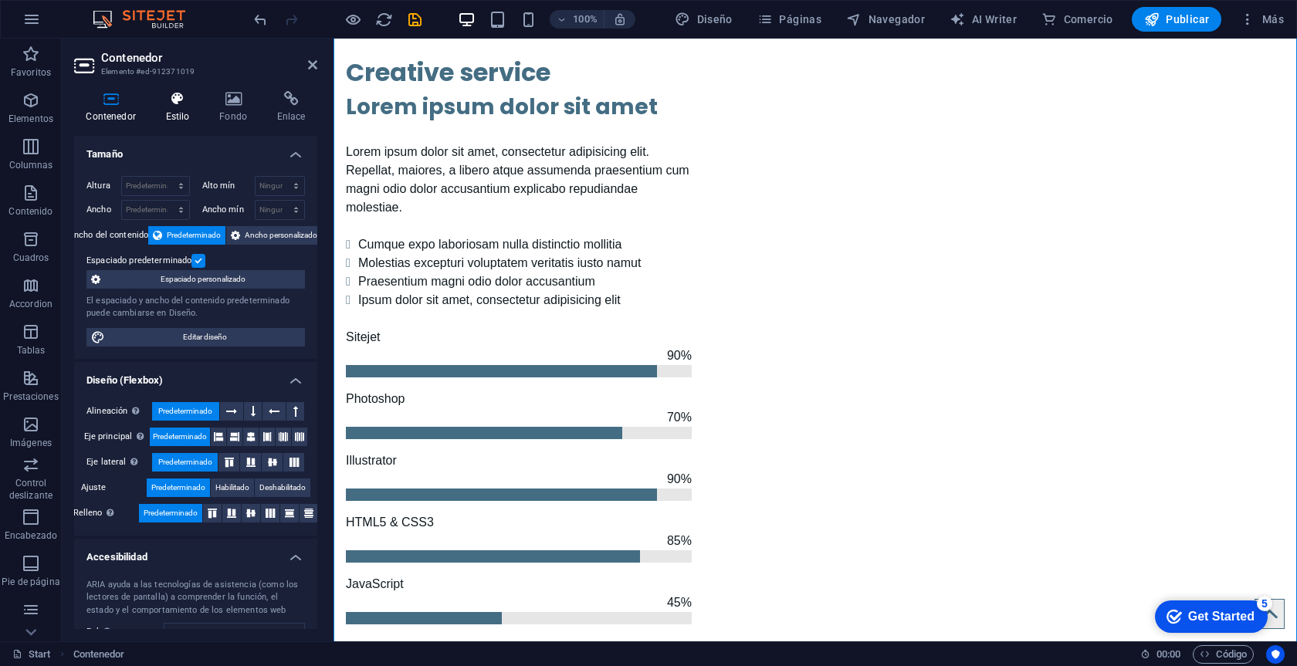
click at [188, 105] on icon at bounding box center [178, 98] width 48 height 15
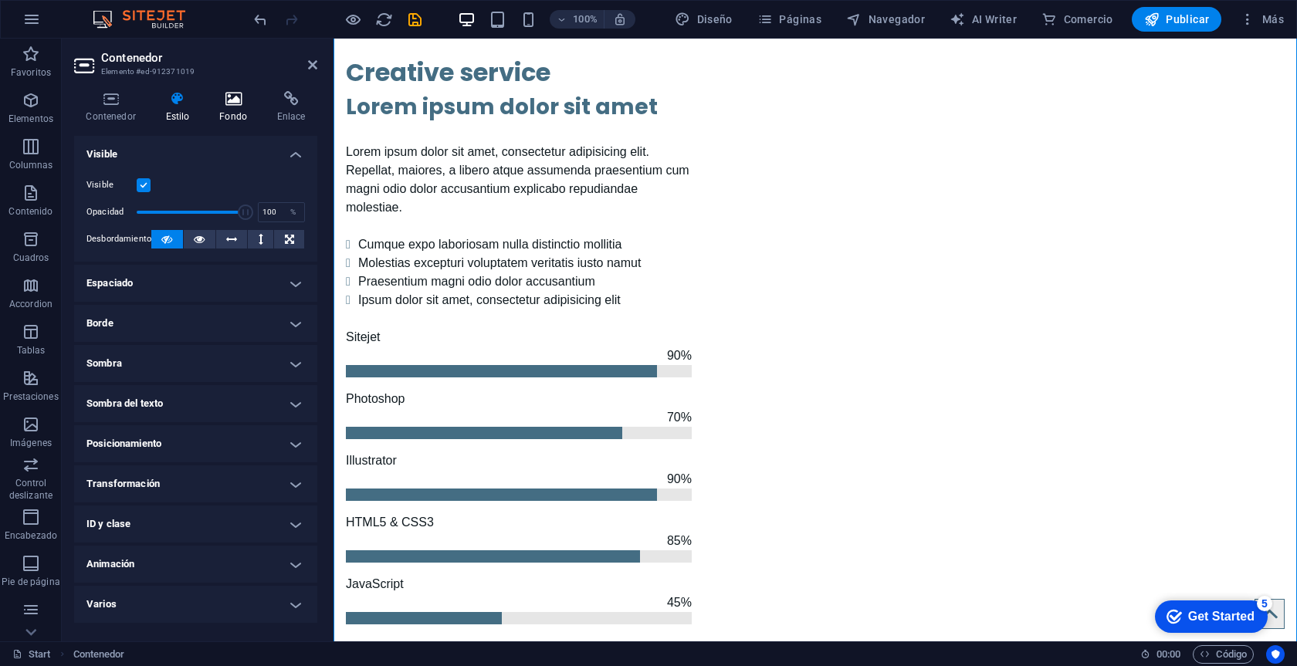
click at [225, 104] on icon at bounding box center [234, 98] width 52 height 15
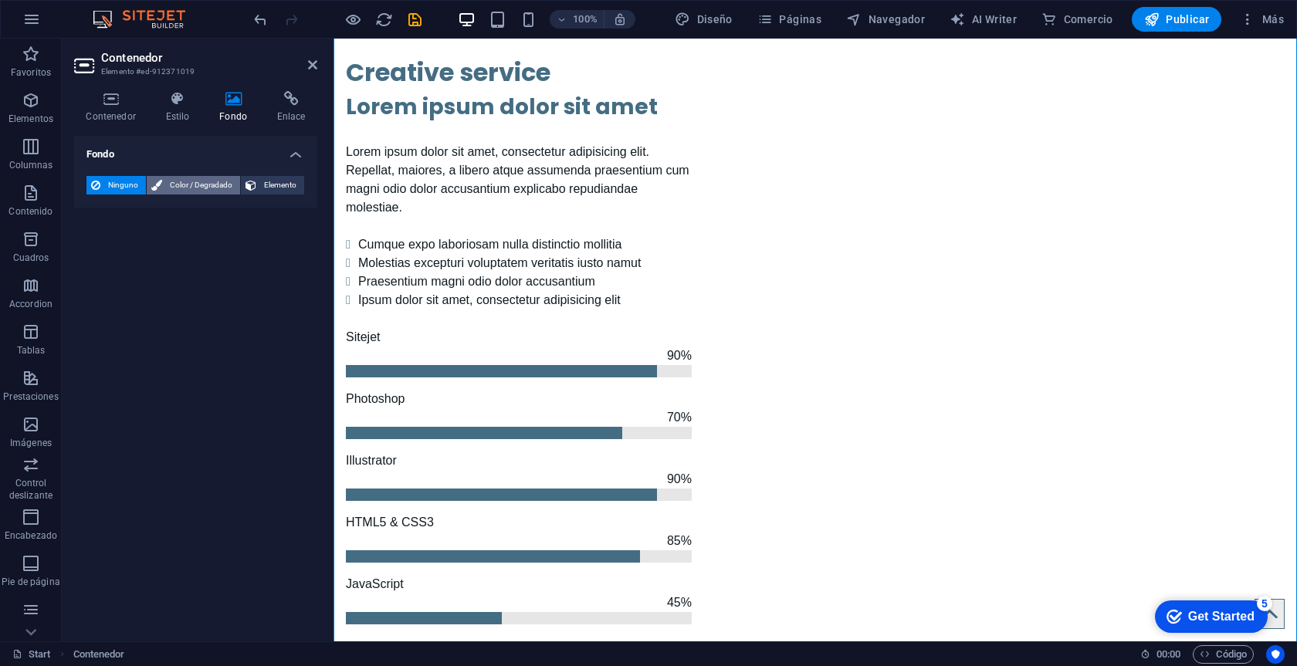
click at [185, 181] on span "Color / Degradado" at bounding box center [201, 185] width 69 height 19
click at [112, 183] on span "Ninguno" at bounding box center [123, 185] width 36 height 19
click at [122, 102] on icon at bounding box center [110, 98] width 73 height 15
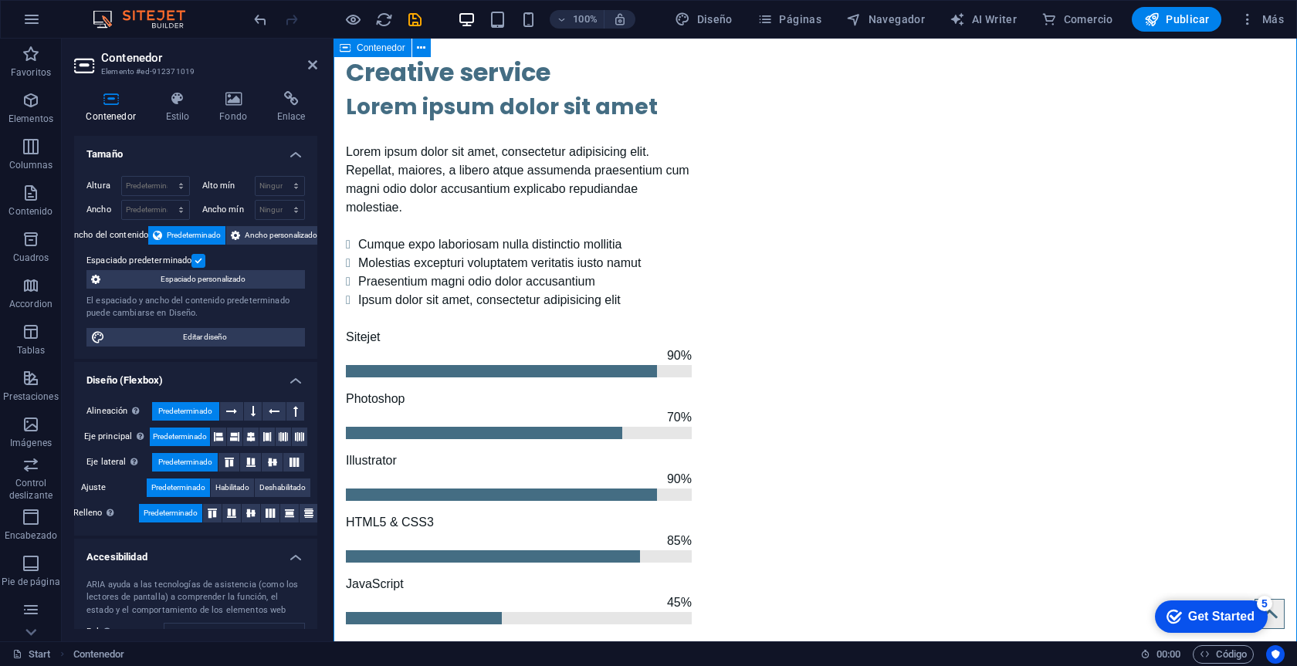
scroll to position [1364, 0]
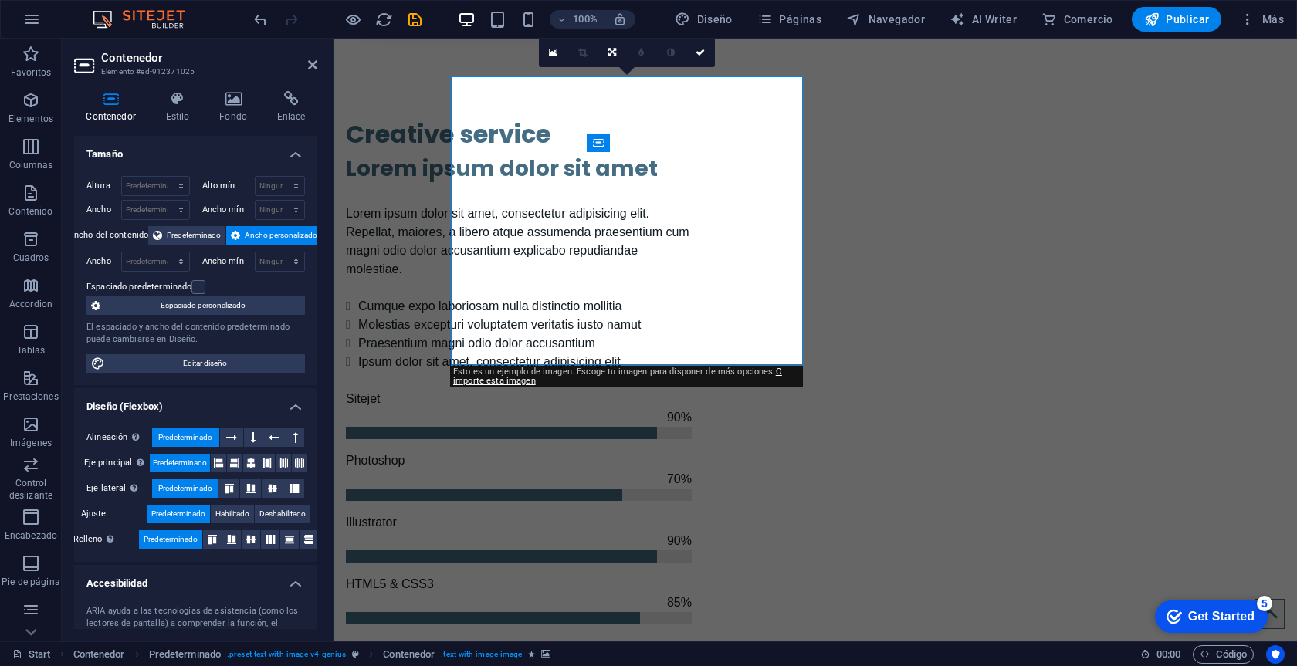
click at [164, 73] on h3 "Elemento #ed-912371025" at bounding box center [193, 72] width 185 height 14
click at [171, 91] on icon at bounding box center [178, 98] width 48 height 15
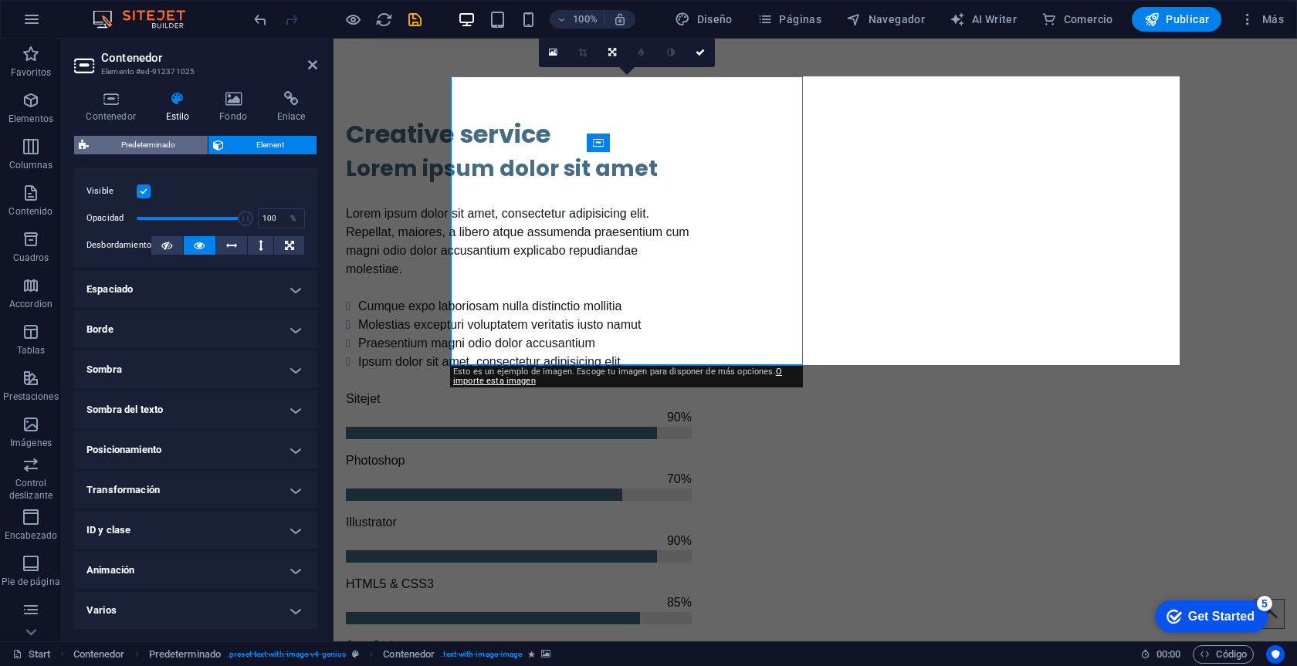
scroll to position [203, 0]
click at [171, 136] on span "Predeterminado" at bounding box center [148, 145] width 110 height 19
select select "rem"
select select "px"
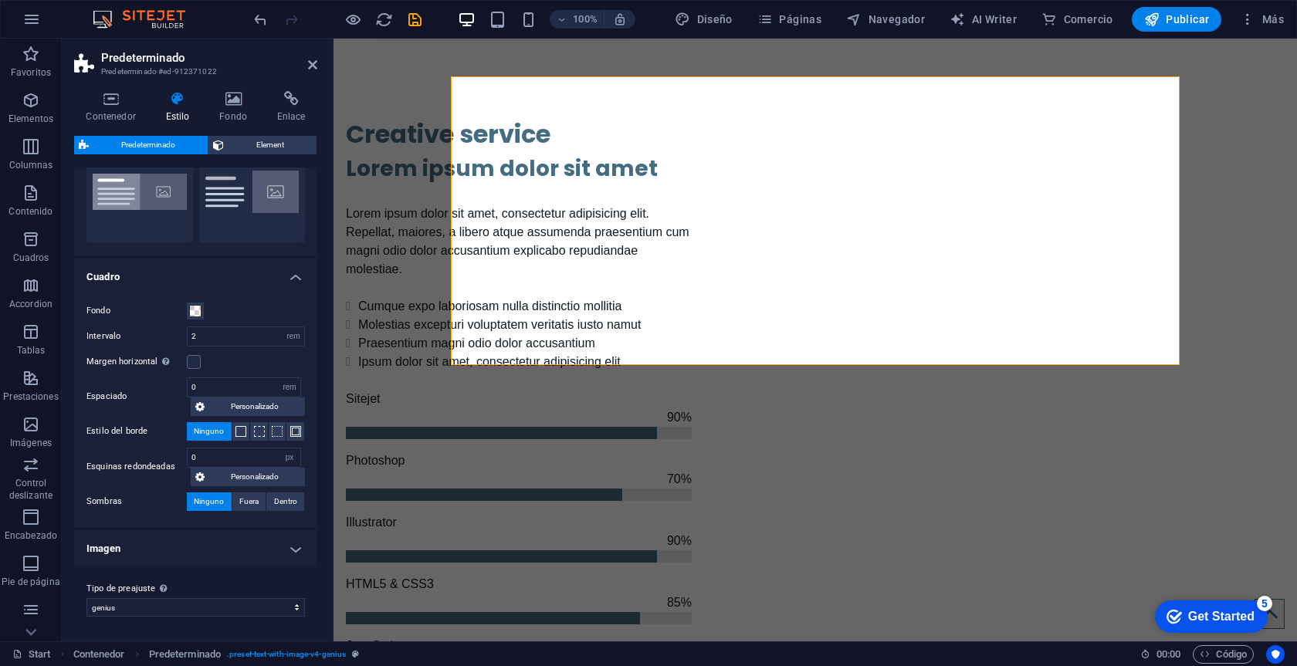
scroll to position [66, 0]
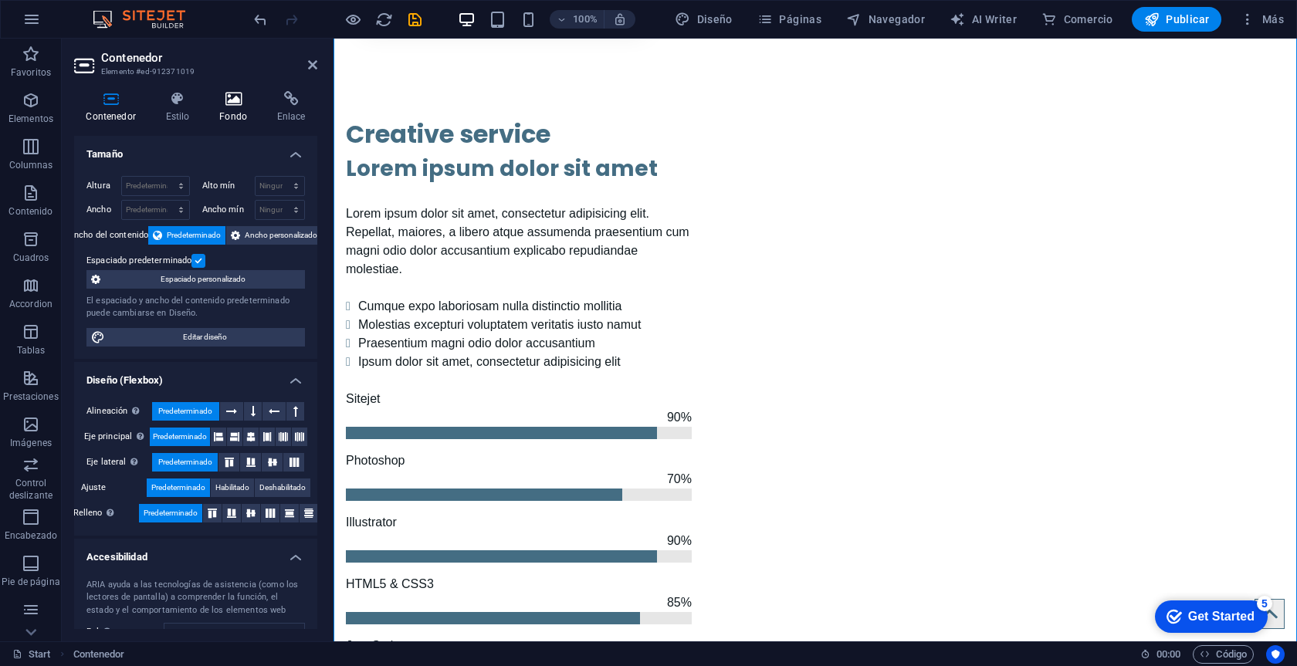
click at [225, 102] on icon at bounding box center [234, 98] width 52 height 15
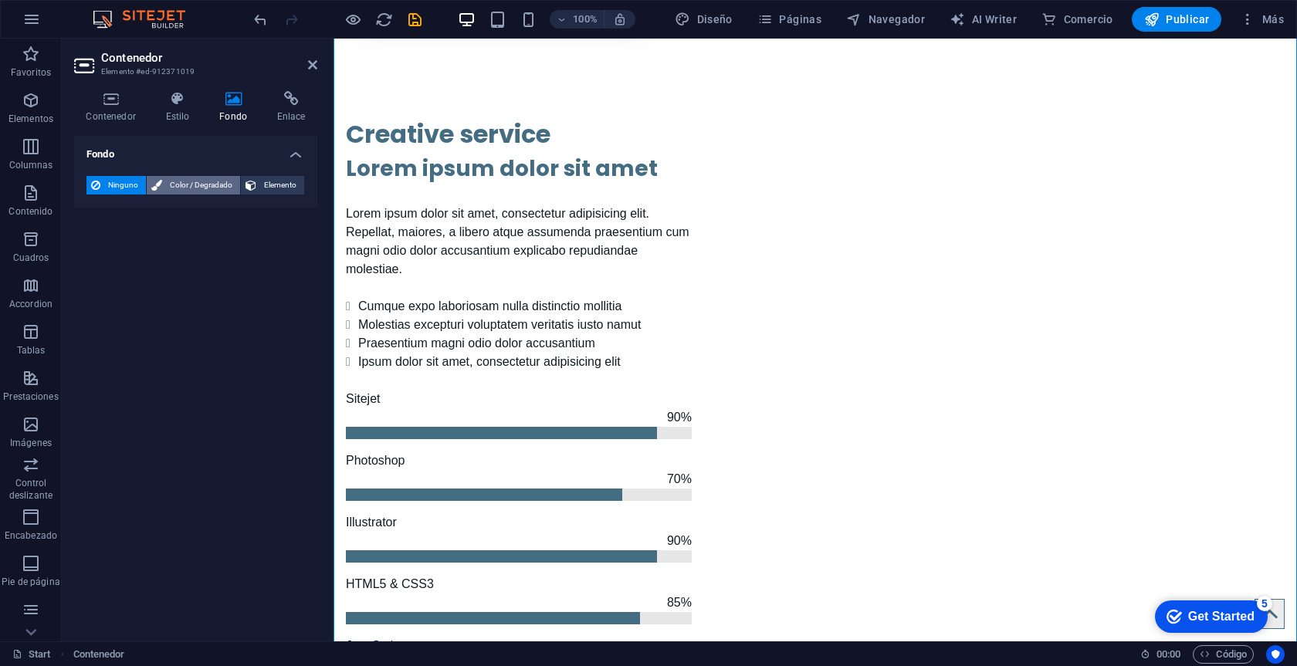
click at [197, 184] on span "Color / Degradado" at bounding box center [201, 185] width 69 height 19
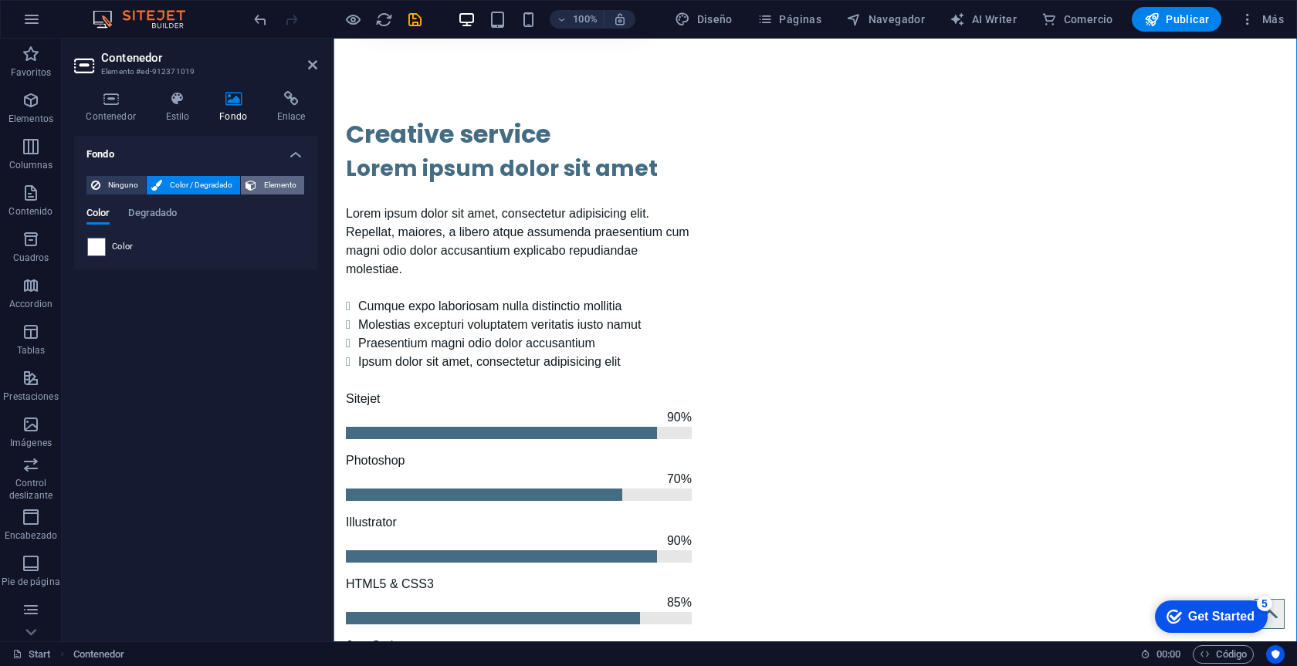
click at [267, 186] on span "Elemento" at bounding box center [280, 185] width 39 height 19
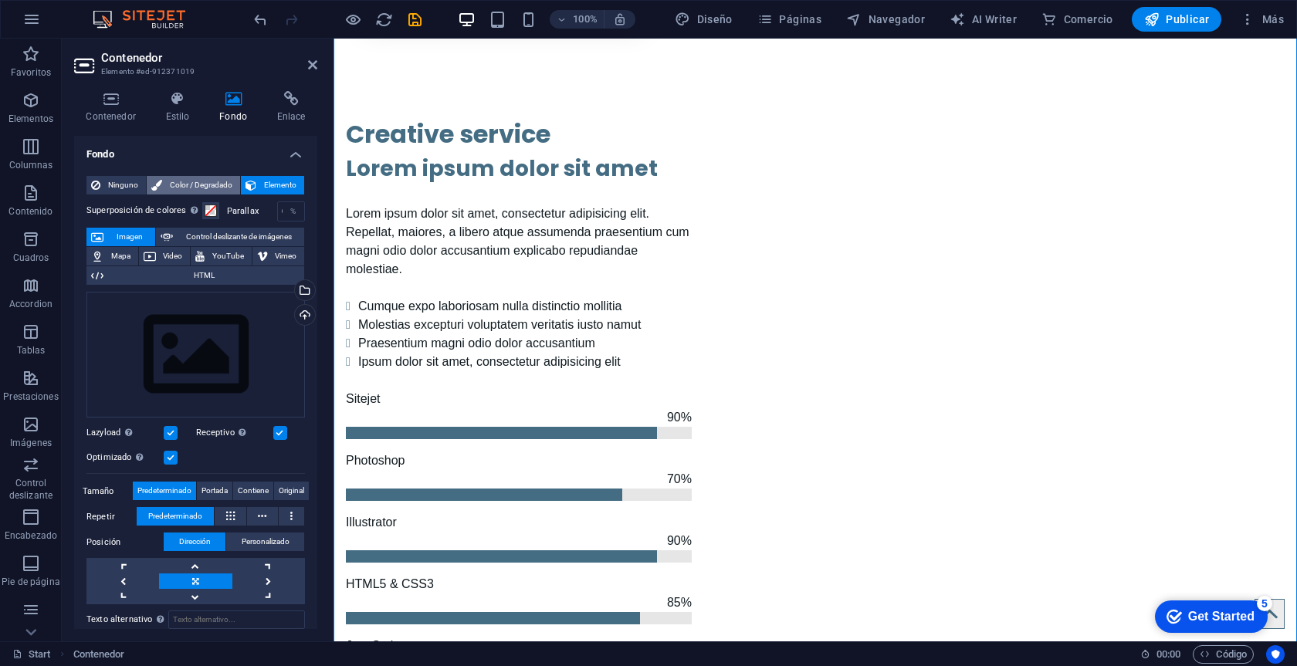
click at [212, 185] on span "Color / Degradado" at bounding box center [201, 185] width 69 height 19
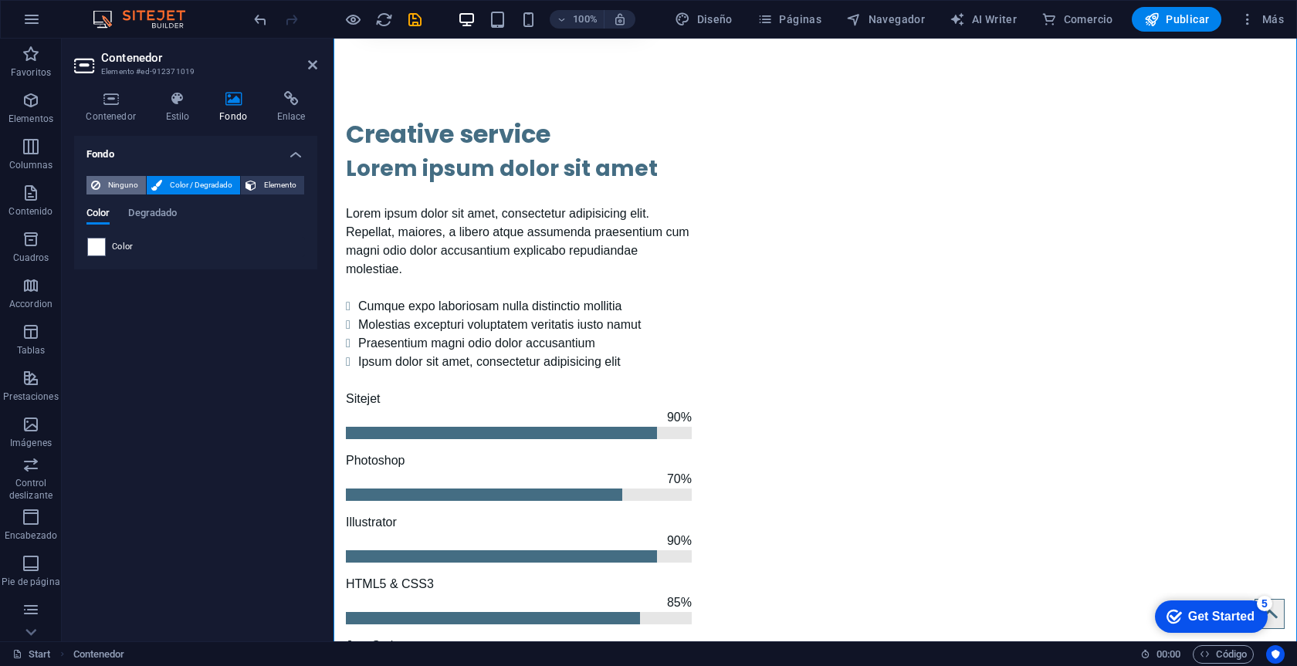
click at [132, 184] on span "Ninguno" at bounding box center [123, 185] width 36 height 19
click at [116, 110] on h4 "Contenedor" at bounding box center [114, 107] width 80 height 32
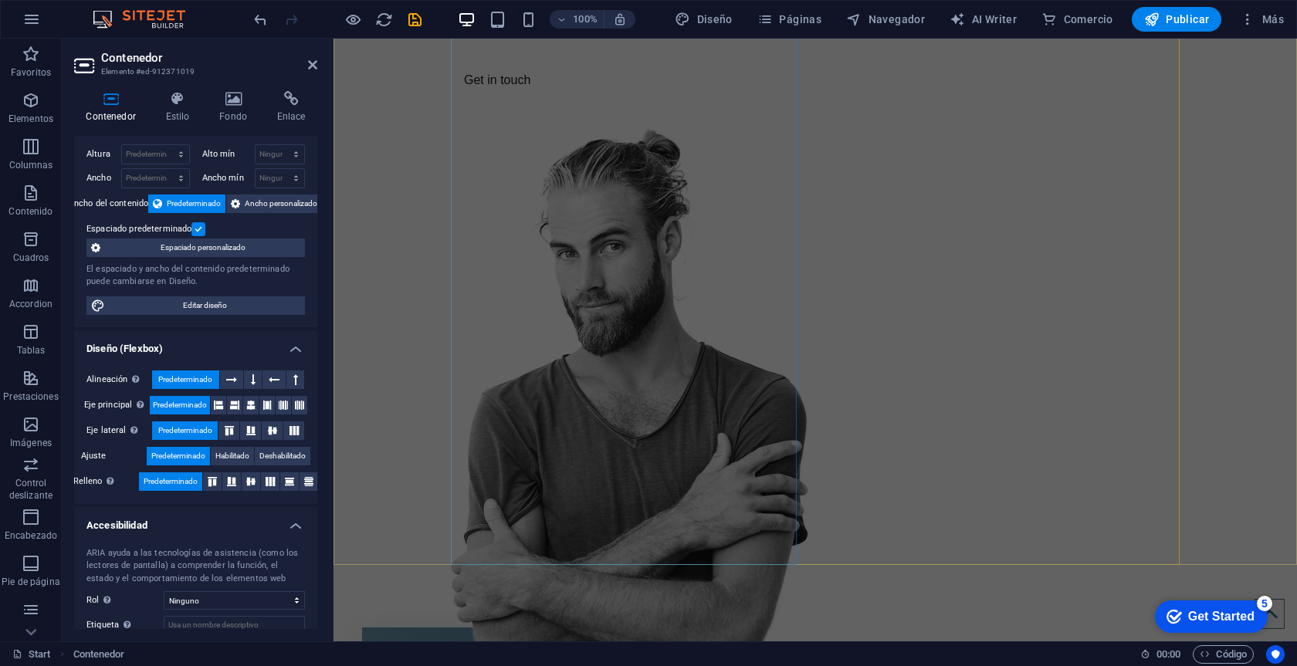
scroll to position [275, 0]
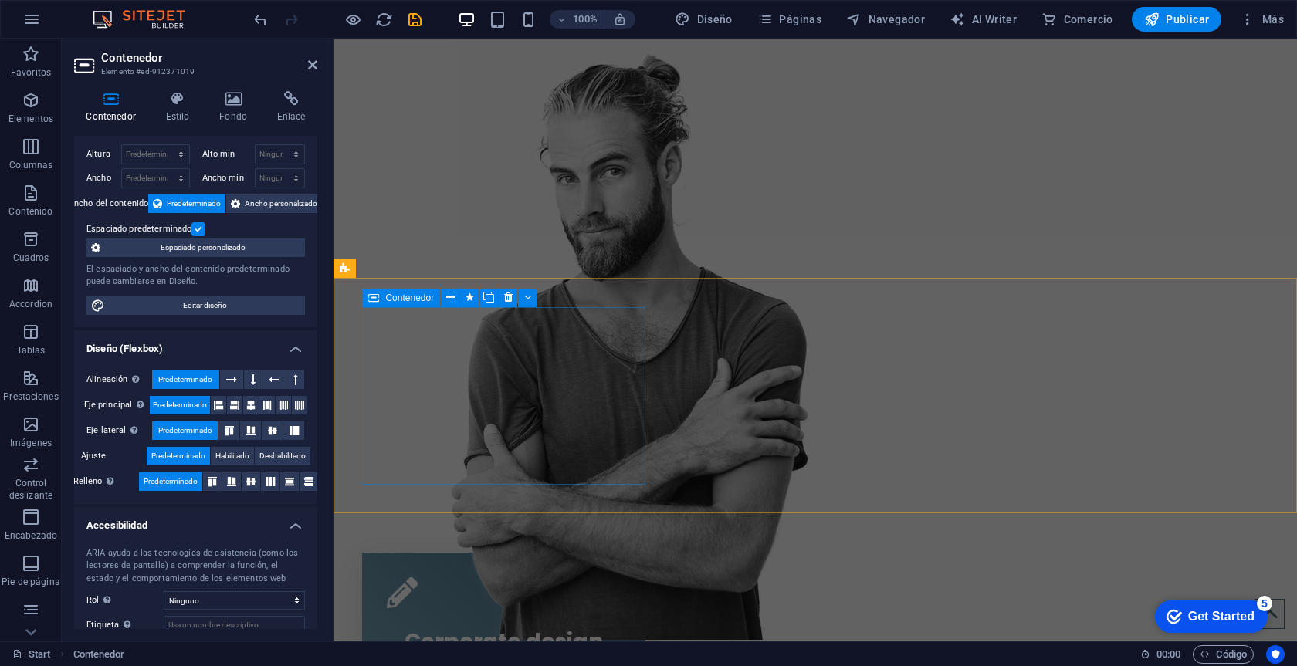
click at [425, 553] on div "Corporate design Lorem ipsum dolor sit amet, consectetur adipisicing elit. Veri…" at bounding box center [503, 642] width 283 height 178
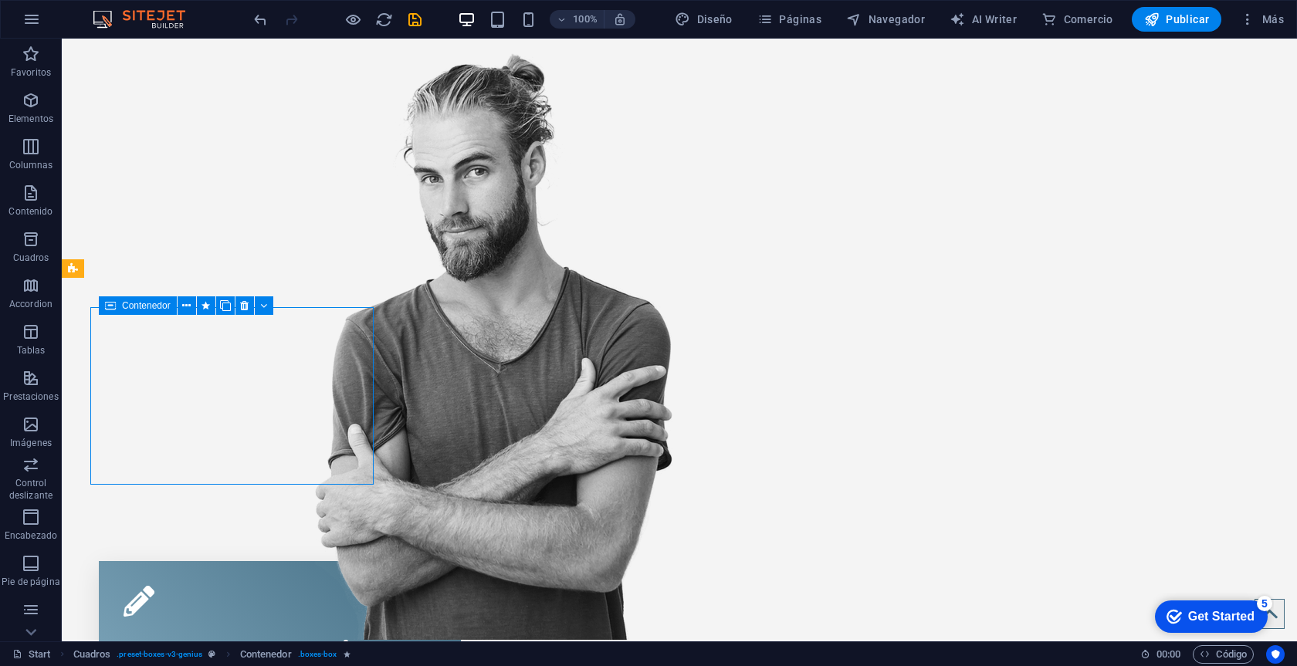
click at [408, 561] on div "Corporate design Lorem ipsum dolor sit amet, consectetur adipisicing elit. Veri…" at bounding box center [280, 650] width 362 height 178
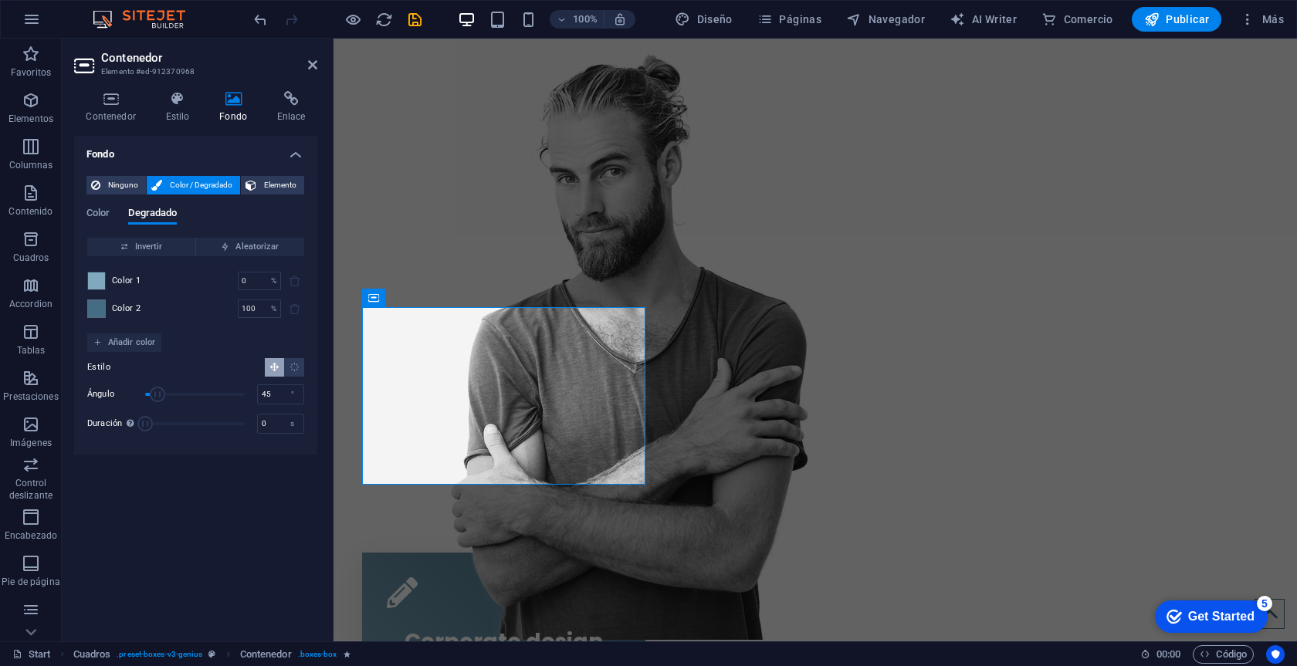
click at [99, 282] on span at bounding box center [96, 281] width 17 height 17
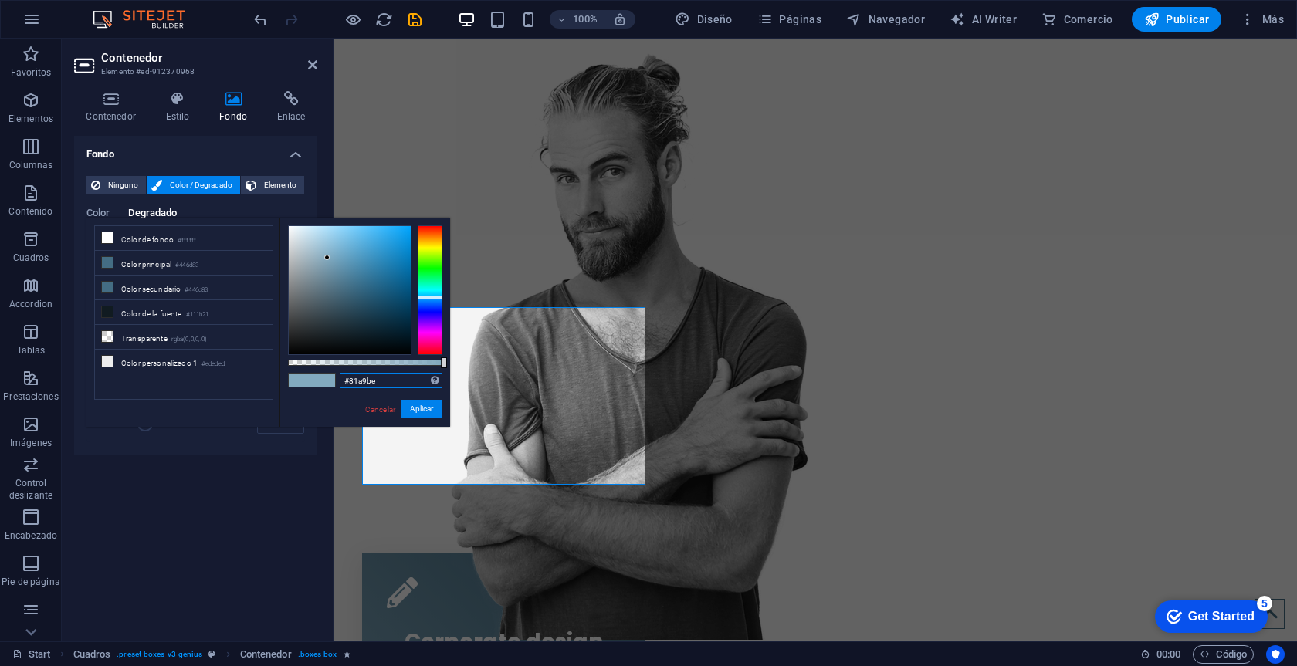
click at [374, 378] on input "#81a9be" at bounding box center [391, 380] width 103 height 15
click at [385, 379] on input "#81a9be" at bounding box center [391, 380] width 103 height 15
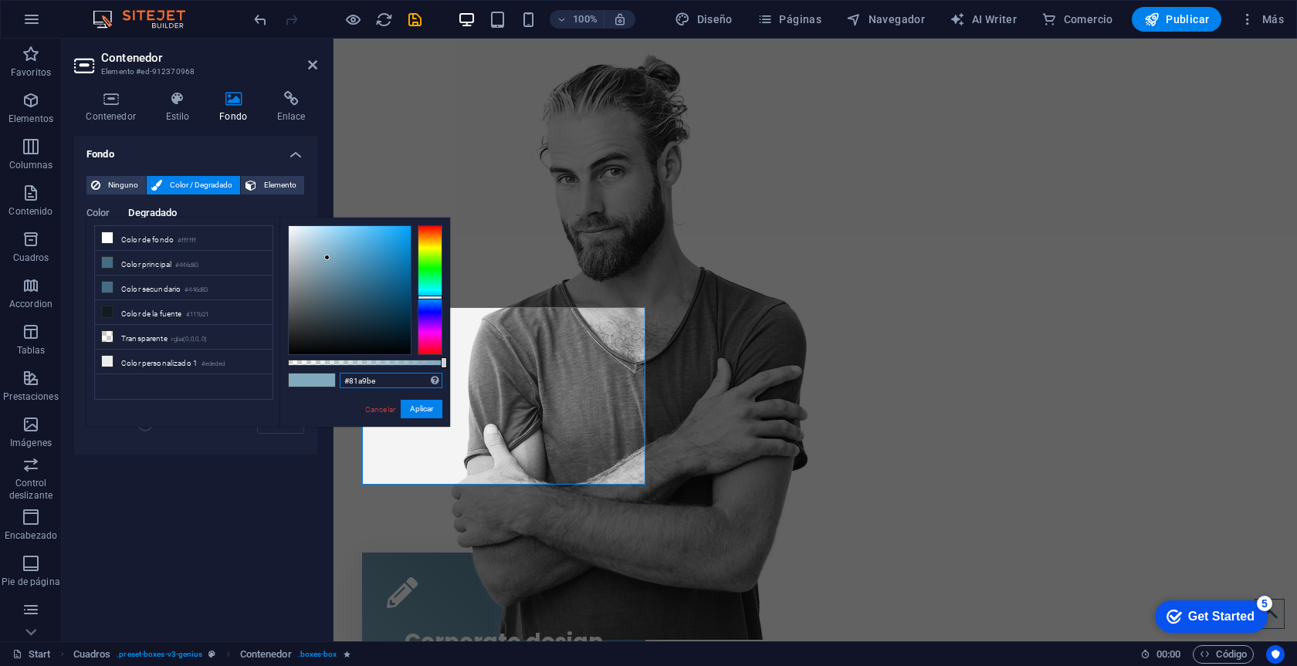
click at [390, 380] on input "#81a9be" at bounding box center [391, 380] width 103 height 15
drag, startPoint x: 390, startPoint y: 380, endPoint x: 321, endPoint y: 380, distance: 68.7
click at [321, 380] on div "#81a9be Formatos soportados #0852ed rgb(8, 82, 237) rgba(8, 82, 237, 90%) hsv(2…" at bounding box center [364, 434] width 171 height 433
click at [383, 413] on link "Cancelar" at bounding box center [380, 410] width 33 height 12
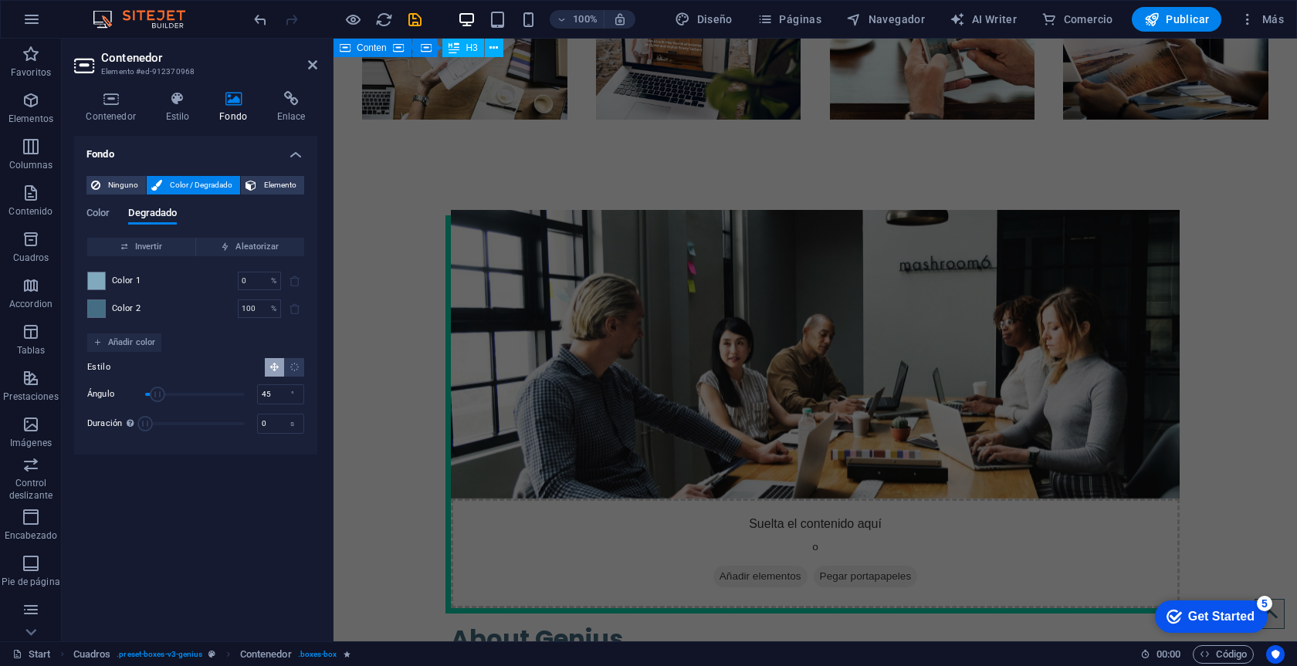
scroll to position [2177, 0]
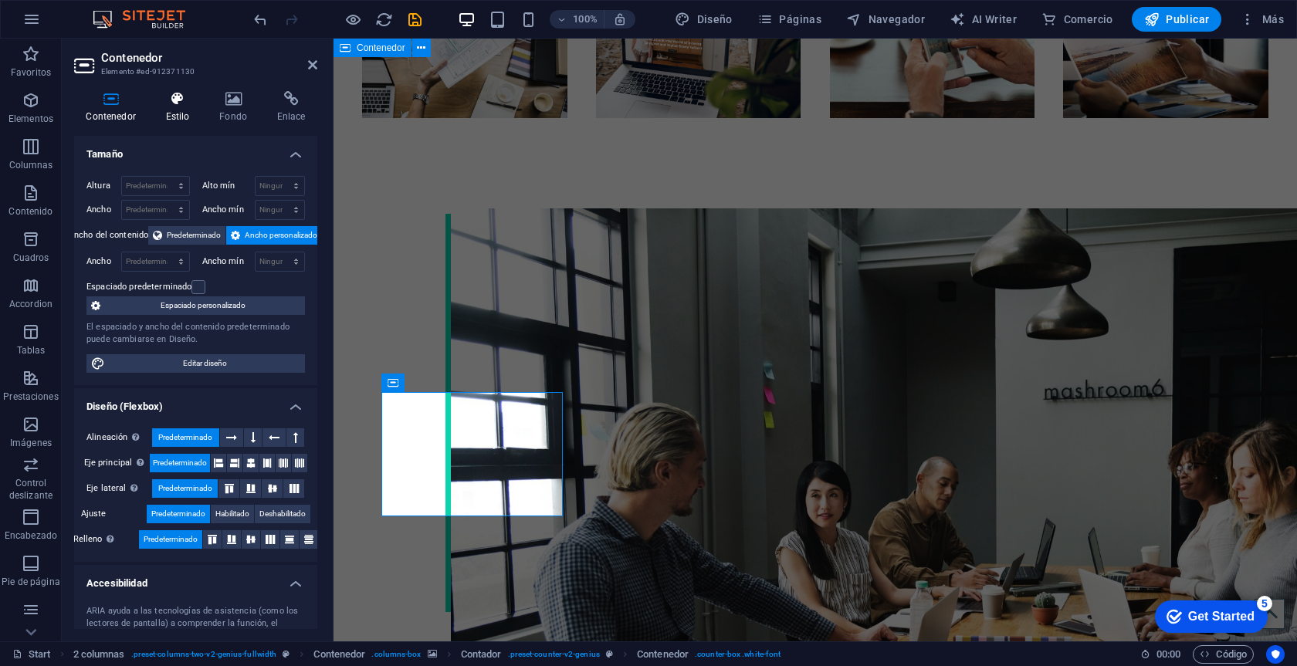
click at [172, 108] on h4 "Estilo" at bounding box center [181, 107] width 54 height 32
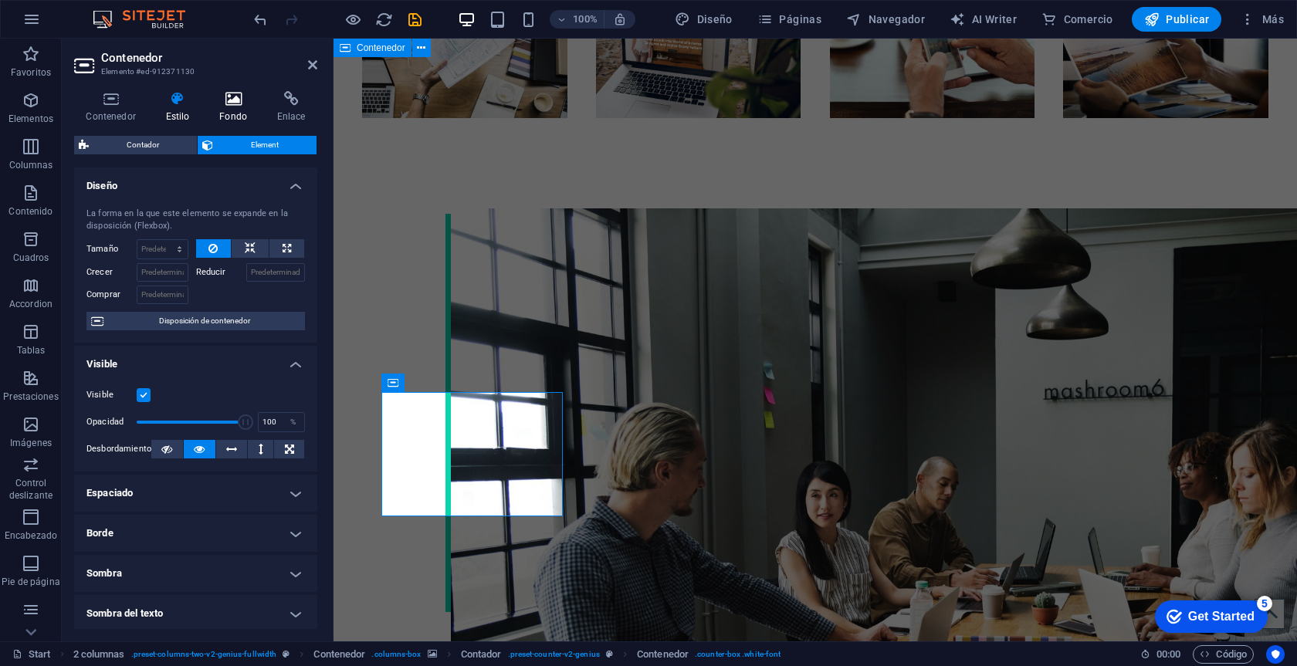
click at [231, 102] on icon at bounding box center [234, 98] width 52 height 15
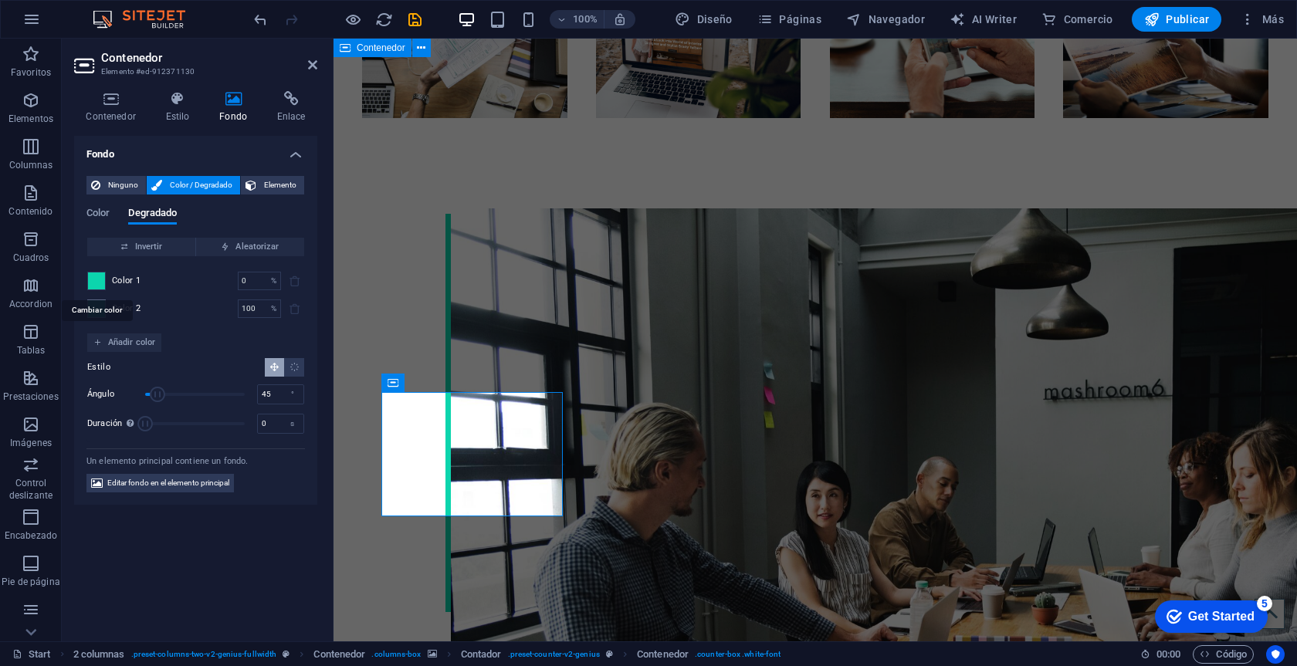
click at [104, 279] on span at bounding box center [96, 281] width 17 height 17
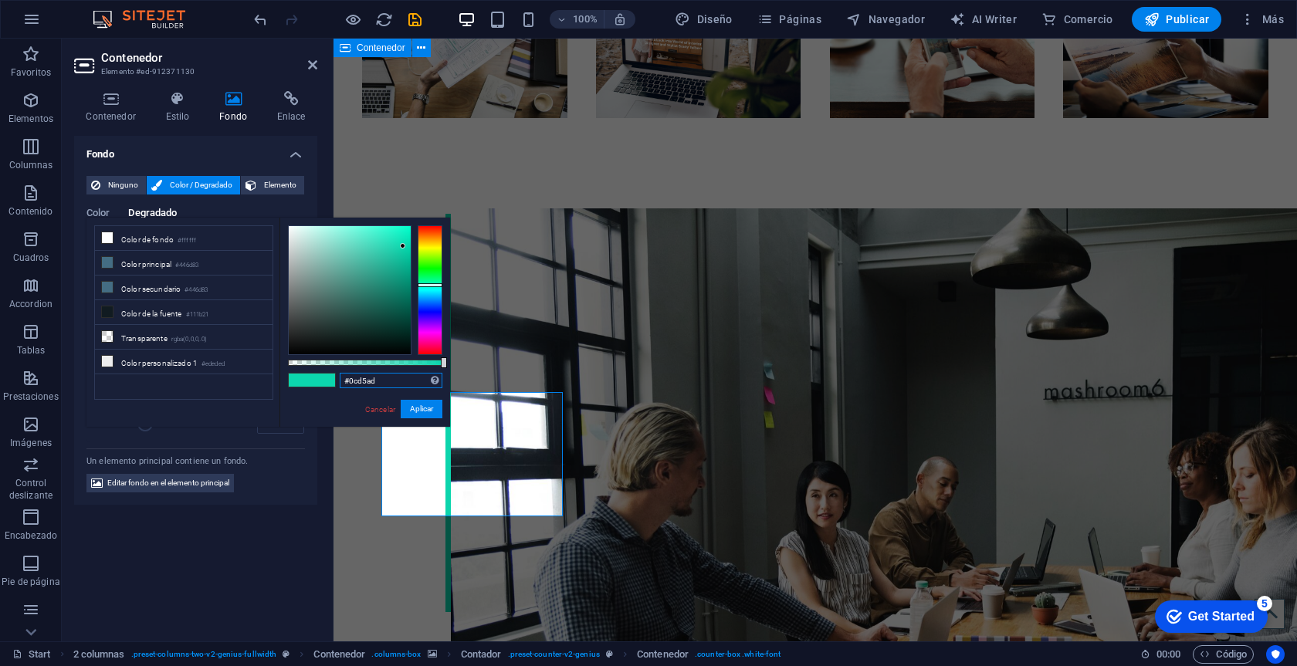
drag, startPoint x: 393, startPoint y: 380, endPoint x: 324, endPoint y: 380, distance: 68.7
click at [324, 380] on div "#0cd5ad Formatos soportados #0852ed rgb(8, 82, 237) rgba(8, 82, 237, 90%) hsv(2…" at bounding box center [364, 434] width 171 height 433
paste input "81a9be"
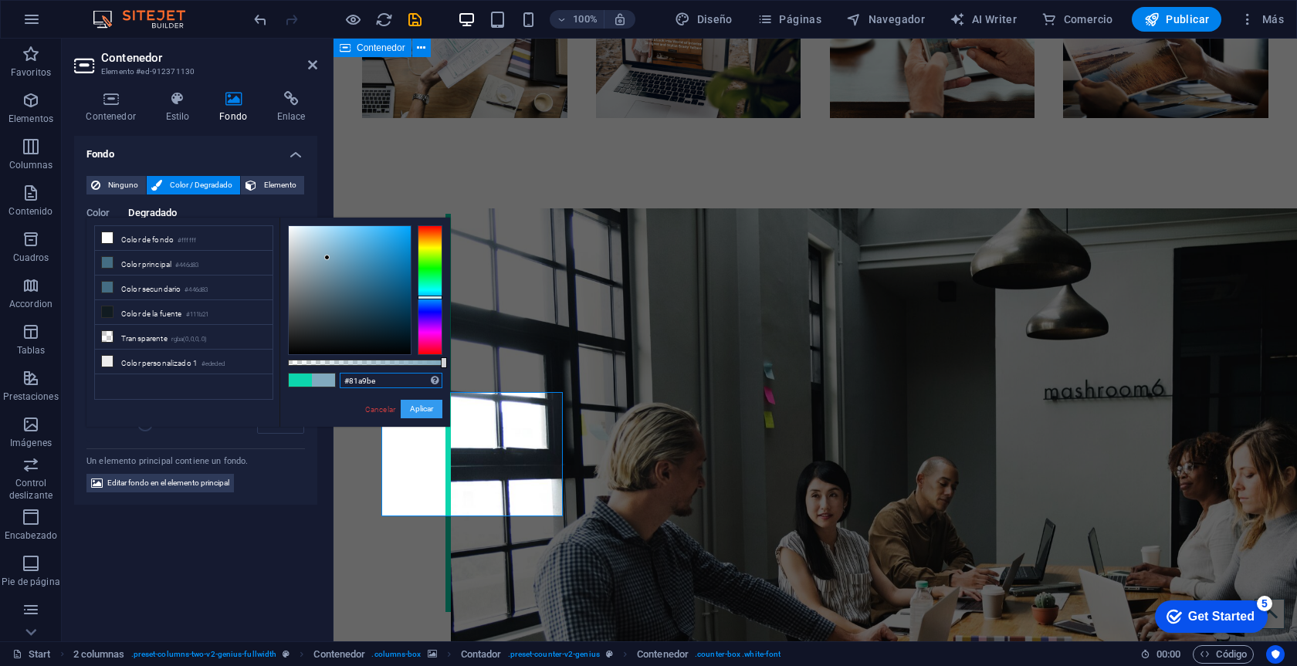
type input "#81a9be"
click at [429, 403] on button "Aplicar" at bounding box center [422, 409] width 42 height 19
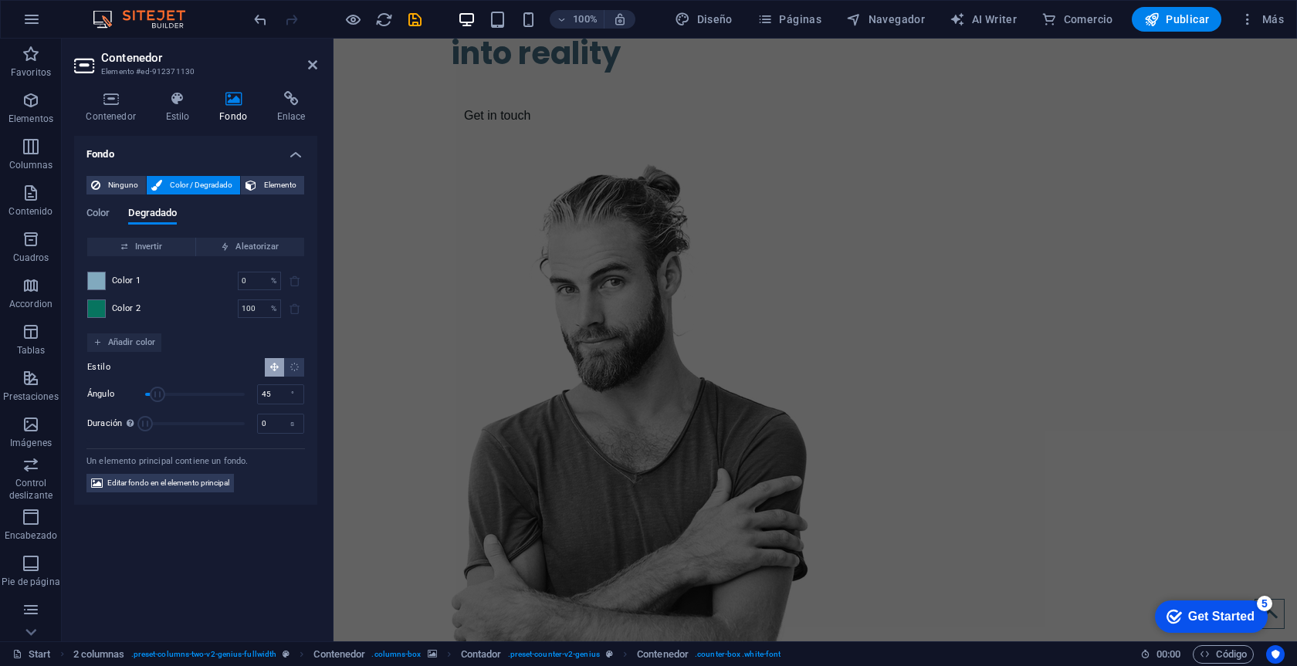
scroll to position [218, 0]
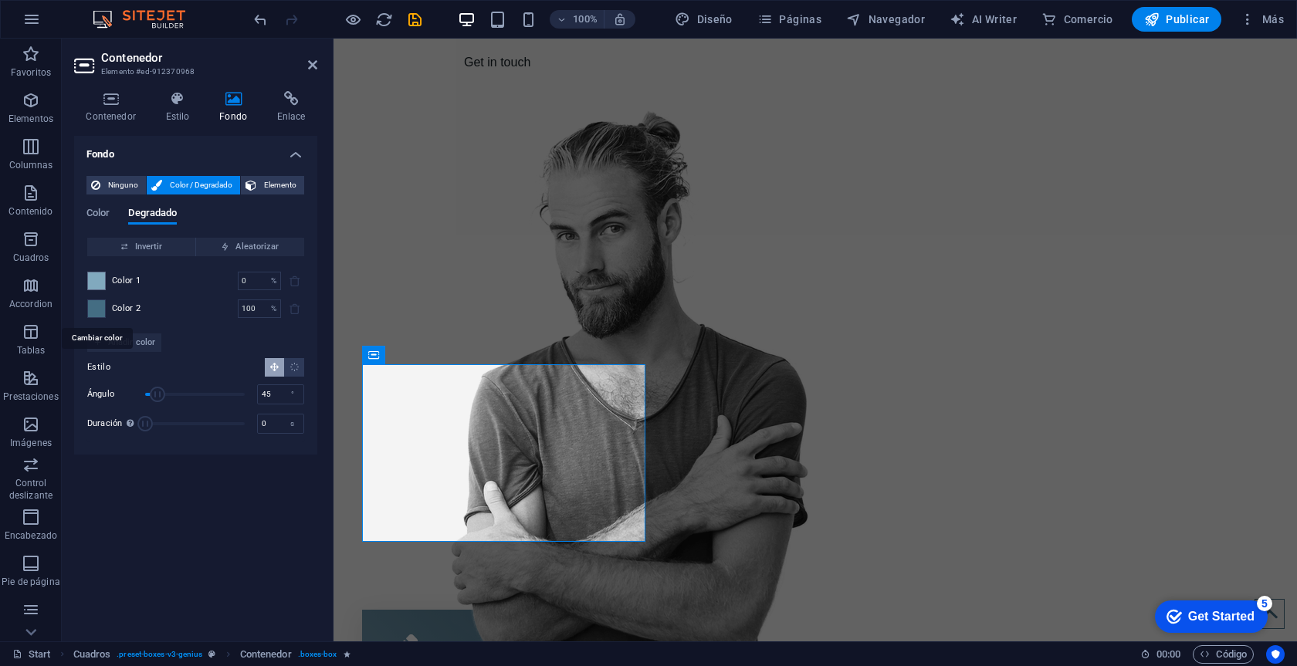
click at [96, 306] on span at bounding box center [96, 308] width 17 height 17
type input "#446d83"
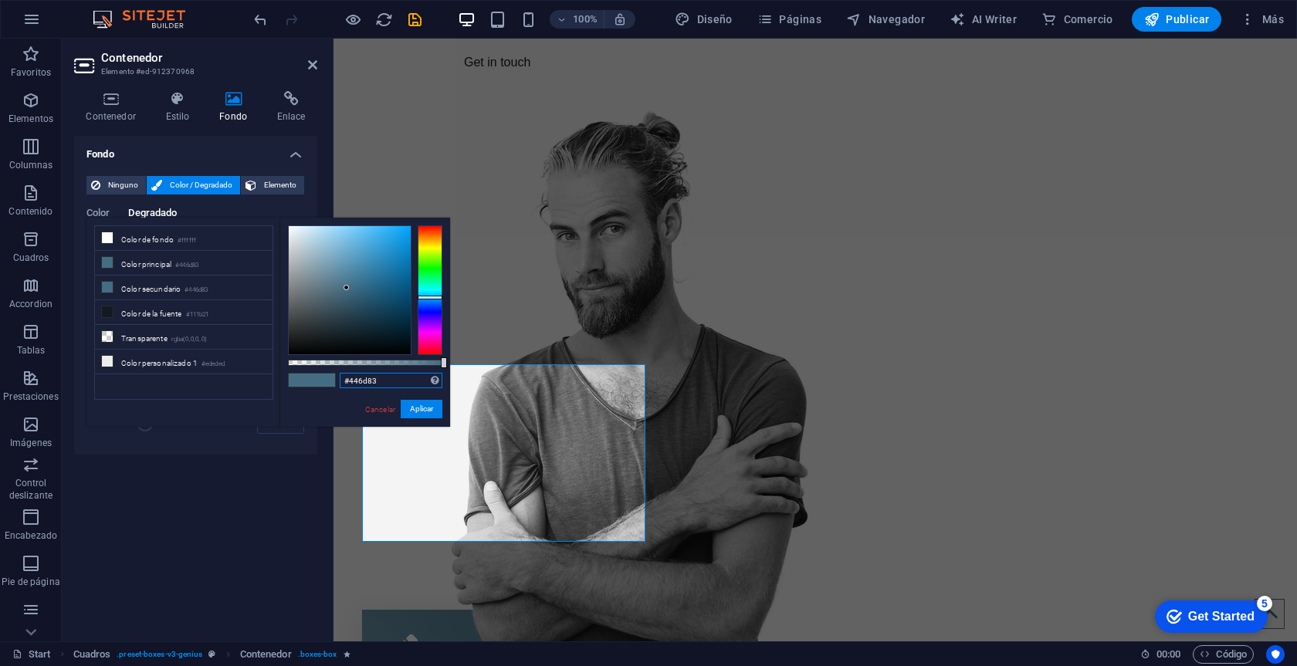
drag, startPoint x: 384, startPoint y: 381, endPoint x: 305, endPoint y: 381, distance: 78.8
click at [305, 381] on div "#446d83 Formatos soportados #0852ed rgb(8, 82, 237) rgba(8, 82, 237, 90%) hsv(2…" at bounding box center [364, 434] width 171 height 433
click at [545, 91] on div "We turn your ideas into reality Get in touch" at bounding box center [624, 4] width 346 height 173
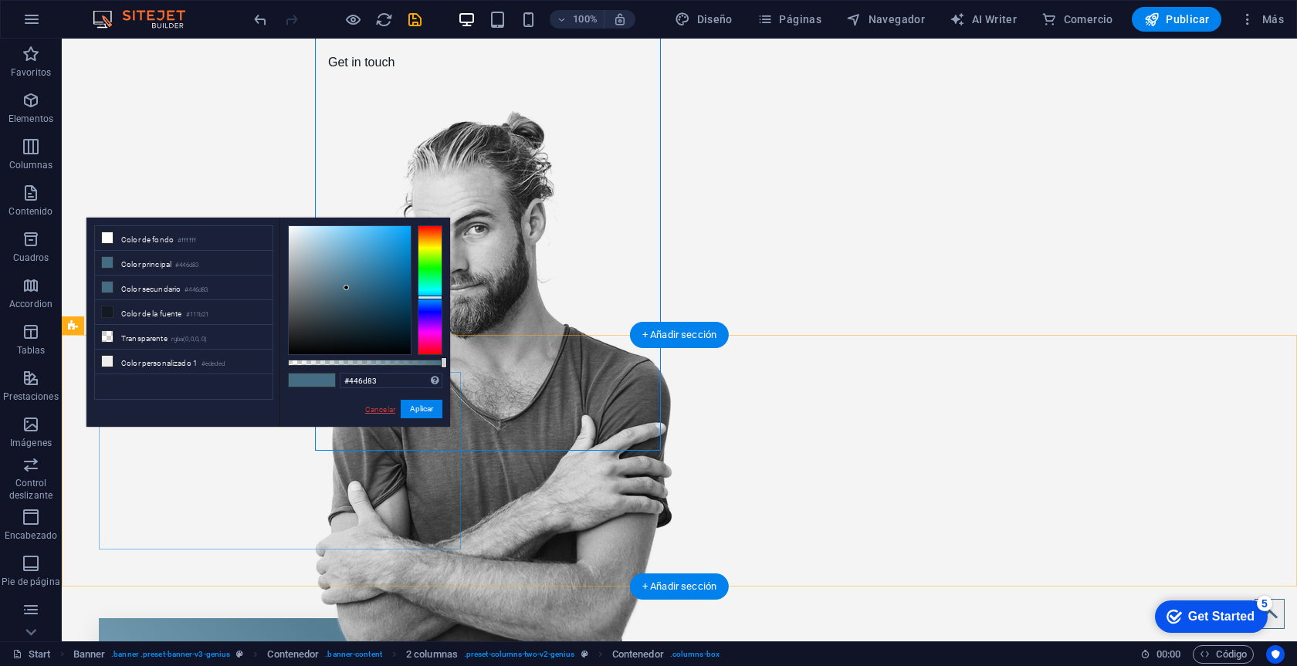
click at [390, 405] on link "Cancelar" at bounding box center [380, 410] width 33 height 12
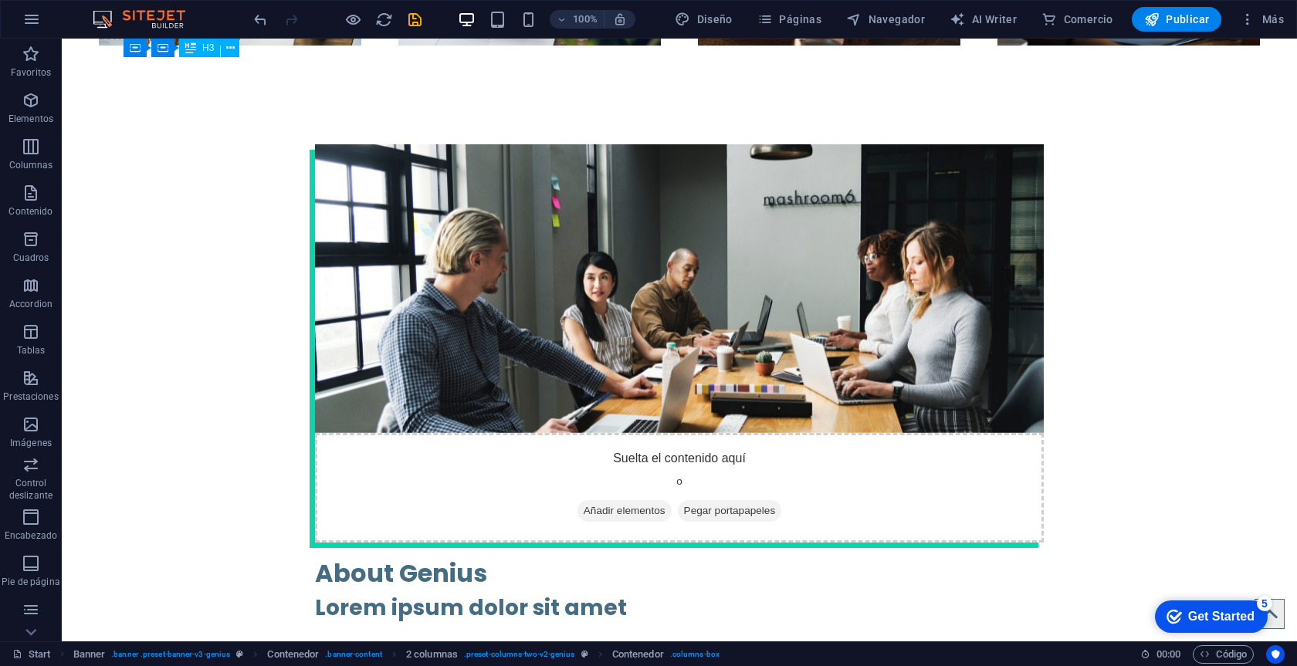
scroll to position [2366, 0]
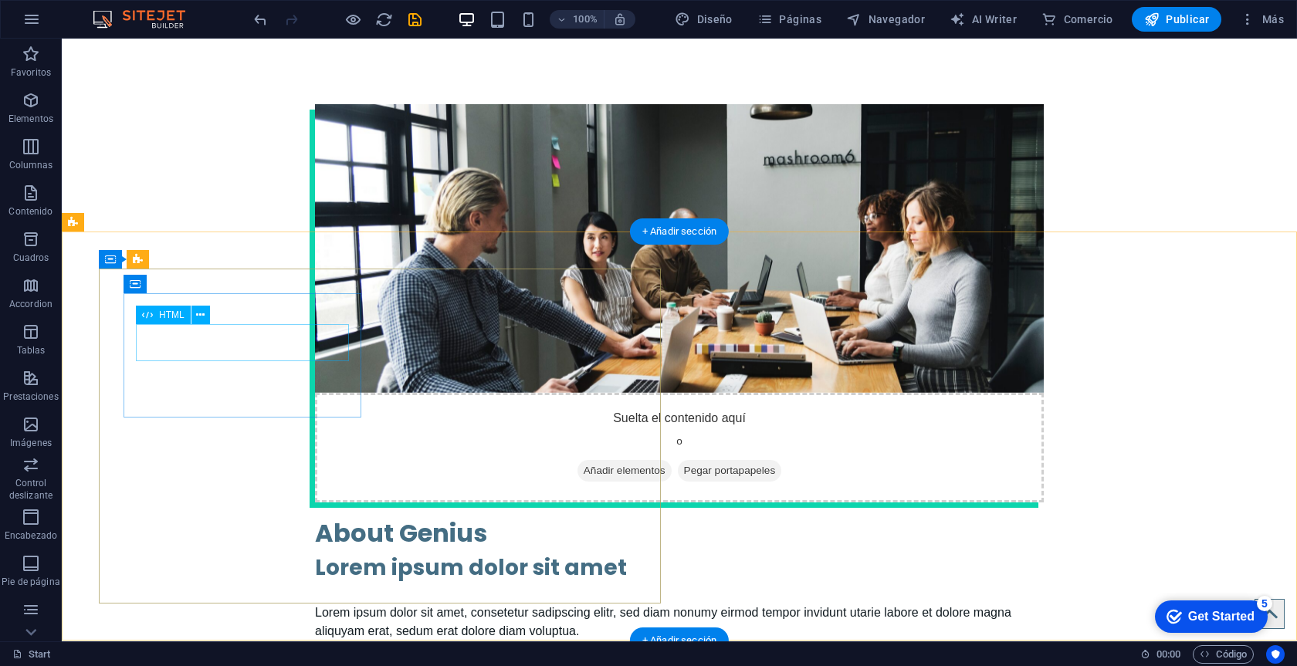
click at [184, 323] on div "HTML" at bounding box center [163, 315] width 55 height 19
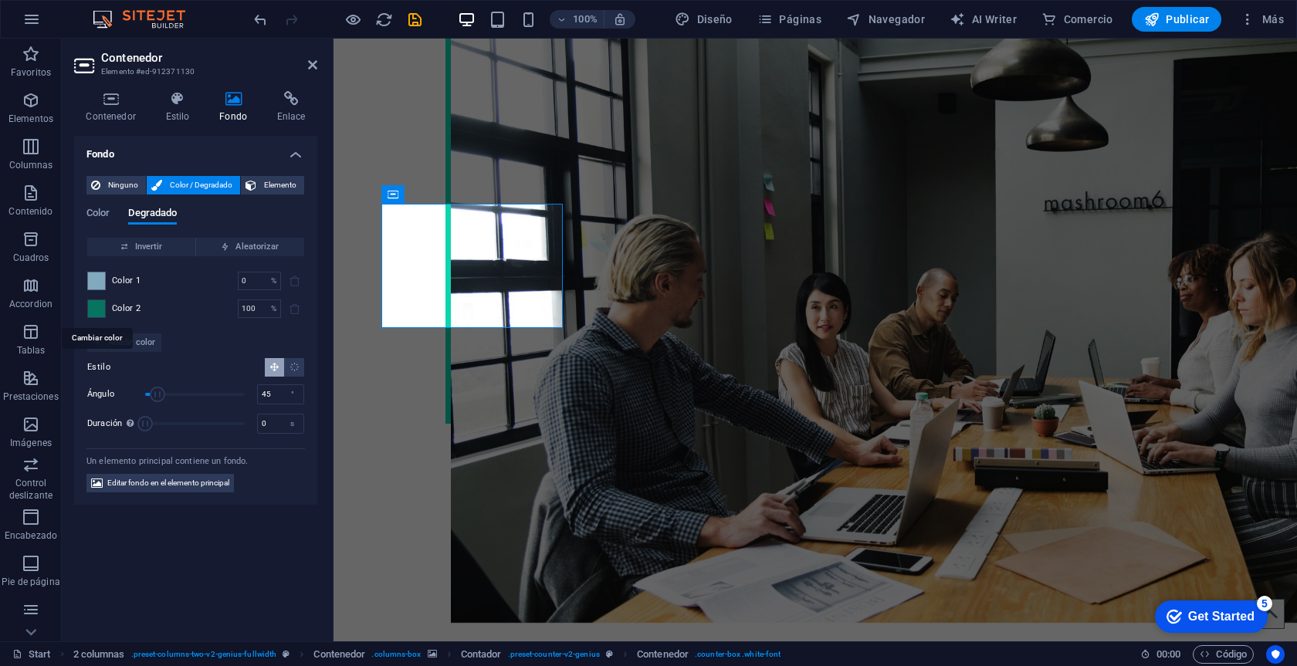
click at [100, 311] on span at bounding box center [96, 308] width 17 height 17
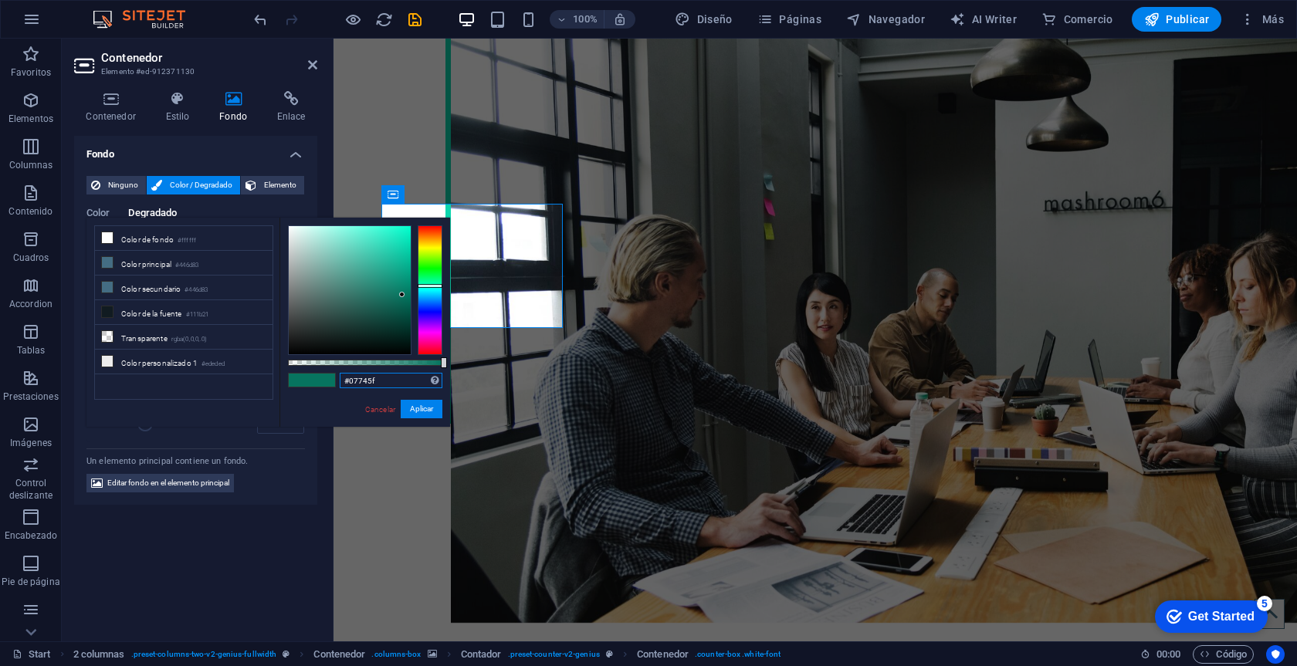
drag, startPoint x: 391, startPoint y: 380, endPoint x: 305, endPoint y: 380, distance: 85.7
click at [306, 380] on div "#07745f Formatos soportados #0852ed rgb(8, 82, 237) rgba(8, 82, 237, 90%) hsv(2…" at bounding box center [364, 434] width 171 height 433
paste input "446d83"
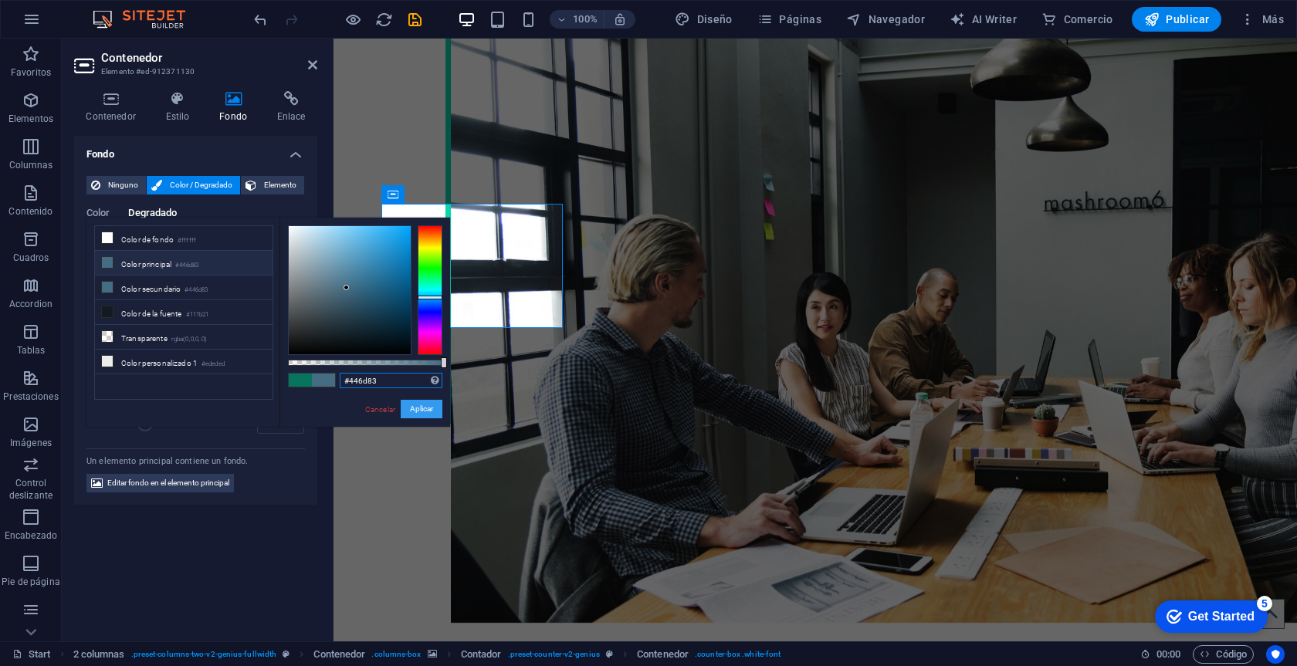
type input "#446d83"
click at [423, 411] on button "Aplicar" at bounding box center [422, 409] width 42 height 19
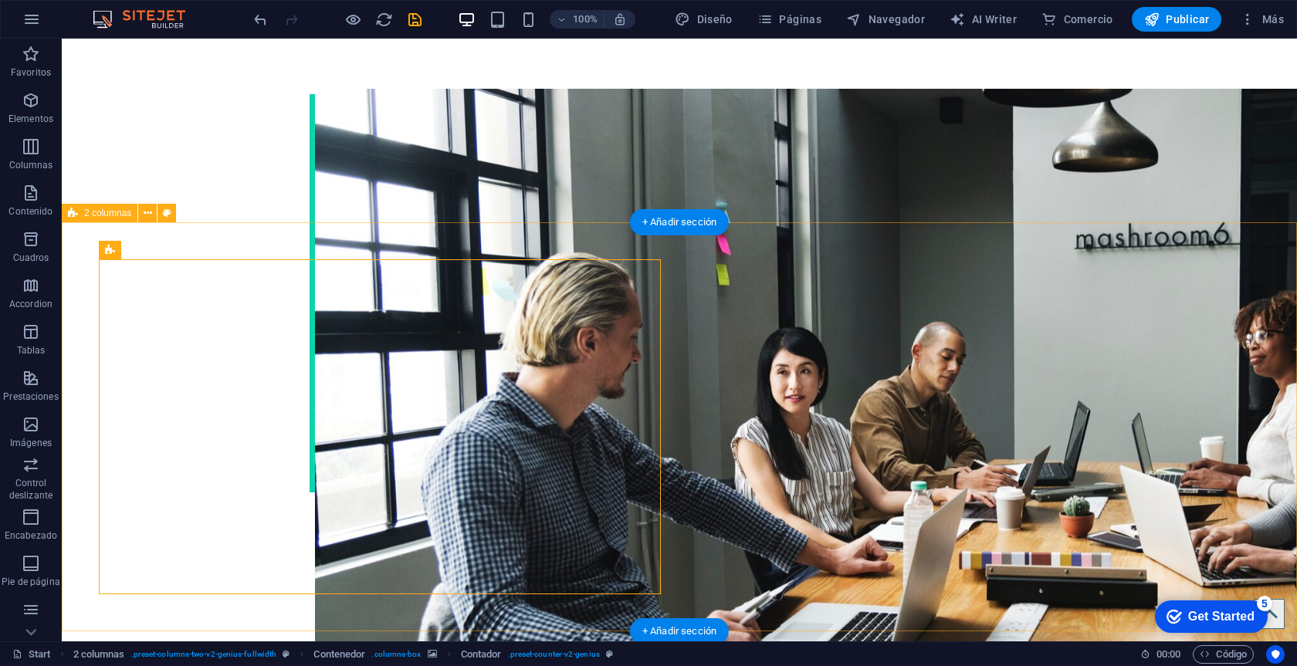
scroll to position [2383, 0]
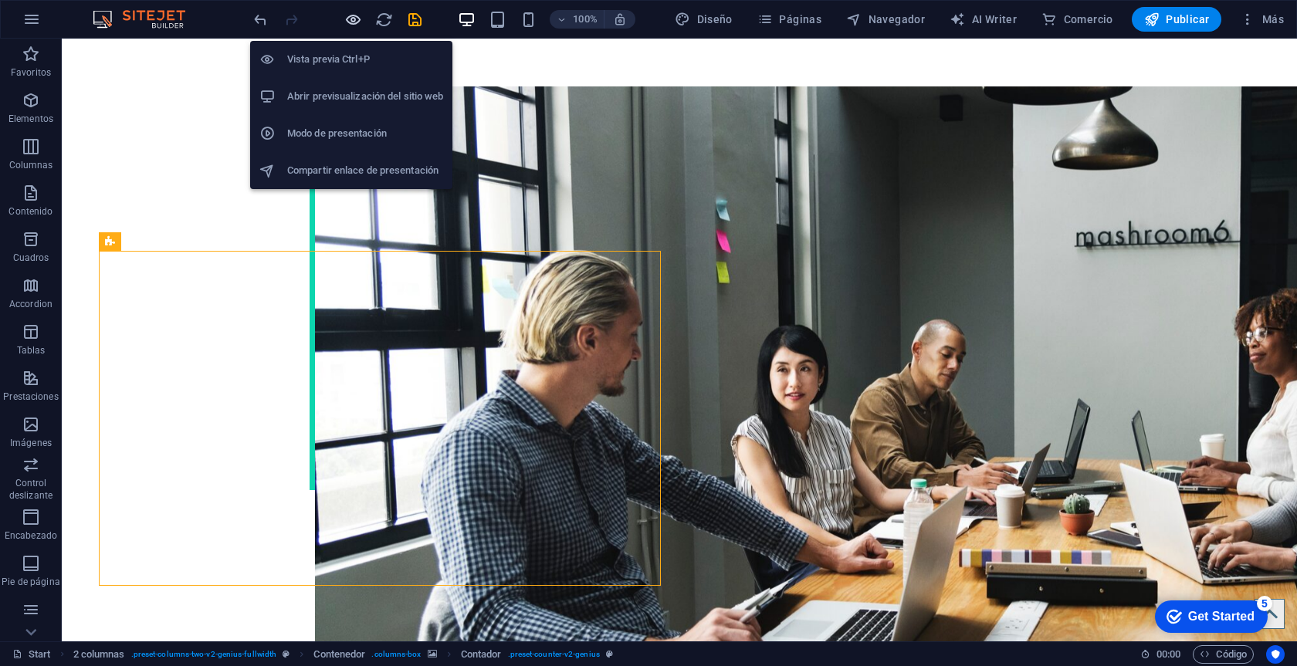
click at [355, 16] on icon "button" at bounding box center [353, 20] width 18 height 18
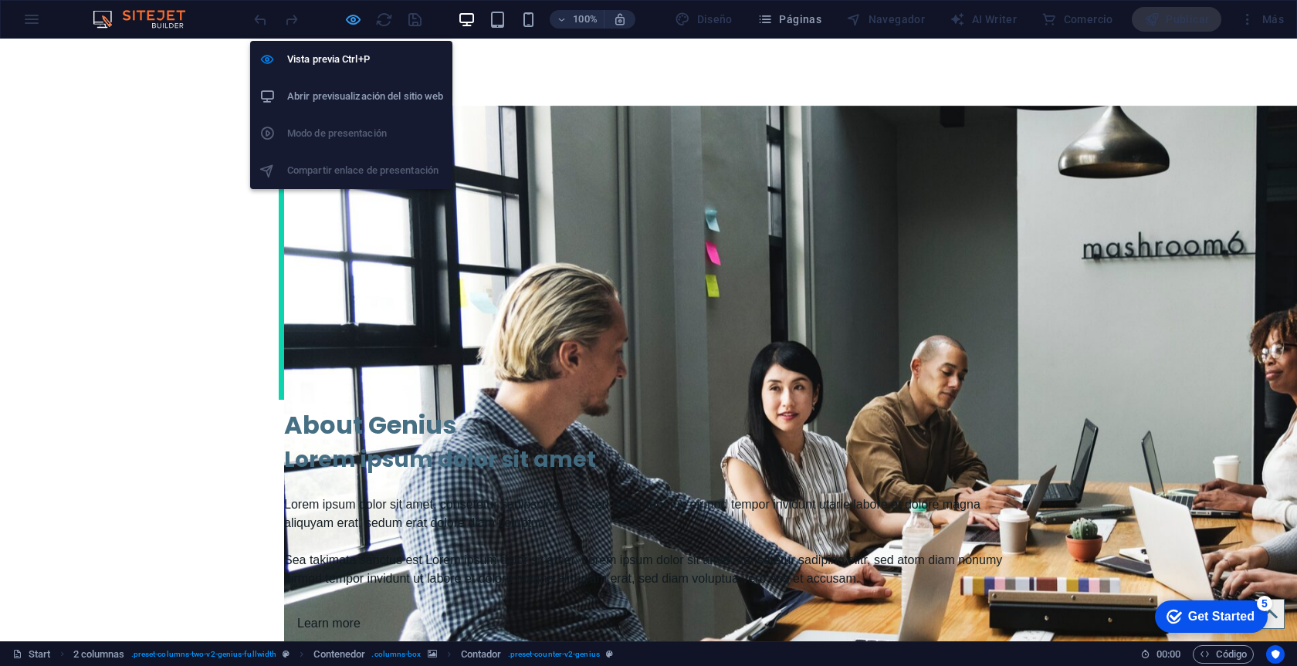
click at [347, 21] on icon "button" at bounding box center [353, 20] width 18 height 18
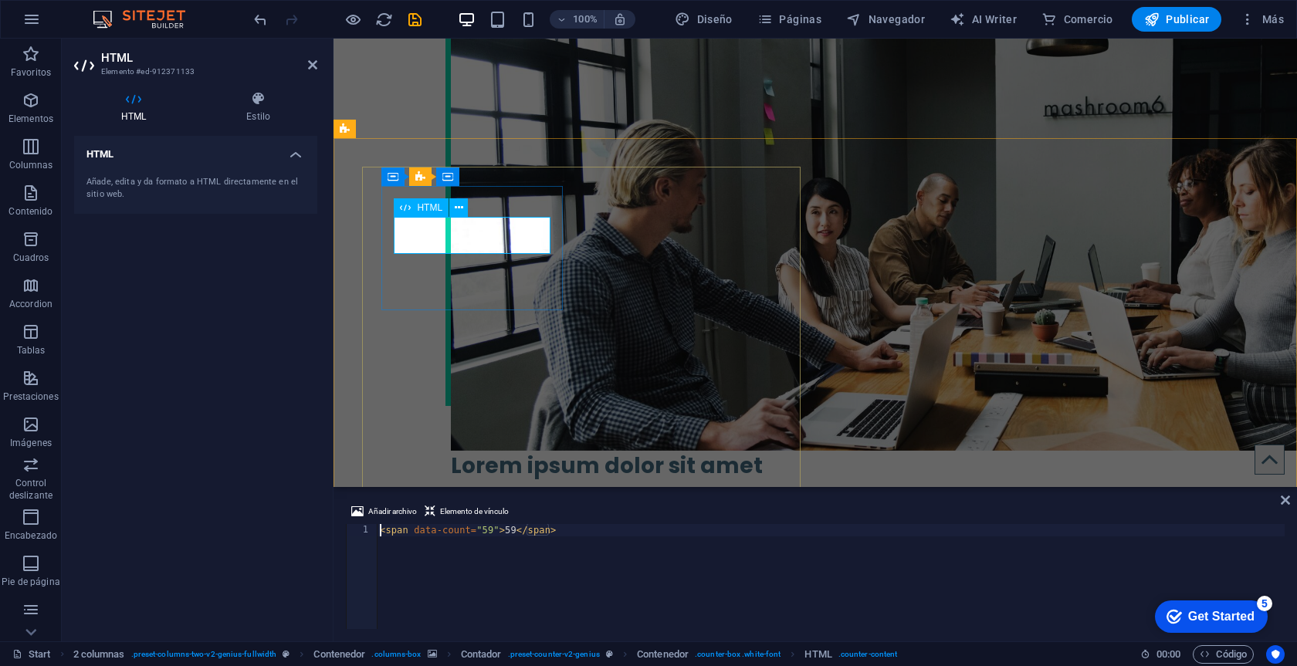
click at [435, 205] on span "HTML" at bounding box center [429, 207] width 25 height 9
drag, startPoint x: 598, startPoint y: 560, endPoint x: 323, endPoint y: 526, distance: 276.9
click at [323, 526] on div "HTML Elemento #ed-912371133 HTML Estilo HTML Añade, edita y da formato a HTML d…" at bounding box center [679, 340] width 1235 height 603
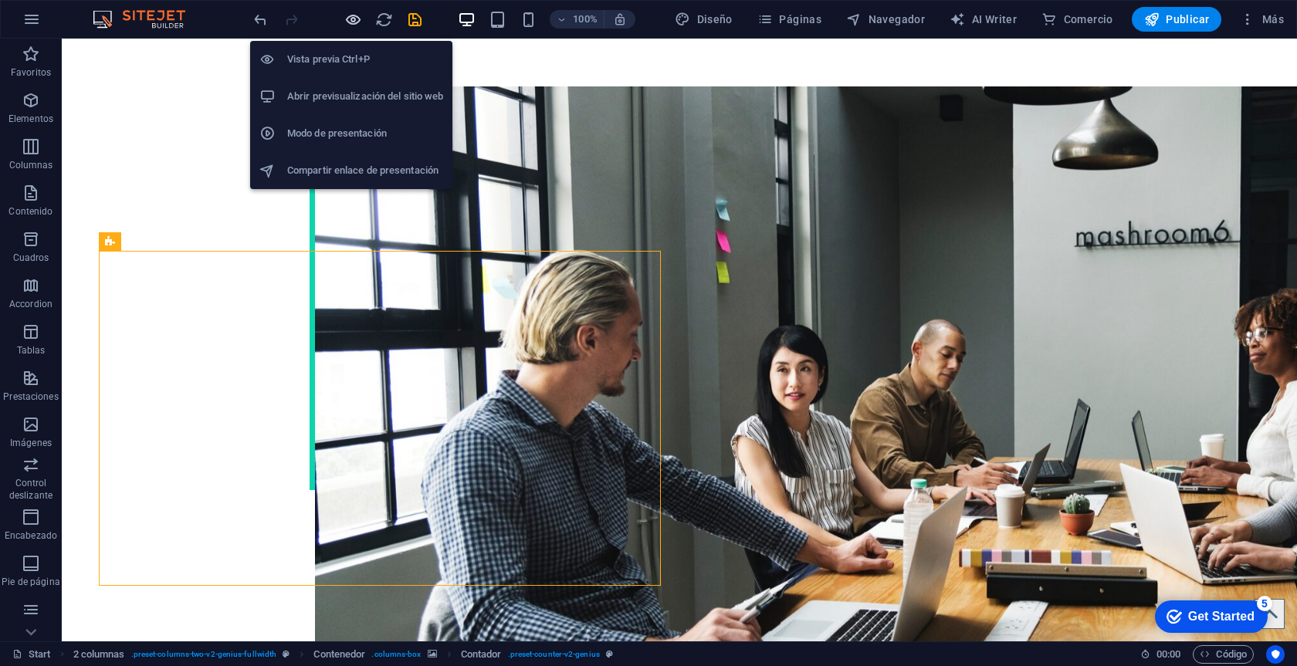
click at [353, 15] on icon "button" at bounding box center [353, 20] width 18 height 18
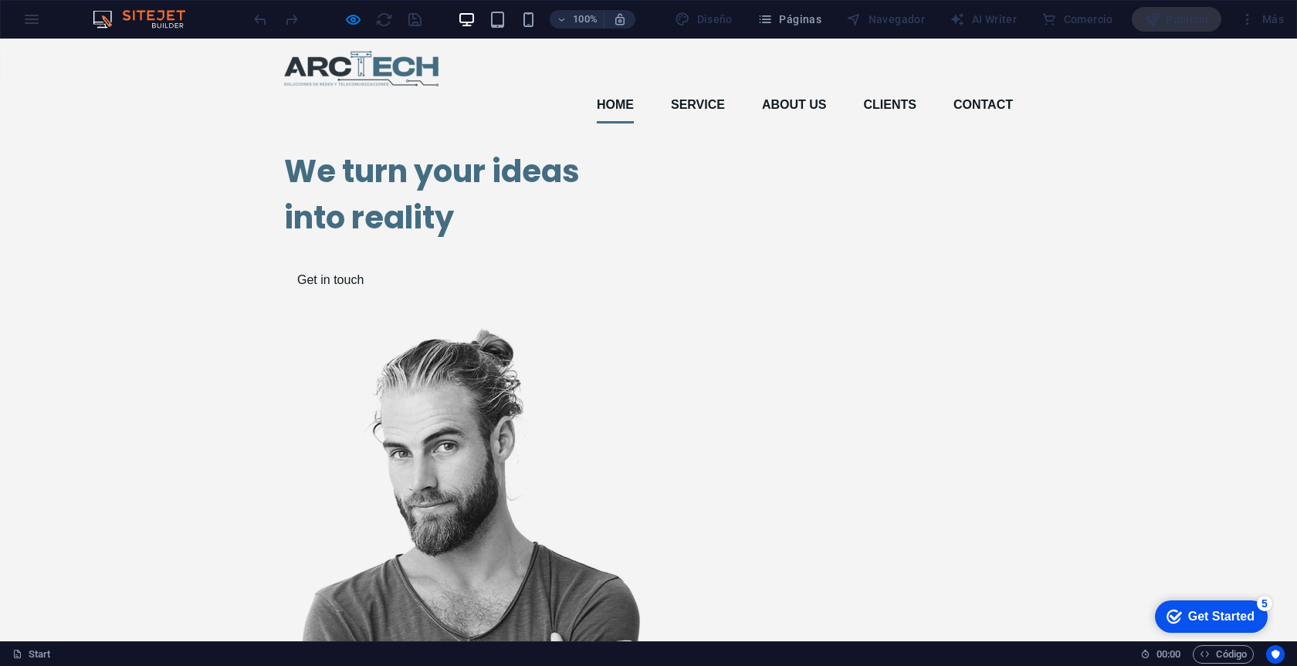
scroll to position [0, 0]
click at [642, 327] on img at bounding box center [462, 621] width 357 height 588
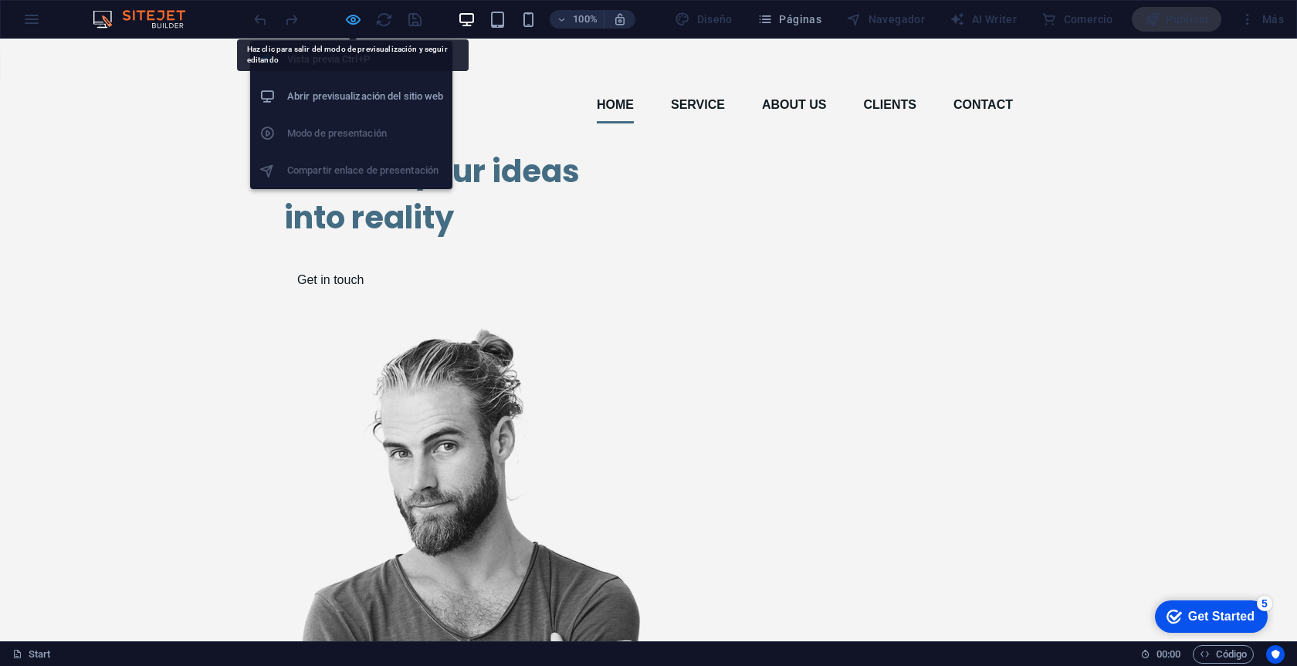
click at [361, 22] on icon "button" at bounding box center [353, 20] width 18 height 18
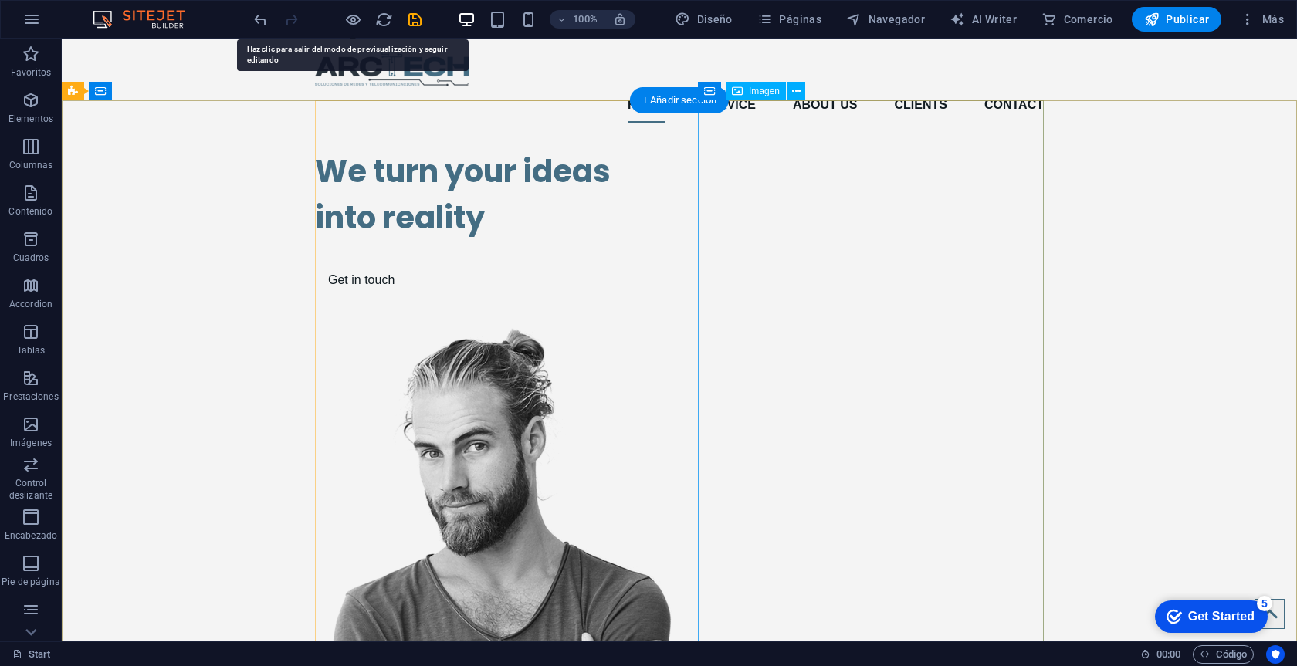
click at [661, 327] on figure at bounding box center [488, 621] width 346 height 588
select select "px"
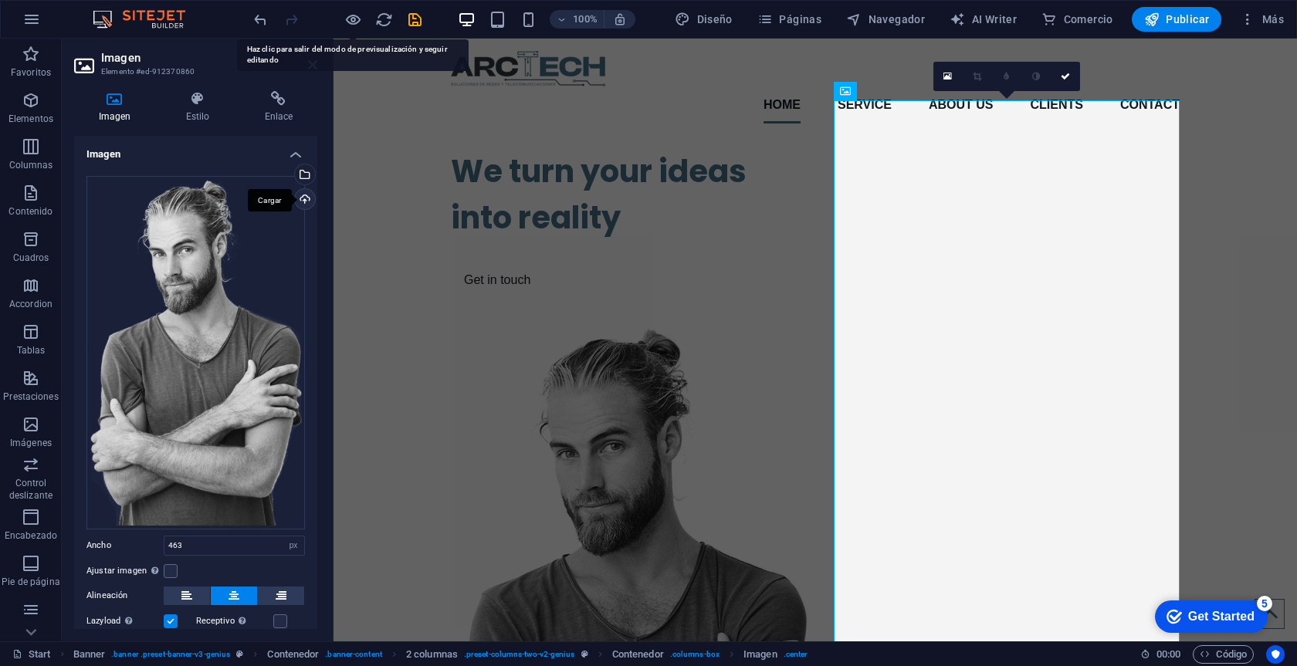
click at [307, 198] on div "Cargar" at bounding box center [303, 200] width 23 height 23
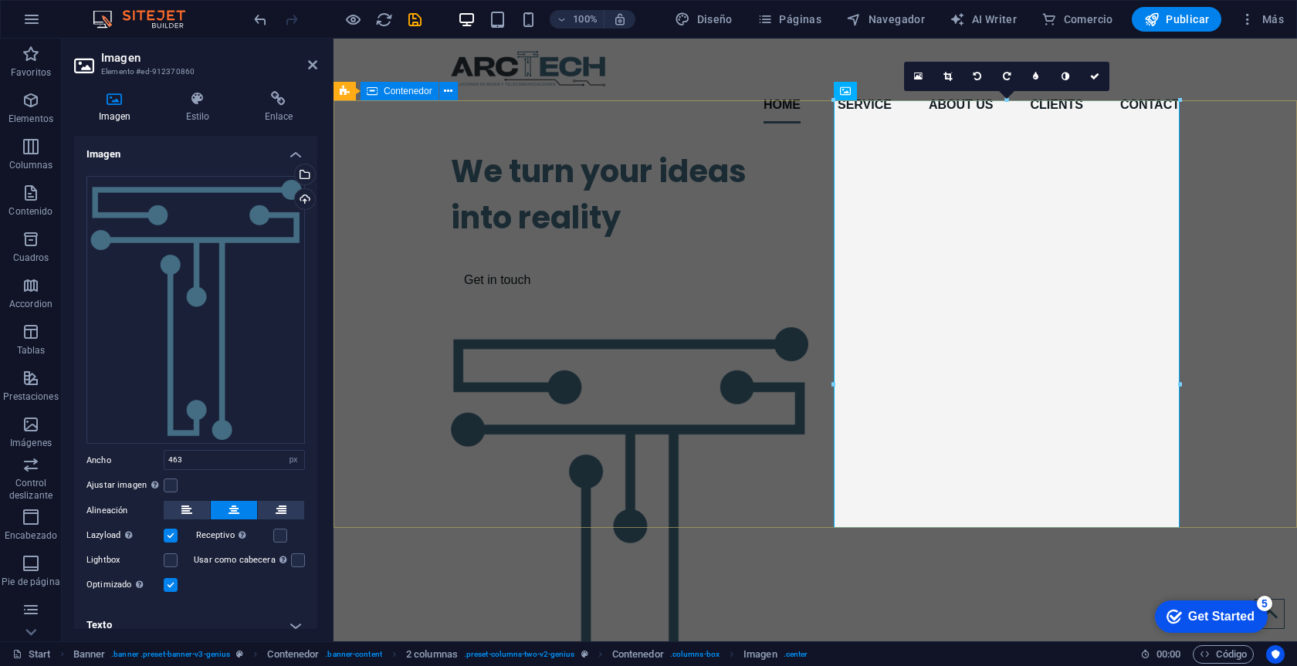
click at [1277, 303] on div "We turn your ideas into reality Get in touch" at bounding box center [816, 453] width 964 height 634
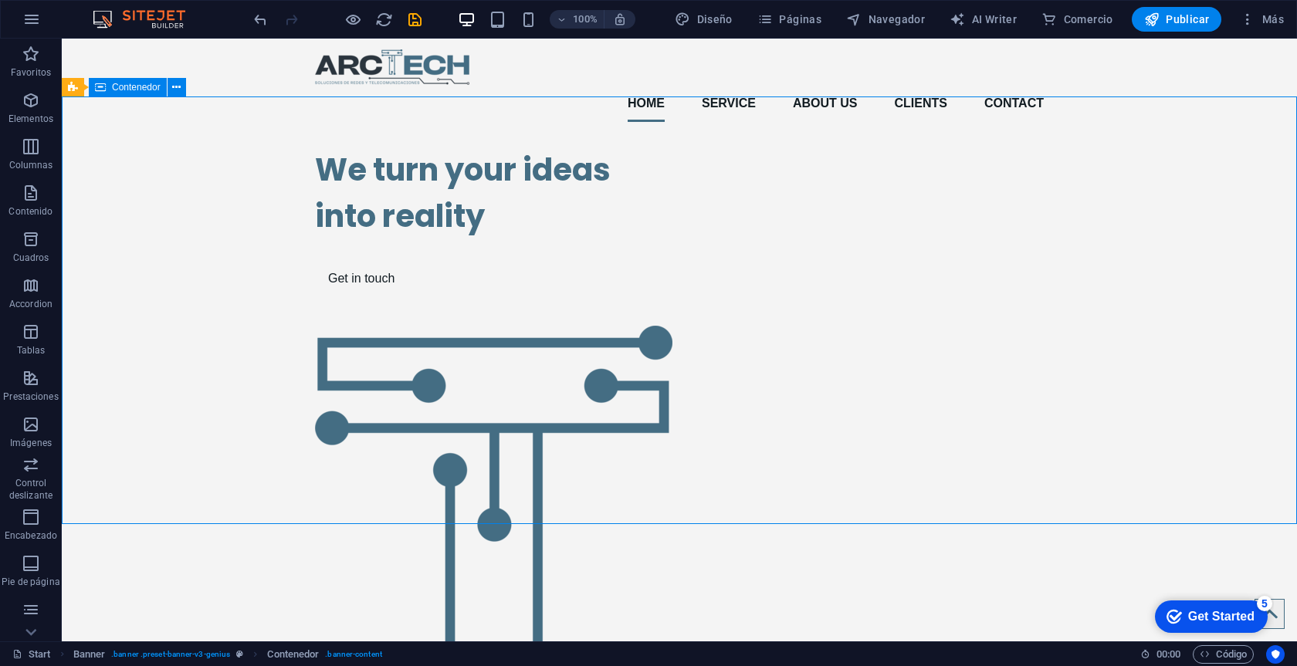
scroll to position [5, 0]
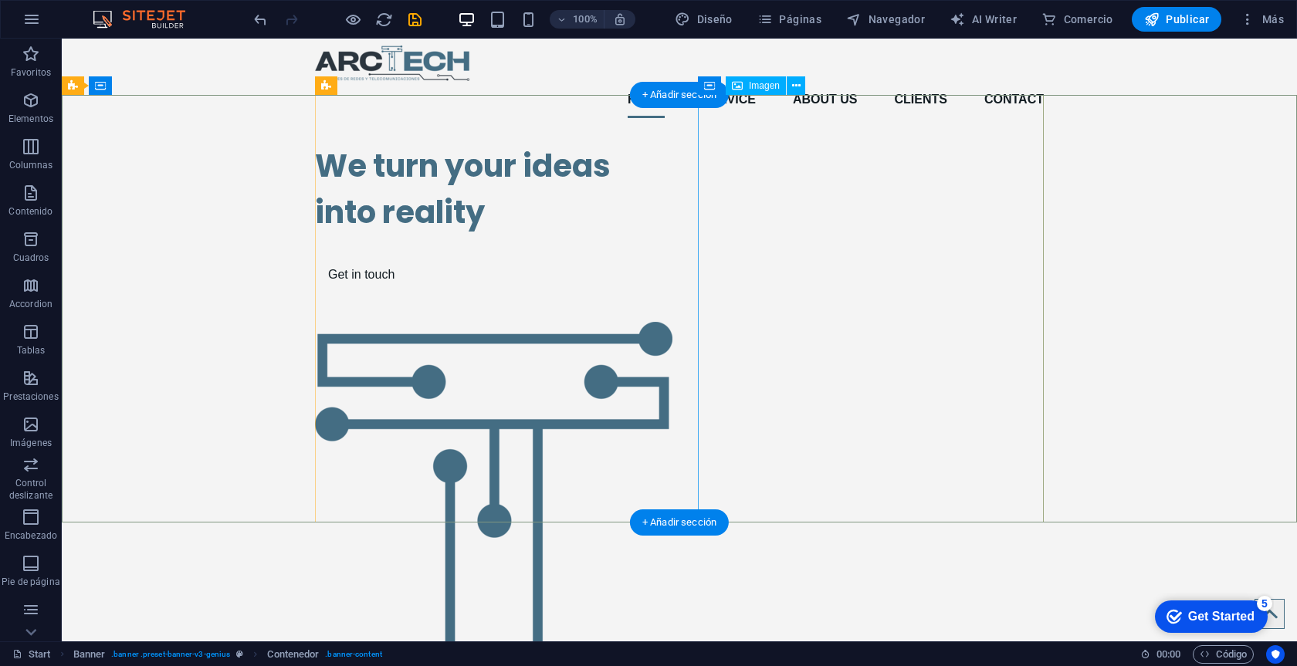
click at [661, 322] on figure at bounding box center [488, 543] width 346 height 442
select select "px"
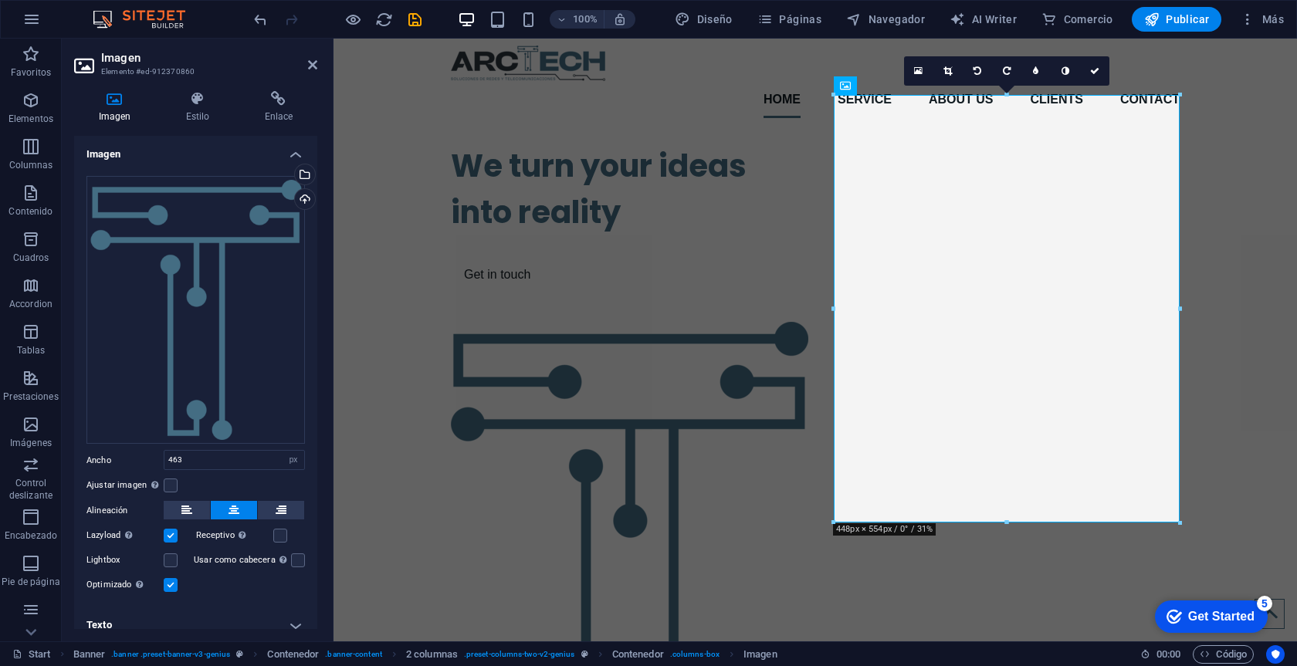
click at [456, 130] on div "We turn your ideas into reality Get in touch" at bounding box center [624, 216] width 346 height 173
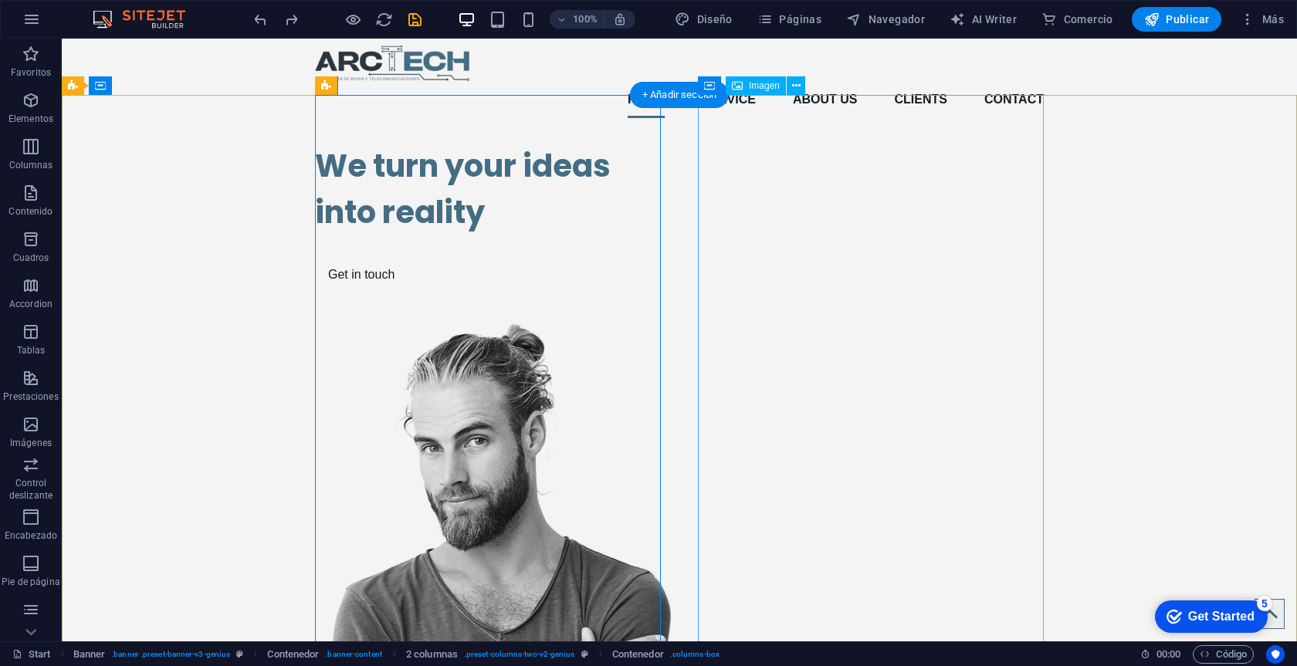
click at [661, 322] on figure at bounding box center [488, 616] width 346 height 588
select select "px"
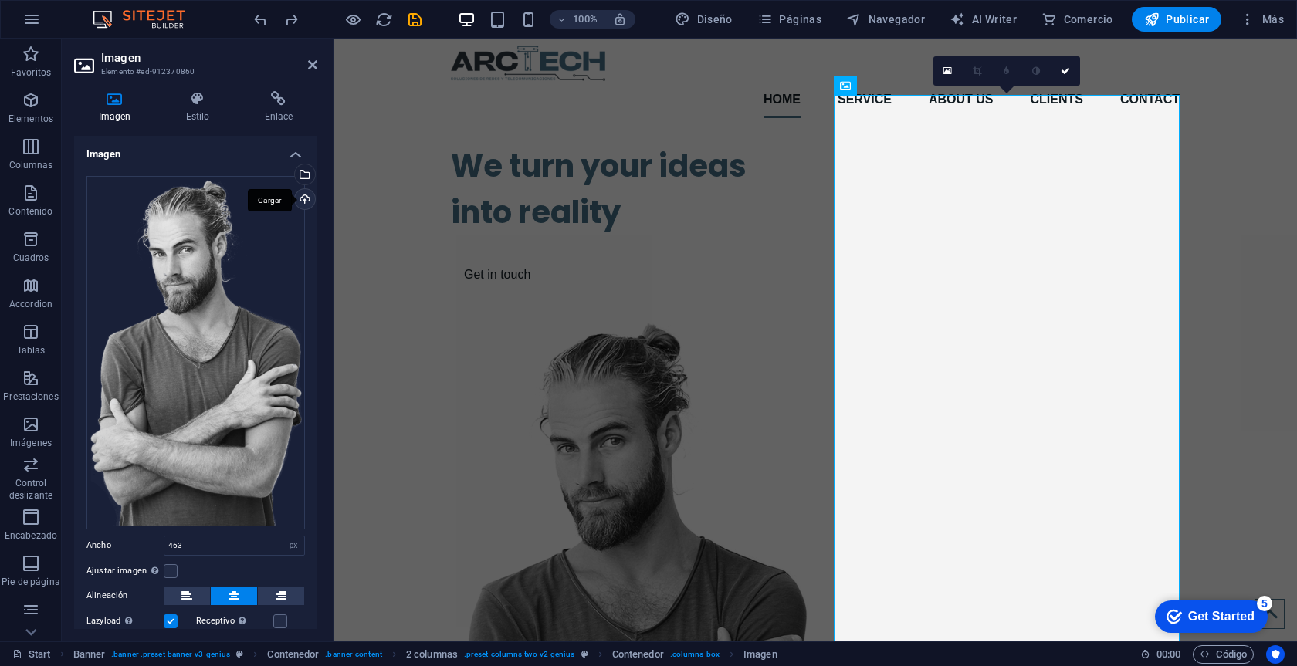
click at [301, 197] on div "Cargar" at bounding box center [303, 200] width 23 height 23
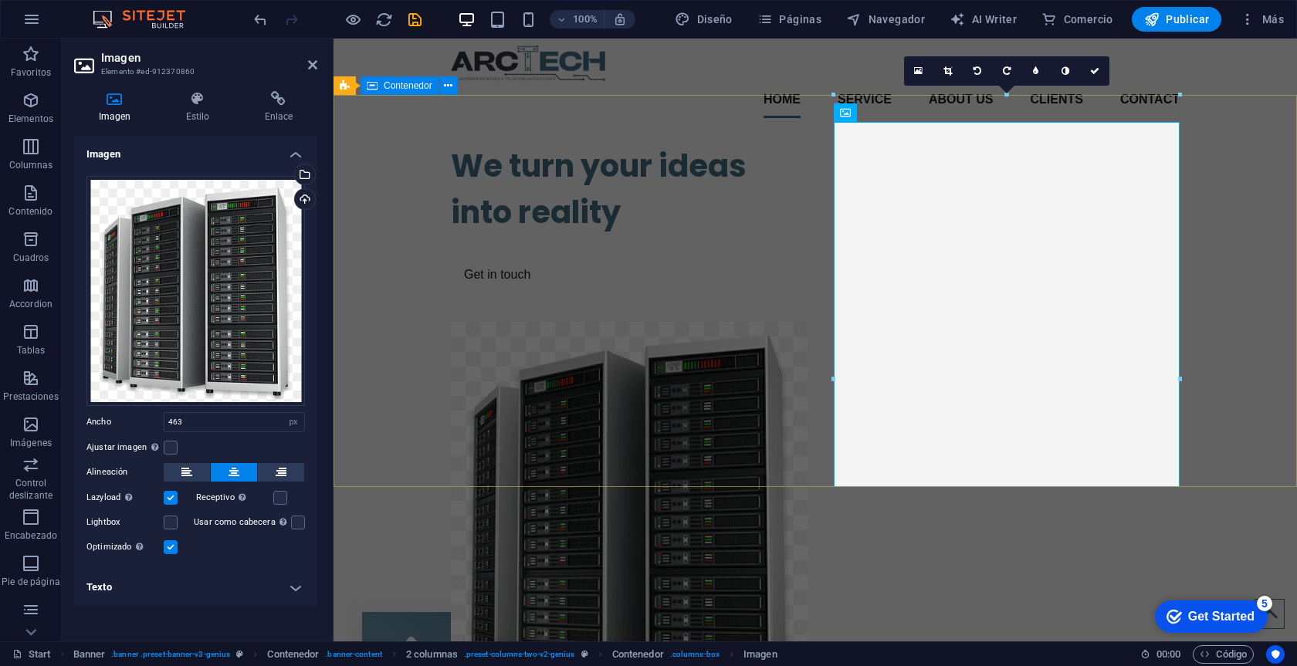
click at [428, 170] on div "We turn your ideas into reality Get in touch" at bounding box center [816, 414] width 964 height 569
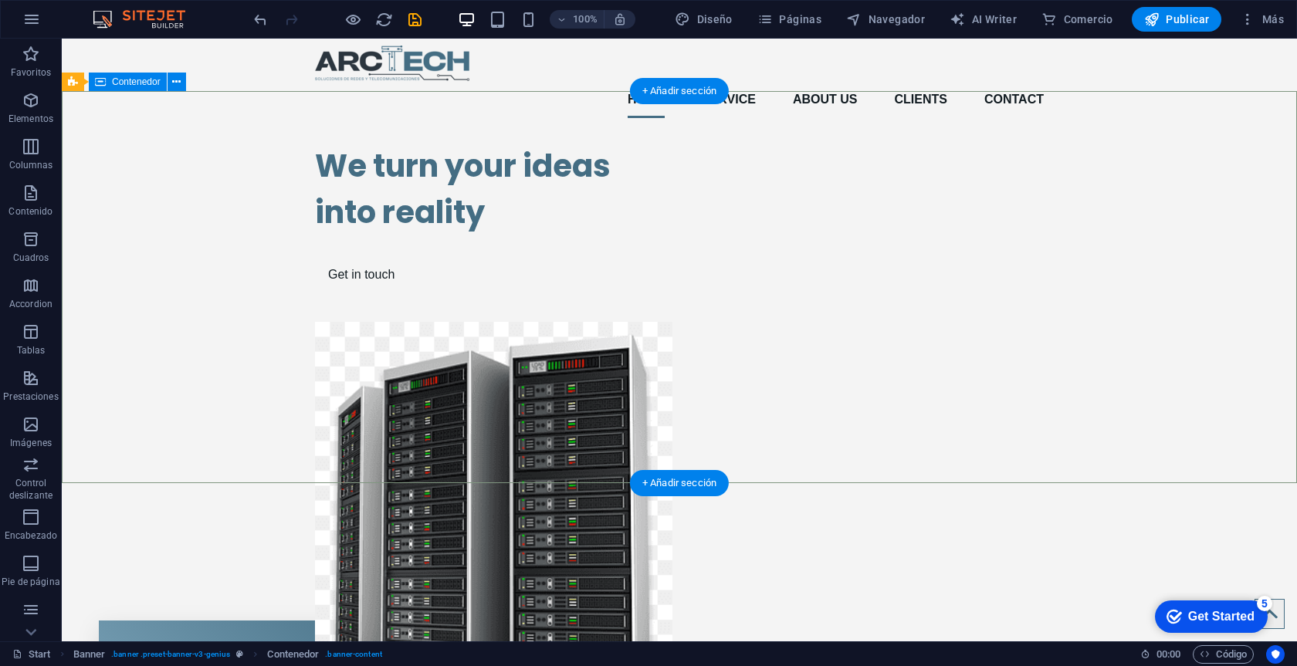
scroll to position [0, 0]
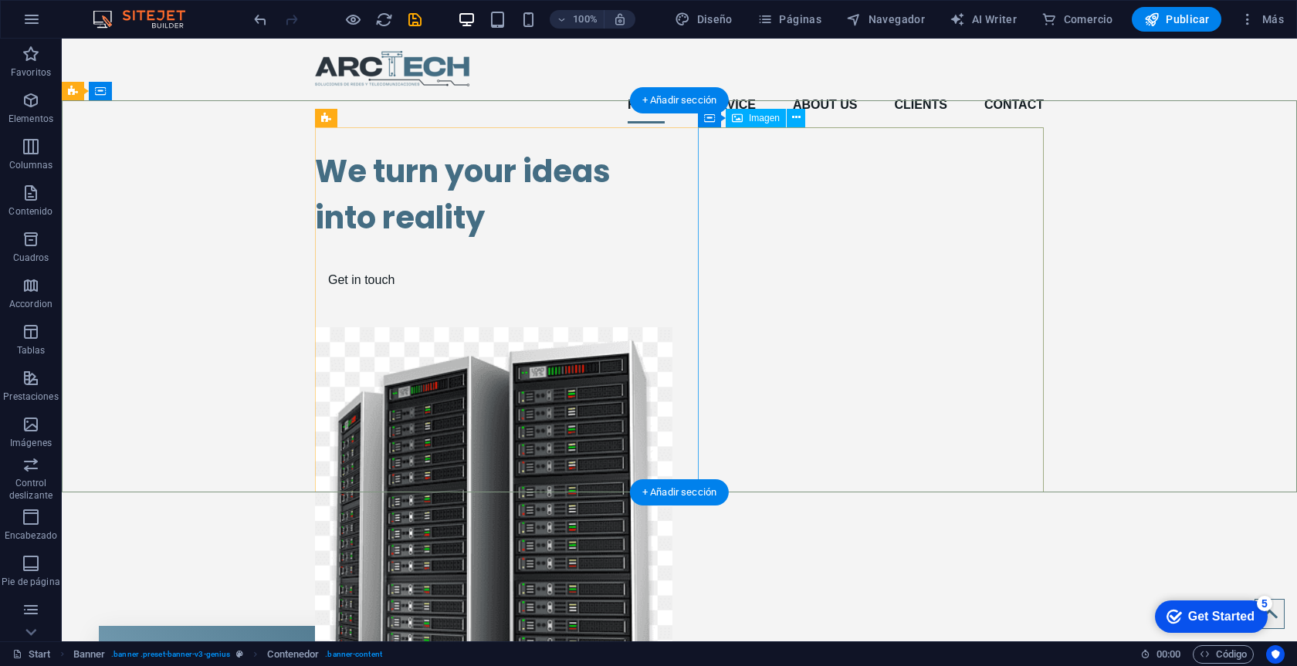
click at [661, 327] on figure at bounding box center [488, 516] width 346 height 378
select select "px"
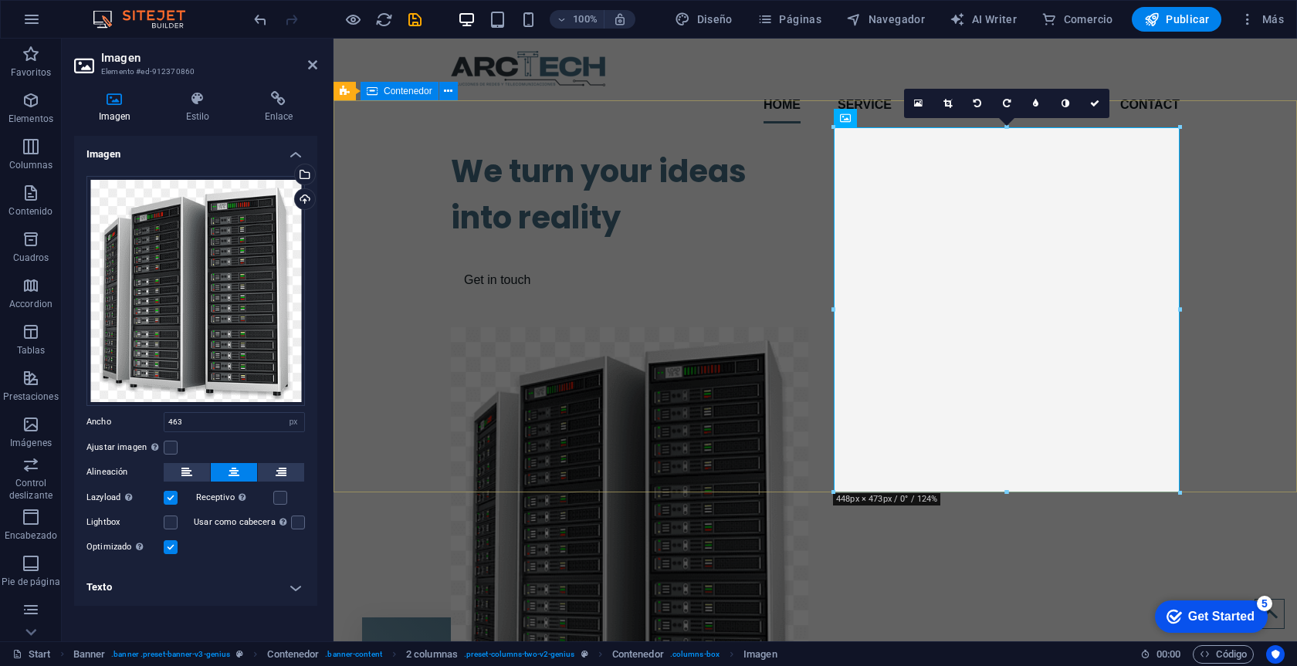
click at [424, 151] on div "We turn your ideas into reality Get in touch" at bounding box center [816, 420] width 964 height 569
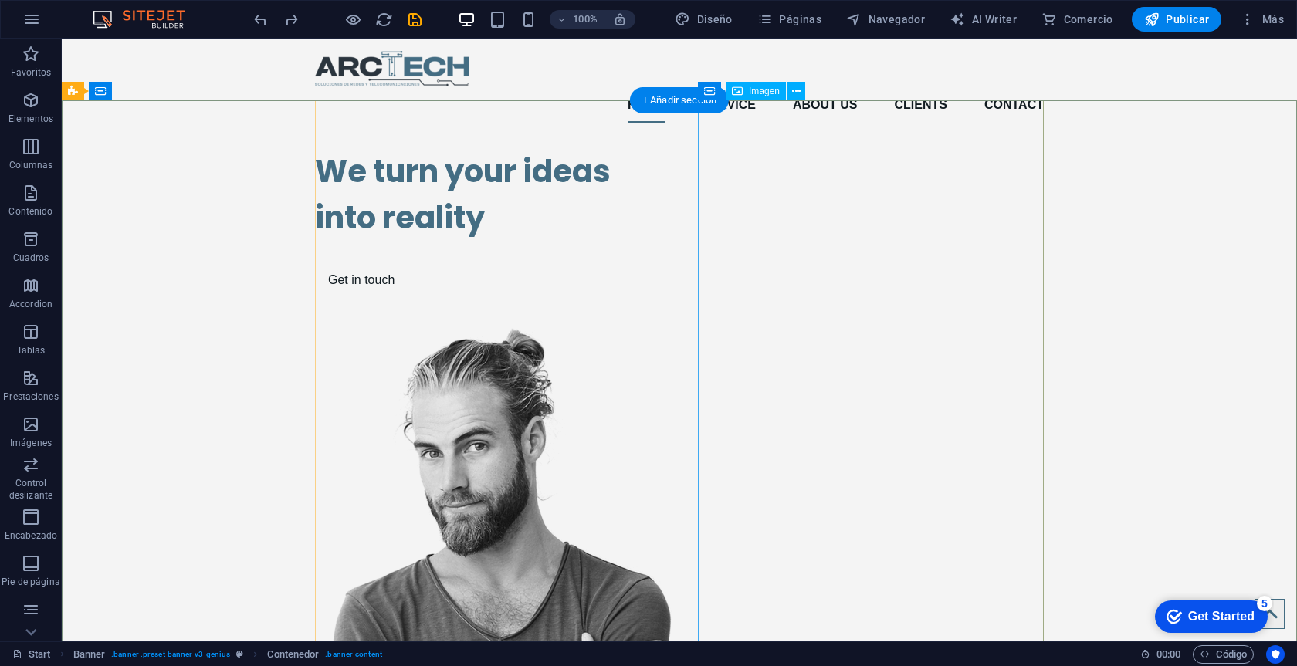
click at [661, 327] on figure at bounding box center [488, 621] width 346 height 588
select select "px"
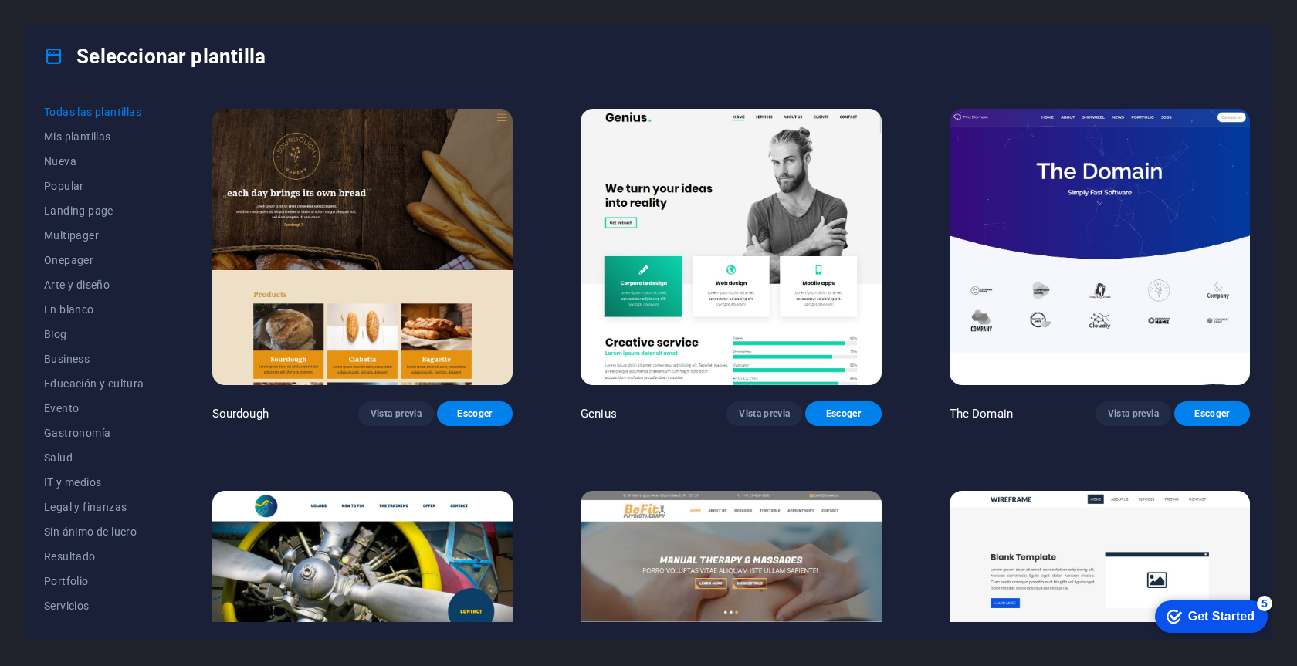
scroll to position [9890, 0]
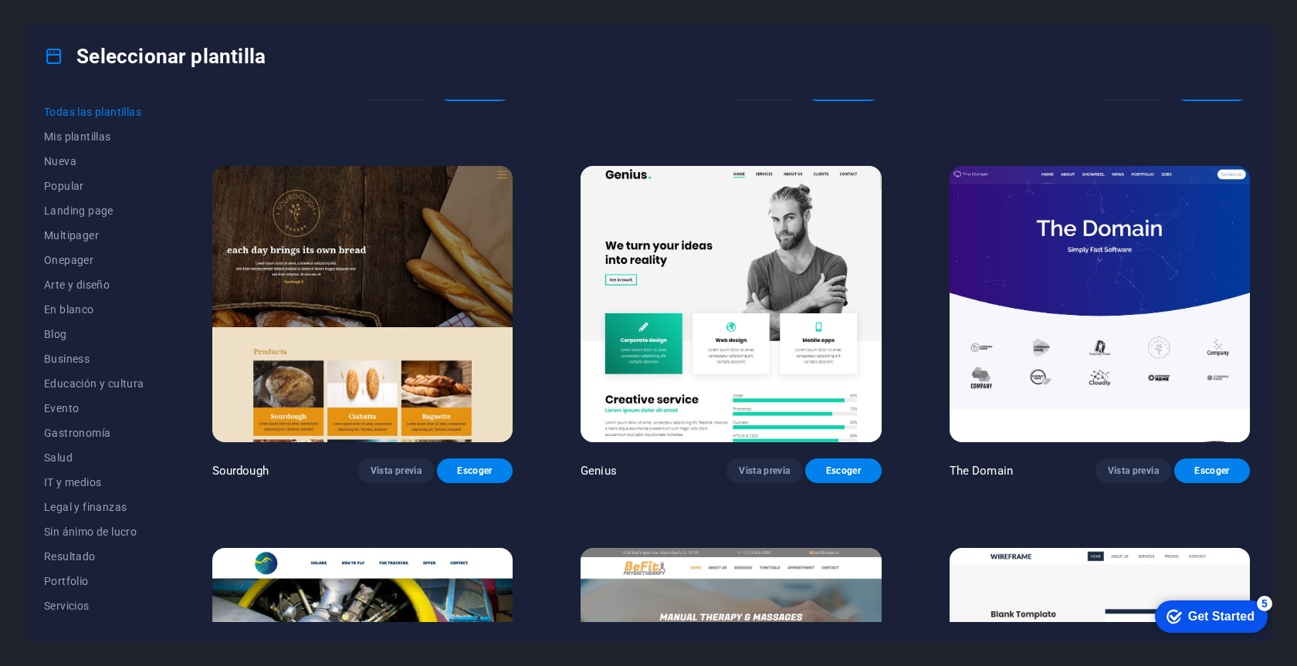
click at [703, 282] on img at bounding box center [731, 304] width 300 height 277
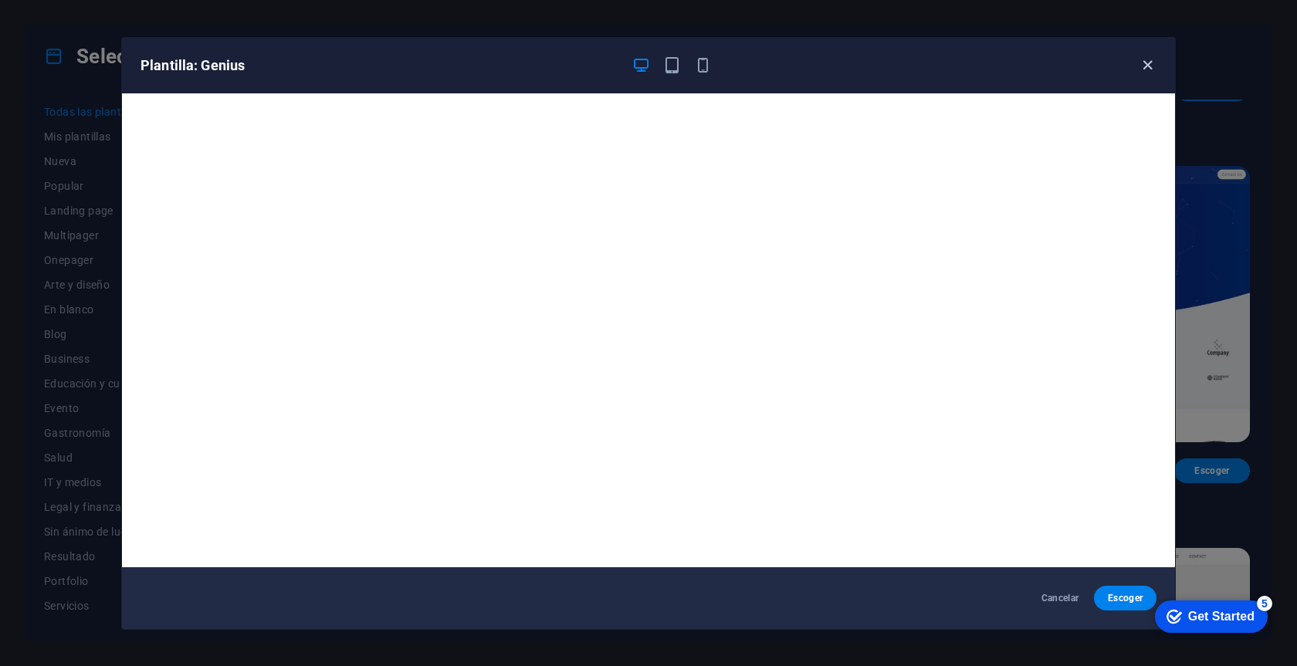
click at [1144, 61] on icon "button" at bounding box center [1148, 65] width 18 height 18
